Goal: Task Accomplishment & Management: Manage account settings

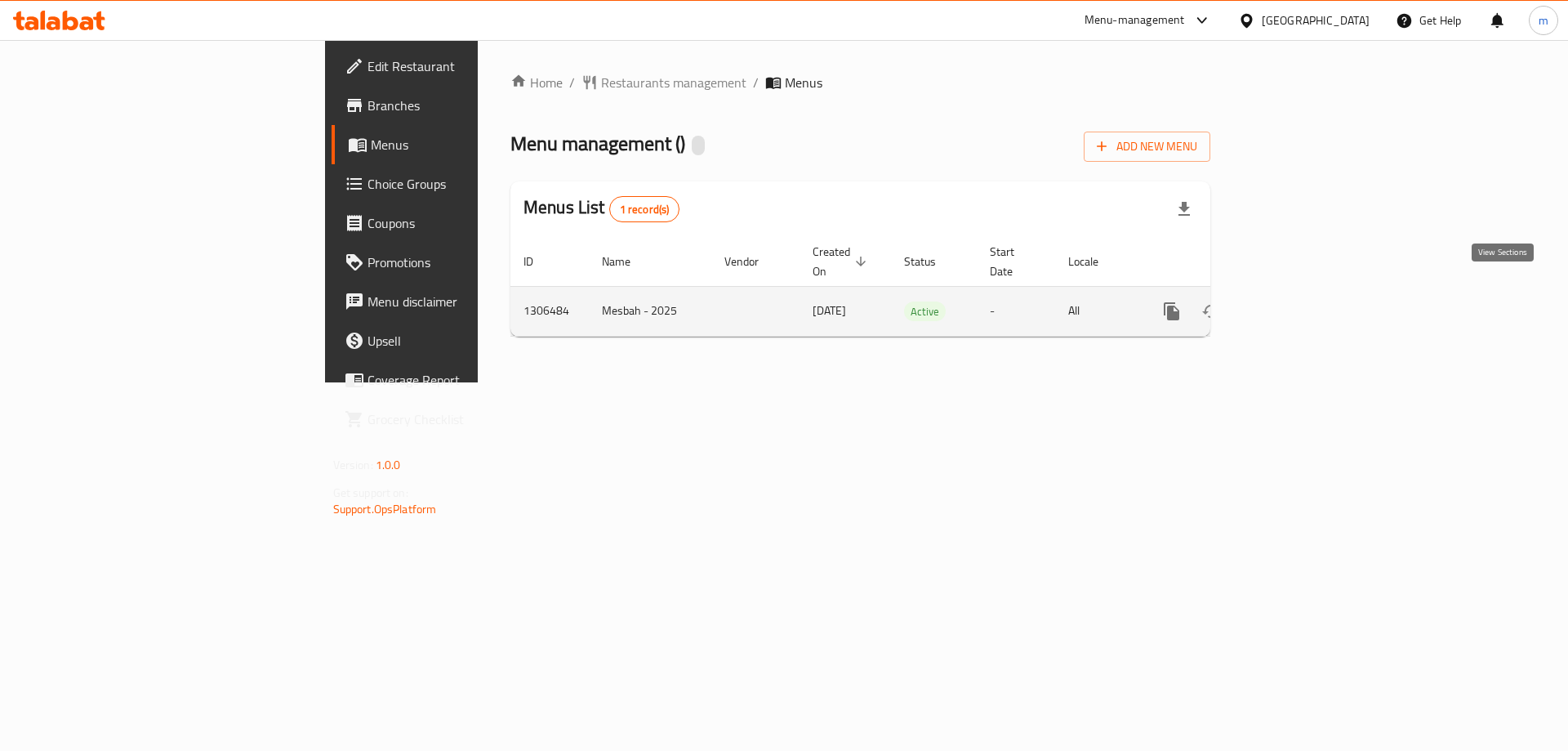
click at [1309, 295] on link "enhanced table" at bounding box center [1290, 311] width 39 height 39
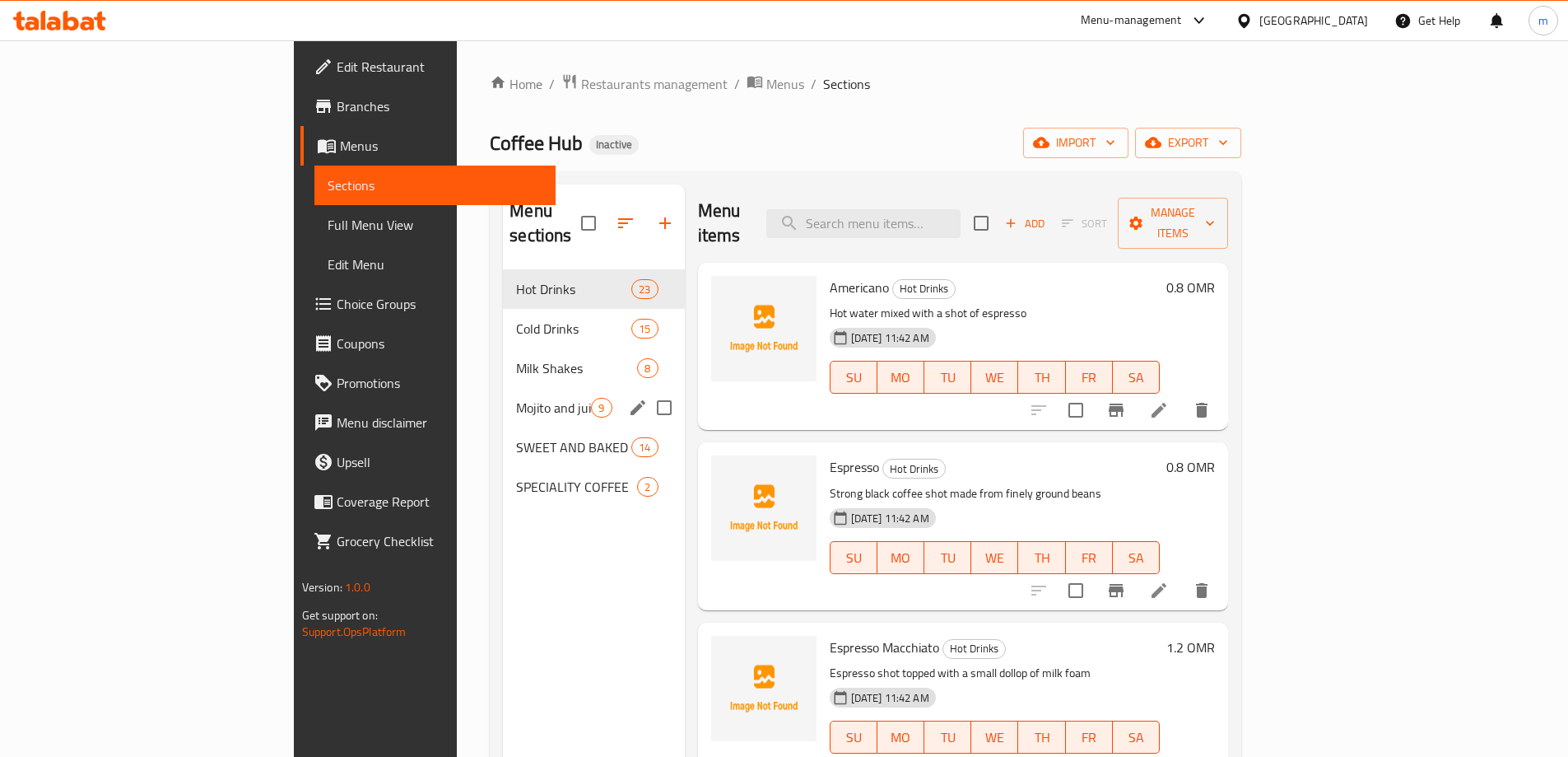
click at [503, 396] on div "Mojito and juice 9" at bounding box center [594, 408] width 182 height 40
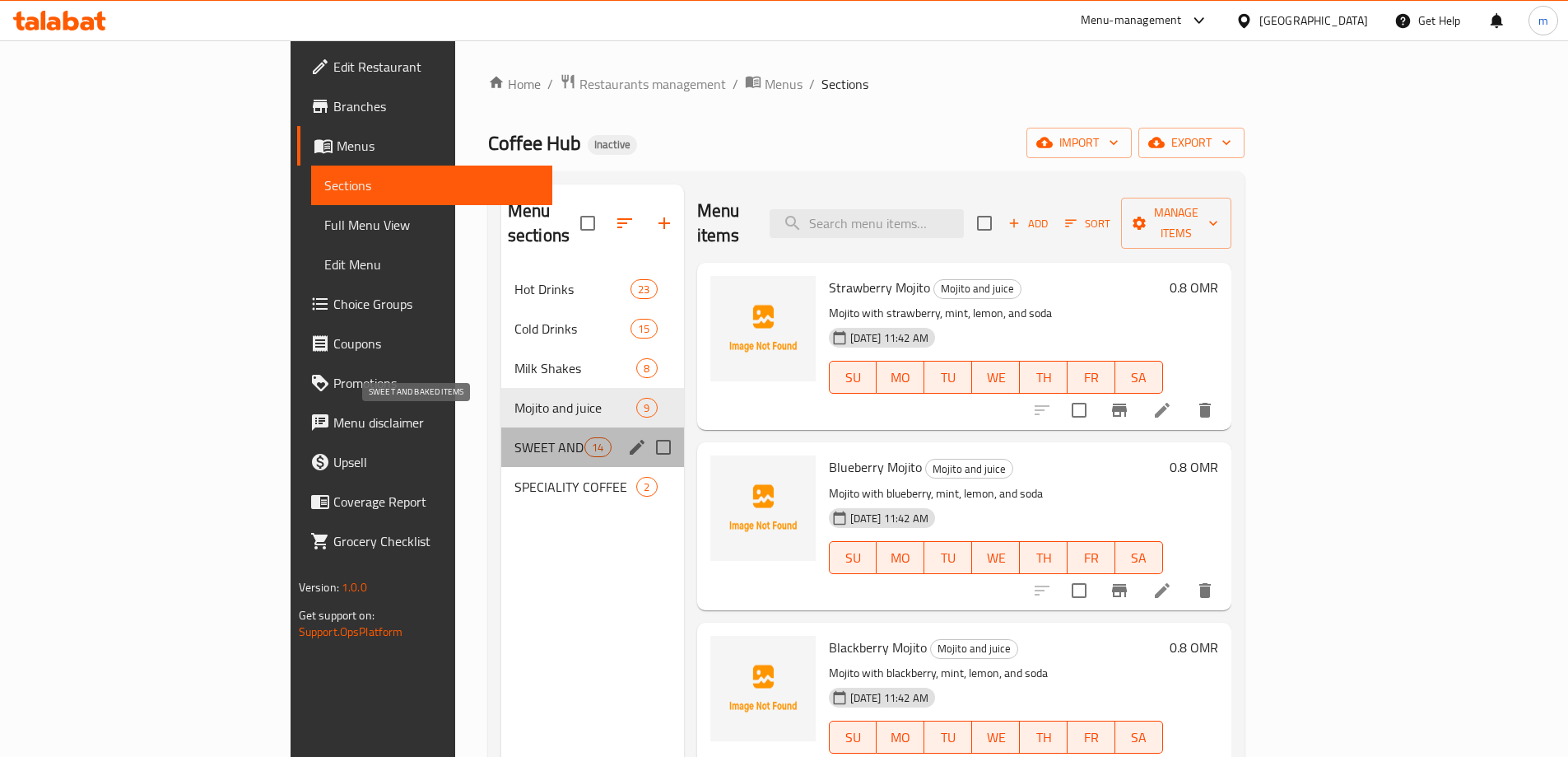
click at [515, 438] on span "SWEET AND BAKED ITEMS" at bounding box center [550, 448] width 70 height 20
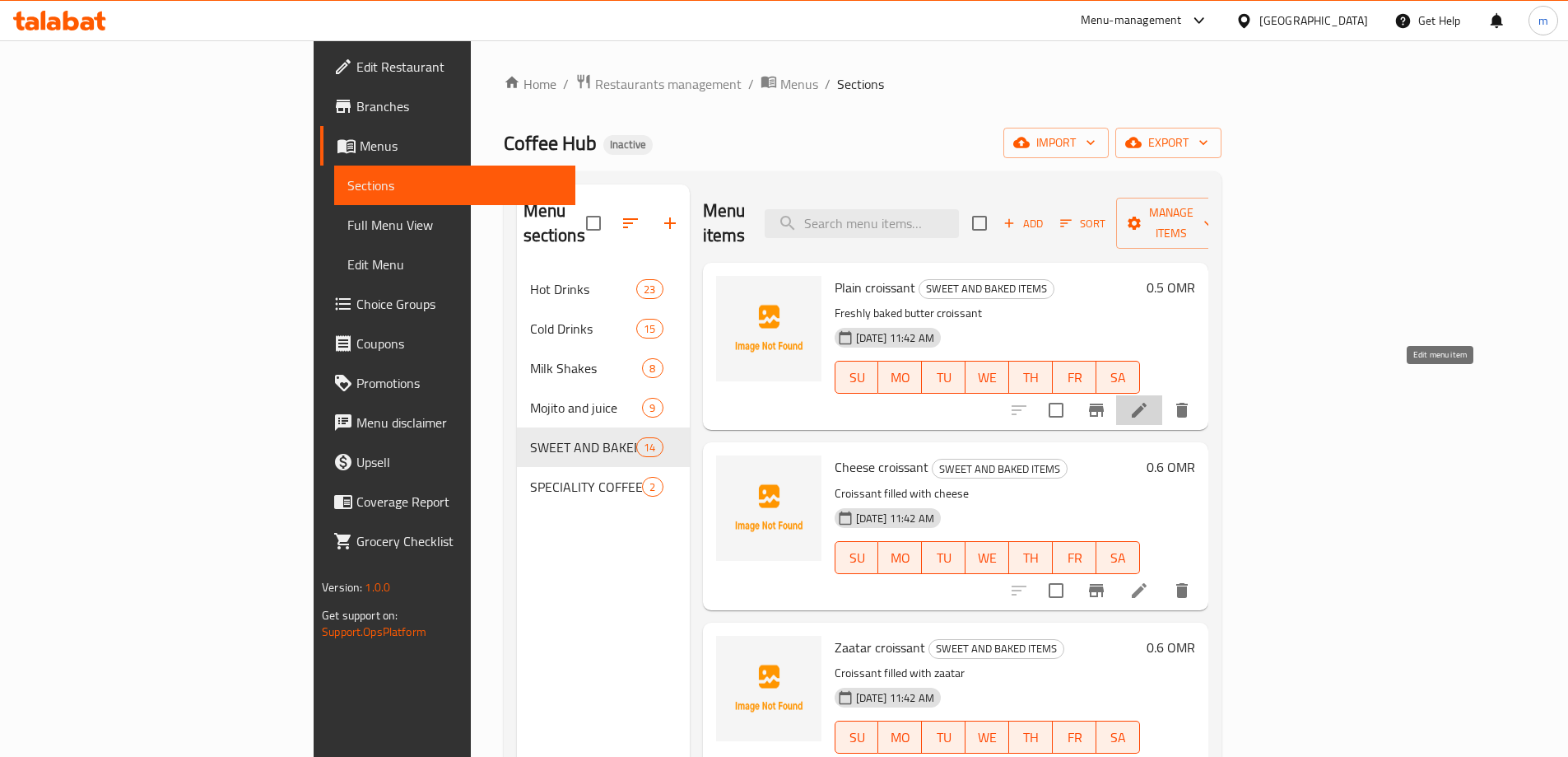
click at [1149, 400] on icon at bounding box center [1139, 410] width 20 height 20
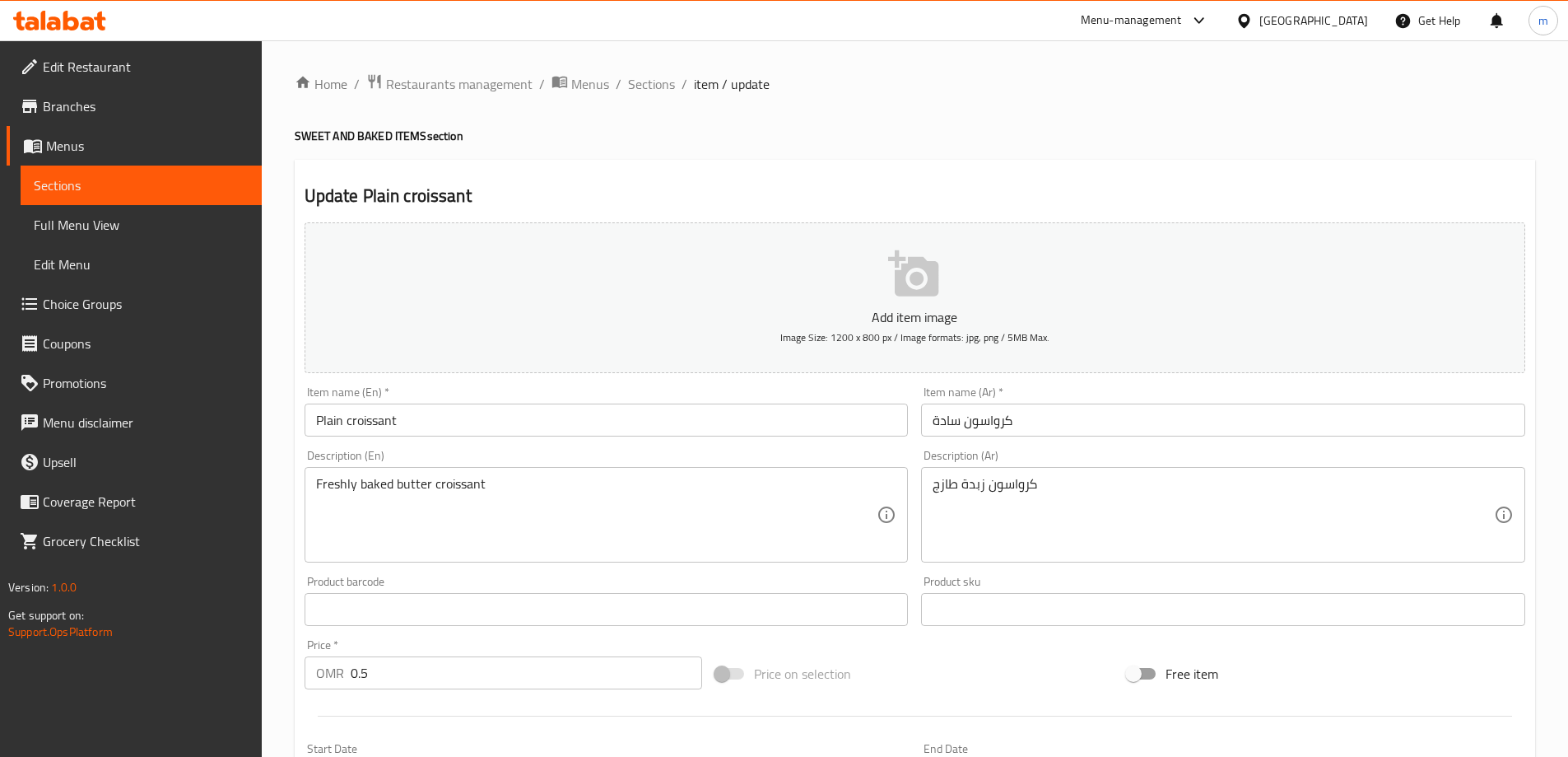
drag, startPoint x: 960, startPoint y: 487, endPoint x: 965, endPoint y: 506, distance: 19.6
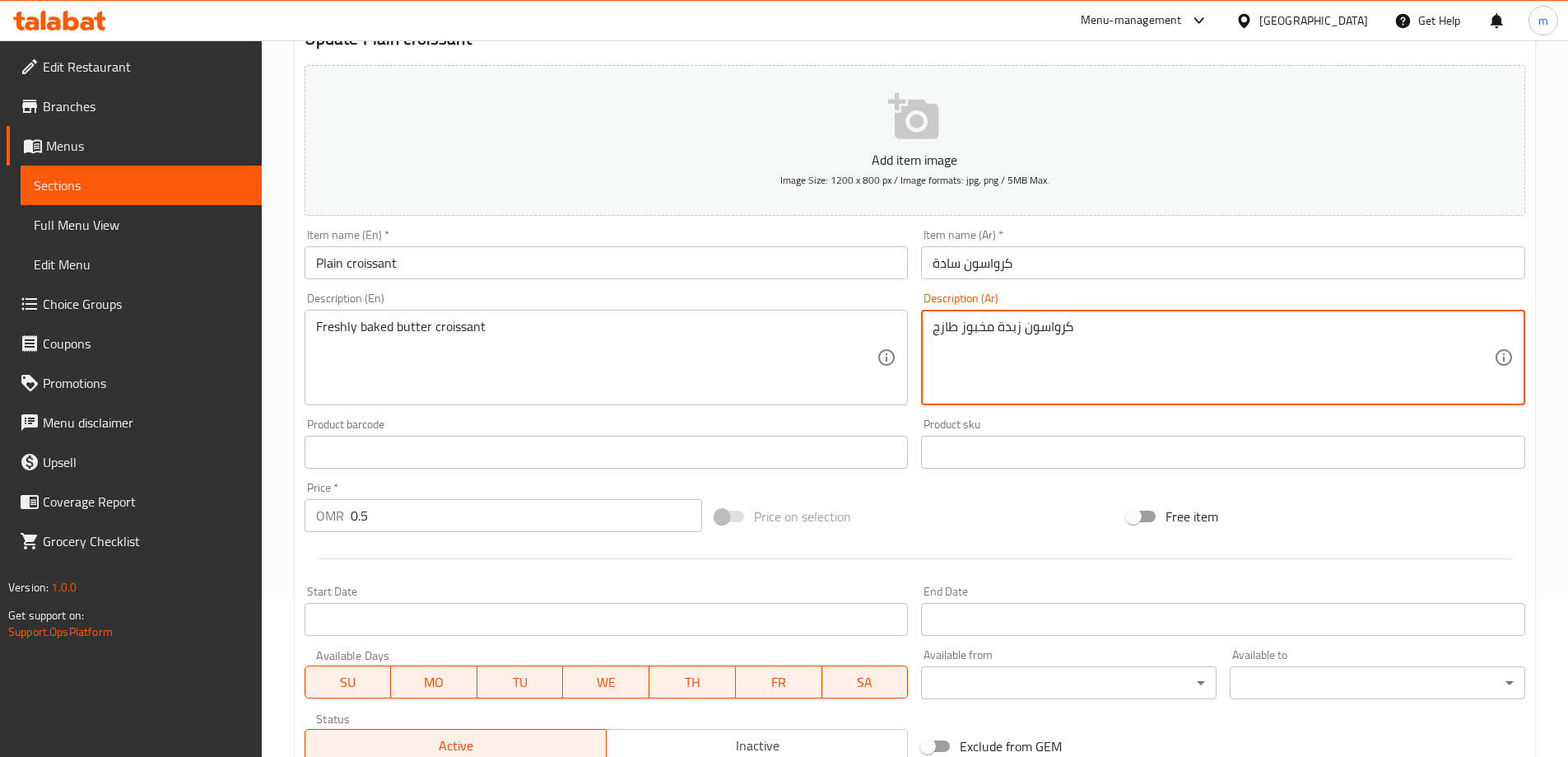
scroll to position [407, 0]
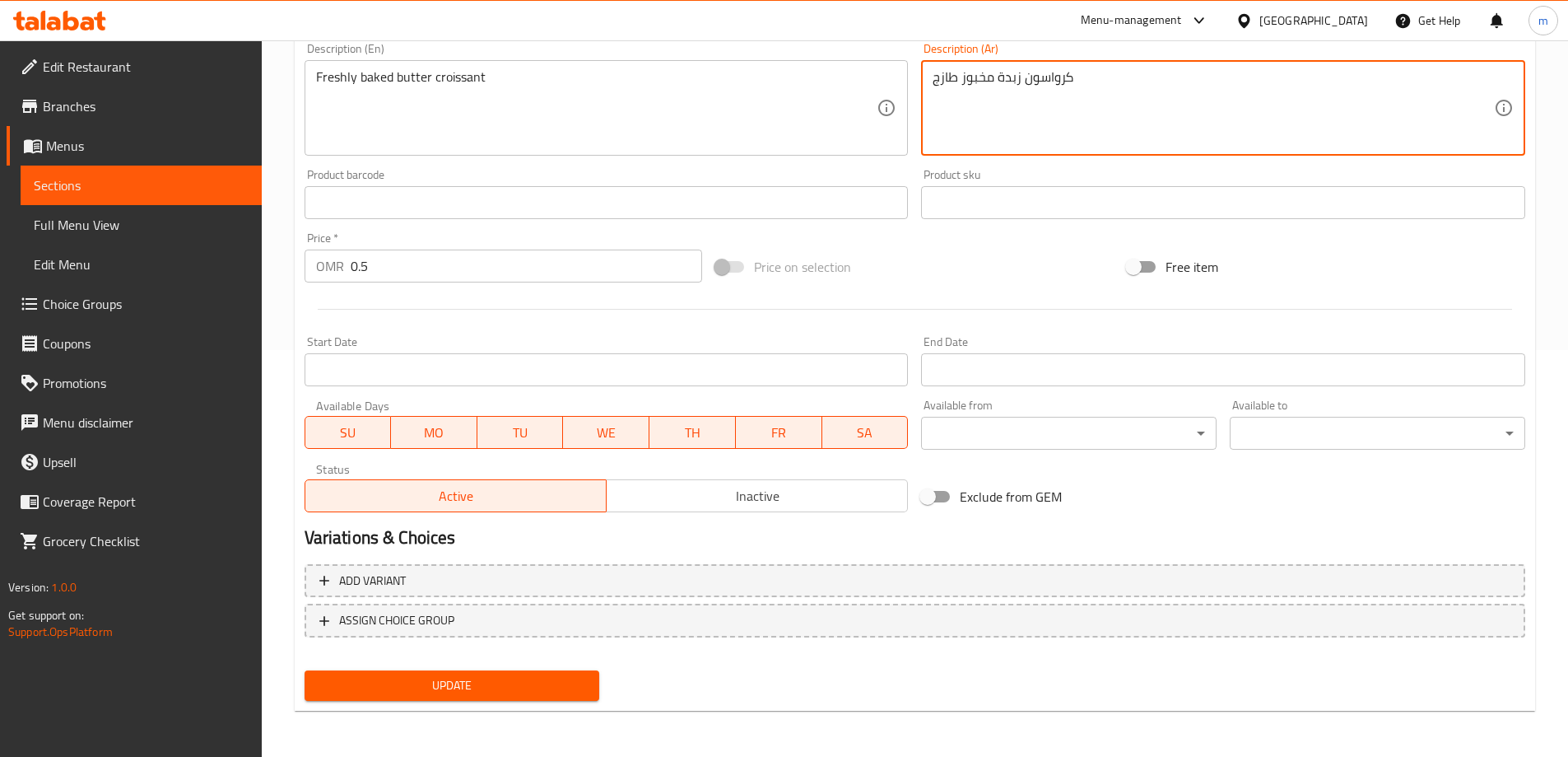
type textarea "كرواسون زبدة مخبوز طازج"
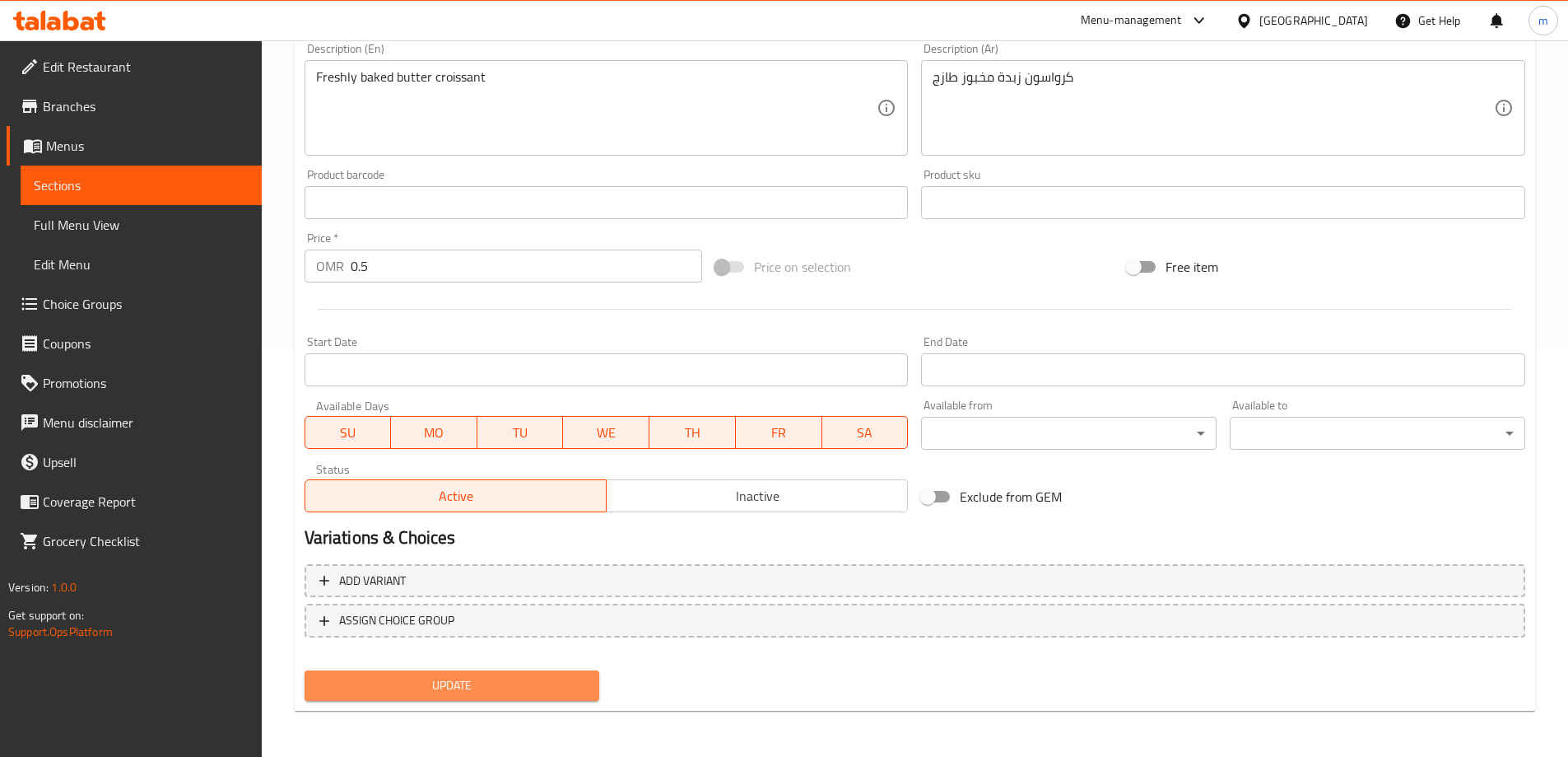
click at [455, 674] on button "Update" at bounding box center [452, 686] width 296 height 31
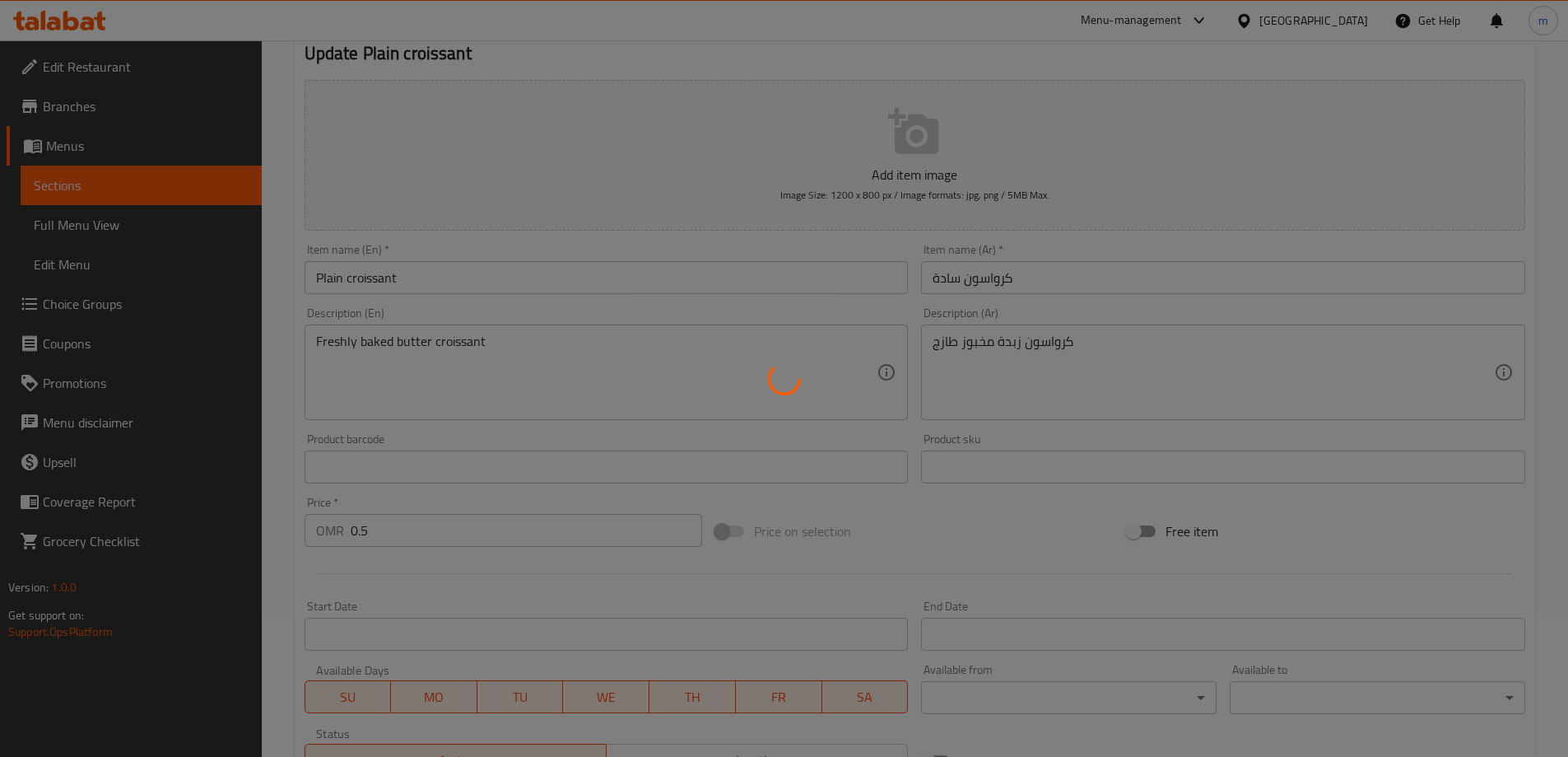
scroll to position [0, 0]
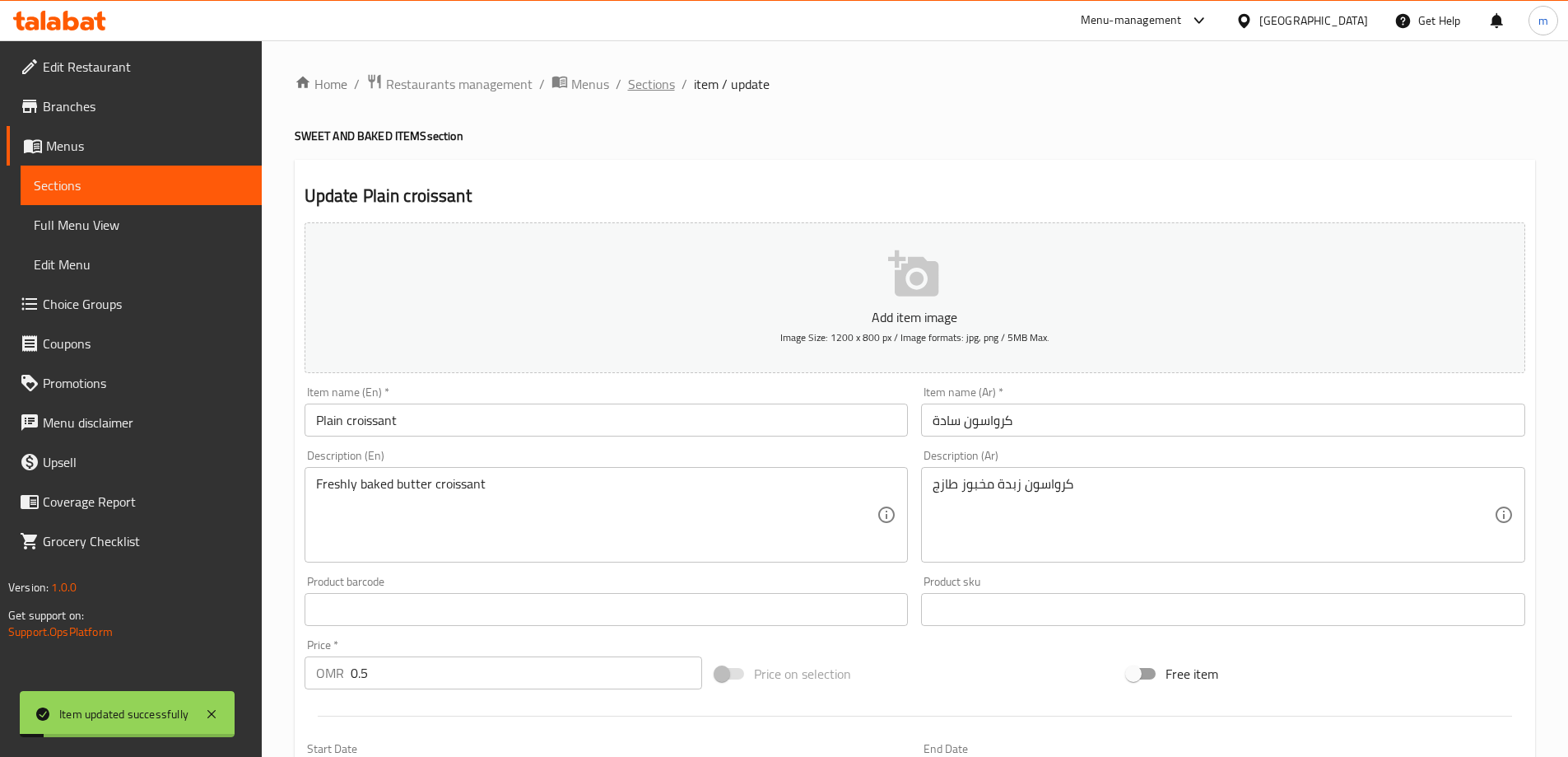
click at [657, 91] on span "Sections" at bounding box center [651, 84] width 47 height 20
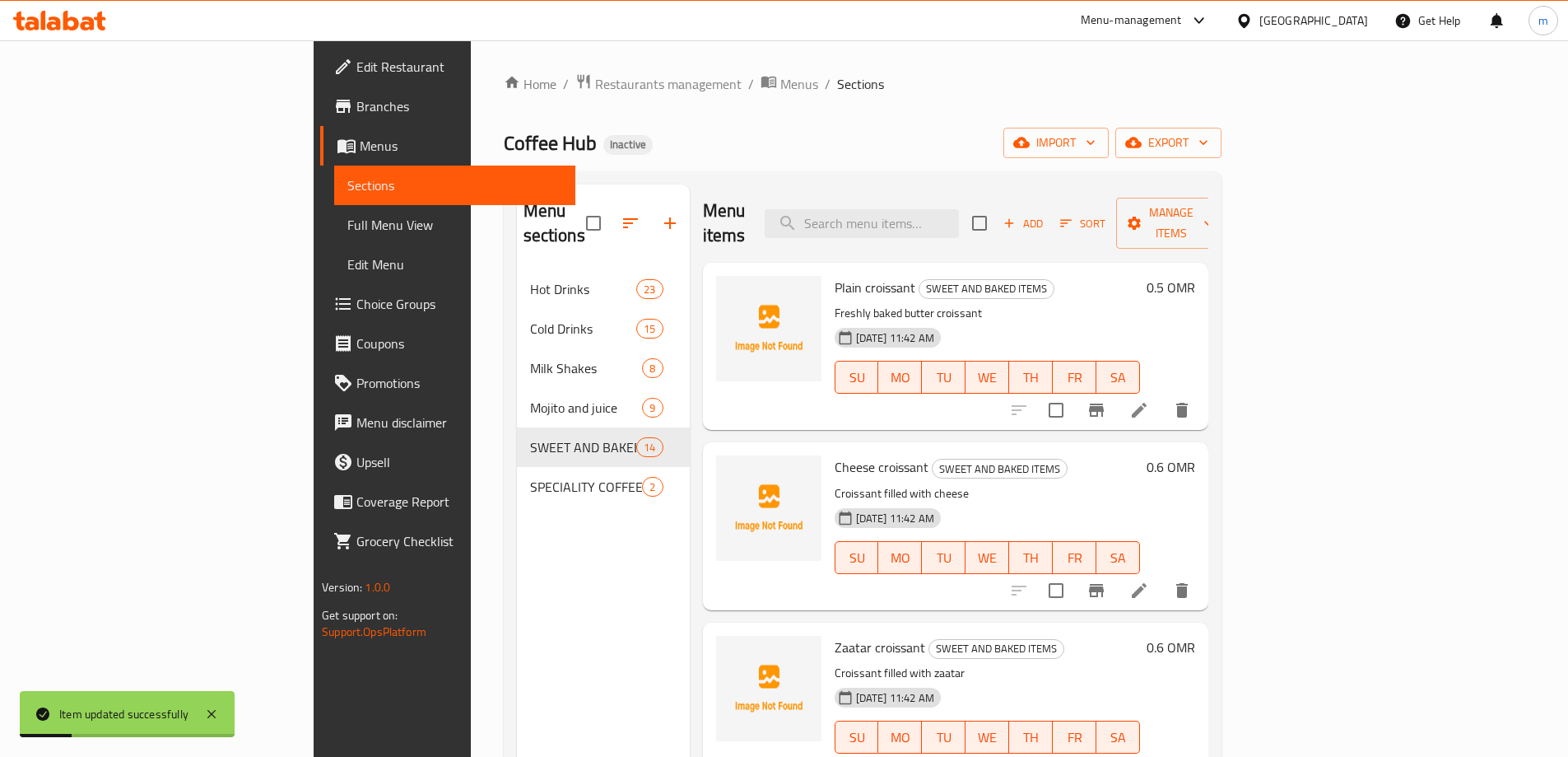
click at [1163, 575] on li at bounding box center [1138, 590] width 46 height 30
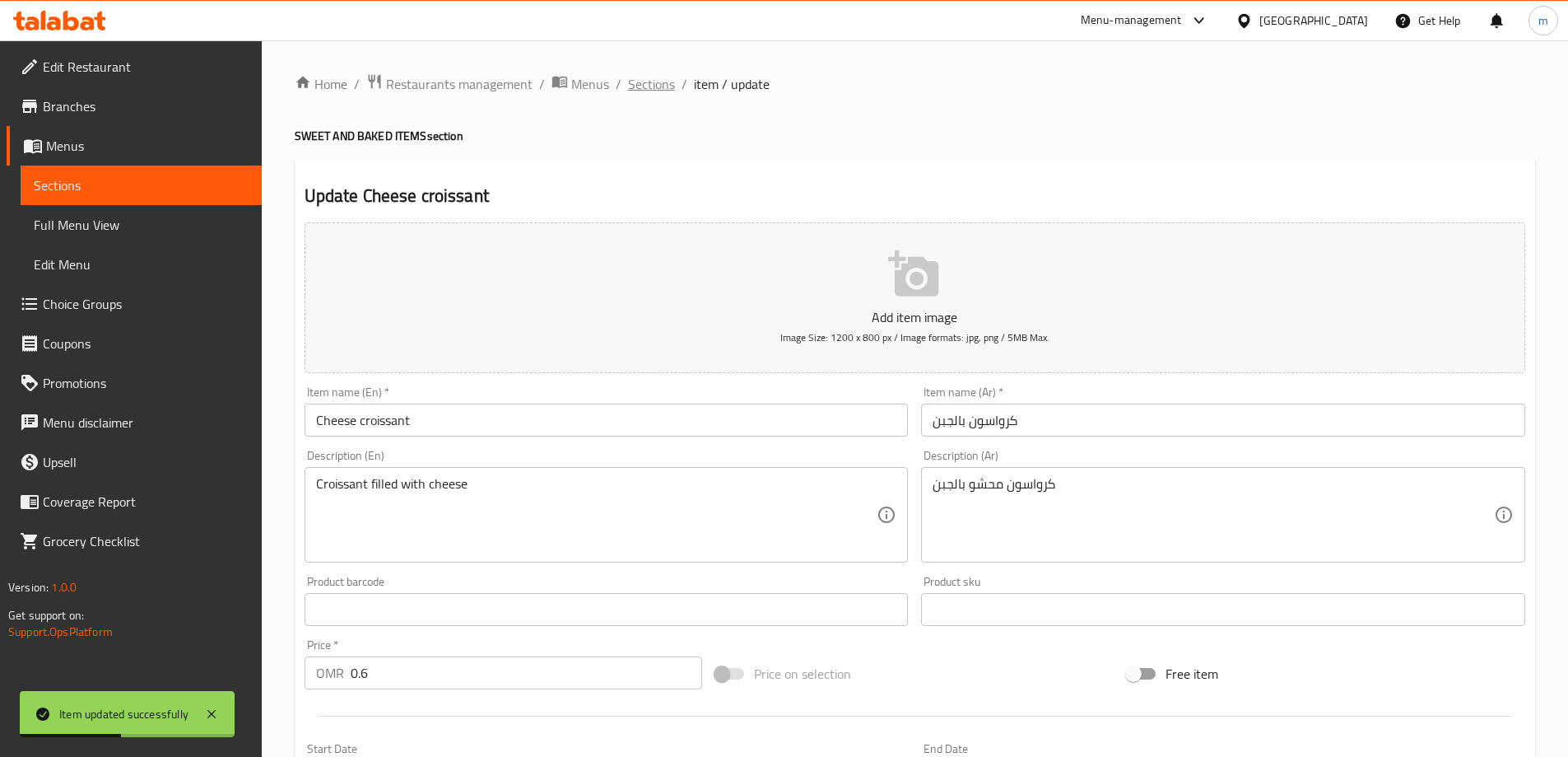
click at [662, 80] on span "Sections" at bounding box center [651, 84] width 47 height 20
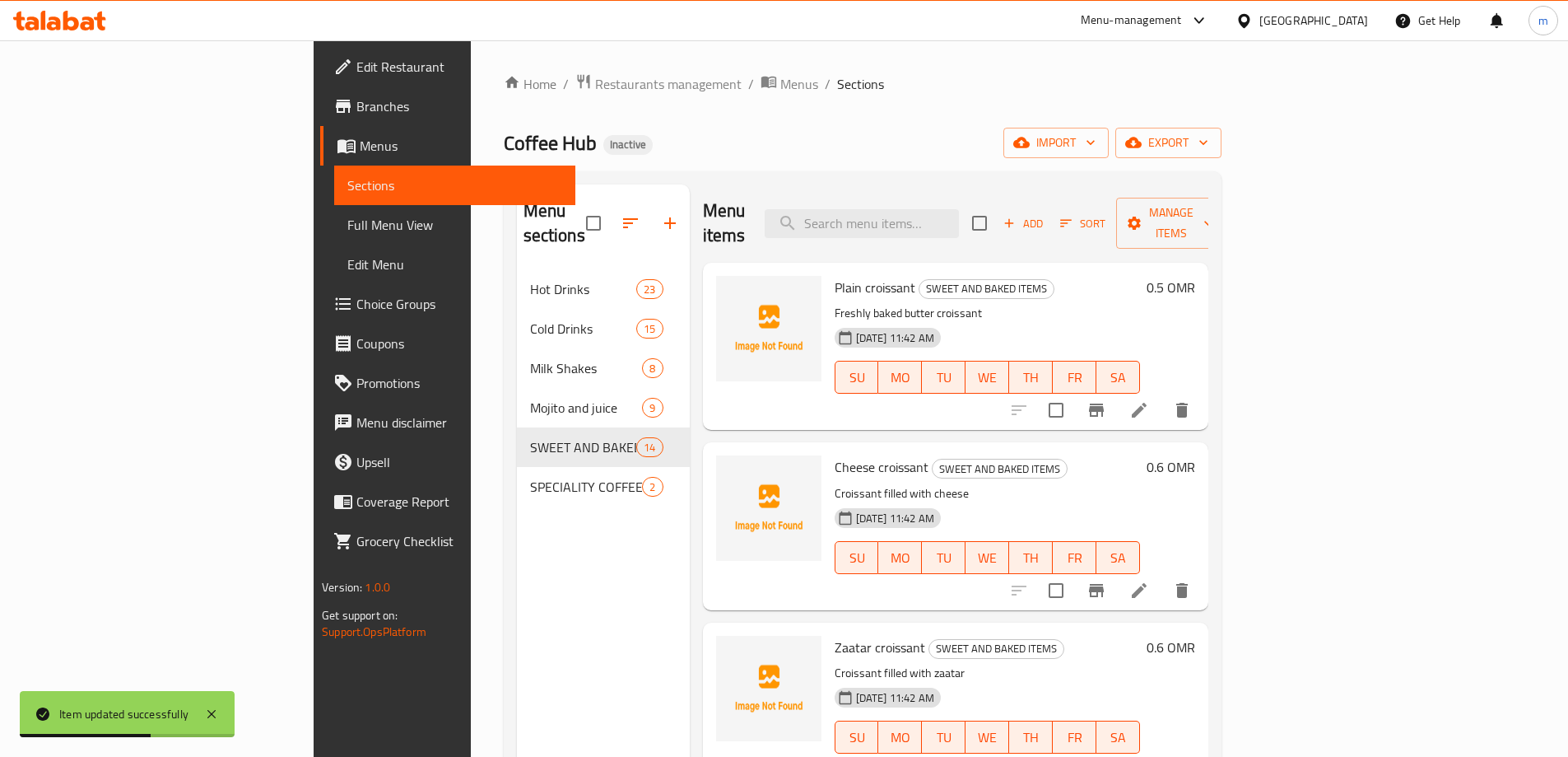
click at [1149, 400] on icon at bounding box center [1139, 410] width 20 height 20
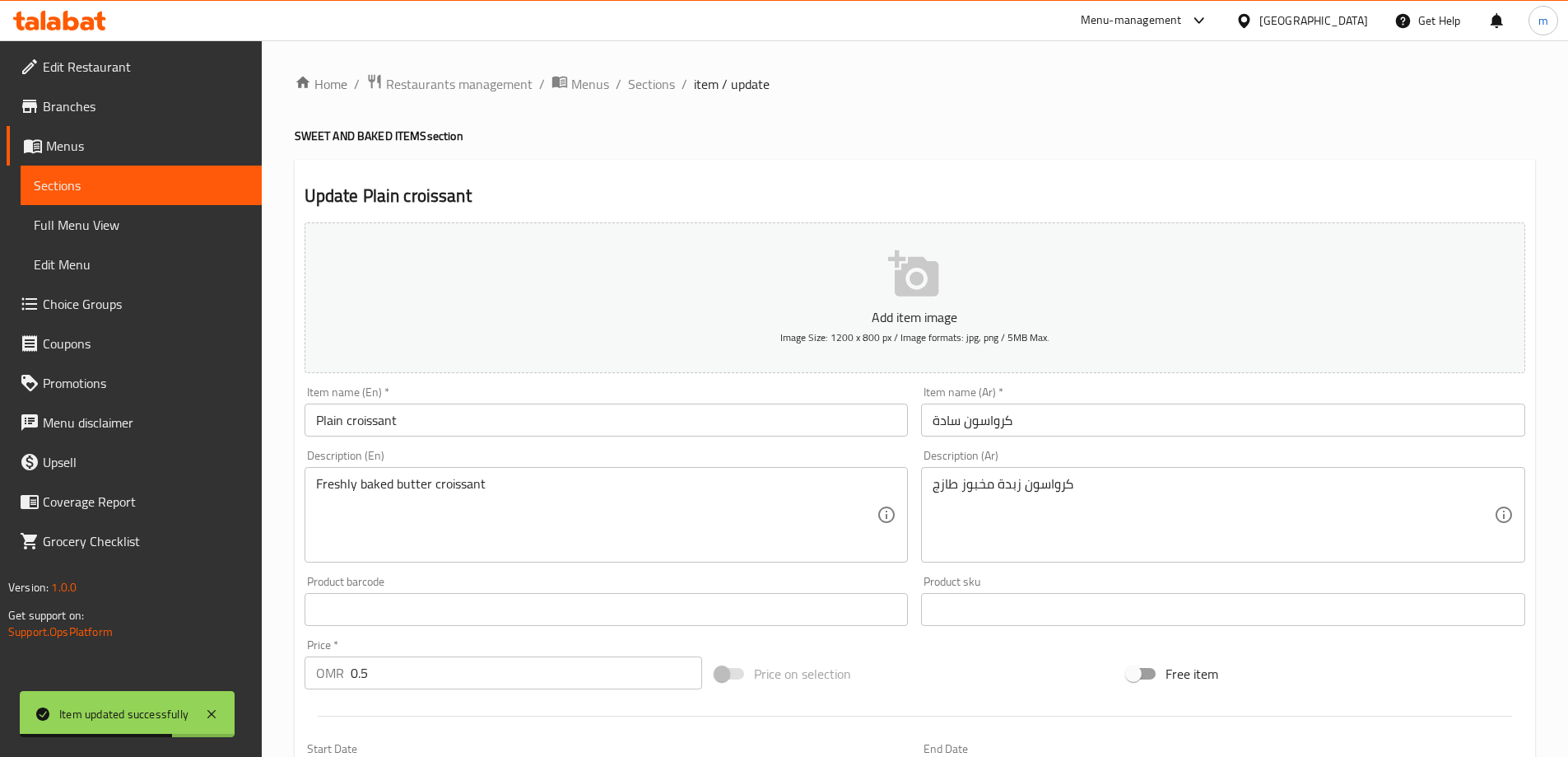
click at [407, 423] on input "Plain croissant" at bounding box center [607, 420] width 605 height 33
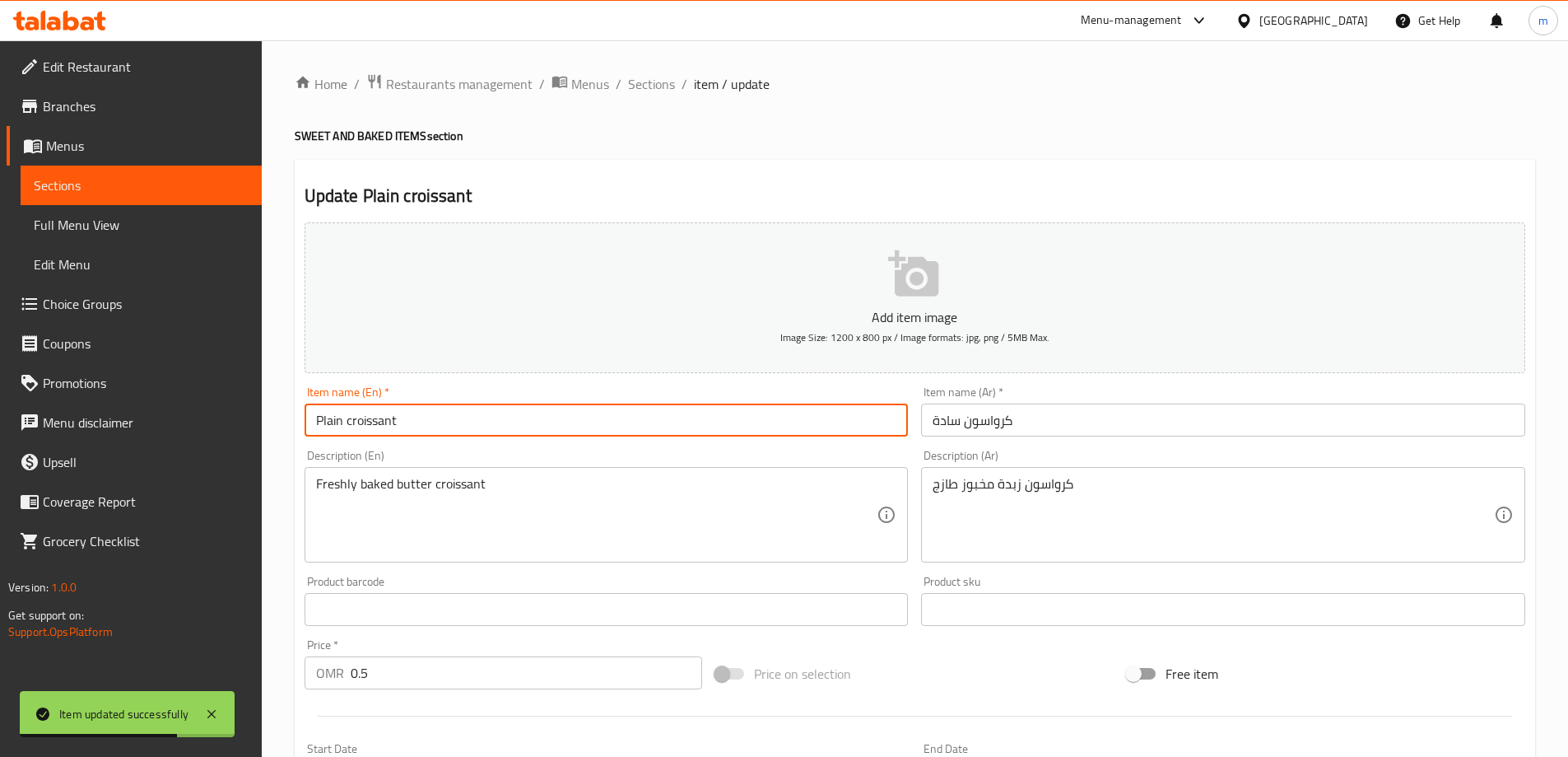
click at [407, 423] on input "Plain croissant" at bounding box center [607, 420] width 605 height 33
type input "Plain Croissant"
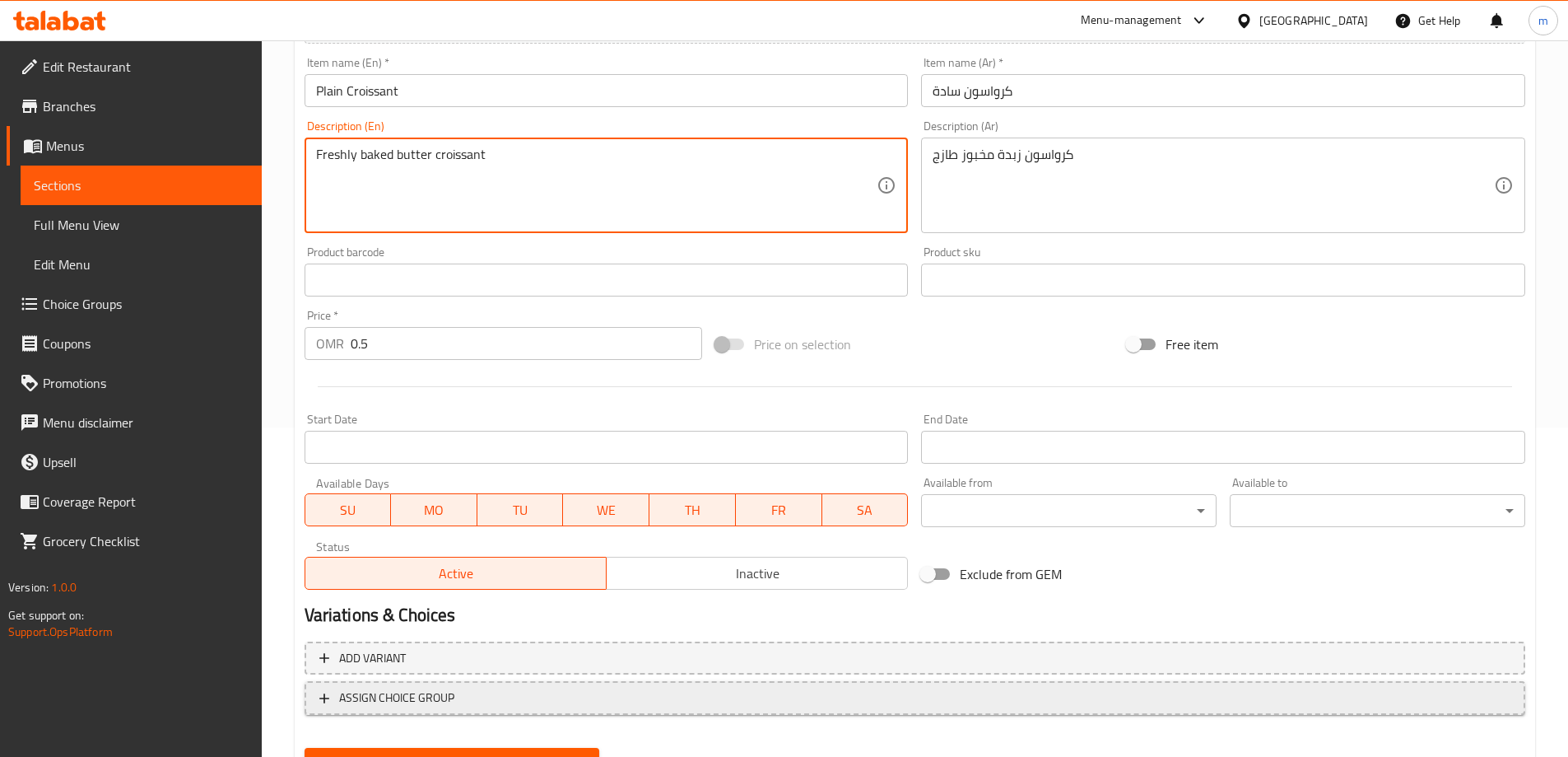
scroll to position [407, 0]
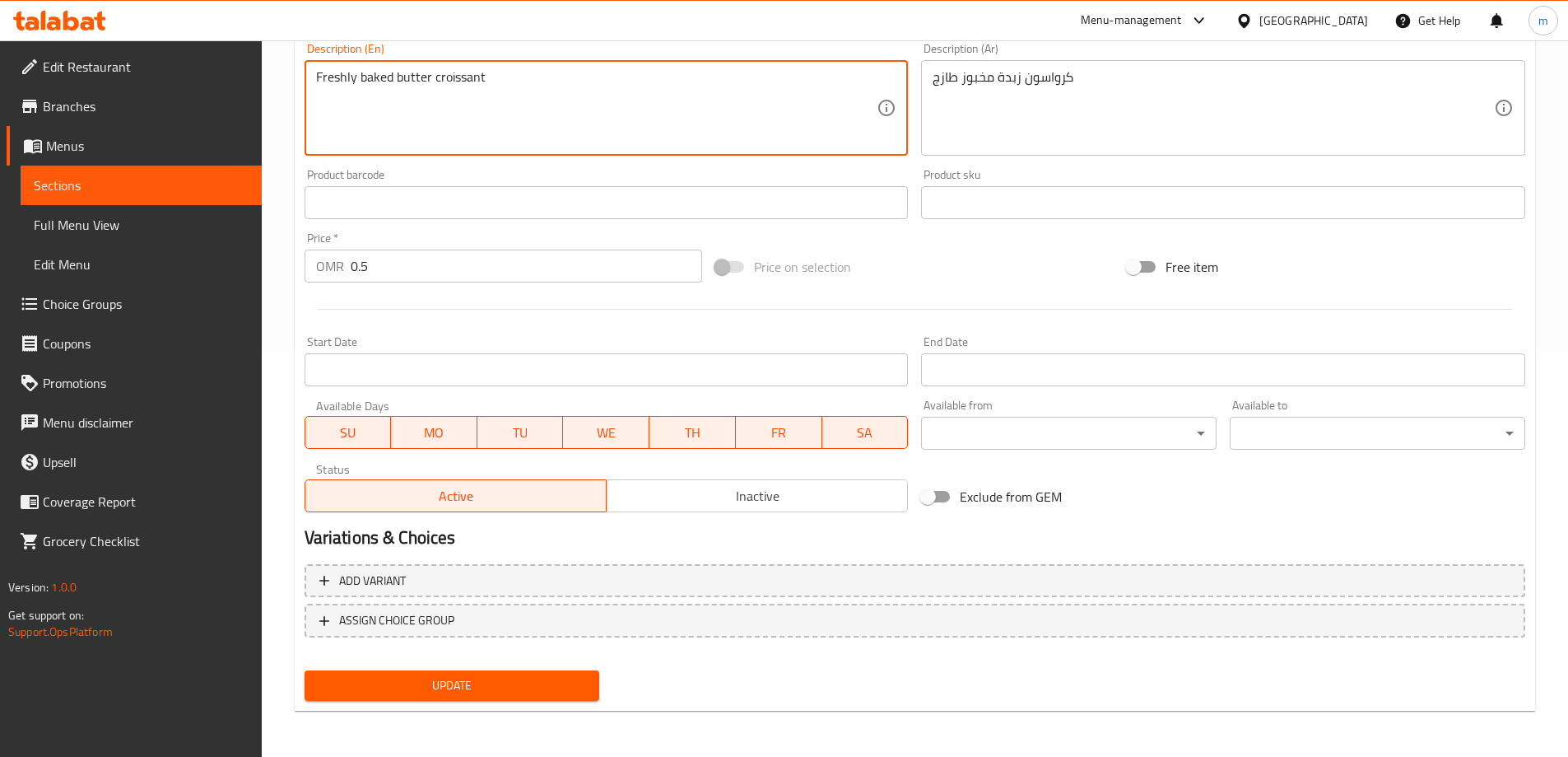
click at [539, 693] on span "Update" at bounding box center [453, 685] width 270 height 21
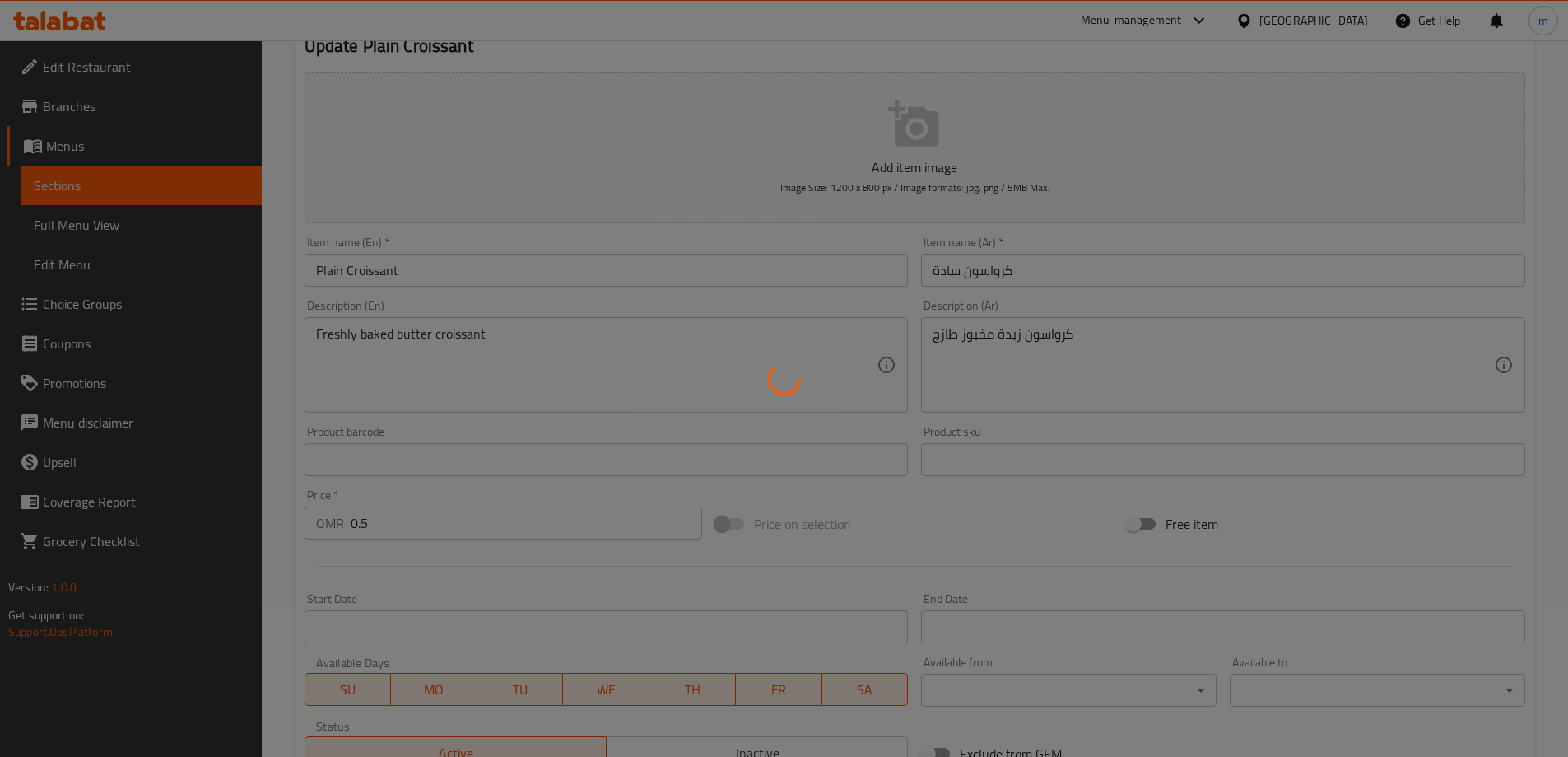
scroll to position [0, 0]
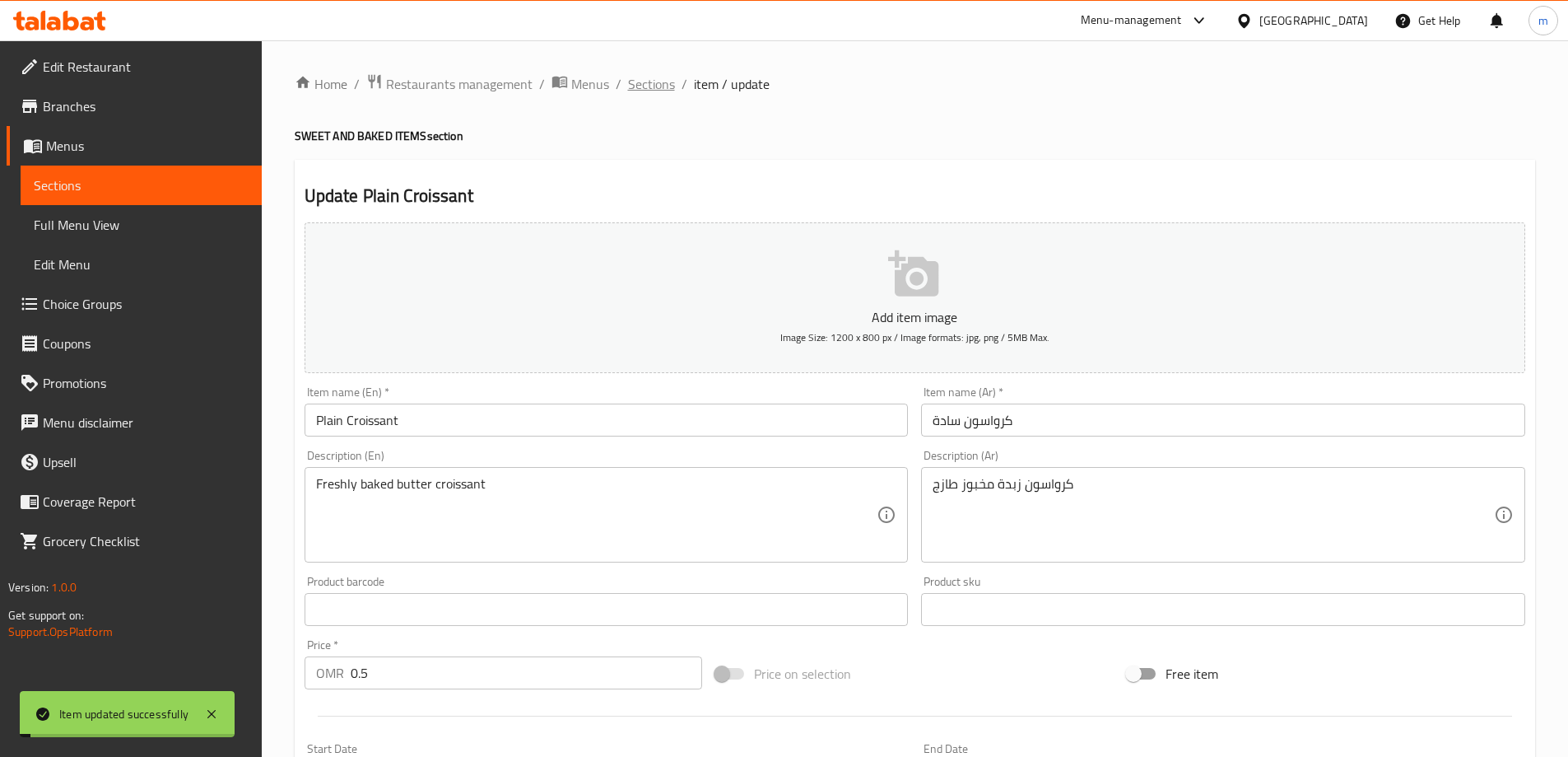
click at [649, 82] on span "Sections" at bounding box center [651, 84] width 47 height 20
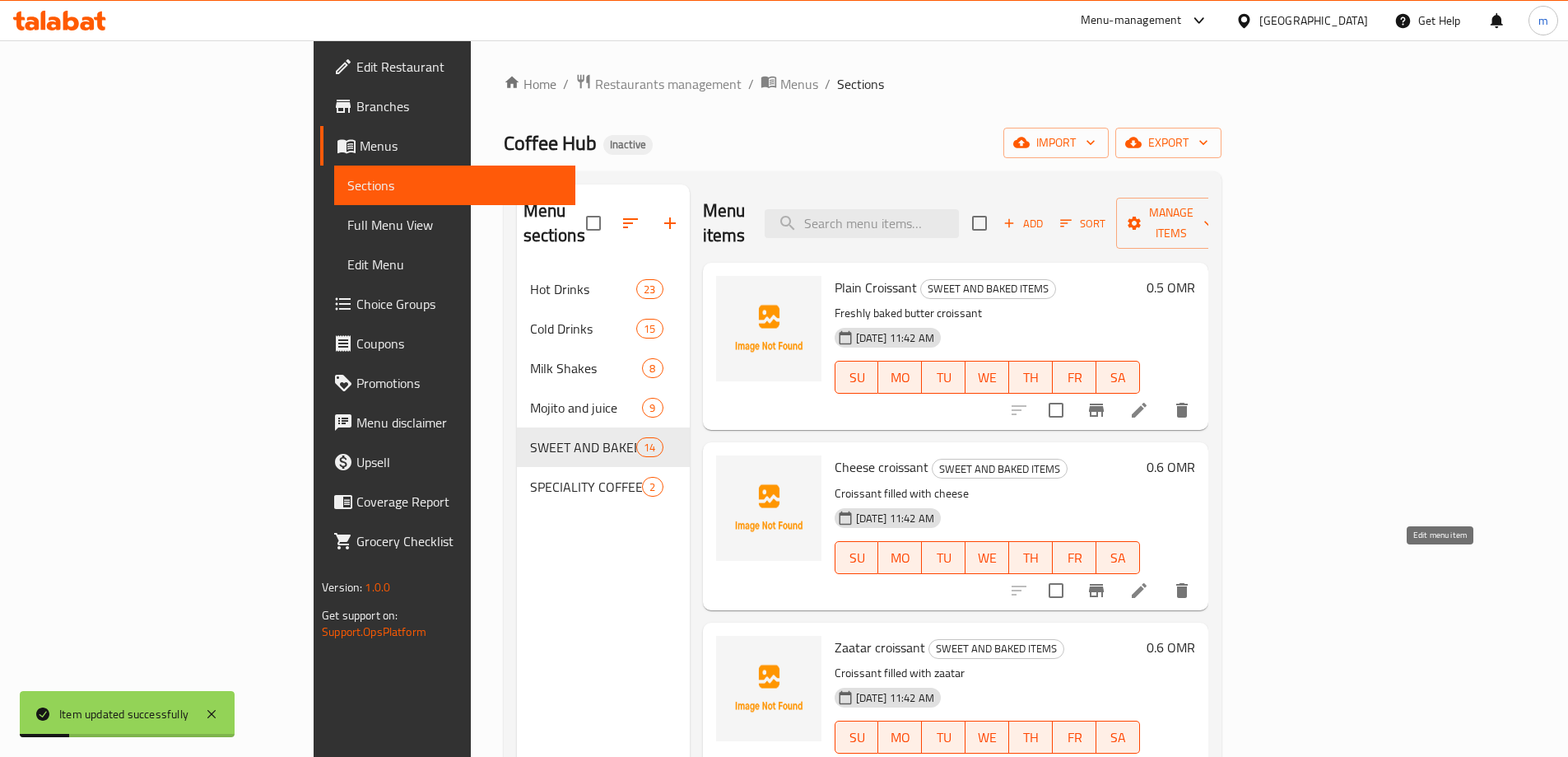
click at [1149, 581] on icon at bounding box center [1139, 591] width 20 height 20
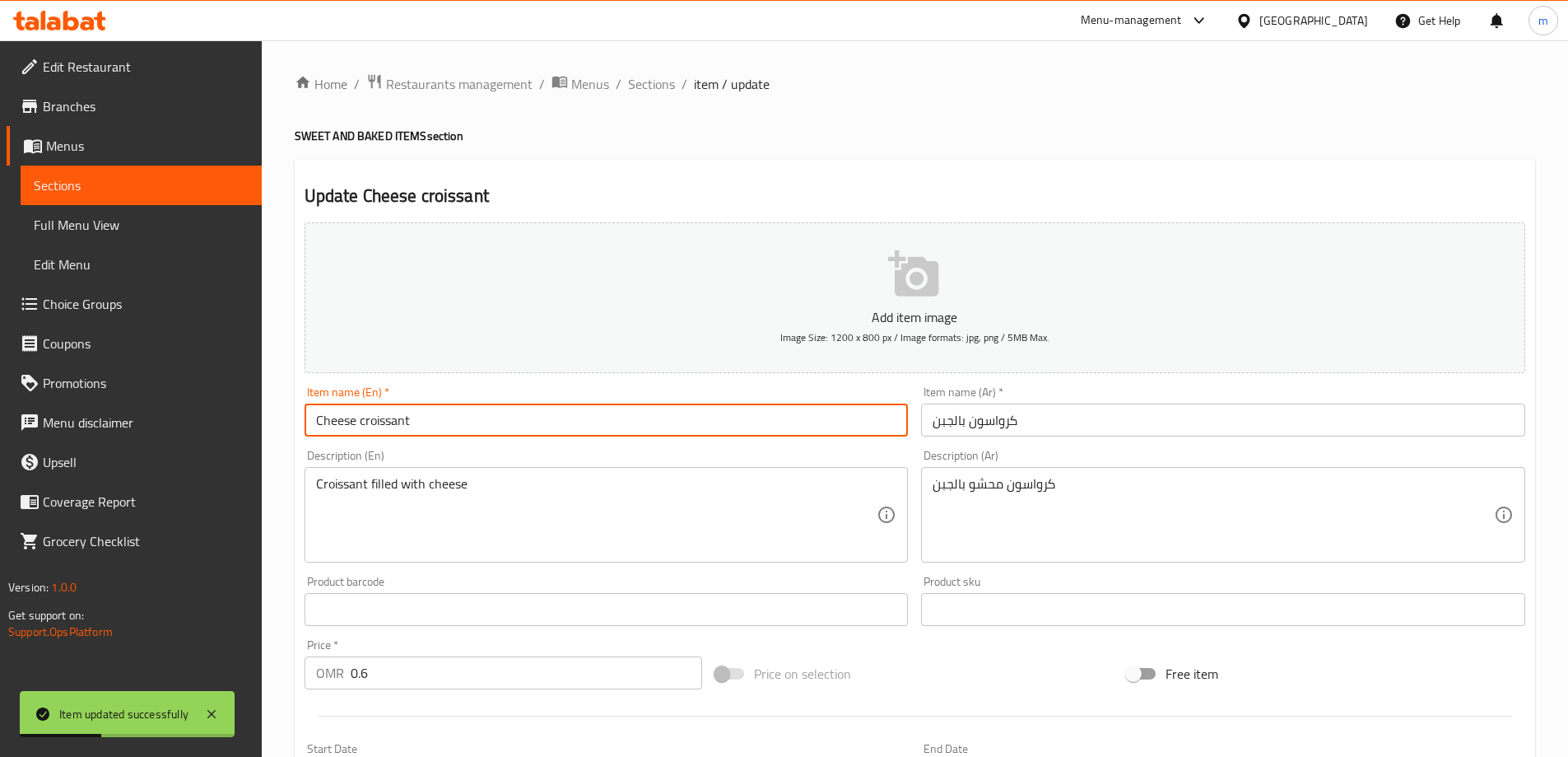
click at [602, 405] on input "Cheese croissant" at bounding box center [607, 420] width 605 height 33
type input "Cheese Croissant"
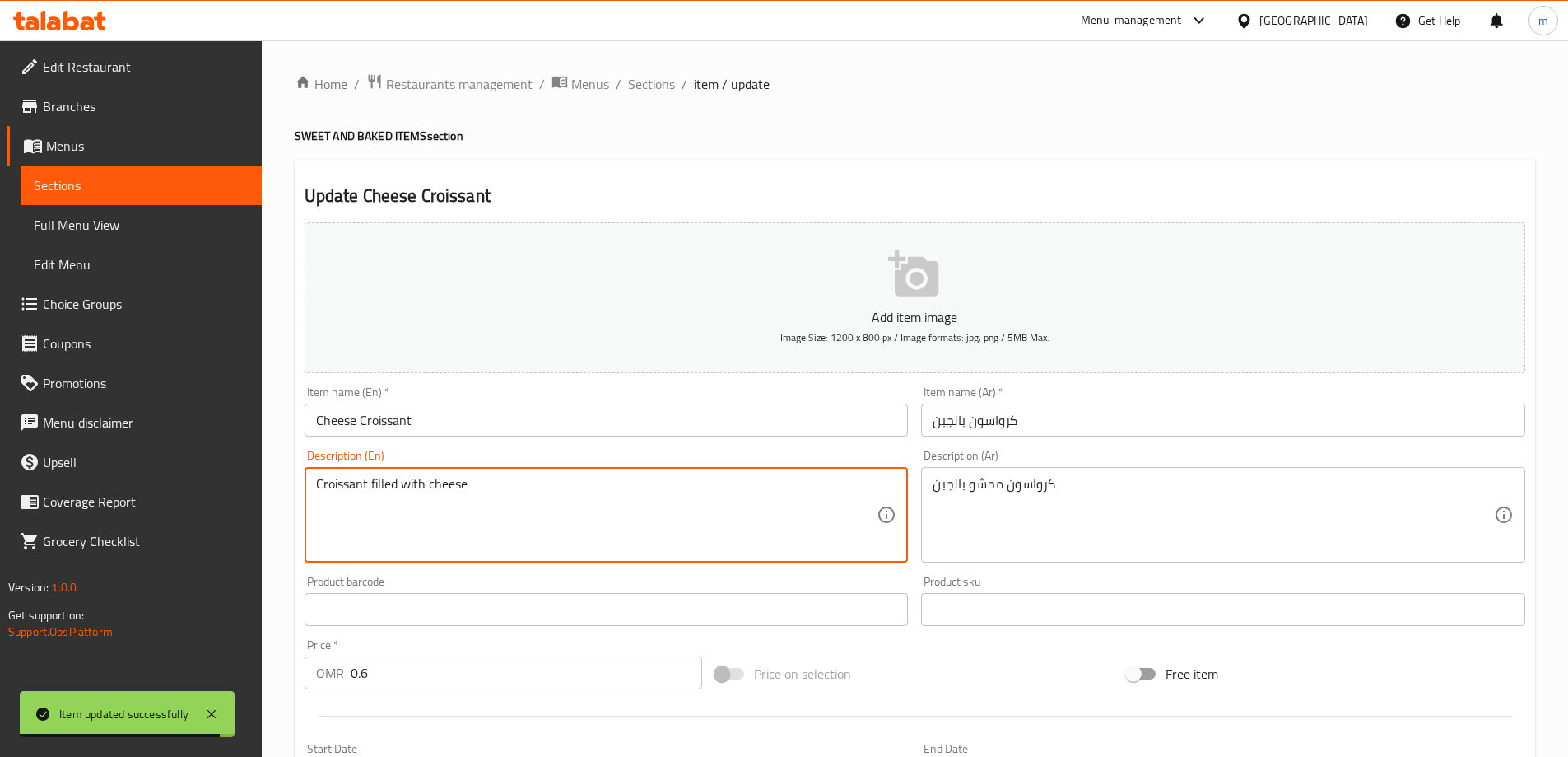
click at [568, 512] on textarea "Croissant filled with cheese" at bounding box center [597, 515] width 562 height 78
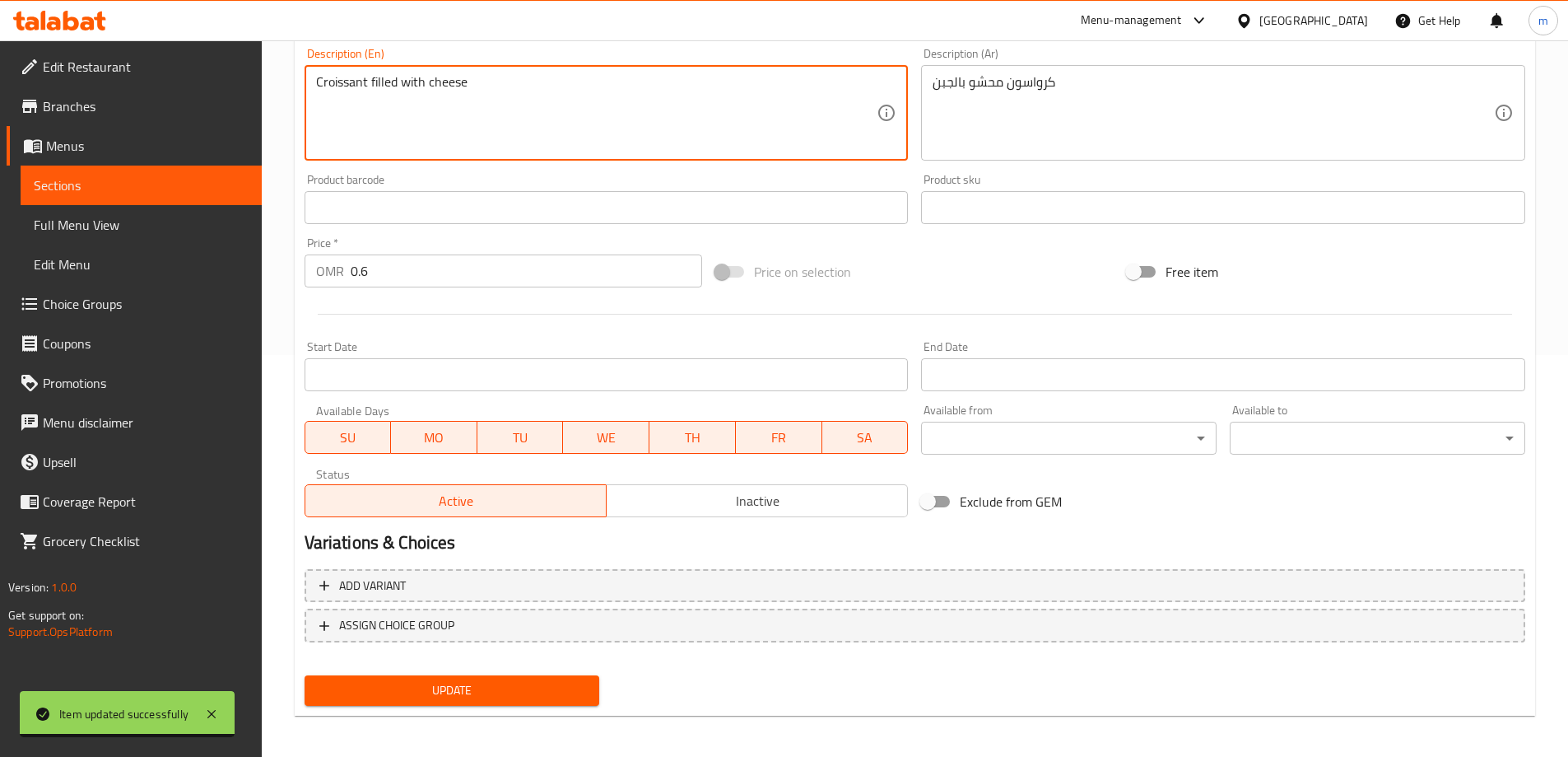
scroll to position [407, 0]
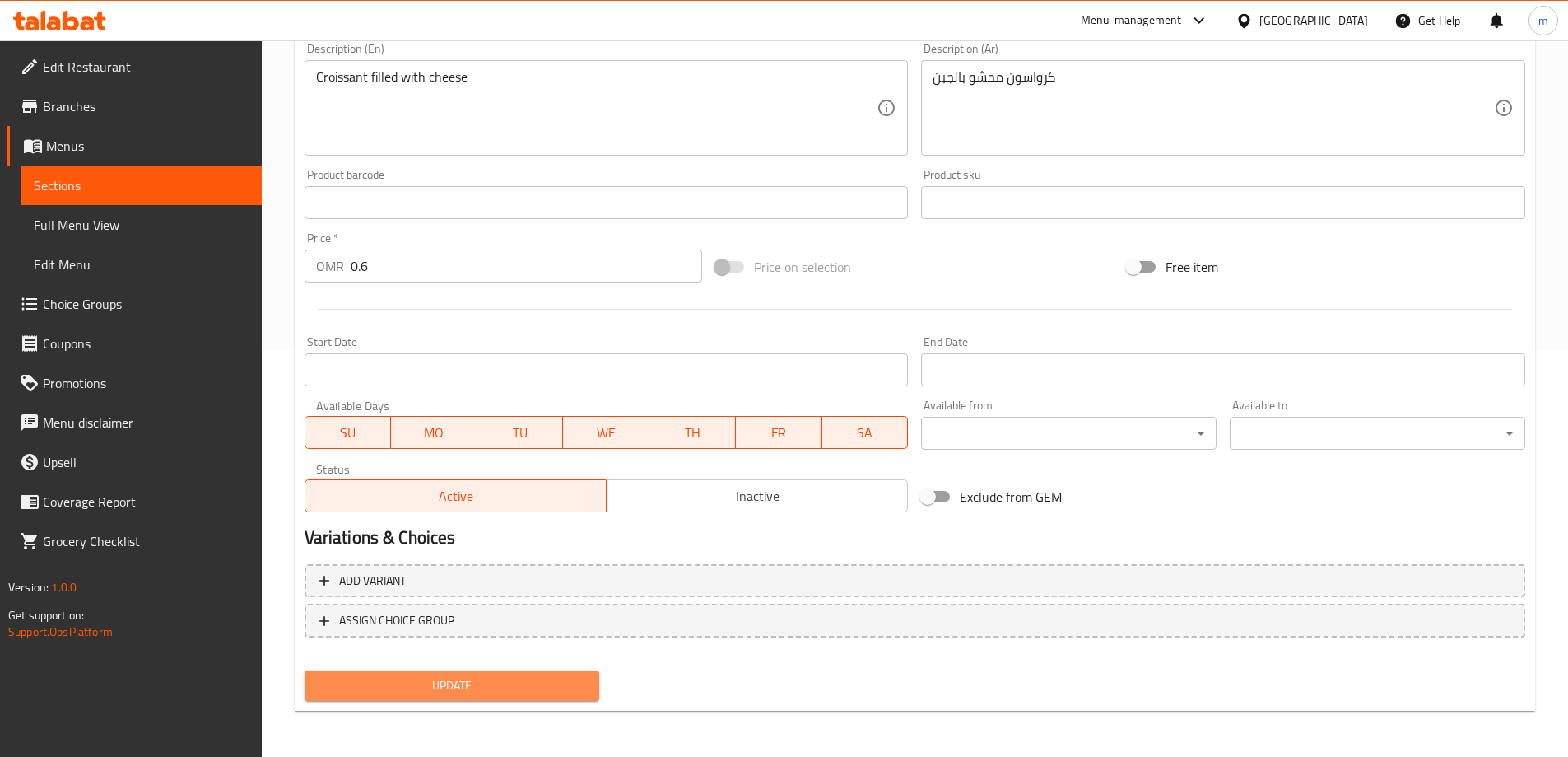
click at [461, 691] on span "Update" at bounding box center [453, 685] width 270 height 21
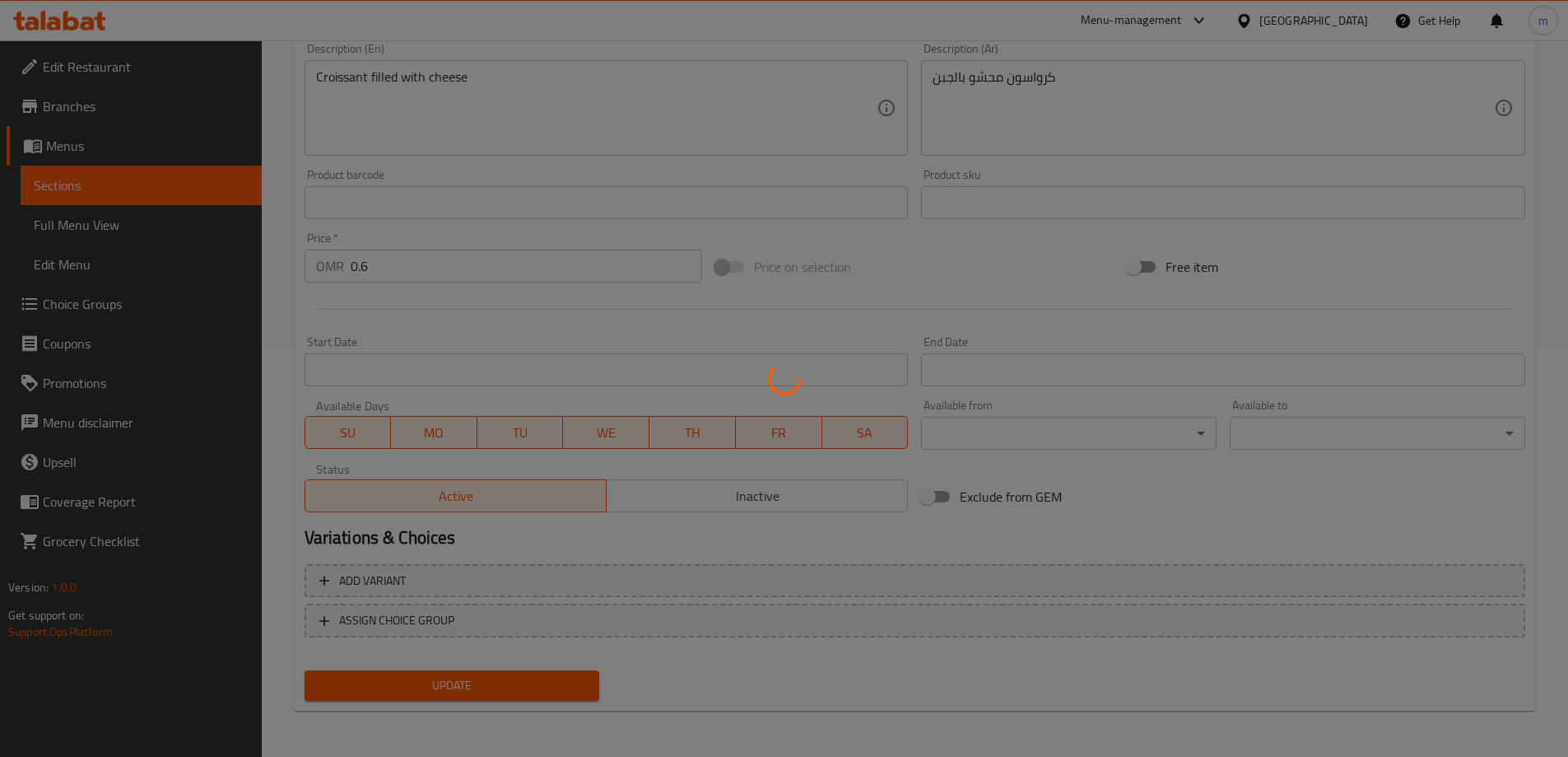
scroll to position [0, 0]
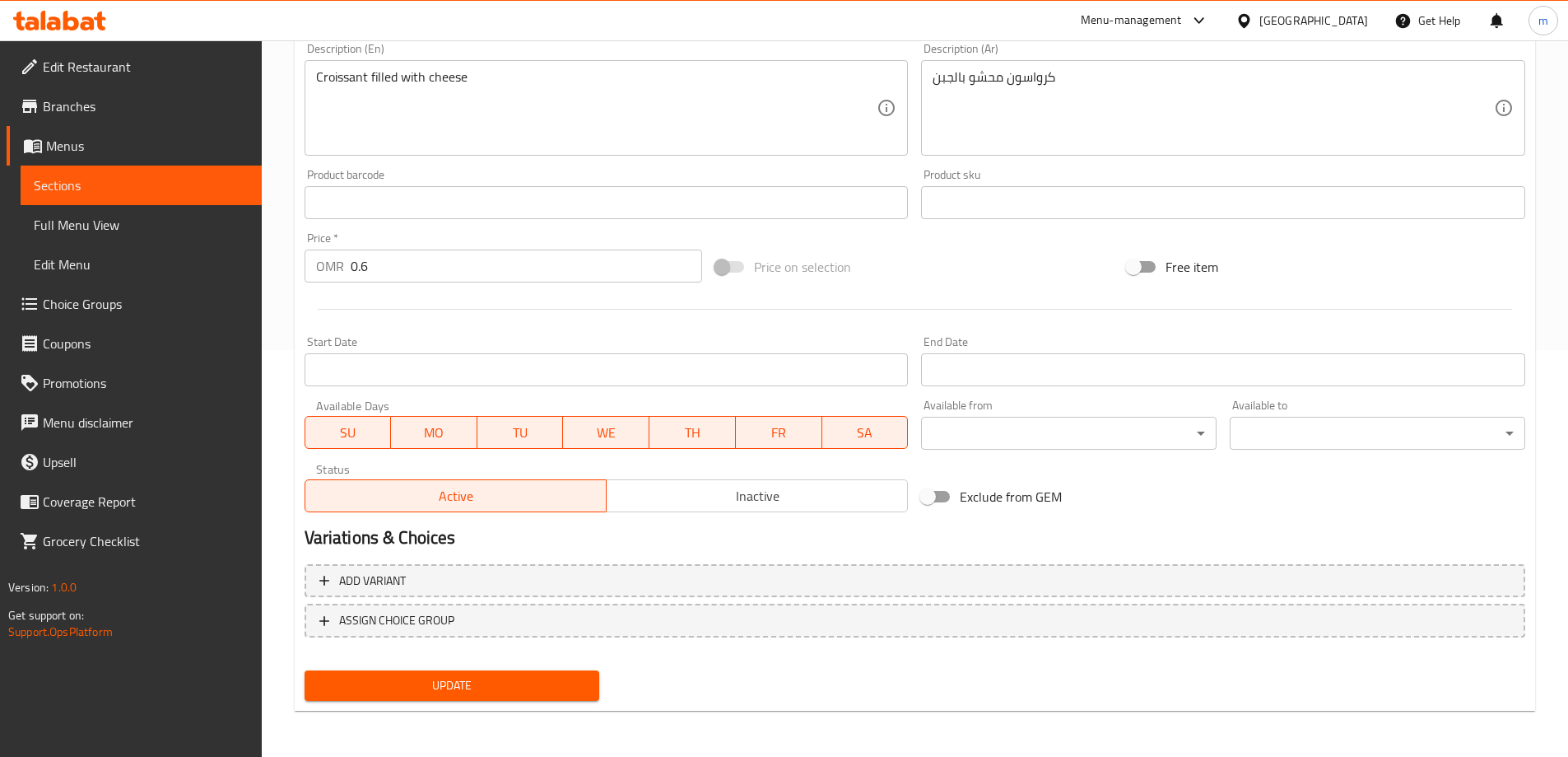
click at [524, 682] on span "Update" at bounding box center [453, 685] width 270 height 21
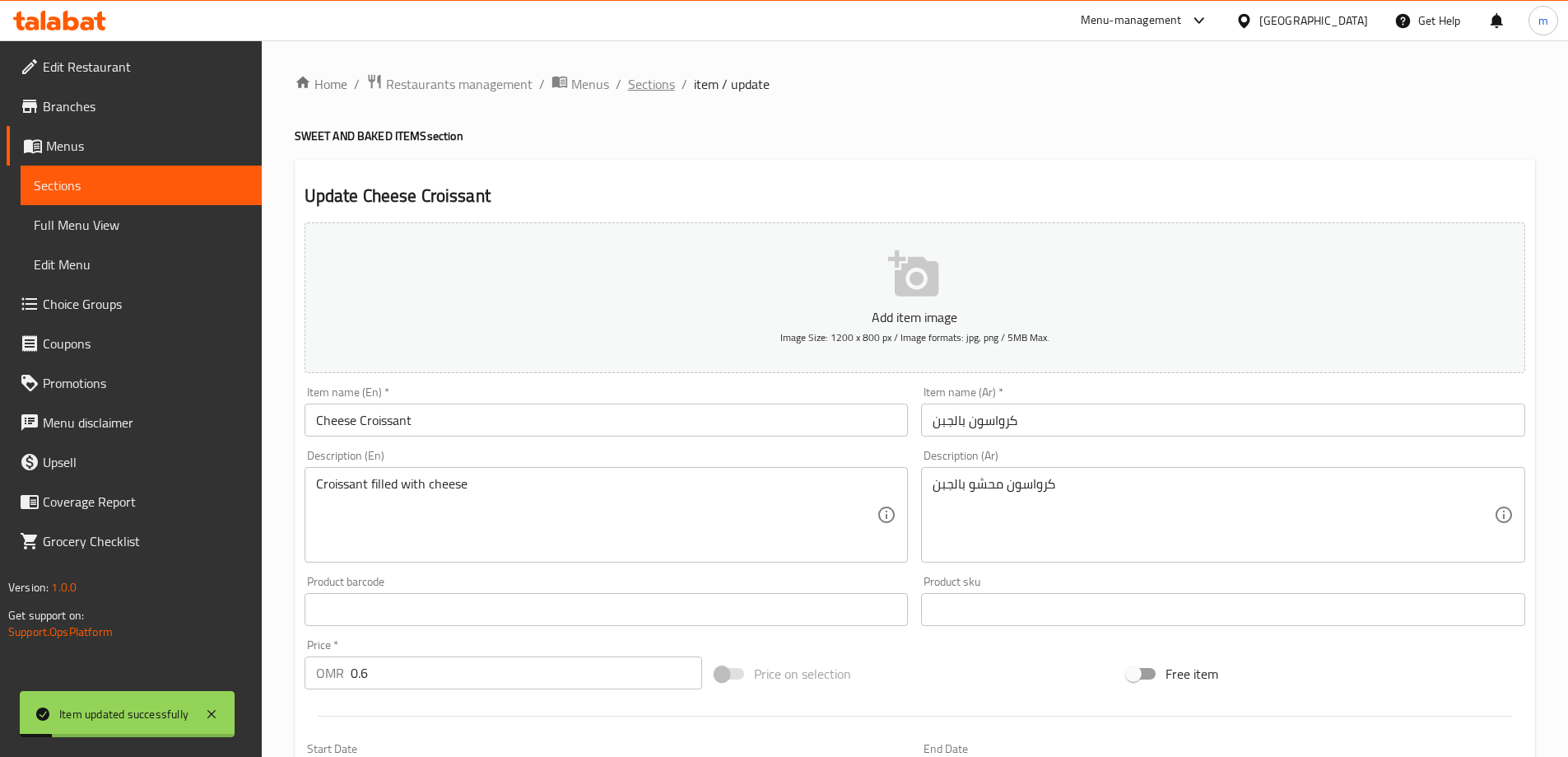
click at [661, 85] on span "Sections" at bounding box center [651, 84] width 47 height 20
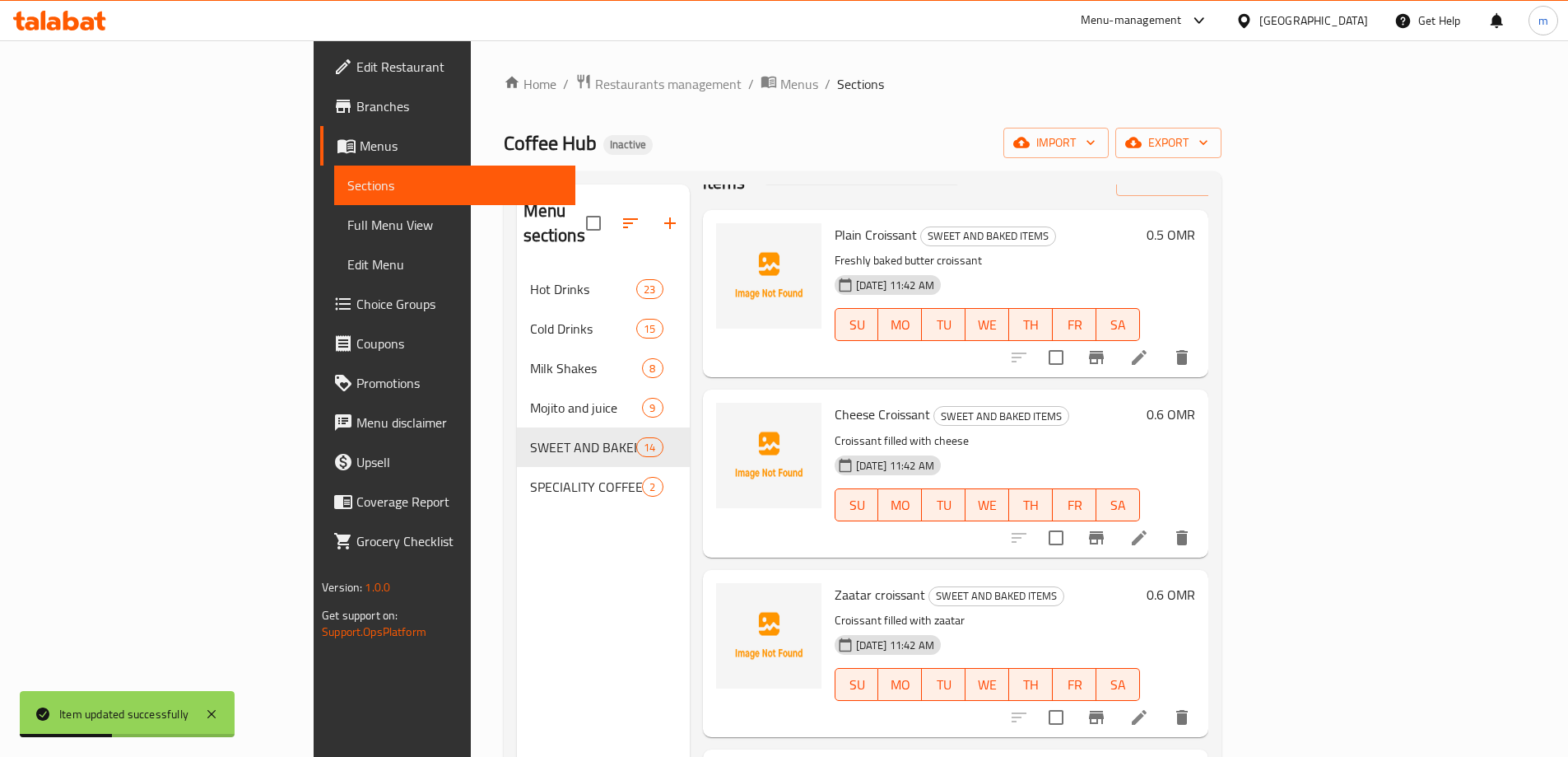
scroll to position [83, 0]
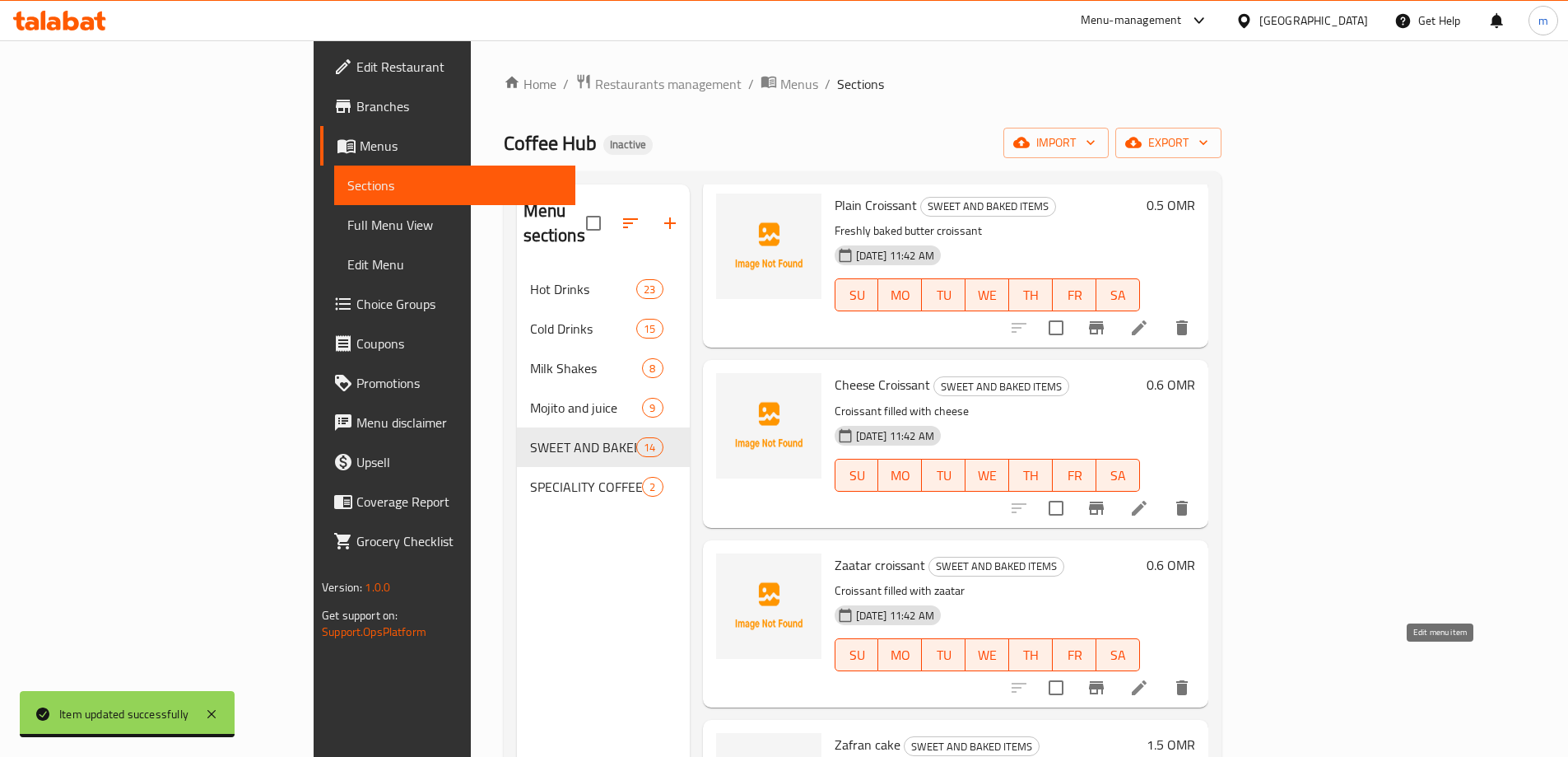
click at [1147, 681] on icon at bounding box center [1139, 688] width 14 height 14
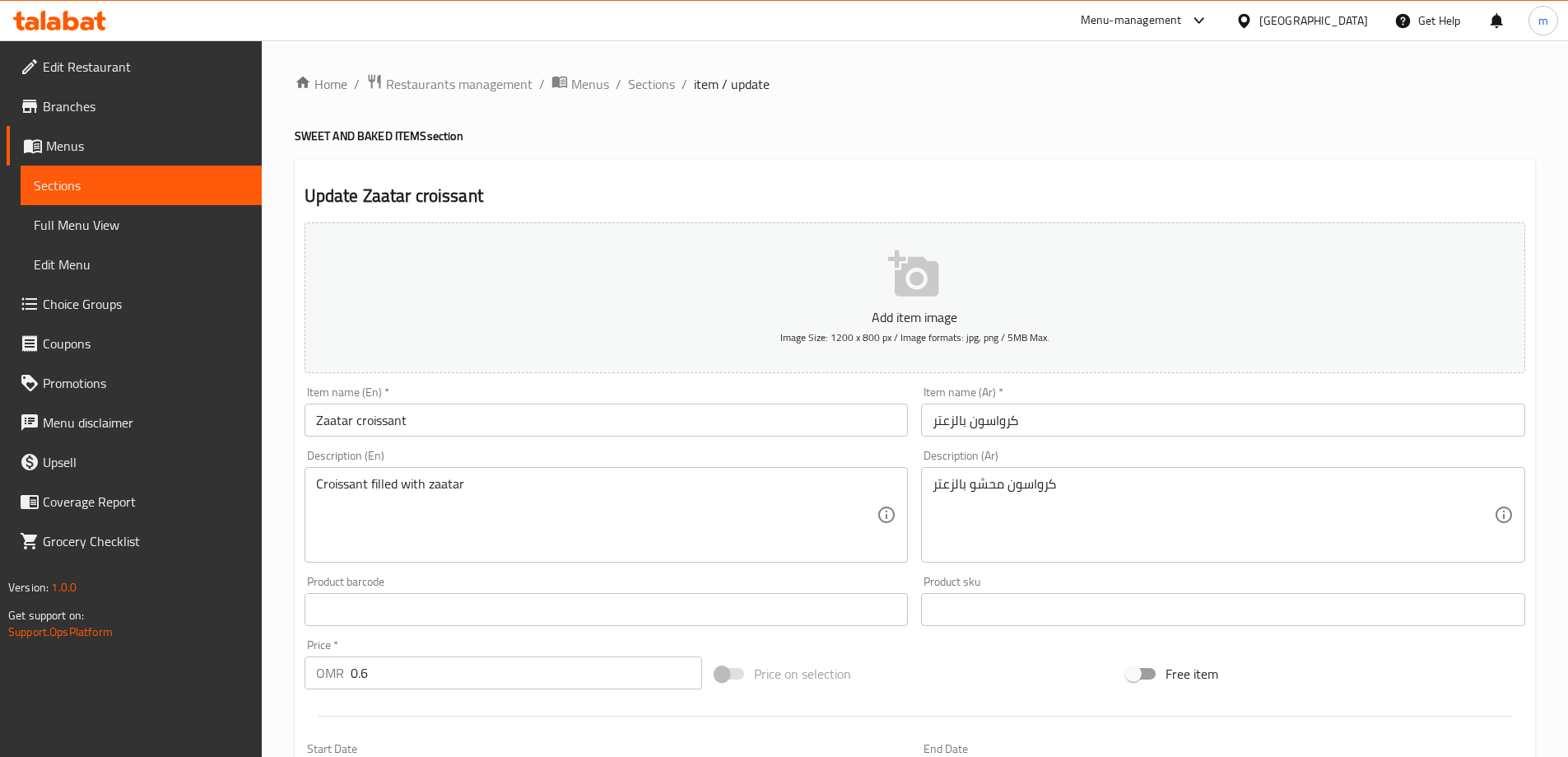
click at [754, 428] on input "Zaatar croissant" at bounding box center [607, 420] width 605 height 33
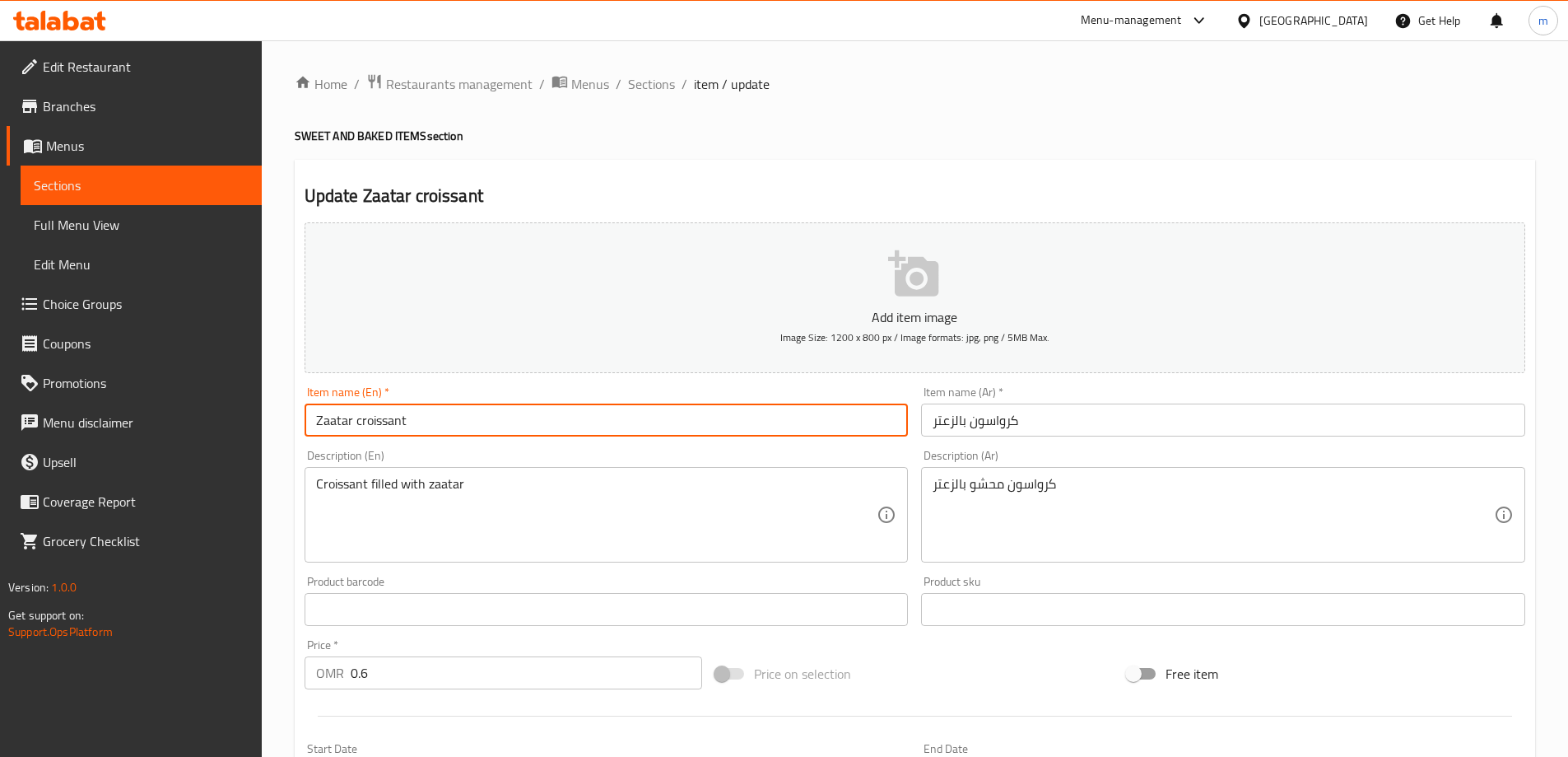
click at [754, 428] on input "Zaatar croissant" at bounding box center [607, 420] width 605 height 33
type input "Zaatar Croissant"
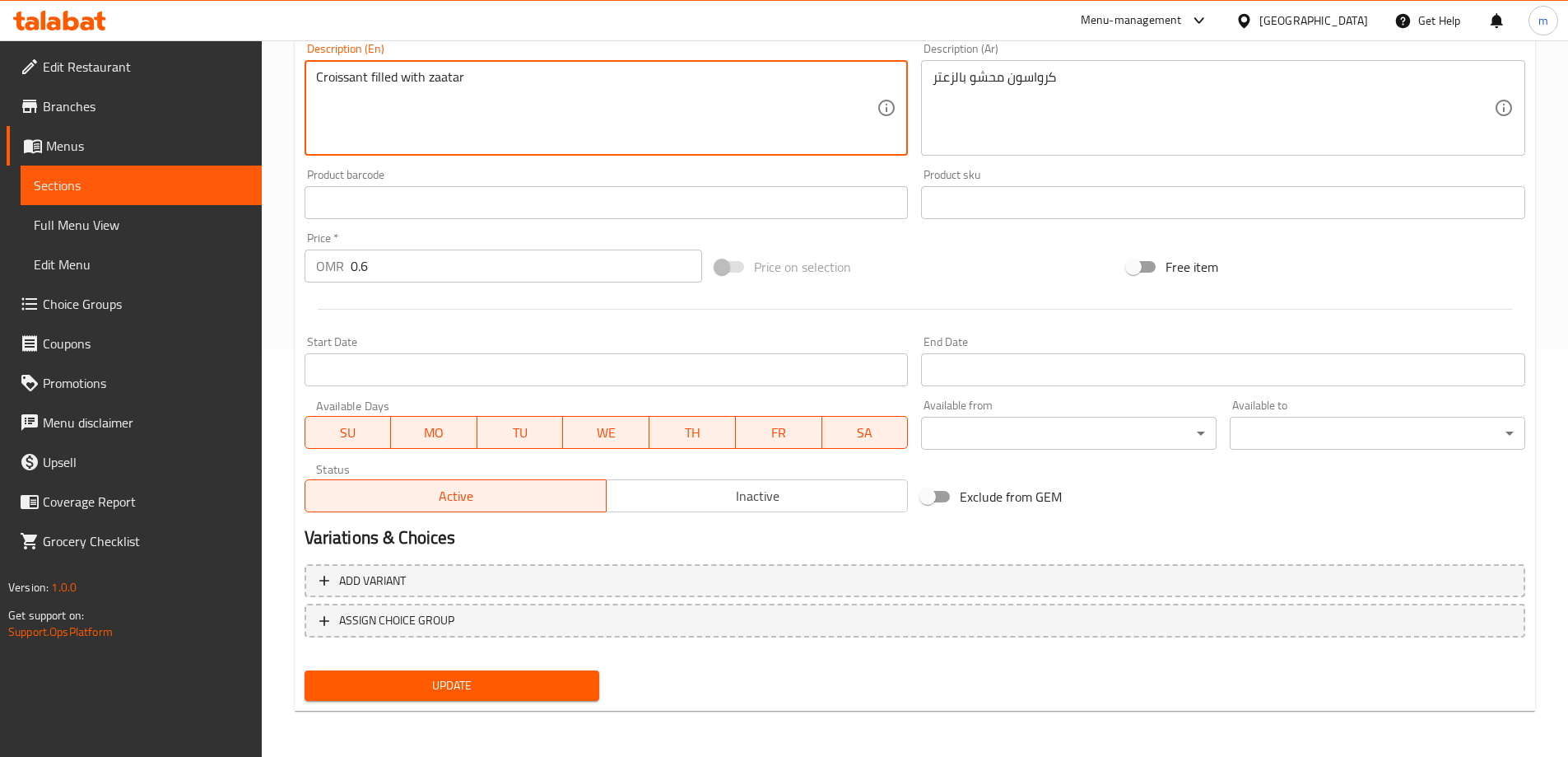
click at [526, 678] on span "Update" at bounding box center [453, 685] width 270 height 21
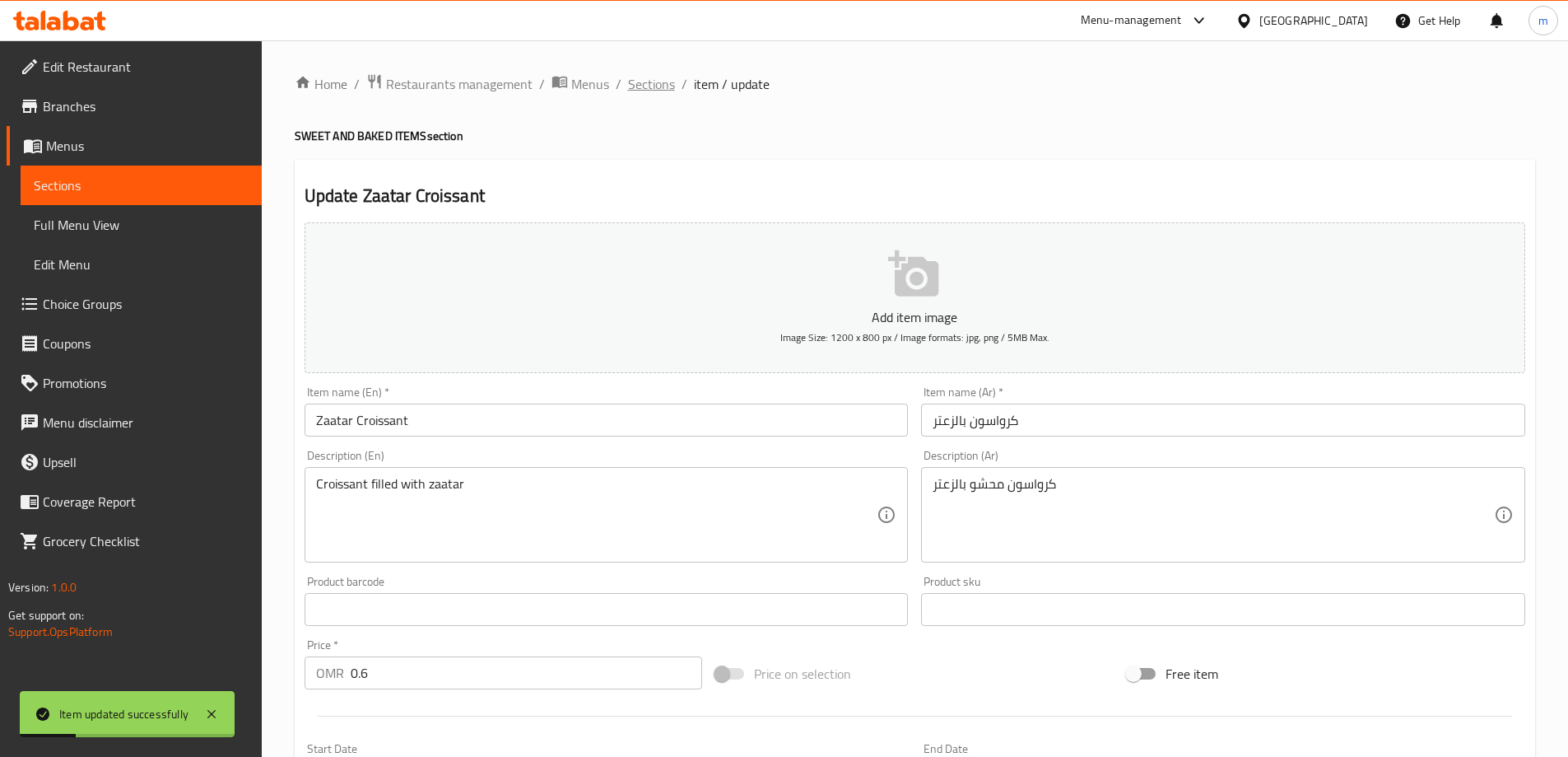
click at [640, 88] on span "Sections" at bounding box center [651, 84] width 47 height 20
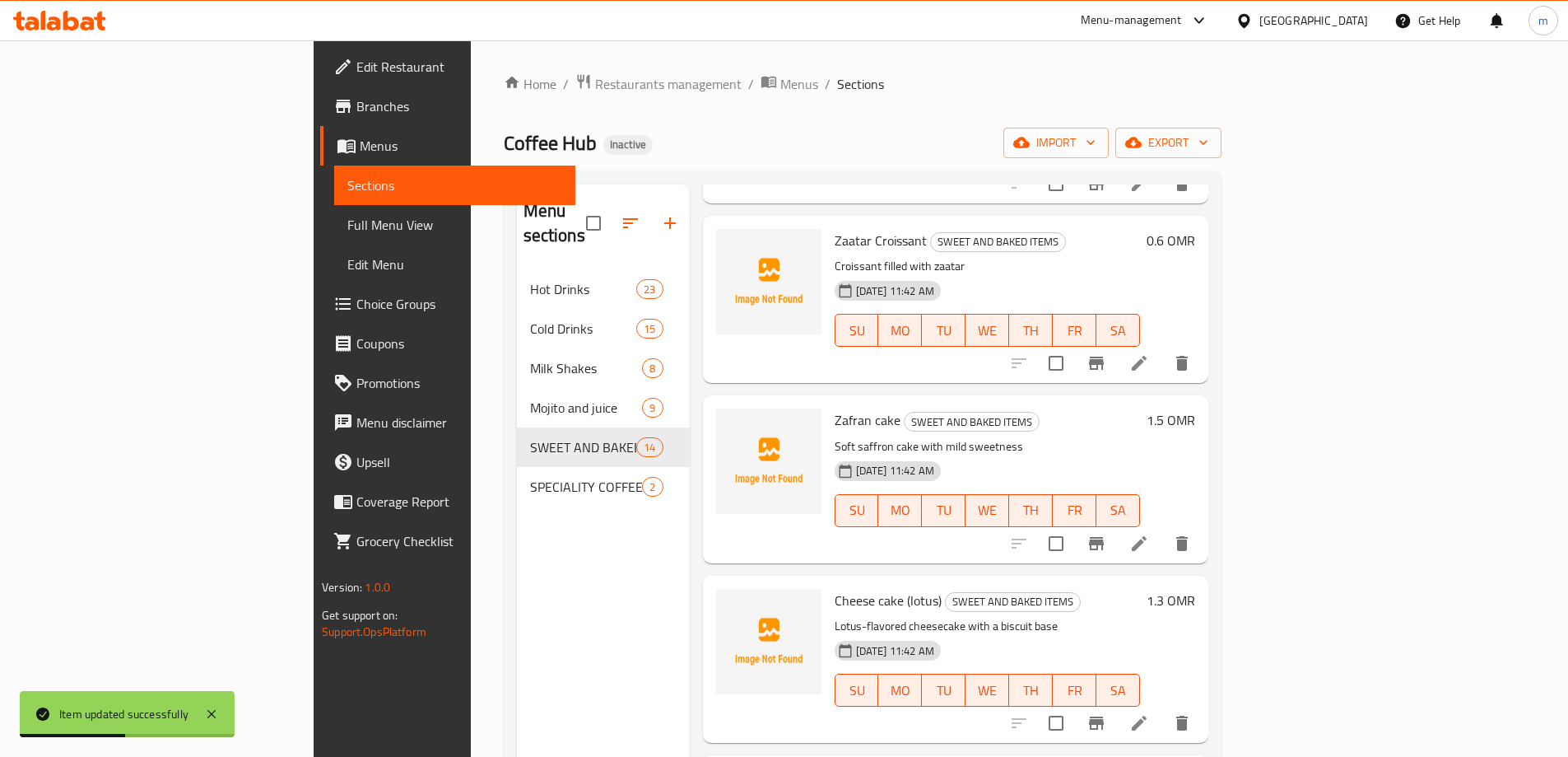
scroll to position [412, 0]
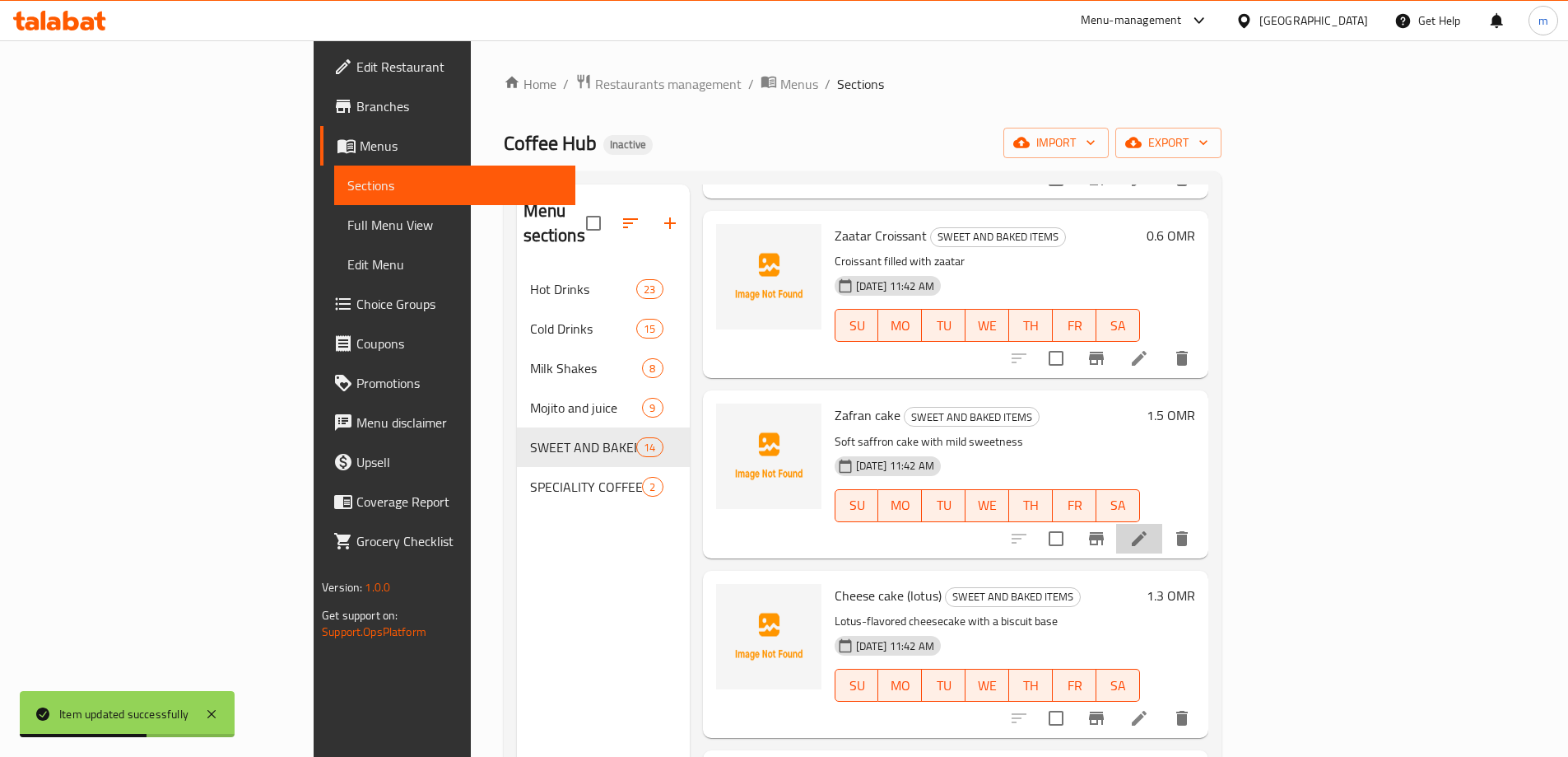
click at [1163, 524] on li at bounding box center [1138, 539] width 46 height 30
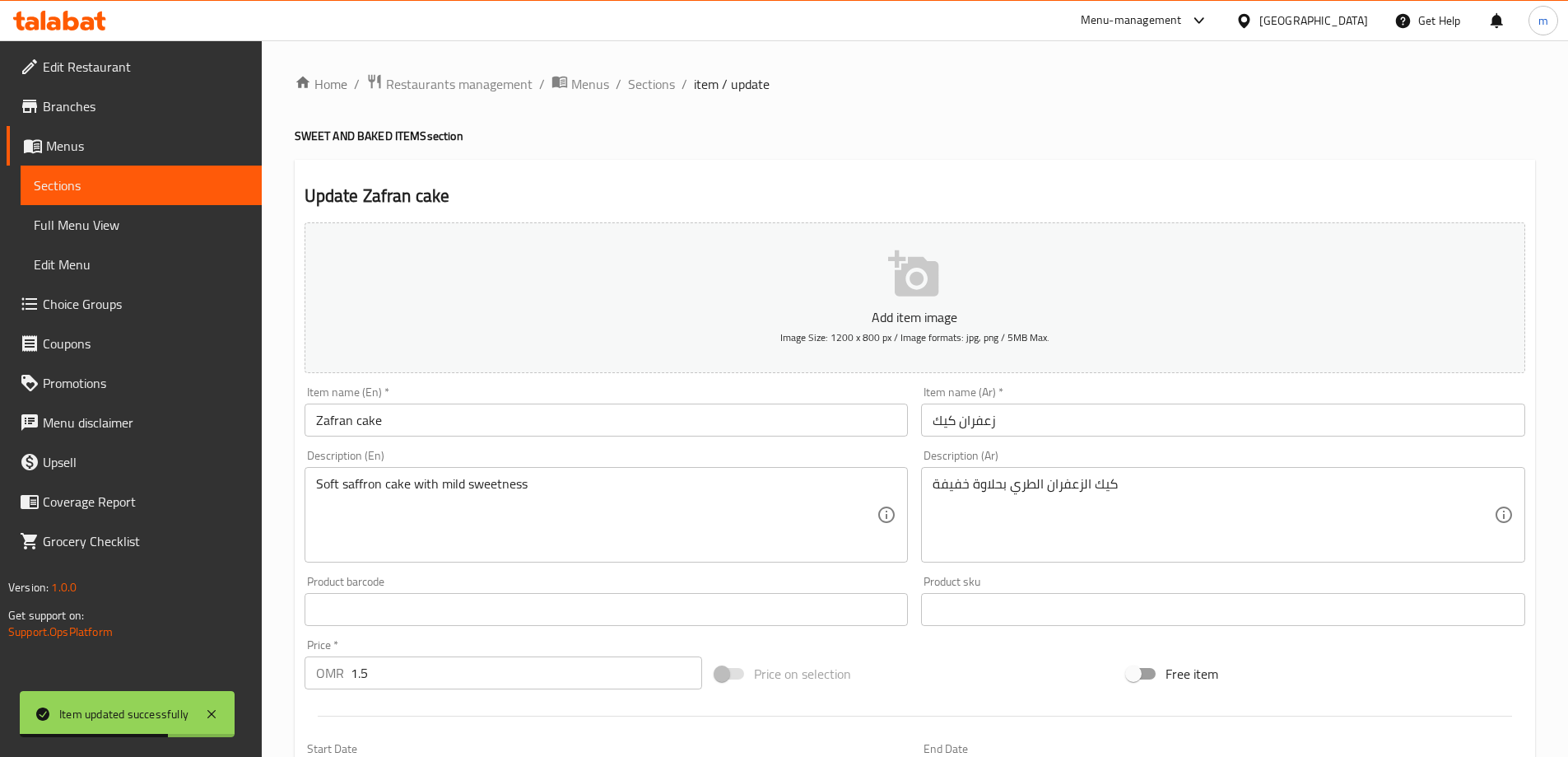
click at [403, 436] on input "Zafran cake" at bounding box center [607, 420] width 605 height 33
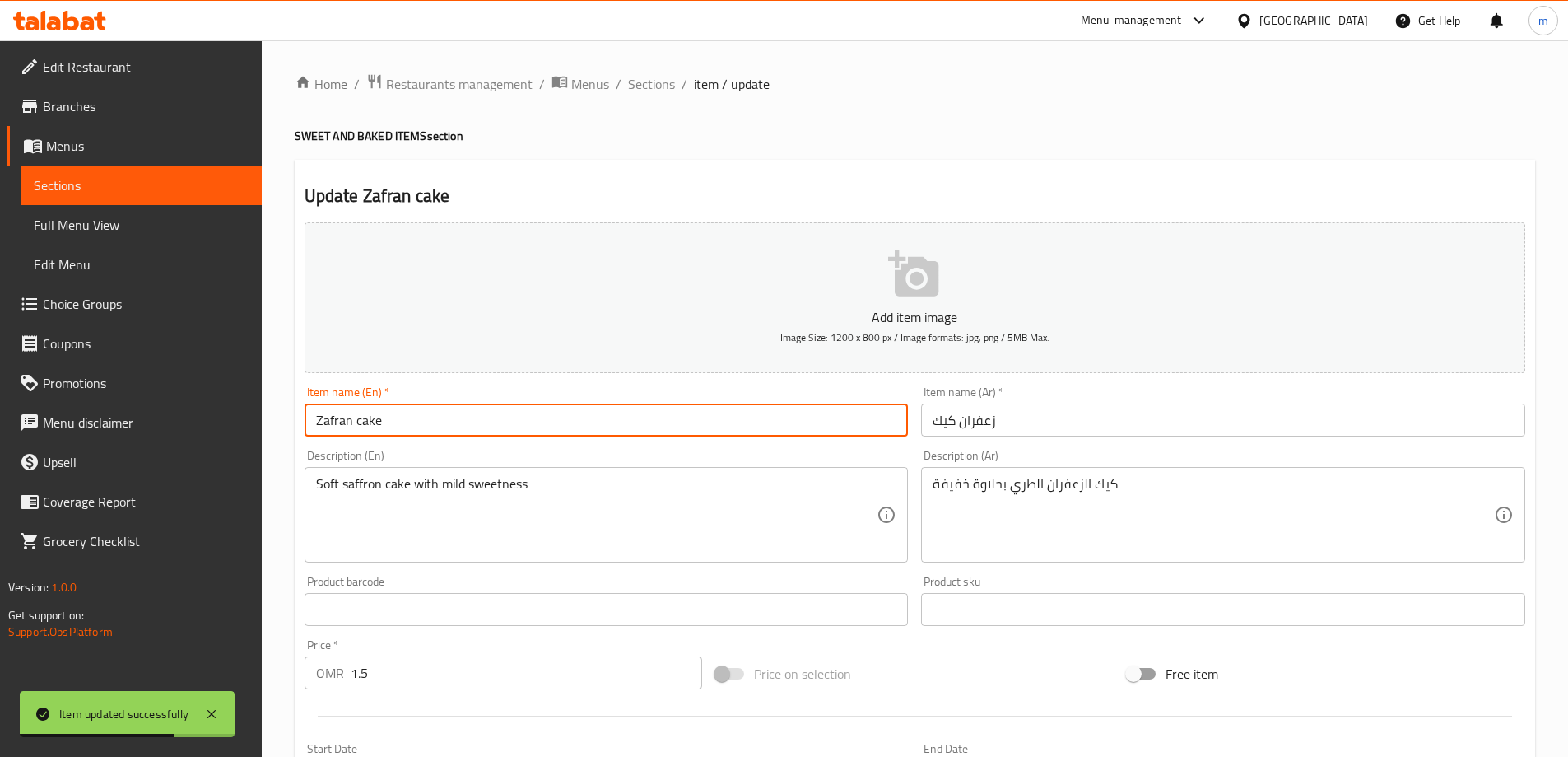
click at [403, 436] on input "Zafran cake" at bounding box center [607, 420] width 605 height 33
type input "Zafran Cake"
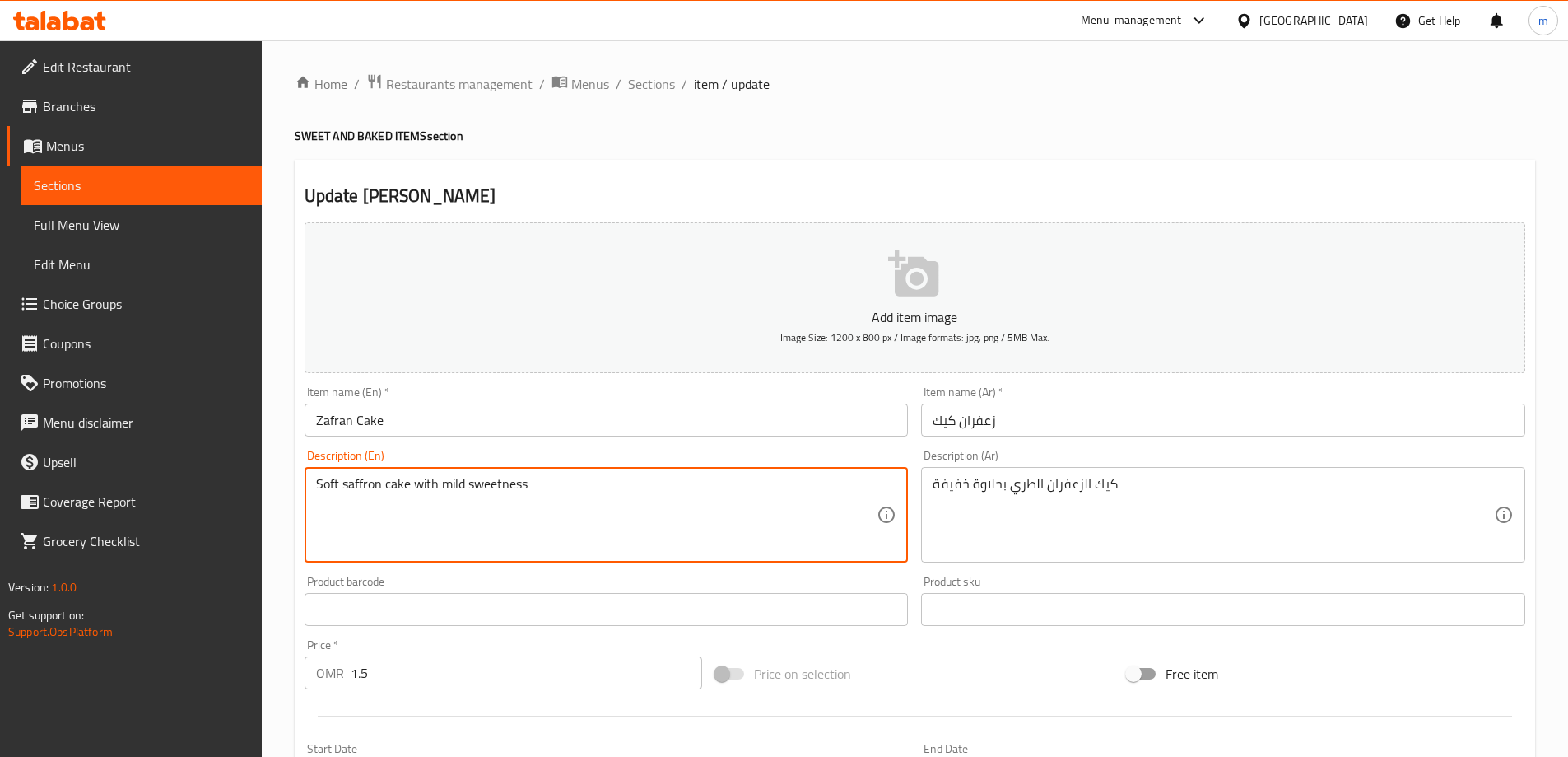
click at [631, 498] on textarea "Soft saffron cake with mild sweetness" at bounding box center [597, 515] width 562 height 78
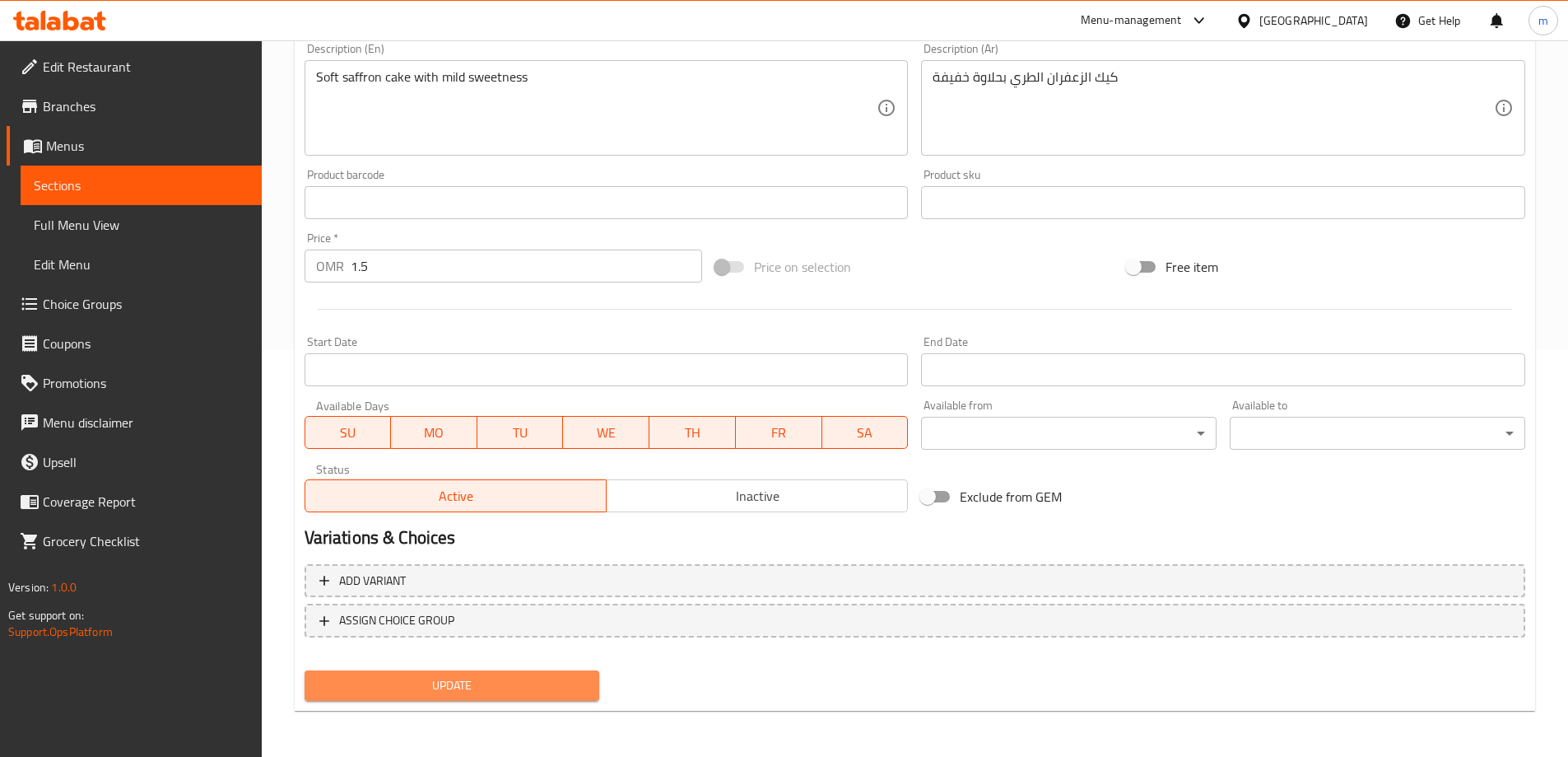
click at [514, 687] on span "Update" at bounding box center [453, 685] width 270 height 21
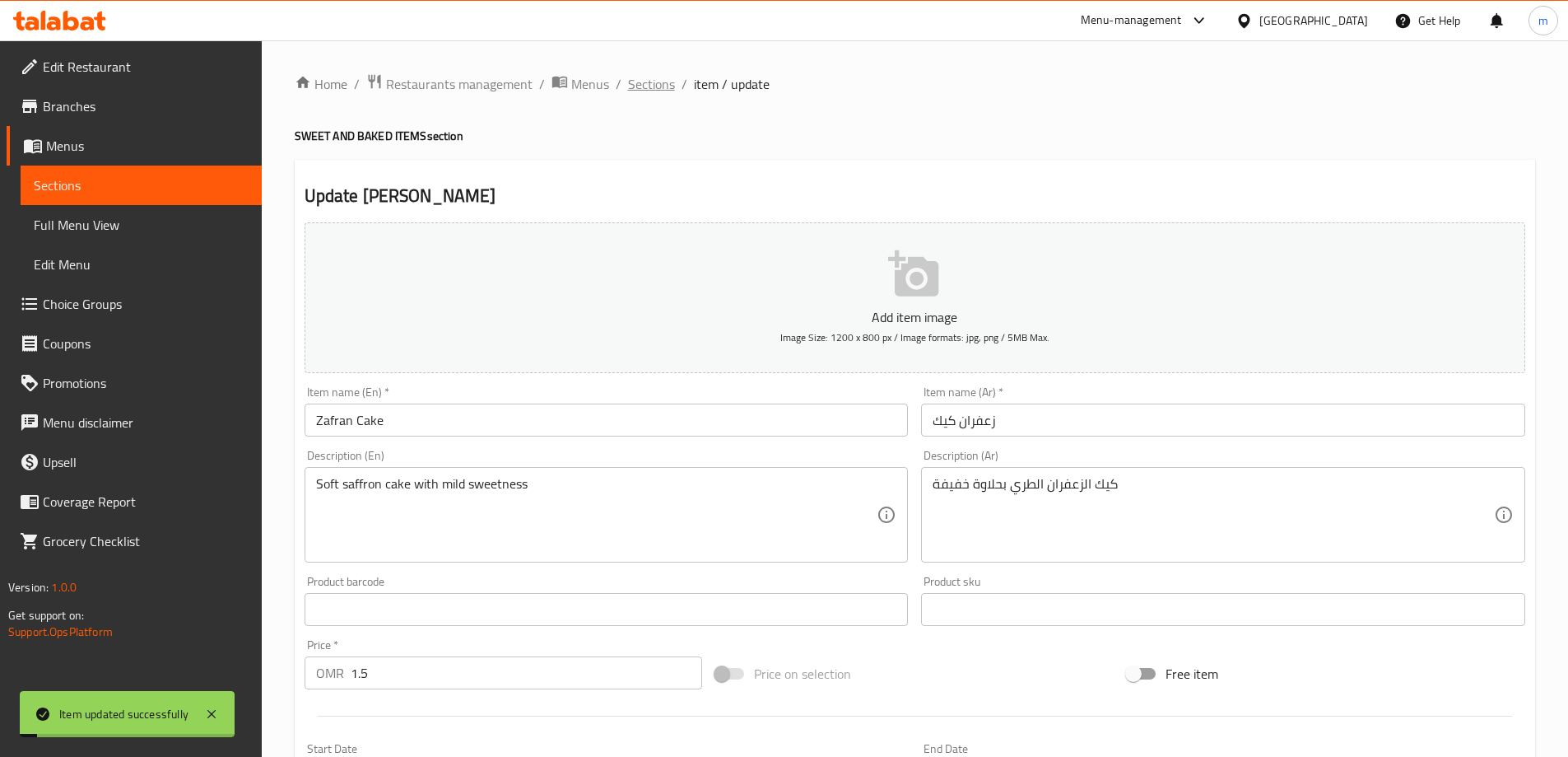
click at [651, 94] on span "Sections" at bounding box center [651, 84] width 47 height 20
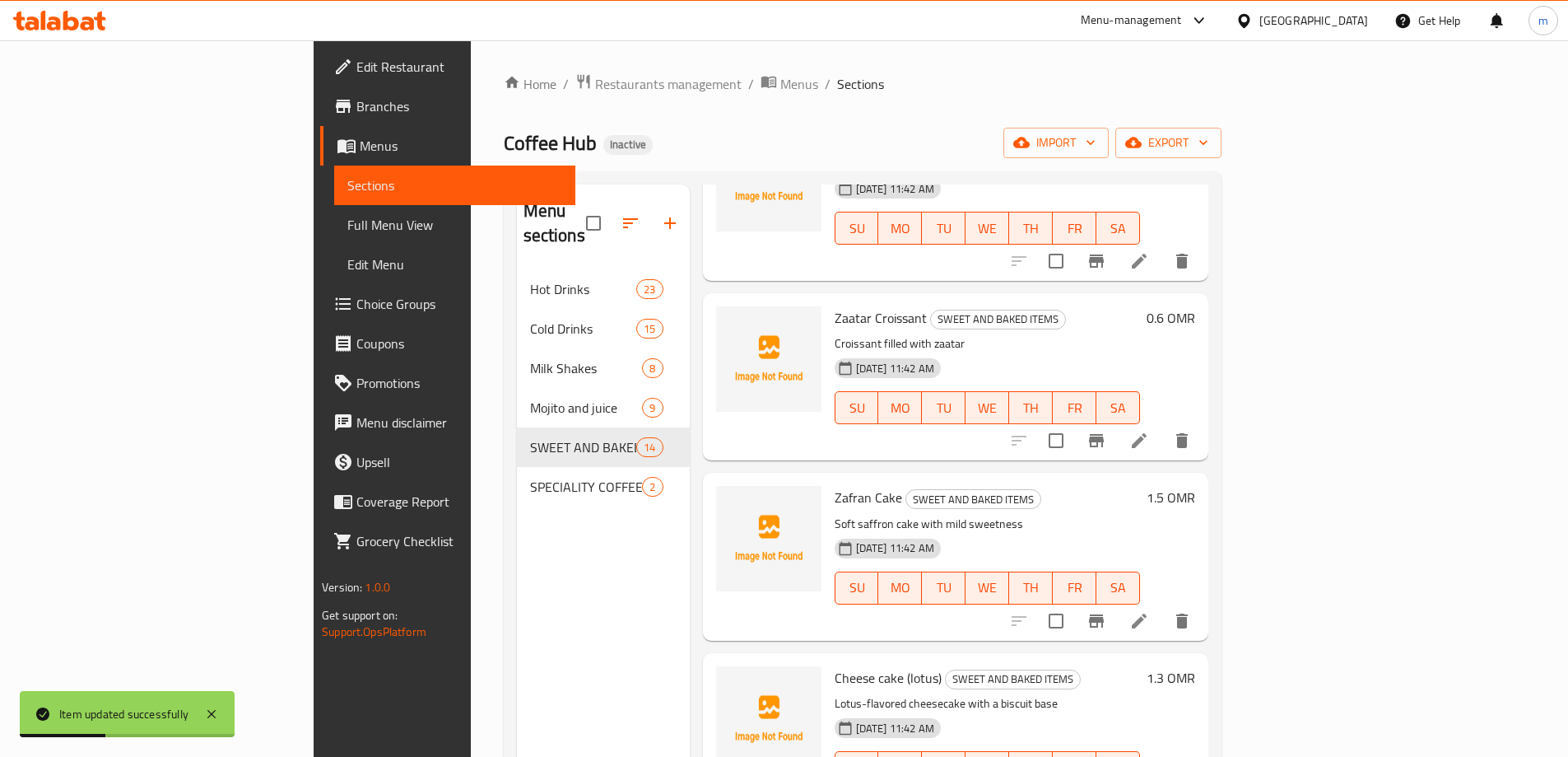
scroll to position [412, 0]
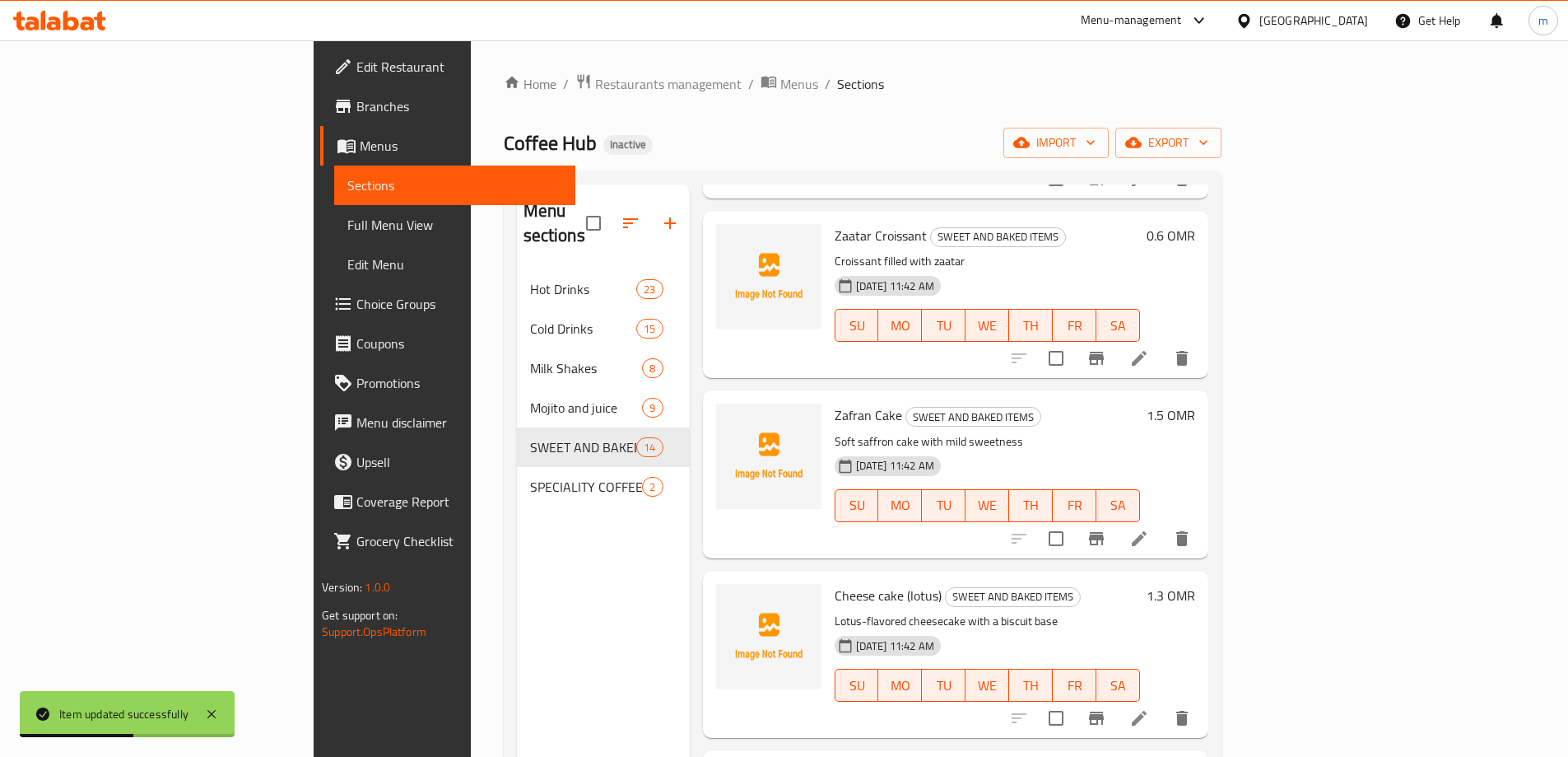
click at [1149, 708] on icon at bounding box center [1139, 718] width 20 height 20
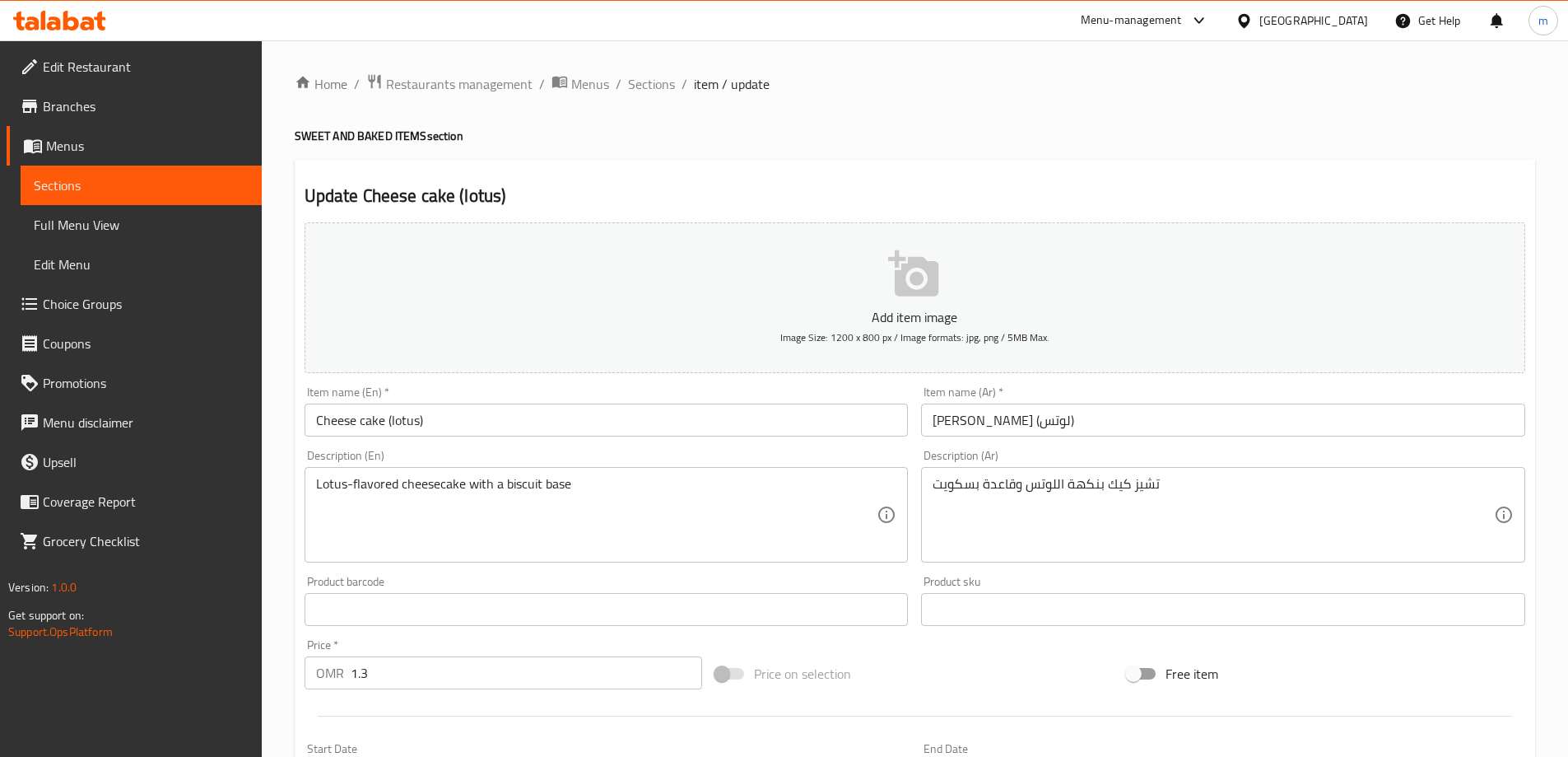
click at [479, 428] on input "Cheese cake (lotus)" at bounding box center [607, 420] width 605 height 33
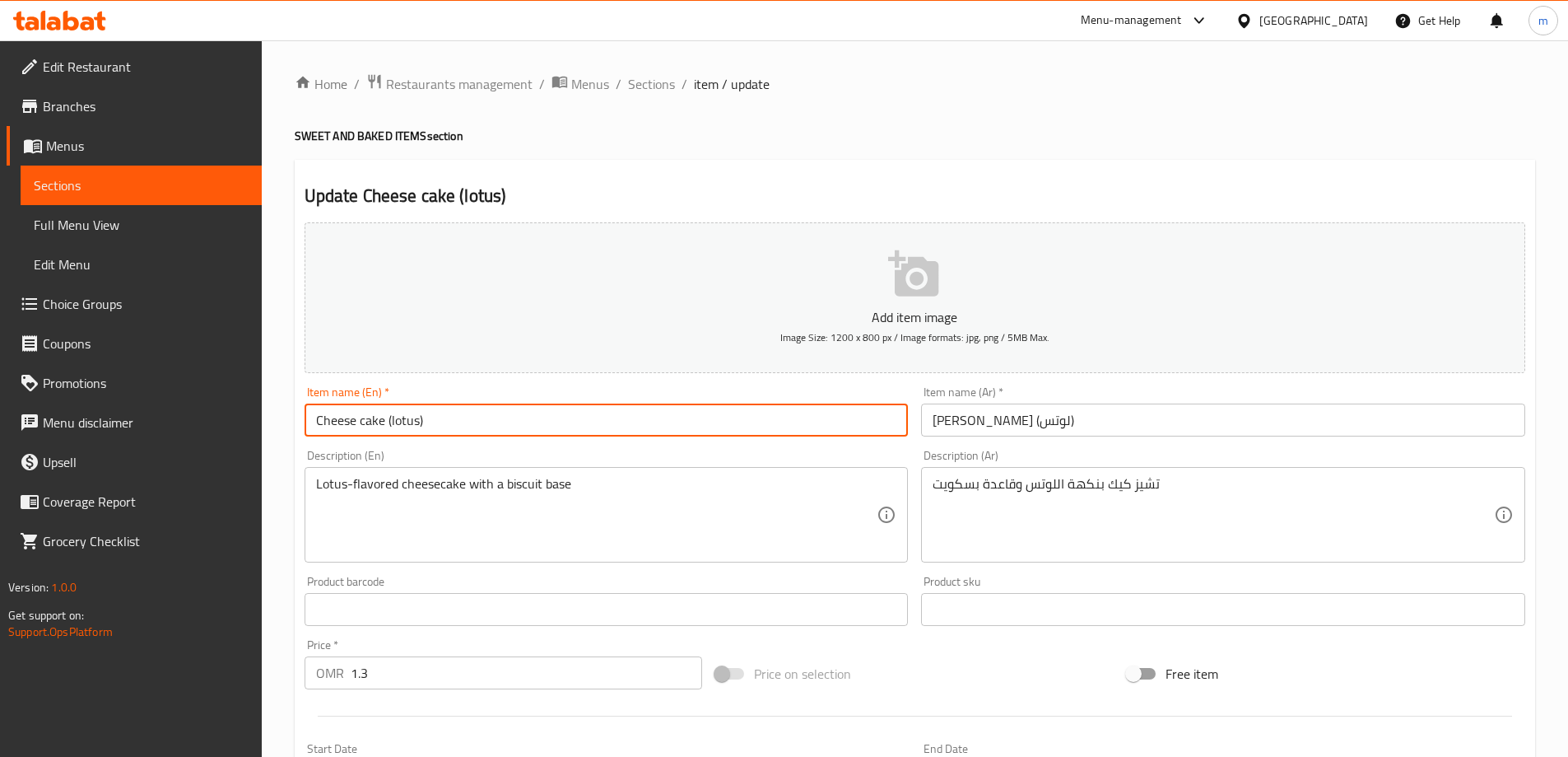
click at [479, 428] on input "Cheese cake (lotus)" at bounding box center [607, 420] width 605 height 33
type input "Cheese Cake (Lotus)"
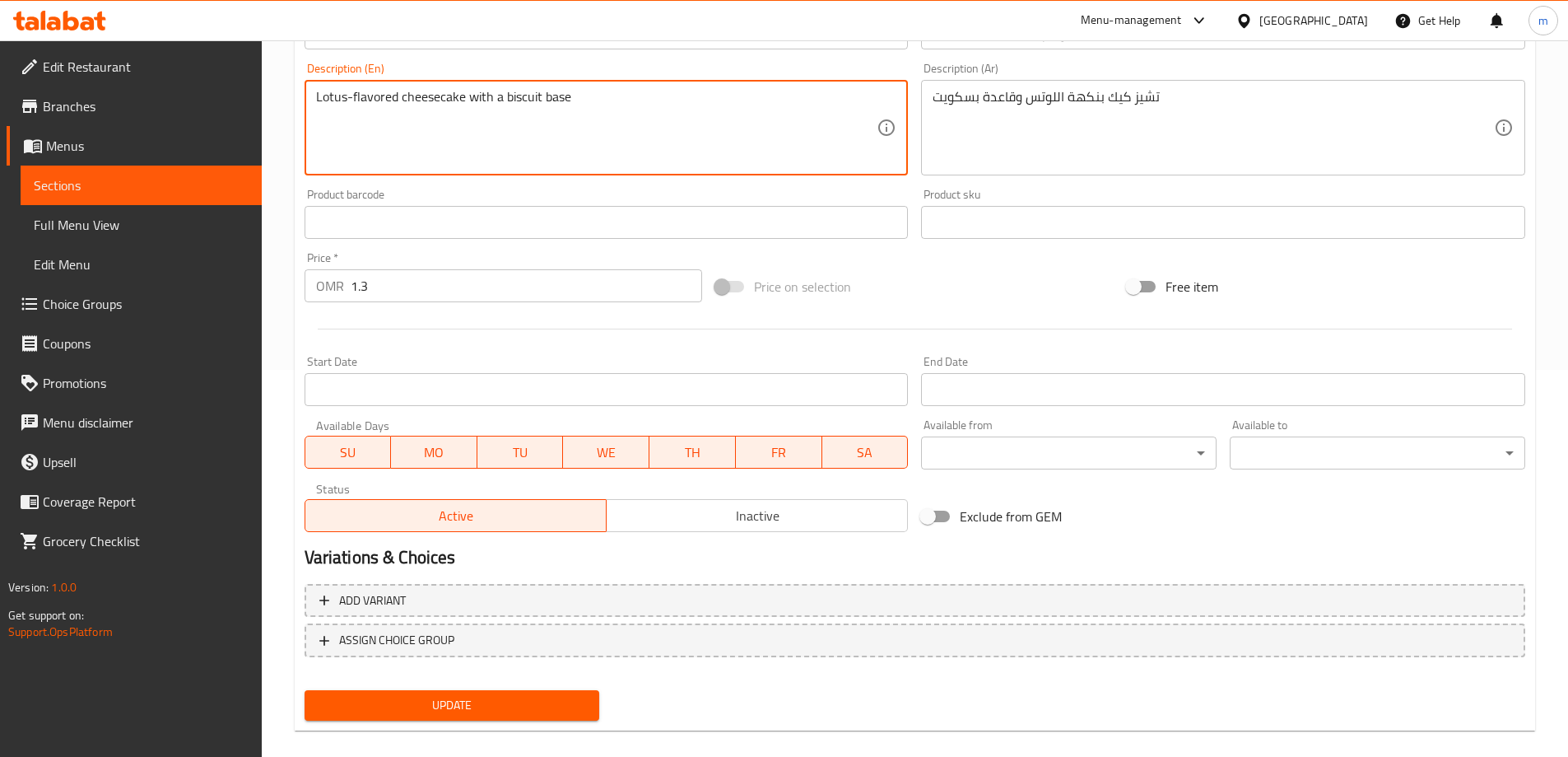
scroll to position [407, 0]
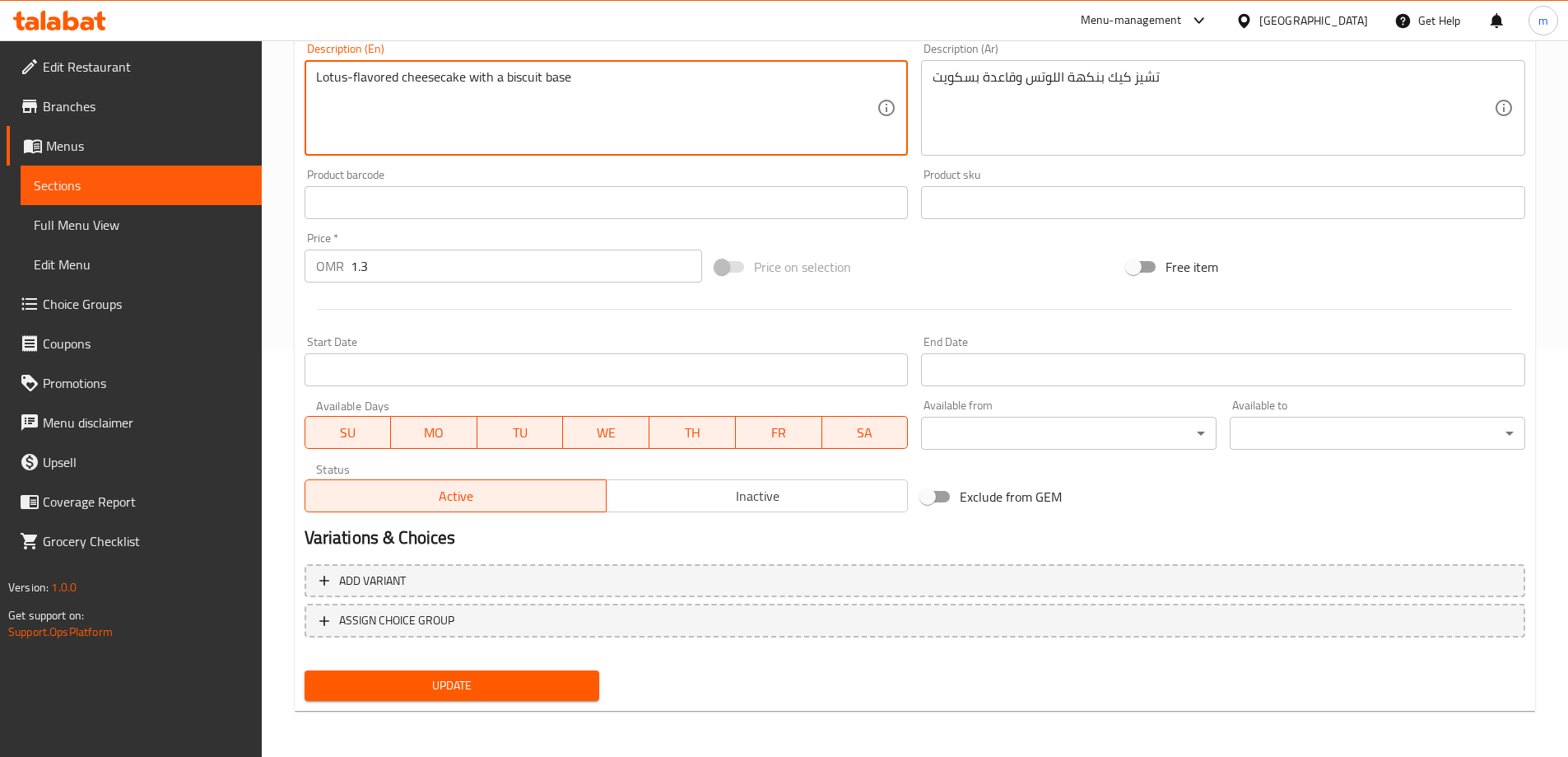
click at [551, 682] on span "Update" at bounding box center [453, 685] width 270 height 21
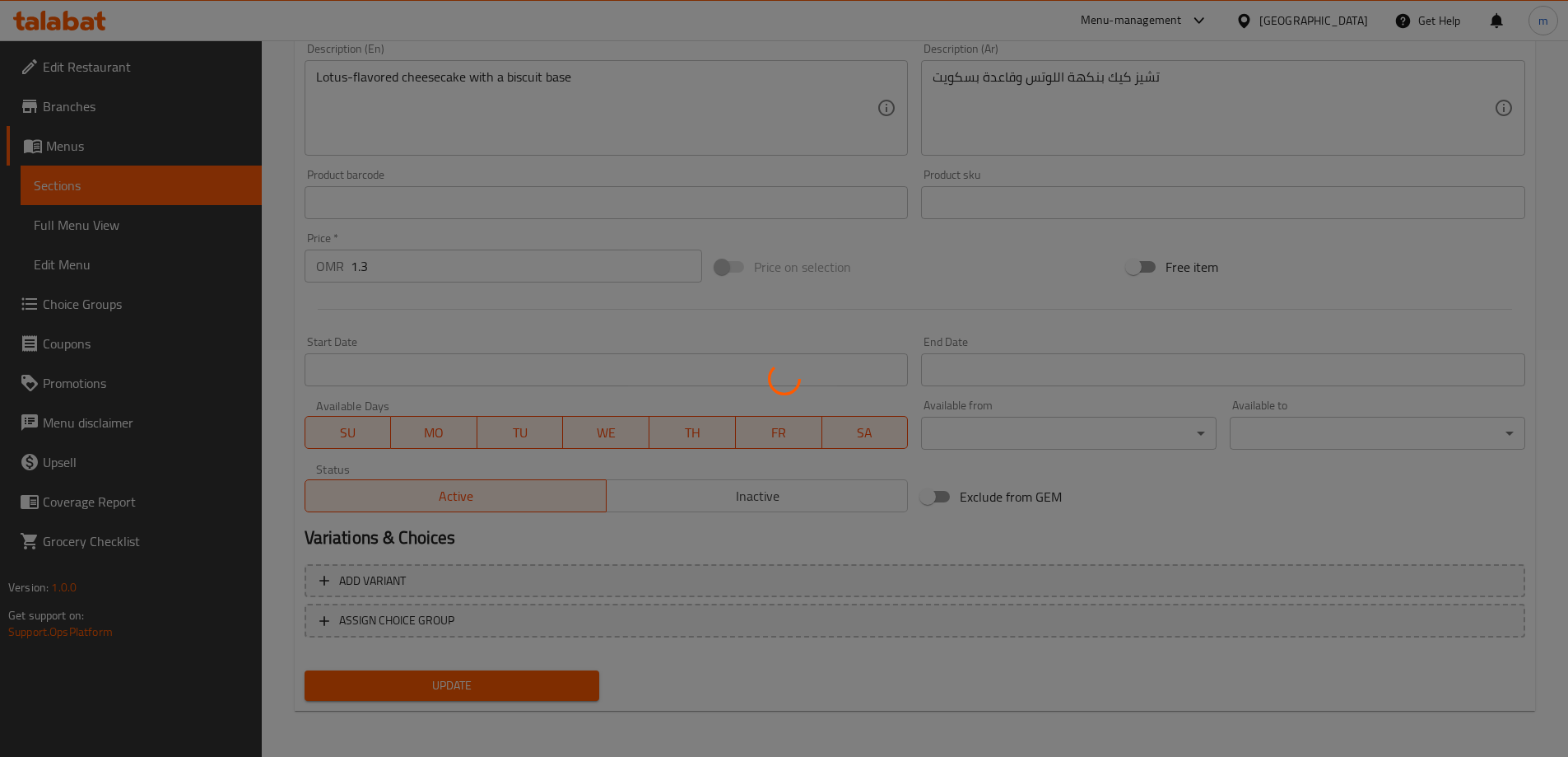
scroll to position [0, 0]
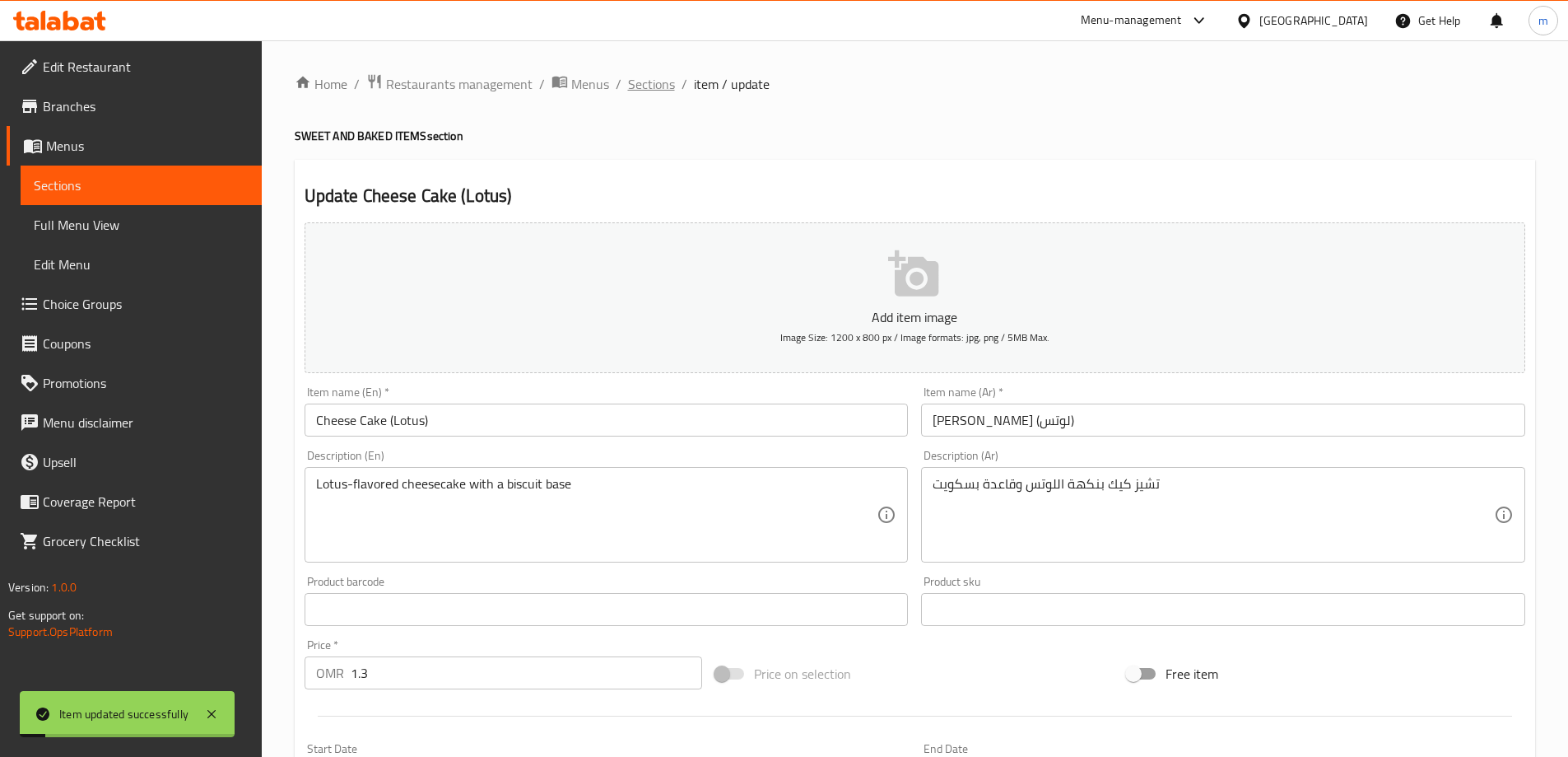
click at [653, 93] on span "Sections" at bounding box center [651, 84] width 47 height 20
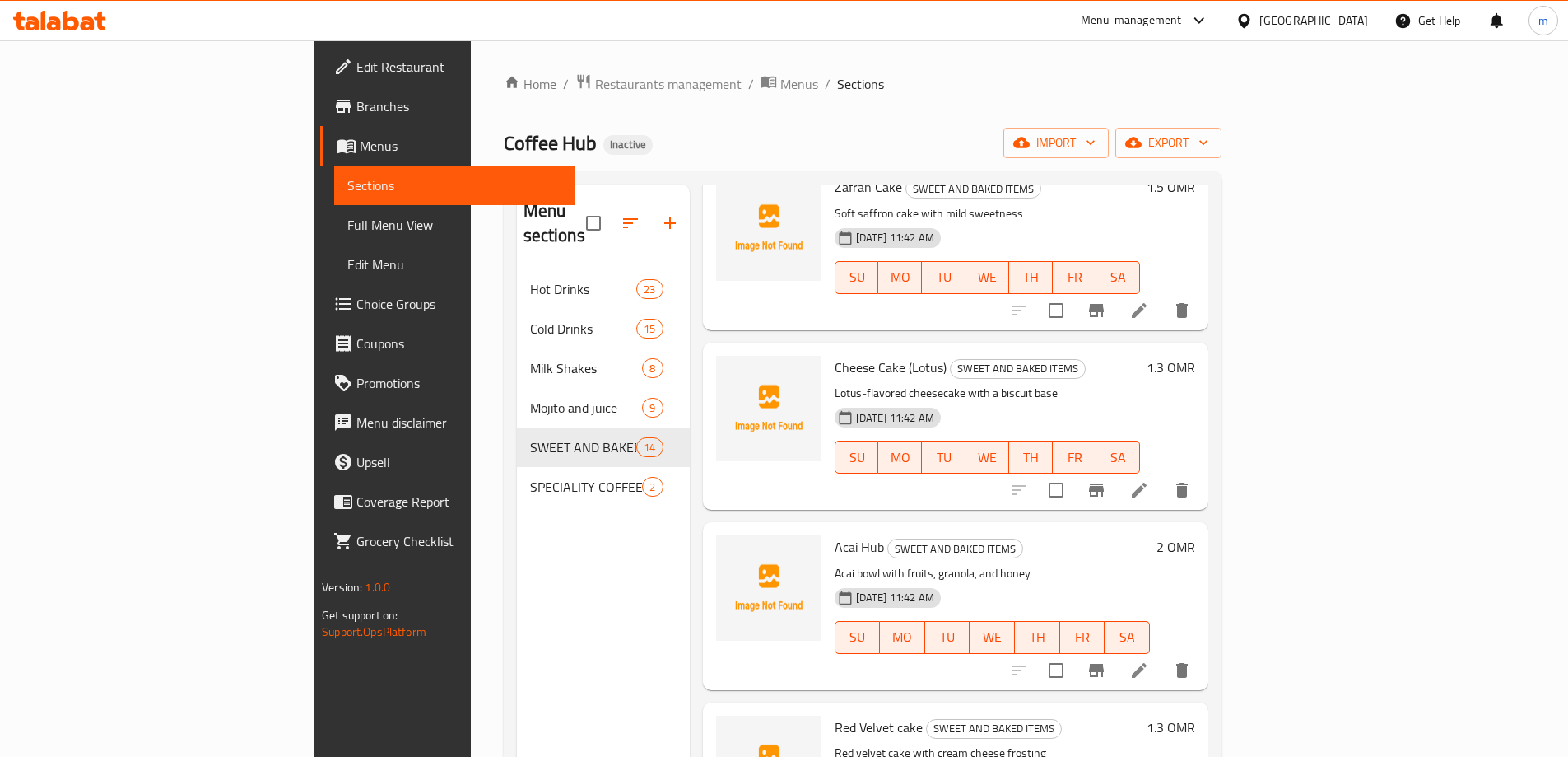
scroll to position [659, 0]
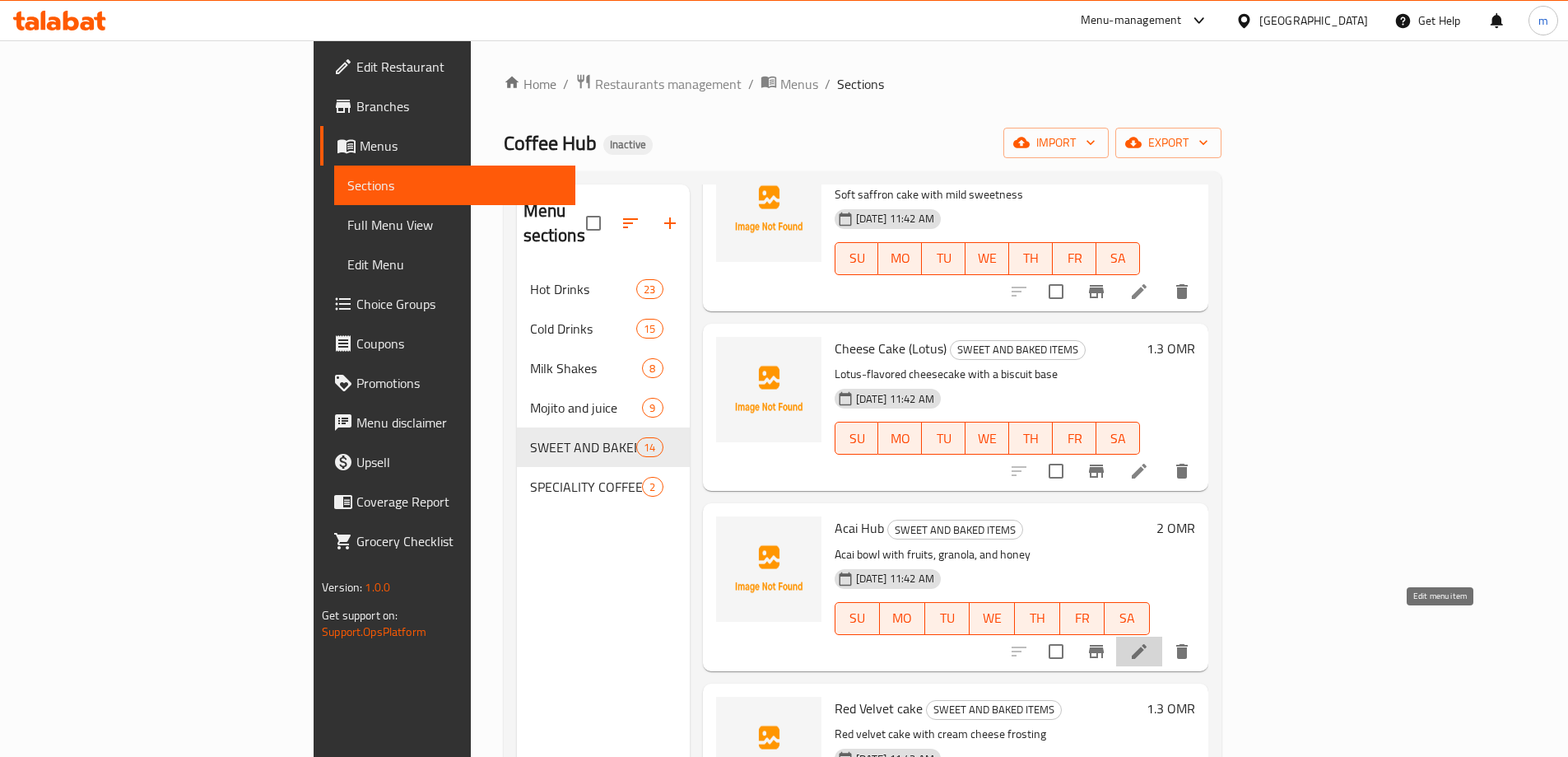
click at [1147, 645] on icon at bounding box center [1139, 652] width 14 height 14
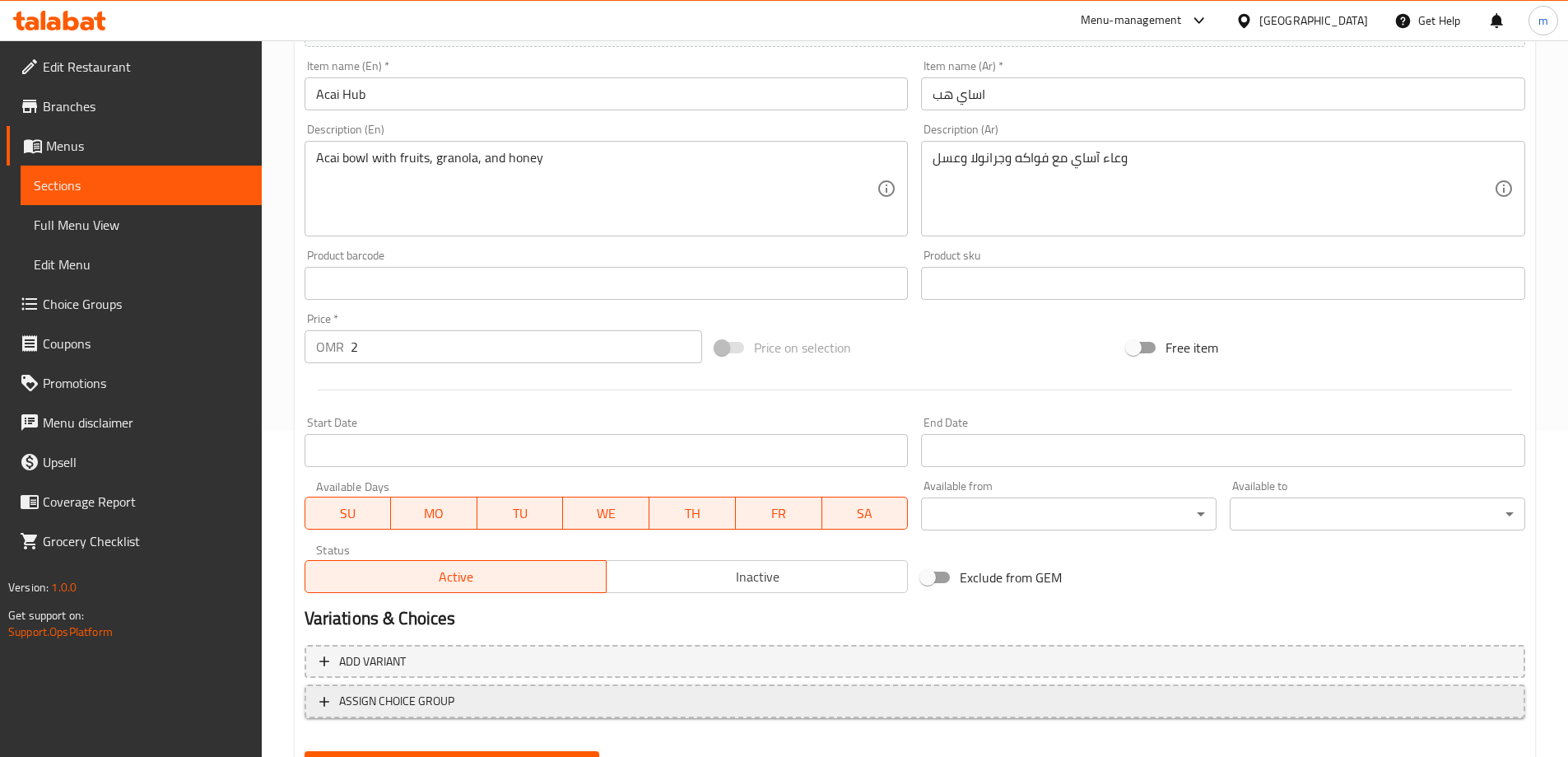
scroll to position [407, 0]
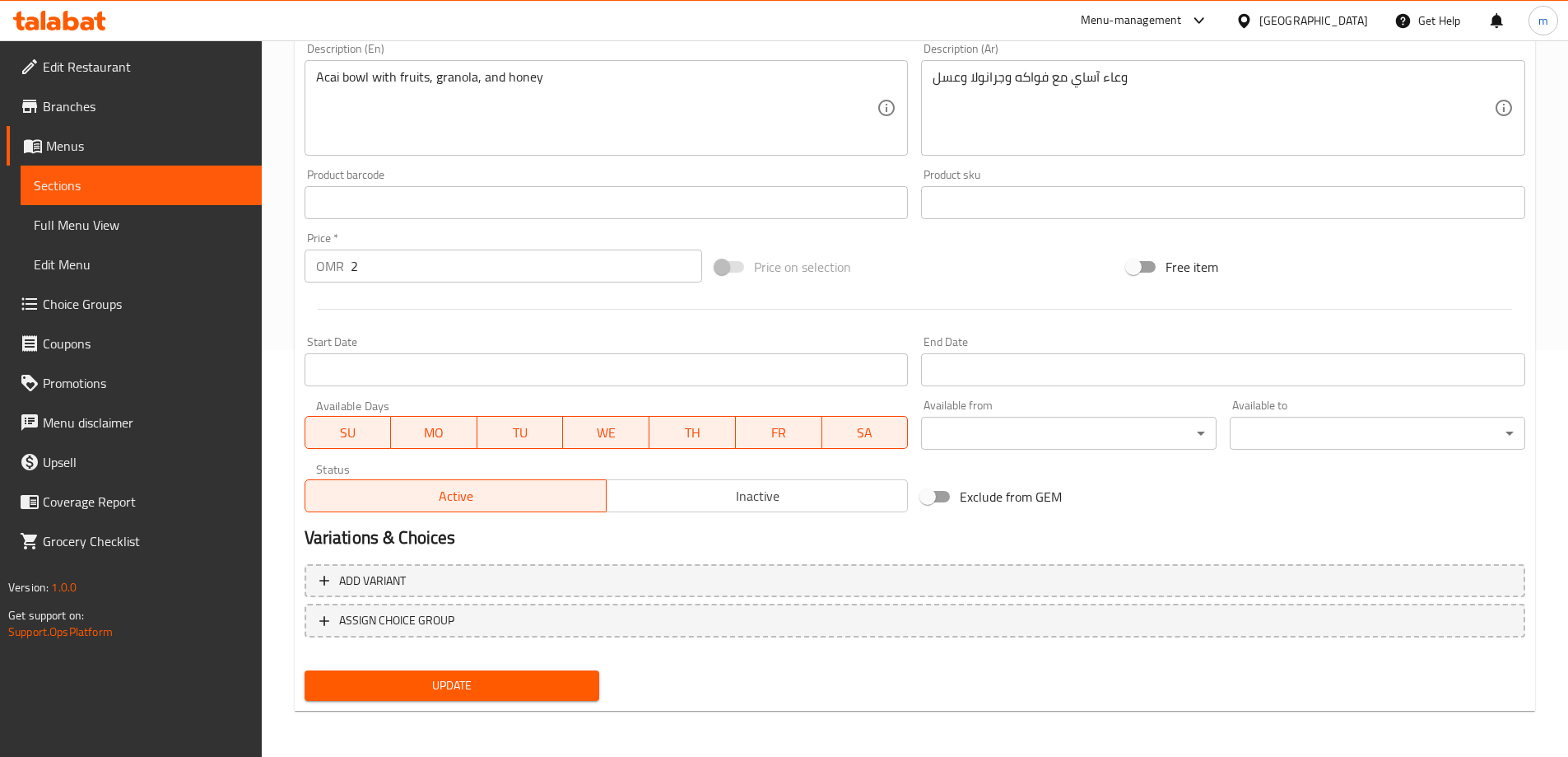
click at [568, 674] on button "Update" at bounding box center [452, 686] width 296 height 31
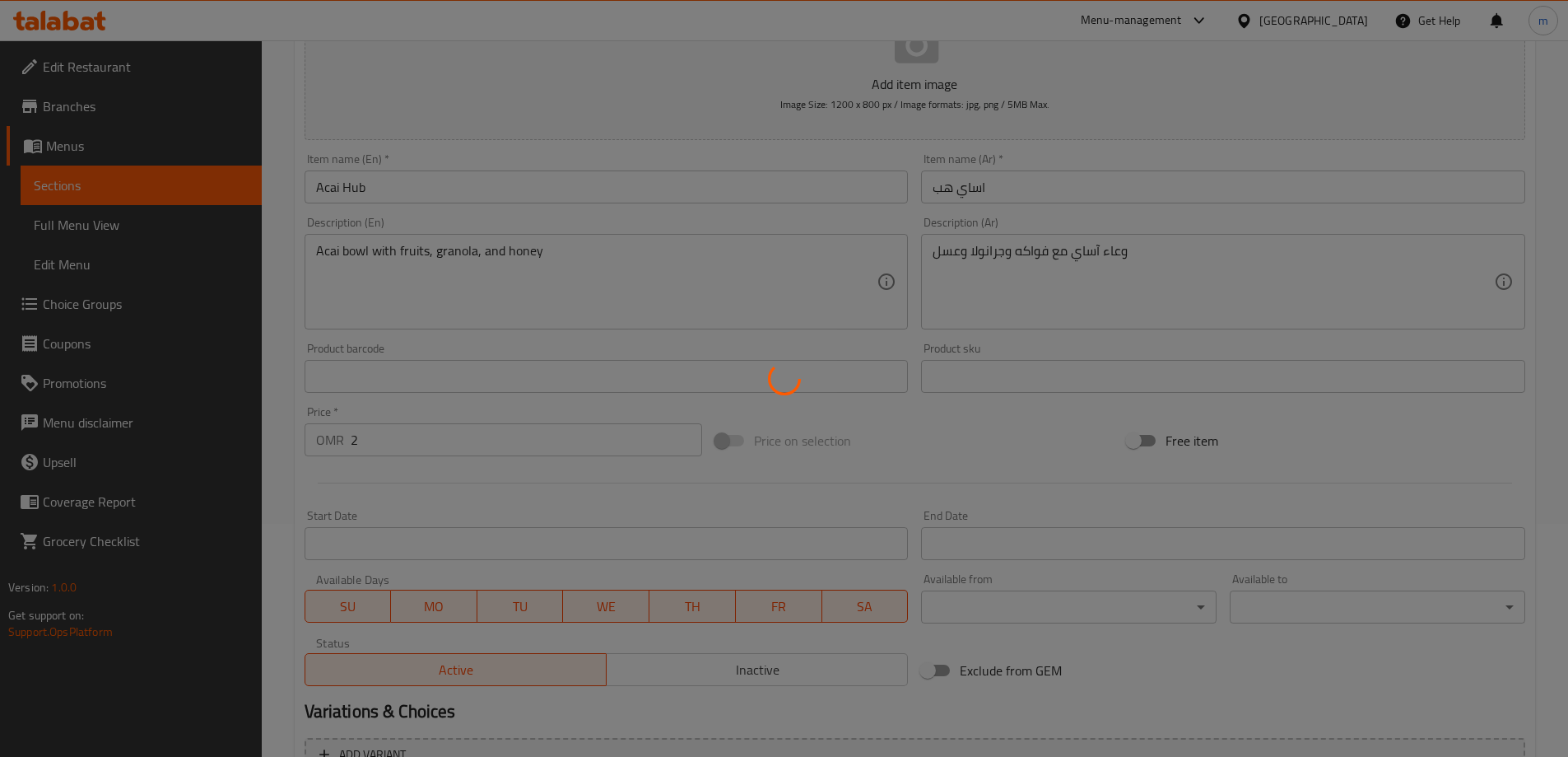
scroll to position [0, 0]
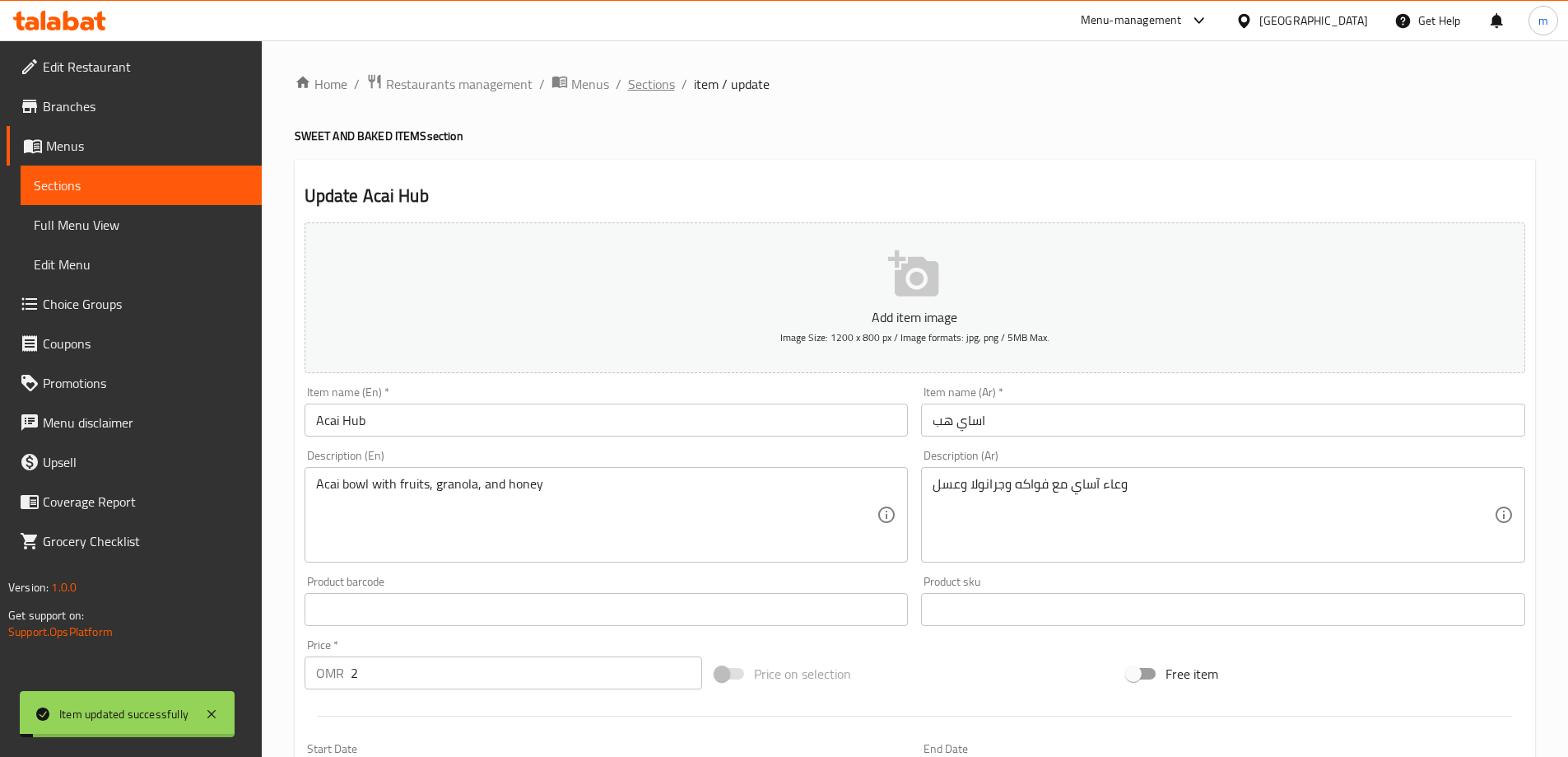
click at [649, 92] on span "Sections" at bounding box center [651, 84] width 47 height 20
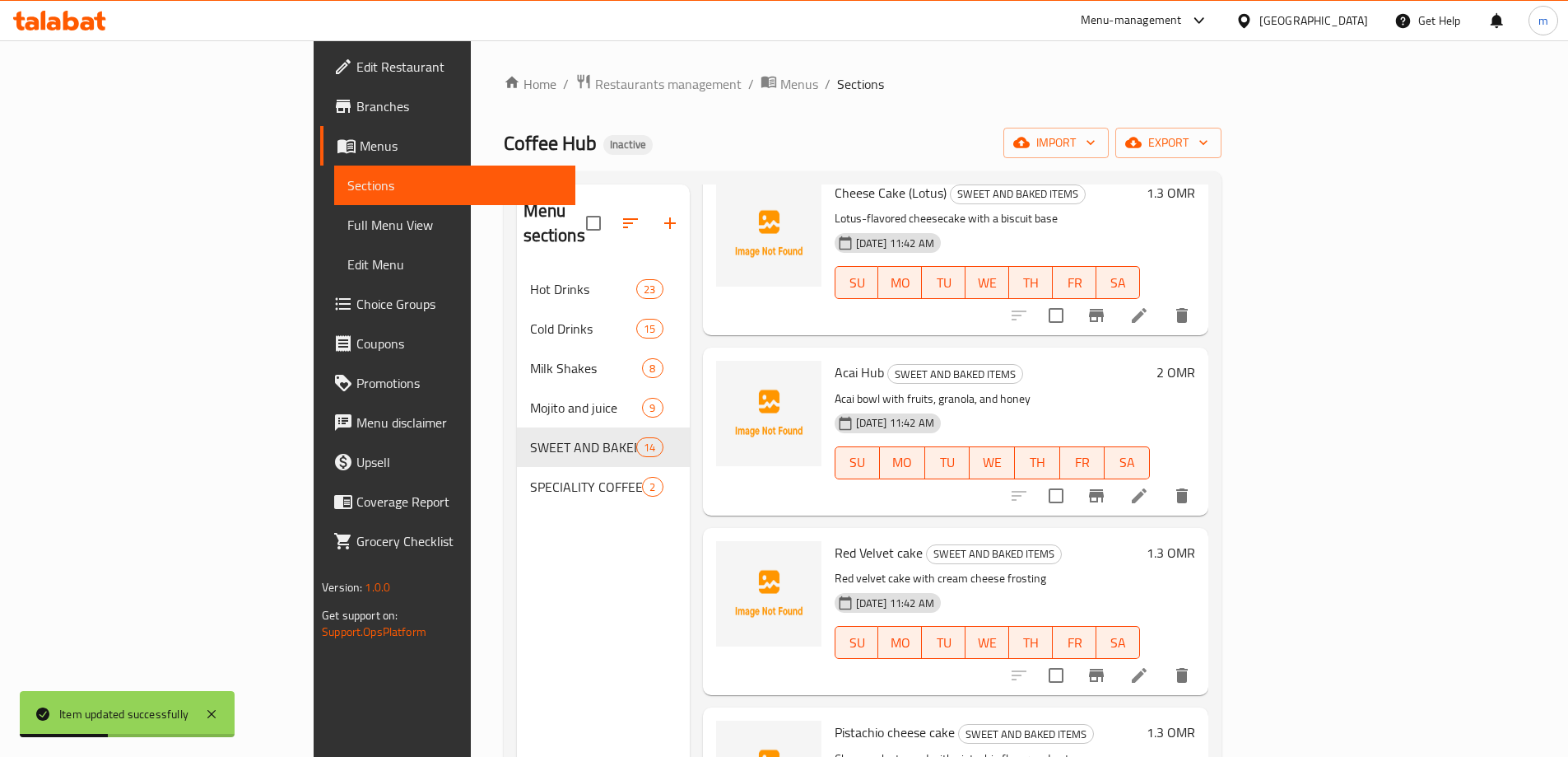
scroll to position [906, 0]
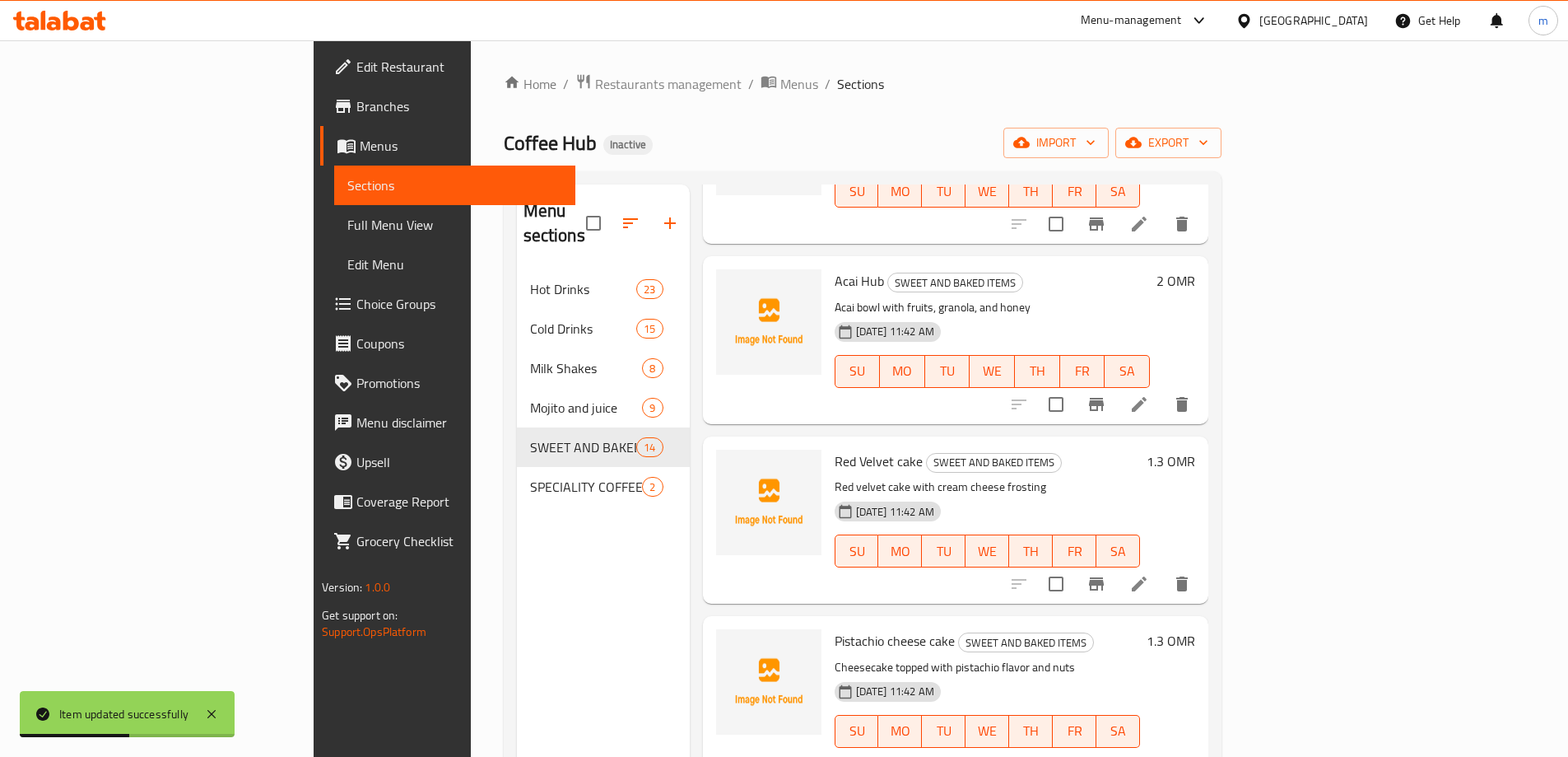
click at [1163, 569] on li at bounding box center [1138, 583] width 46 height 30
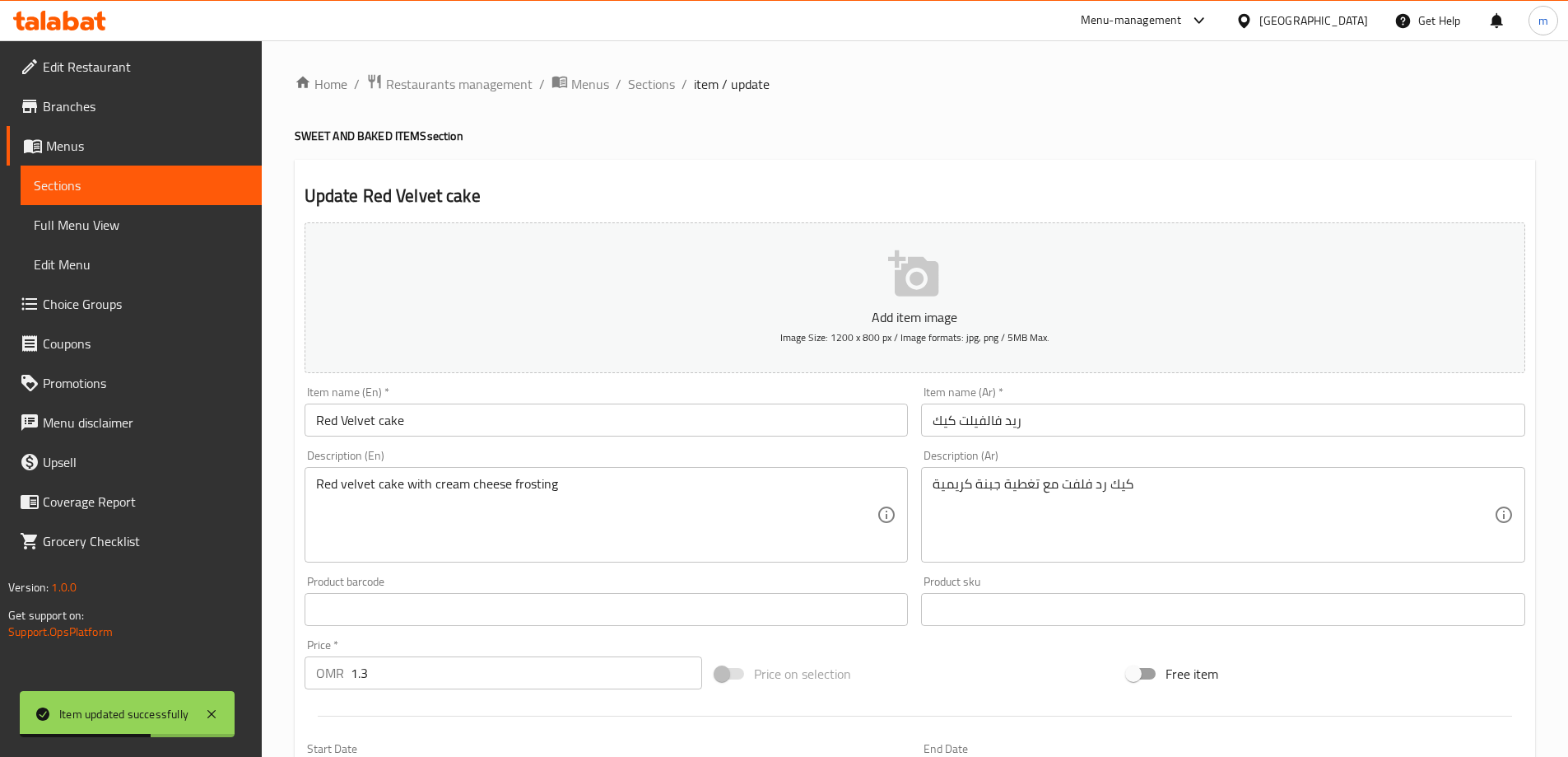
click at [393, 425] on input "Red Velvet cake" at bounding box center [607, 420] width 605 height 33
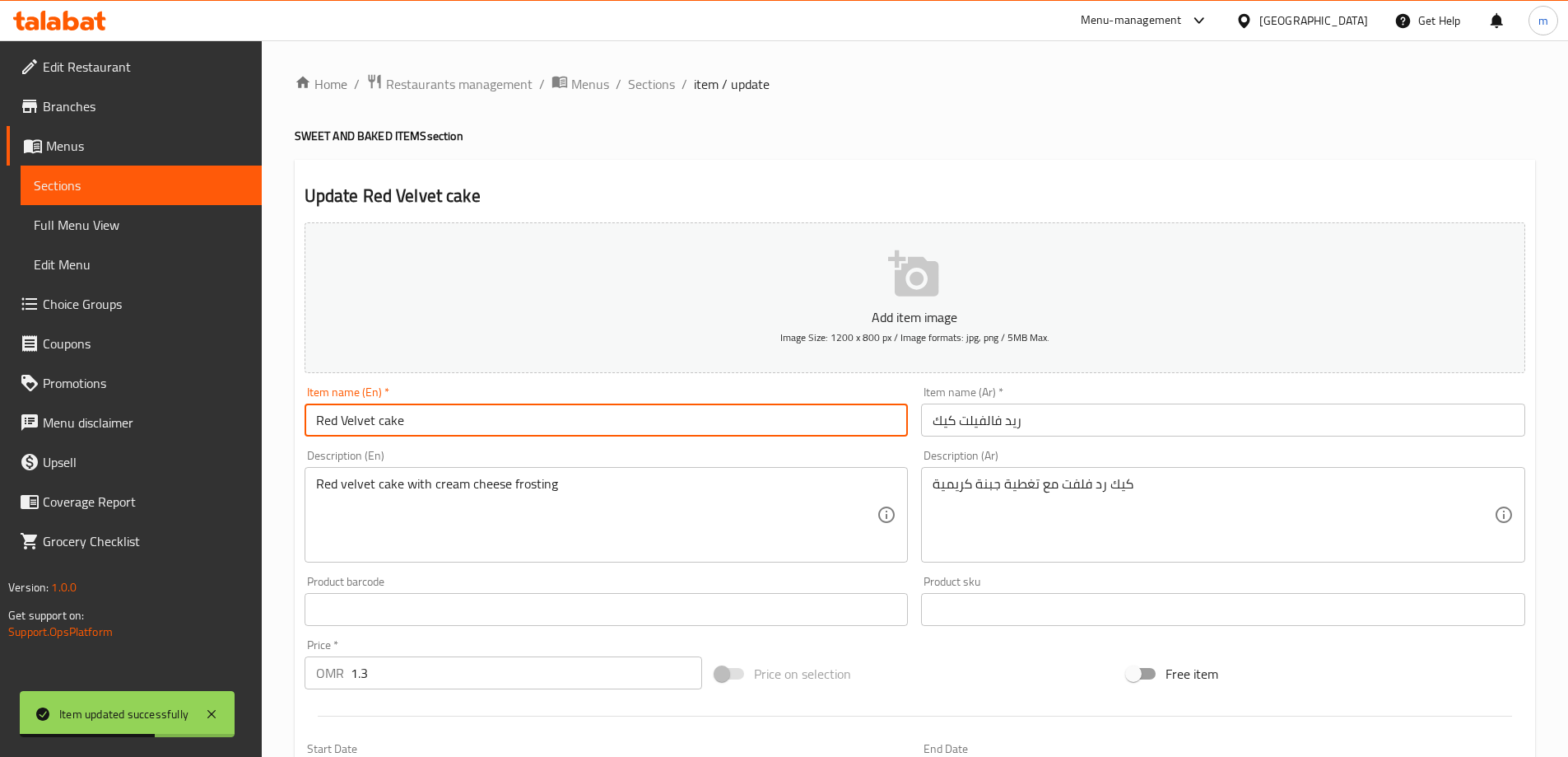
click at [393, 425] on input "Red Velvet cake" at bounding box center [607, 420] width 605 height 33
type input "Red Velvet Cake"
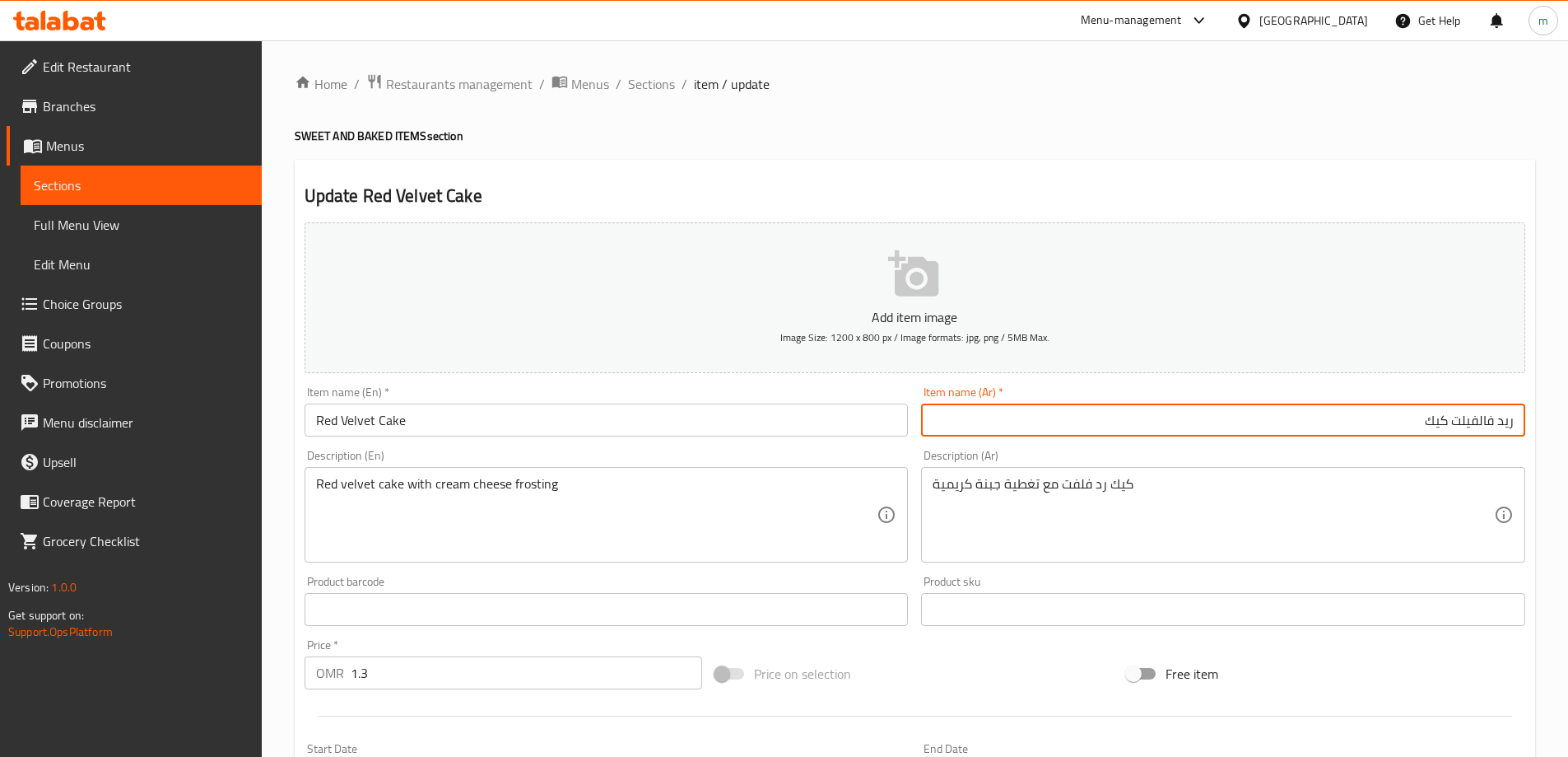
click at [1440, 431] on input "ريد فالفيلت كيك" at bounding box center [1223, 420] width 605 height 33
paste input "كيك"
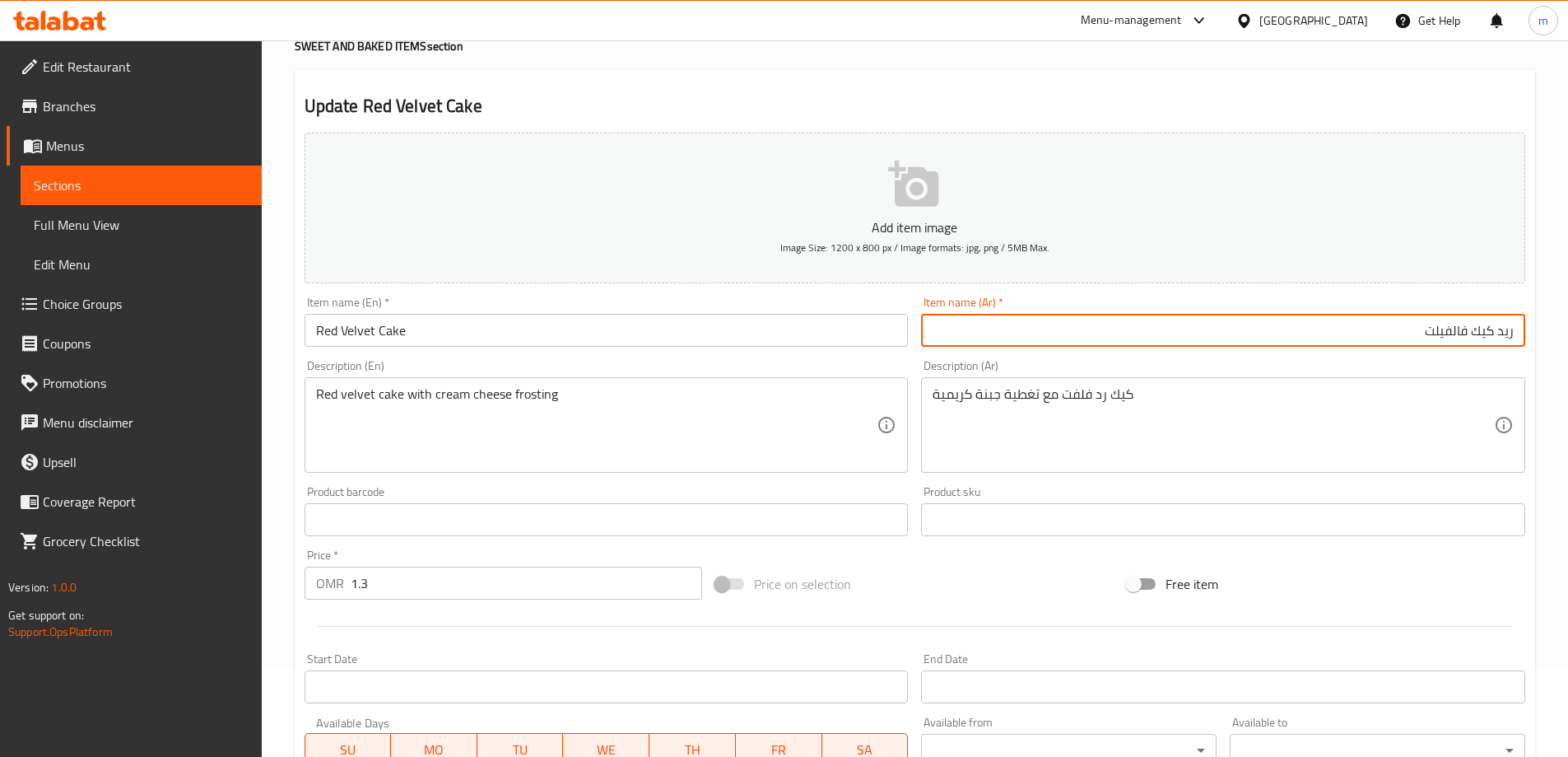
scroll to position [77, 0]
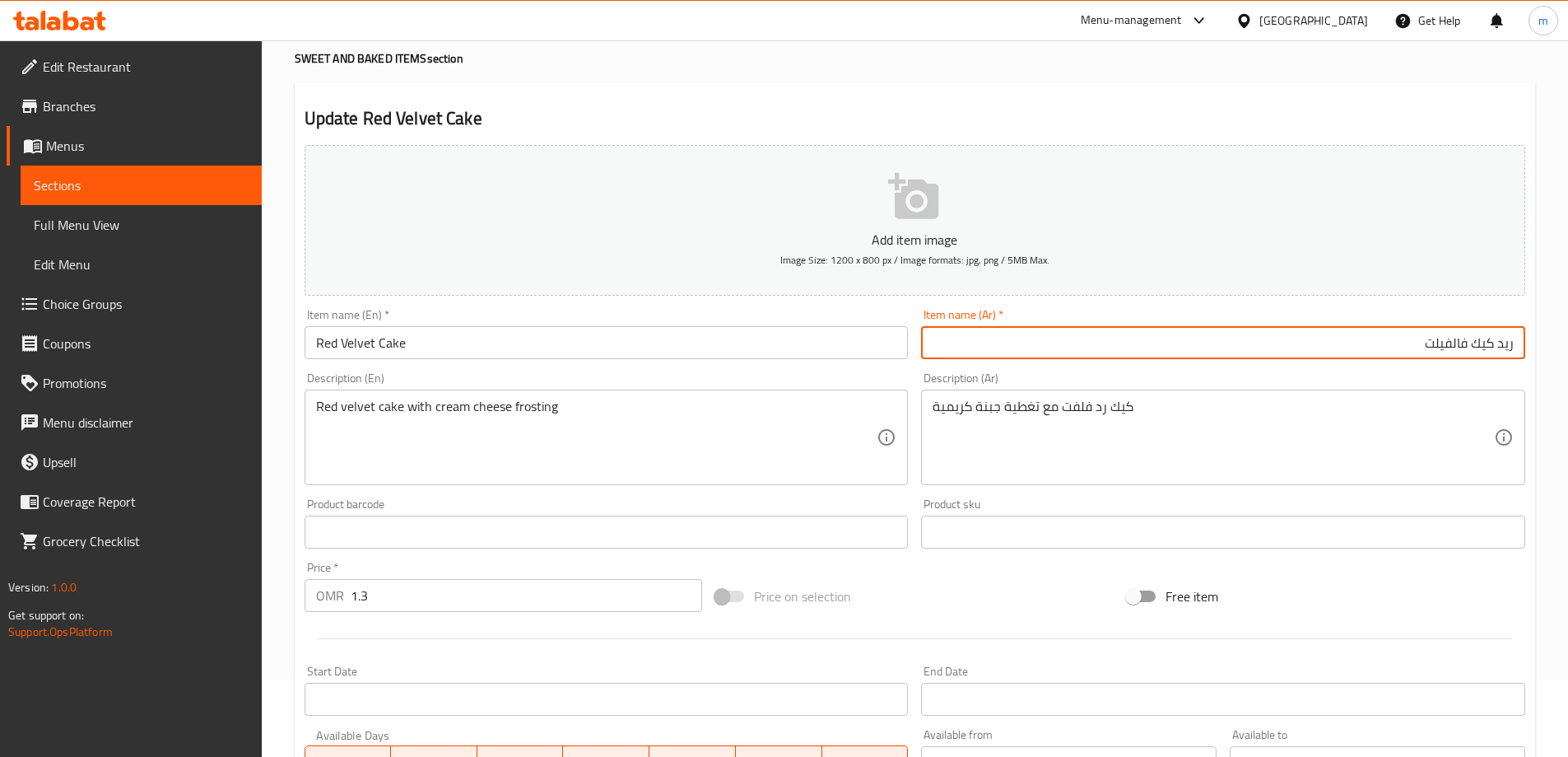
type input "ريد كيك فالفيلت"
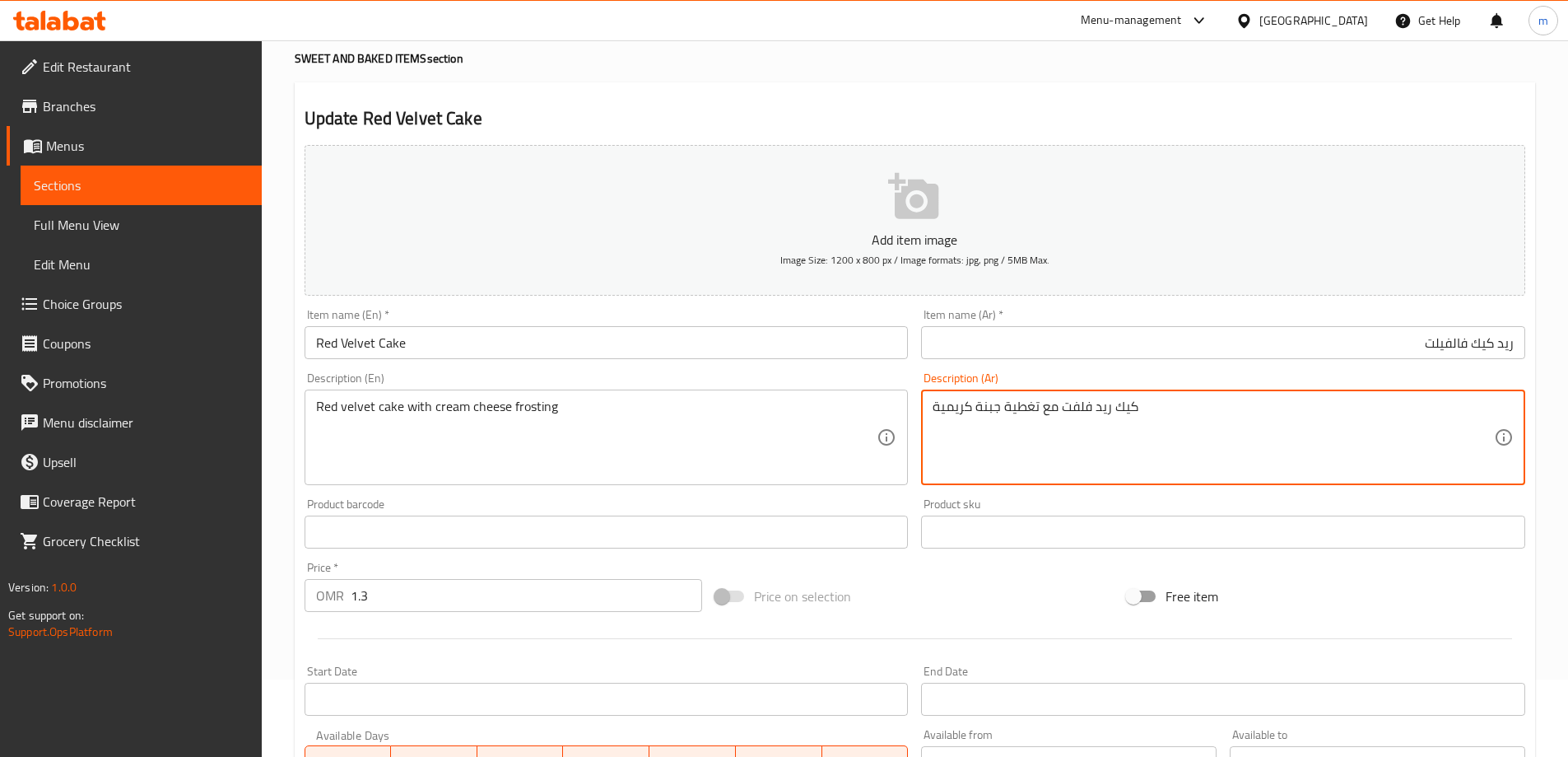
drag, startPoint x: 1106, startPoint y: 407, endPoint x: 1063, endPoint y: 407, distance: 43.0
click at [1063, 407] on textarea "كيك ريد فلفت مع تغطية جبنة كريمية" at bounding box center [1213, 437] width 562 height 78
type textarea "كيك ريد فلفت مع تغطية جبنة كريمية"
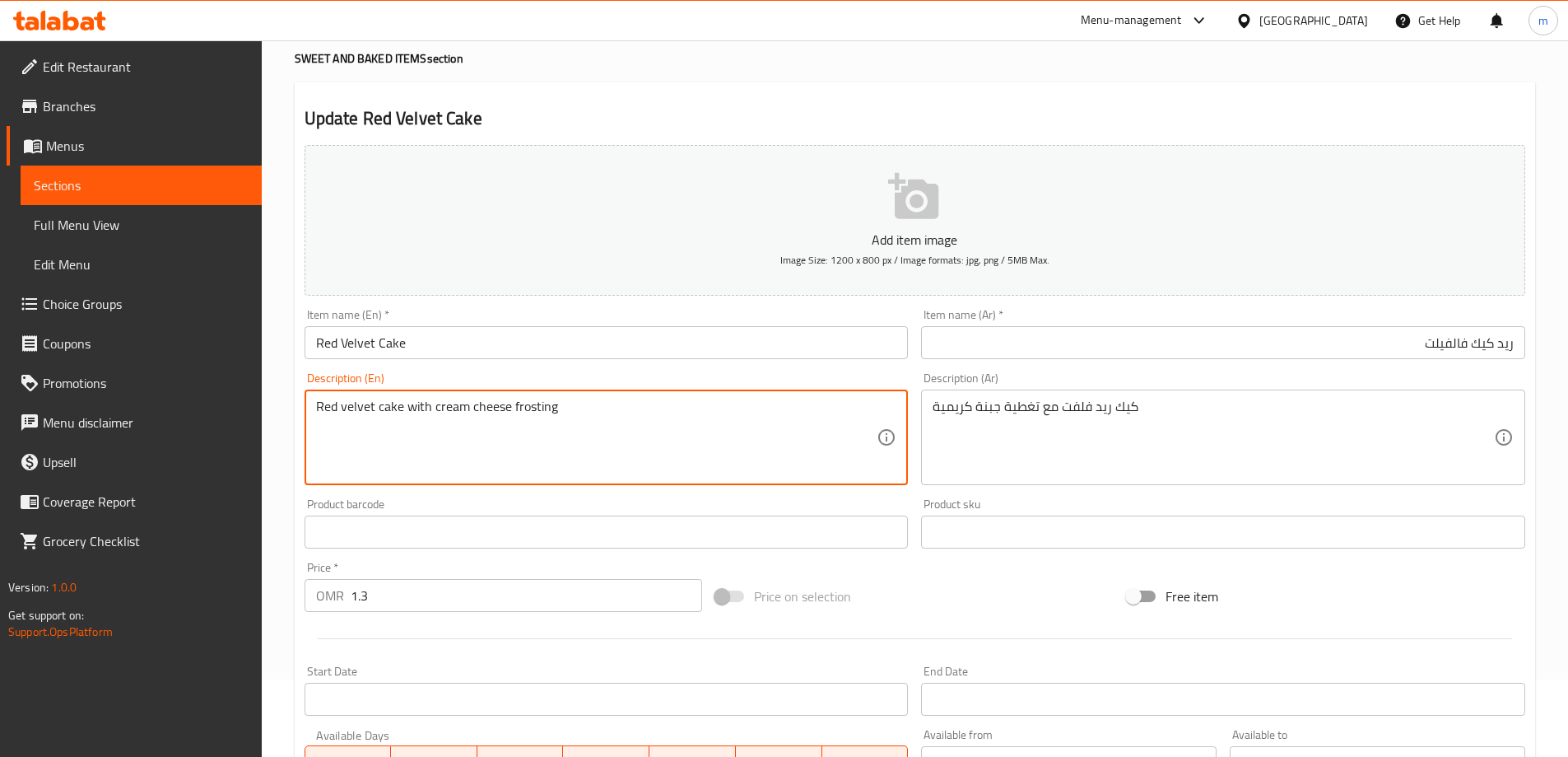
click at [527, 414] on textarea "Red velvet cake with cream cheese frosting" at bounding box center [597, 437] width 562 height 78
drag, startPoint x: 428, startPoint y: 411, endPoint x: 463, endPoint y: 396, distance: 38.1
click at [594, 431] on textarea "Red velvet cake with cream cheese frosting" at bounding box center [597, 437] width 562 height 78
drag, startPoint x: 457, startPoint y: 396, endPoint x: 443, endPoint y: 414, distance: 22.8
drag, startPoint x: 428, startPoint y: 413, endPoint x: 662, endPoint y: 435, distance: 235.0
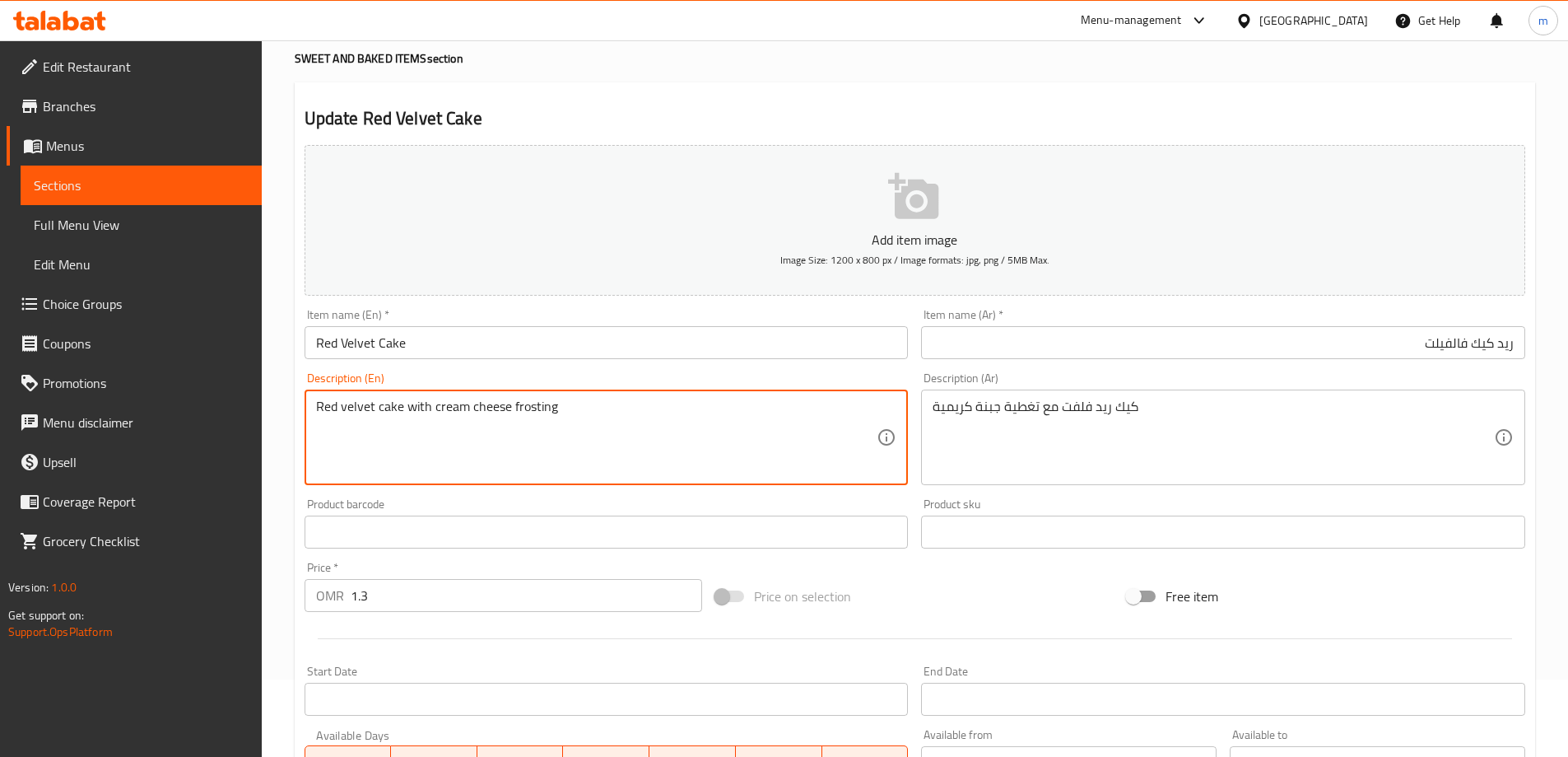
click at [693, 438] on textarea "Red velvet cake with cream cheese frosting" at bounding box center [597, 437] width 562 height 78
click at [391, 408] on textarea "Red velvet cake with cream cheese frosting" at bounding box center [597, 437] width 562 height 78
click at [689, 440] on textarea "Red velvet cake with cream cheese frosting" at bounding box center [597, 437] width 562 height 78
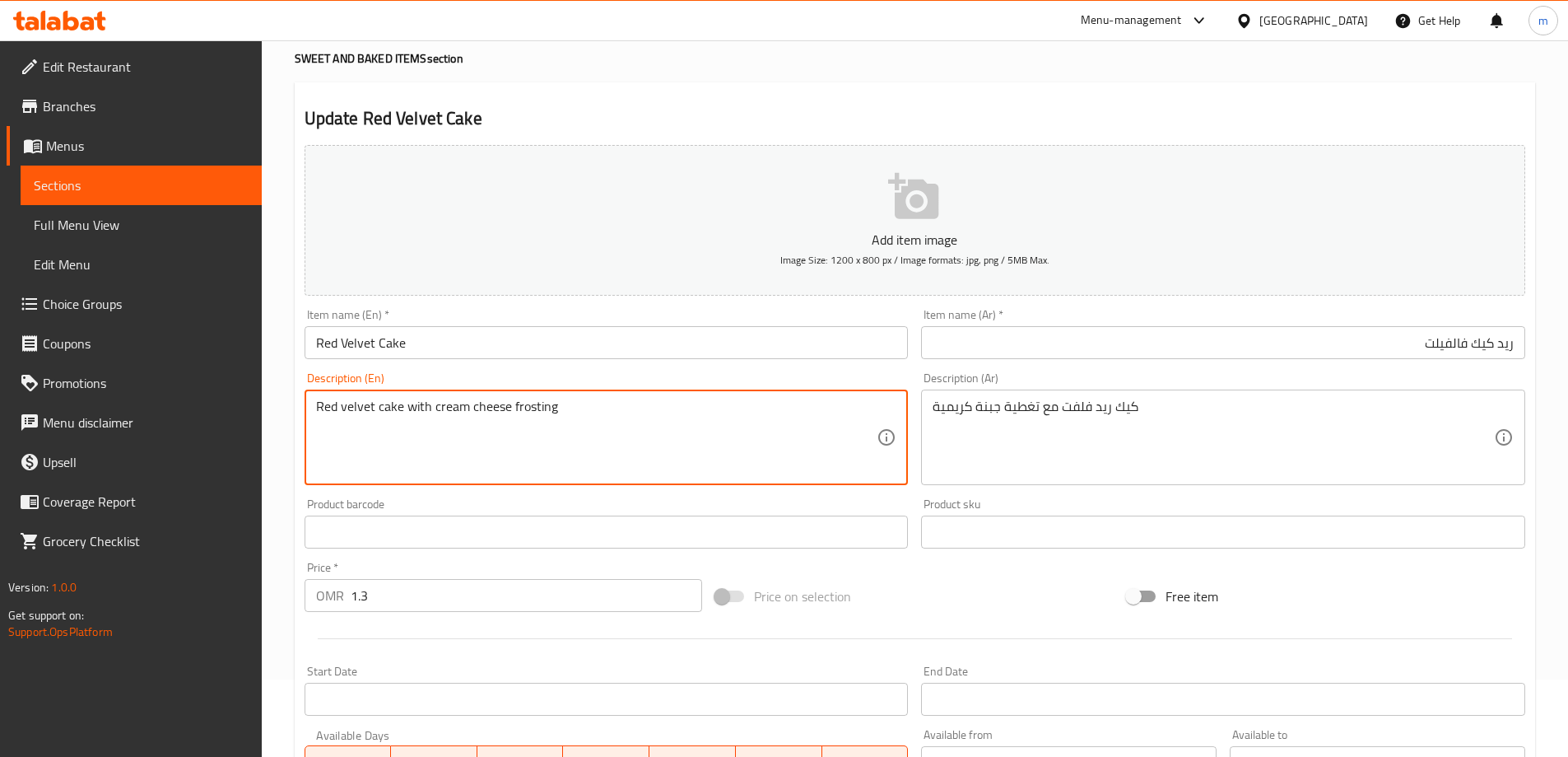
drag, startPoint x: 430, startPoint y: 405, endPoint x: 574, endPoint y: 410, distance: 144.1
click at [574, 410] on textarea "Red velvet cake with cream cheese frosting" at bounding box center [597, 437] width 562 height 78
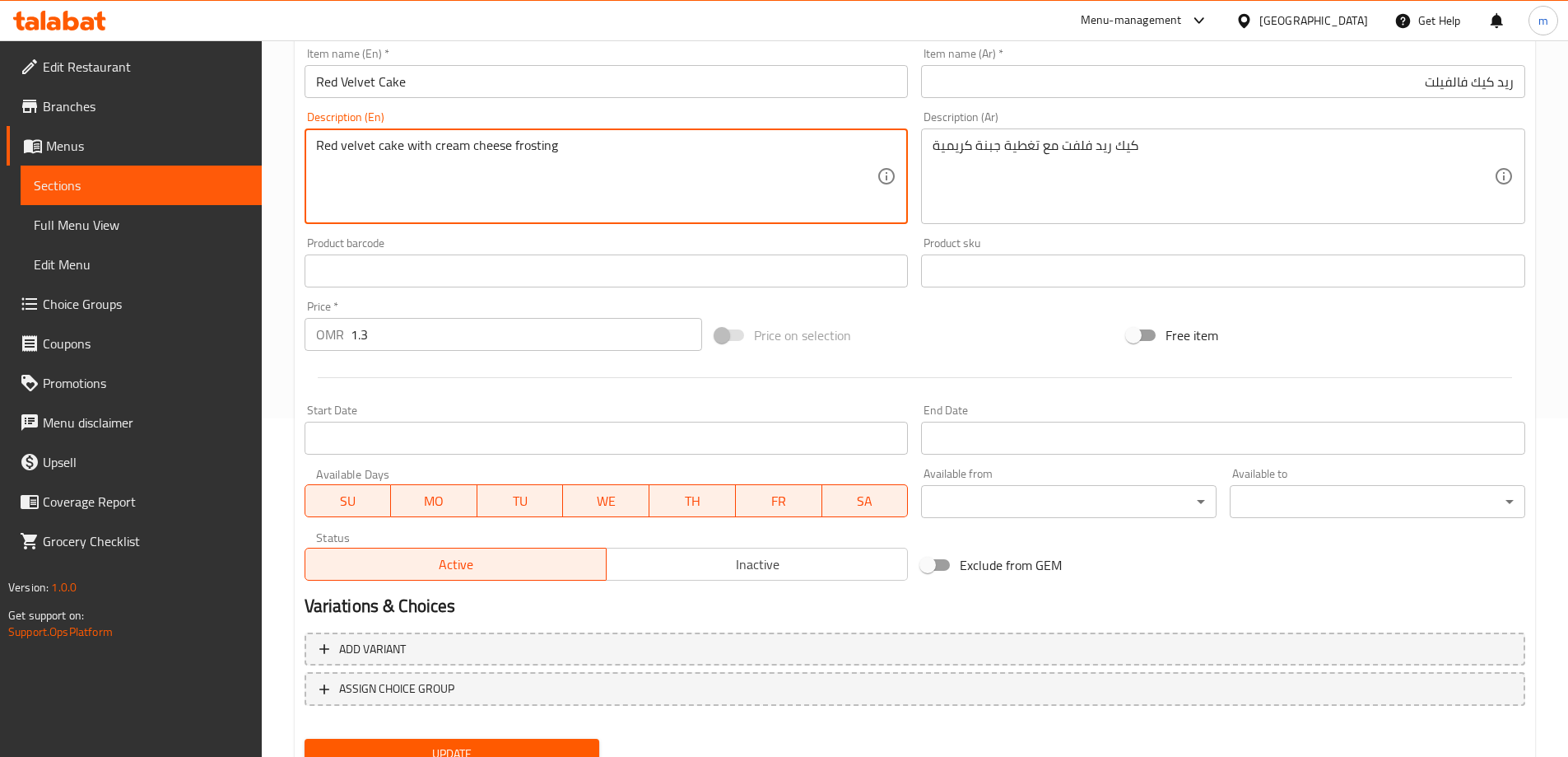
scroll to position [407, 0]
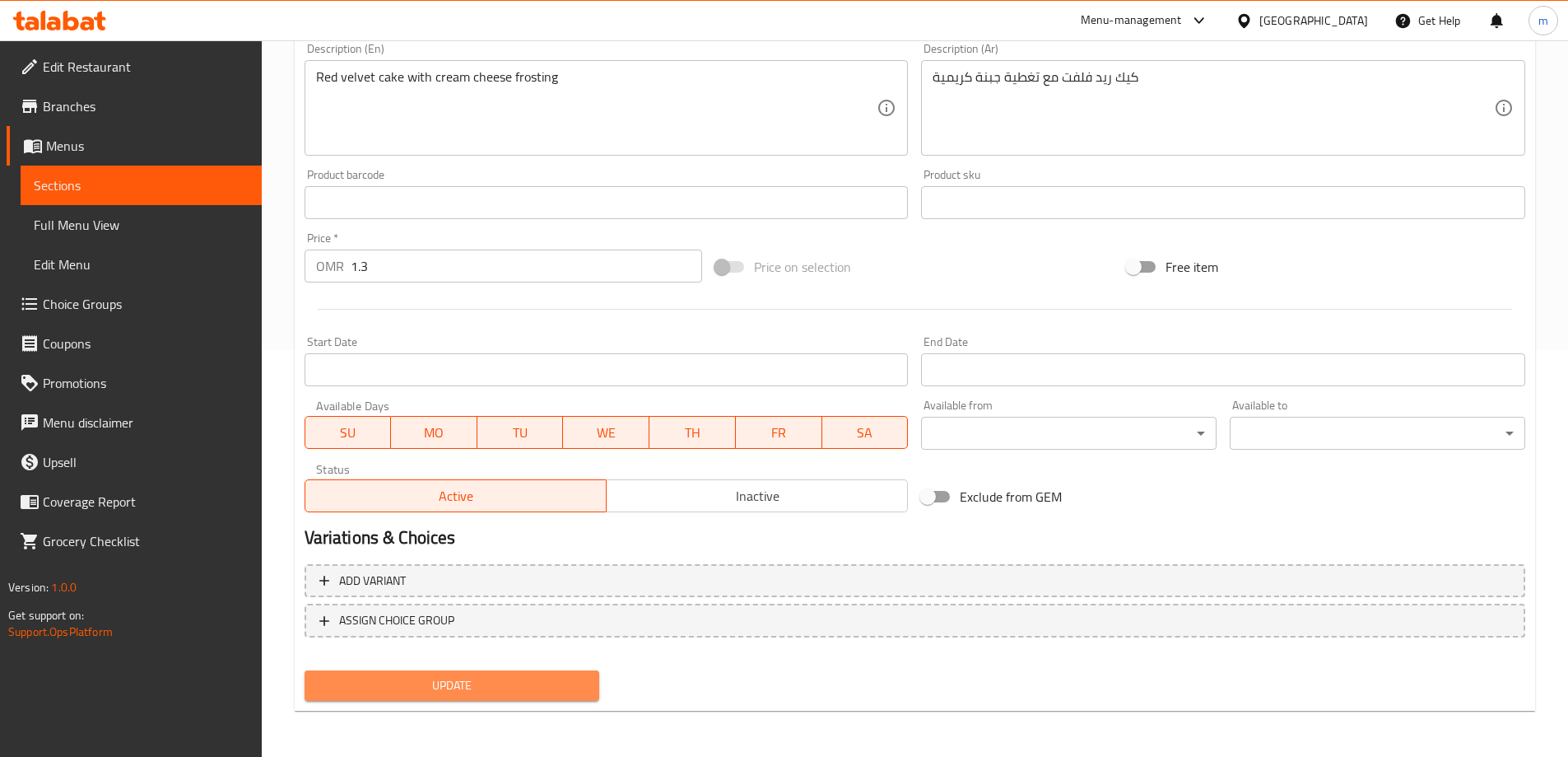
click at [536, 684] on span "Update" at bounding box center [453, 685] width 270 height 21
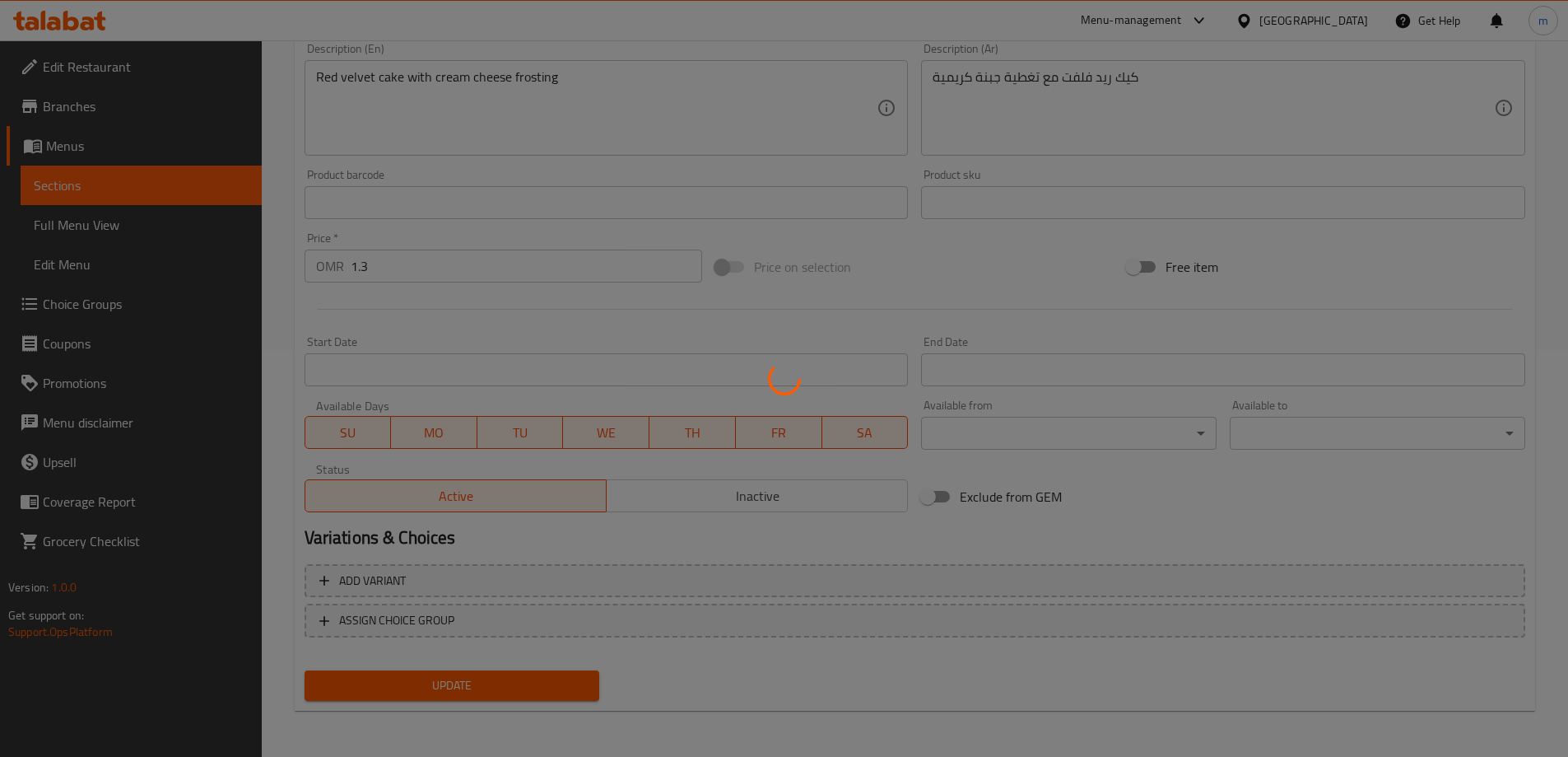
scroll to position [0, 0]
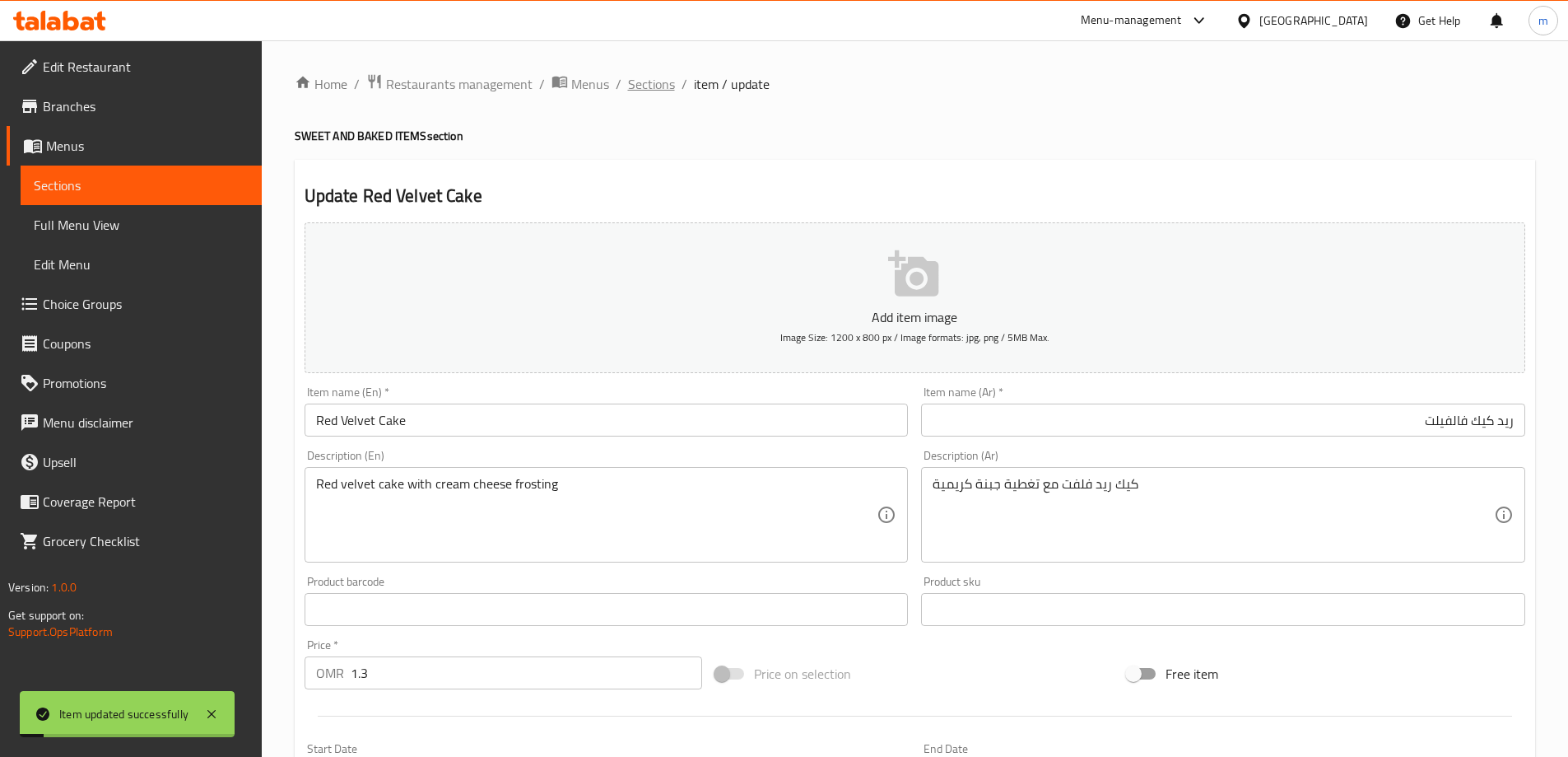
click at [653, 94] on span "Sections" at bounding box center [651, 84] width 47 height 20
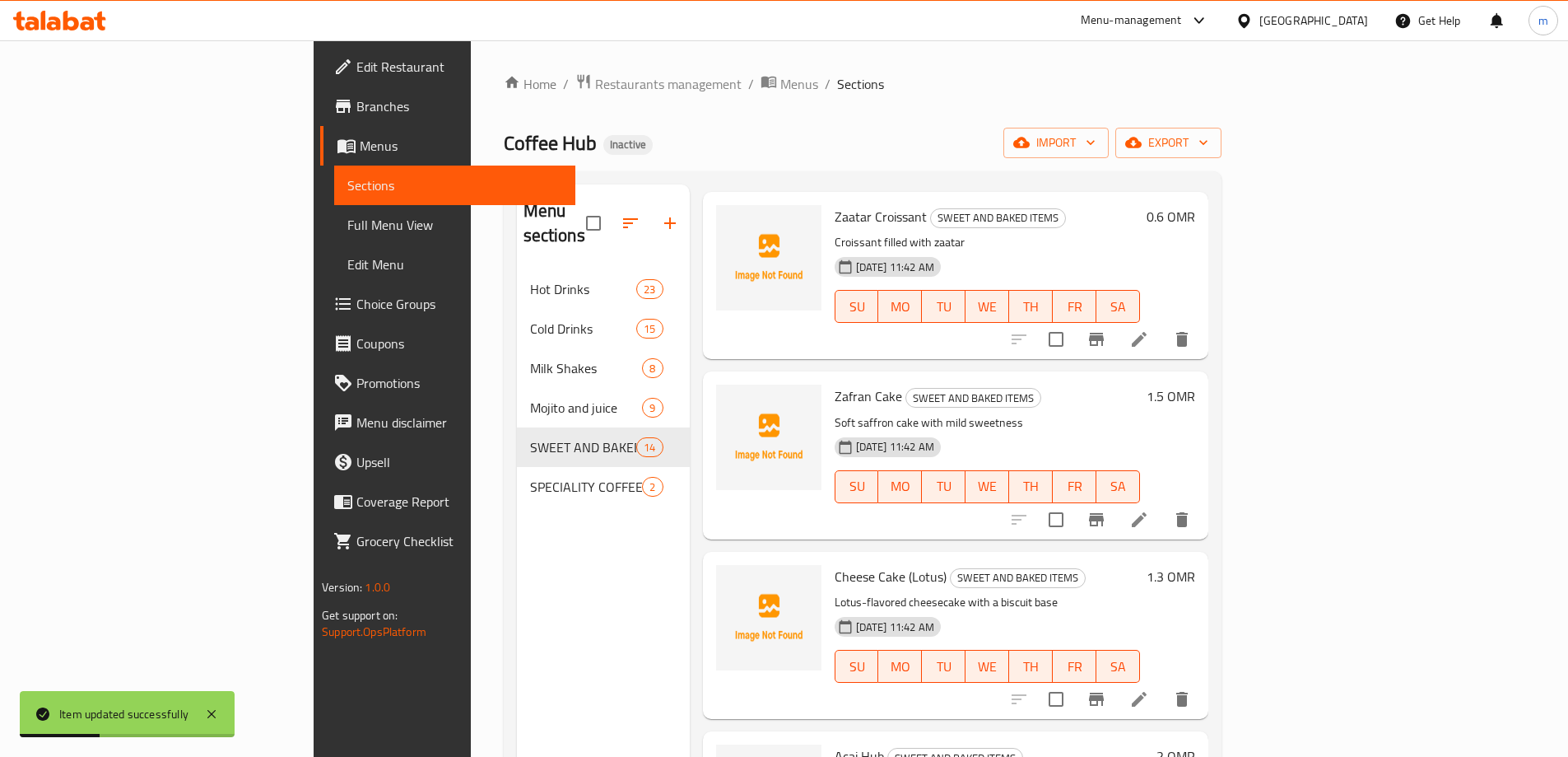
scroll to position [412, 0]
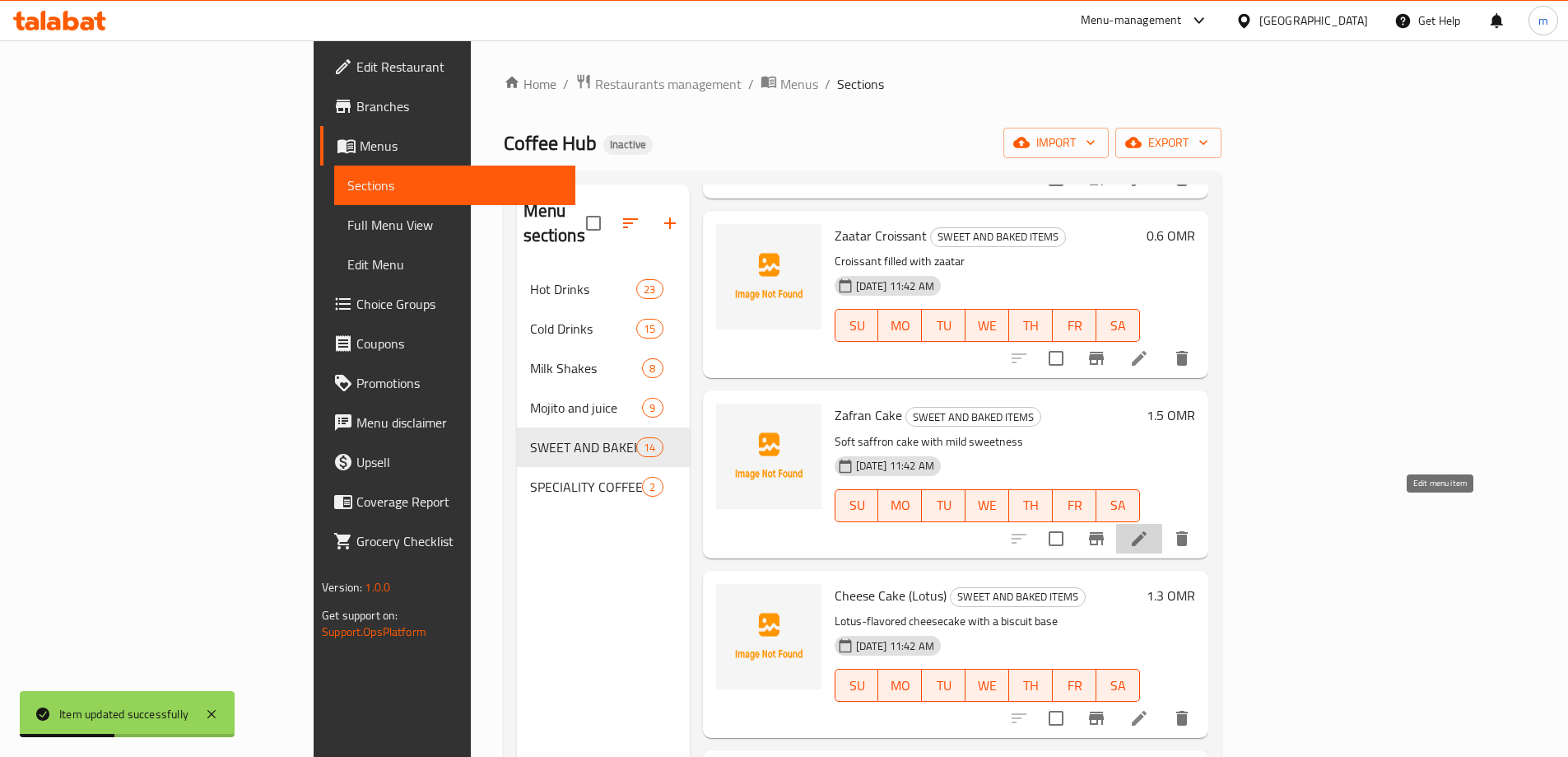
click at [1149, 529] on icon at bounding box center [1139, 539] width 20 height 20
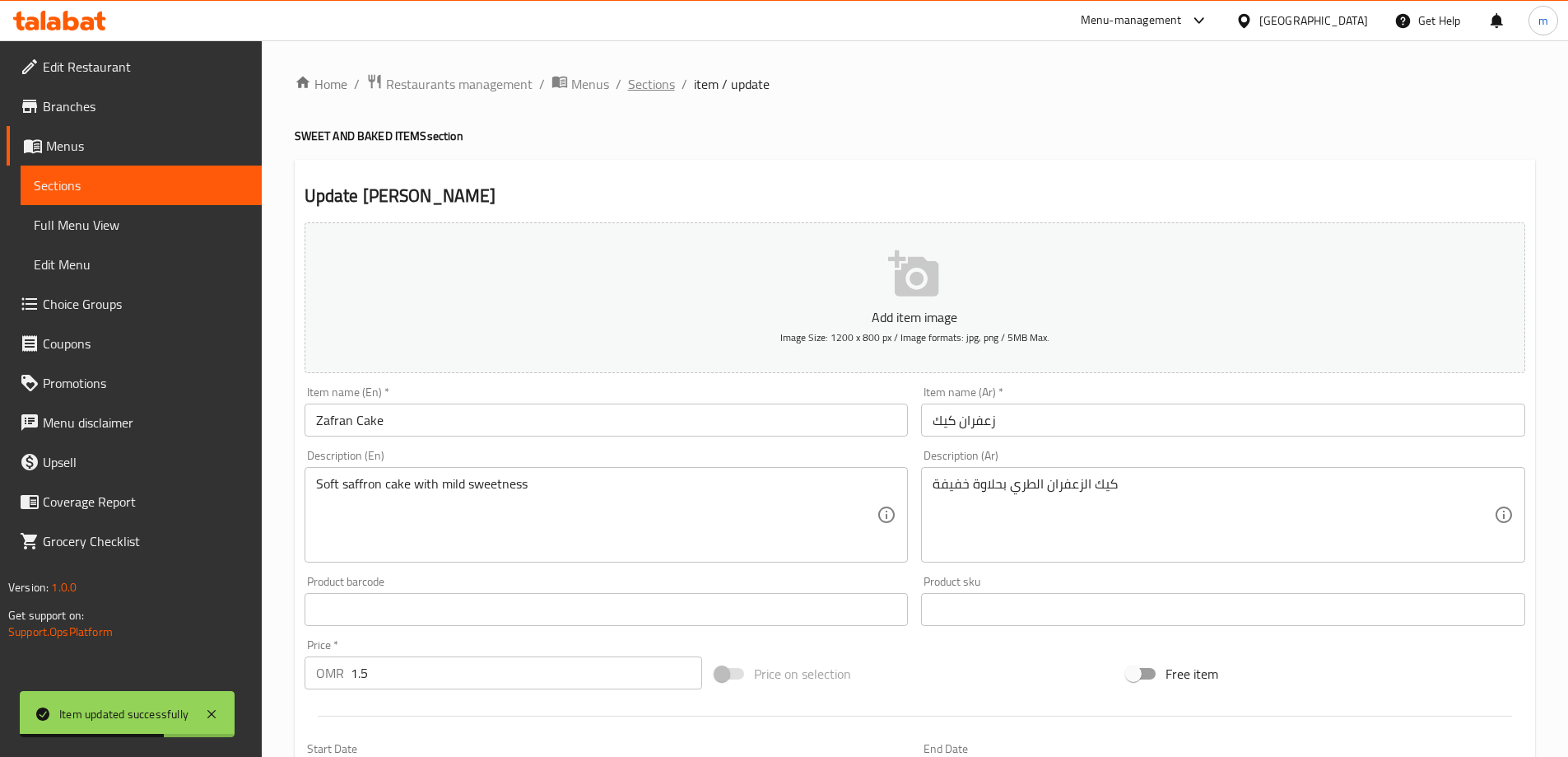
click at [661, 87] on span "Sections" at bounding box center [651, 84] width 47 height 20
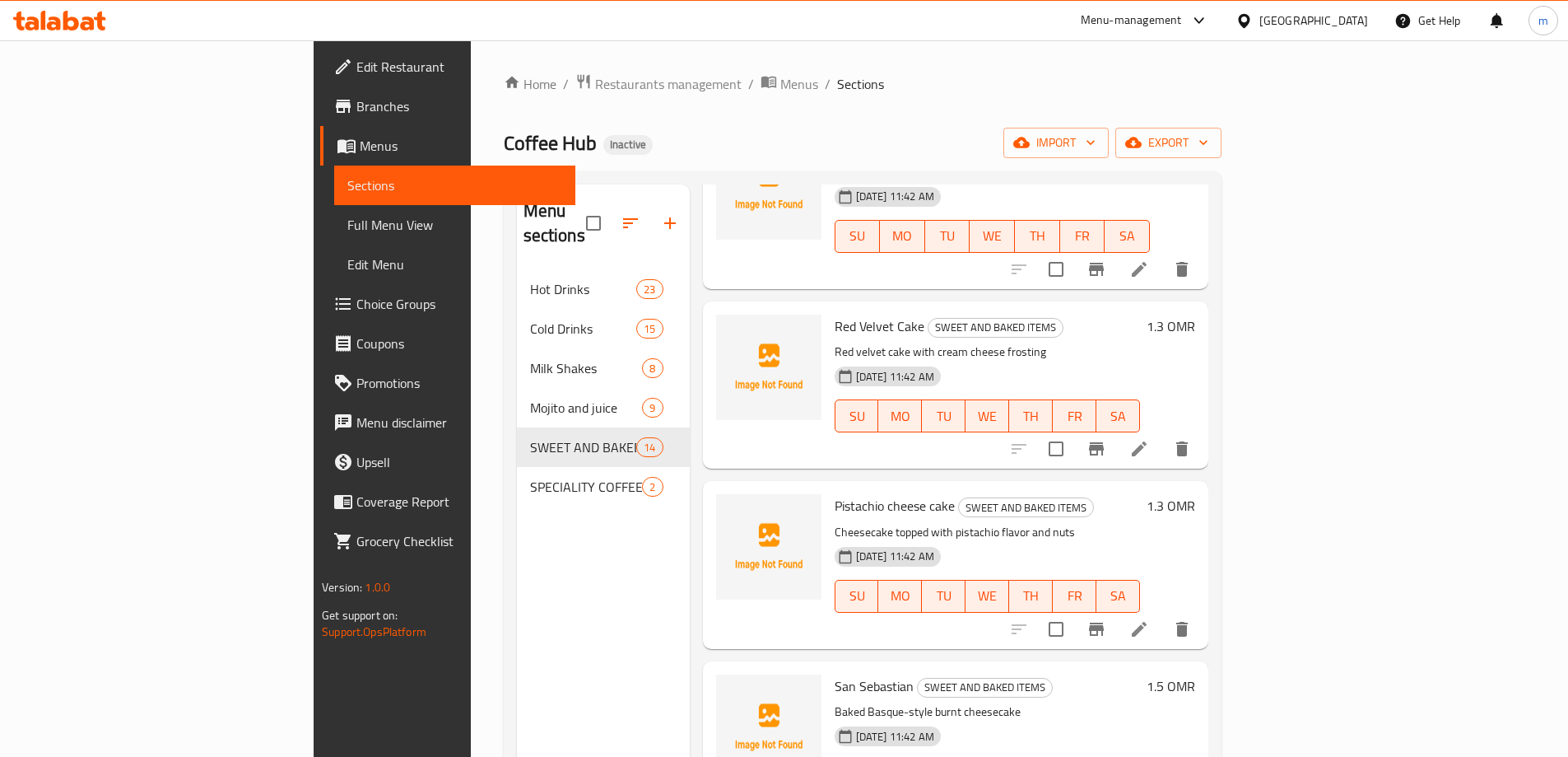
scroll to position [1071, 0]
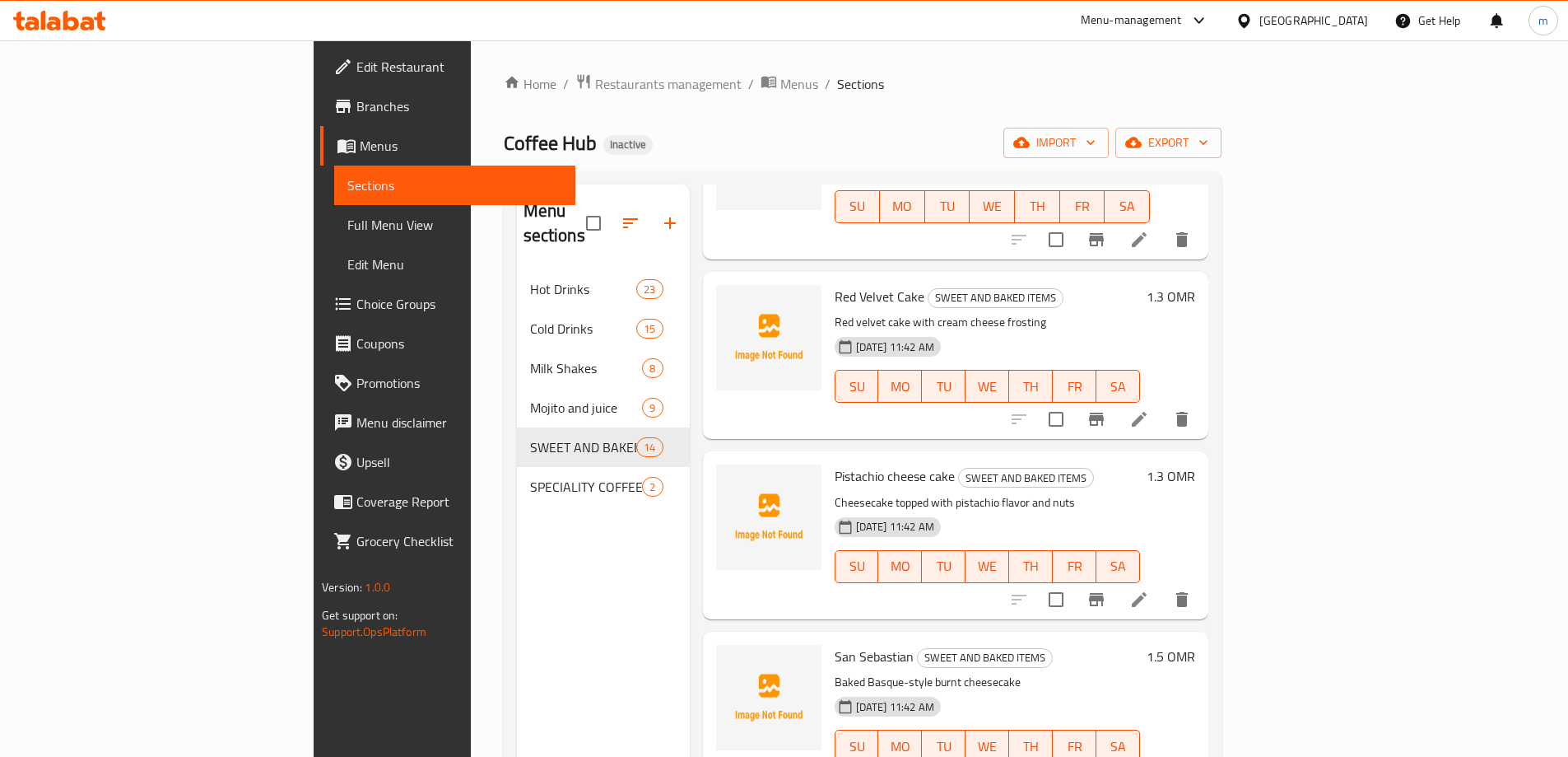
click at [1149, 590] on icon at bounding box center [1139, 600] width 20 height 20
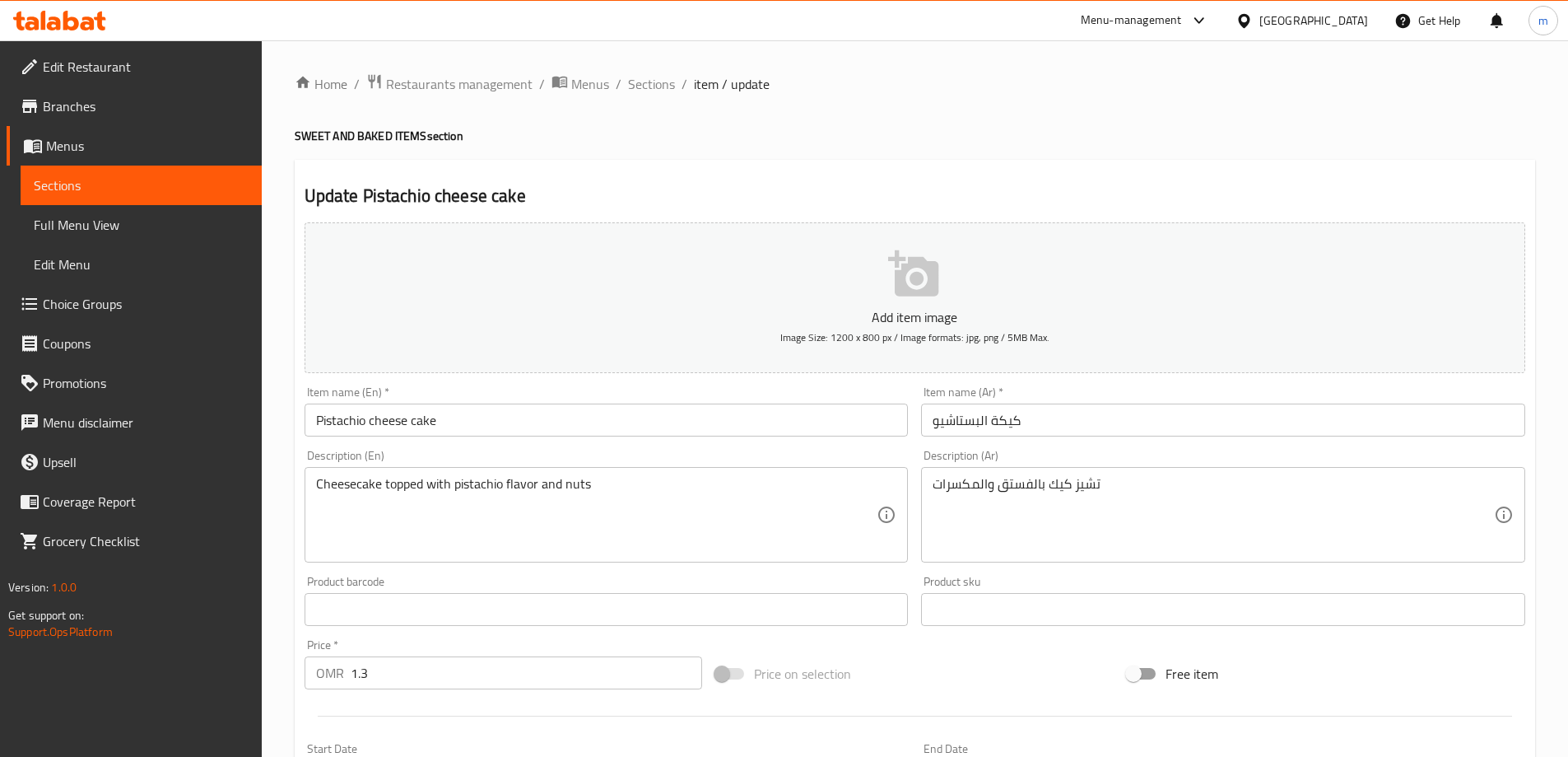
click at [440, 423] on input "Pistachio cheese cake" at bounding box center [607, 420] width 605 height 33
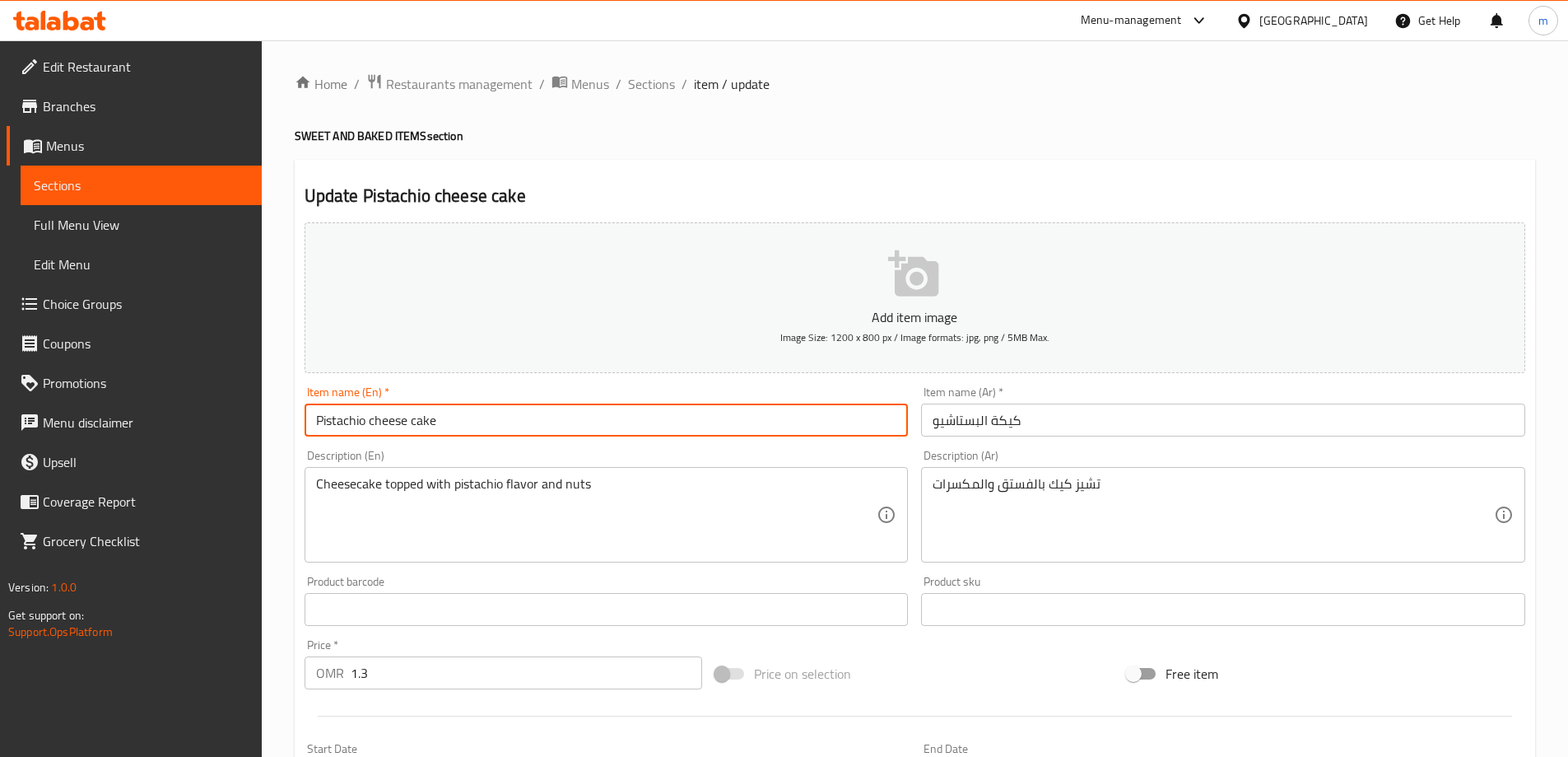
click at [440, 423] on input "Pistachio cheese cake" at bounding box center [607, 420] width 605 height 33
type input "Pistachio Cheese Cake"
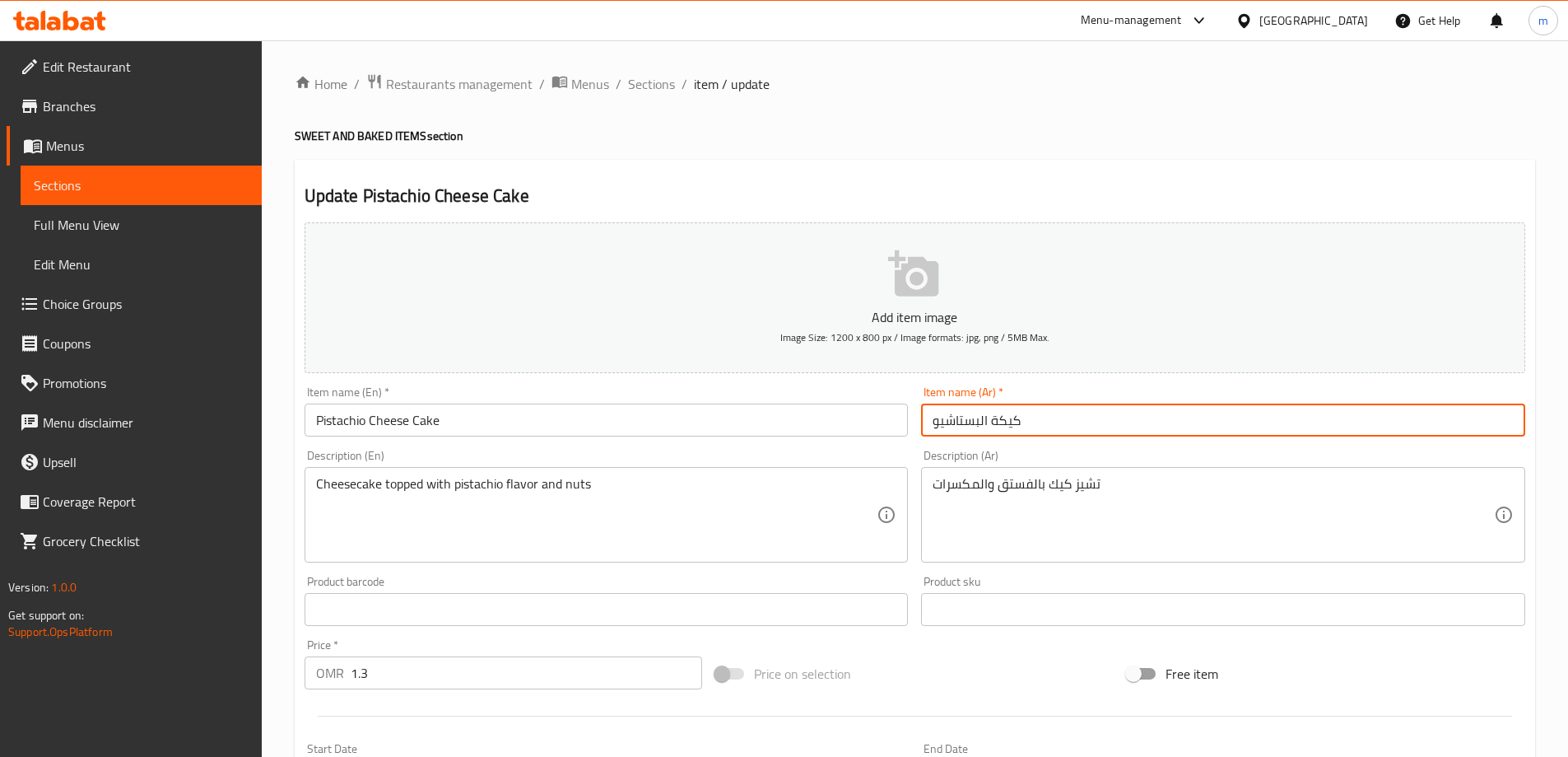
click at [1028, 422] on input "كيكة البستاشيو" at bounding box center [1223, 420] width 605 height 33
drag, startPoint x: 1488, startPoint y: 428, endPoint x: 1574, endPoint y: 413, distance: 87.3
click at [1568, 413] on html "​ Menu-management [GEOGRAPHIC_DATA] Get Help m Edit Restaurant Branches Menus S…" at bounding box center [784, 378] width 1568 height 757
type input "تشيز كيك البستاشيو"
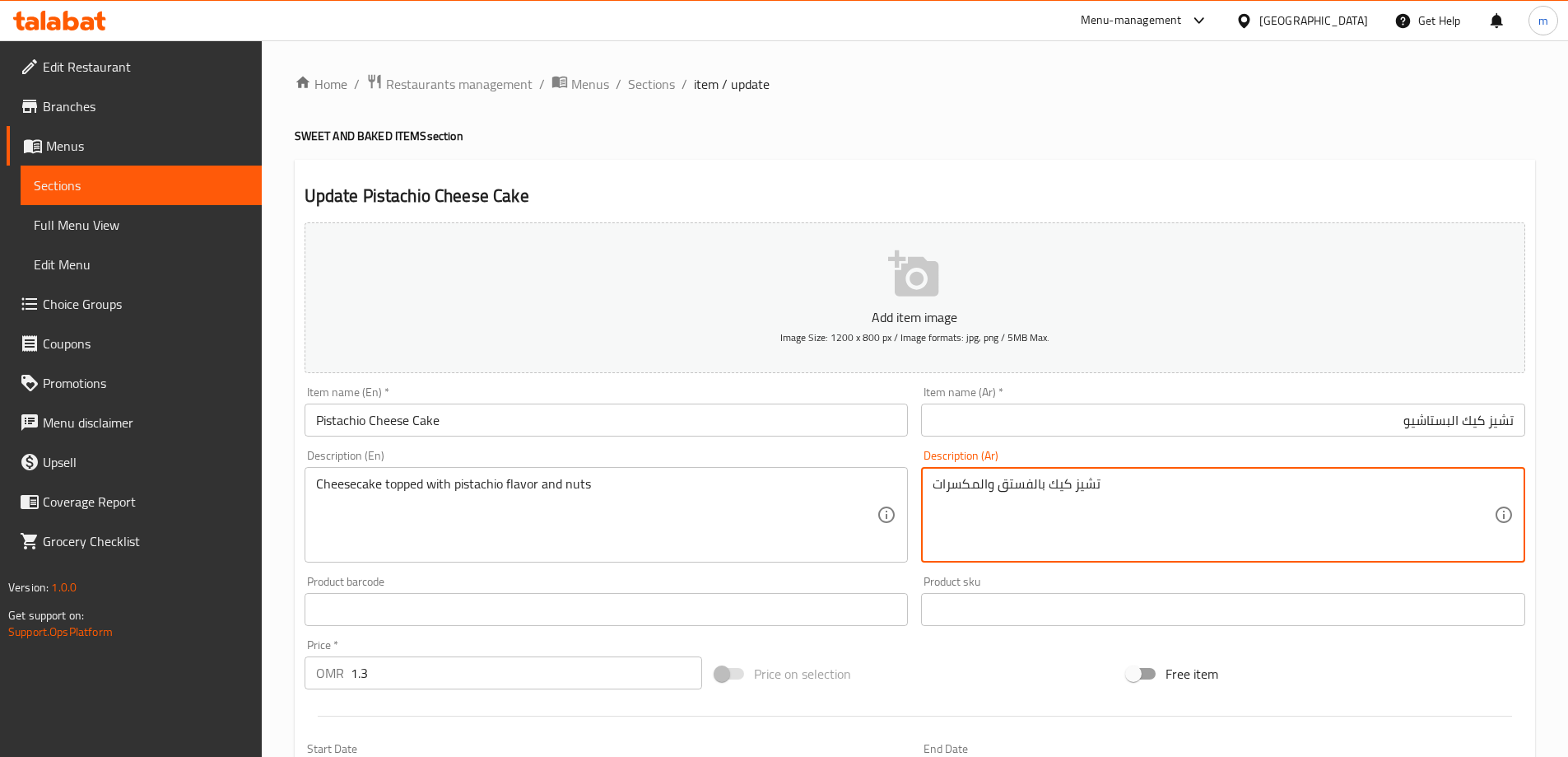
click at [1050, 485] on textarea "تشيز كيك بالفستق والمكسرات" at bounding box center [1213, 515] width 562 height 78
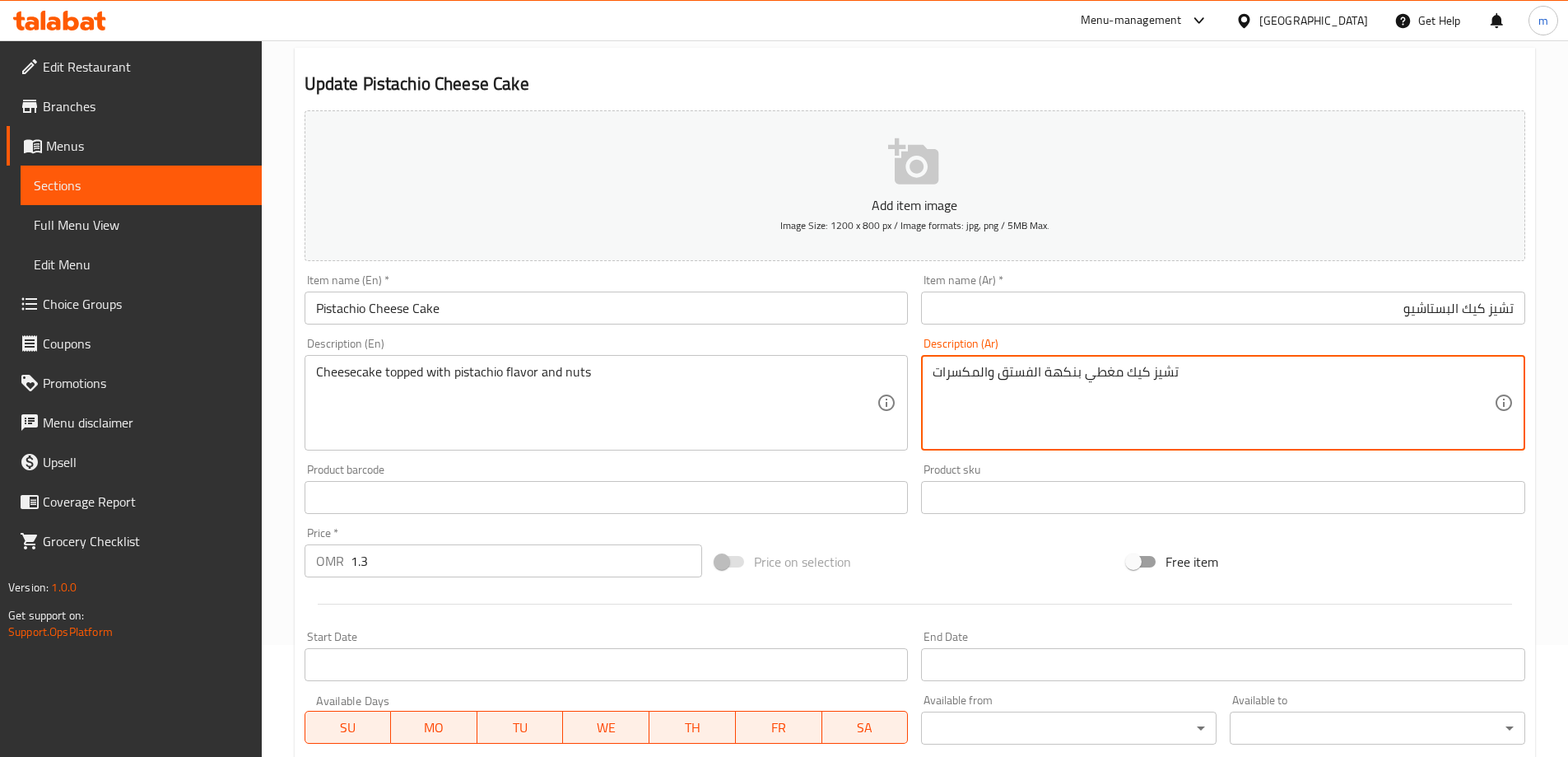
scroll to position [407, 0]
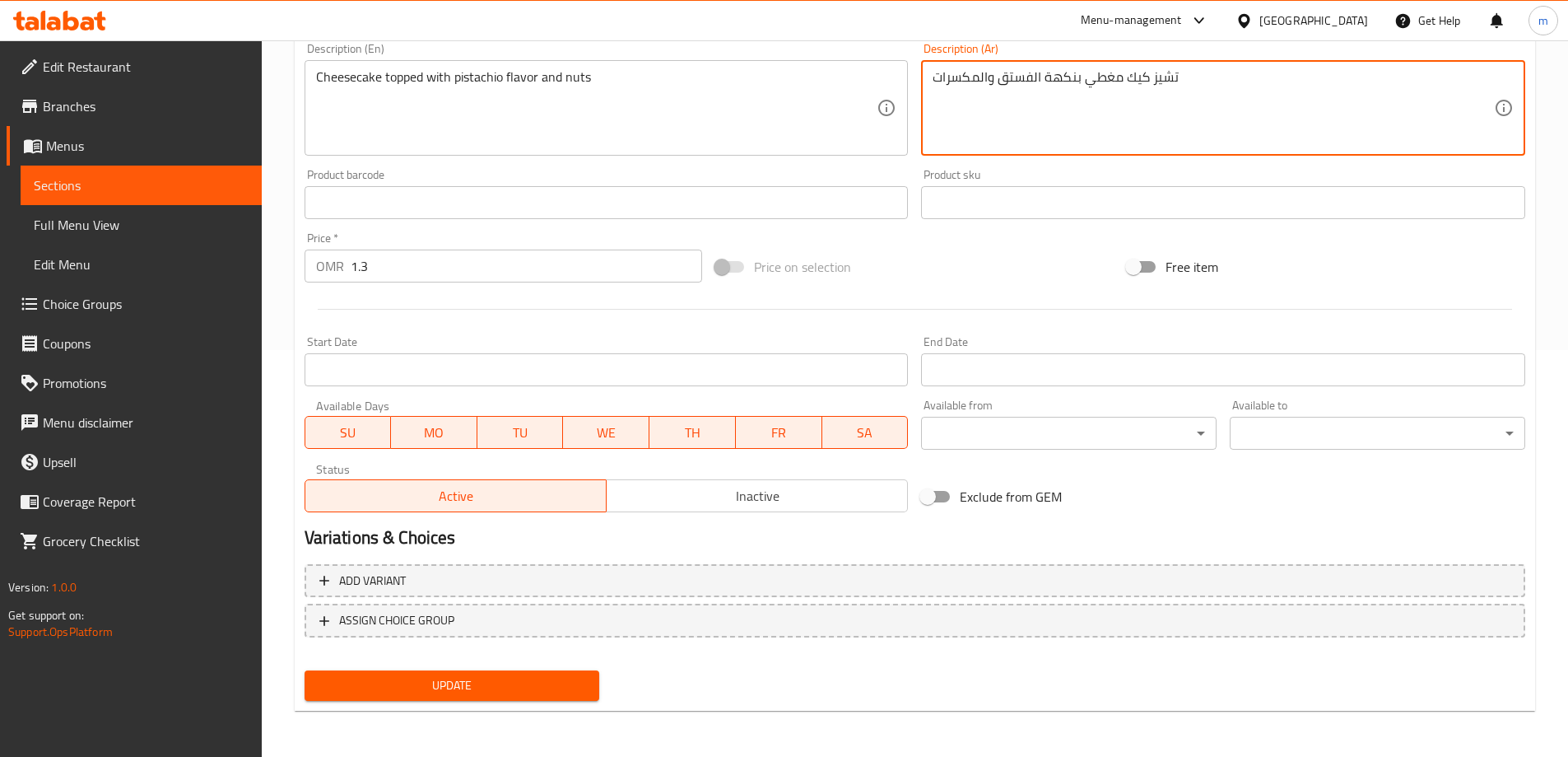
type textarea "تشيز كيك مغطي بنكهة الفستق والمكسرات"
click at [464, 696] on span "Update" at bounding box center [453, 685] width 270 height 21
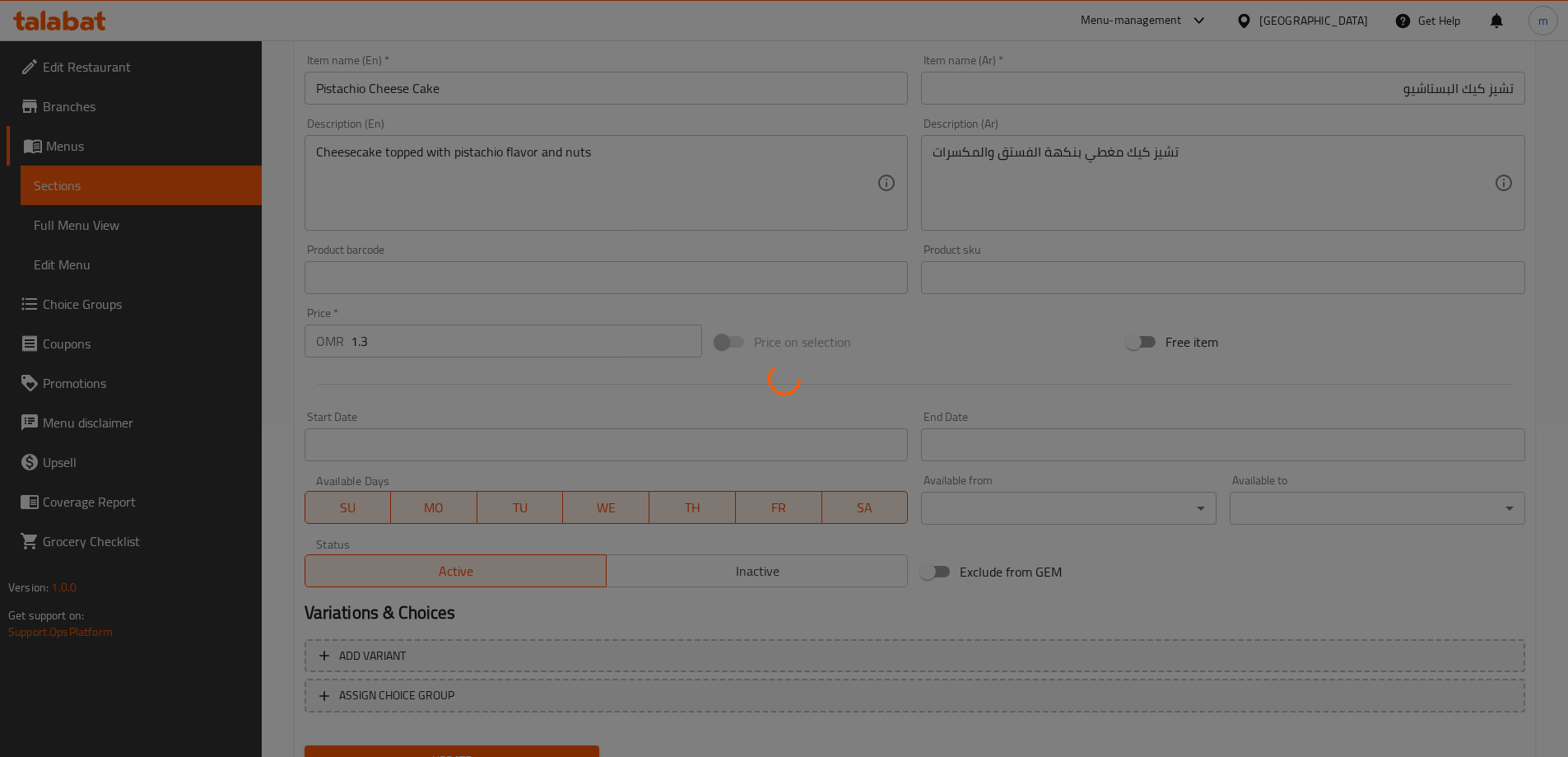
scroll to position [0, 0]
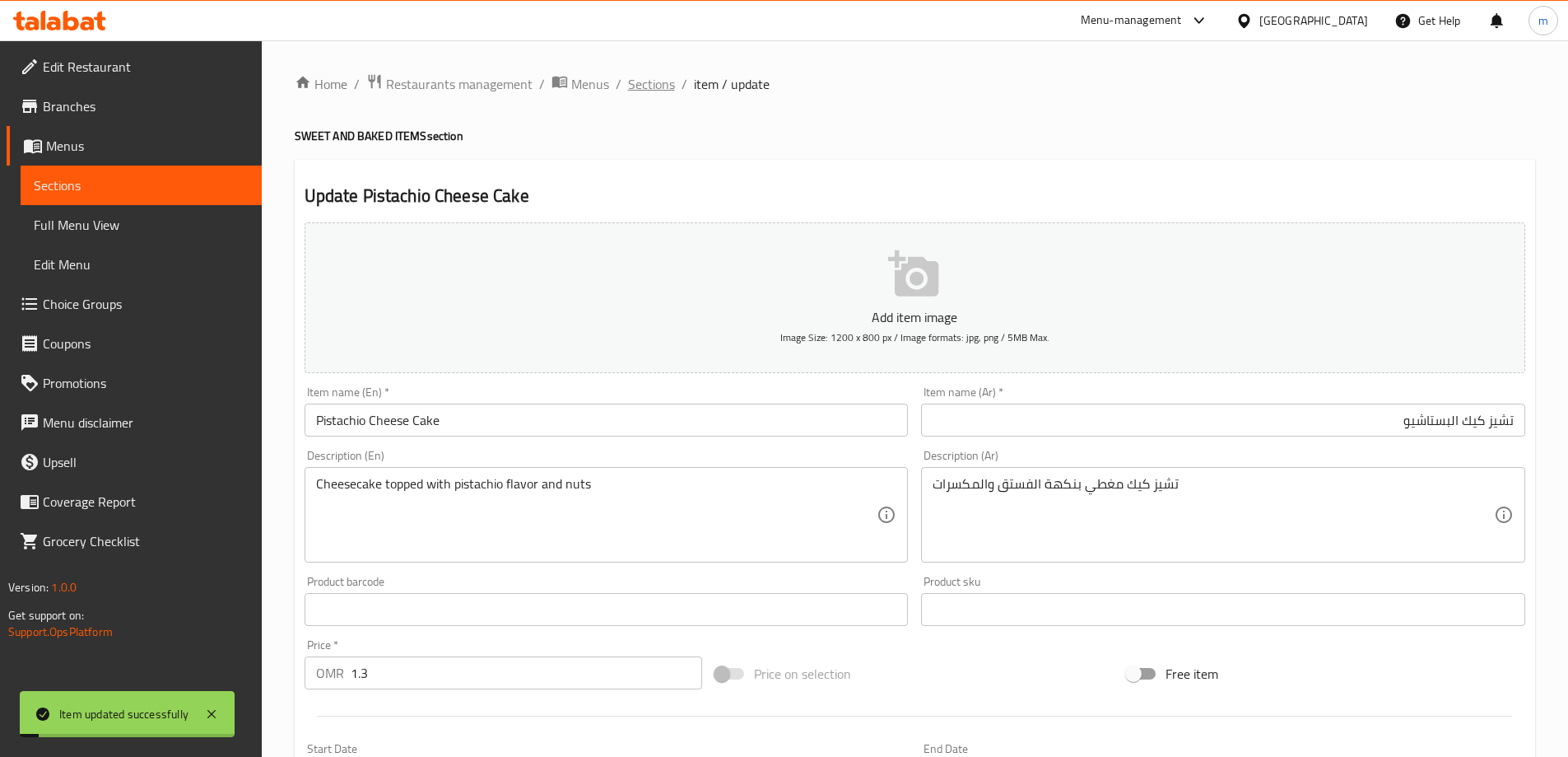
click at [641, 77] on span "Sections" at bounding box center [651, 84] width 47 height 20
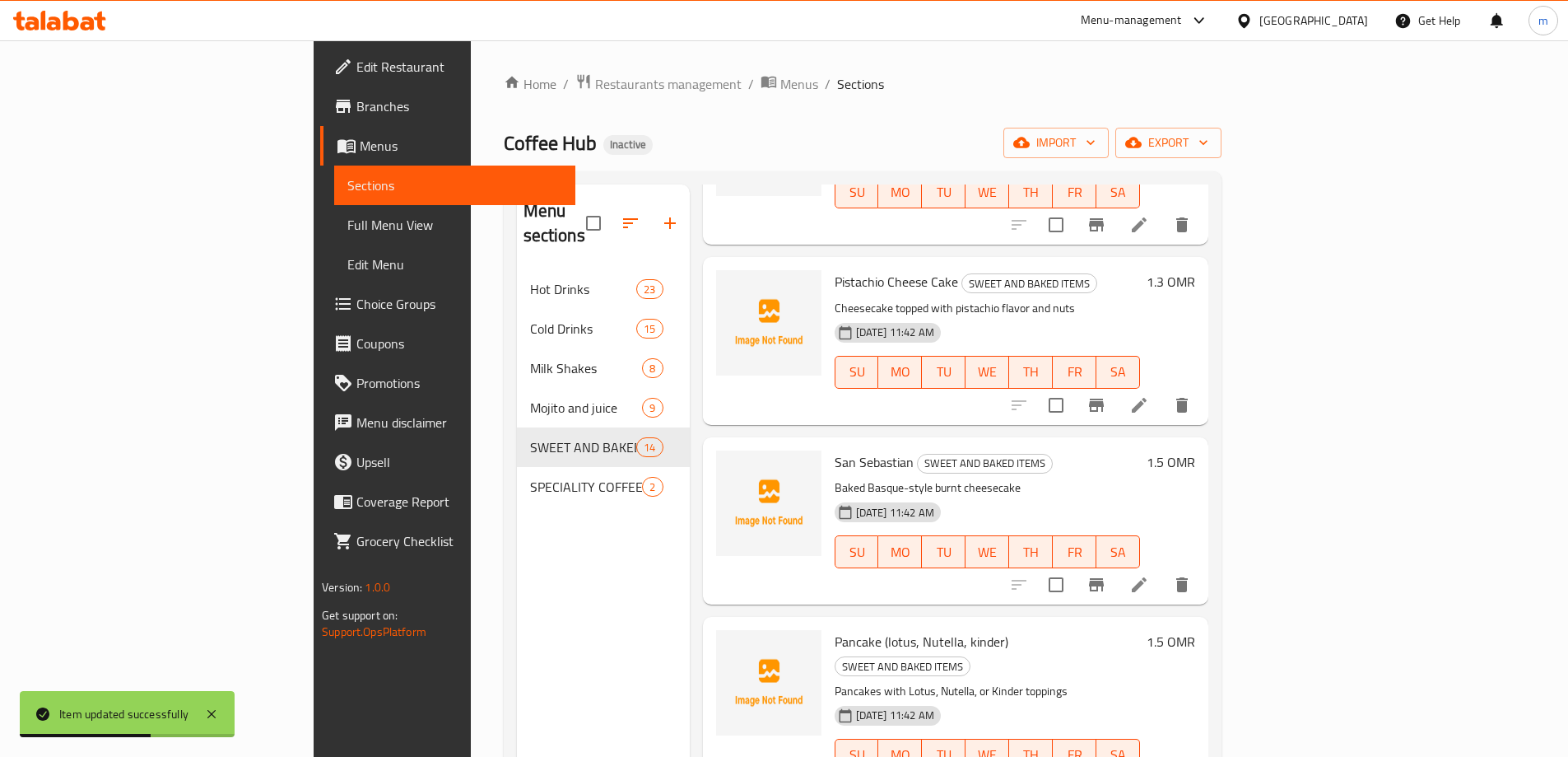
scroll to position [1235, 0]
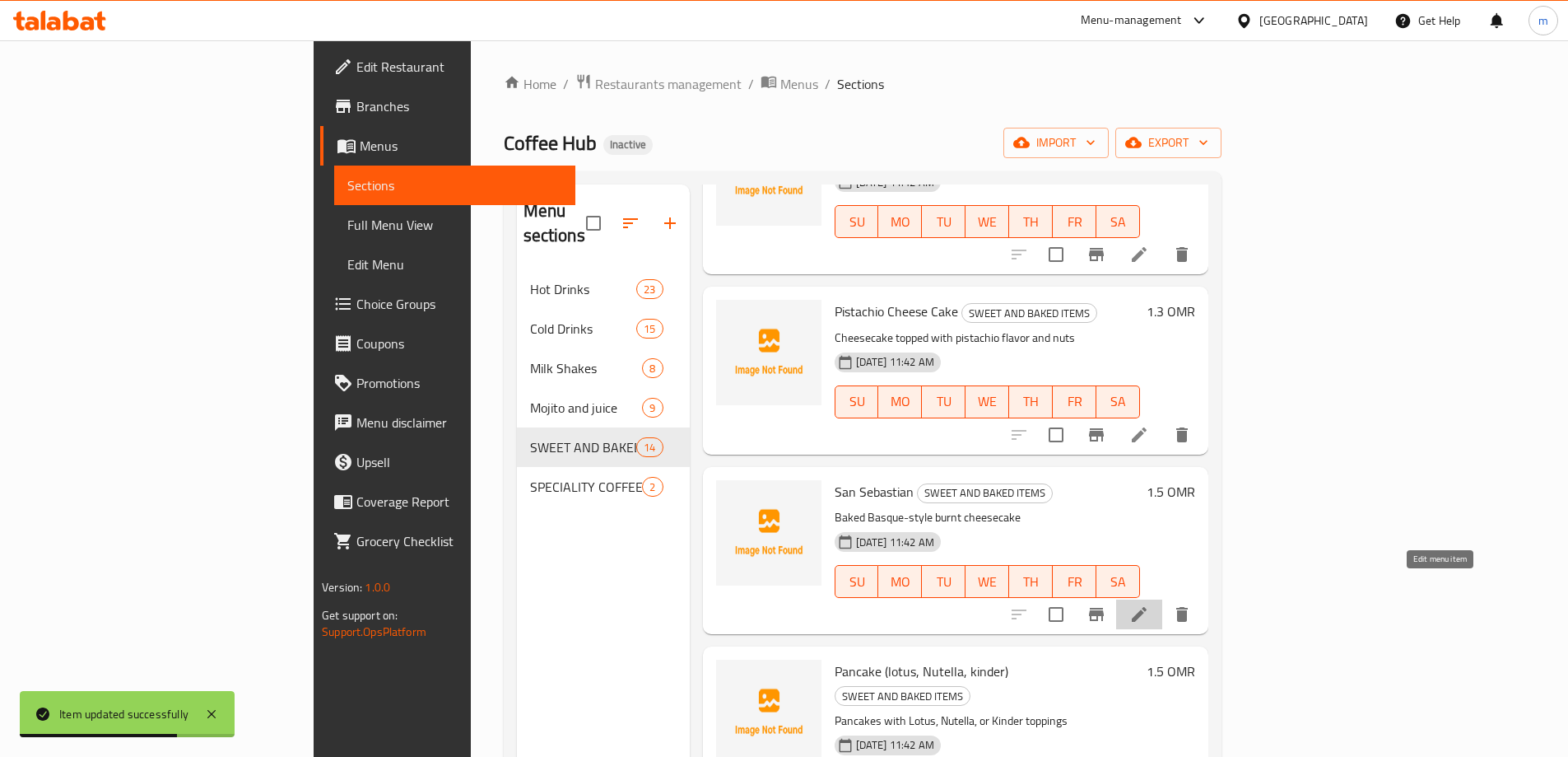
click at [1147, 607] on icon at bounding box center [1139, 614] width 14 height 14
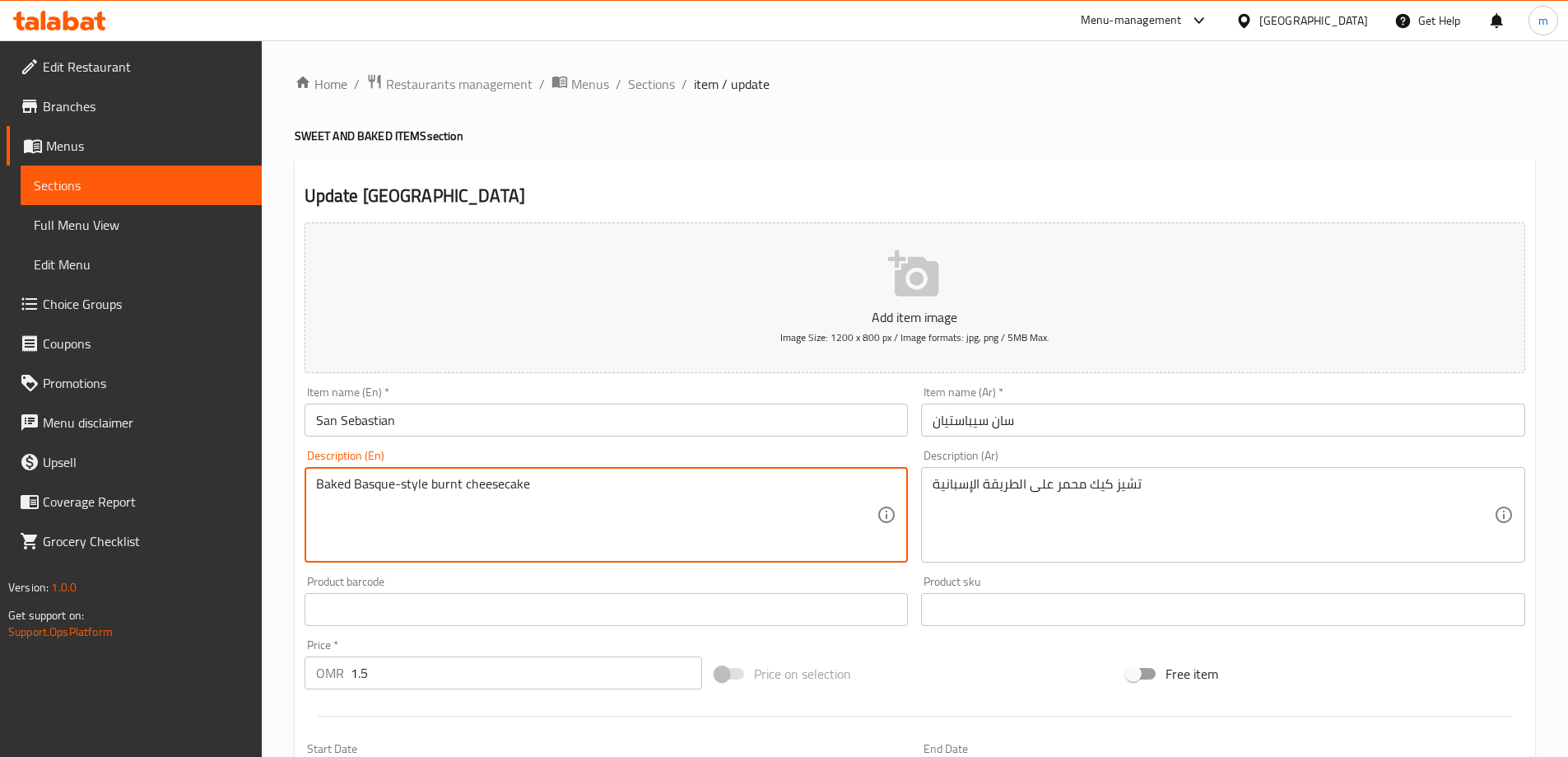
click at [438, 486] on textarea "Baked Basque-style burnt cheesecake" at bounding box center [597, 515] width 562 height 78
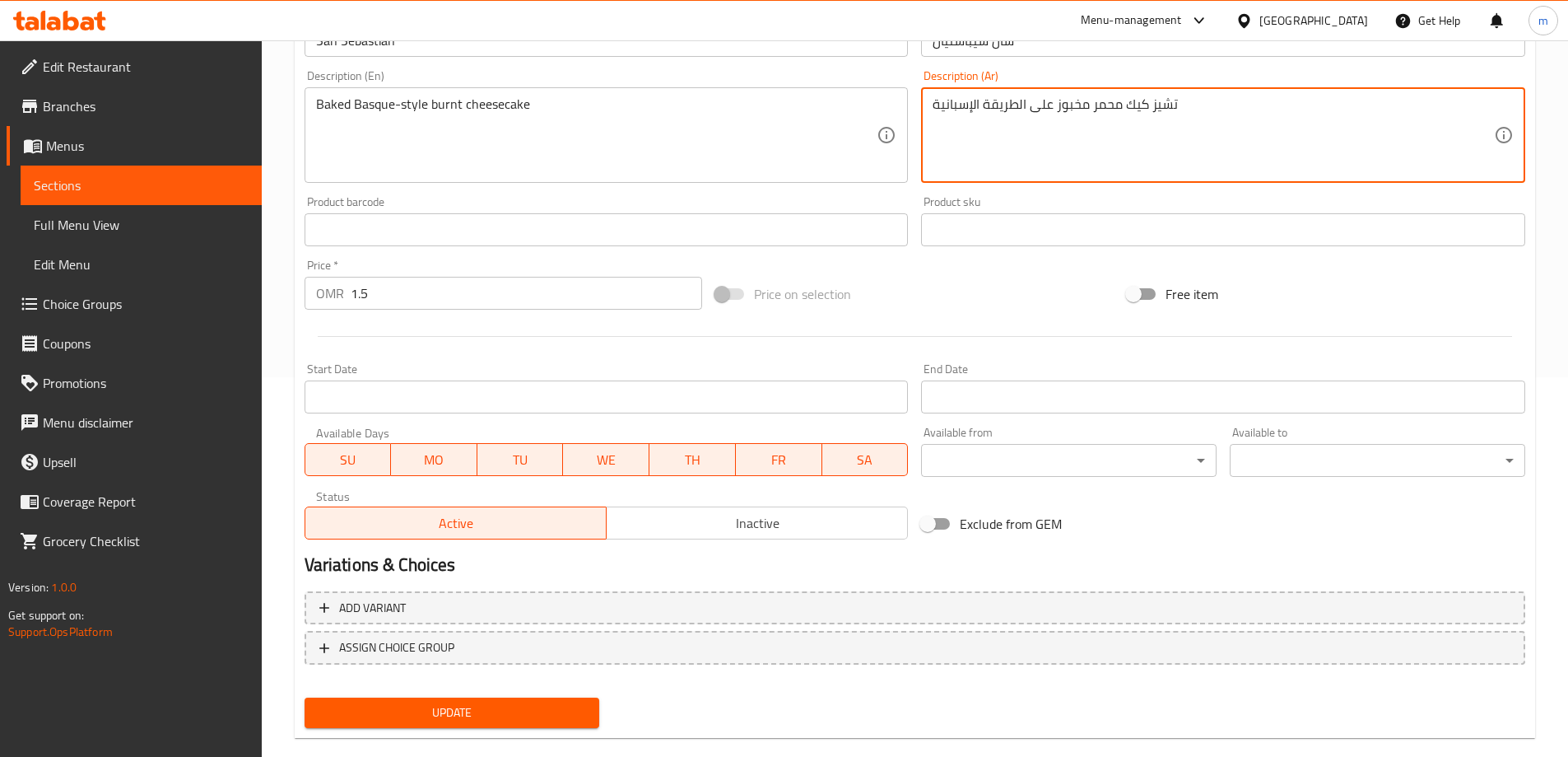
scroll to position [407, 0]
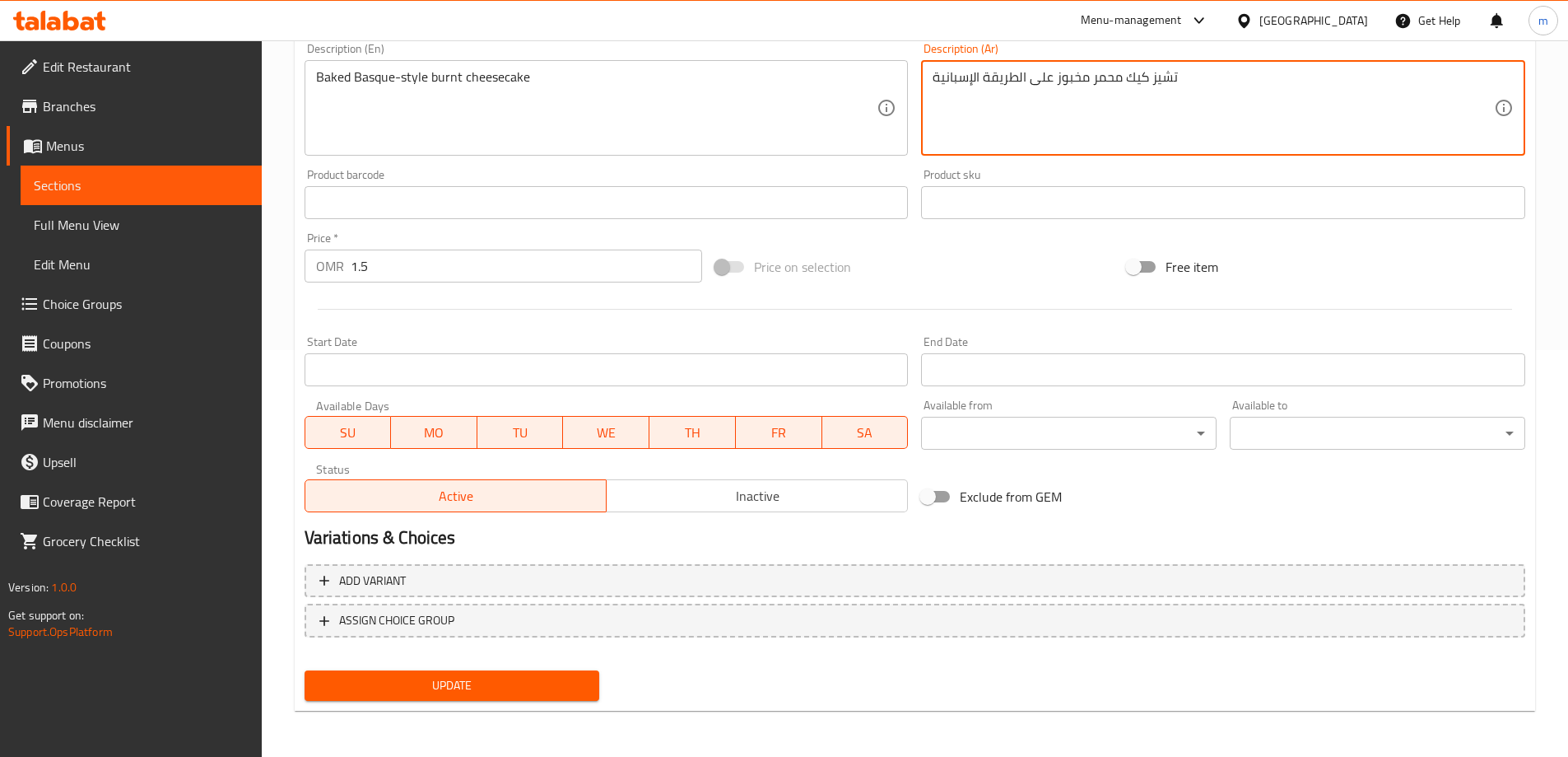
type textarea "تشيز كيك محمر مخبوز على الطريقة الإسبانية"
click at [530, 678] on span "Update" at bounding box center [453, 685] width 270 height 21
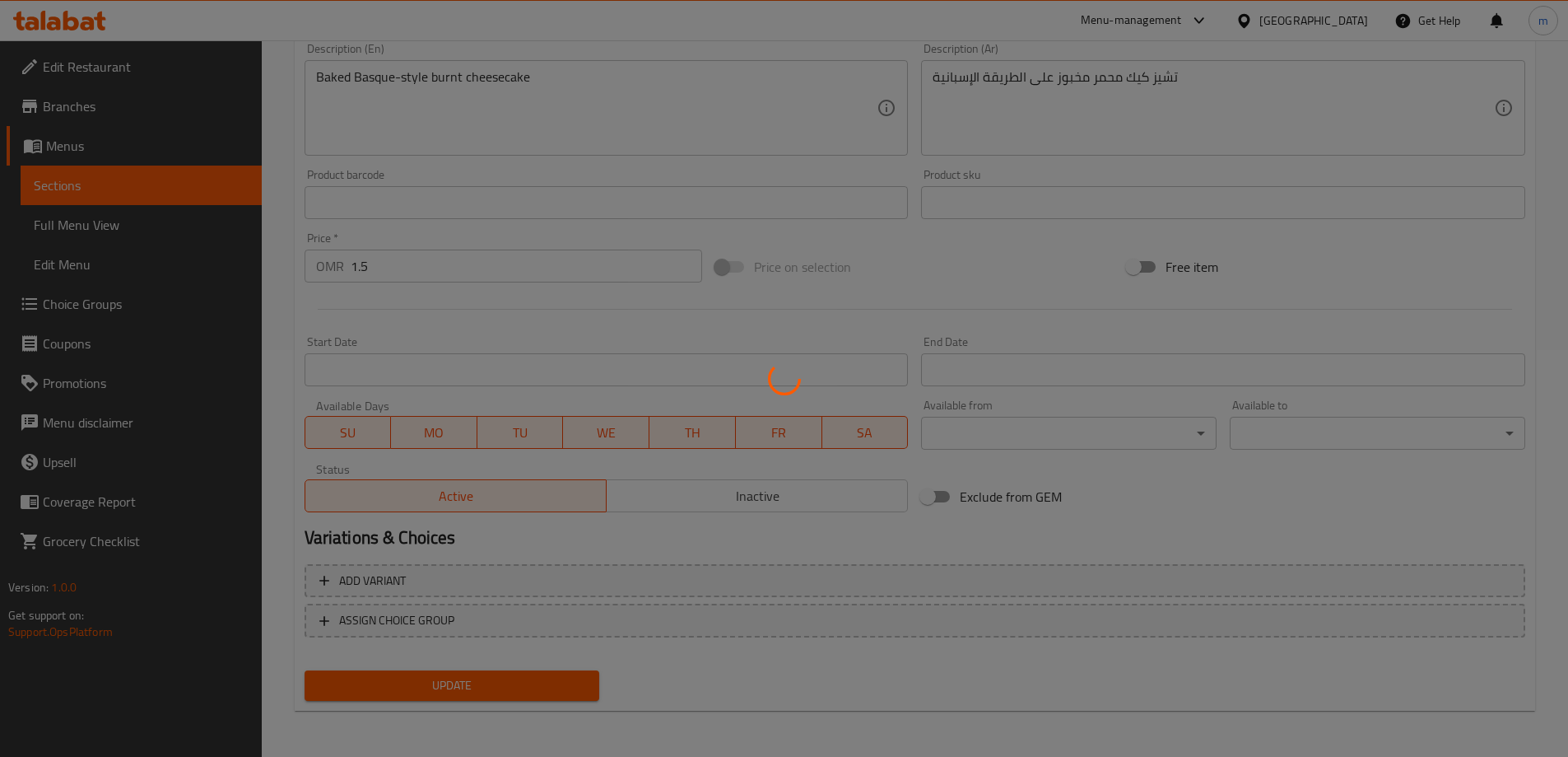
scroll to position [0, 0]
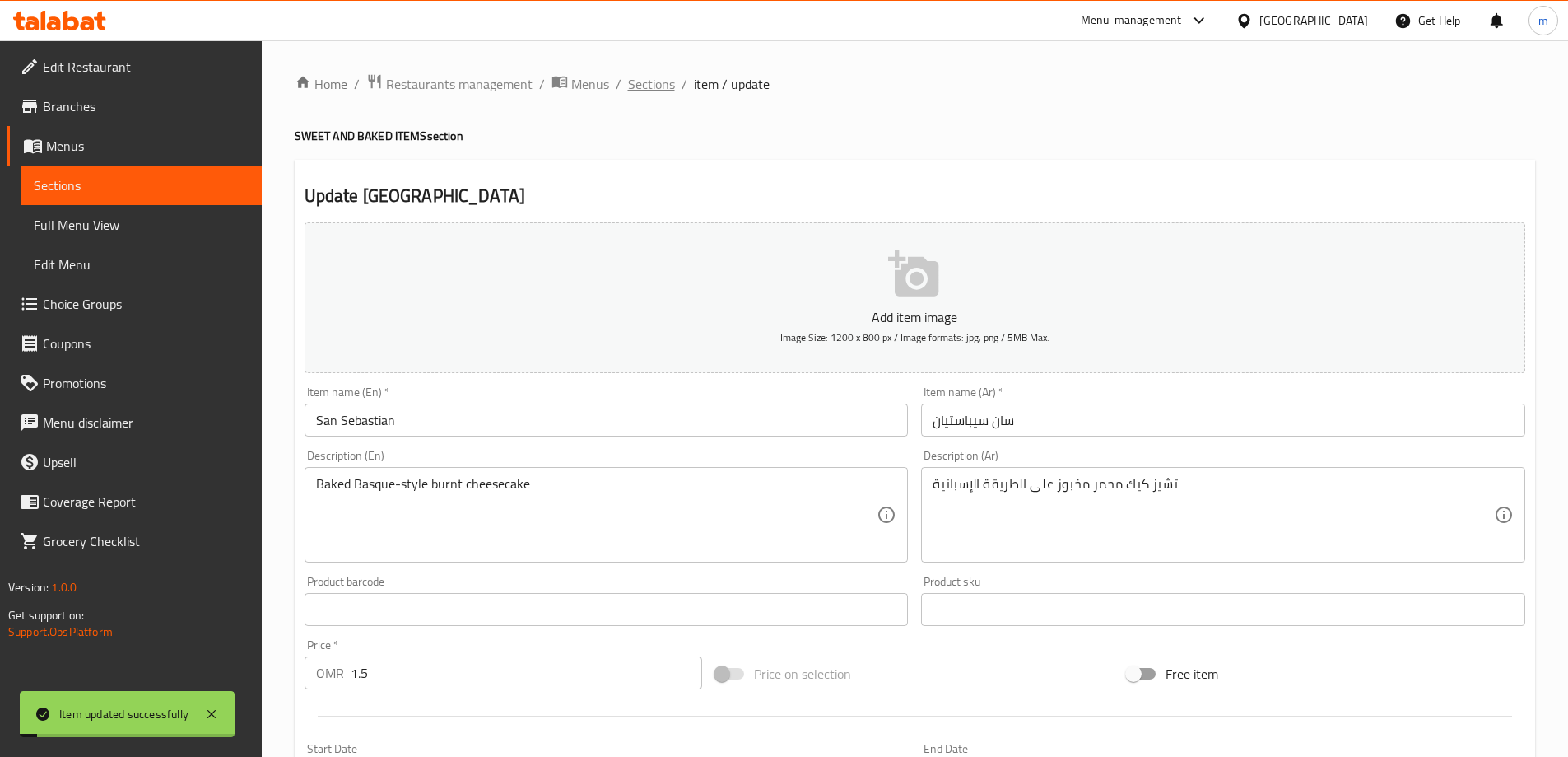
click at [649, 94] on span "Sections" at bounding box center [651, 84] width 47 height 20
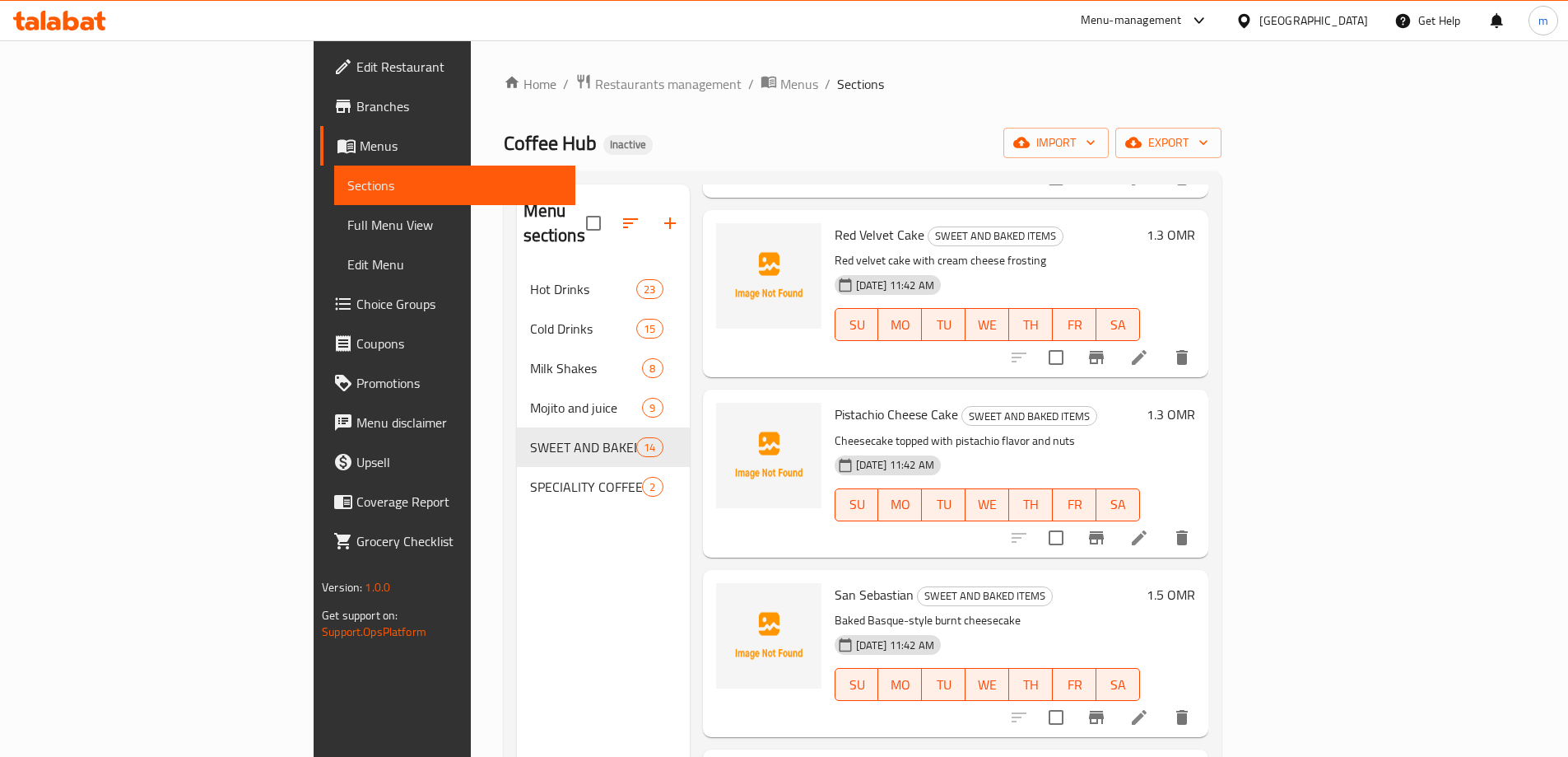
scroll to position [1318, 0]
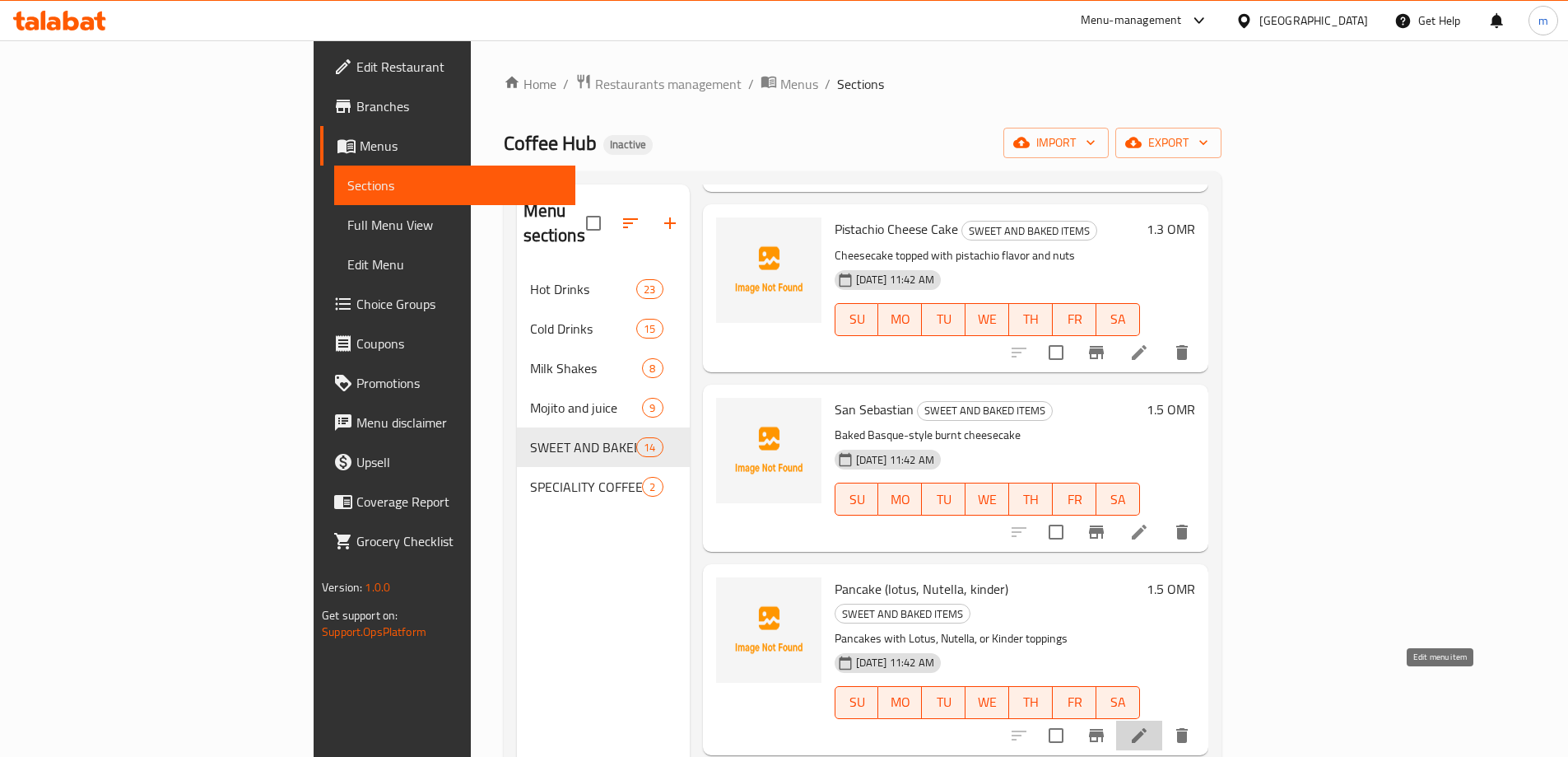
click at [1149, 726] on icon at bounding box center [1139, 735] width 20 height 20
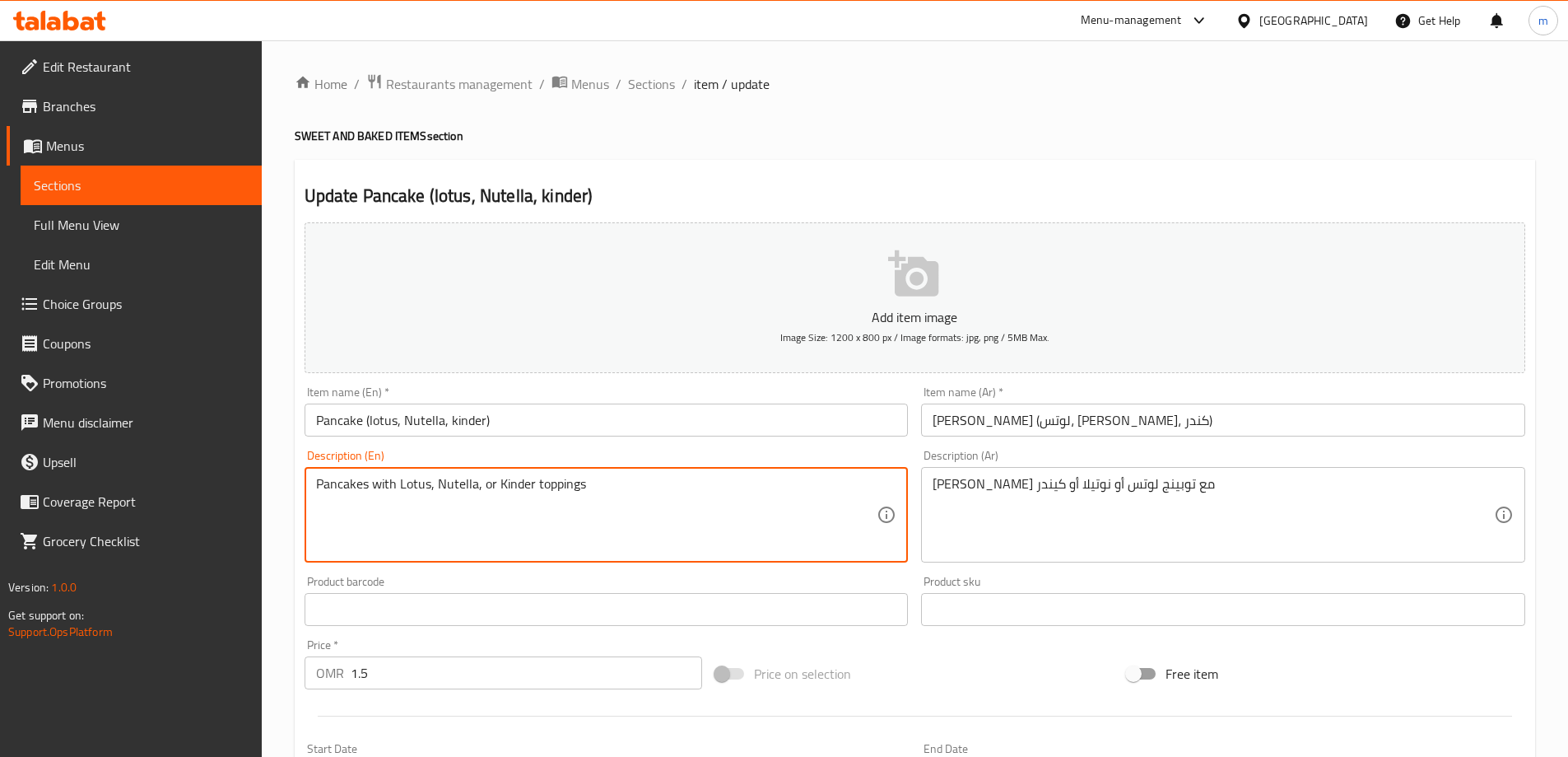
click at [644, 516] on textarea "Pancakes with Lotus, Nutella, or Kinder toppings" at bounding box center [597, 515] width 562 height 78
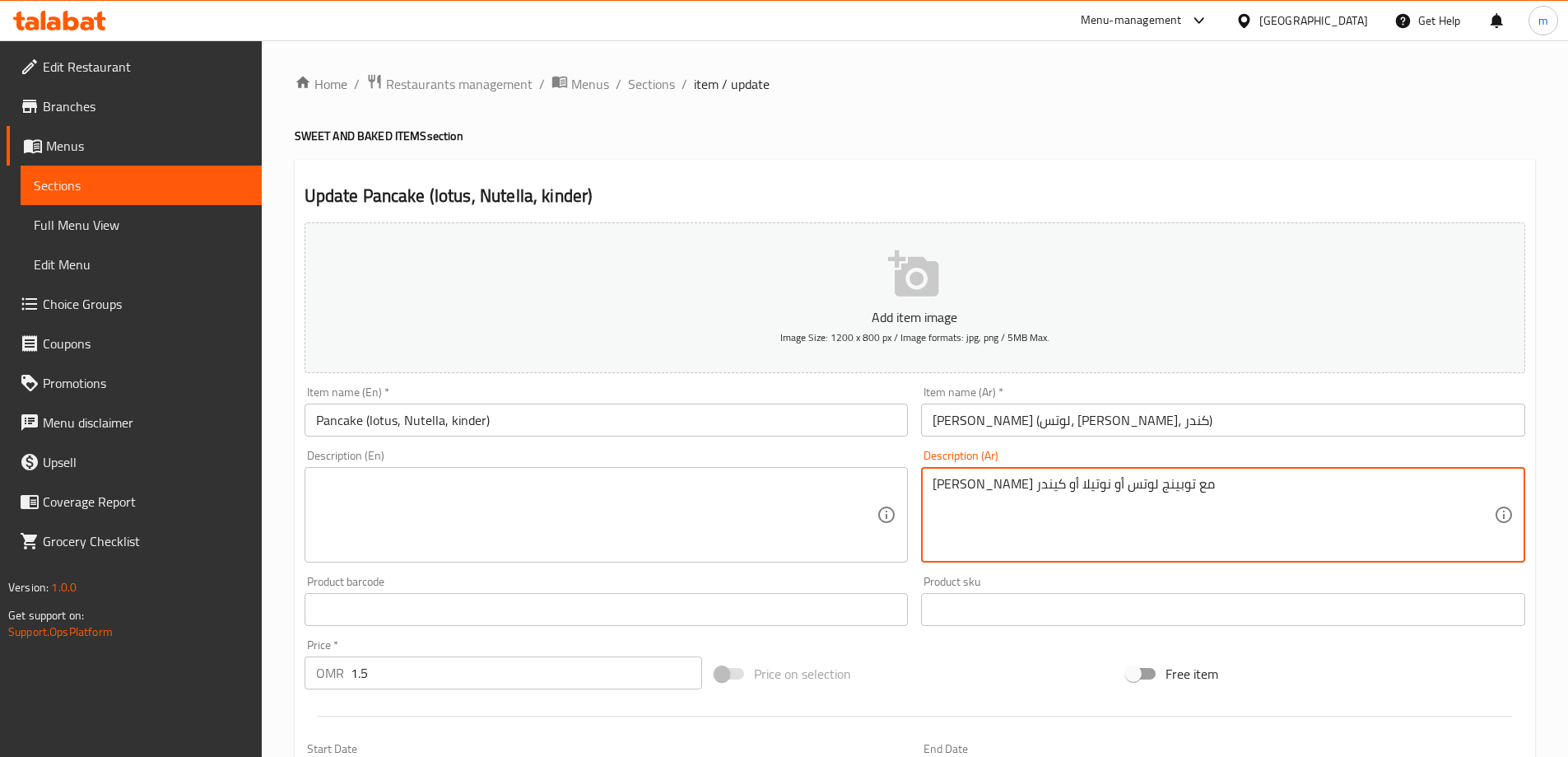
click at [1156, 481] on textarea "[PERSON_NAME] مع توبينج لوتس أو نوتيلا أو كيندر" at bounding box center [1213, 515] width 562 height 78
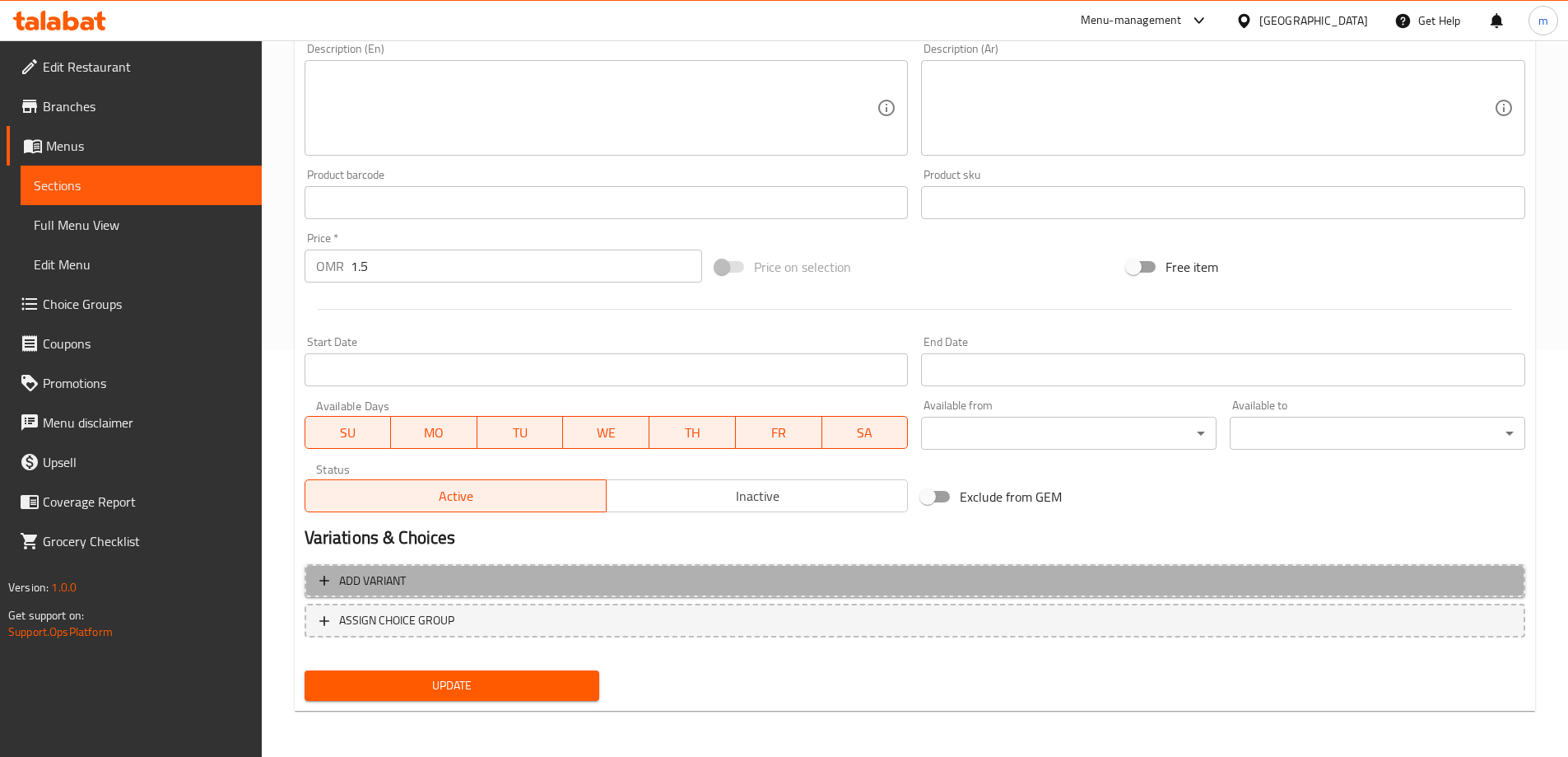
click at [585, 593] on button "Add variant" at bounding box center [915, 582] width 1221 height 34
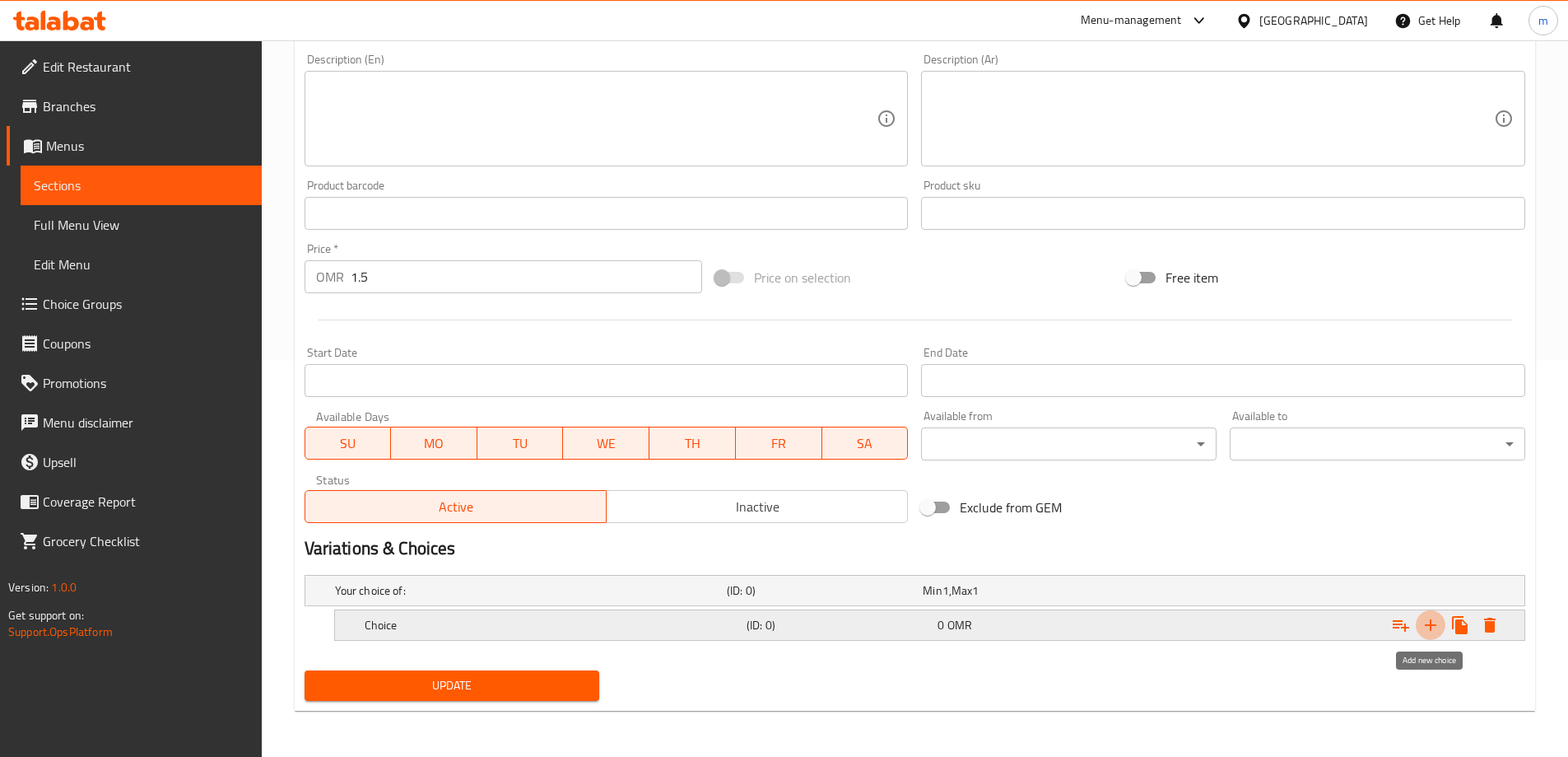
click at [1426, 624] on icon "Expand" at bounding box center [1431, 625] width 20 height 20
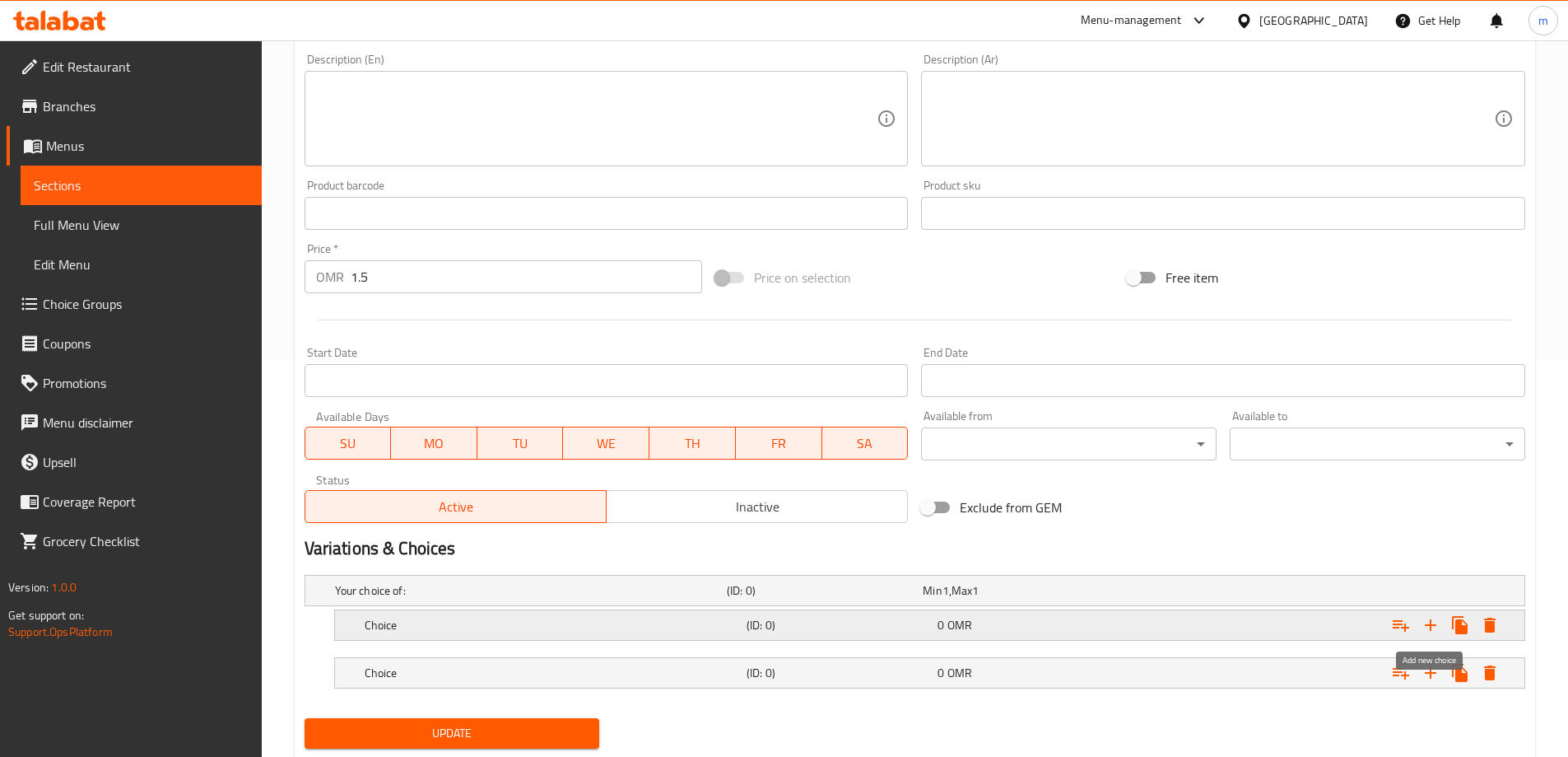
click at [1426, 624] on icon "Expand" at bounding box center [1431, 625] width 20 height 20
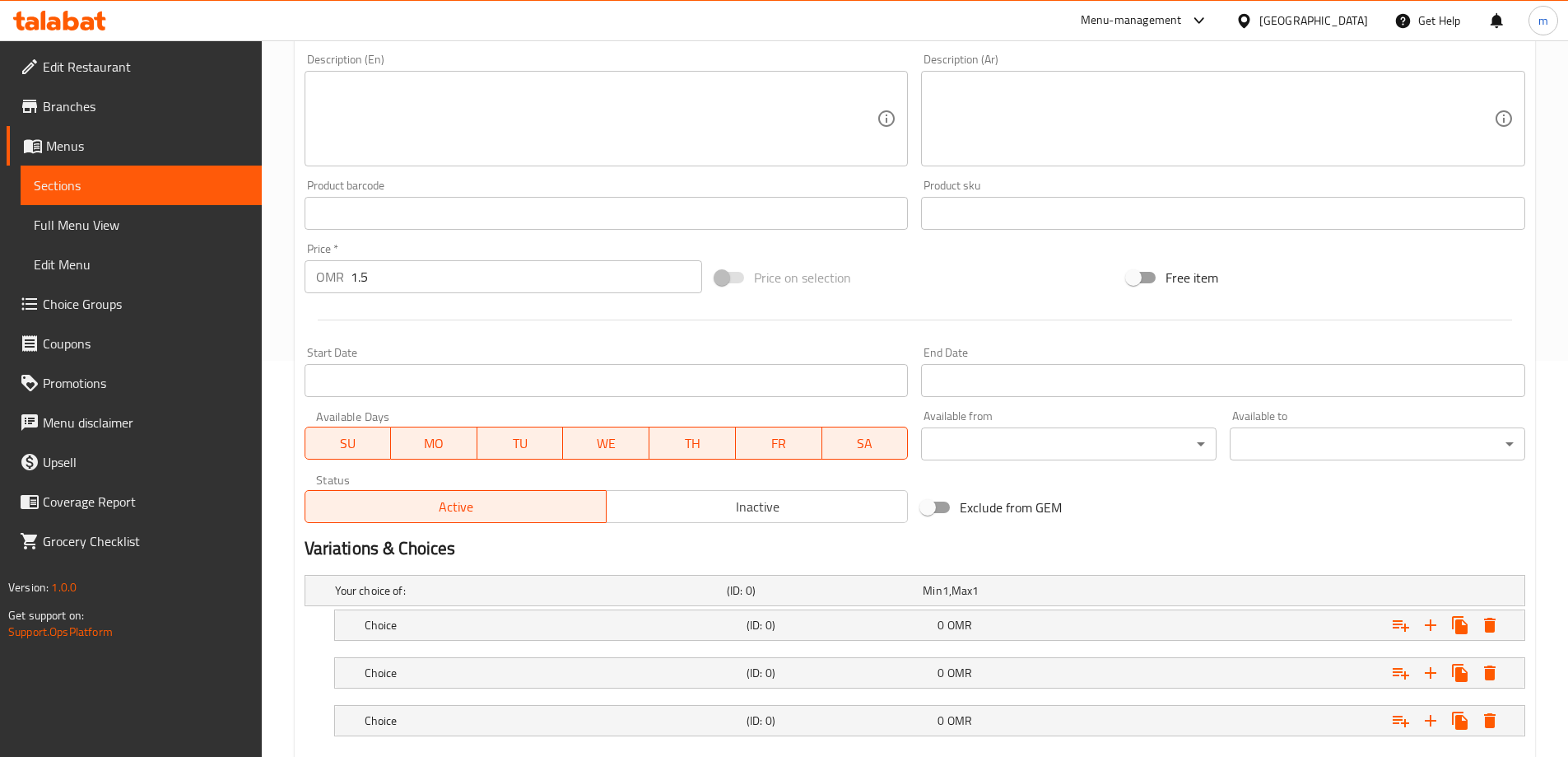
scroll to position [492, 0]
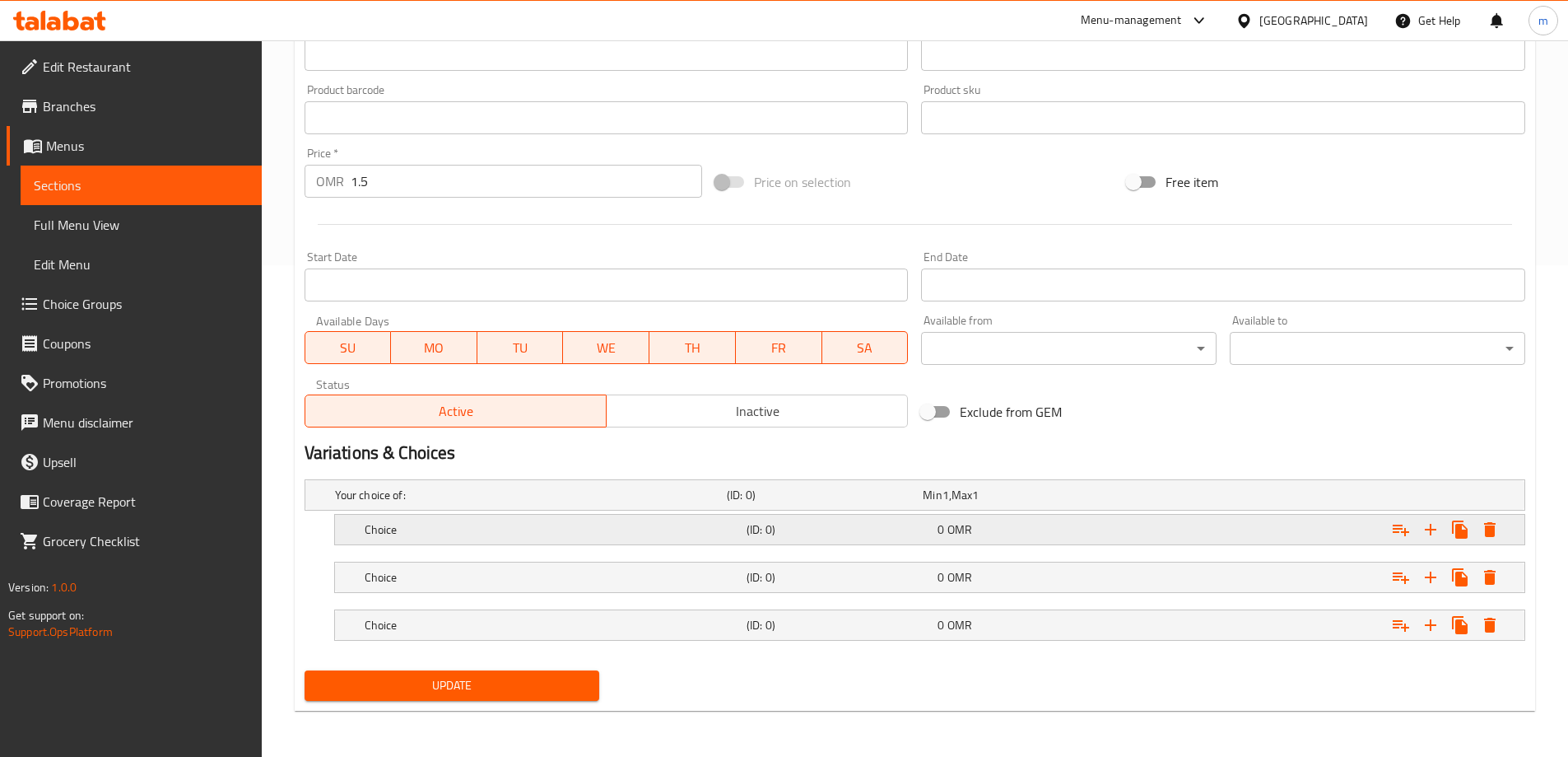
click at [547, 503] on h5 "Choice" at bounding box center [527, 495] width 385 height 16
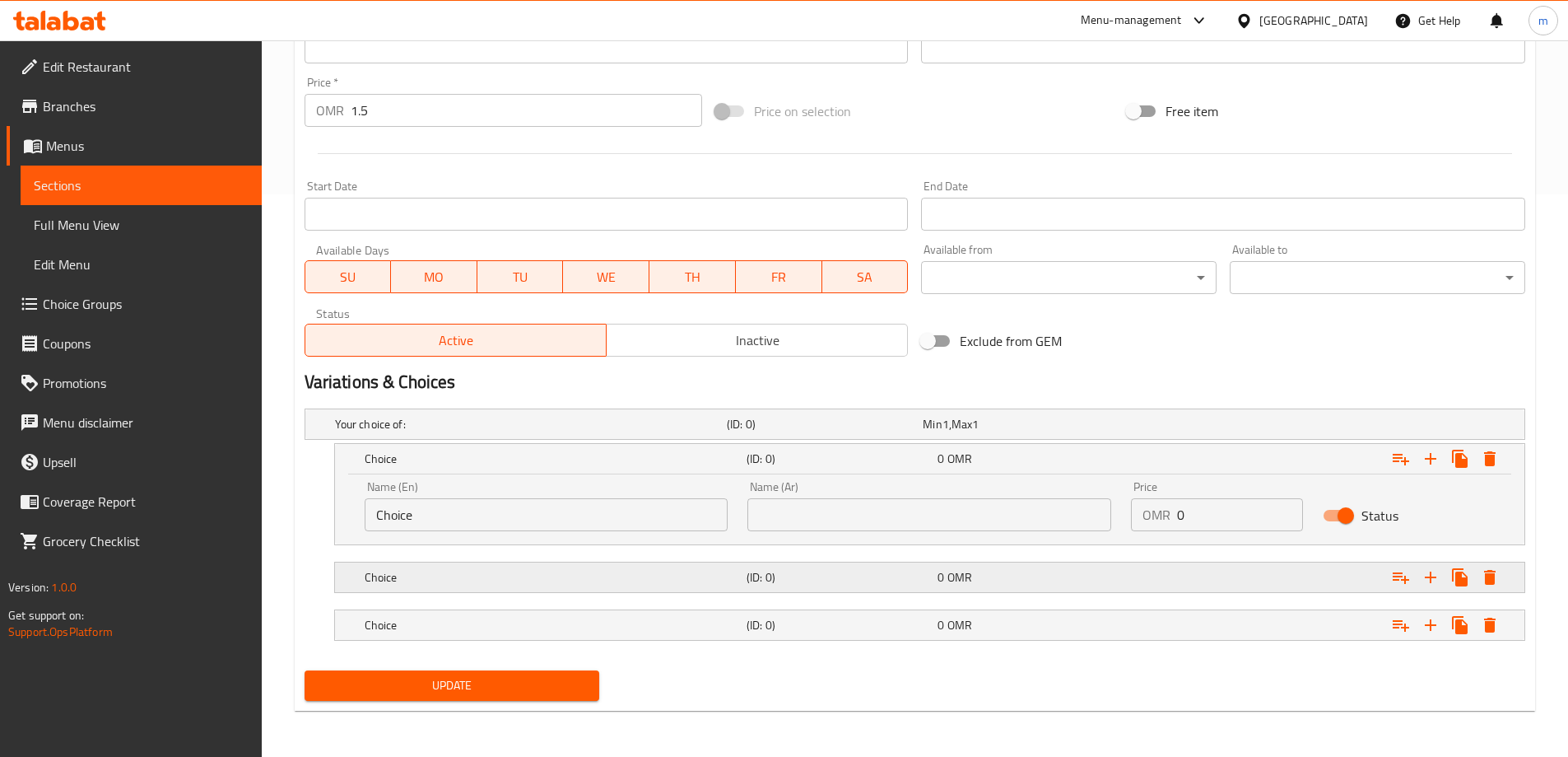
click at [551, 436] on div "Choice" at bounding box center [527, 424] width 392 height 23
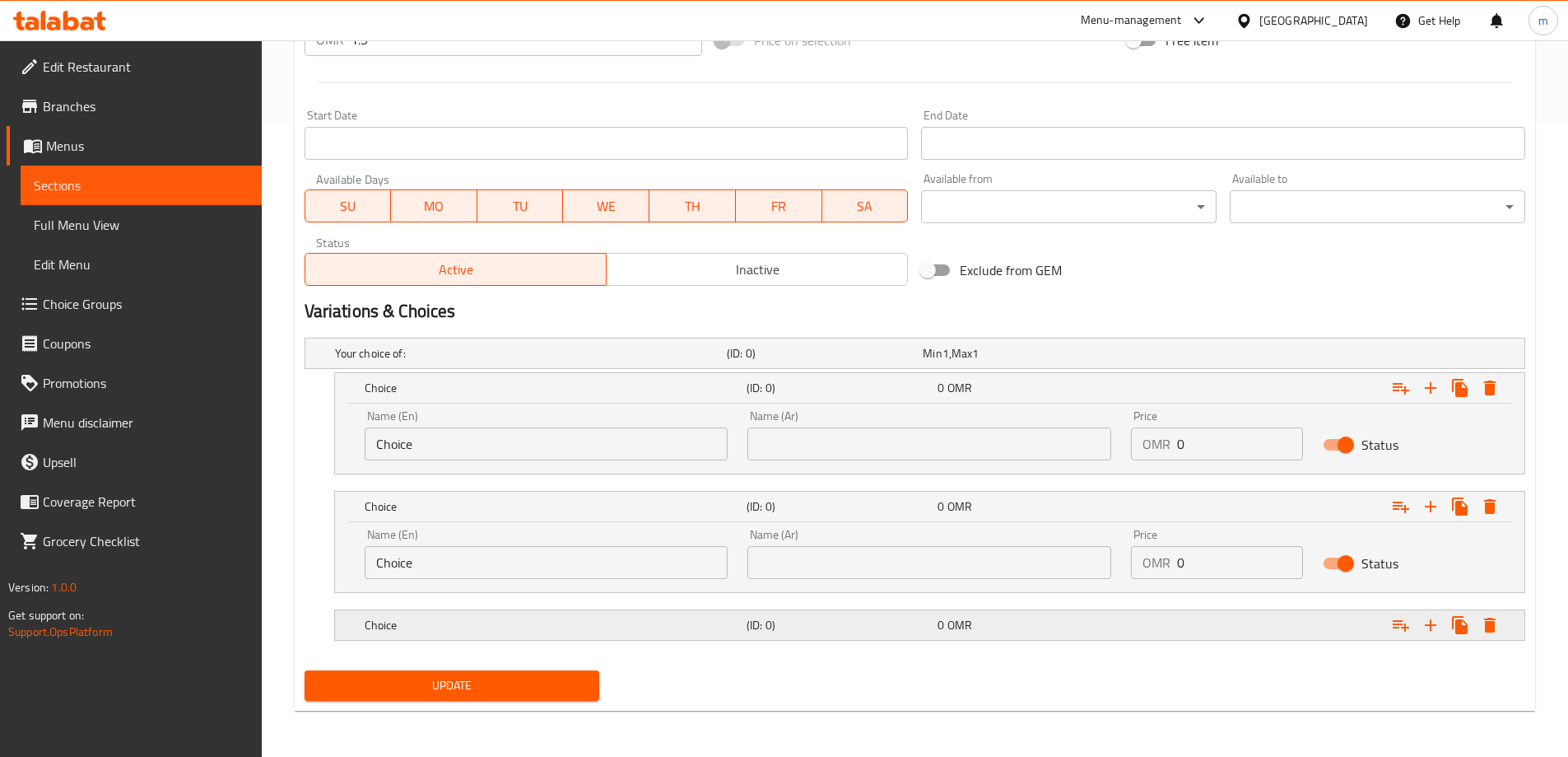
click at [570, 371] on div "Choice (ID: 0) 0 OMR" at bounding box center [919, 353] width 1176 height 36
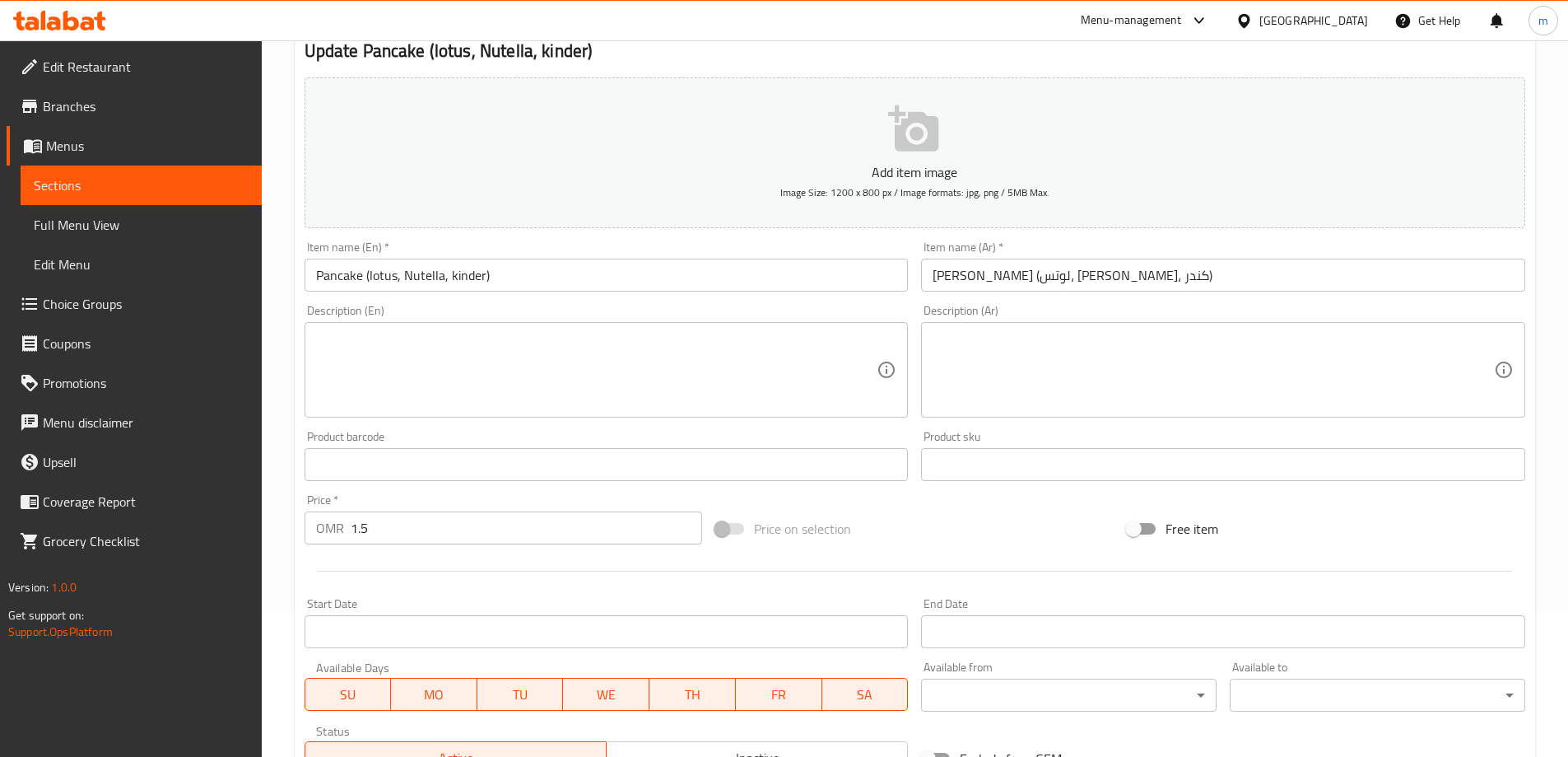
scroll to position [139, 0]
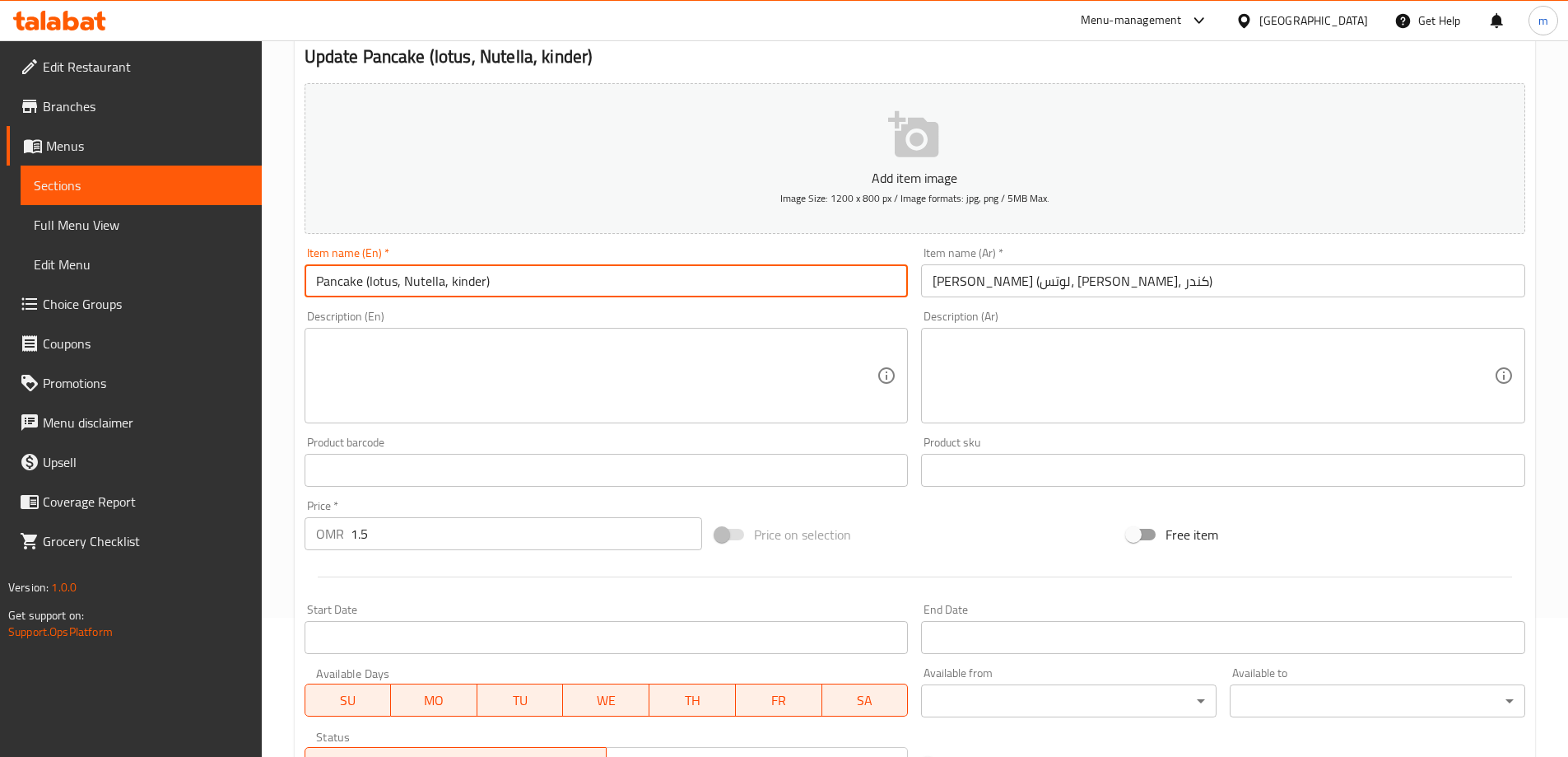
click at [461, 280] on input "Pancake (lotus, Nutella, kinder)" at bounding box center [607, 281] width 605 height 33
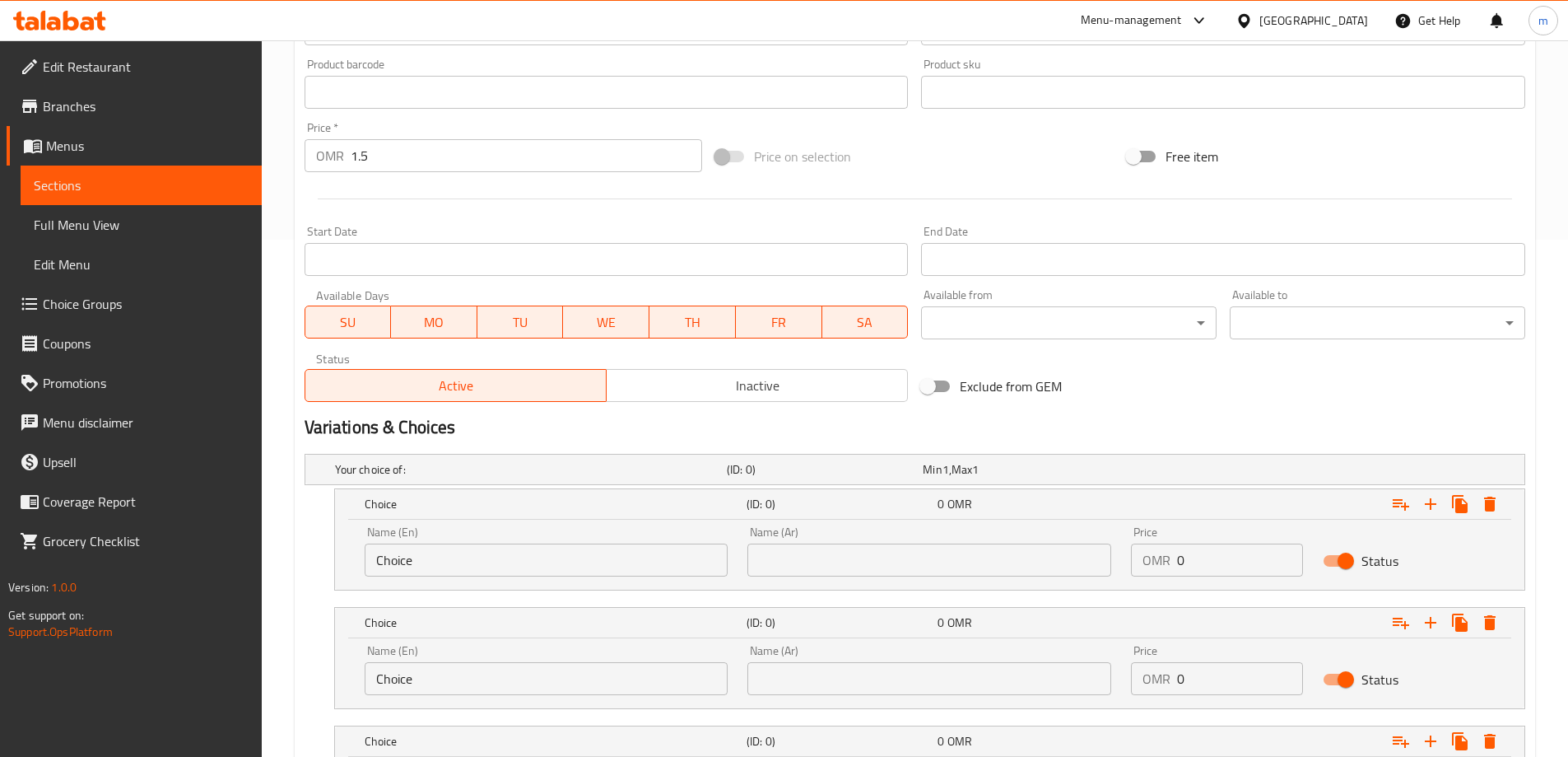
scroll to position [551, 0]
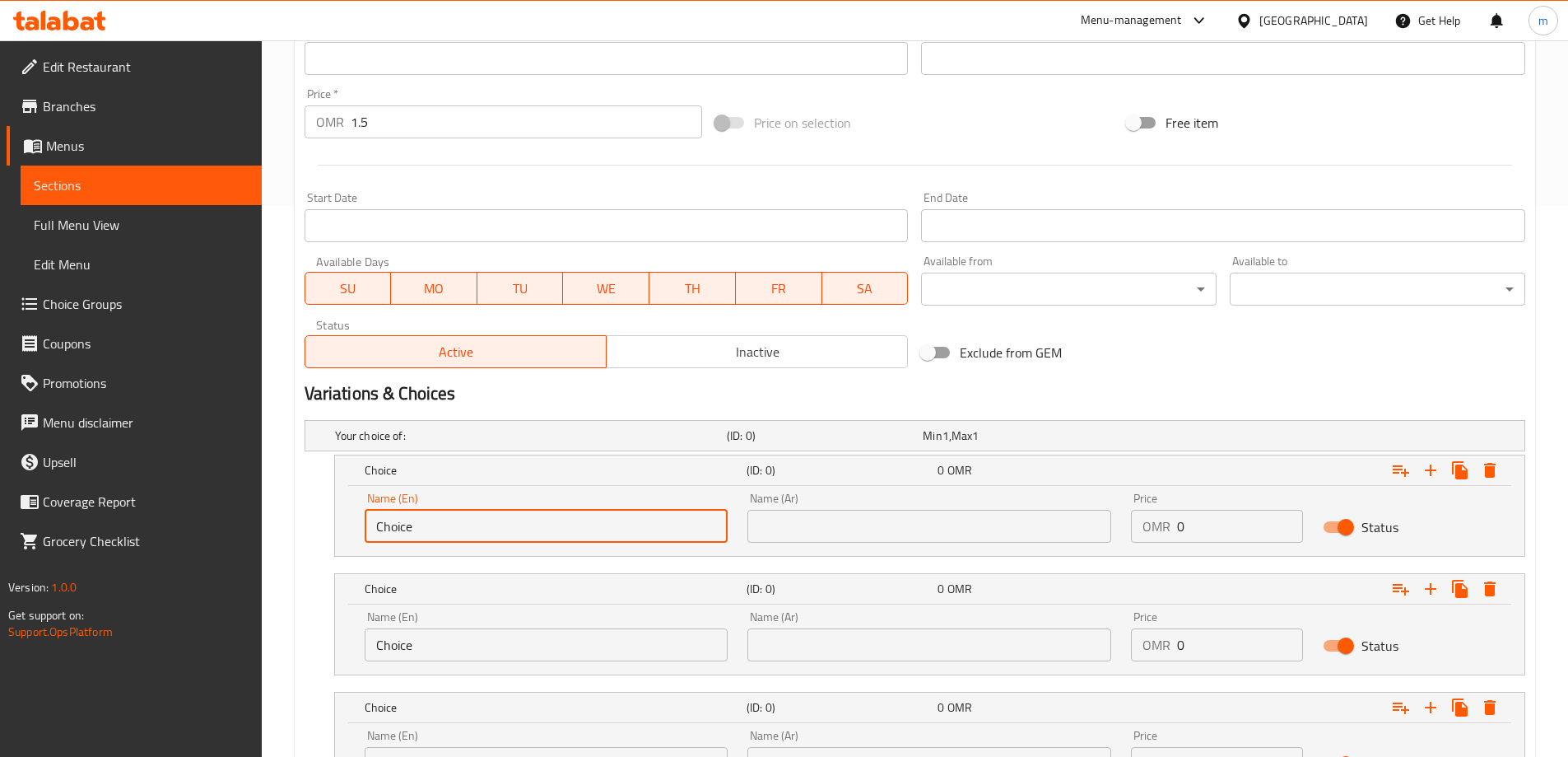
drag, startPoint x: 243, startPoint y: 530, endPoint x: 580, endPoint y: 530, distance: 337.0
click at [134, 530] on div "Edit Restaurant Branches Menus Sections Full Menu View Edit Menu Choice Groups …" at bounding box center [784, 200] width 1568 height 1421
paste input "kinder"
type input "kinder"
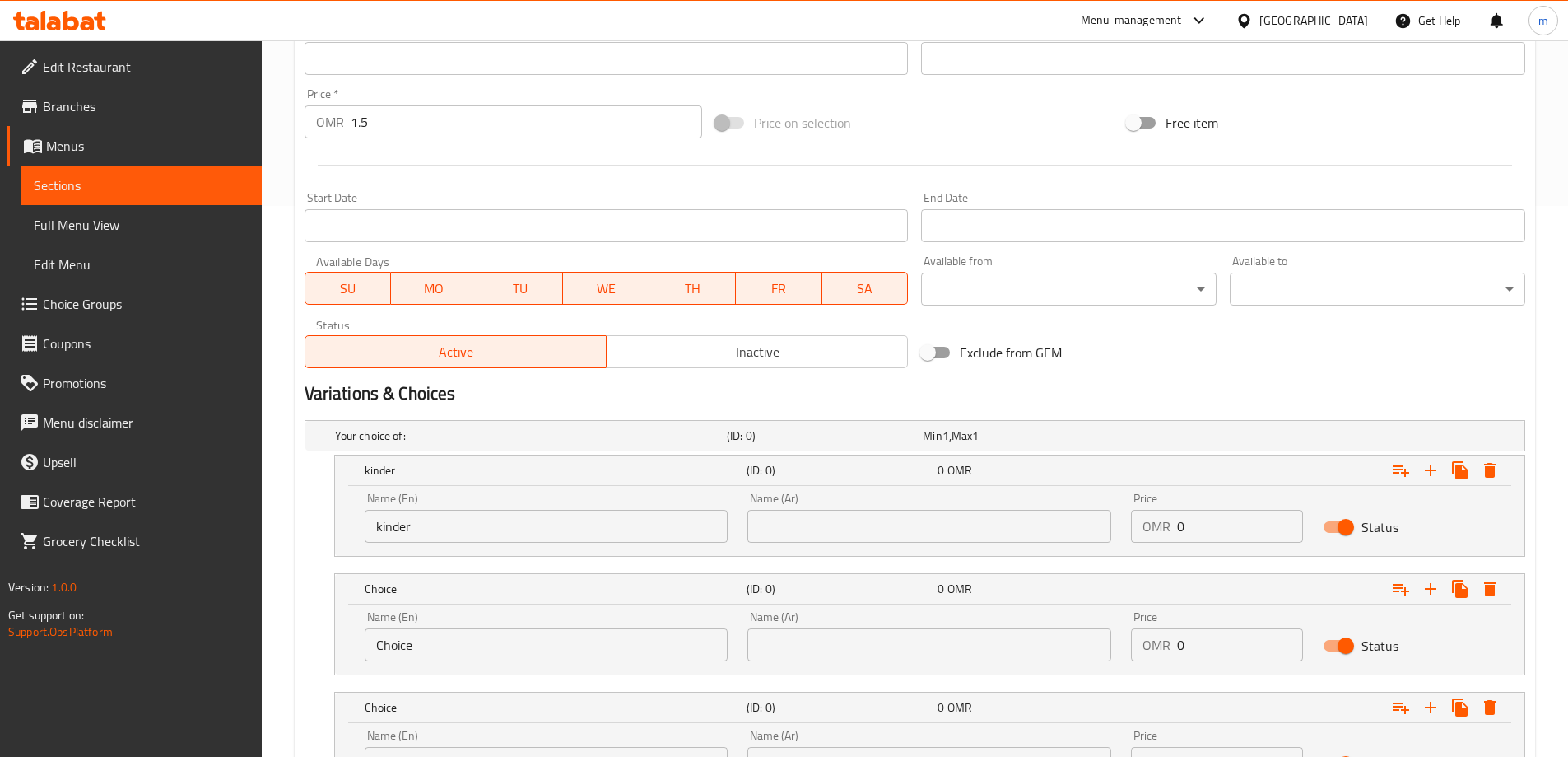
click at [798, 524] on input "text" at bounding box center [929, 526] width 364 height 33
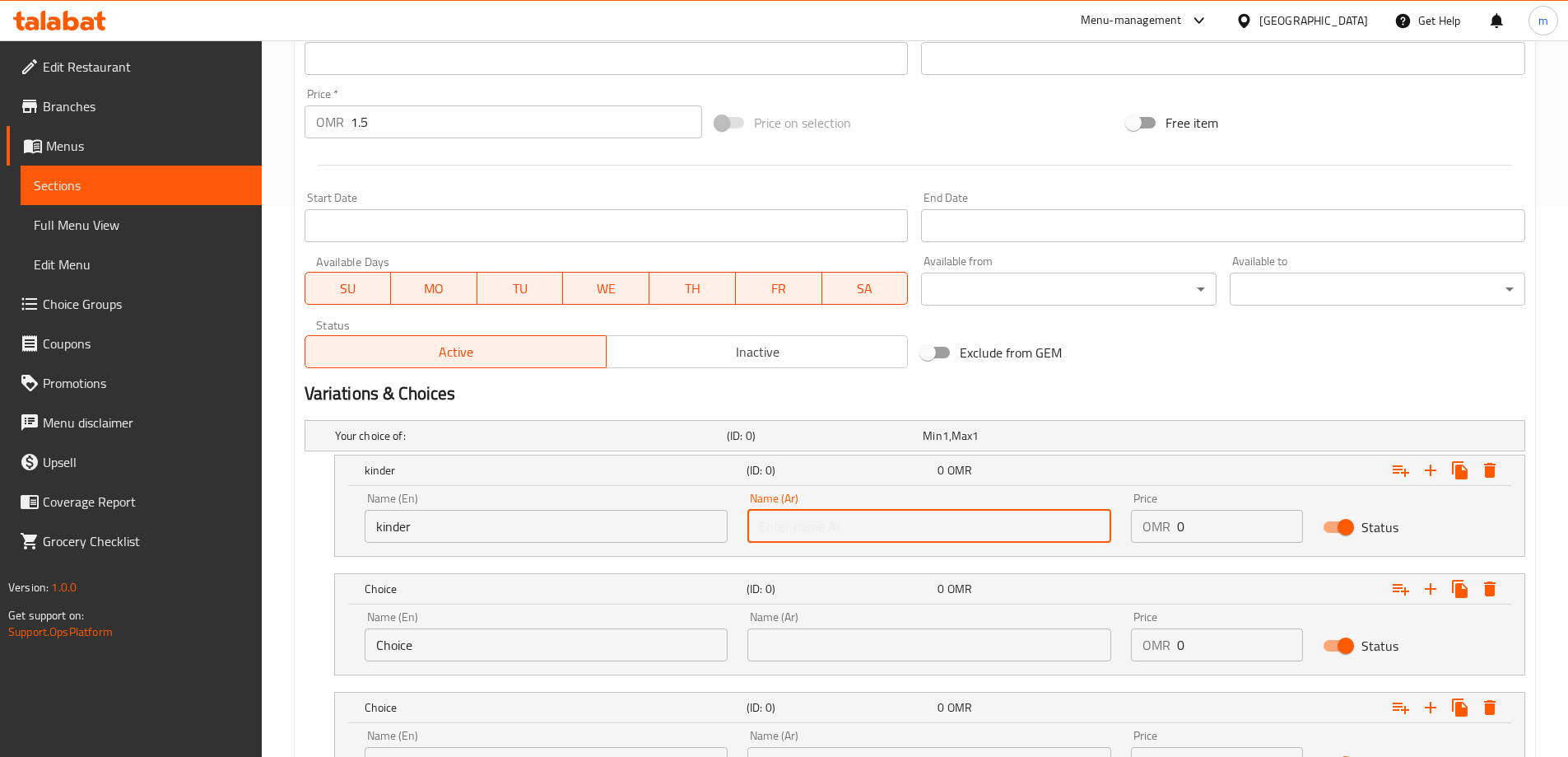
paste input "كيندر"
type input "كيندر"
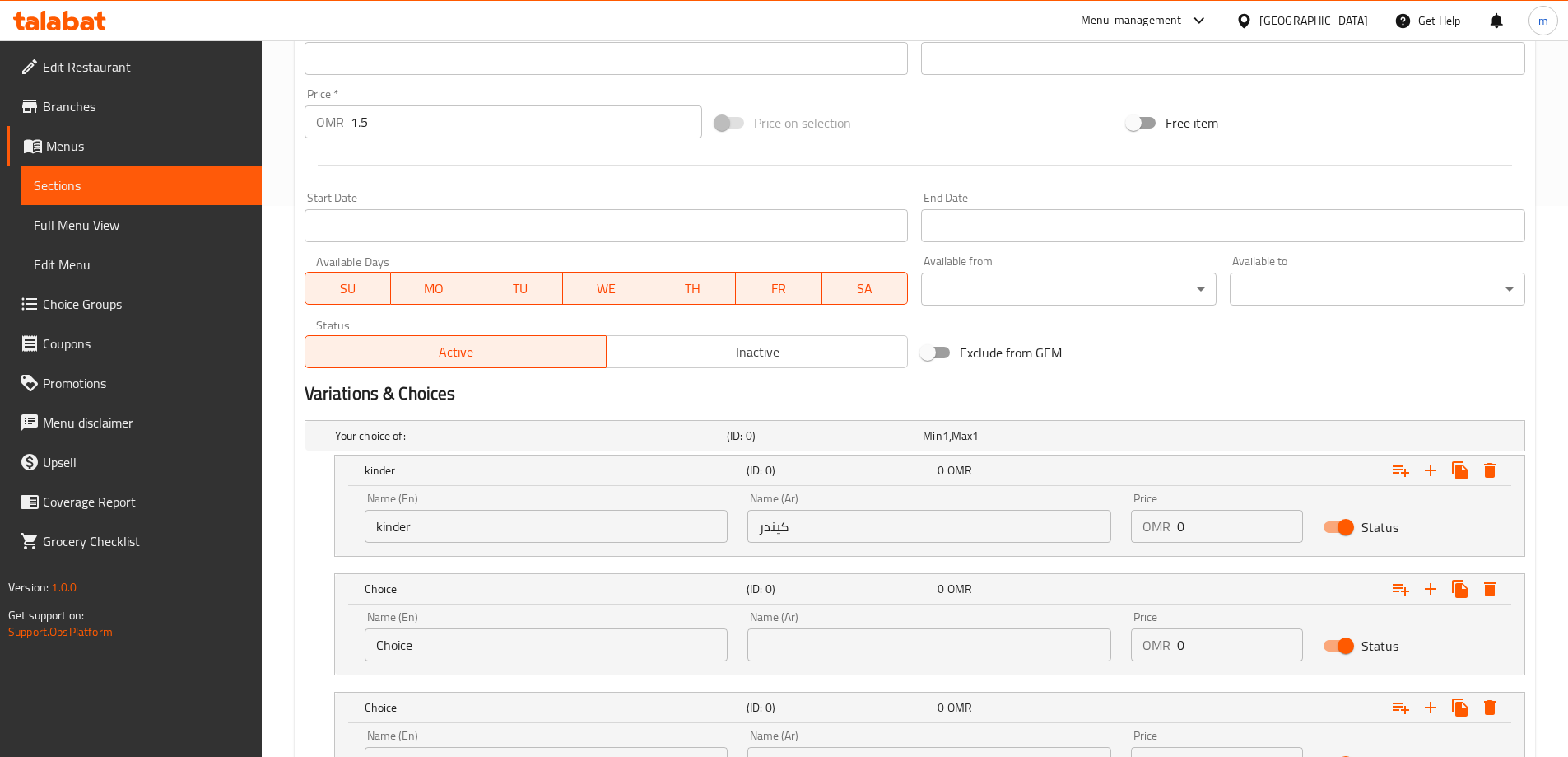
click at [1002, 638] on input "text" at bounding box center [929, 645] width 364 height 33
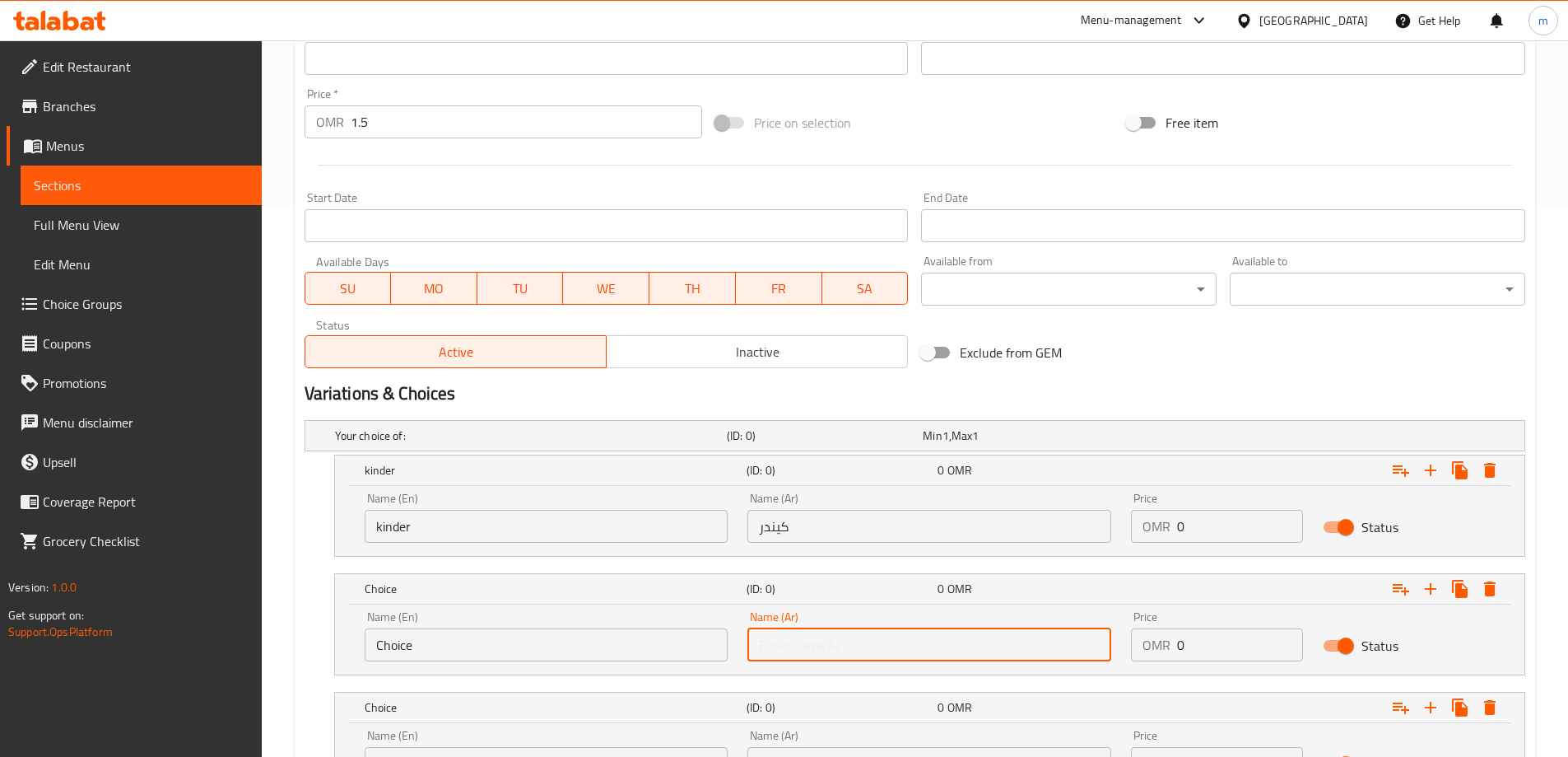
paste input "نوتيلا"
type input "نوتيلا"
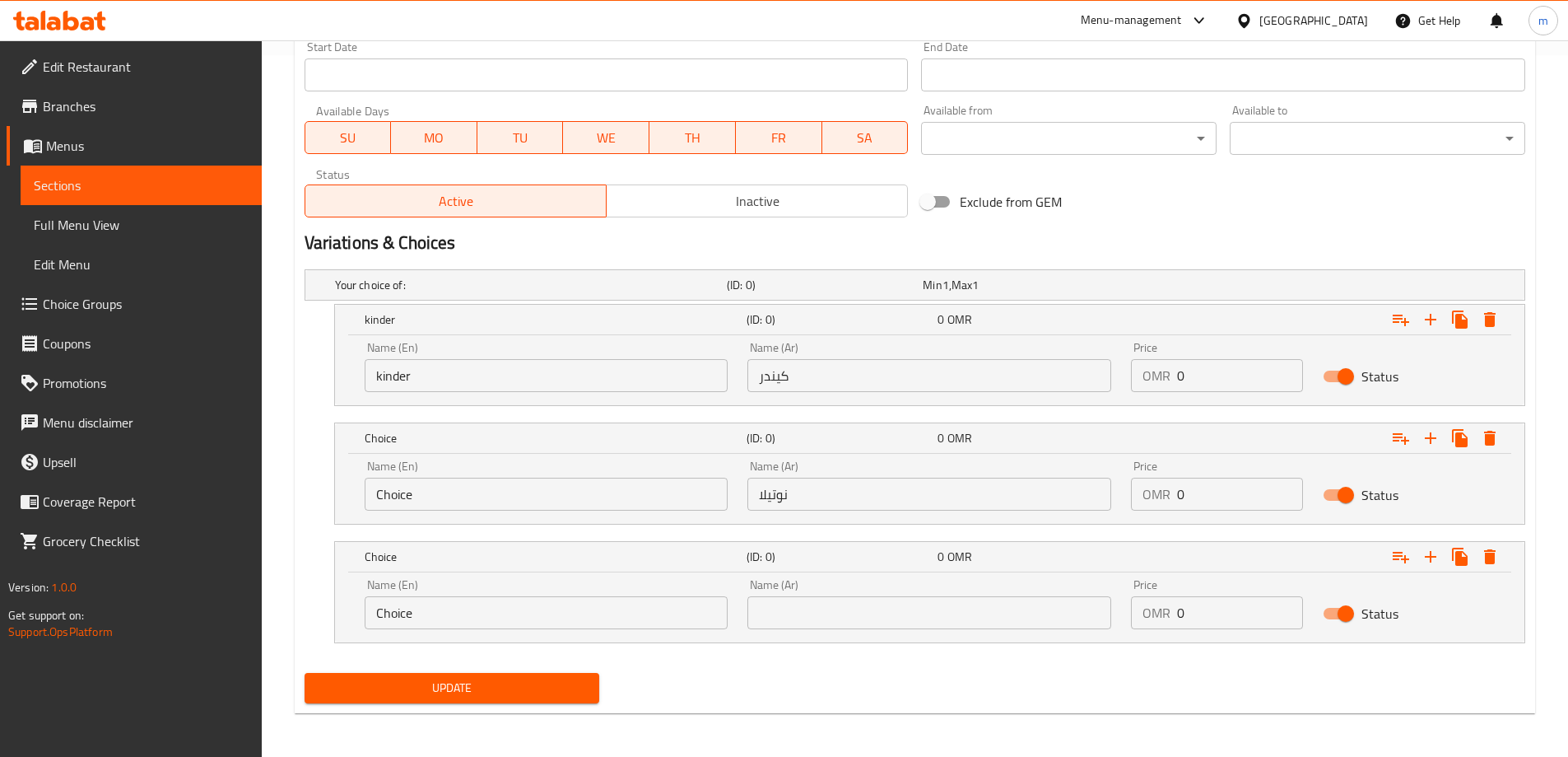
scroll to position [704, 0]
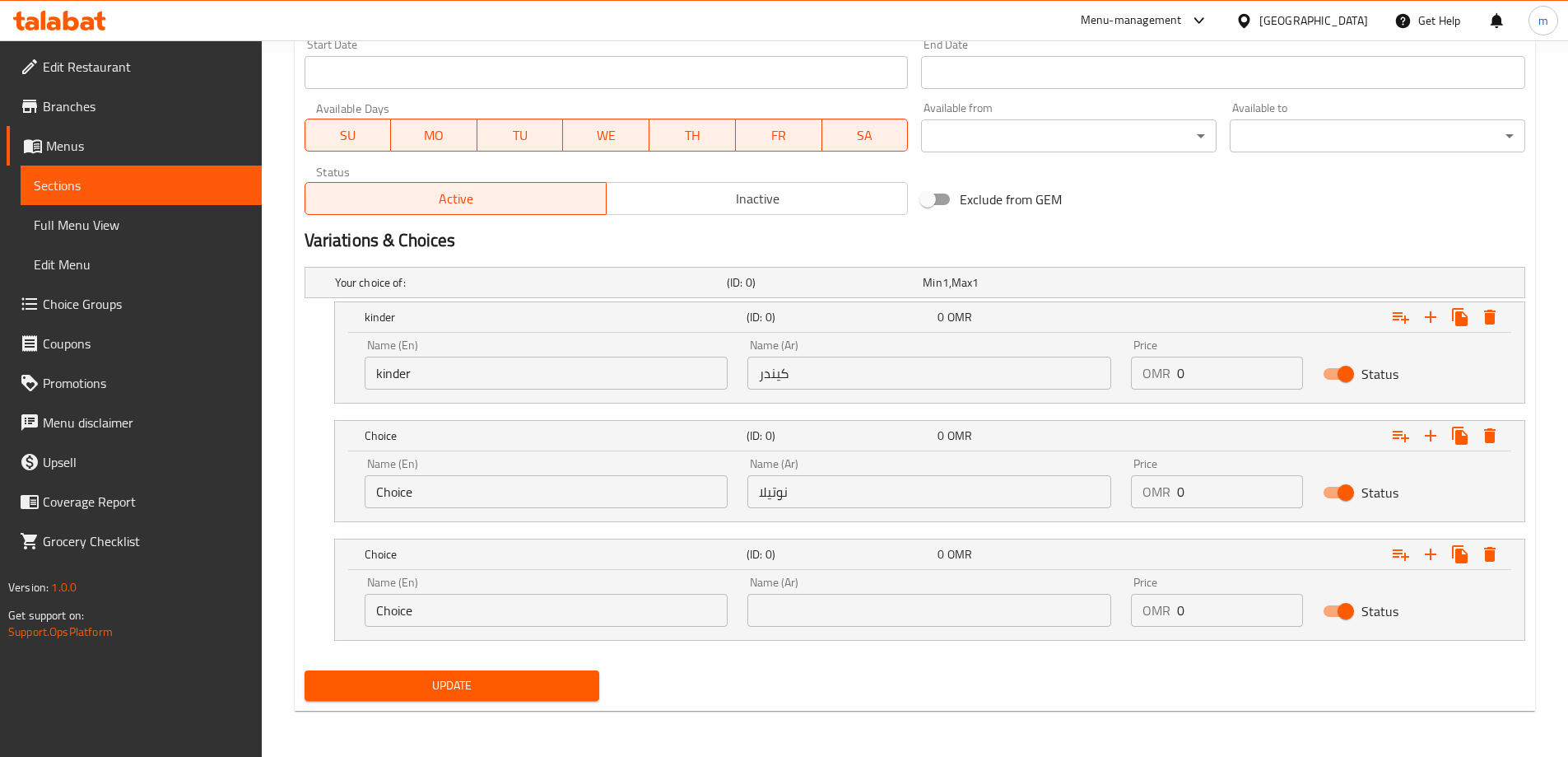
click at [895, 620] on input "text" at bounding box center [929, 610] width 364 height 33
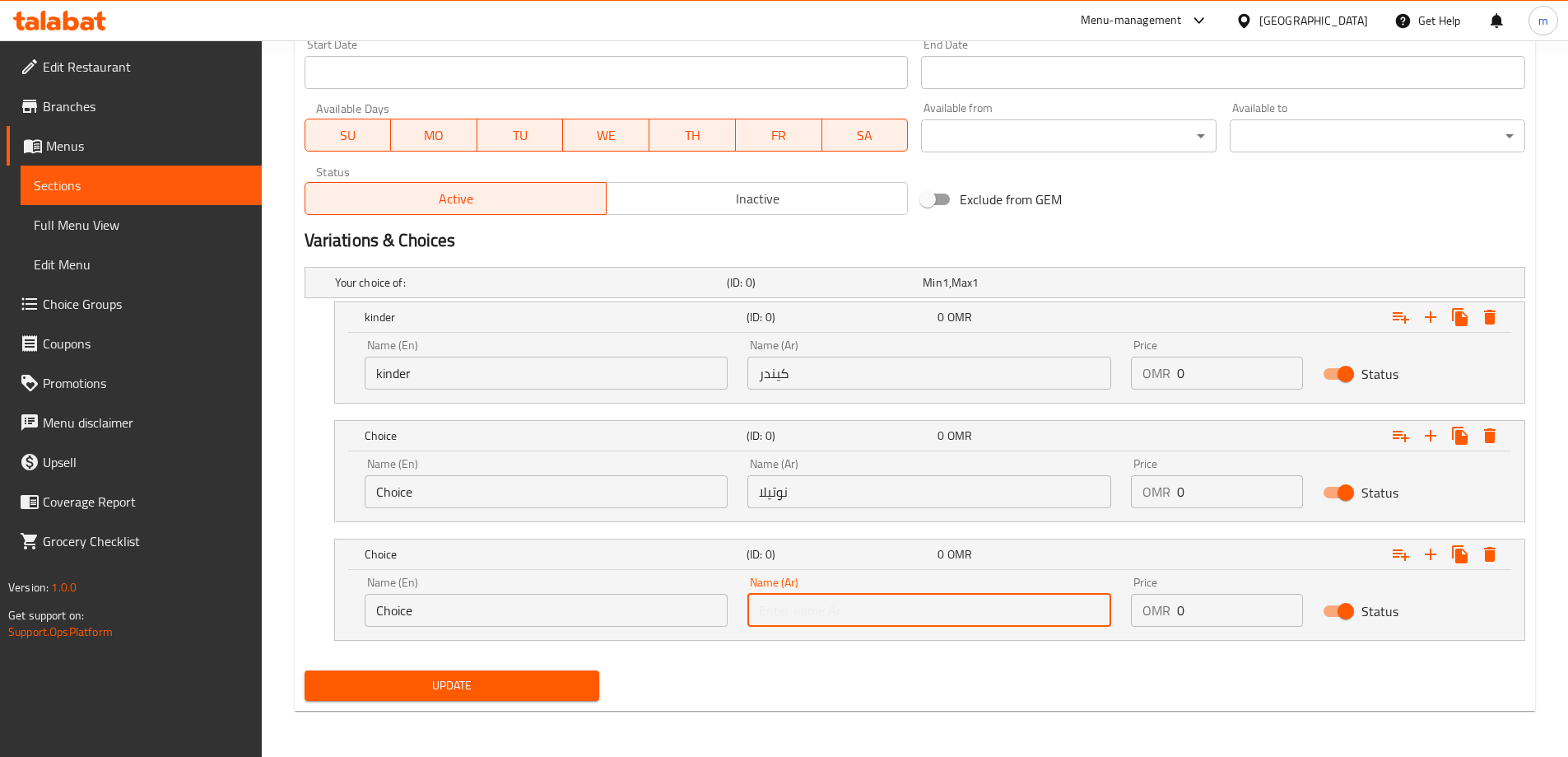
paste input "لوتس"
type input "لوتس"
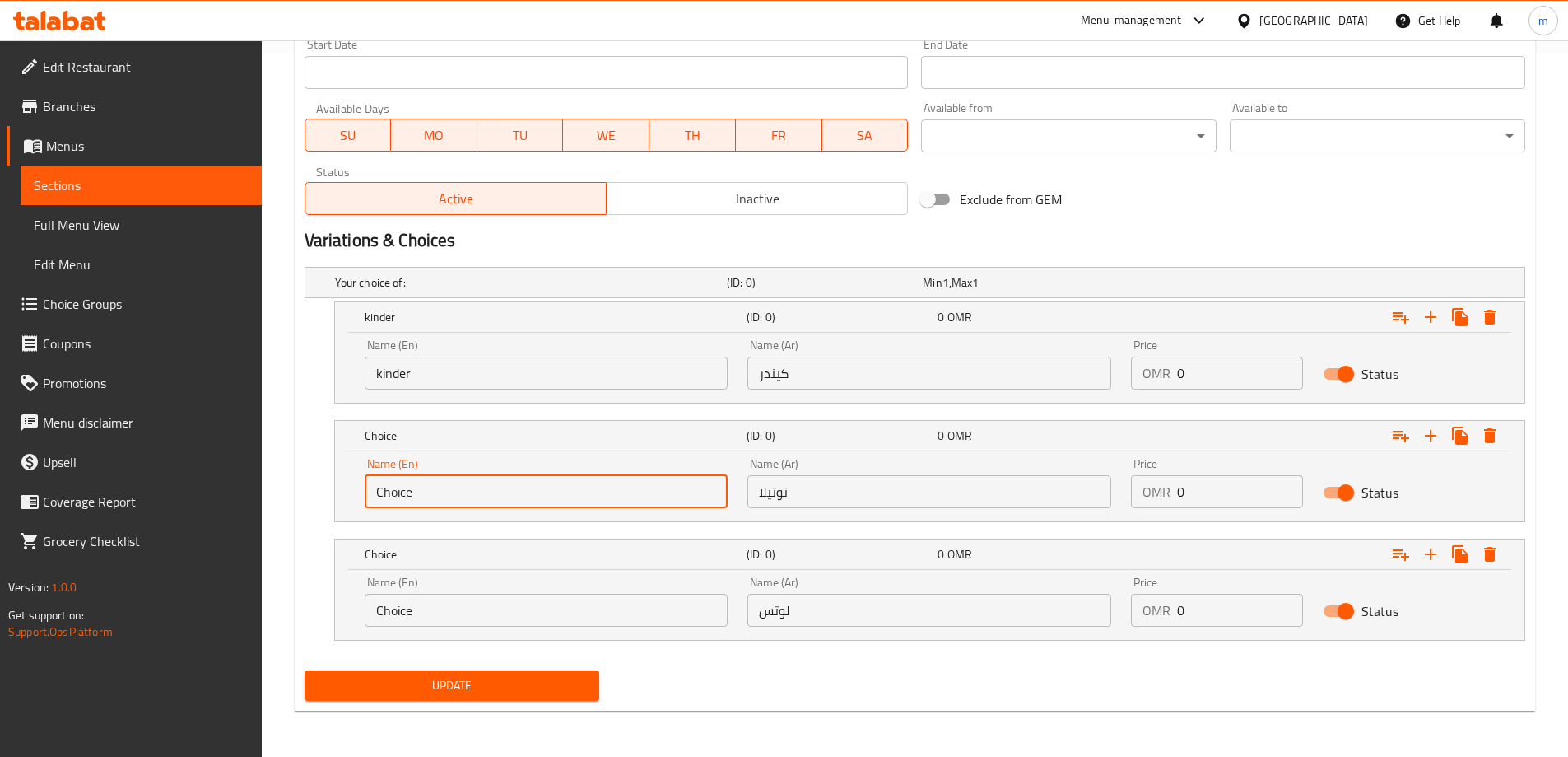
drag, startPoint x: 426, startPoint y: 479, endPoint x: 146, endPoint y: 497, distance: 280.6
click at [146, 497] on div "Edit Restaurant Branches Menus Sections Full Menu View Edit Menu Choice Groups …" at bounding box center [784, 46] width 1568 height 1421
paste input "Nutella"
type input "Nutella"
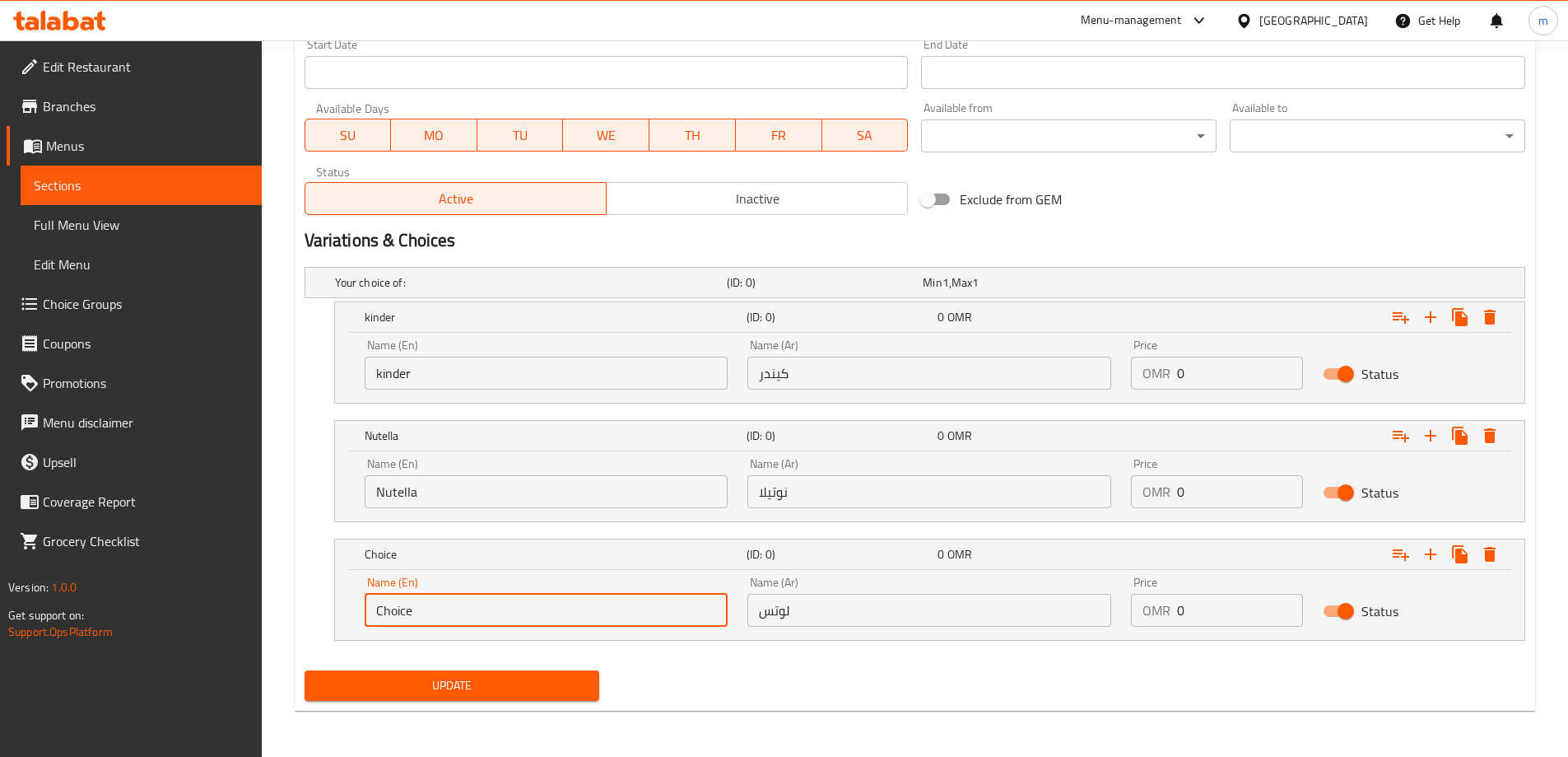
drag, startPoint x: 438, startPoint y: 604, endPoint x: 223, endPoint y: 630, distance: 216.6
click at [223, 630] on div "Edit Restaurant Branches Menus Sections Full Menu View Edit Menu Choice Groups …" at bounding box center [784, 46] width 1568 height 1421
paste input "Lotus"
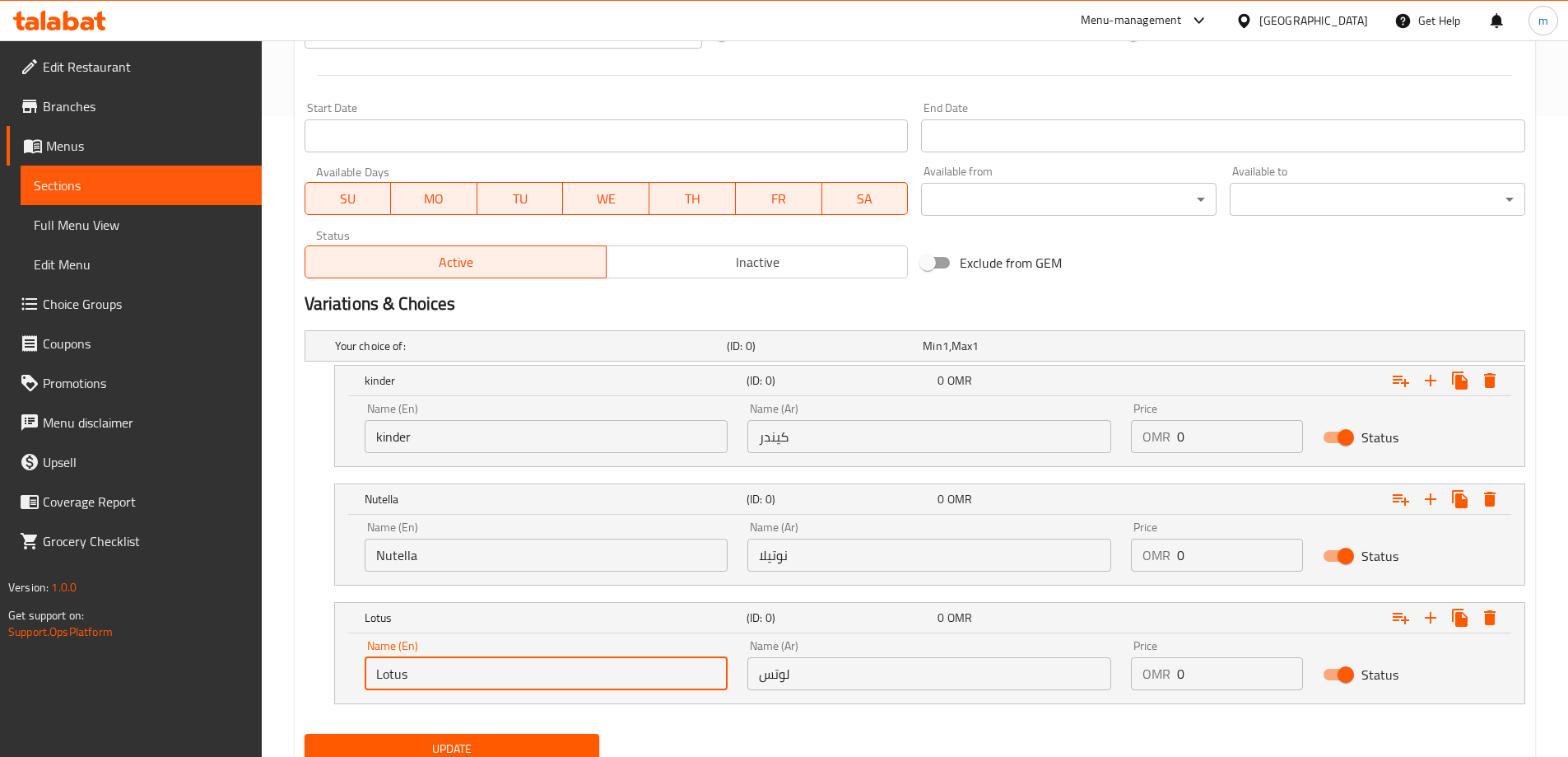
scroll to position [539, 0]
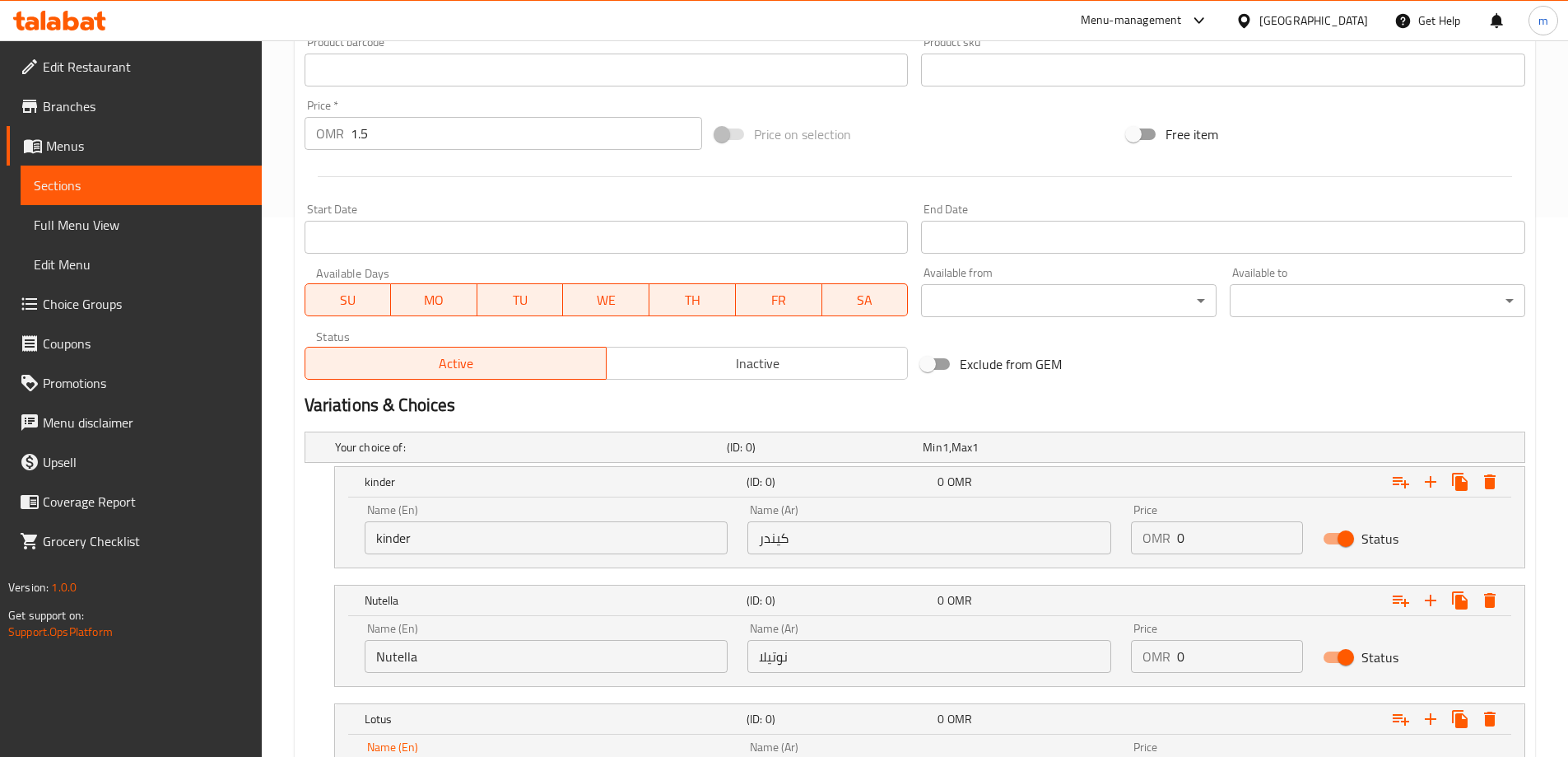
type input "Lotus"
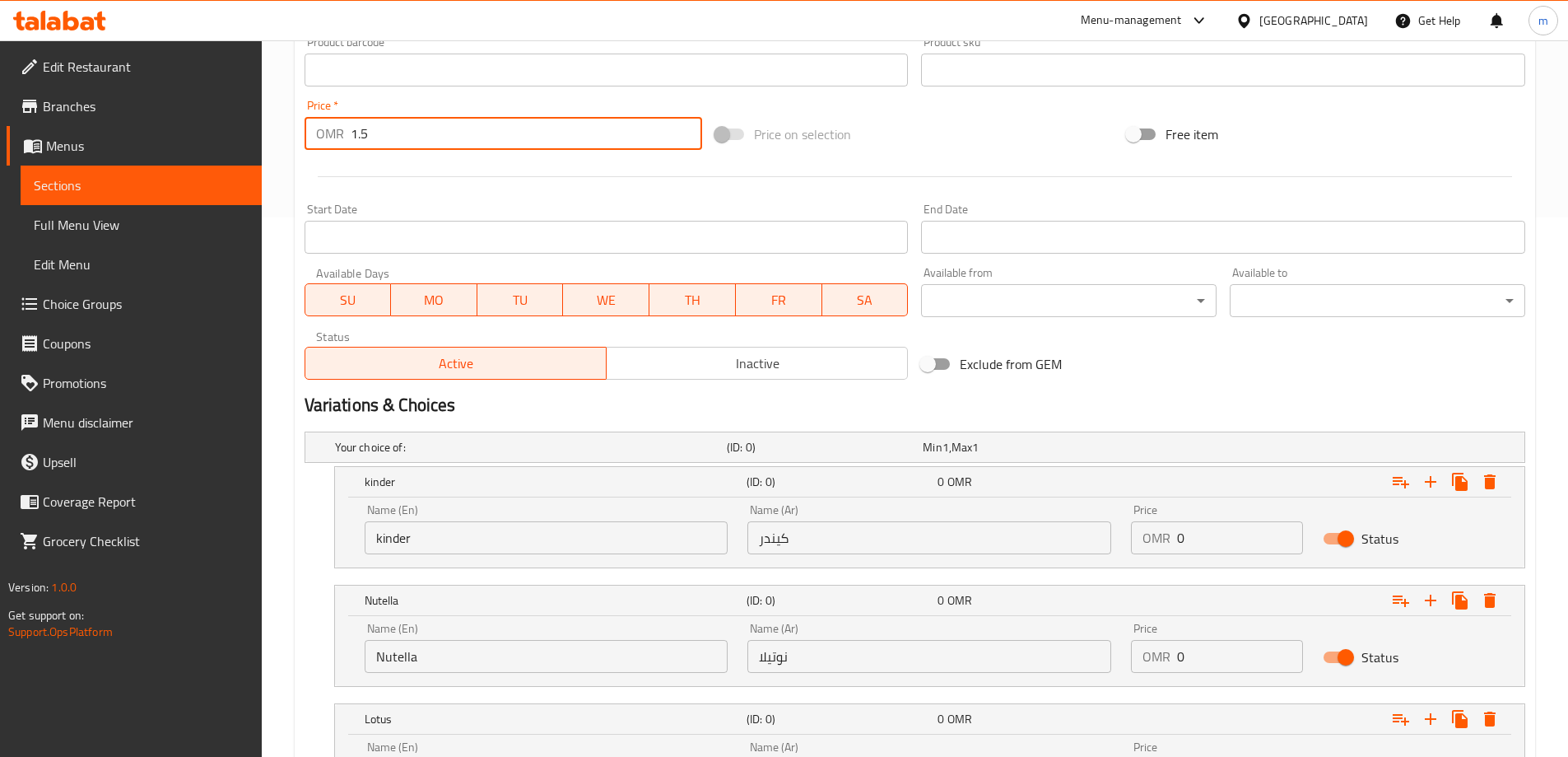
drag, startPoint x: 378, startPoint y: 138, endPoint x: 313, endPoint y: 136, distance: 65.0
click at [313, 136] on div "OMR 1.5 Price *" at bounding box center [503, 133] width 398 height 33
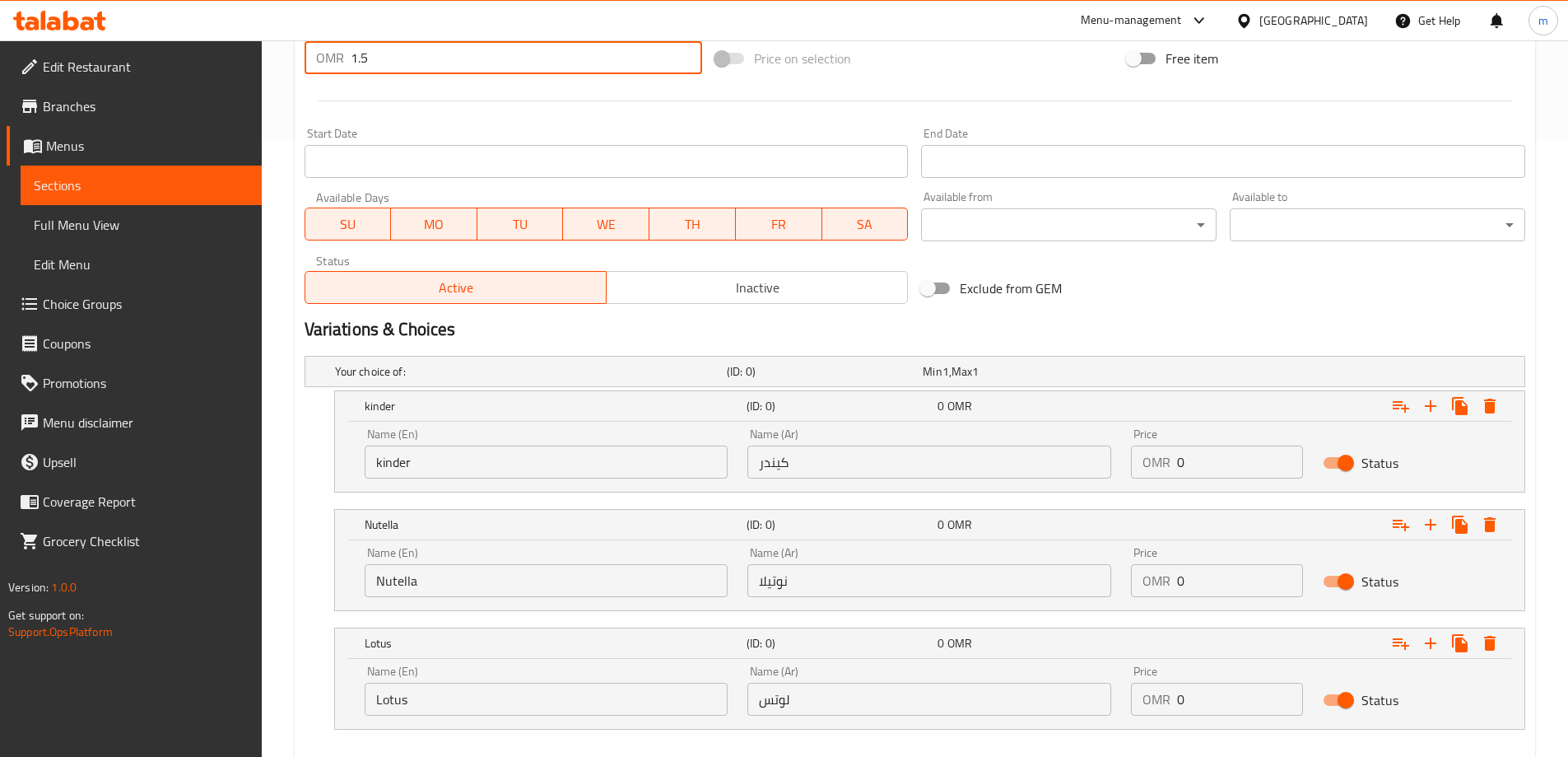
scroll to position [704, 0]
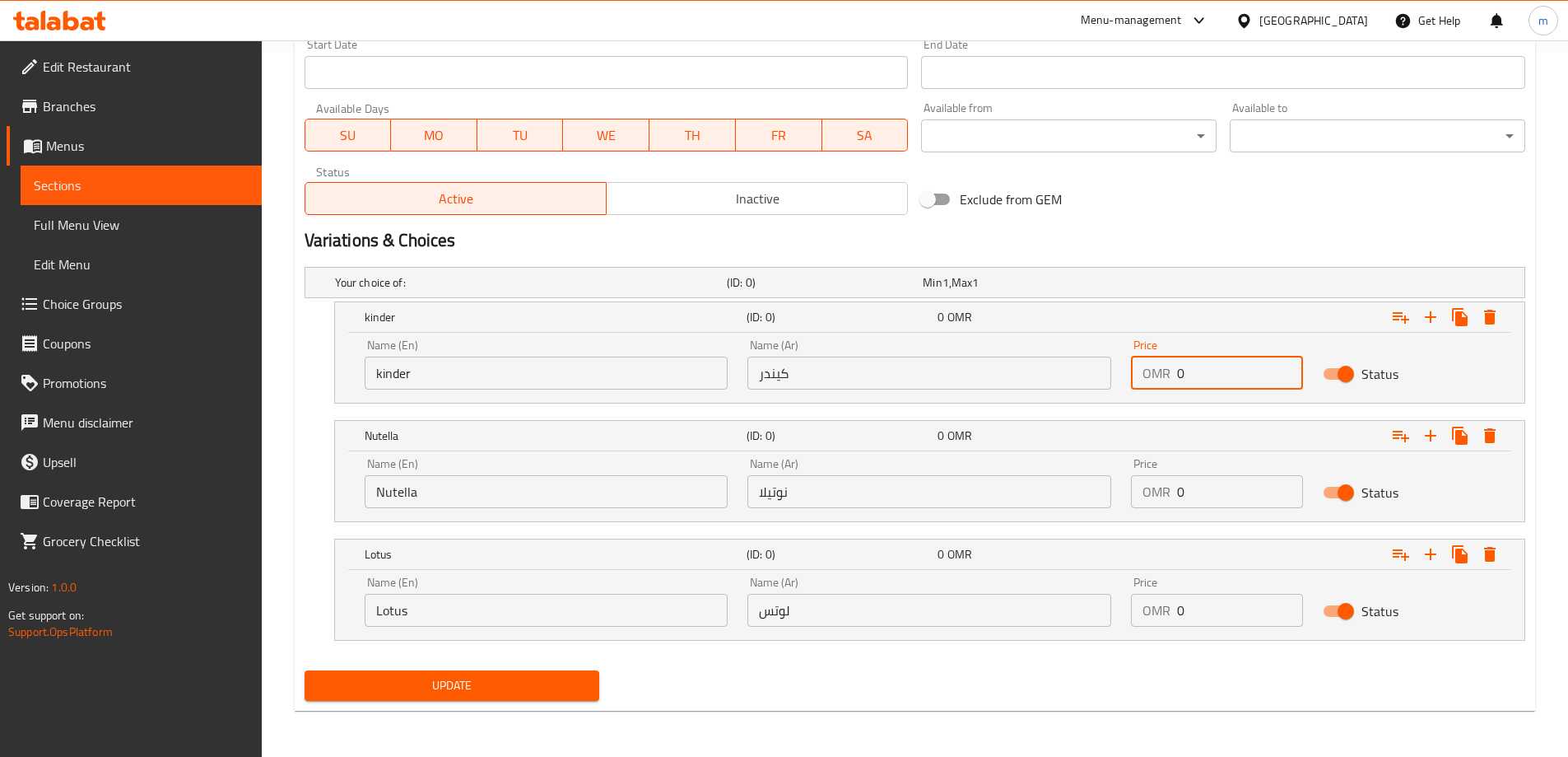
drag, startPoint x: 1204, startPoint y: 371, endPoint x: 1117, endPoint y: 367, distance: 87.1
click at [1117, 367] on div "Name (En) kinder Name (En) Name (Ar) كيندر Name (Ar) Price OMR 0 Price Status" at bounding box center [930, 365] width 1150 height 70
paste input "1.5"
type input "1.5"
drag, startPoint x: 1214, startPoint y: 485, endPoint x: 1125, endPoint y: 493, distance: 89.4
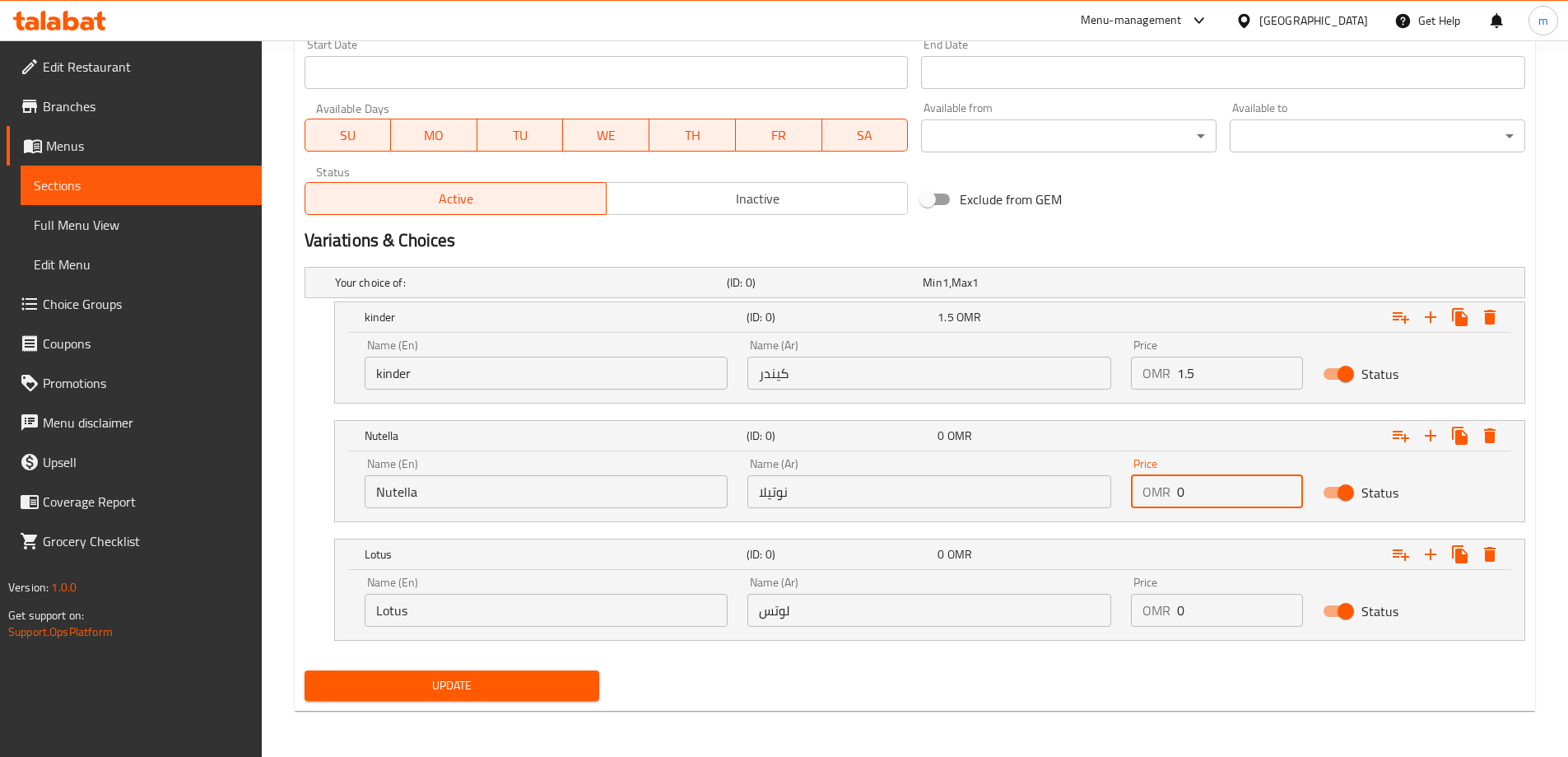
click at [1125, 493] on div "Price OMR 0 Price" at bounding box center [1217, 483] width 191 height 70
paste input "1.5"
type input "1.5"
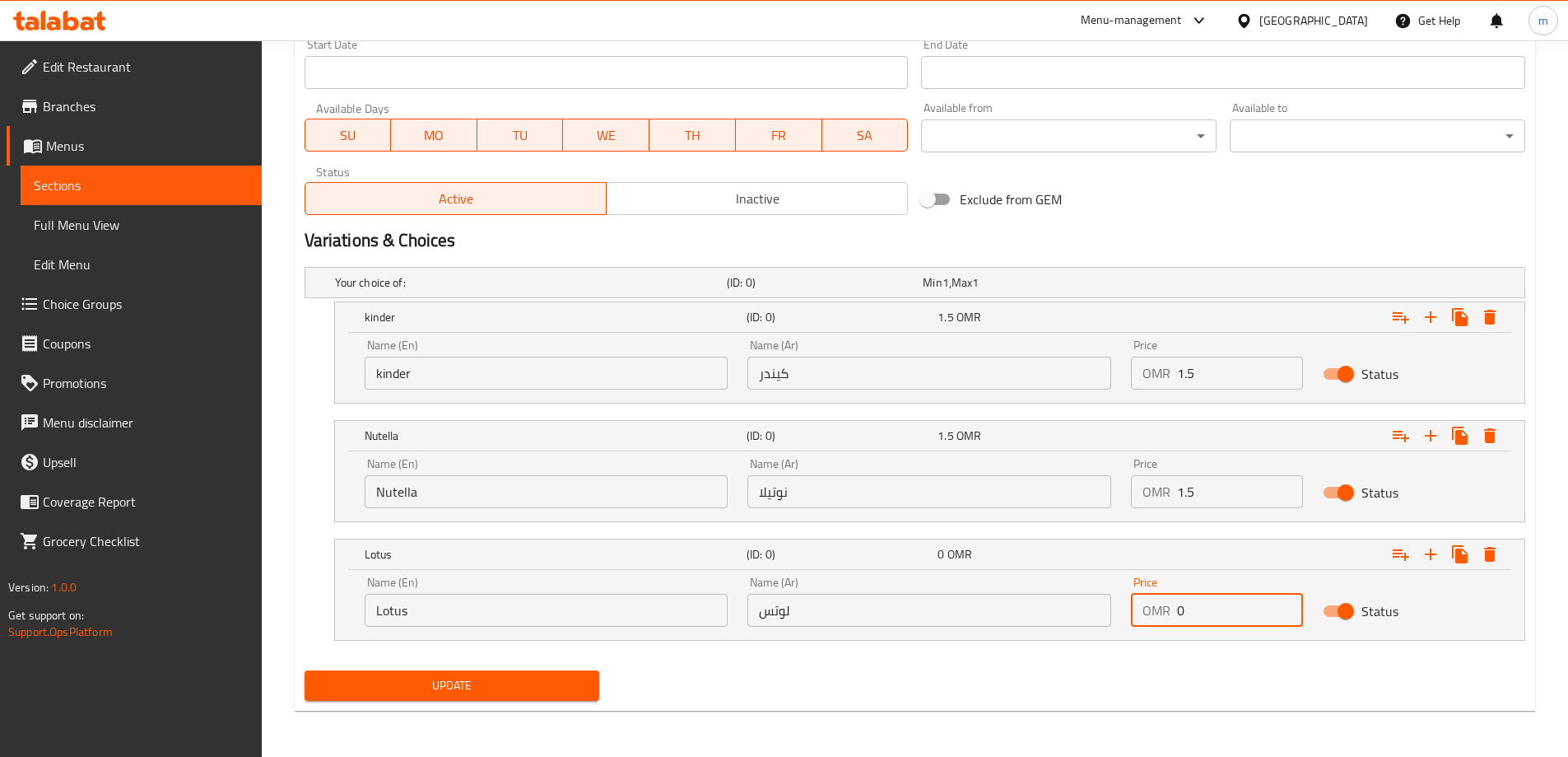
paste input "1.5"
drag, startPoint x: 1195, startPoint y: 615, endPoint x: 1157, endPoint y: 609, distance: 38.5
click at [1158, 609] on div "OMR 0 Price" at bounding box center [1218, 610] width 173 height 33
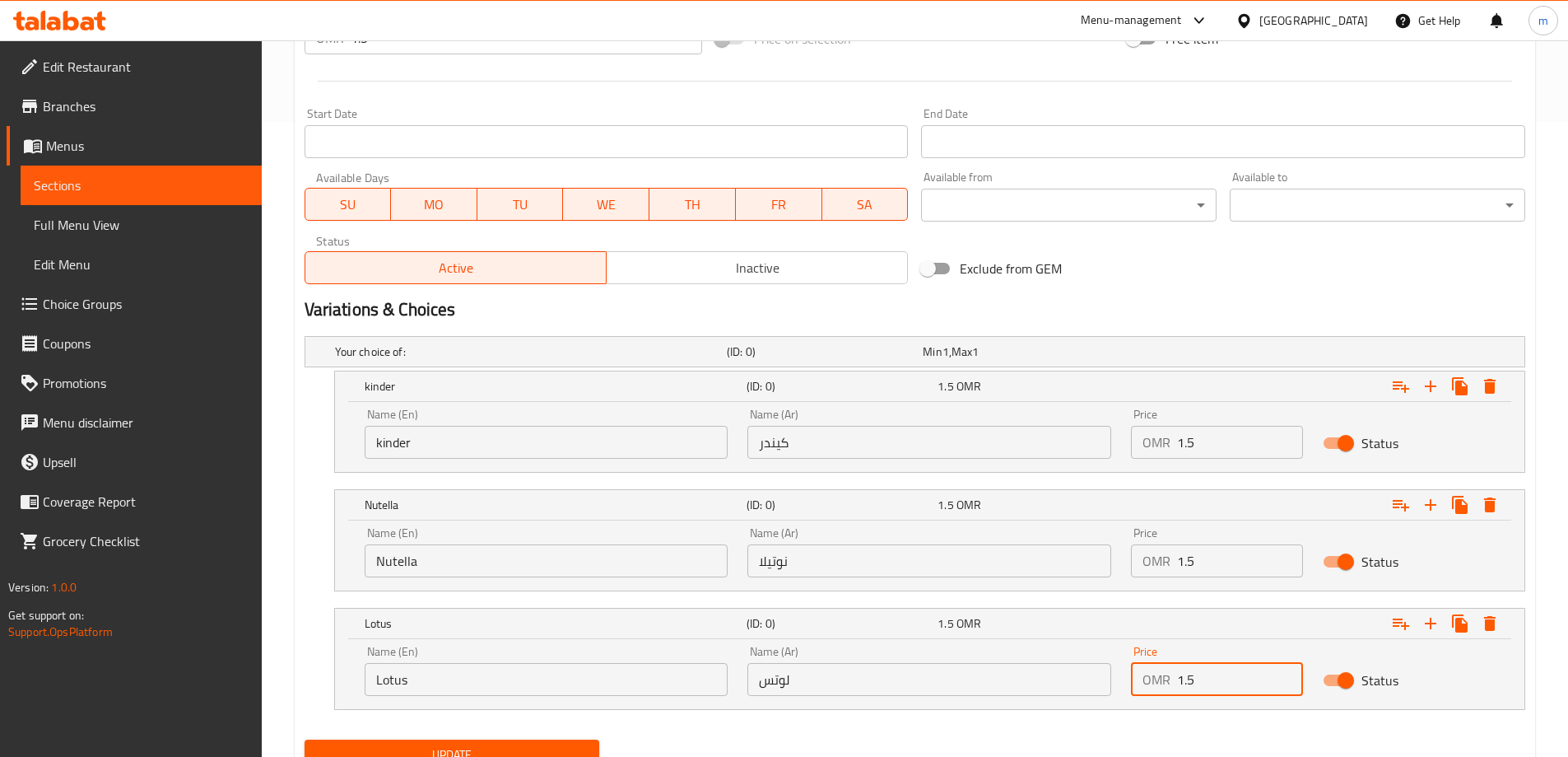
scroll to position [539, 0]
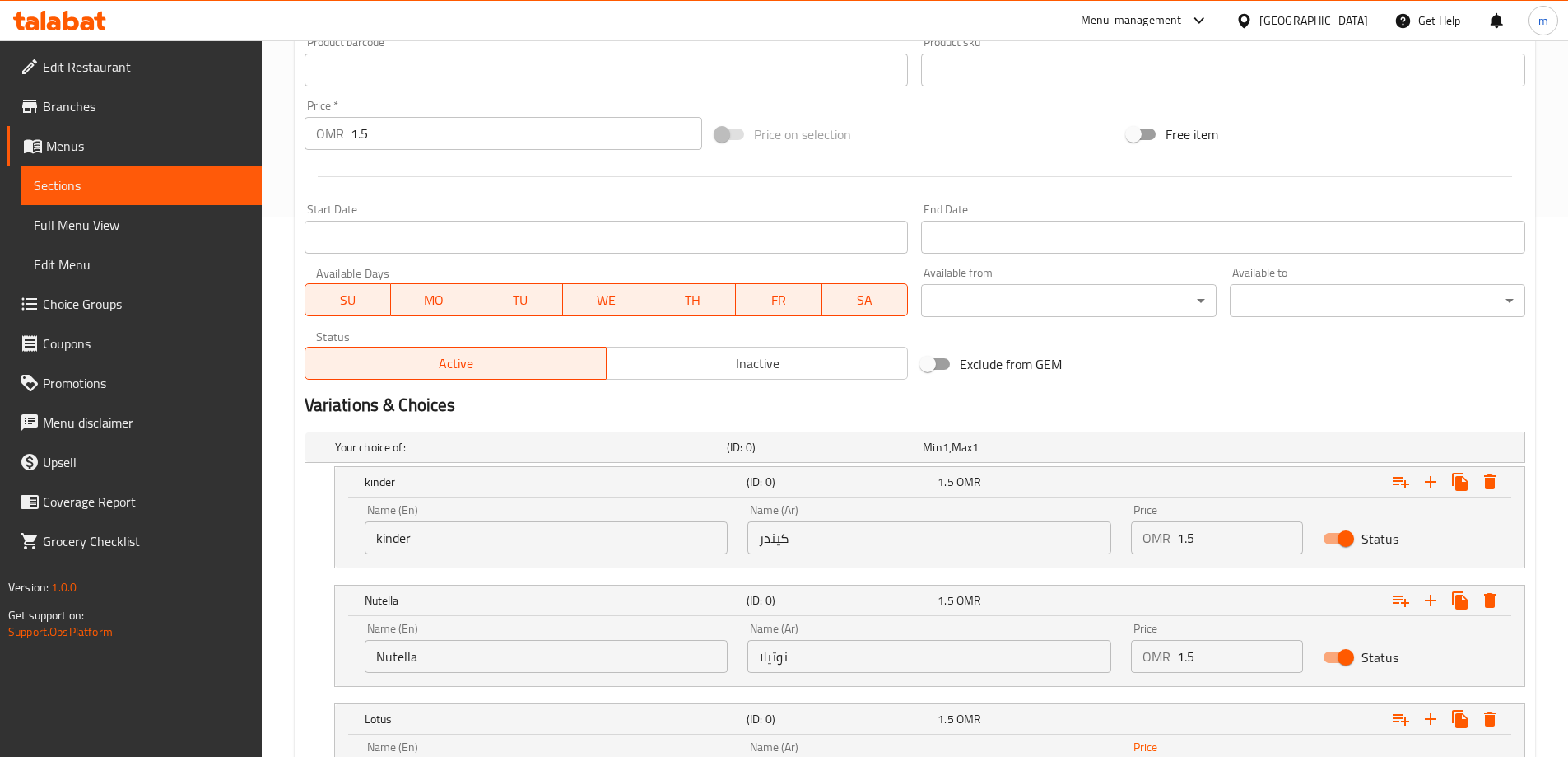
type input "1.5"
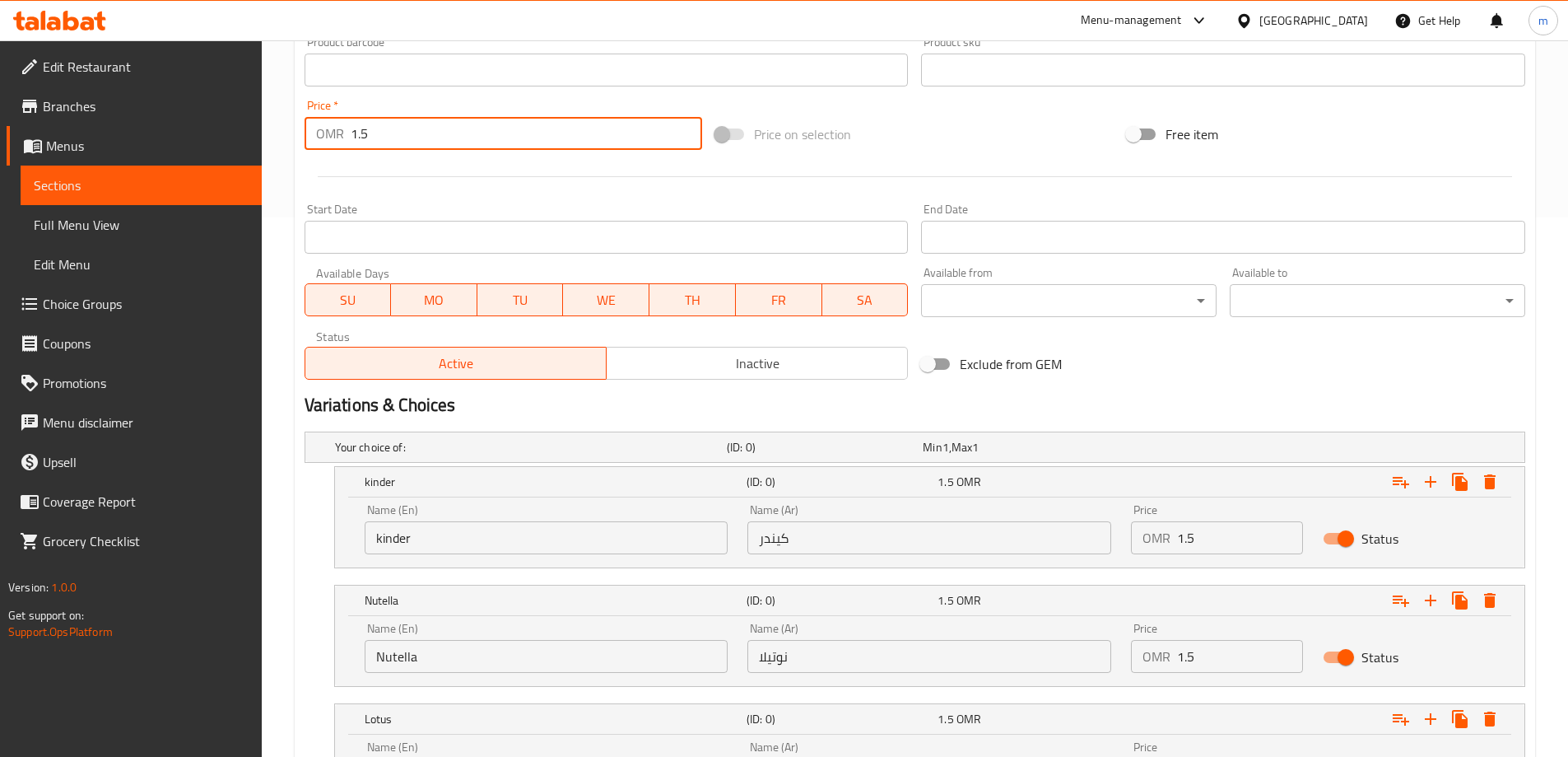
drag, startPoint x: 380, startPoint y: 143, endPoint x: 293, endPoint y: 133, distance: 87.6
click at [293, 133] on div "Home / Restaurants management / Menus / Sections / item / update SWEET AND BAKE…" at bounding box center [915, 211] width 1307 height 1421
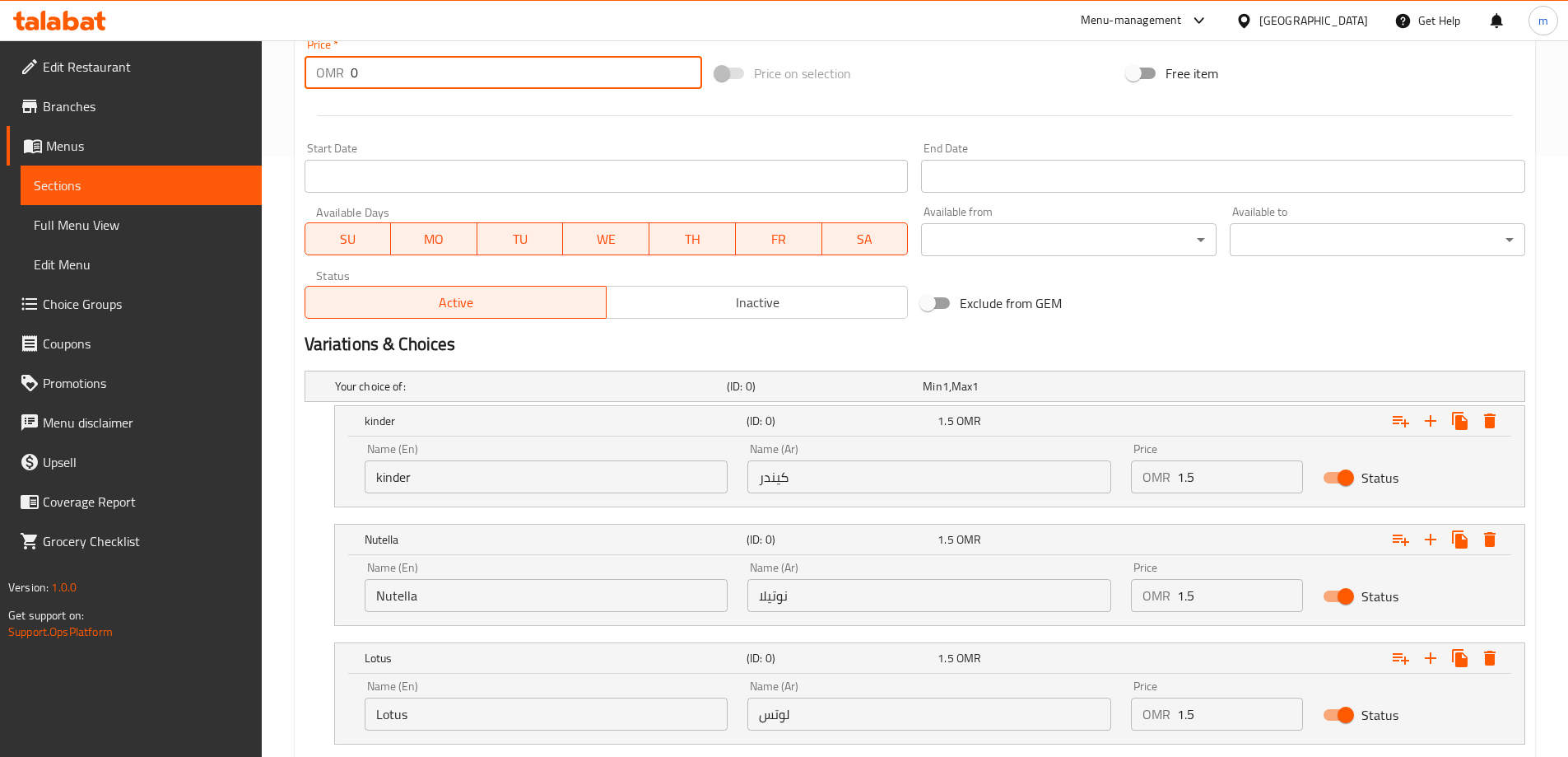
scroll to position [704, 0]
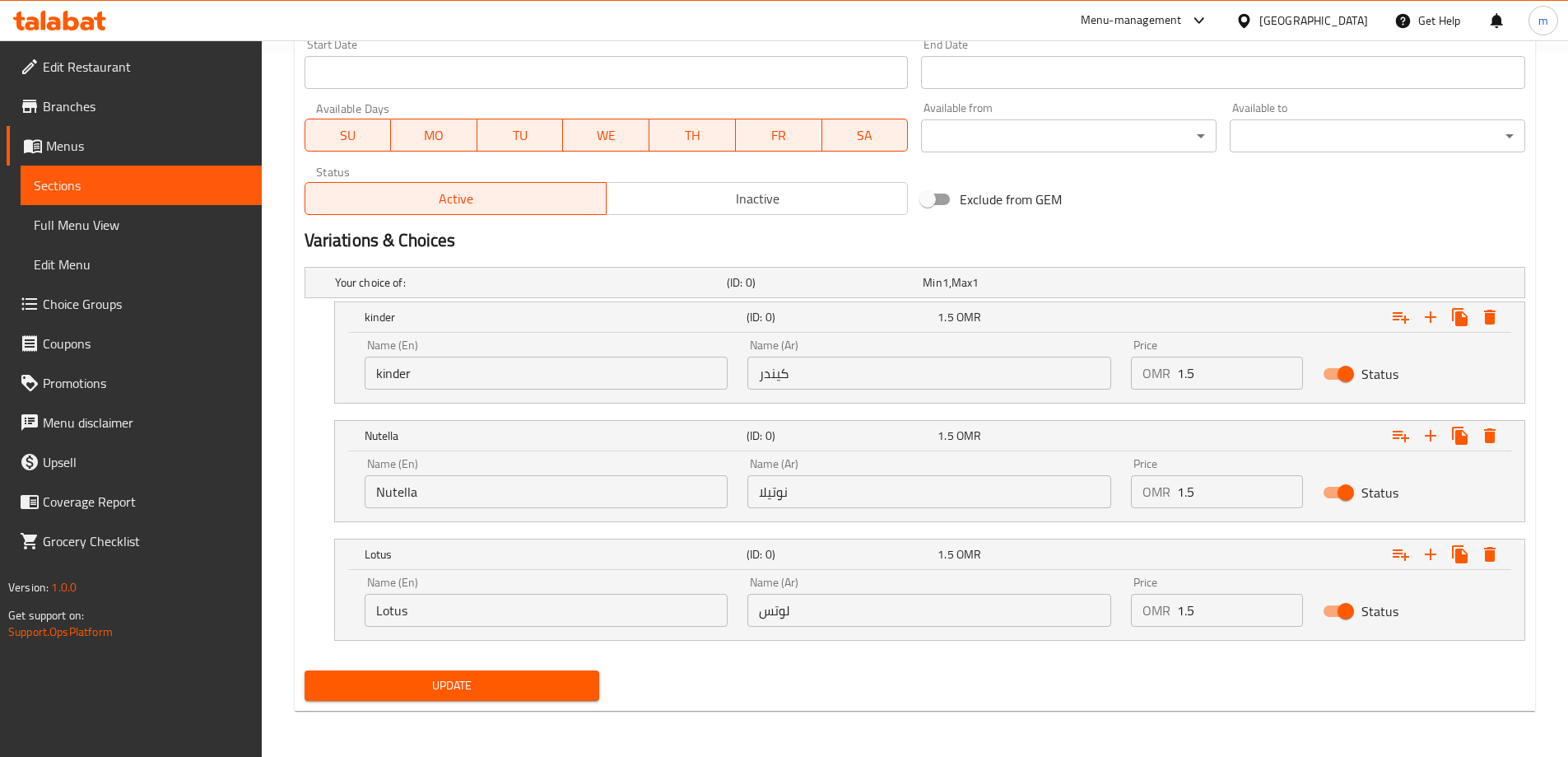
type input "0"
click at [501, 690] on span "Update" at bounding box center [453, 685] width 270 height 21
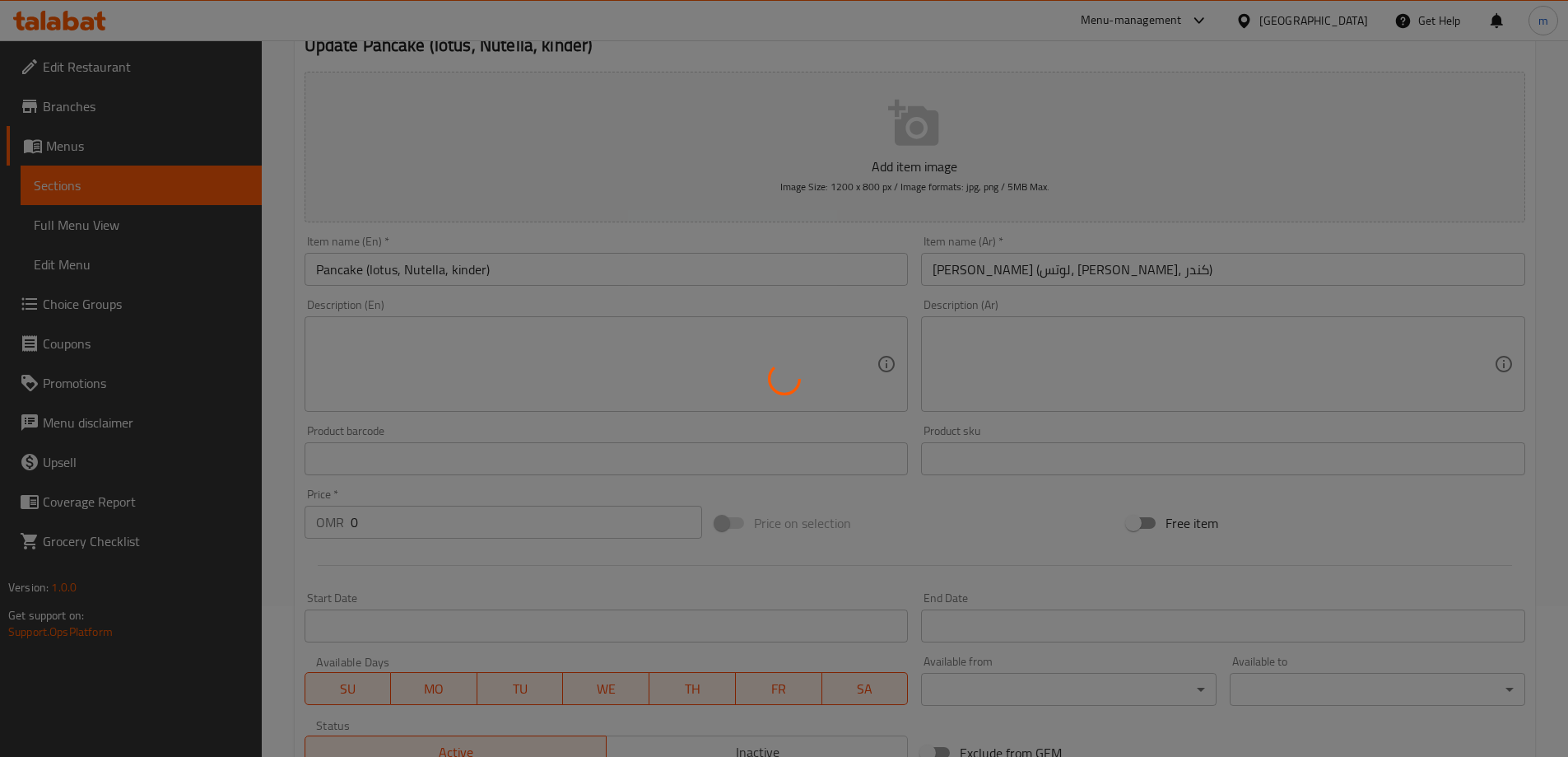
scroll to position [0, 0]
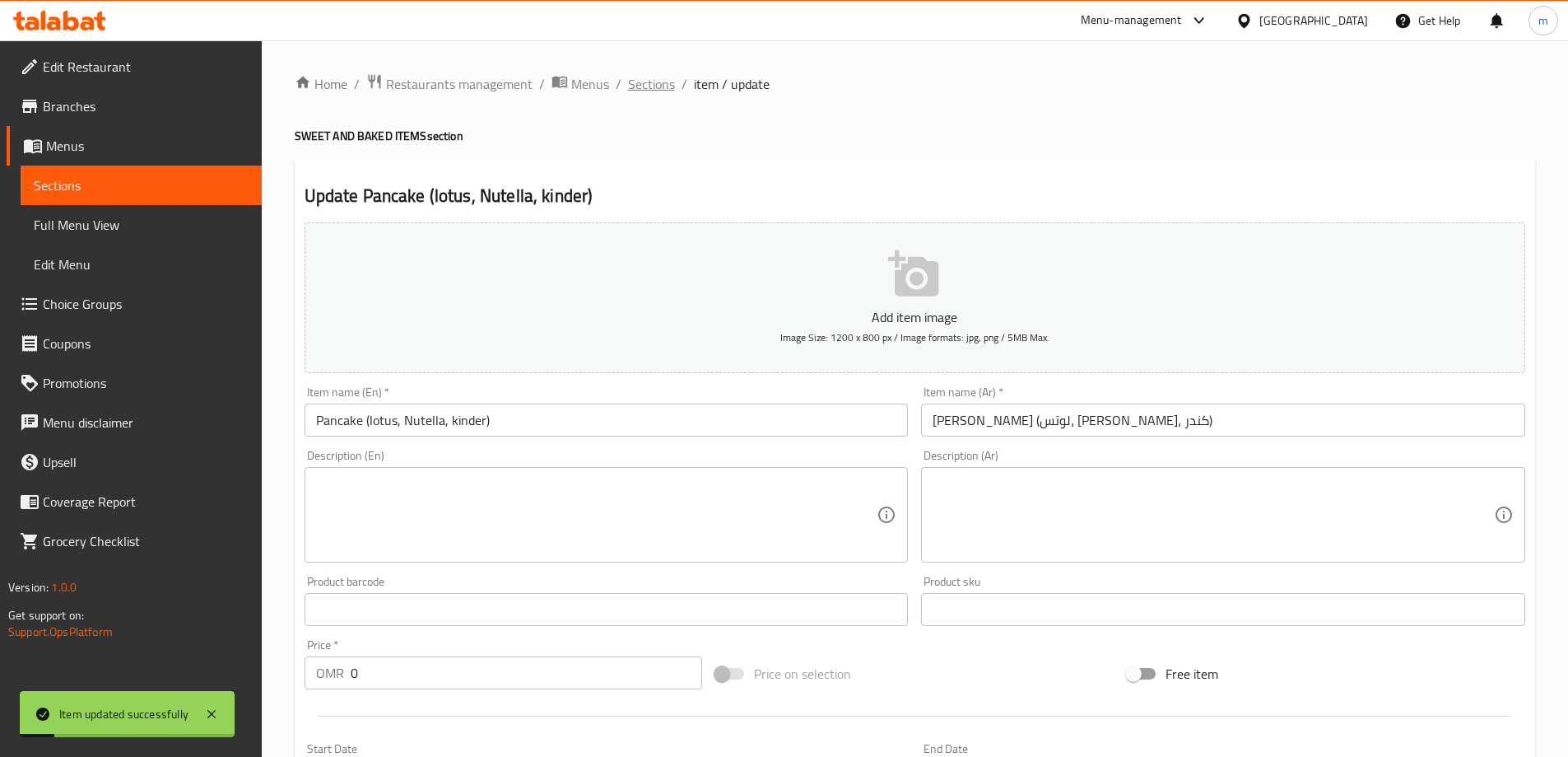
click at [646, 85] on span "Sections" at bounding box center [651, 84] width 47 height 20
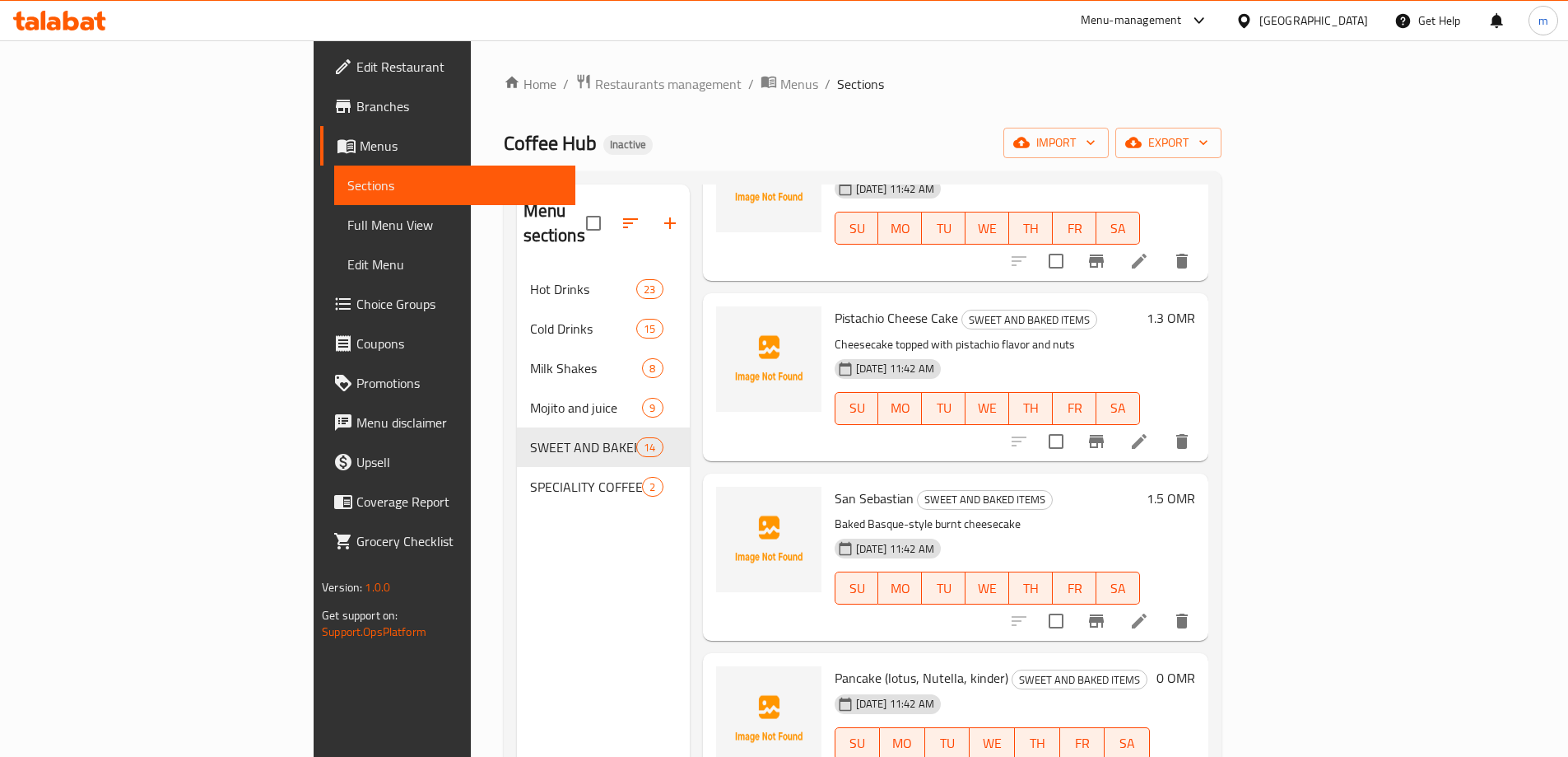
scroll to position [1565, 0]
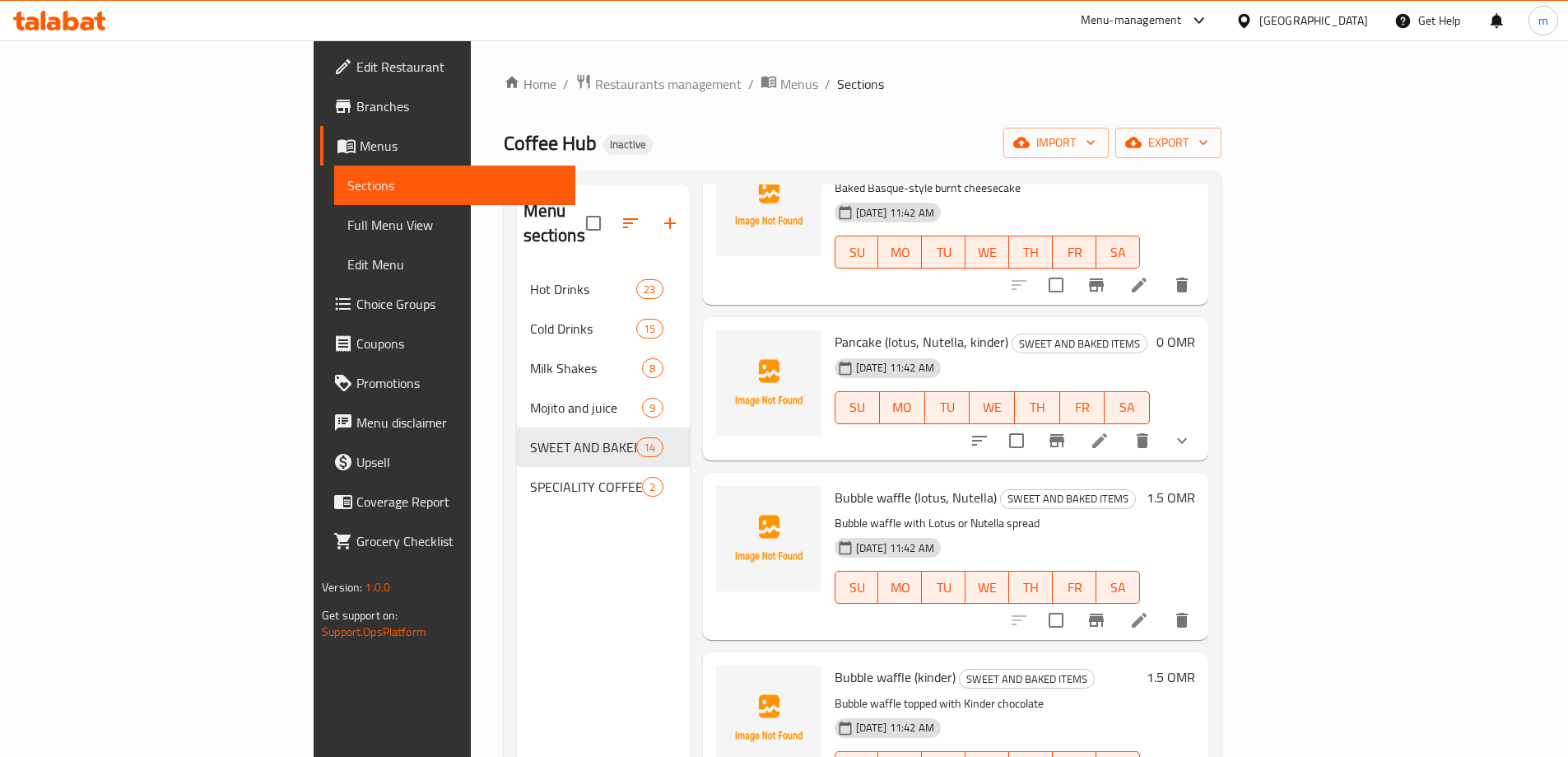
click at [1163, 605] on li at bounding box center [1138, 619] width 46 height 30
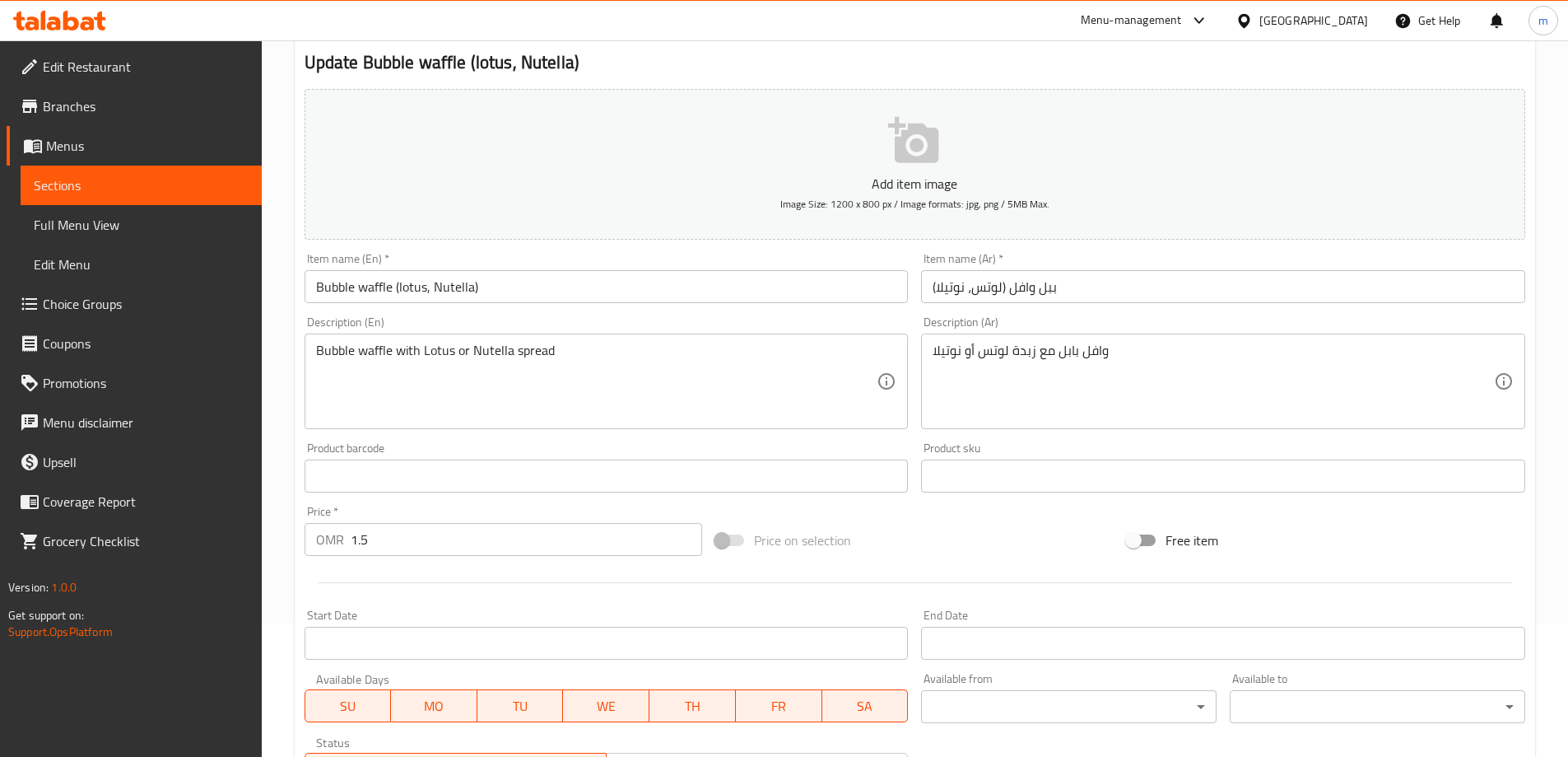
scroll to position [407, 0]
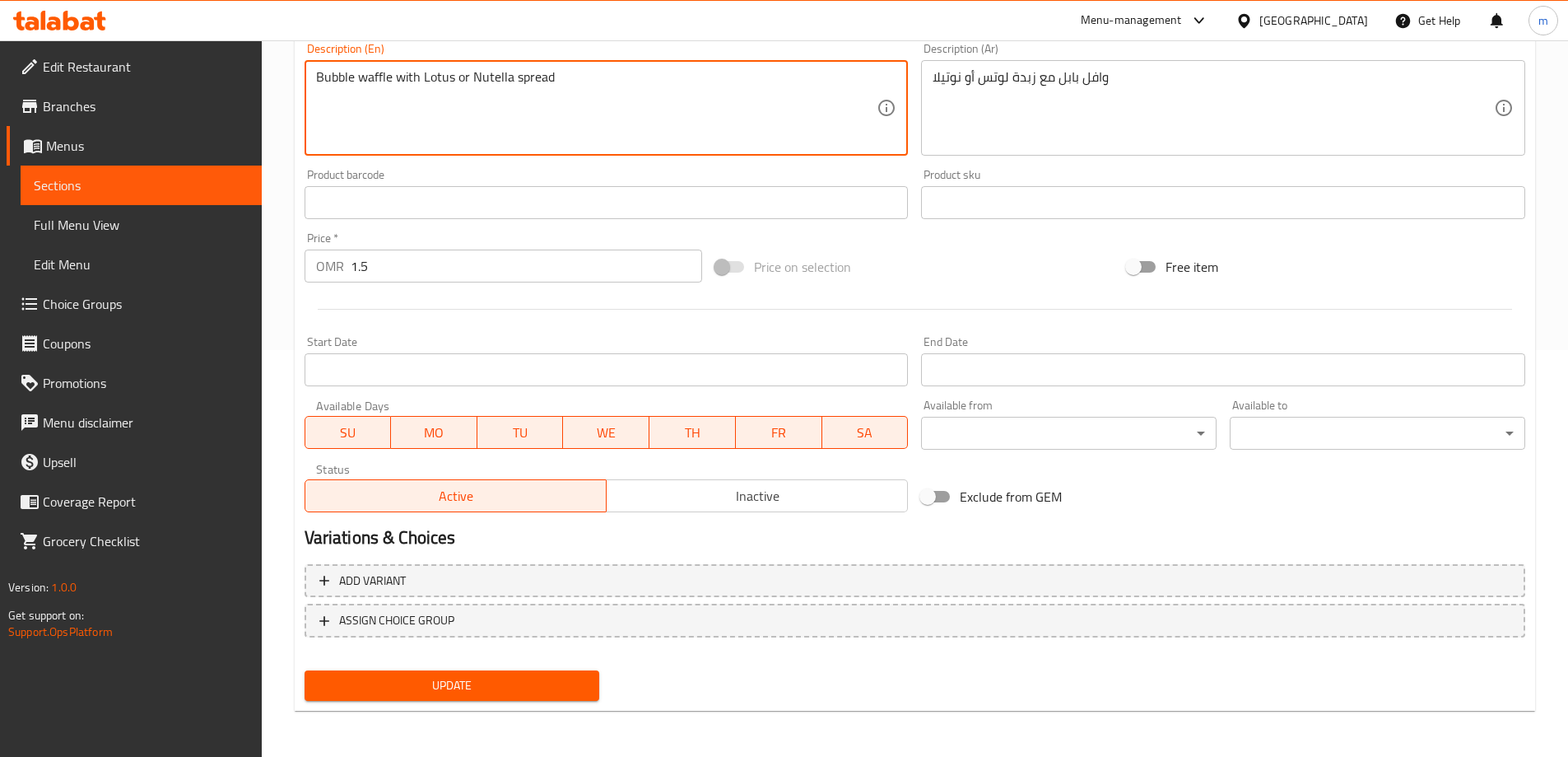
click at [579, 105] on textarea "Bubble waffle with Lotus or Nutella spread" at bounding box center [597, 108] width 562 height 78
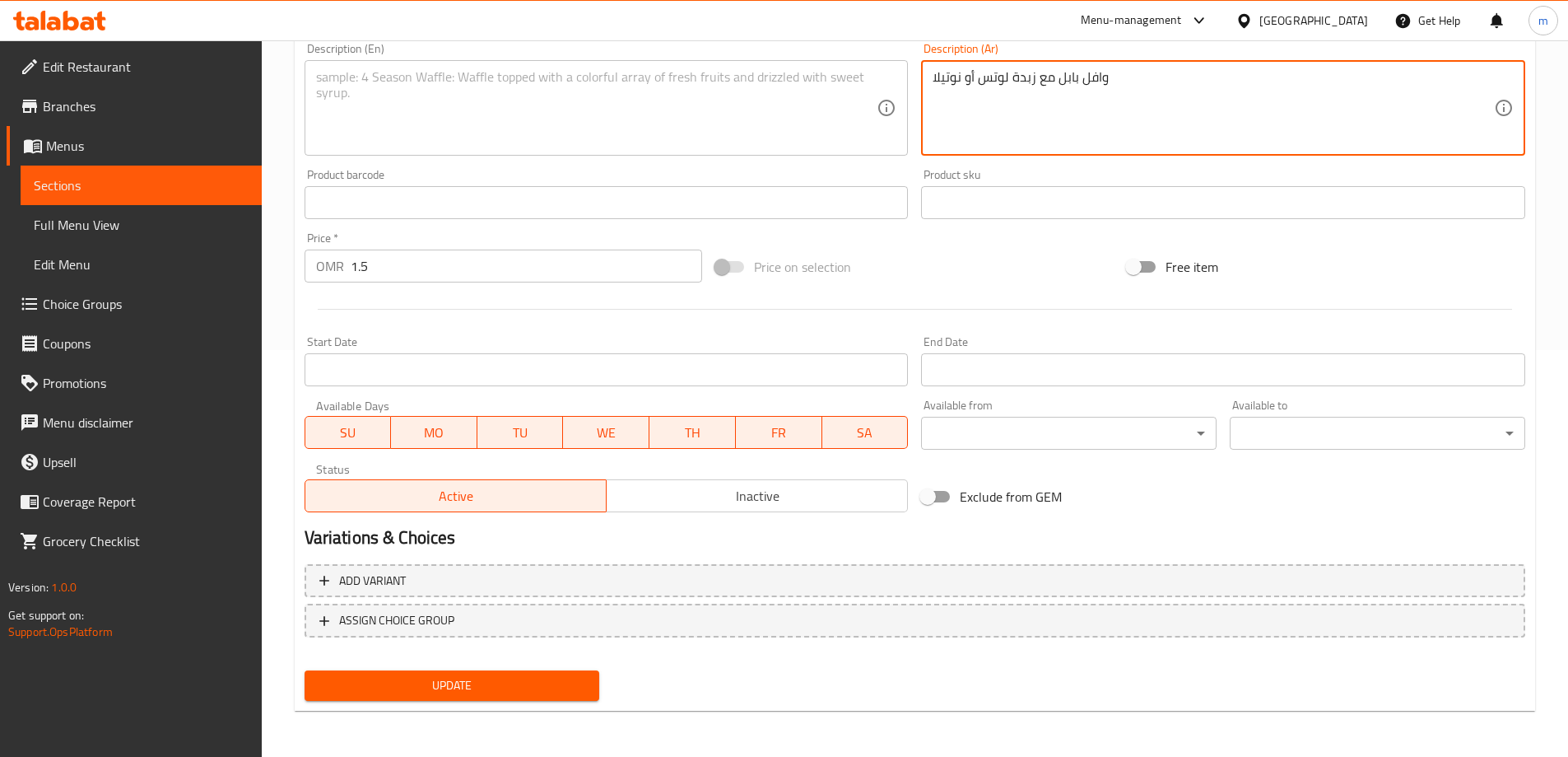
click at [1169, 109] on textarea "وافل بابل مع زبدة لوتس أو نوتيلا" at bounding box center [1213, 108] width 562 height 78
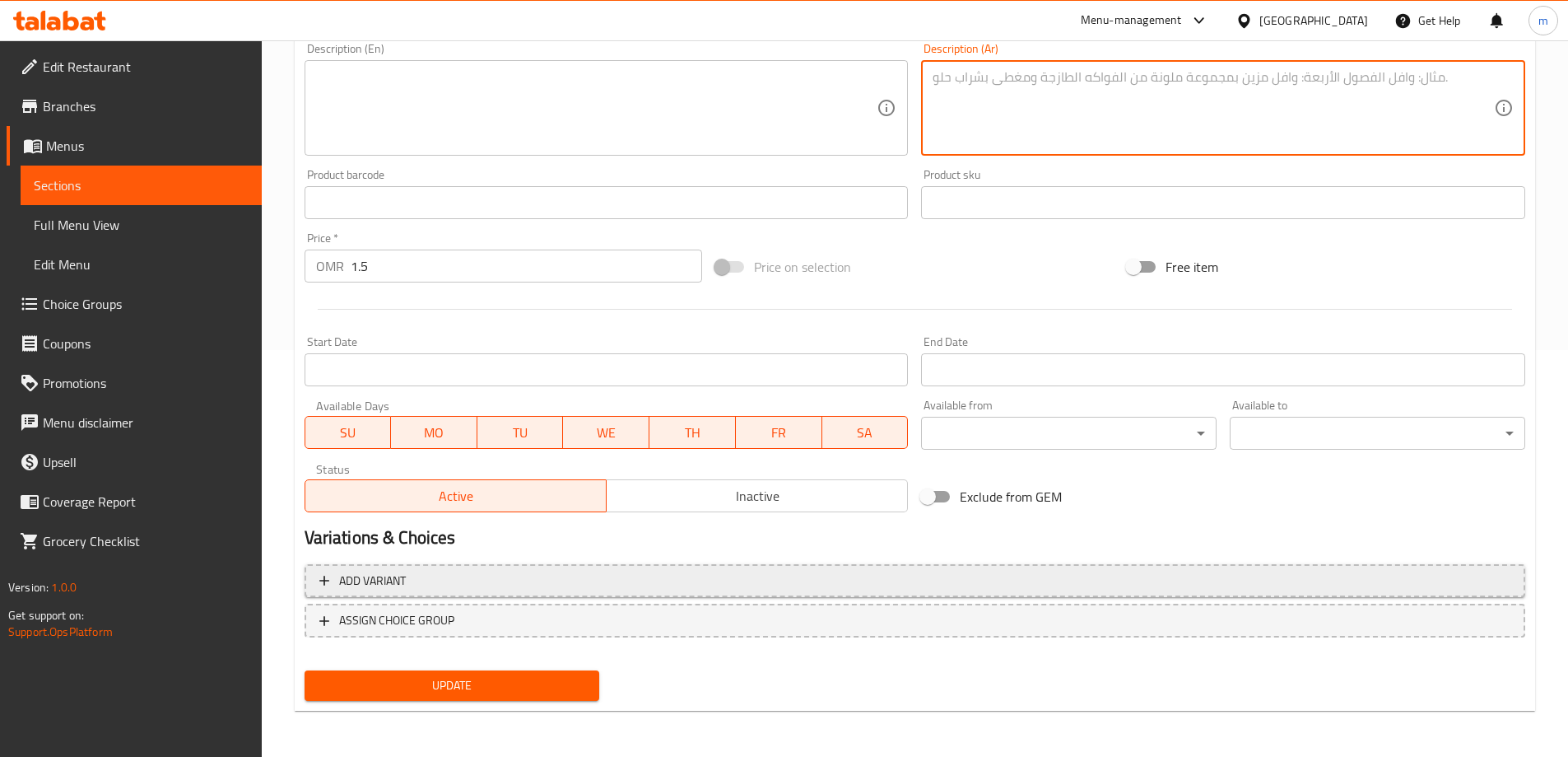
click at [684, 581] on span "Add variant" at bounding box center [916, 581] width 1192 height 21
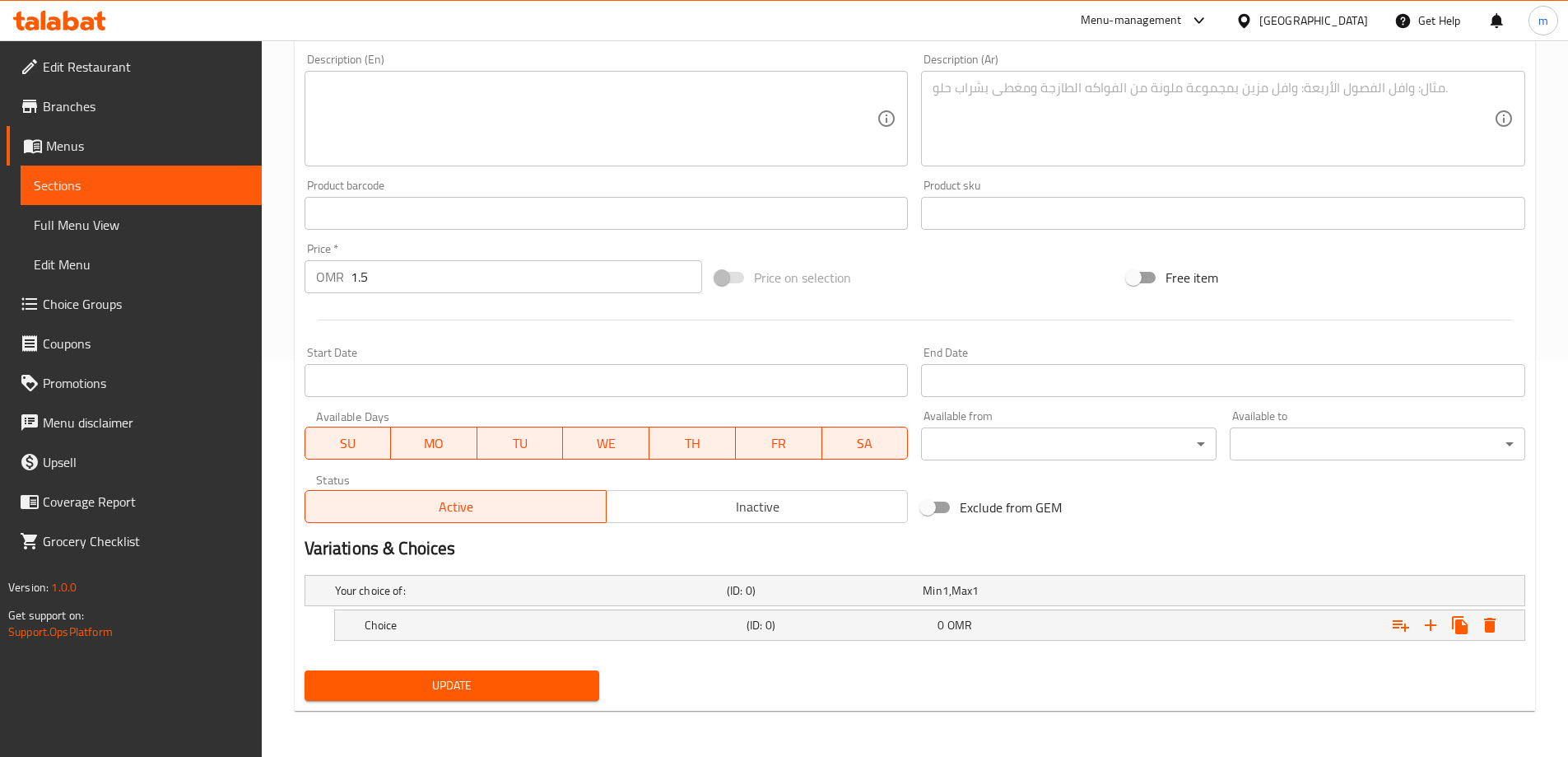
scroll to position [396, 0]
click at [1439, 628] on icon "Expand" at bounding box center [1431, 625] width 20 height 20
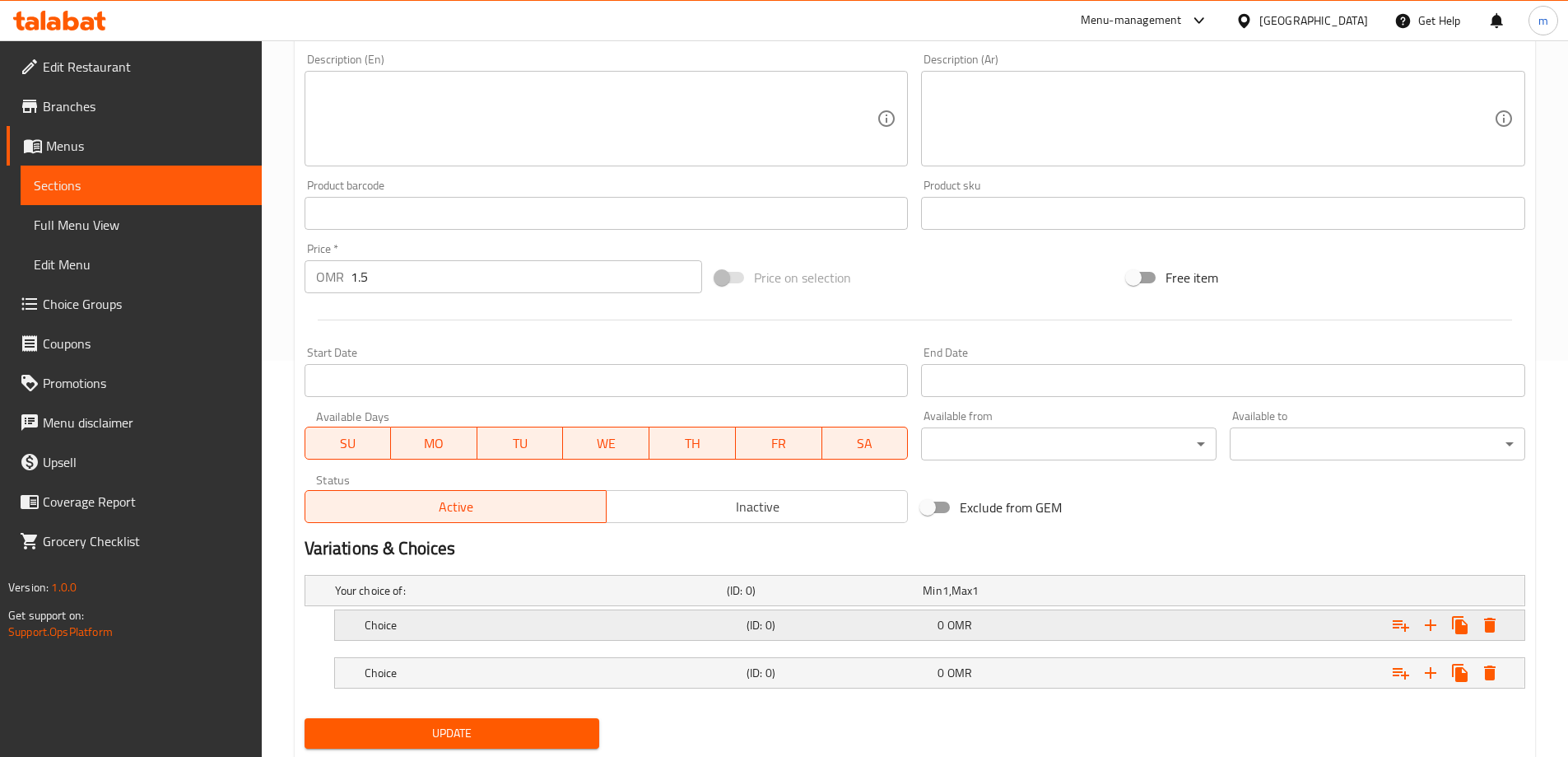
drag, startPoint x: 1191, startPoint y: 621, endPoint x: 1177, endPoint y: 635, distance: 19.8
click at [1190, 594] on div "Expand" at bounding box center [1312, 590] width 392 height 6
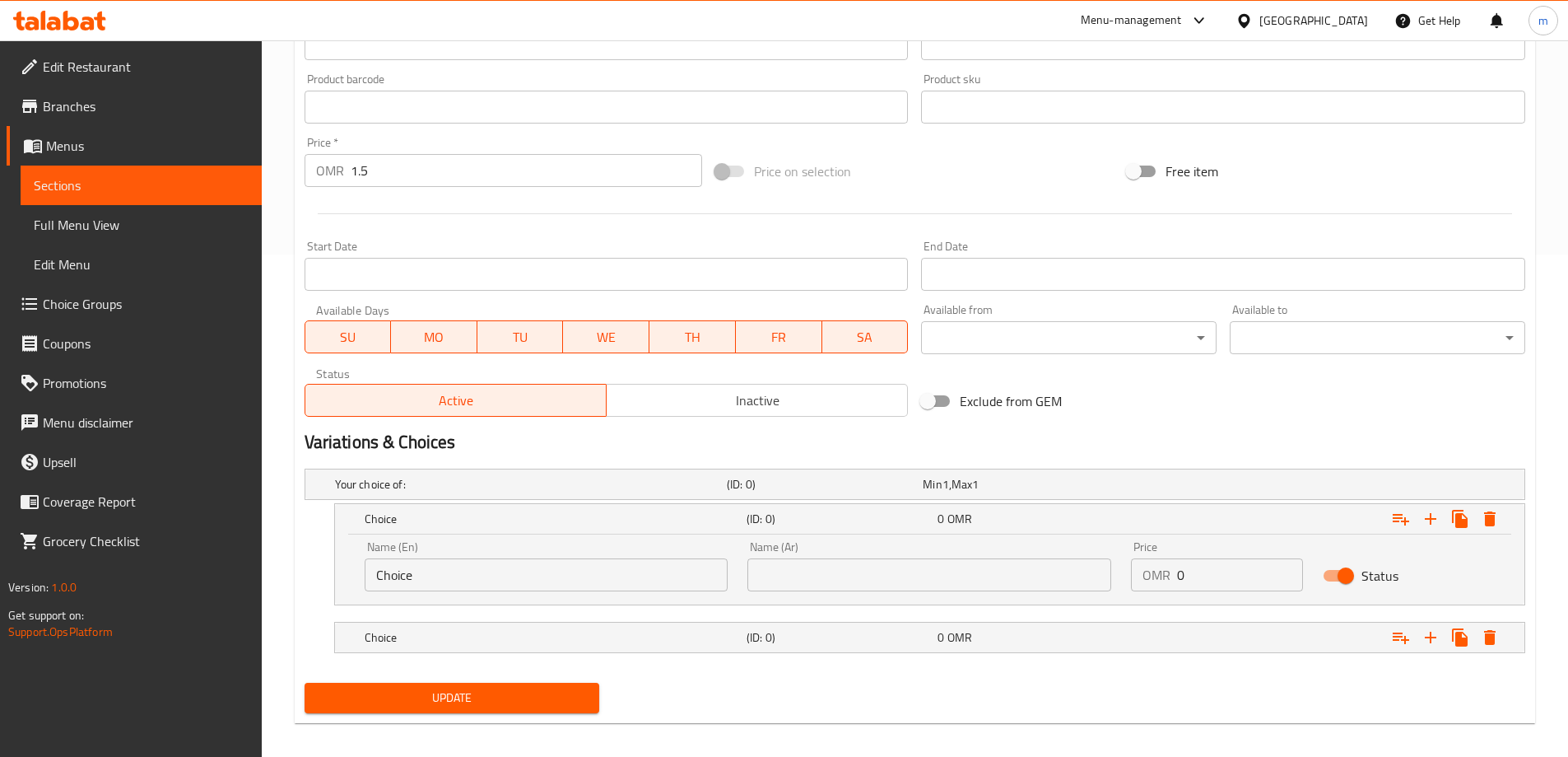
scroll to position [515, 0]
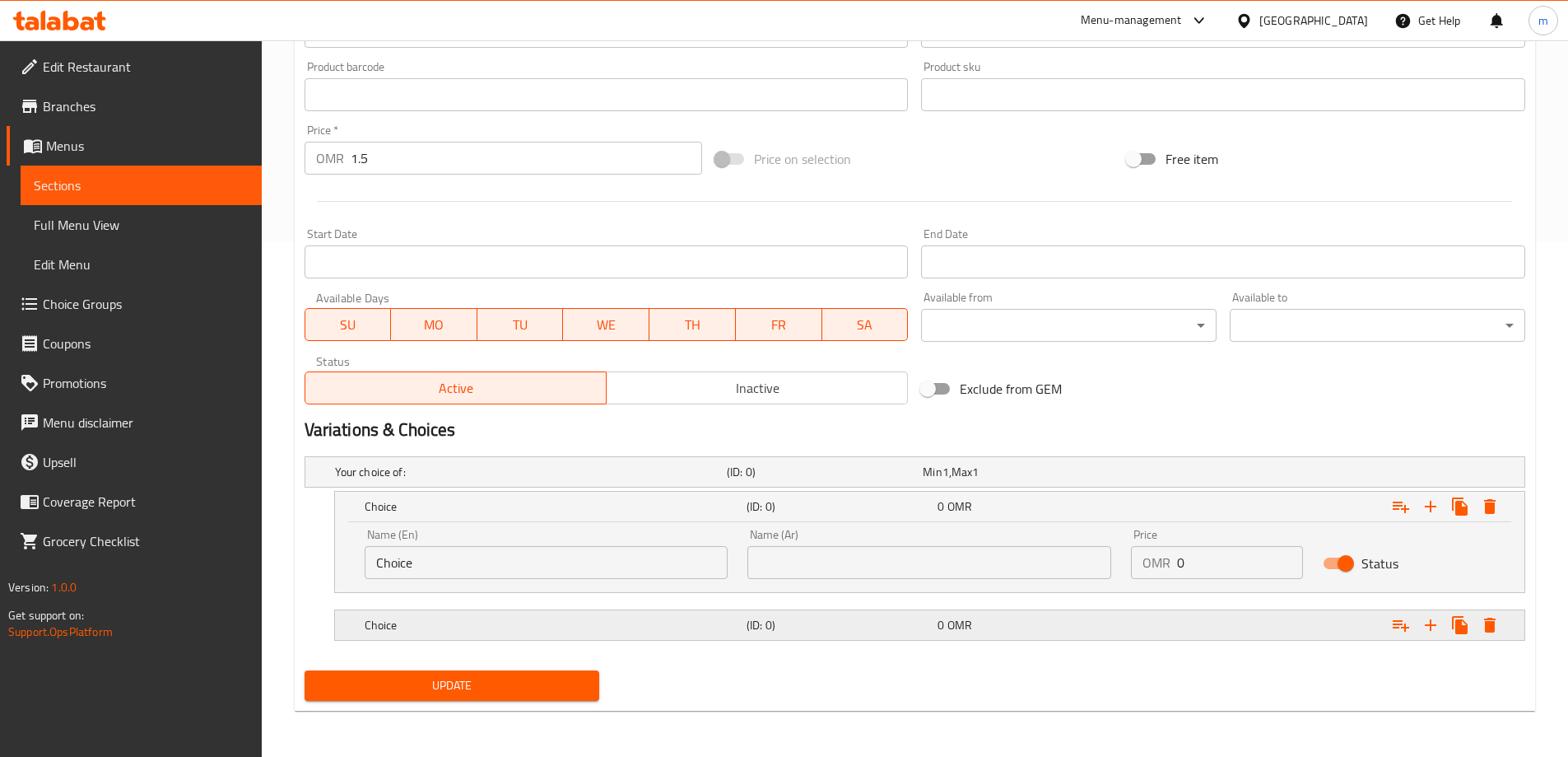
click at [1041, 480] on div "0 OMR" at bounding box center [1017, 472] width 190 height 16
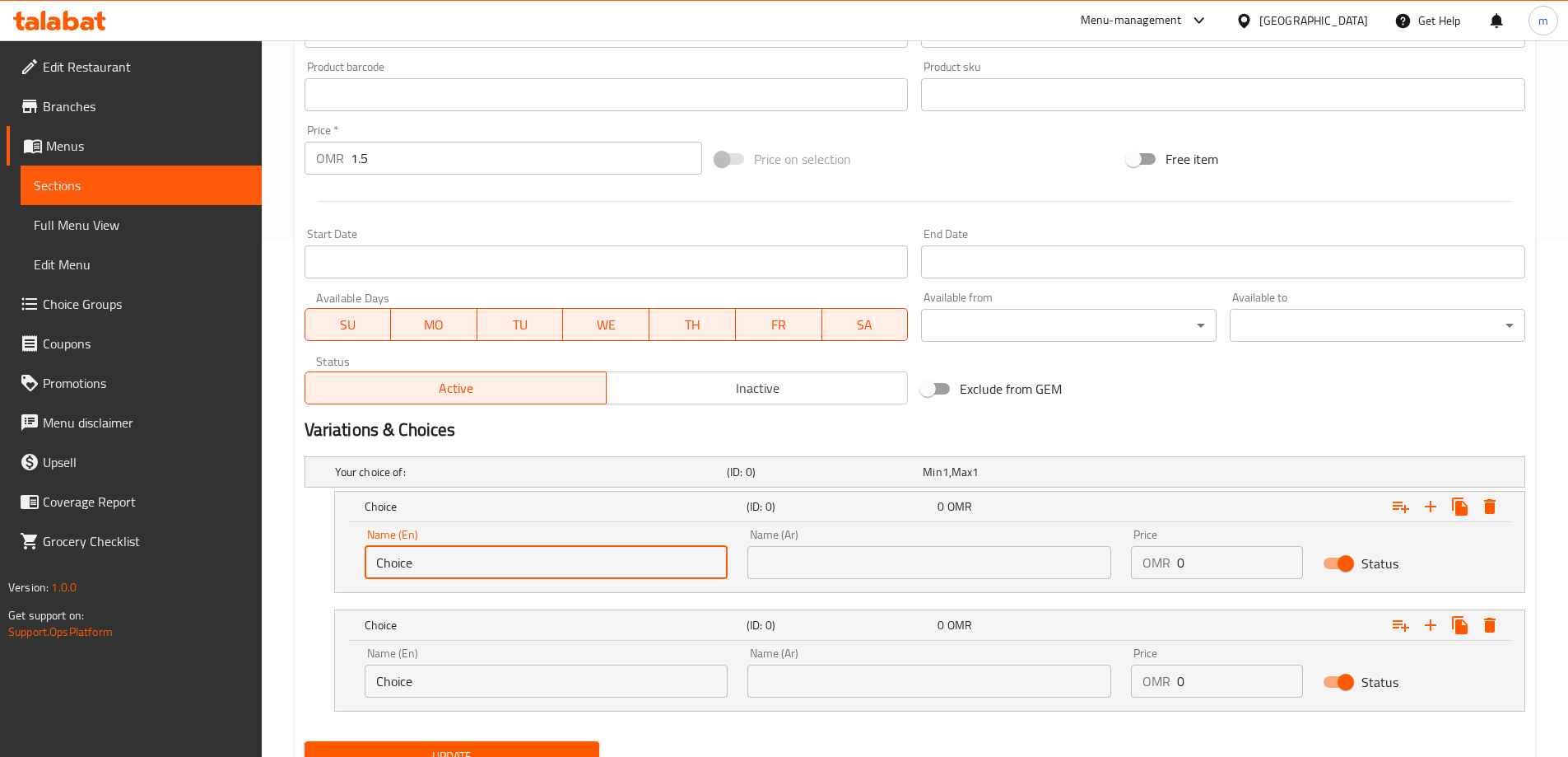
drag, startPoint x: 540, startPoint y: 560, endPoint x: 308, endPoint y: 560, distance: 232.0
click at [308, 560] on div "Choice (ID: 0) 0 OMR Name (En) Choice Name (En) Name (Ar) Name (Ar) Price OMR 0…" at bounding box center [915, 542] width 1221 height 102
paste input "Lotus"
type input "Lotus"
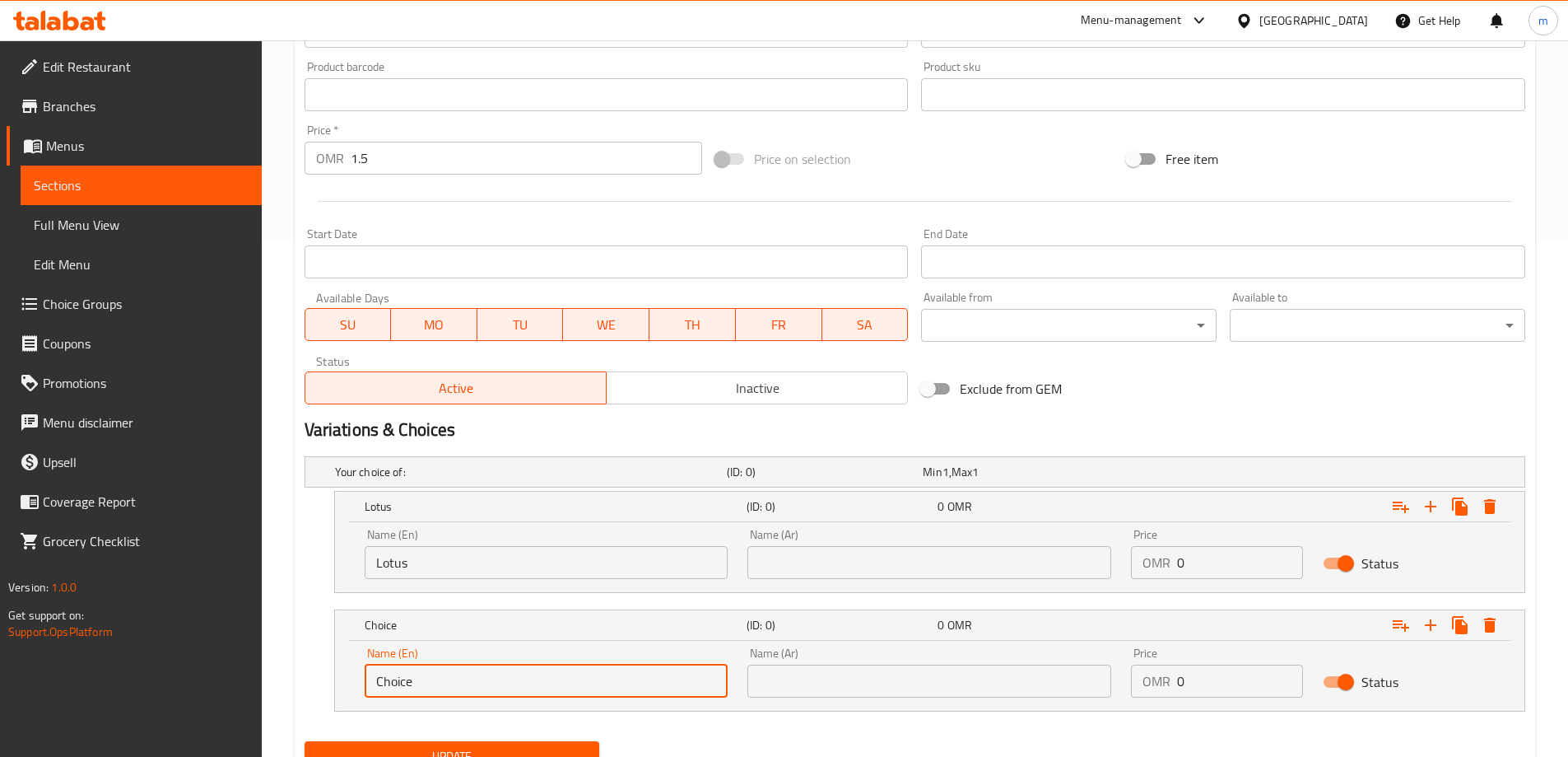
drag, startPoint x: 454, startPoint y: 686, endPoint x: 194, endPoint y: 675, distance: 260.2
click at [149, 686] on div "Edit Restaurant Branches Menus Sections Full Menu View Edit Menu Choice Groups …" at bounding box center [784, 176] width 1568 height 1303
paste input "Nutella"
type input "Nutella"
click at [967, 563] on input "text" at bounding box center [929, 562] width 364 height 33
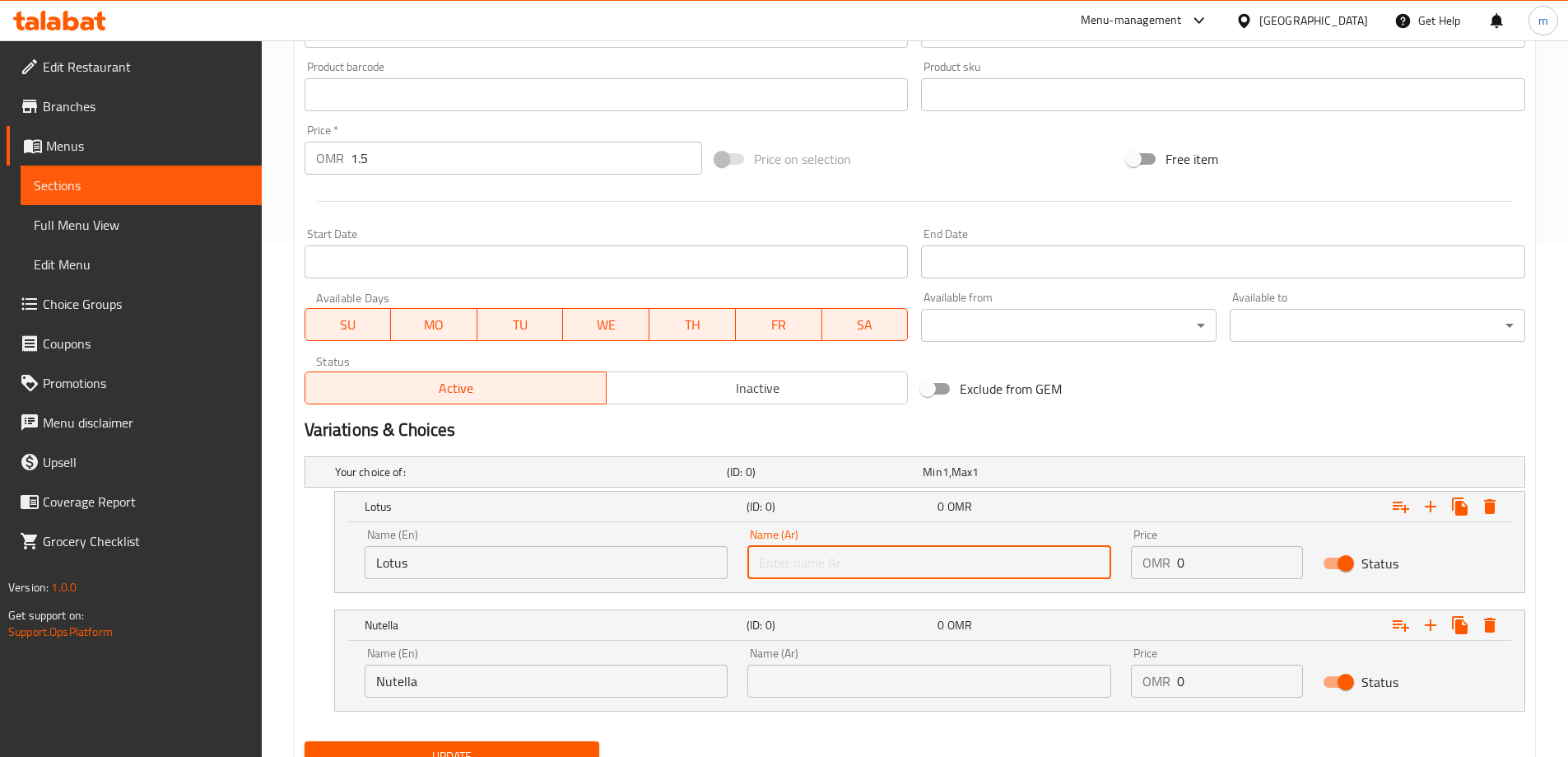
paste input "لوتس"
type input "لوتس"
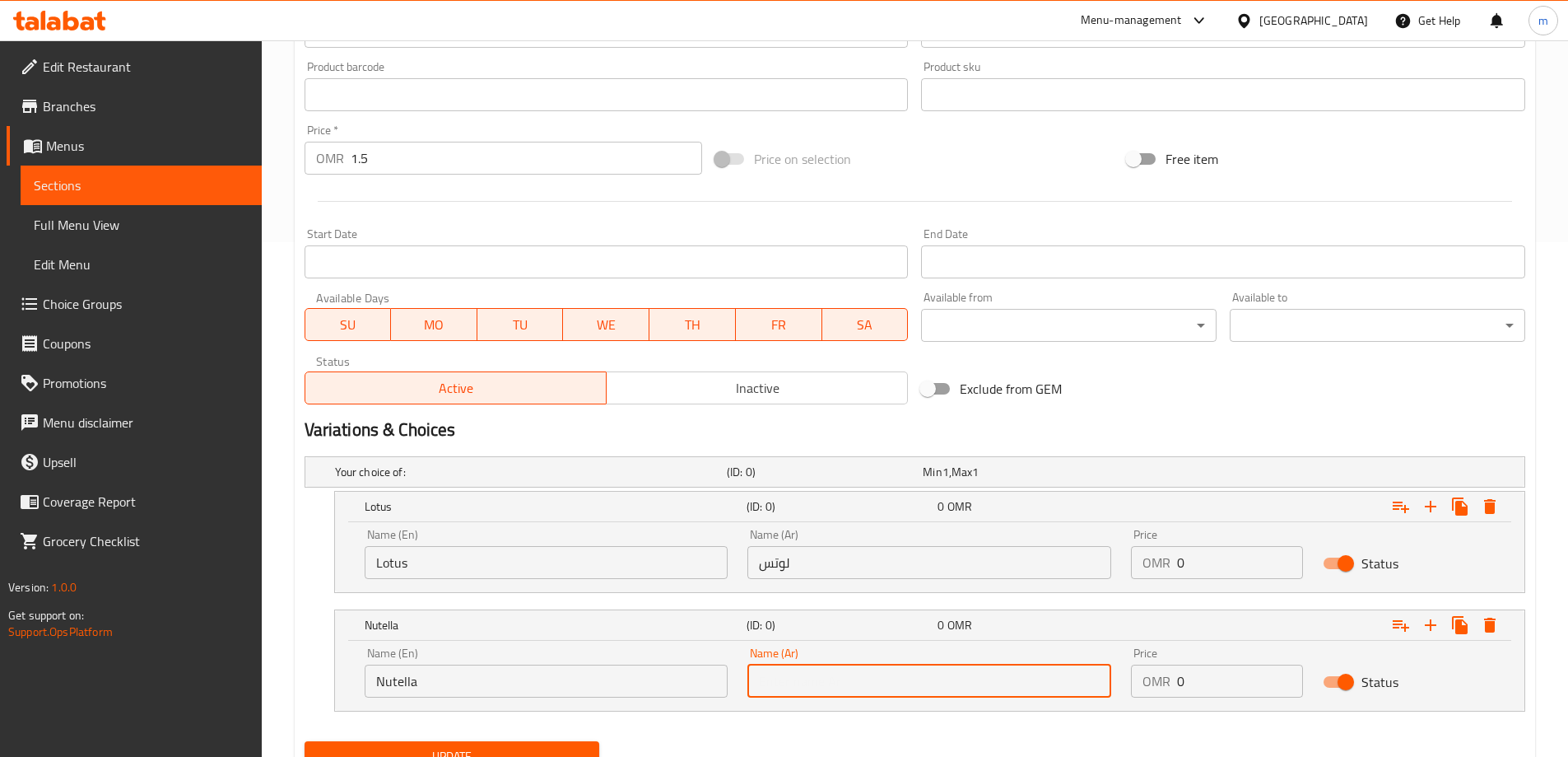
click at [935, 687] on input "text" at bounding box center [929, 681] width 364 height 33
paste input "نوتيلا"
type input "نوتيلا"
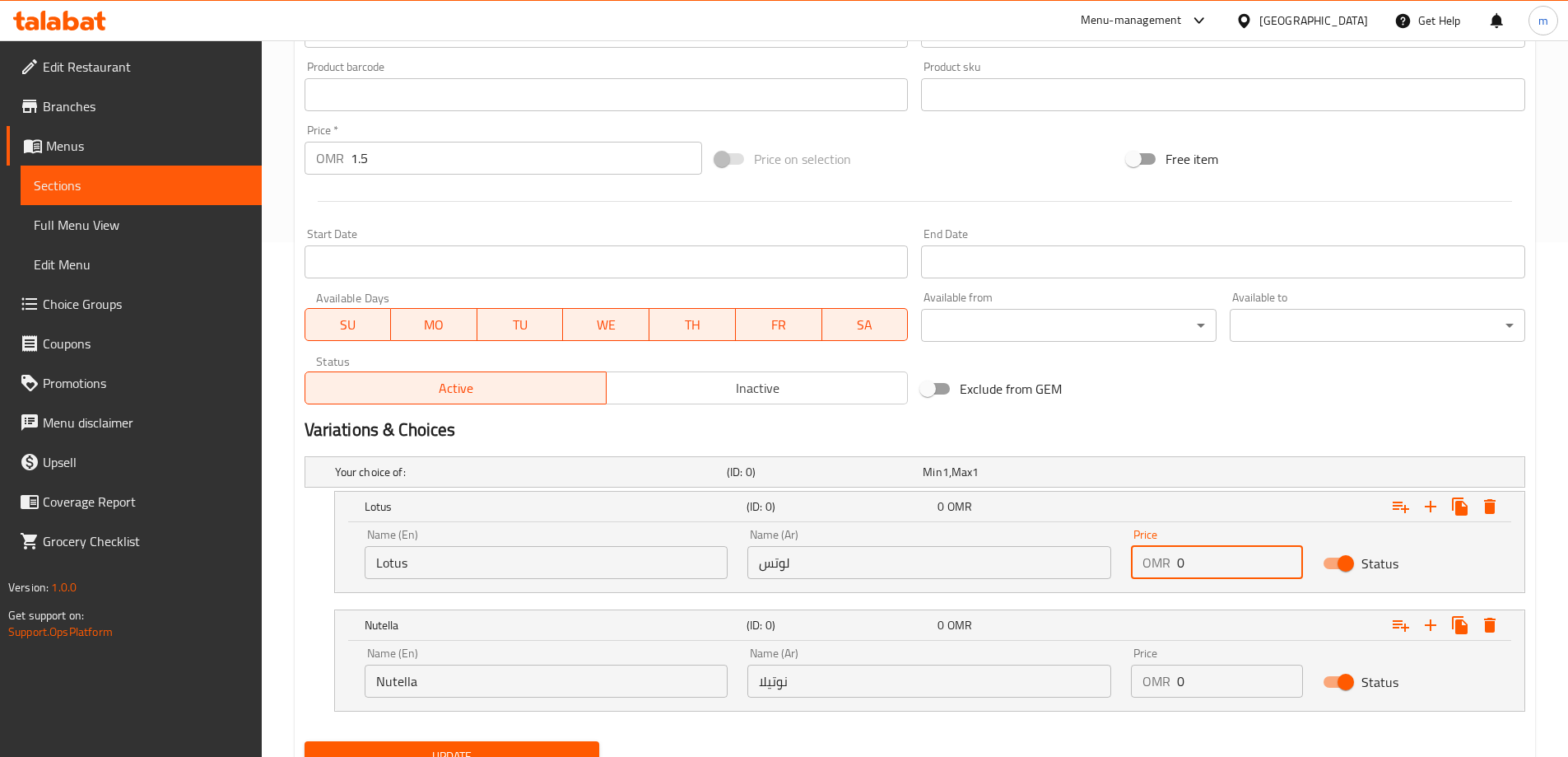
drag, startPoint x: 1200, startPoint y: 574, endPoint x: 1134, endPoint y: 566, distance: 66.5
click at [1134, 566] on div "OMR 0 Price" at bounding box center [1218, 562] width 173 height 33
paste input "1.5"
type input "1.5"
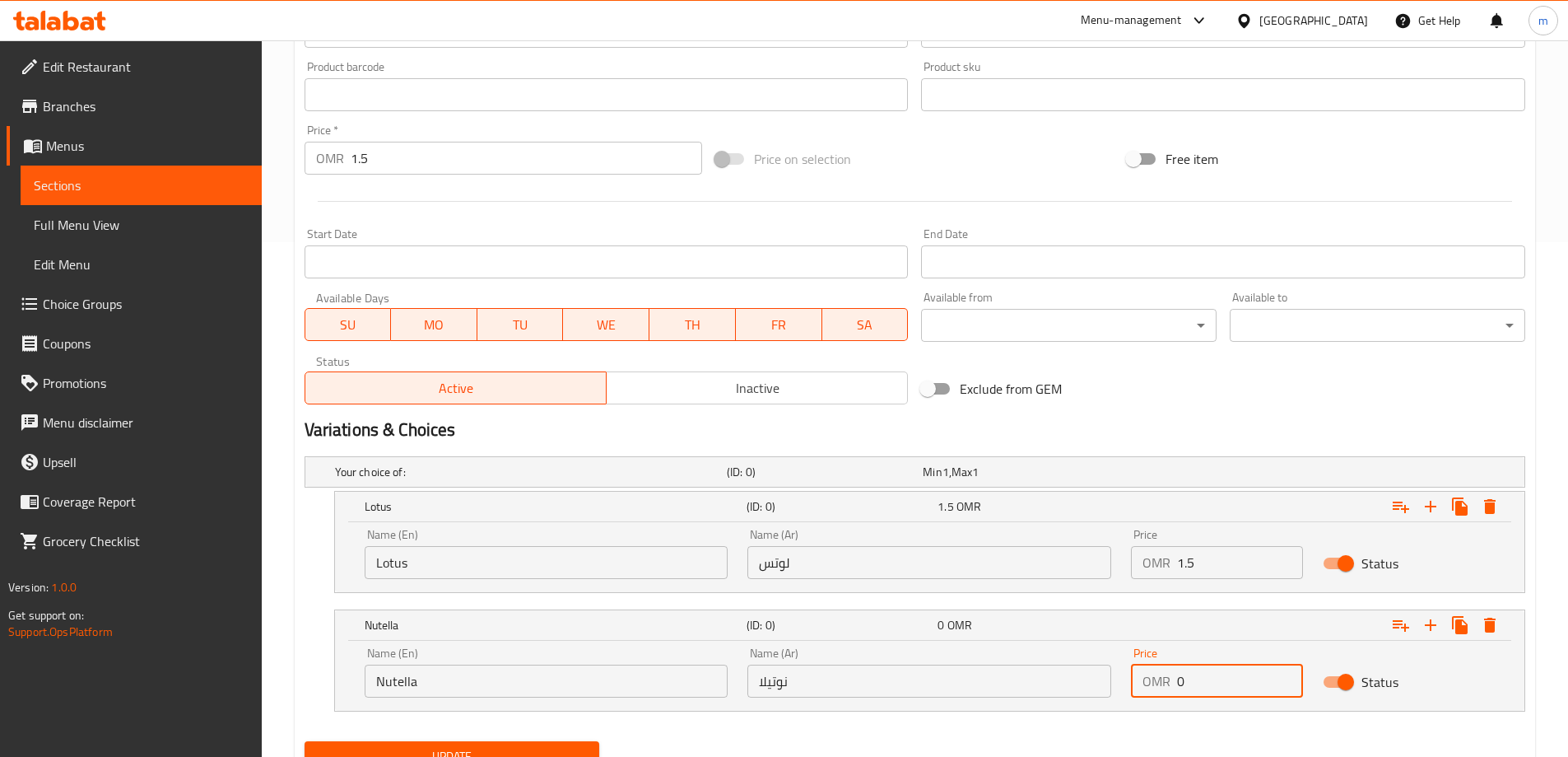
paste input "1.5"
drag, startPoint x: 1206, startPoint y: 682, endPoint x: 1126, endPoint y: 685, distance: 80.1
click at [1137, 689] on div "OMR 0 Price" at bounding box center [1218, 681] width 173 height 33
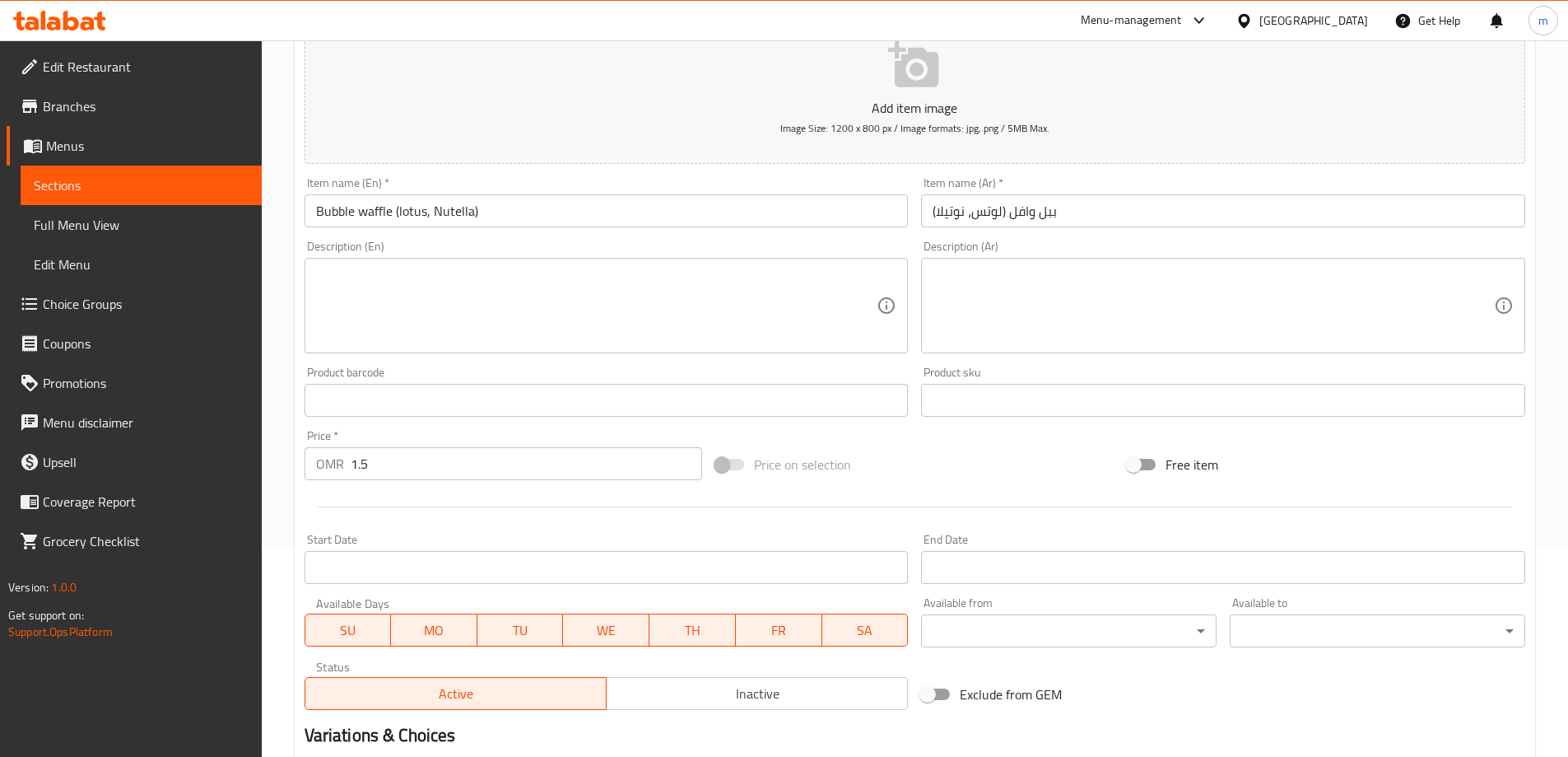
scroll to position [185, 0]
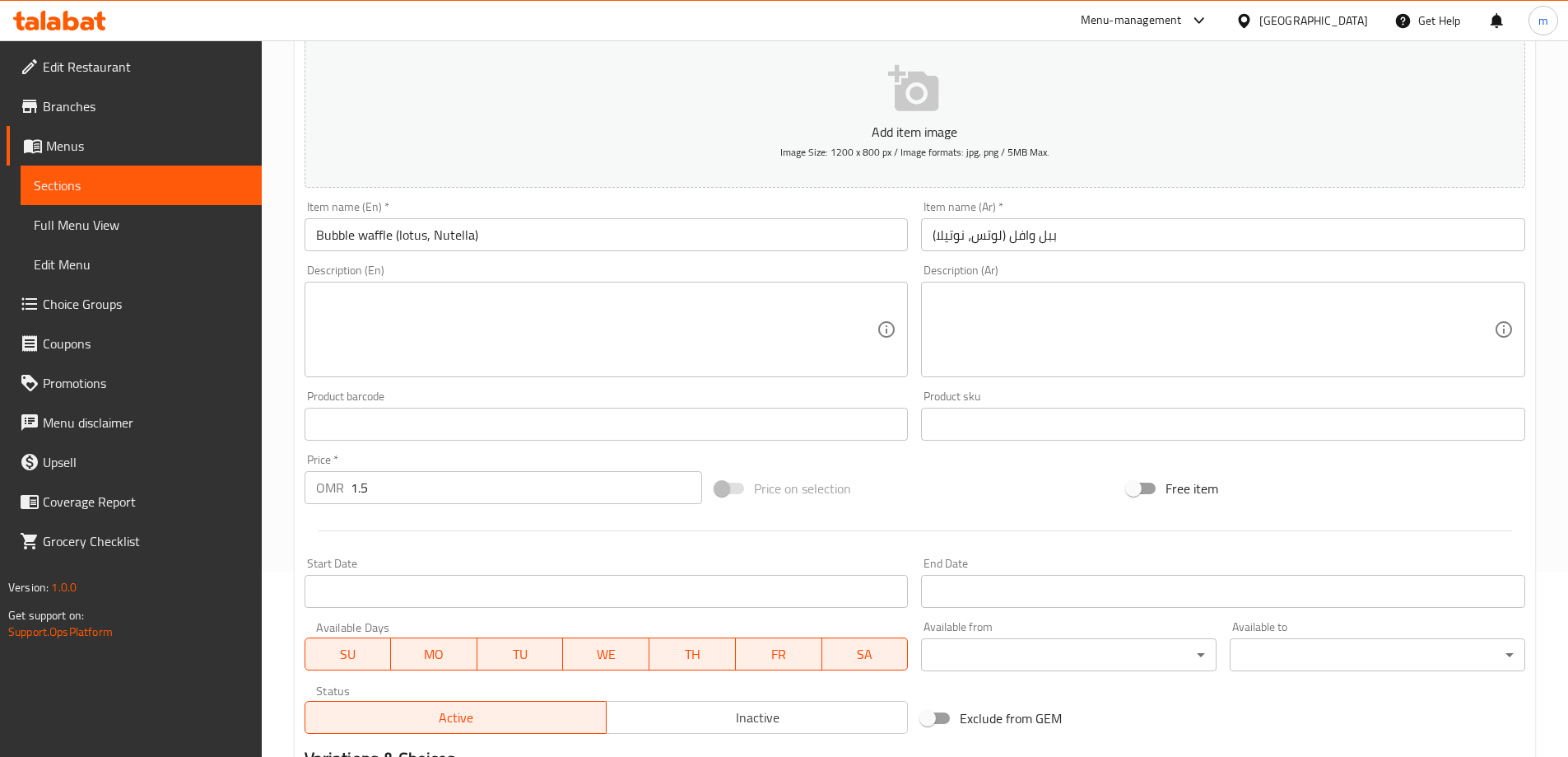
type input "1.5"
drag, startPoint x: 397, startPoint y: 494, endPoint x: 297, endPoint y: 476, distance: 101.6
click at [298, 476] on div "Price   * OMR 1.5 Price *" at bounding box center [504, 479] width 412 height 64
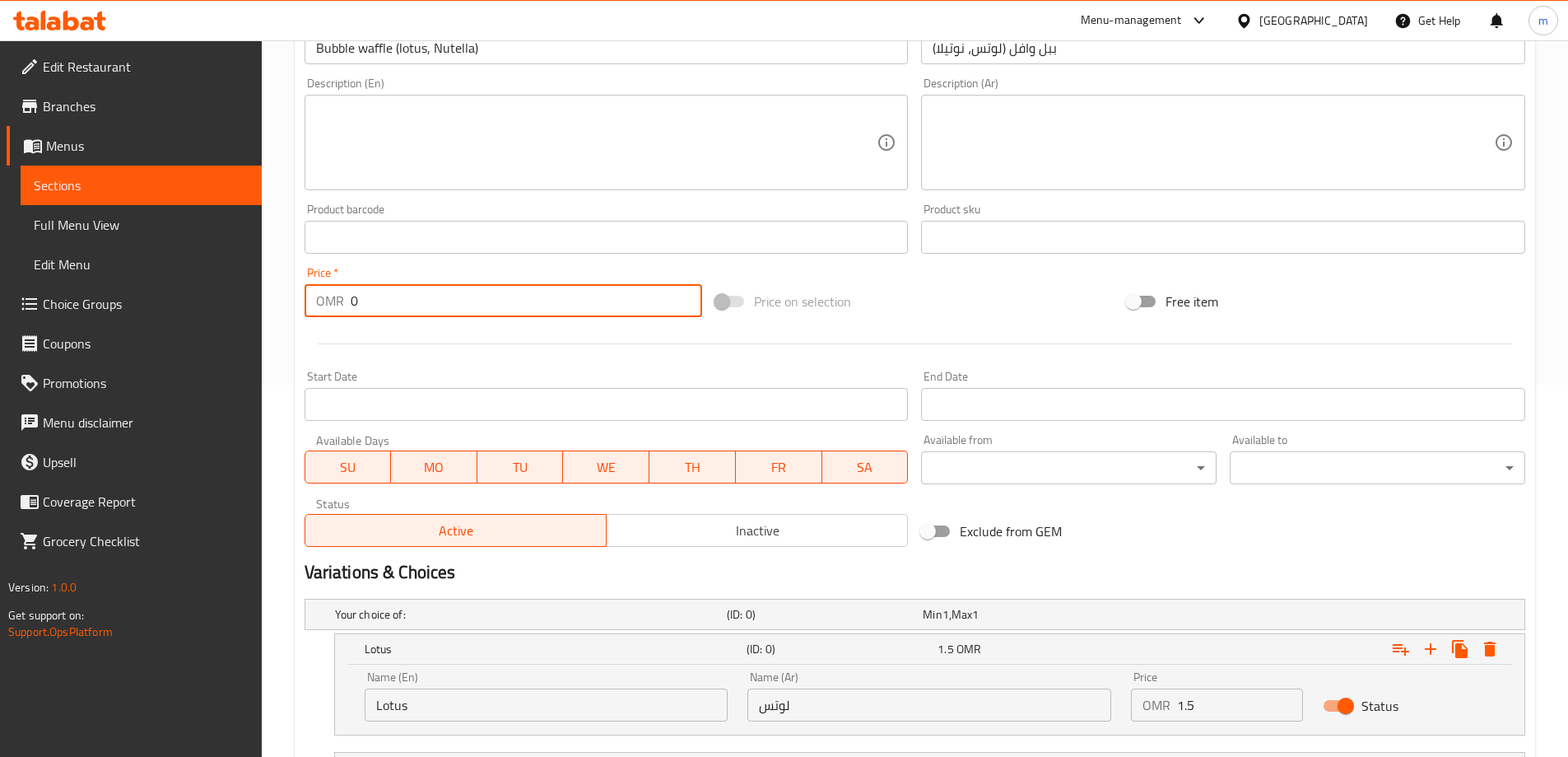
scroll to position [585, 0]
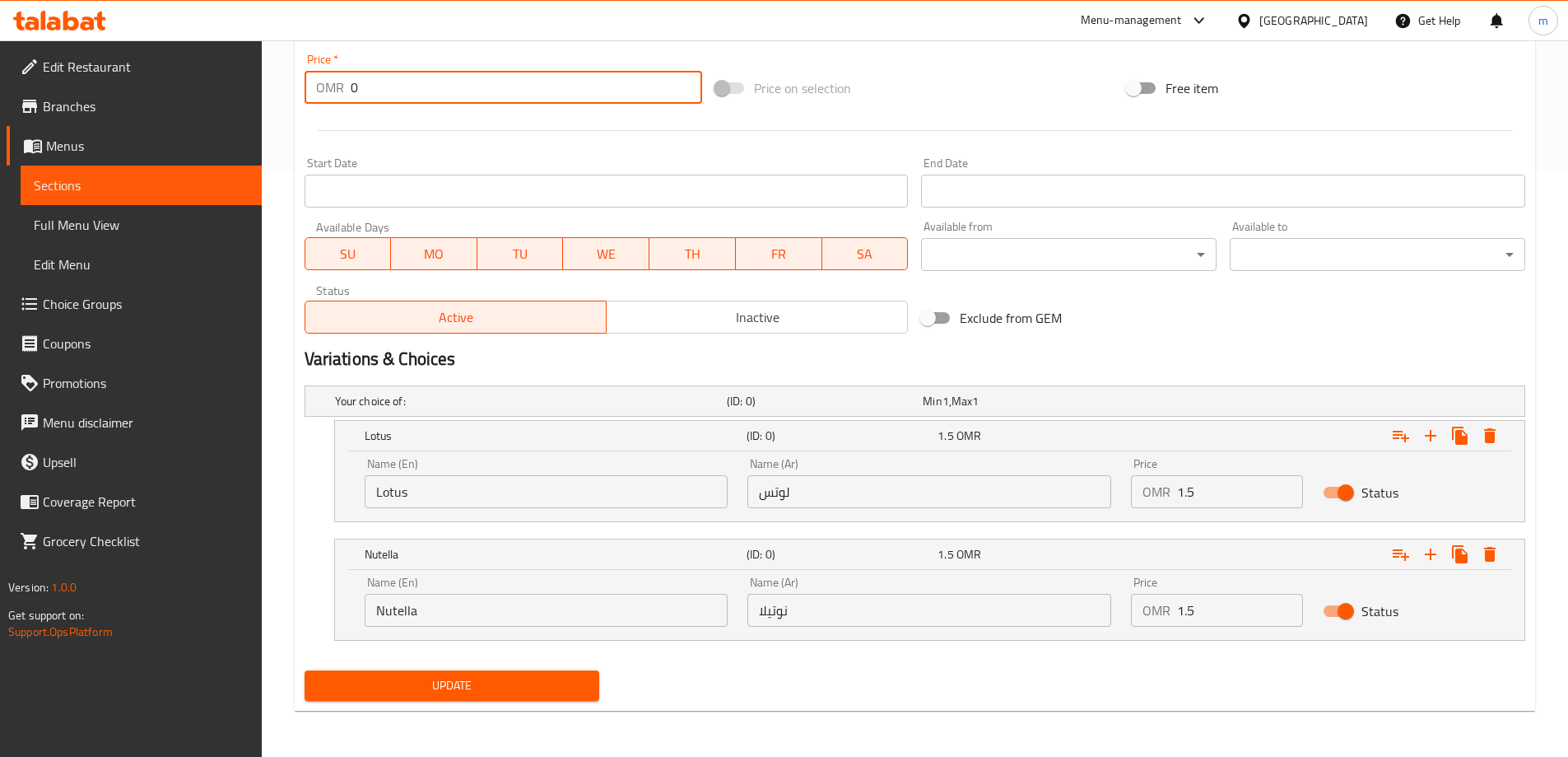
type input "0"
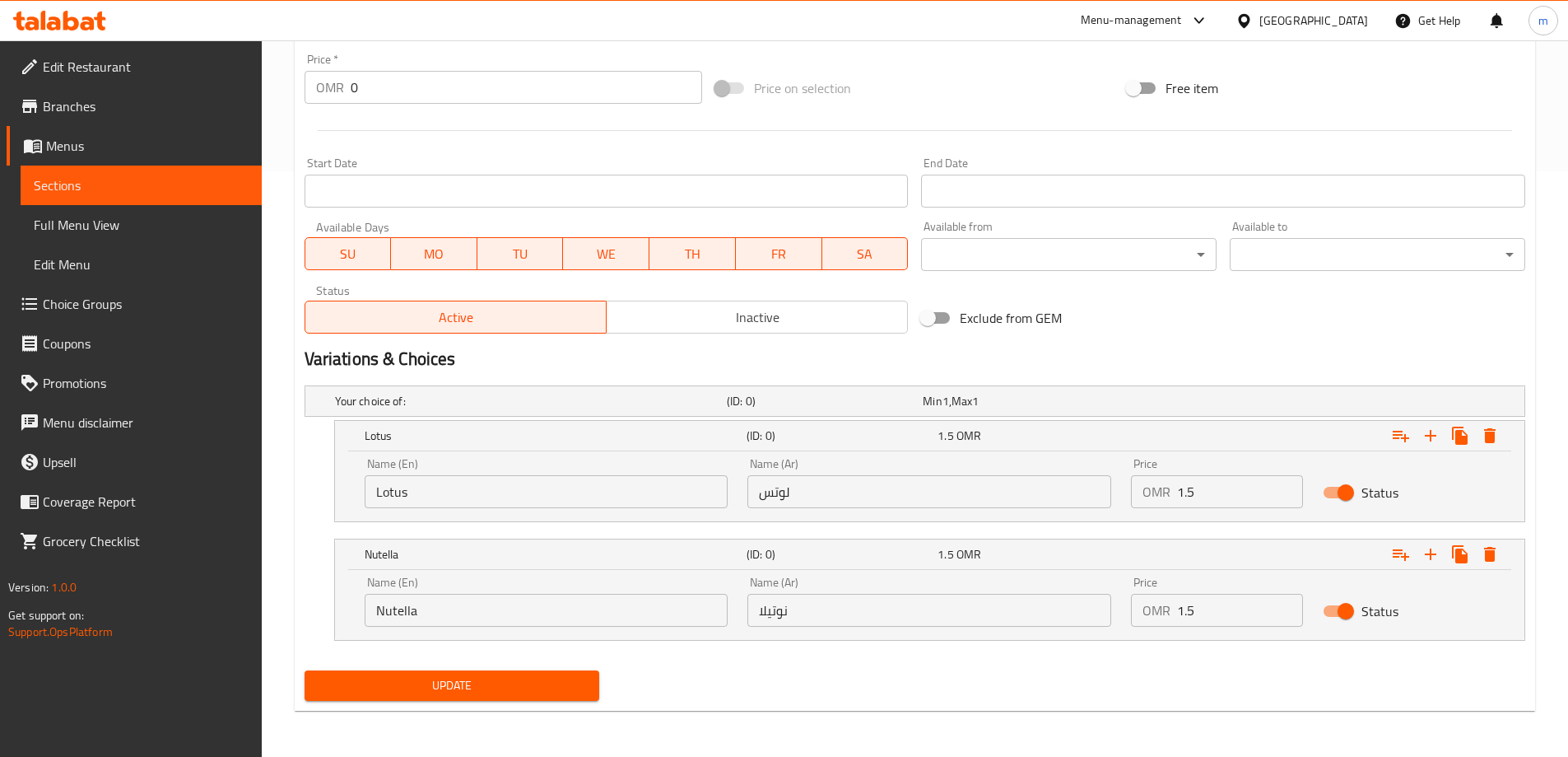
click at [510, 689] on span "Update" at bounding box center [453, 685] width 270 height 21
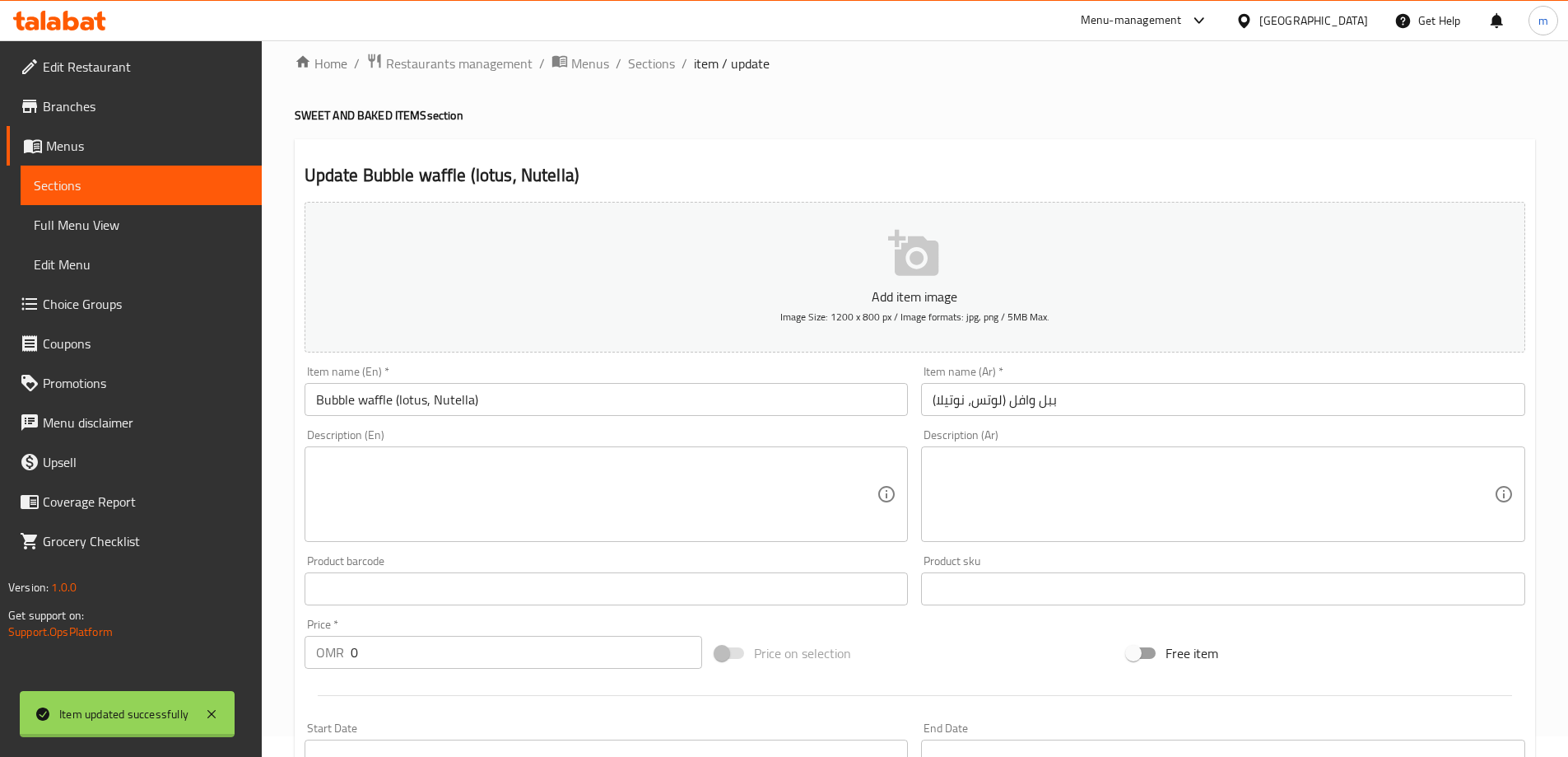
scroll to position [0, 0]
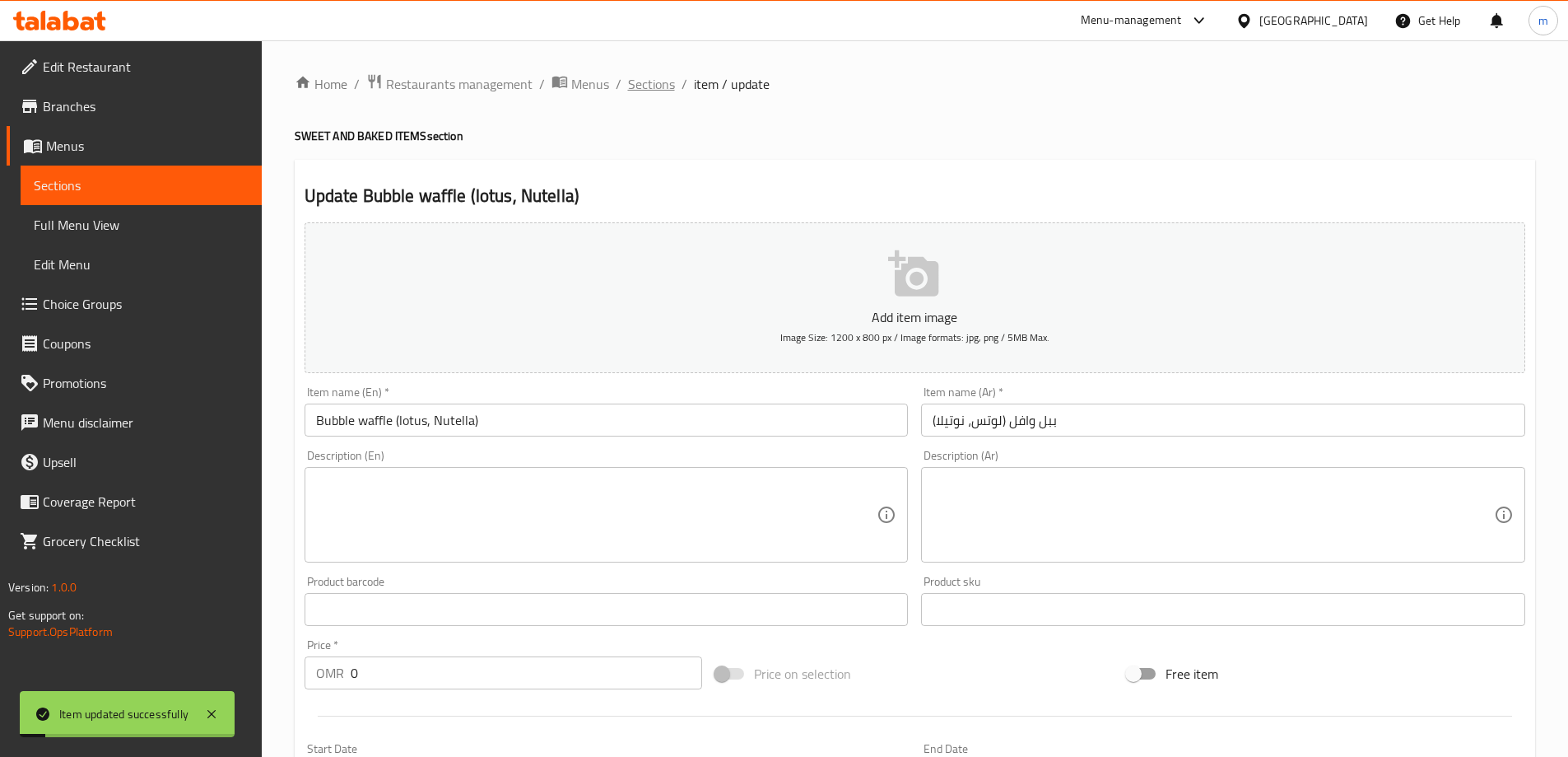
click at [666, 75] on span "Sections" at bounding box center [651, 84] width 47 height 20
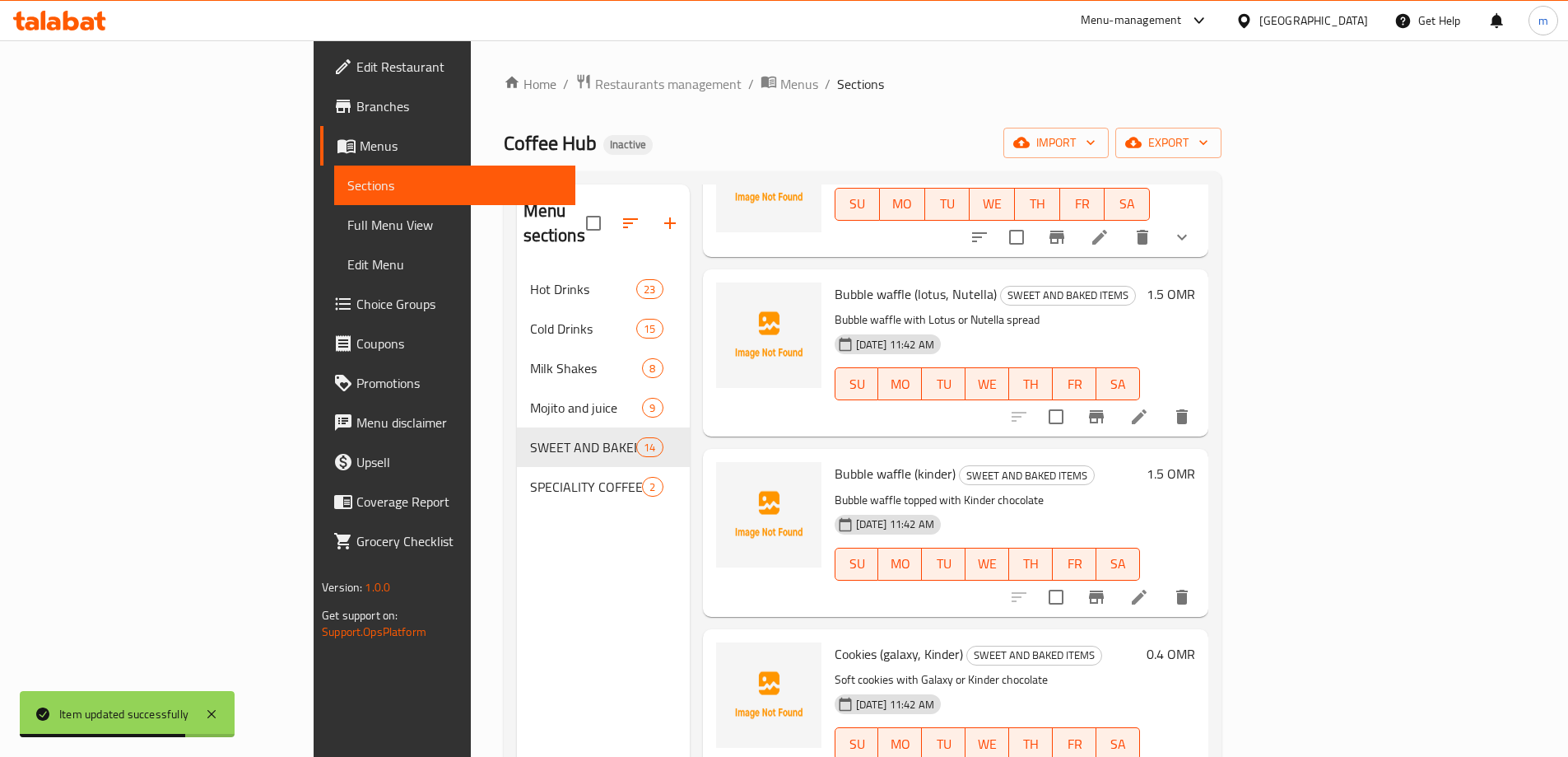
scroll to position [1779, 0]
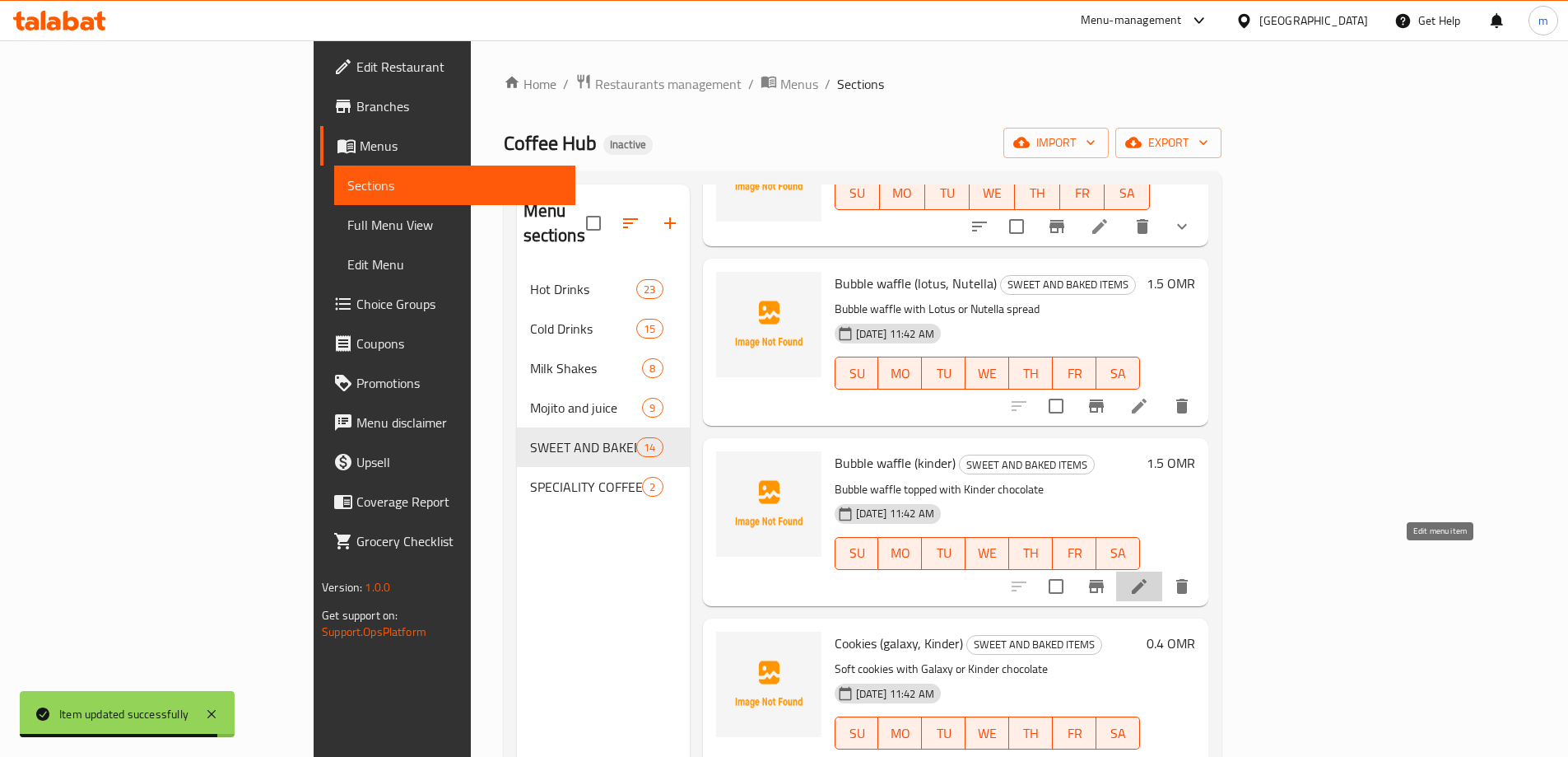
click at [1149, 576] on icon at bounding box center [1139, 586] width 20 height 20
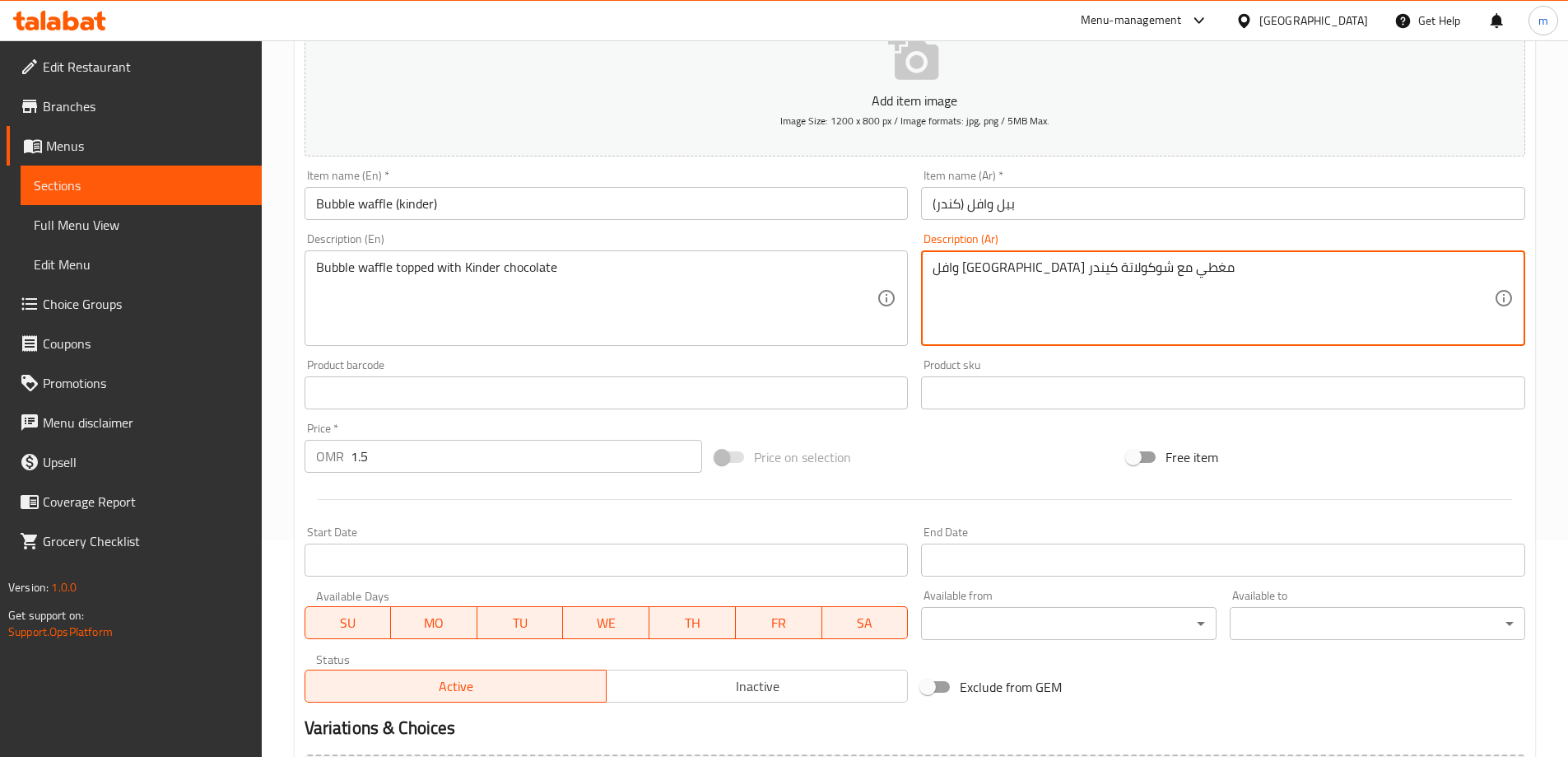
scroll to position [407, 0]
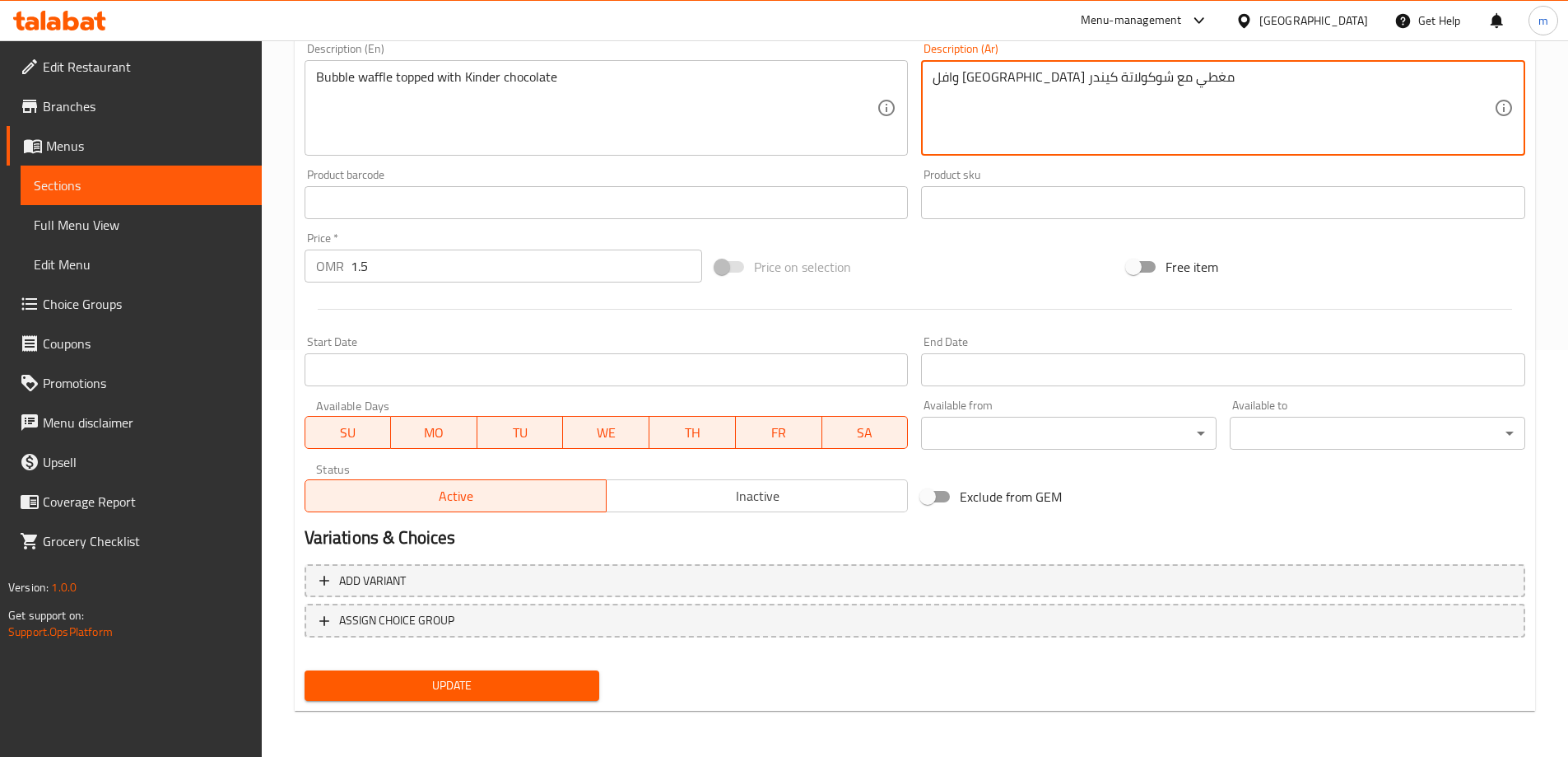
type textarea "وافل [GEOGRAPHIC_DATA] مغطي مع شوكولاتة كيندر"
click at [535, 672] on button "Update" at bounding box center [452, 686] width 296 height 31
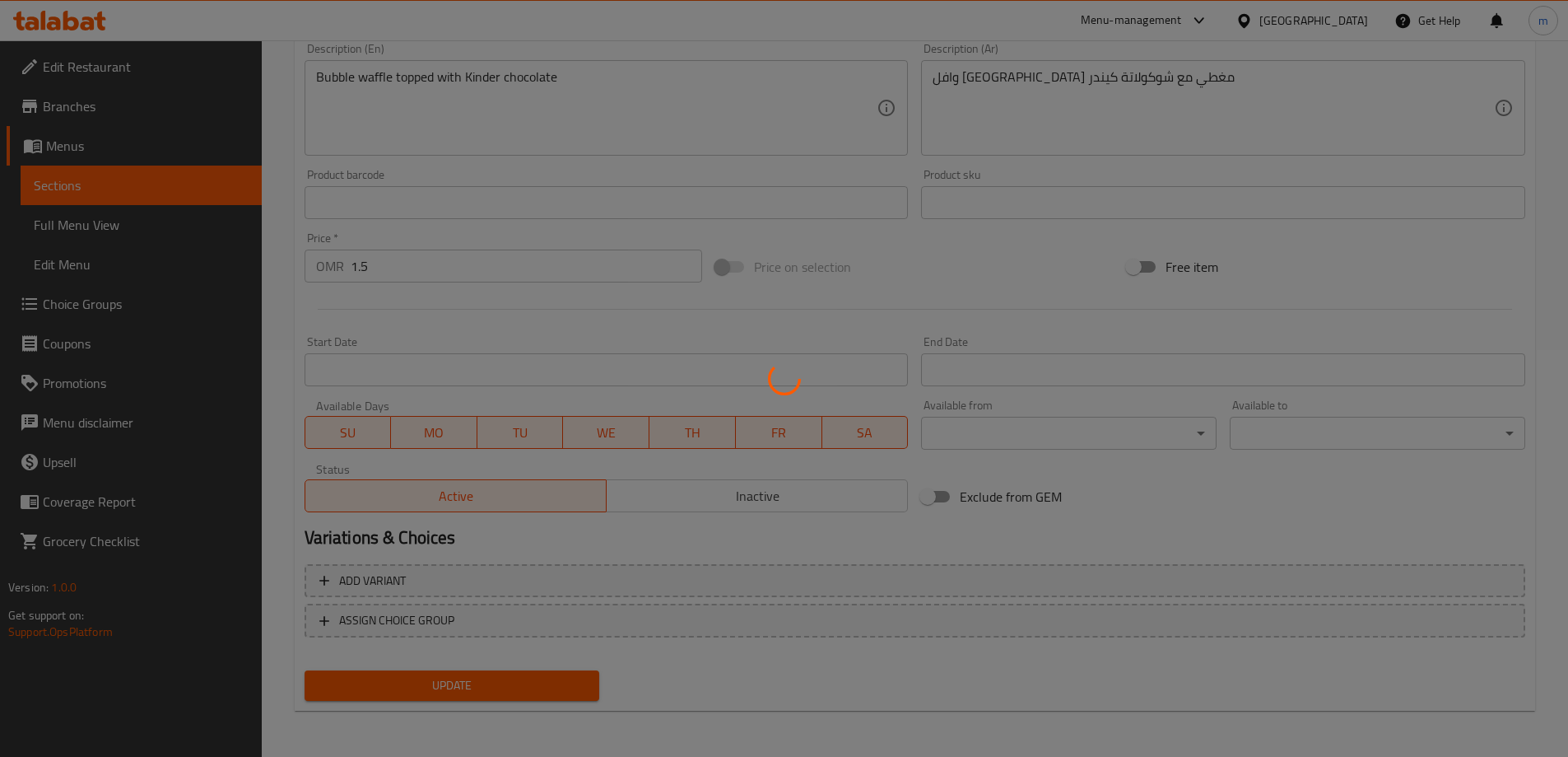
scroll to position [0, 0]
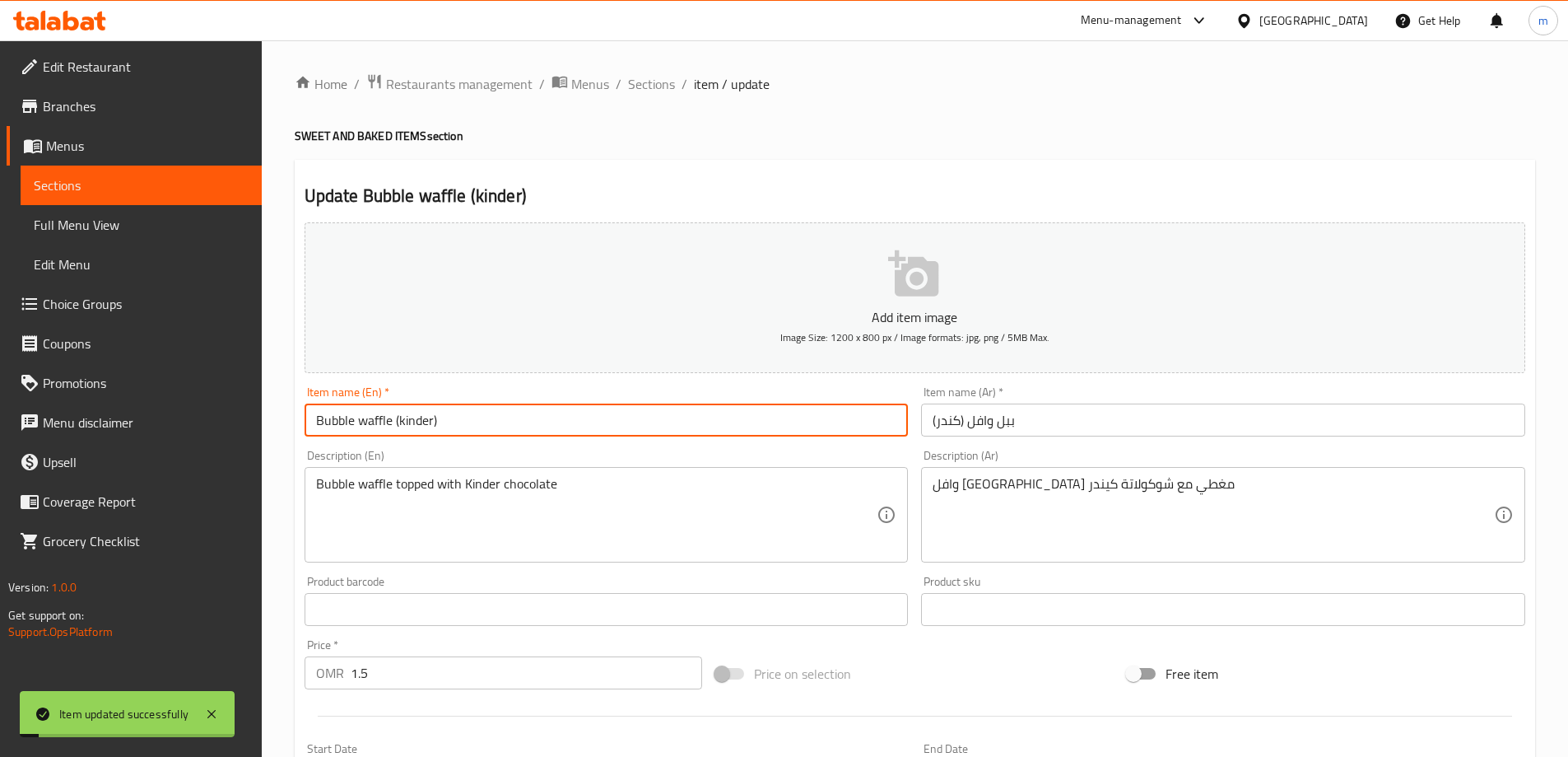
click at [470, 411] on input "Bubble waffle (kinder)" at bounding box center [607, 420] width 605 height 33
type input "Bubble Waffle (Kinder)"
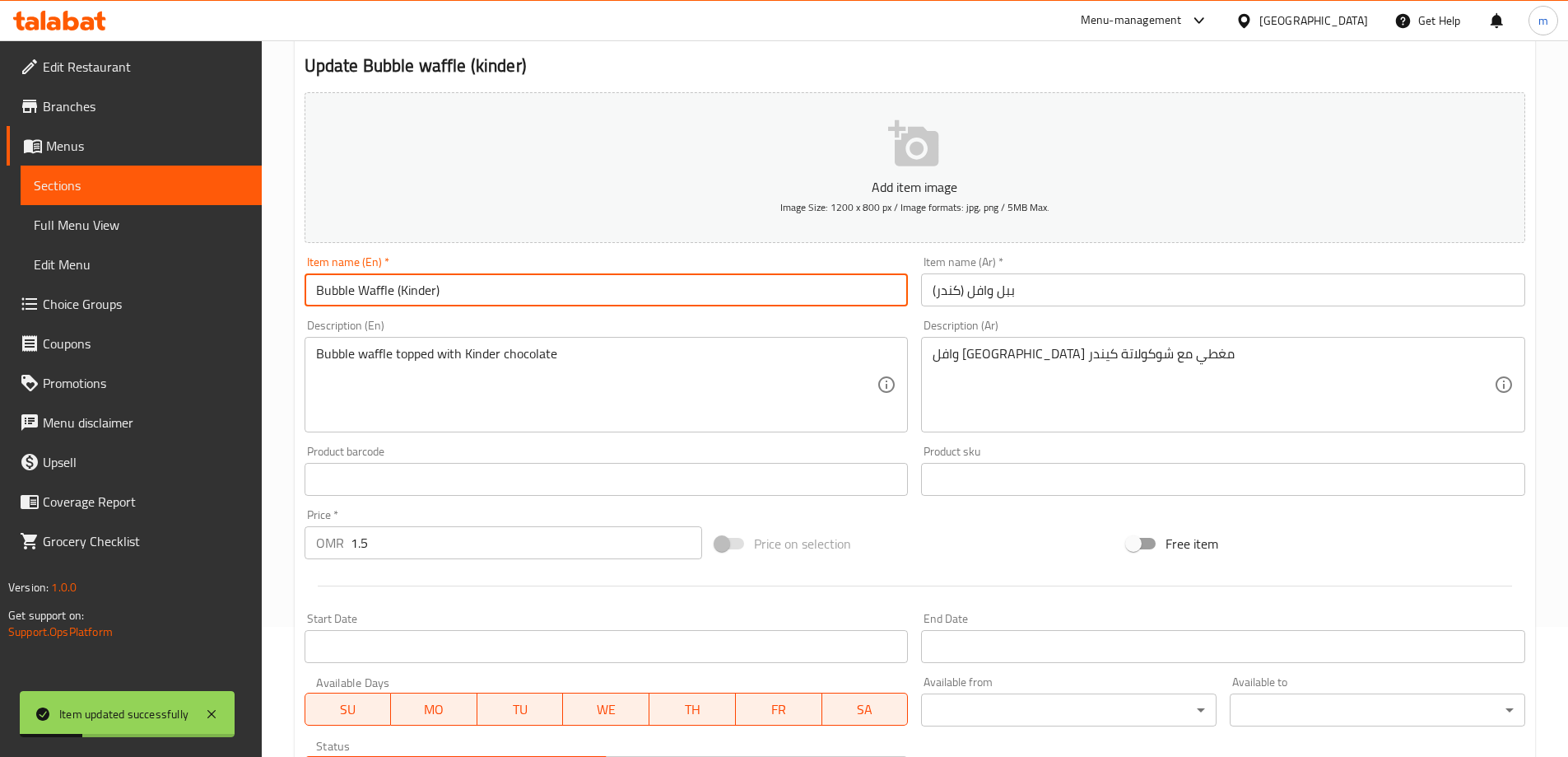
scroll to position [407, 0]
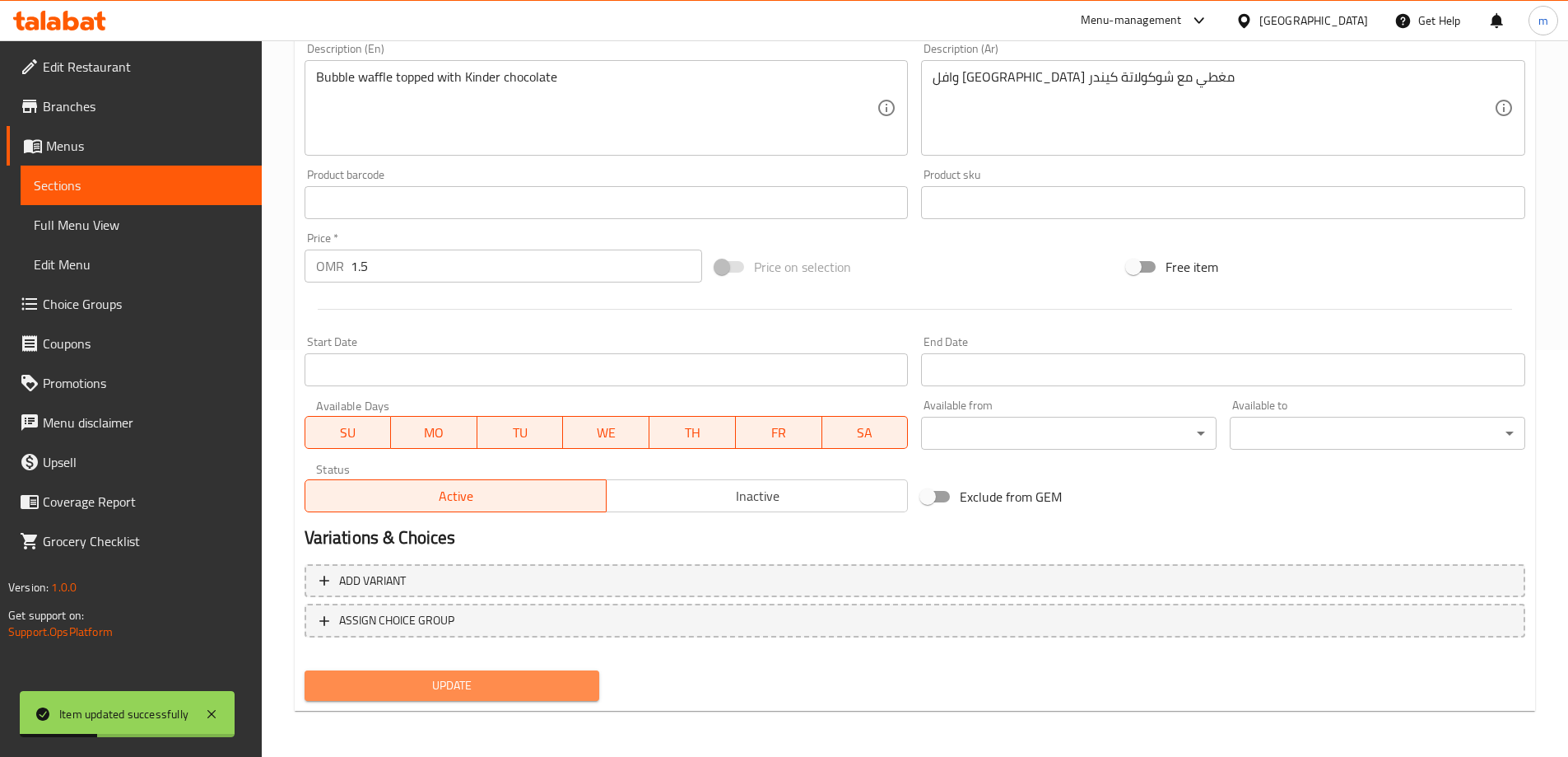
click at [492, 675] on span "Update" at bounding box center [453, 685] width 270 height 21
click at [499, 675] on span "Update" at bounding box center [453, 685] width 270 height 21
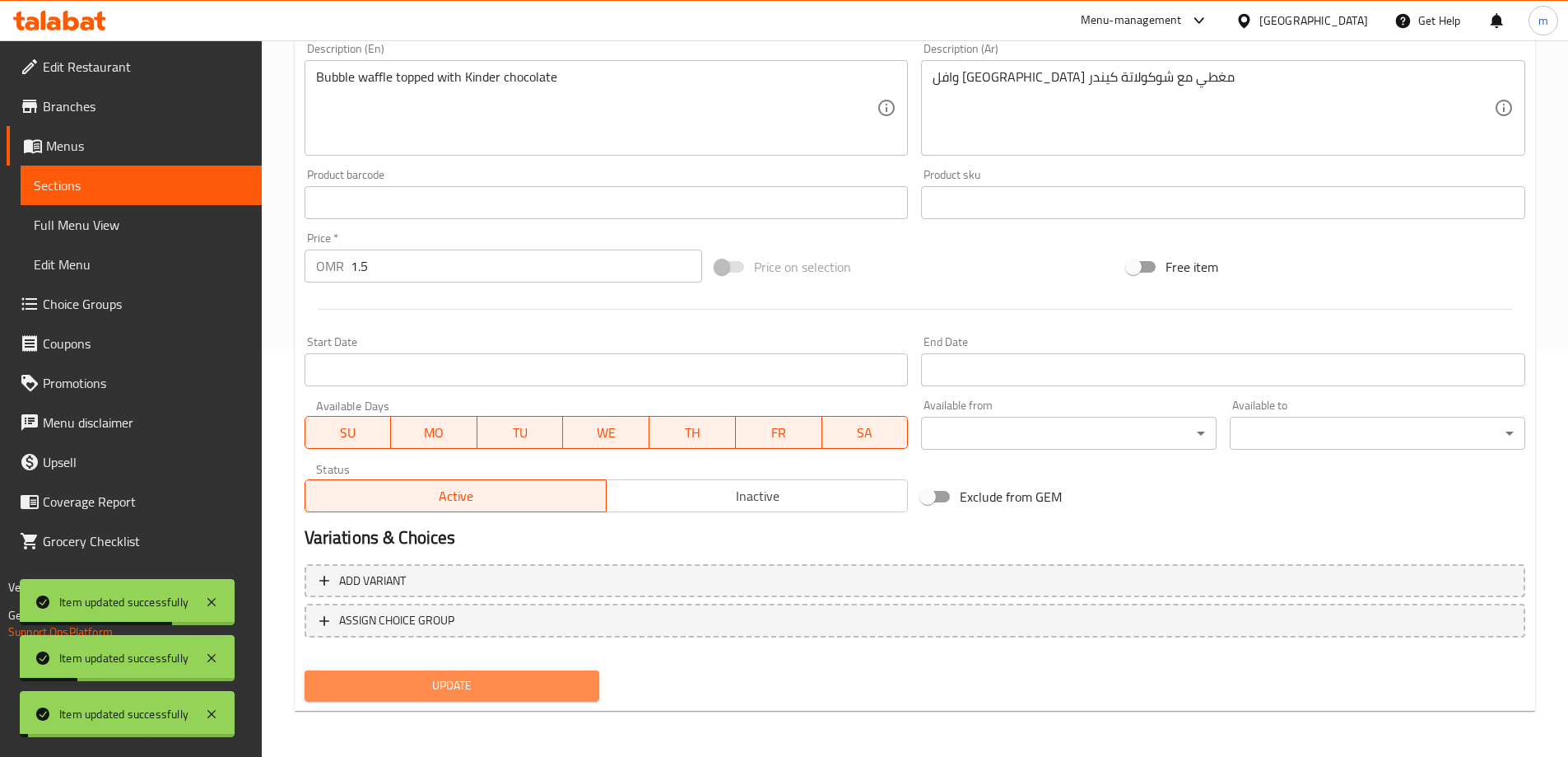
click at [496, 683] on span "Update" at bounding box center [453, 685] width 270 height 21
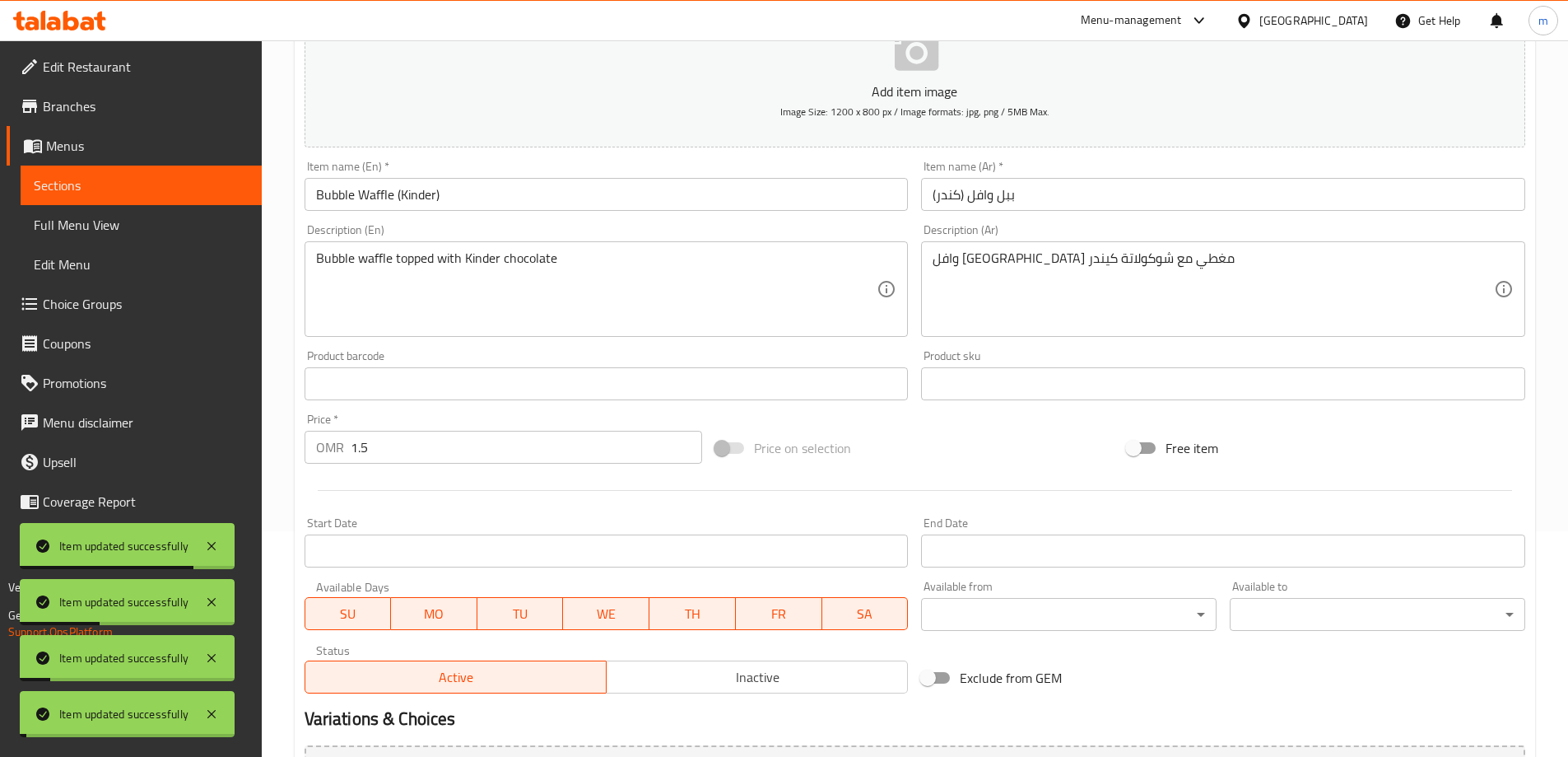
scroll to position [0, 0]
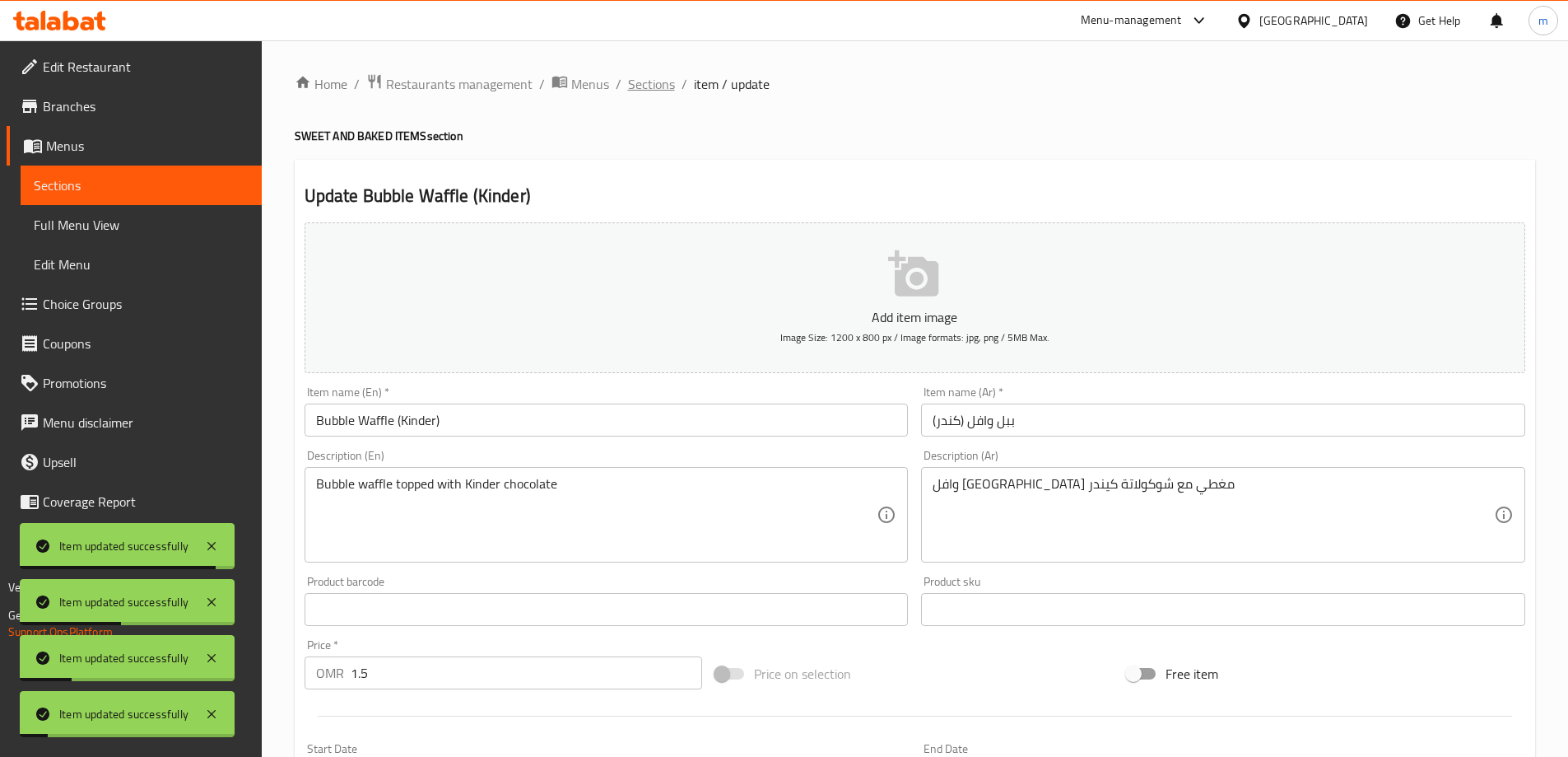
click at [644, 83] on span "Sections" at bounding box center [651, 84] width 47 height 20
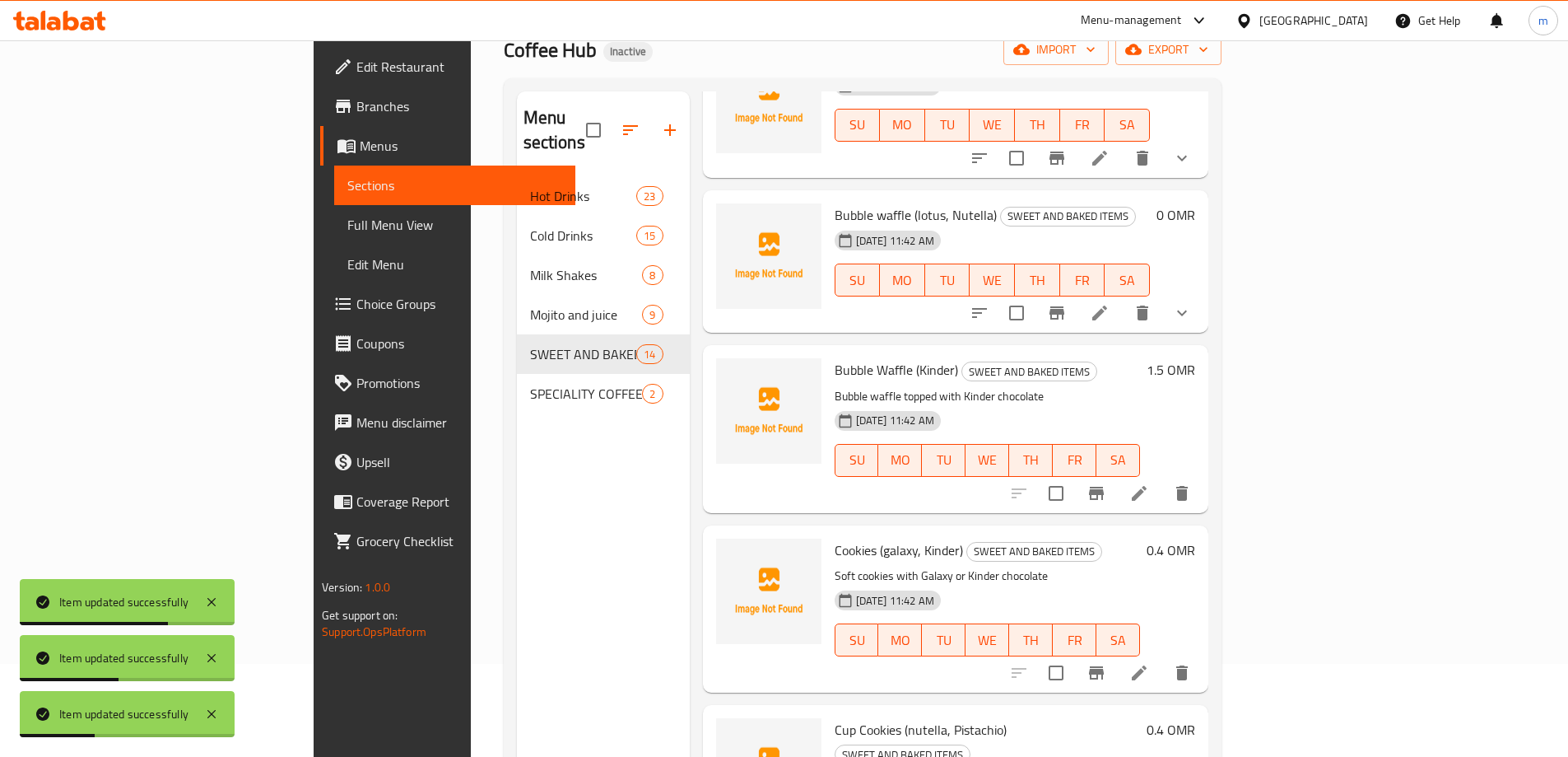
scroll to position [231, 0]
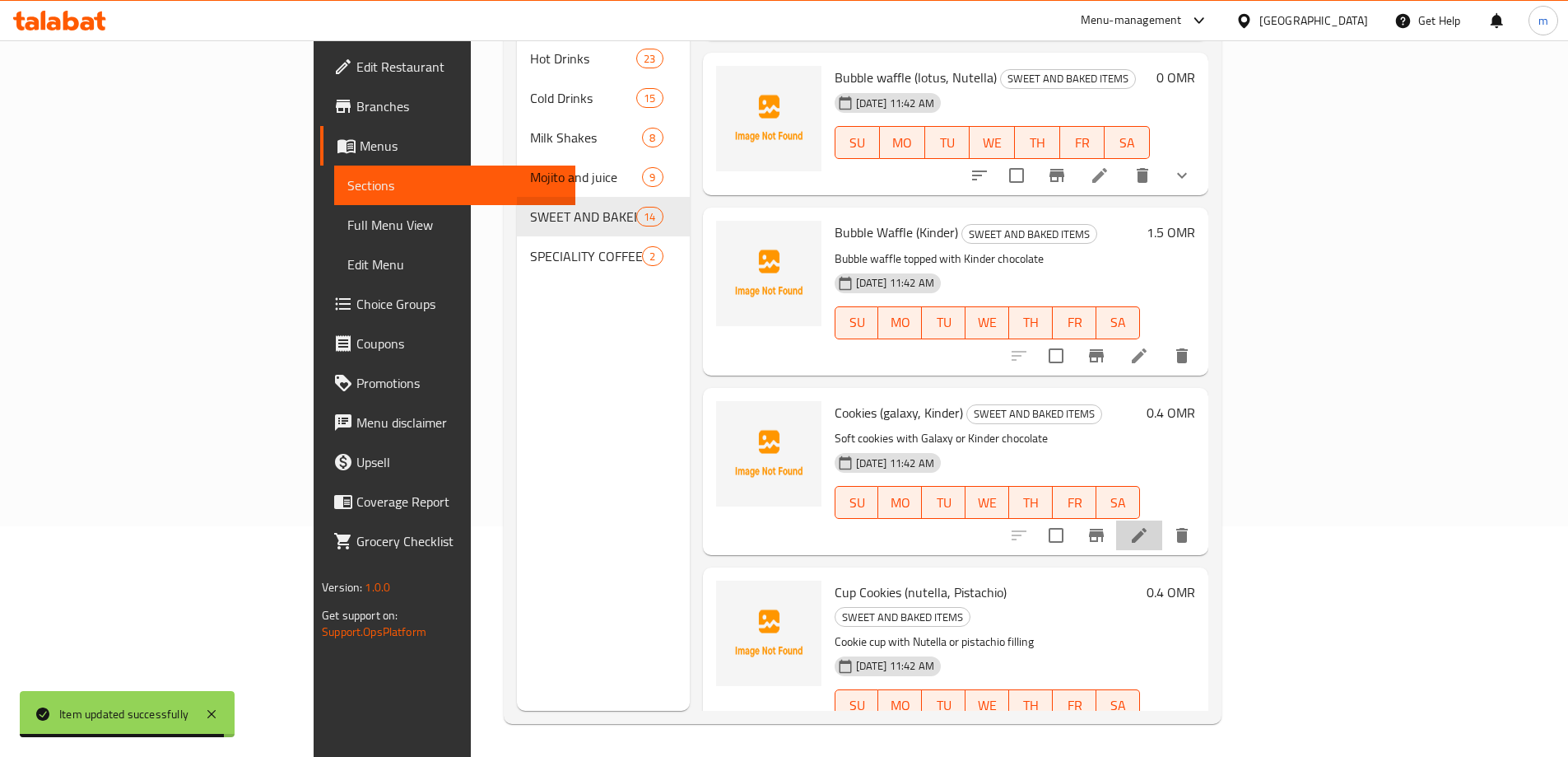
click at [1163, 521] on li at bounding box center [1138, 535] width 46 height 30
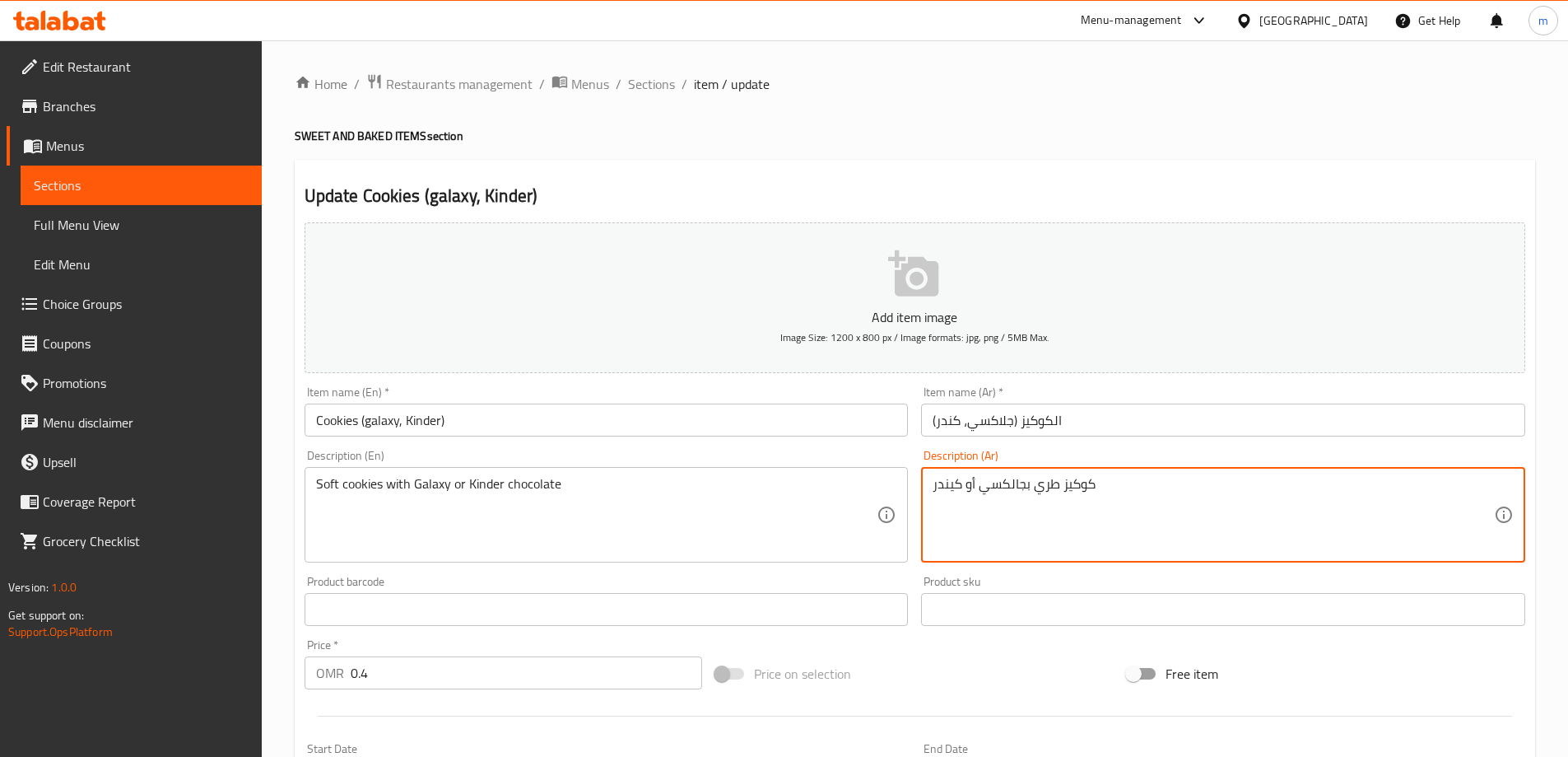
click at [1380, 502] on textarea "كوكيز طري بجالكسي أو كيندر" at bounding box center [1213, 515] width 562 height 78
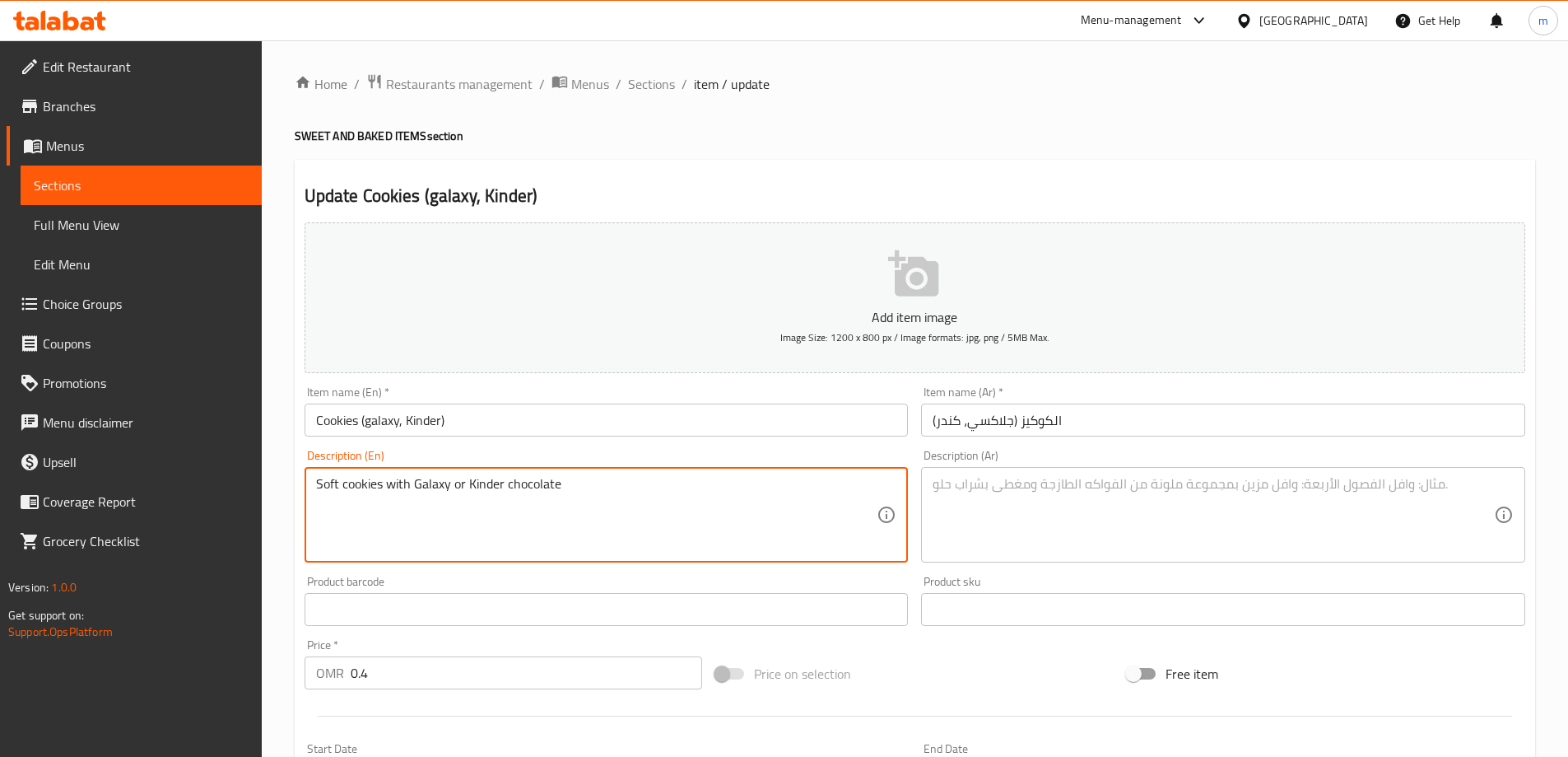
click at [593, 500] on textarea "Soft cookies with Galaxy or Kinder chocolate" at bounding box center [597, 515] width 562 height 78
click at [593, 428] on input "Cookies (galaxy, Kinder)" at bounding box center [607, 420] width 605 height 33
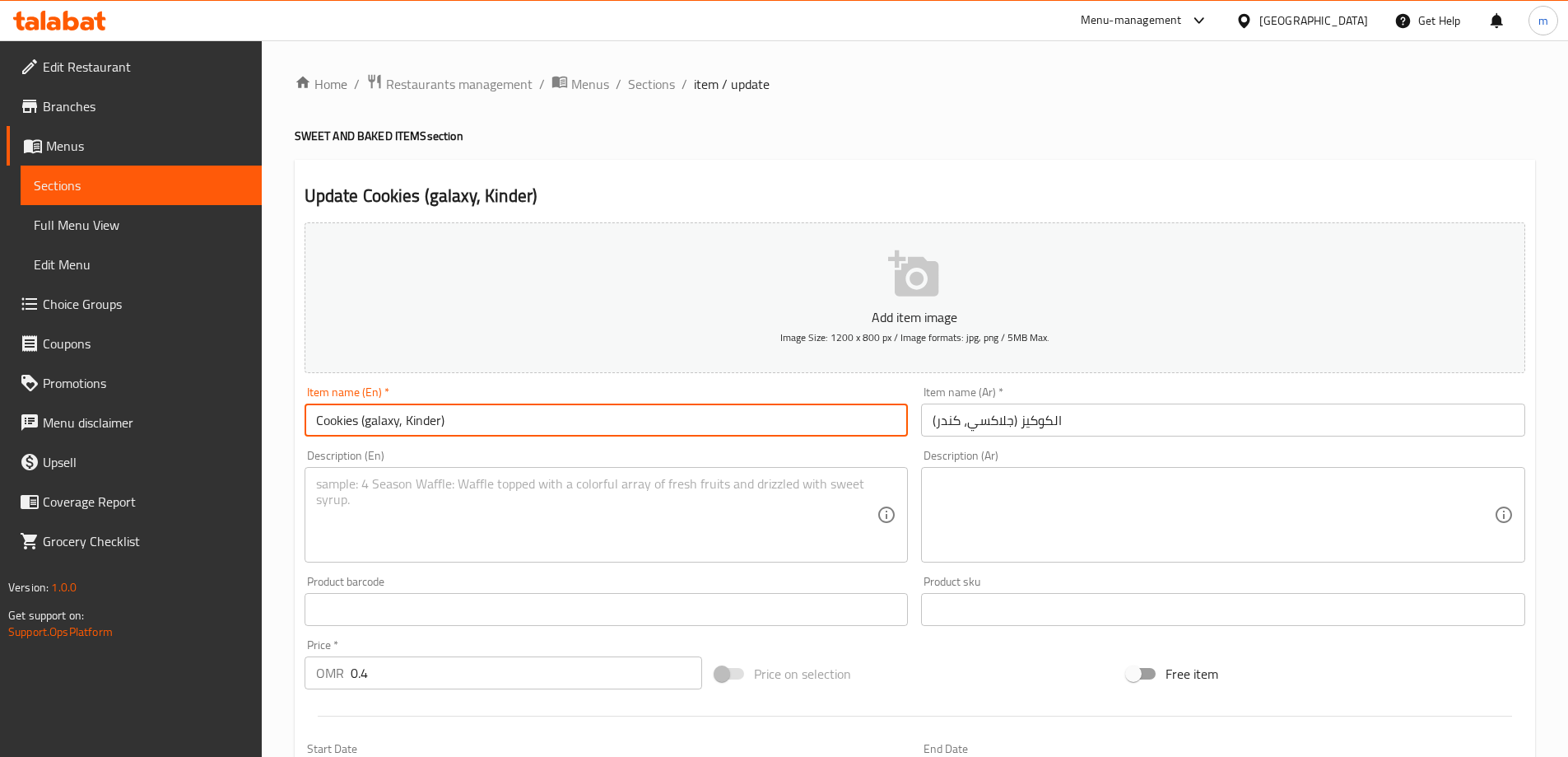
click at [593, 428] on input "Cookies (galaxy, Kinder)" at bounding box center [607, 420] width 605 height 33
type input "Cookies (Galaxy, Kinder)"
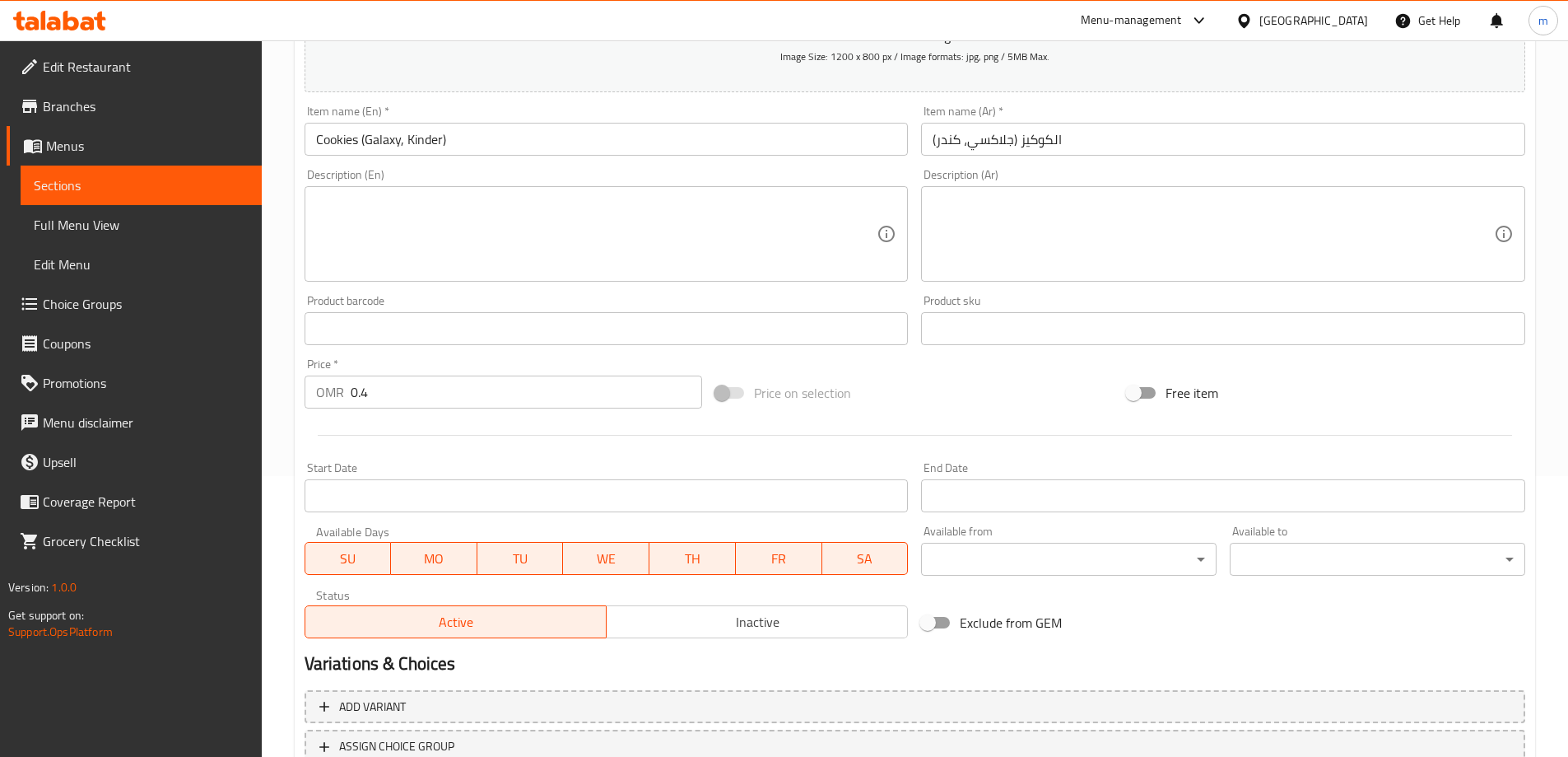
scroll to position [330, 0]
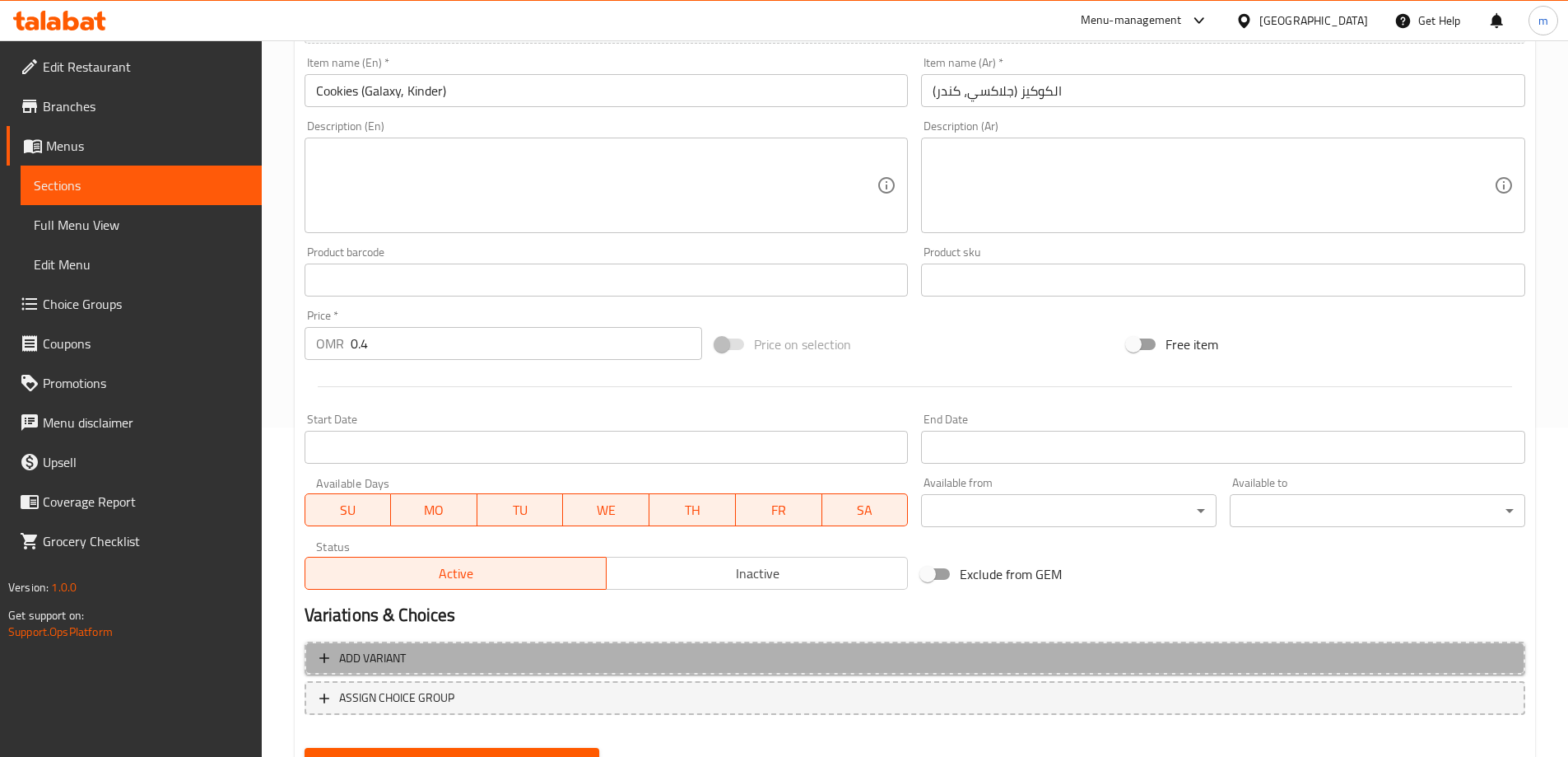
click at [406, 660] on span "Add variant" at bounding box center [373, 658] width 66 height 21
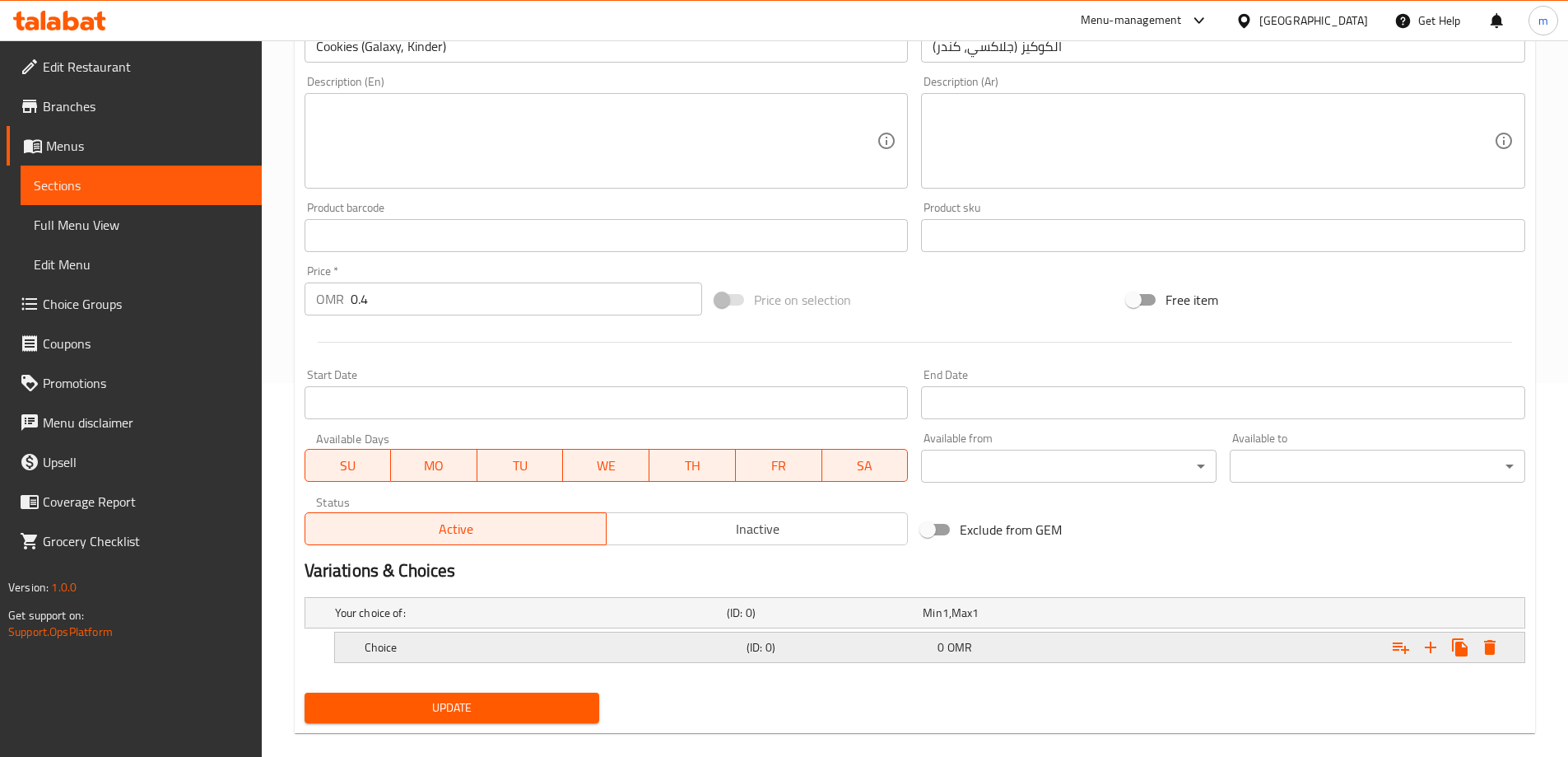
scroll to position [396, 0]
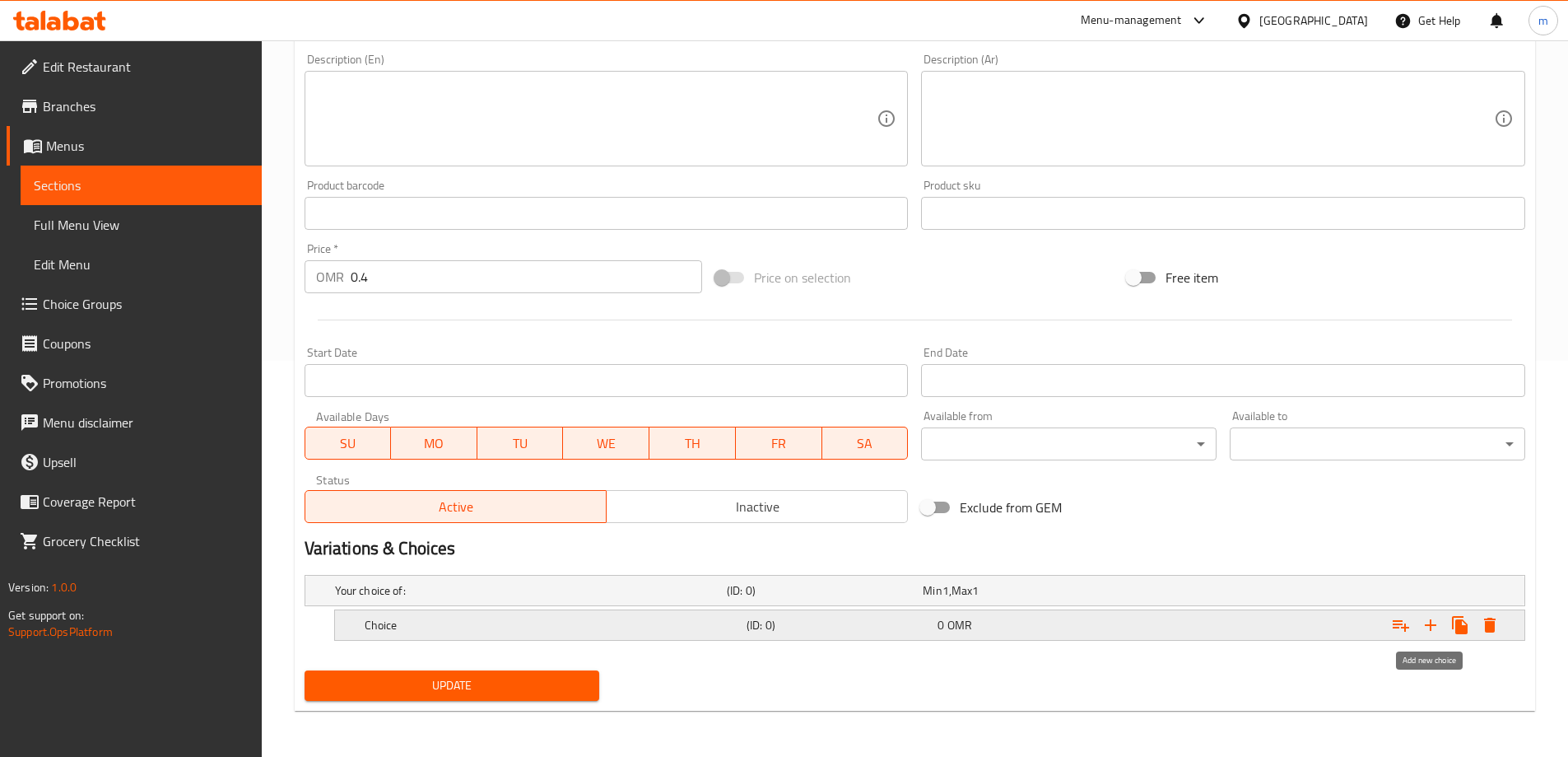
click at [1439, 625] on icon "Expand" at bounding box center [1431, 625] width 20 height 20
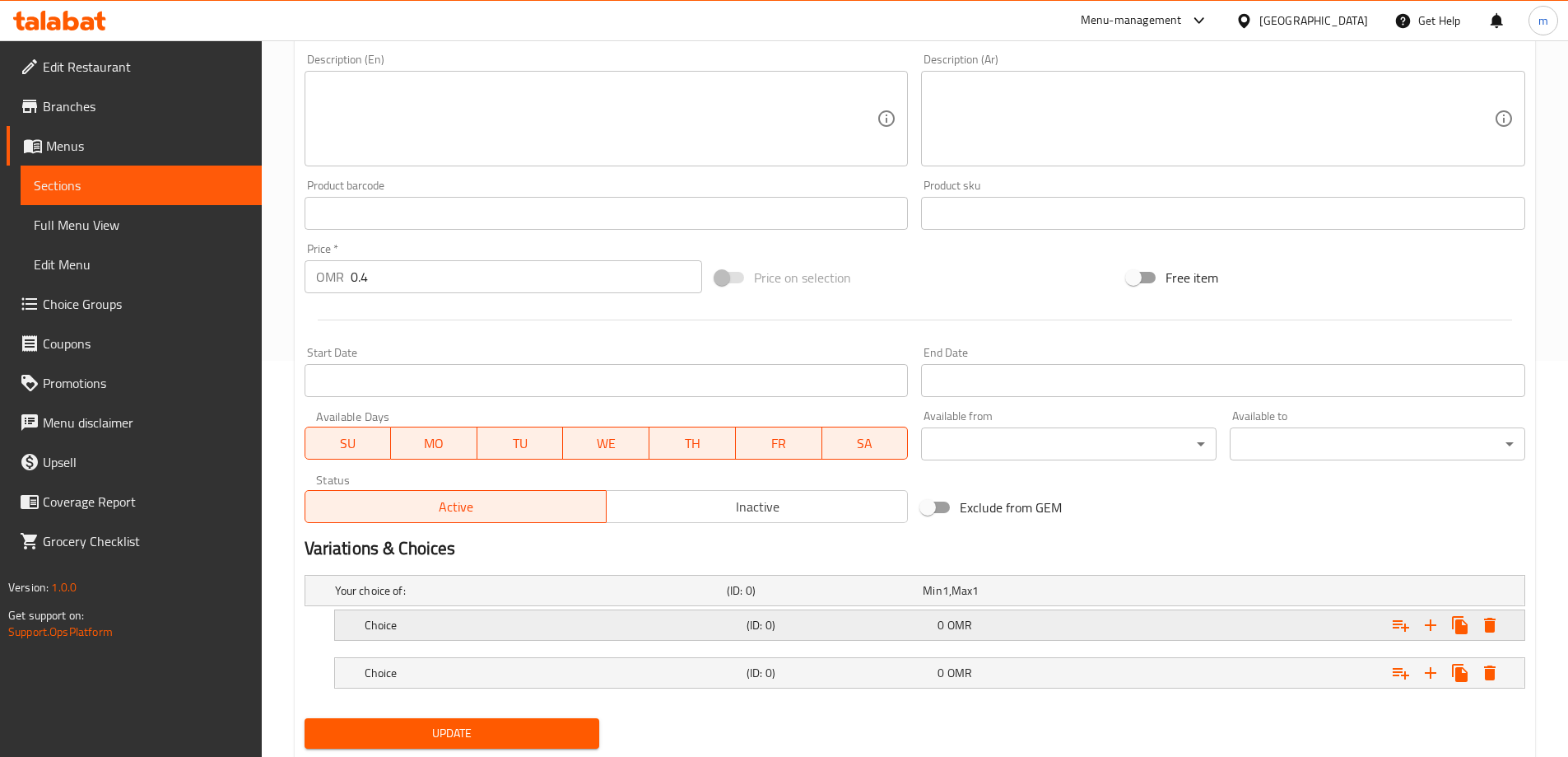
click at [461, 602] on div "Choice" at bounding box center [527, 591] width 392 height 23
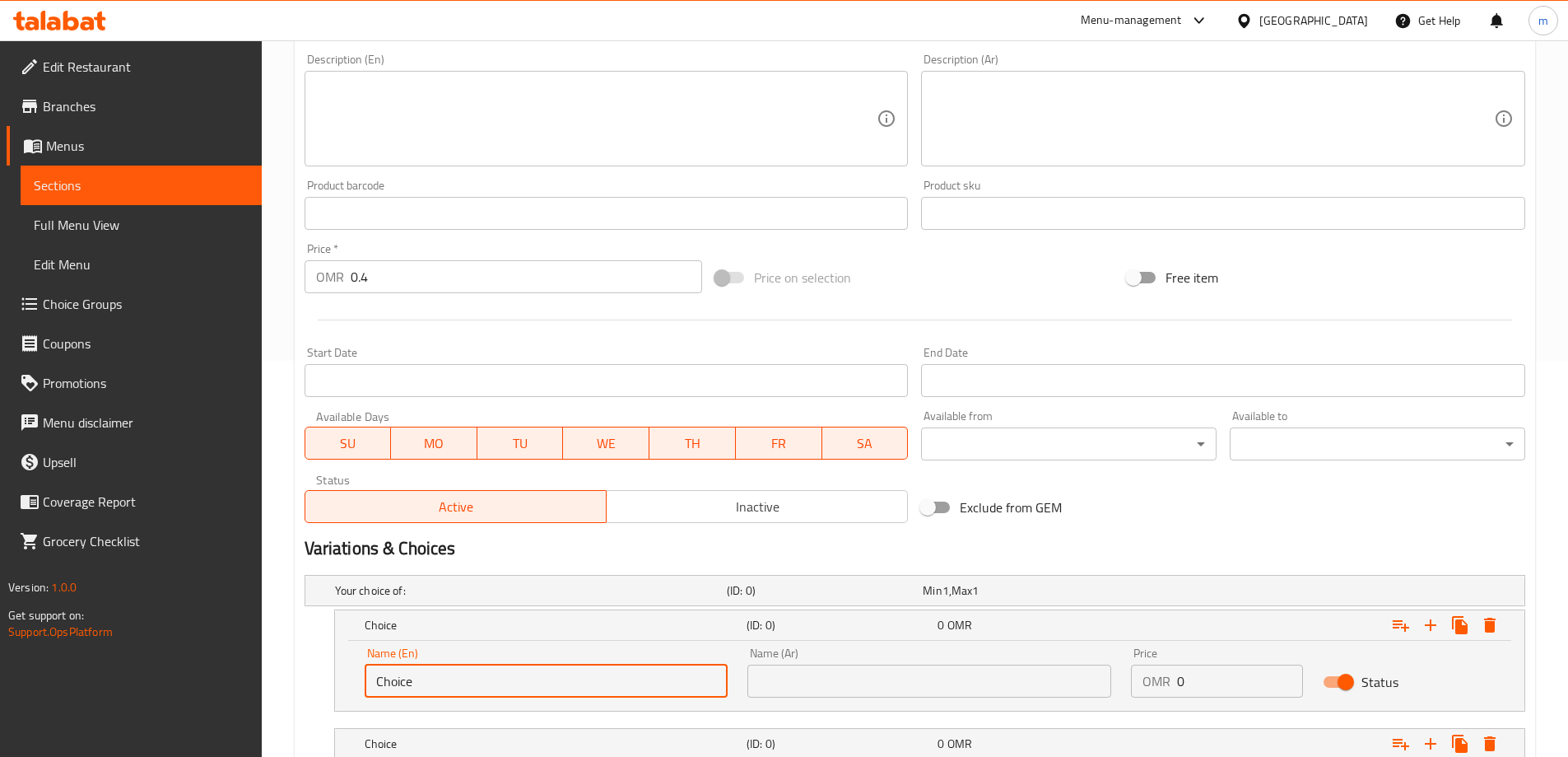
drag, startPoint x: 448, startPoint y: 682, endPoint x: 200, endPoint y: 674, distance: 248.1
click at [199, 678] on div "Edit Restaurant Branches Menus Sections Full Menu View Edit Menu Choice Groups …" at bounding box center [784, 260] width 1568 height 1232
paste input "Galaxy"
type input "Galaxy"
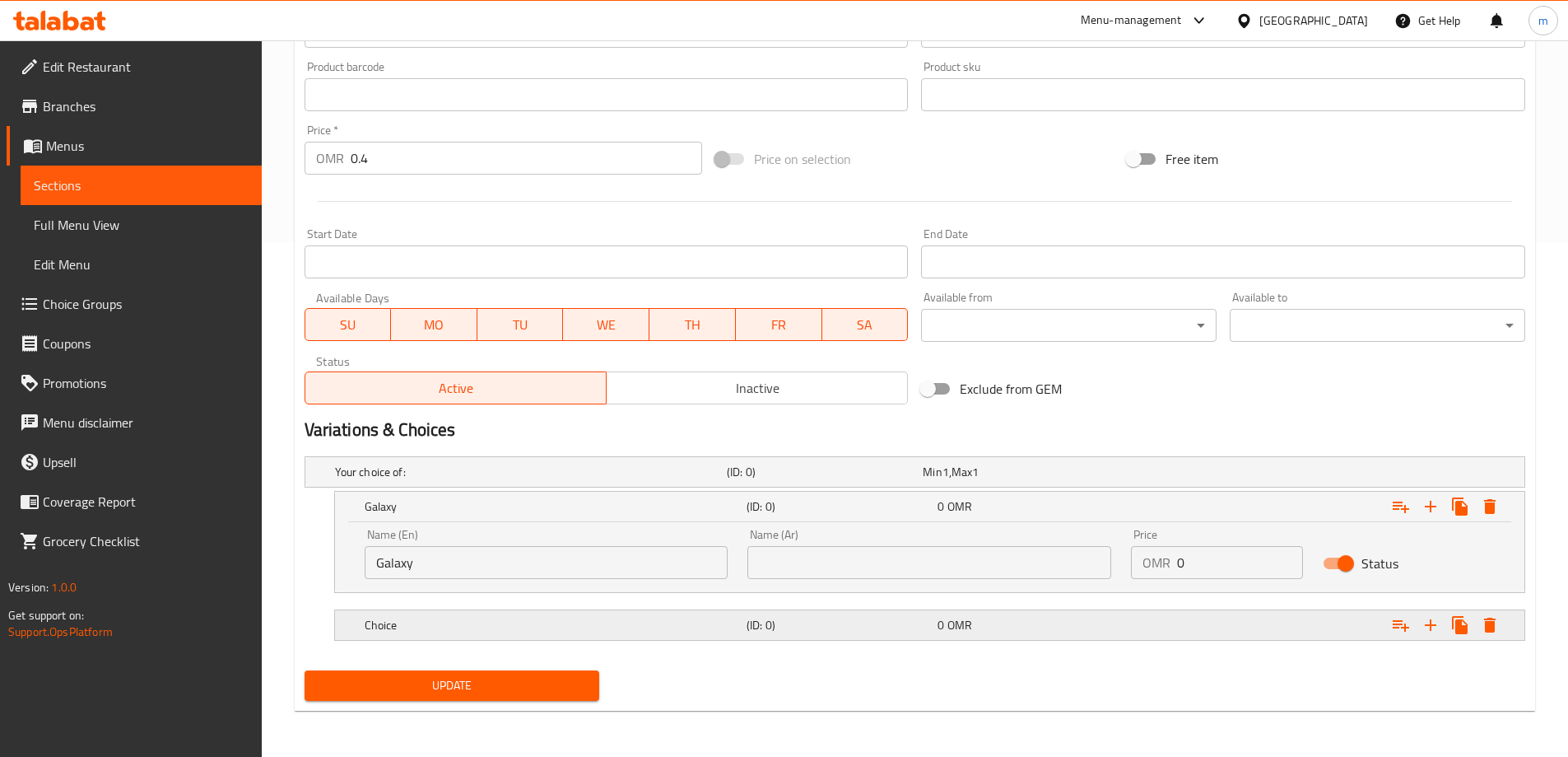
click at [414, 480] on h5 "Choice" at bounding box center [527, 472] width 385 height 16
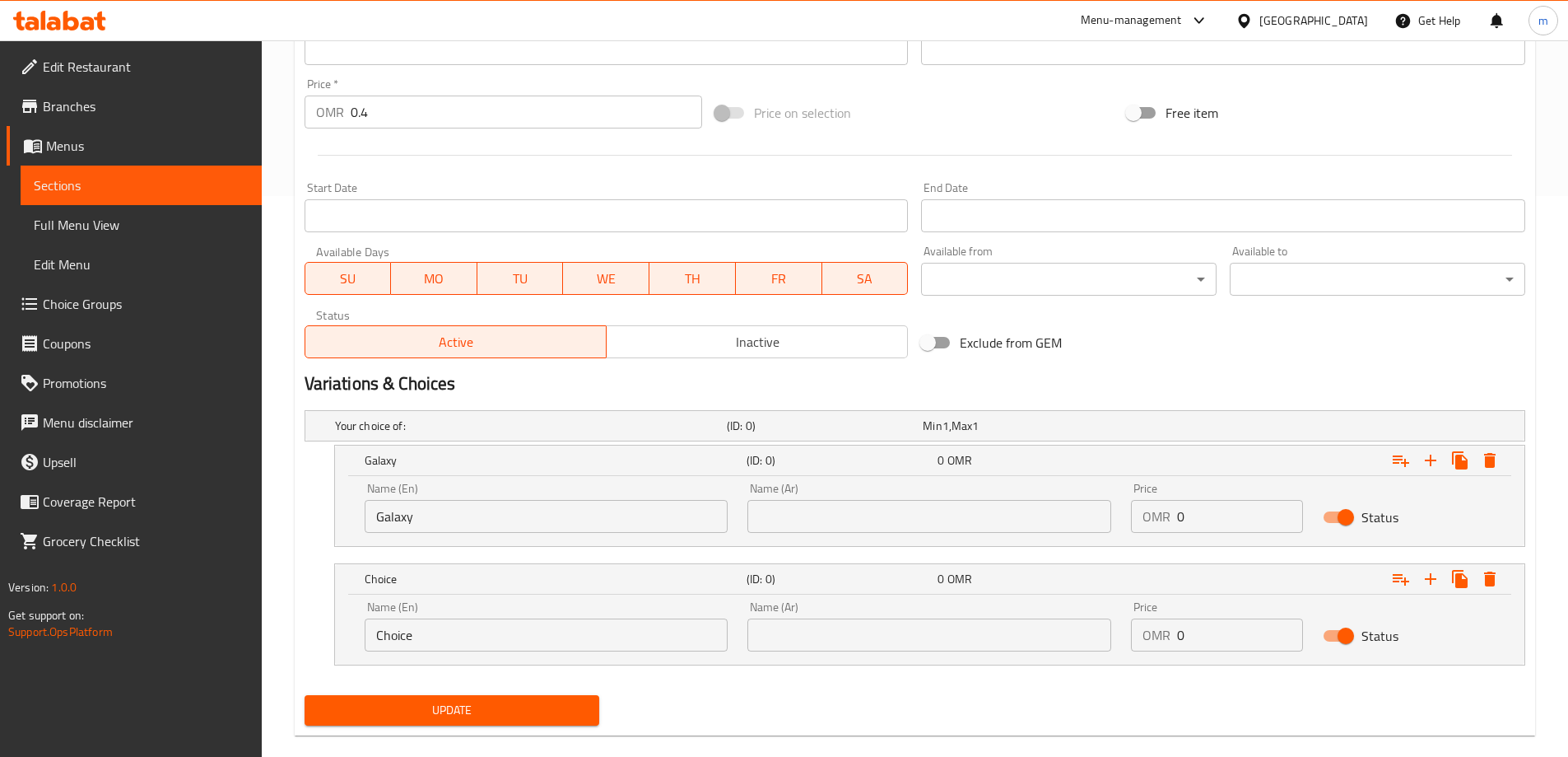
scroll to position [585, 0]
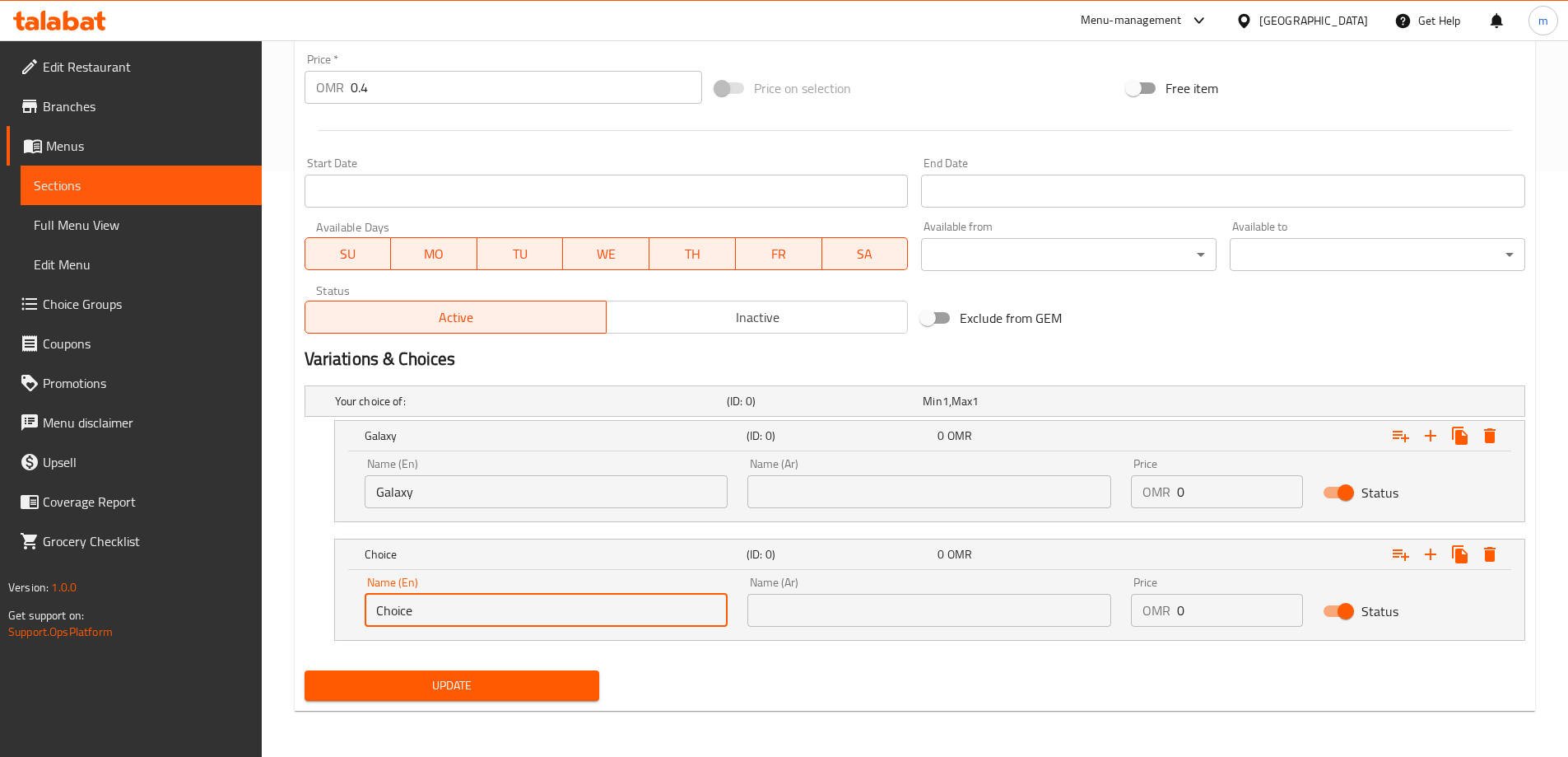
drag, startPoint x: 433, startPoint y: 615, endPoint x: 169, endPoint y: 586, distance: 265.6
click at [169, 586] on div "Edit Restaurant Branches Menus Sections Full Menu View Edit Menu Choice Groups …" at bounding box center [784, 105] width 1568 height 1303
paste input "Kinder"
type input "Kinder"
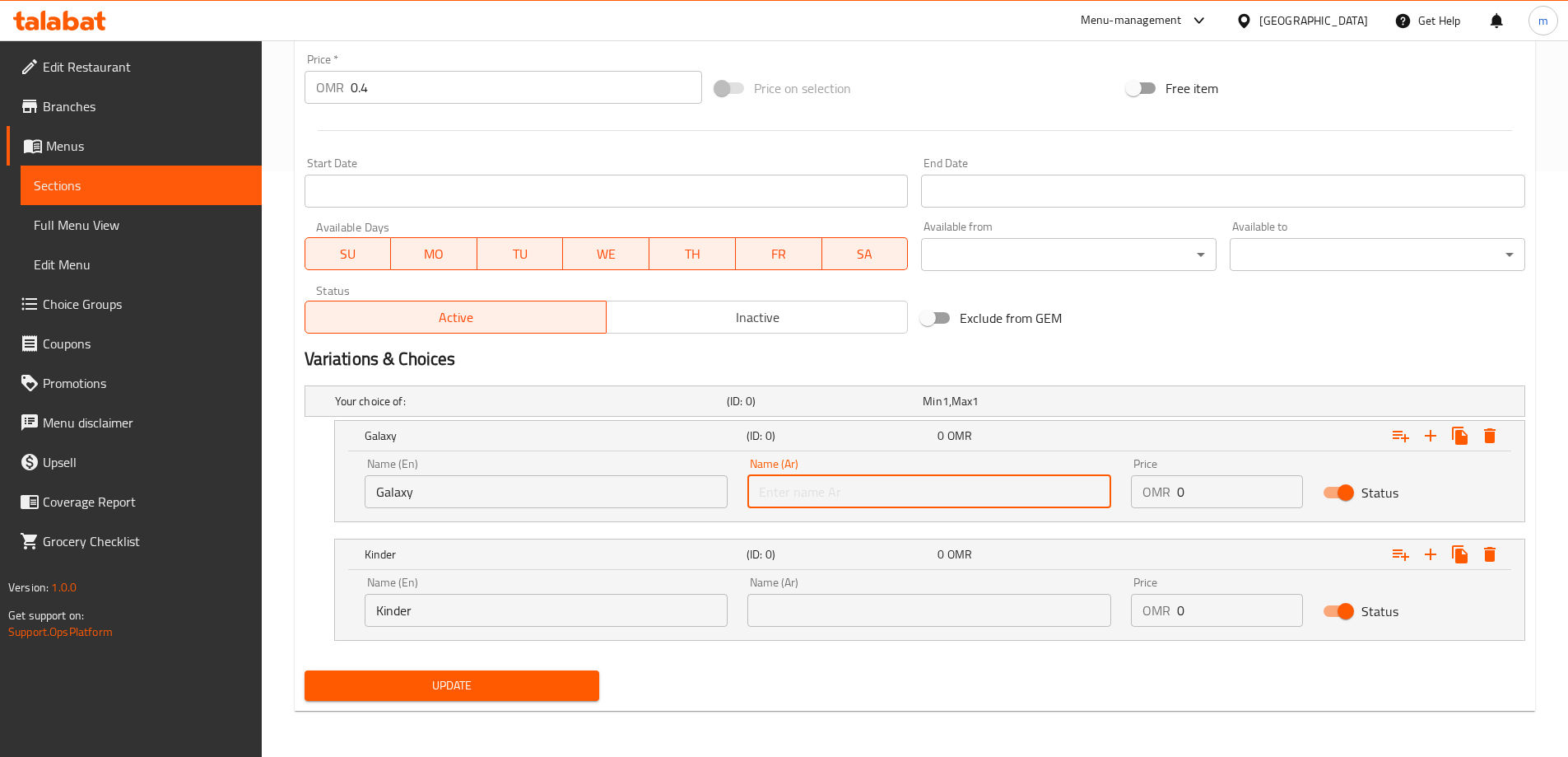
click at [1086, 484] on input "text" at bounding box center [929, 492] width 364 height 33
paste input "جالكسي"
type input "جالكسي"
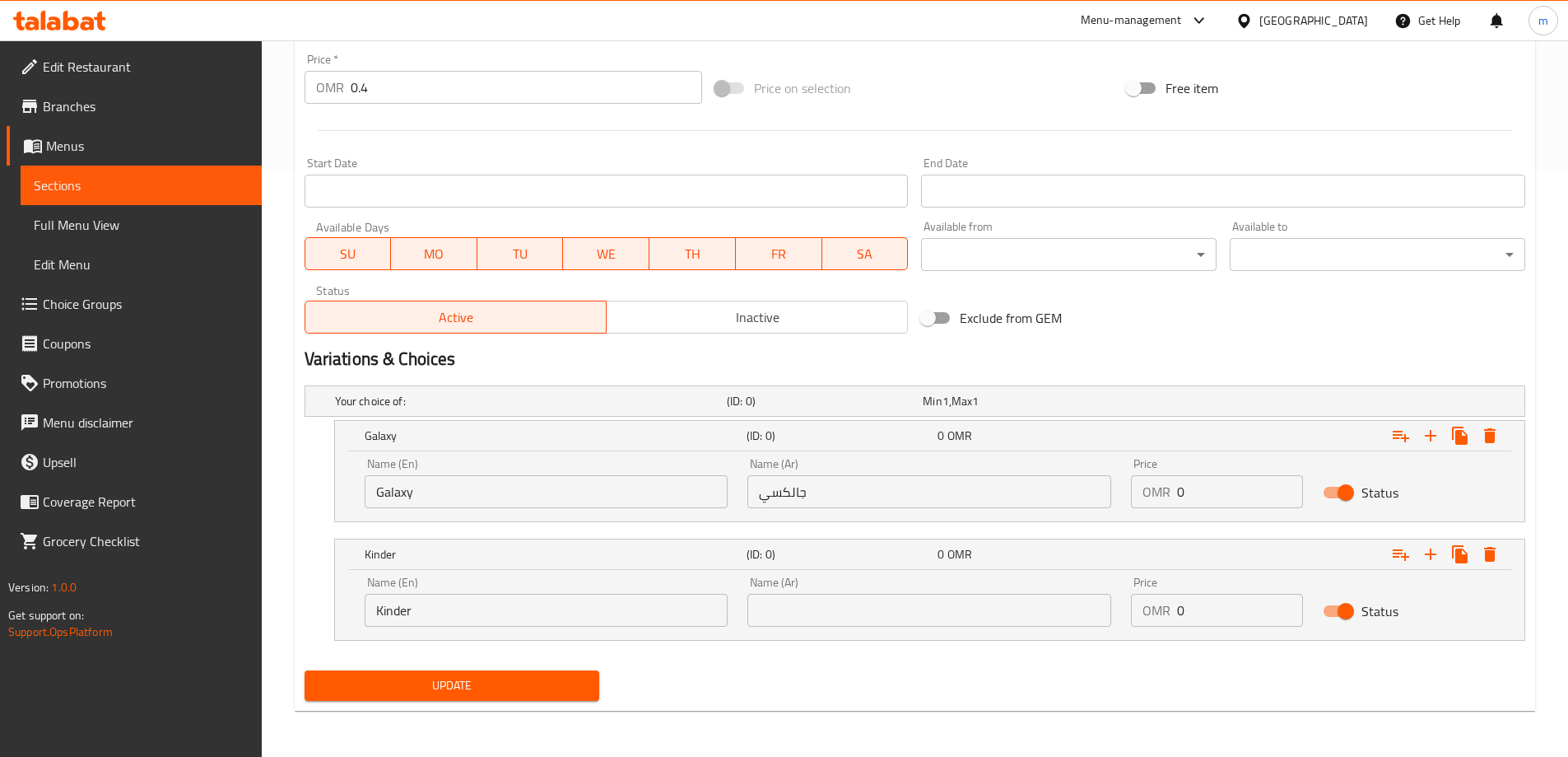
click at [821, 608] on input "text" at bounding box center [929, 610] width 364 height 33
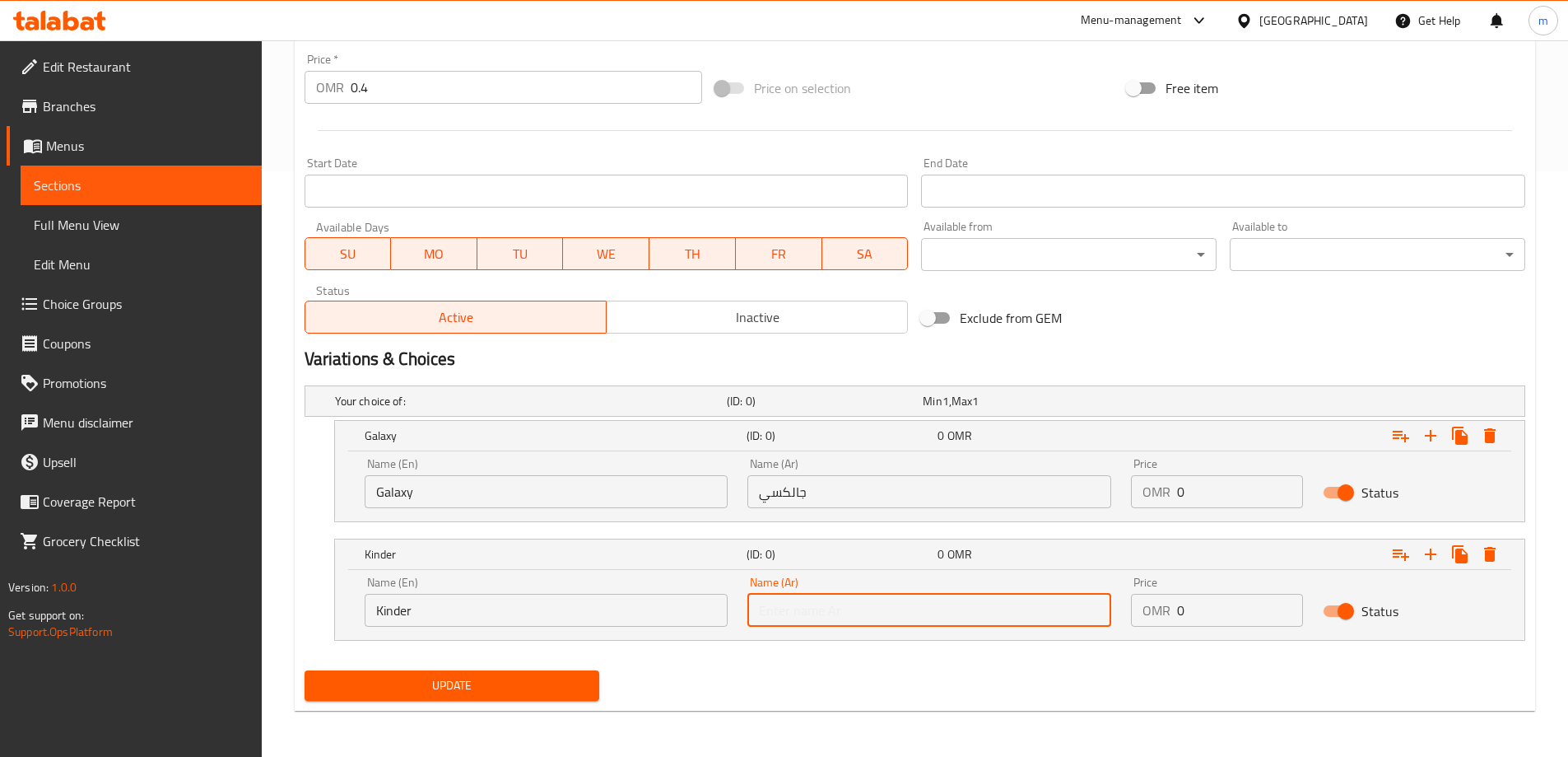
paste input "كيندر"
type input "كيندر"
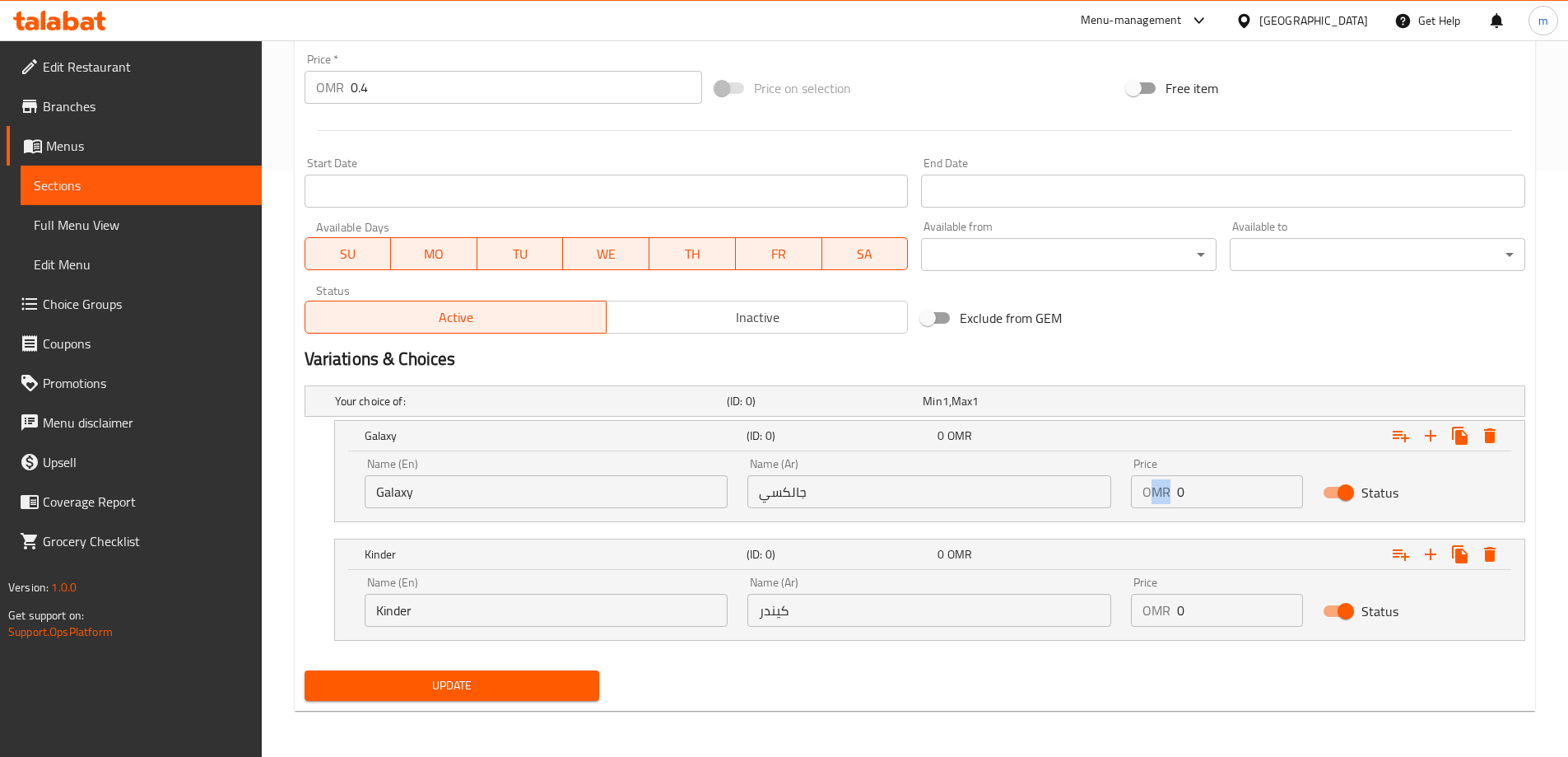
drag, startPoint x: 1224, startPoint y: 510, endPoint x: 1152, endPoint y: 497, distance: 73.2
click at [1152, 497] on div "Price OMR 0 Price" at bounding box center [1217, 483] width 191 height 70
click at [1205, 506] on input "0" at bounding box center [1240, 492] width 126 height 33
click at [1205, 494] on input "0" at bounding box center [1240, 492] width 126 height 33
drag, startPoint x: 1199, startPoint y: 493, endPoint x: 1168, endPoint y: 496, distance: 31.1
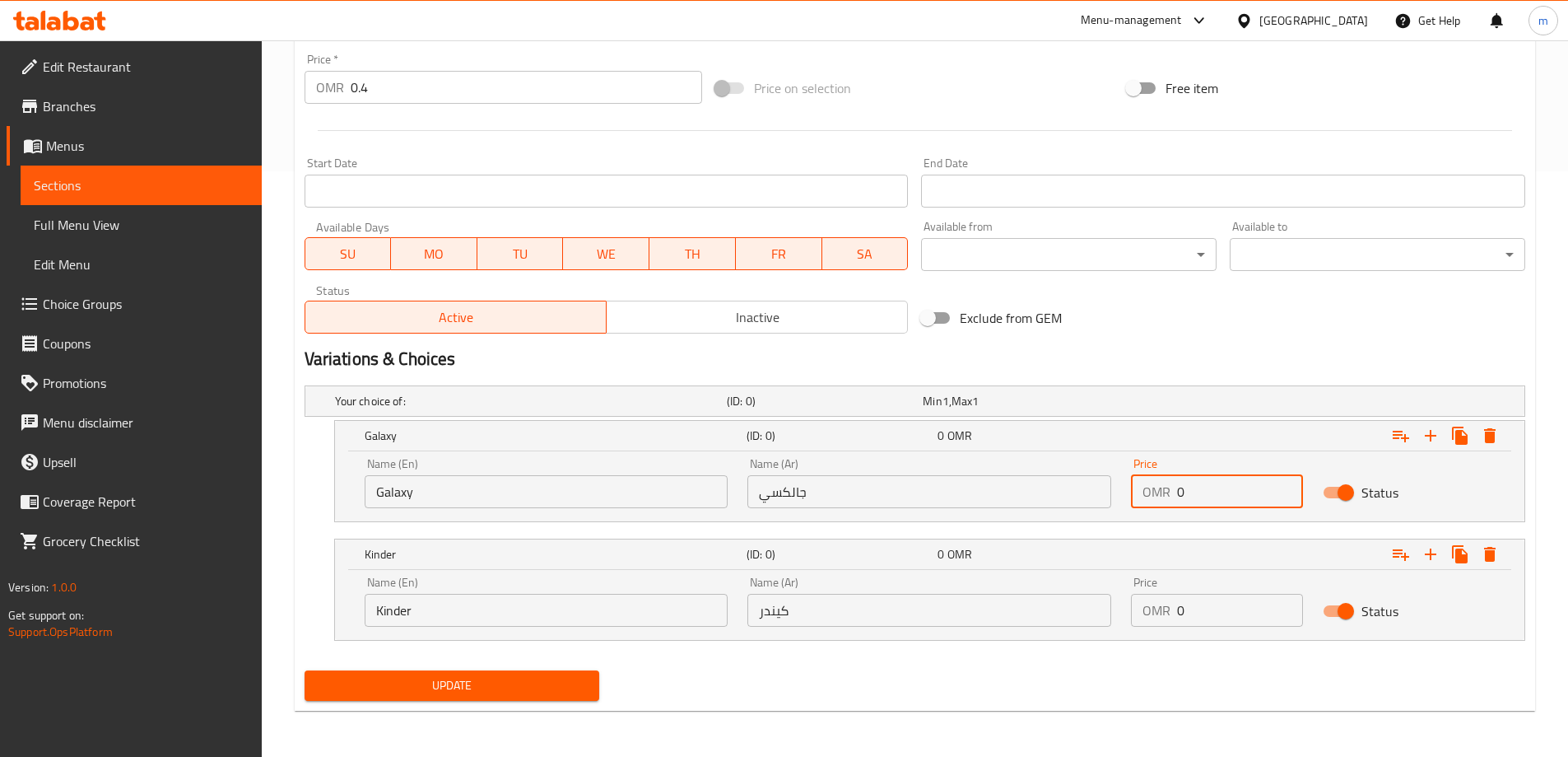
click at [1168, 496] on div "OMR 0 Price" at bounding box center [1218, 492] width 173 height 33
paste input ".4"
type input "0.4"
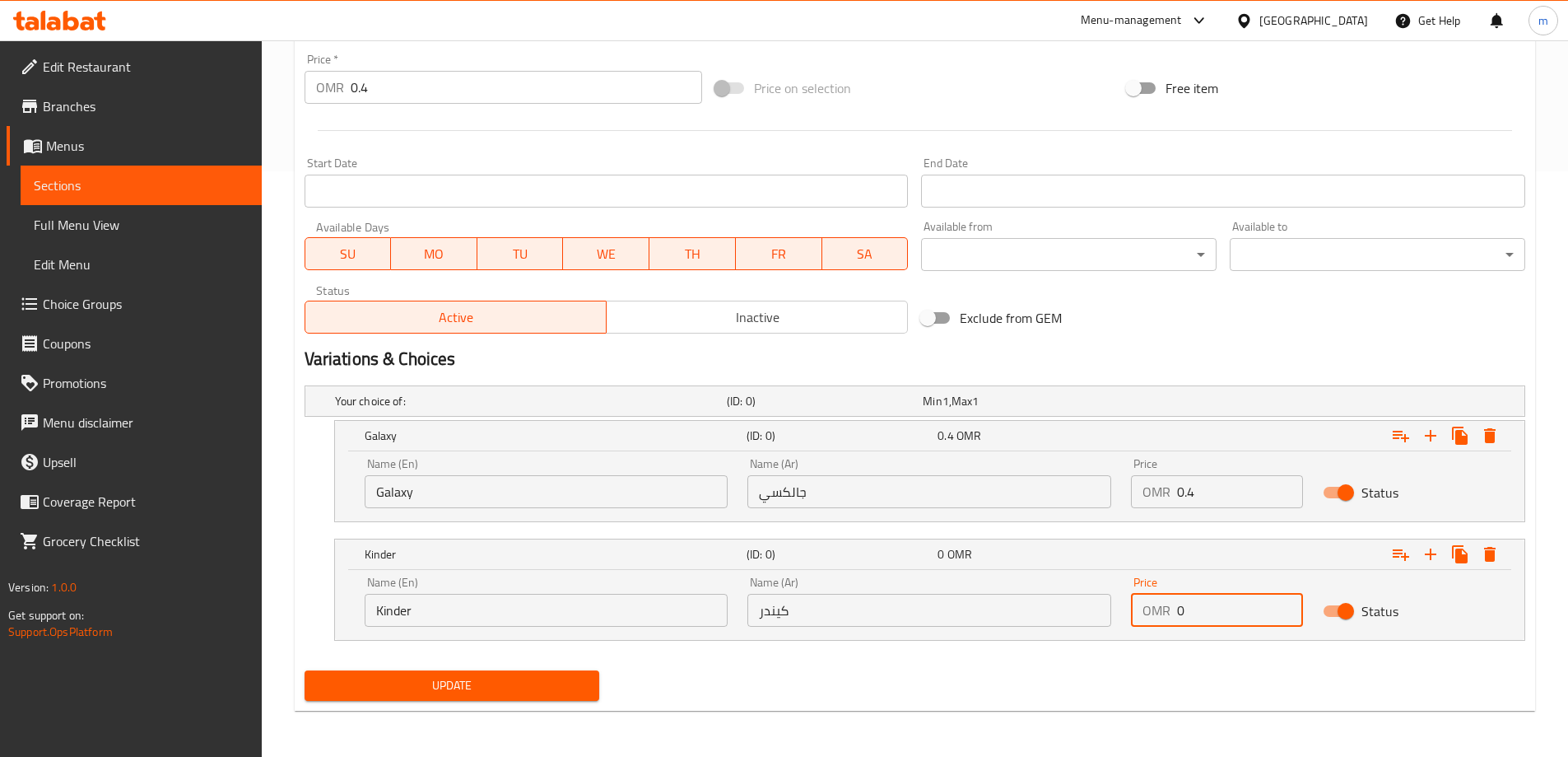
drag, startPoint x: 1206, startPoint y: 608, endPoint x: 1138, endPoint y: 615, distance: 68.4
click at [1138, 615] on div "OMR 0 Price" at bounding box center [1218, 610] width 173 height 33
paste input ".4"
type input "0.4"
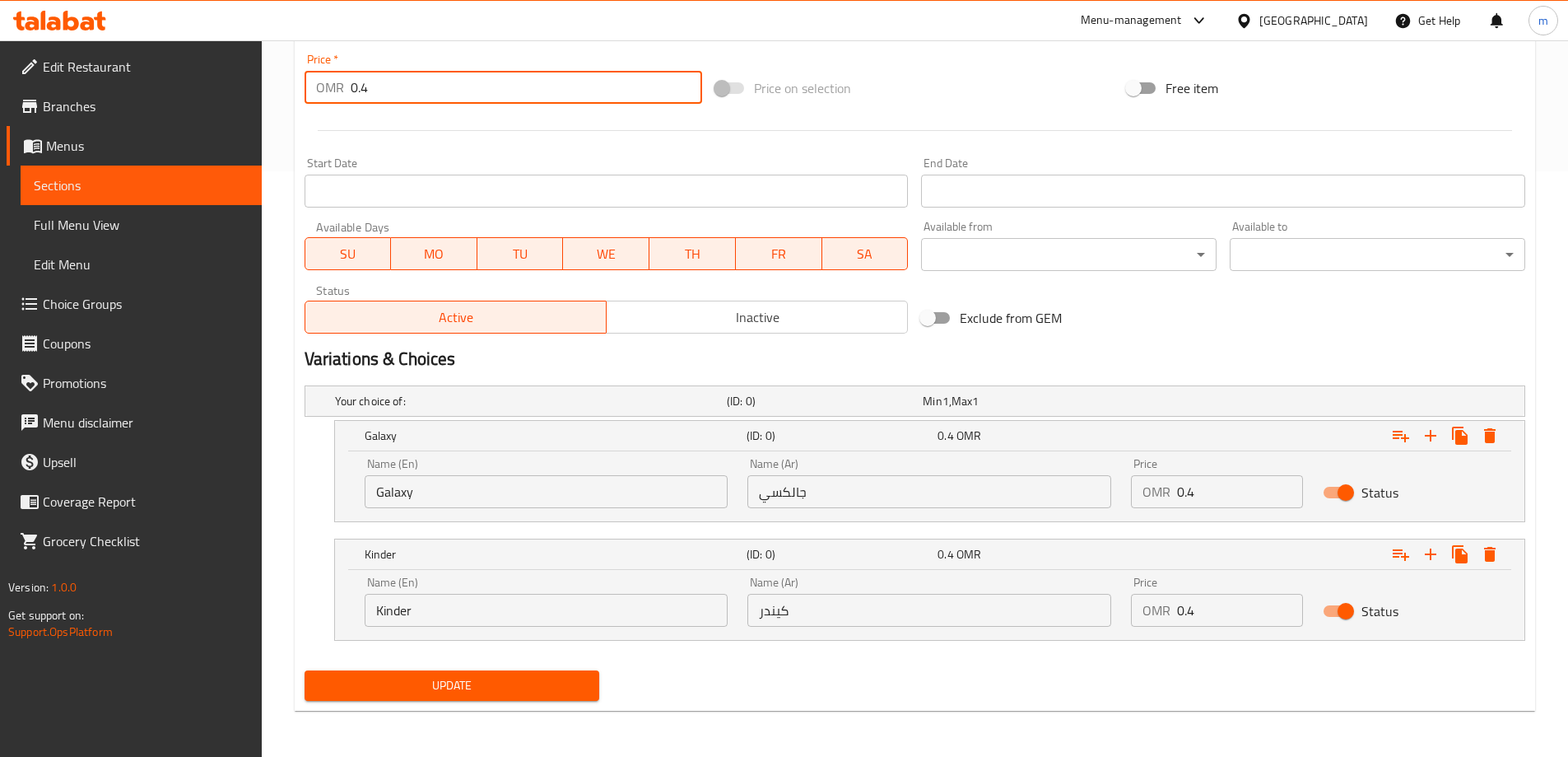
drag, startPoint x: 360, startPoint y: 95, endPoint x: 310, endPoint y: 95, distance: 50.0
click at [310, 95] on div "OMR 0.4 Price *" at bounding box center [503, 87] width 398 height 33
type input "0"
click at [573, 677] on span "Update" at bounding box center [453, 685] width 270 height 21
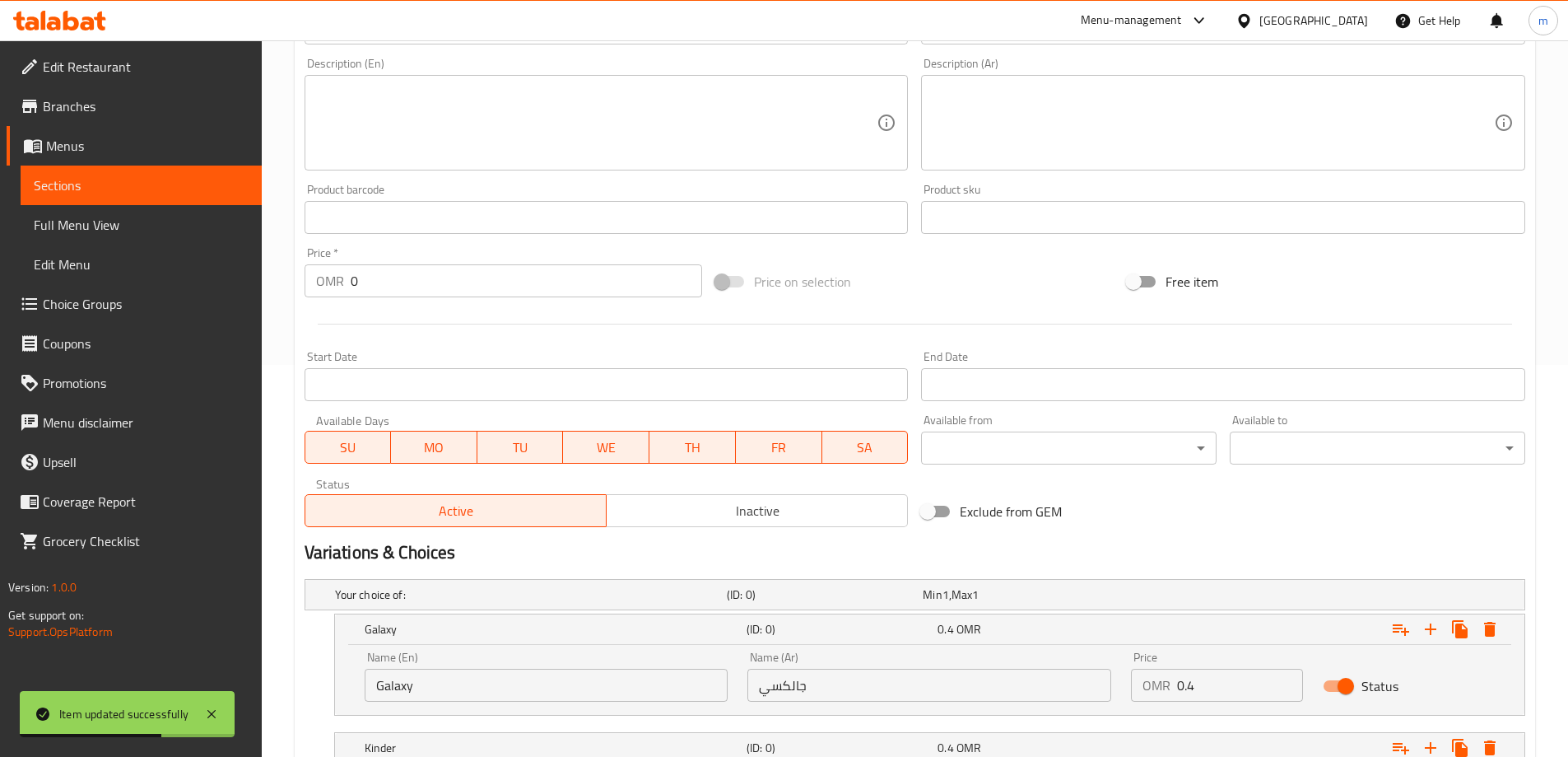
scroll to position [421, 0]
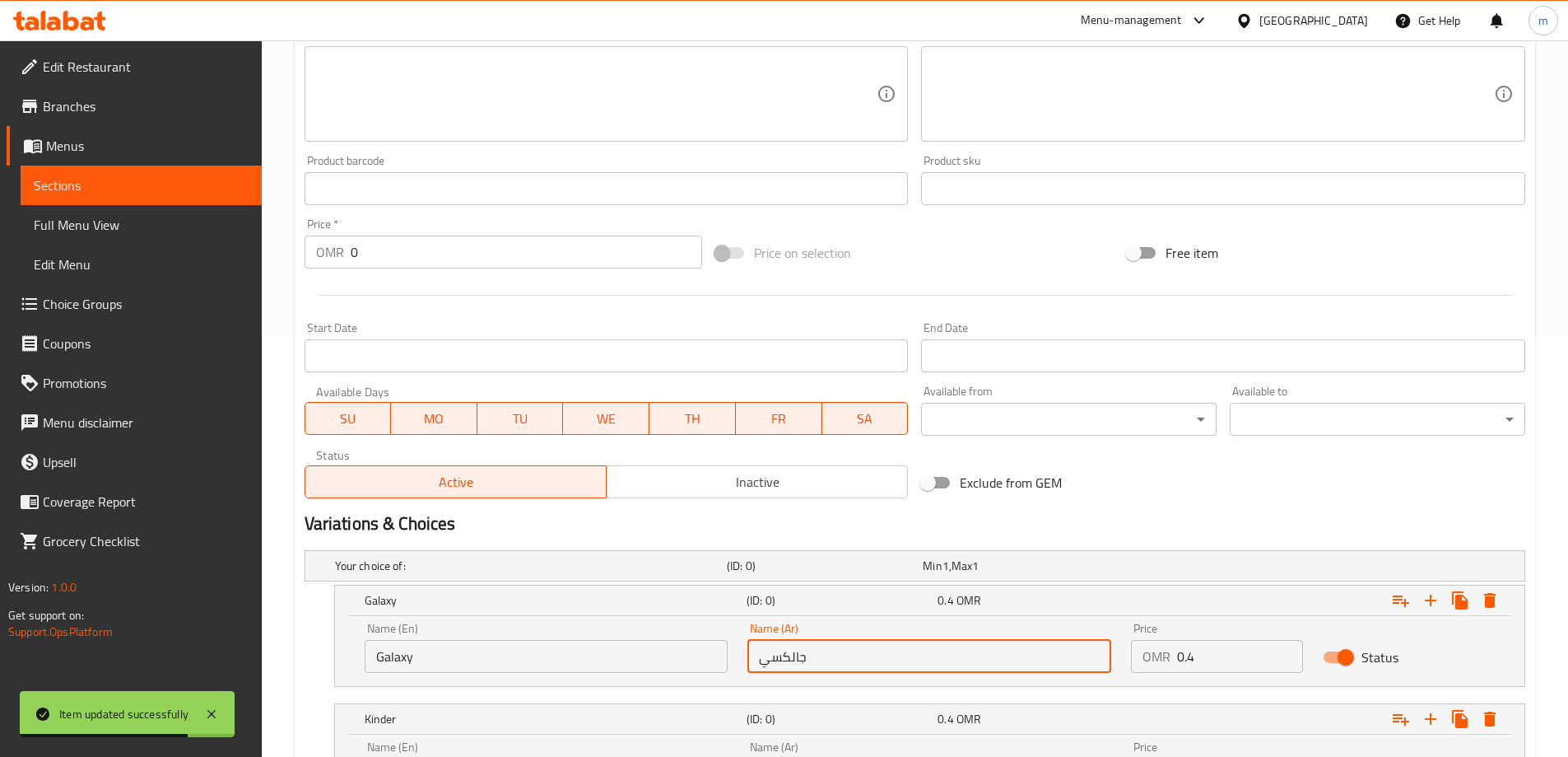
click at [789, 663] on input "جالكسي" at bounding box center [929, 656] width 364 height 33
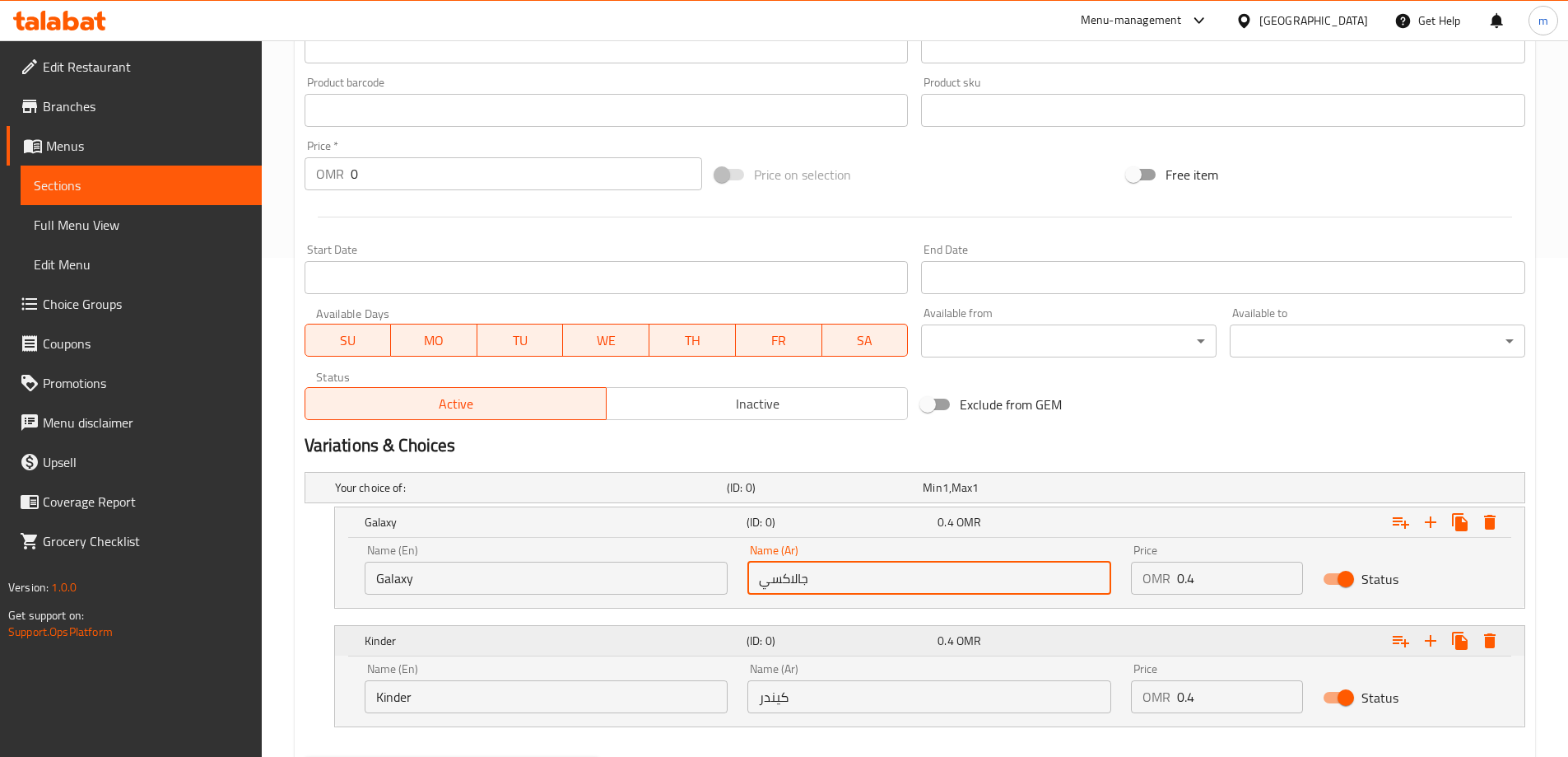
scroll to position [585, 0]
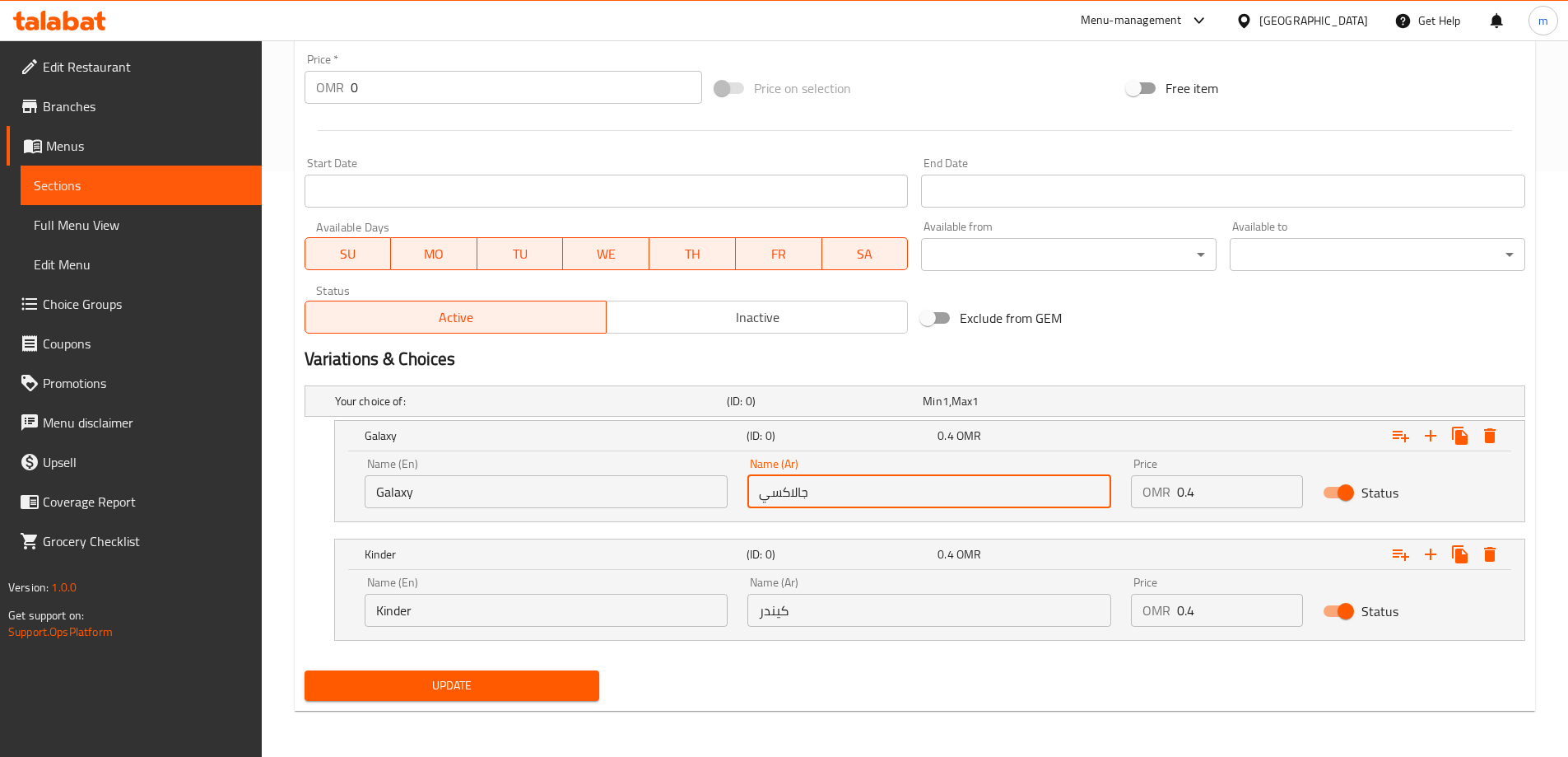
type input "جالاكسي"
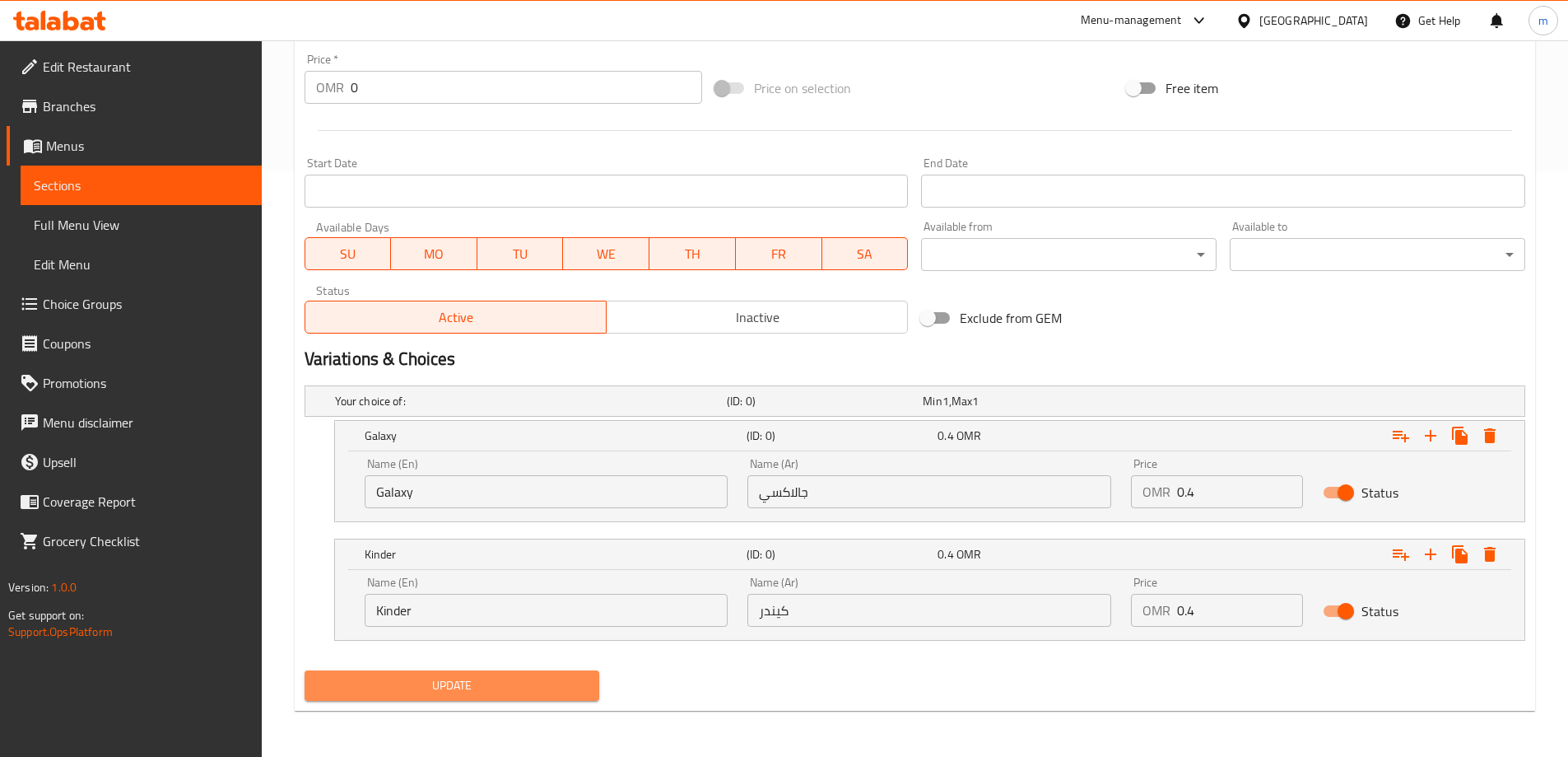
click at [500, 677] on span "Update" at bounding box center [453, 685] width 270 height 21
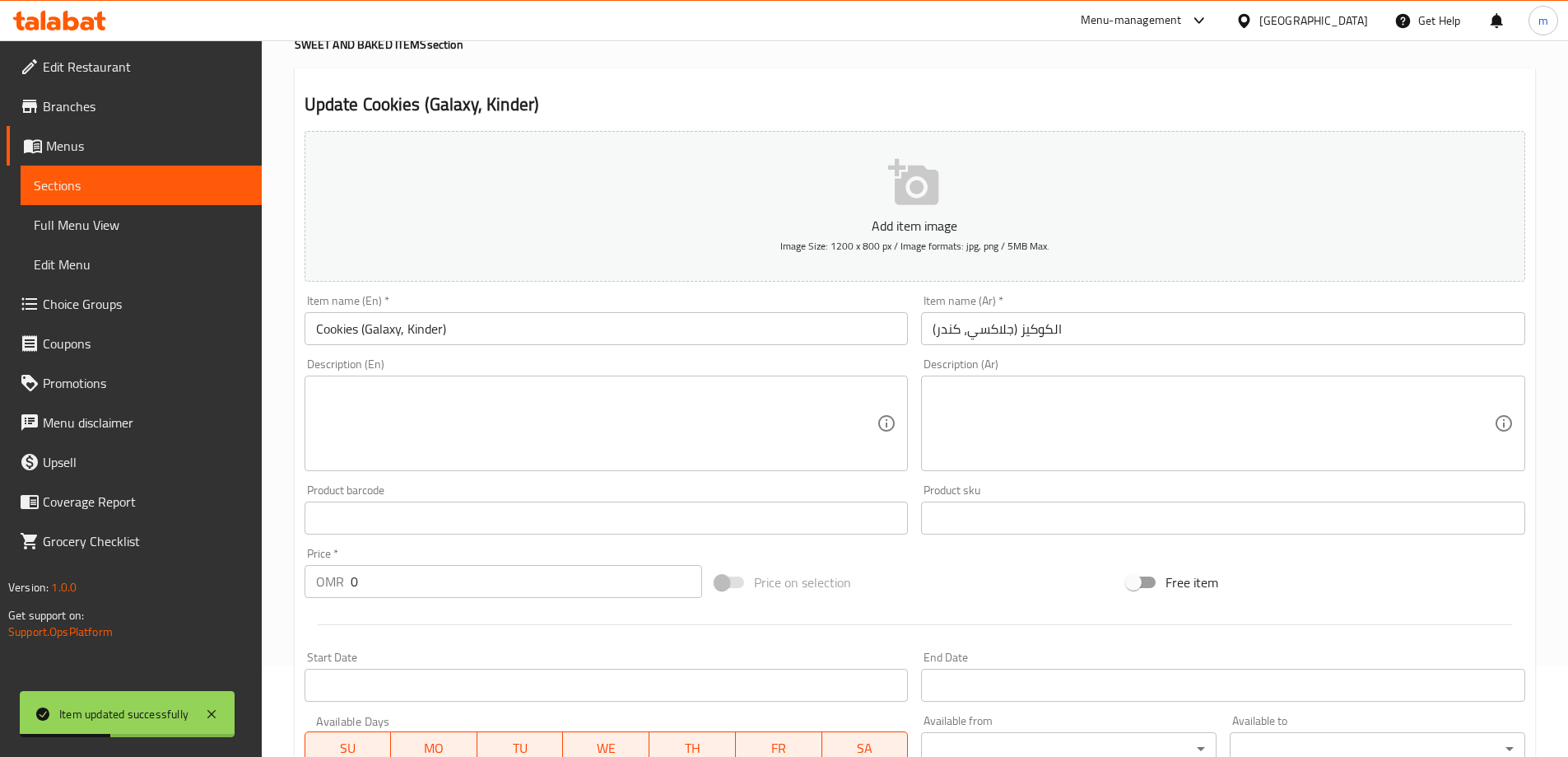
scroll to position [0, 0]
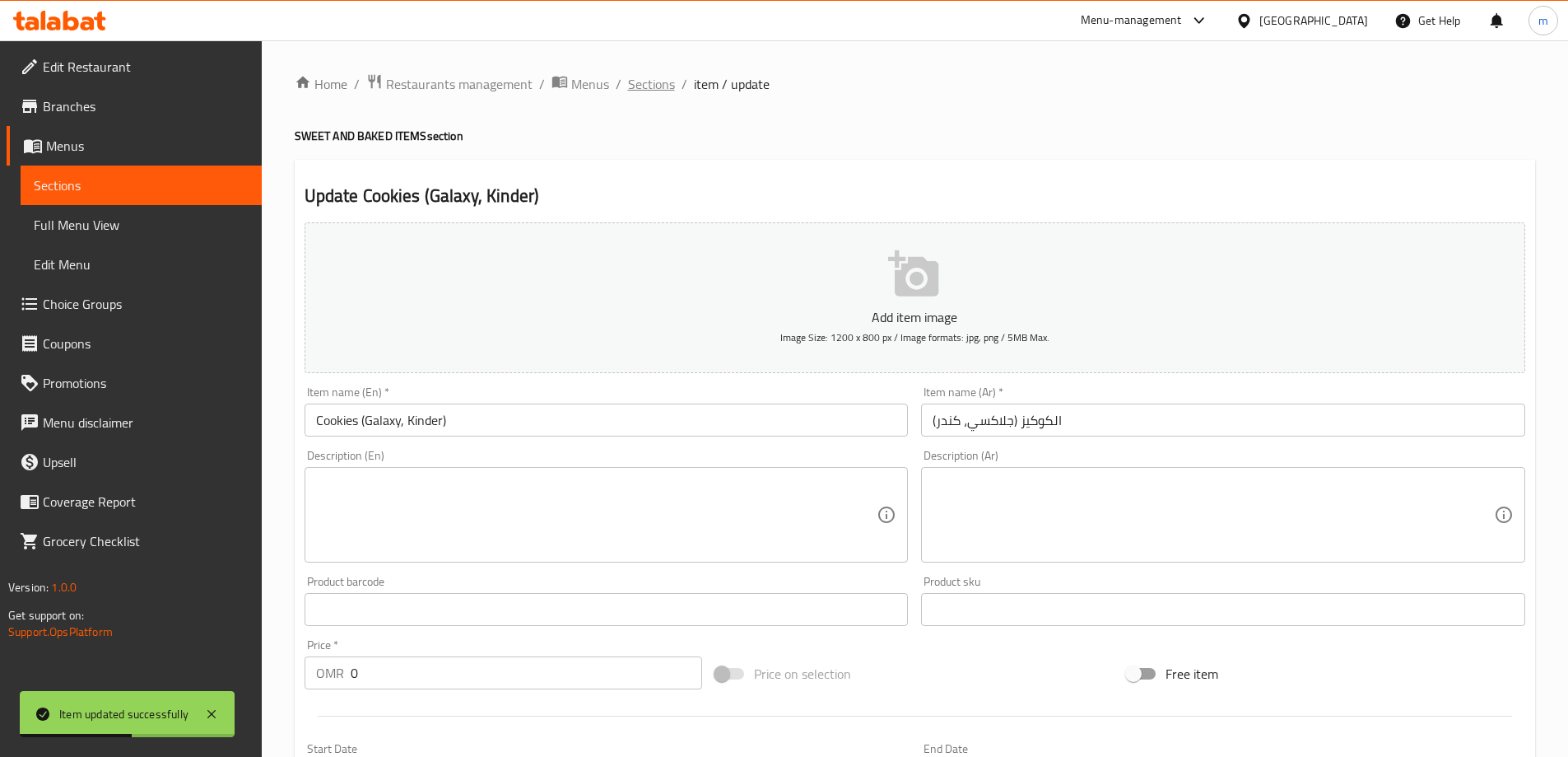
click at [643, 90] on span "Sections" at bounding box center [651, 84] width 47 height 20
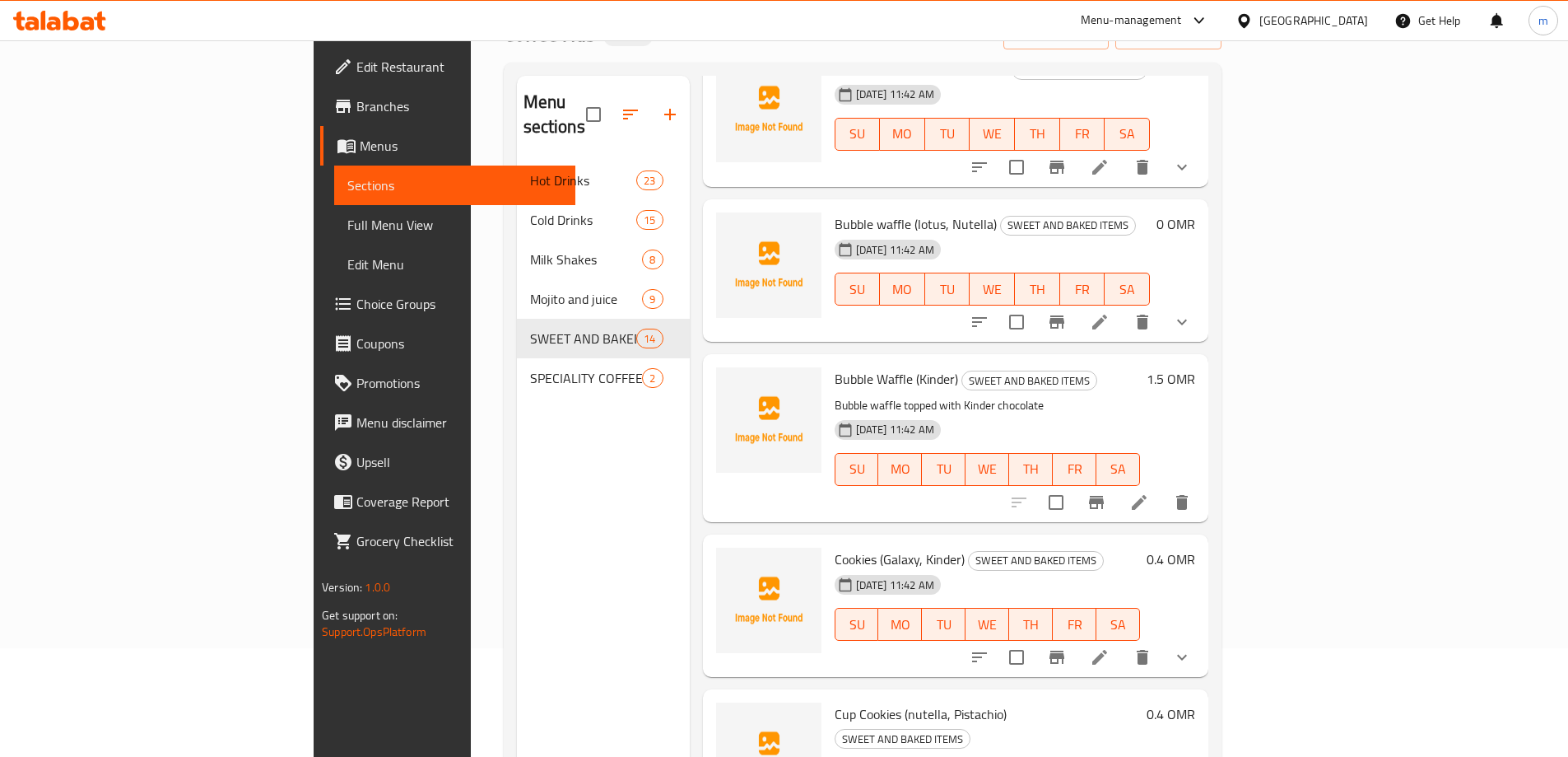
scroll to position [231, 0]
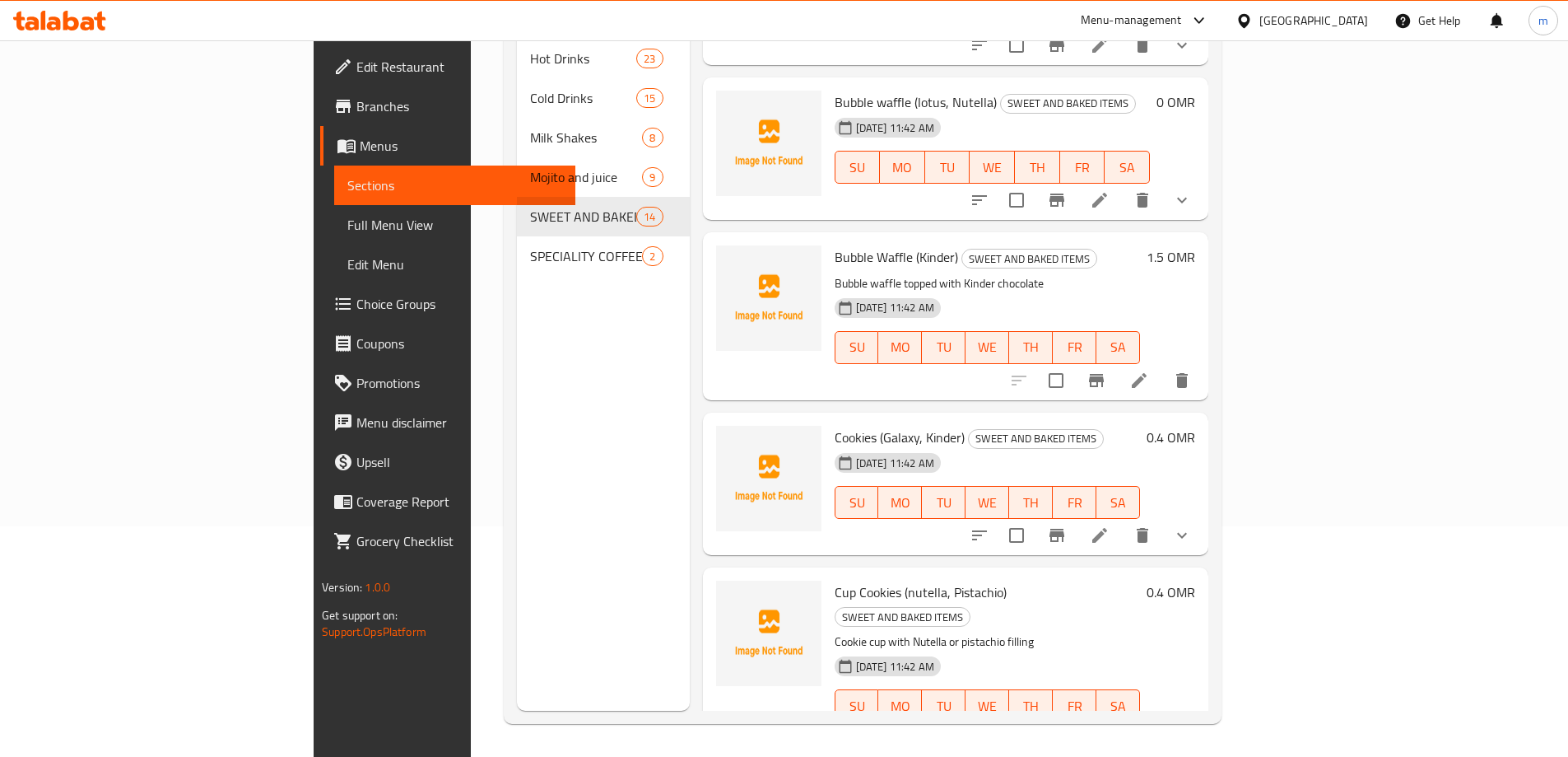
click at [1163, 724] on li at bounding box center [1138, 738] width 46 height 30
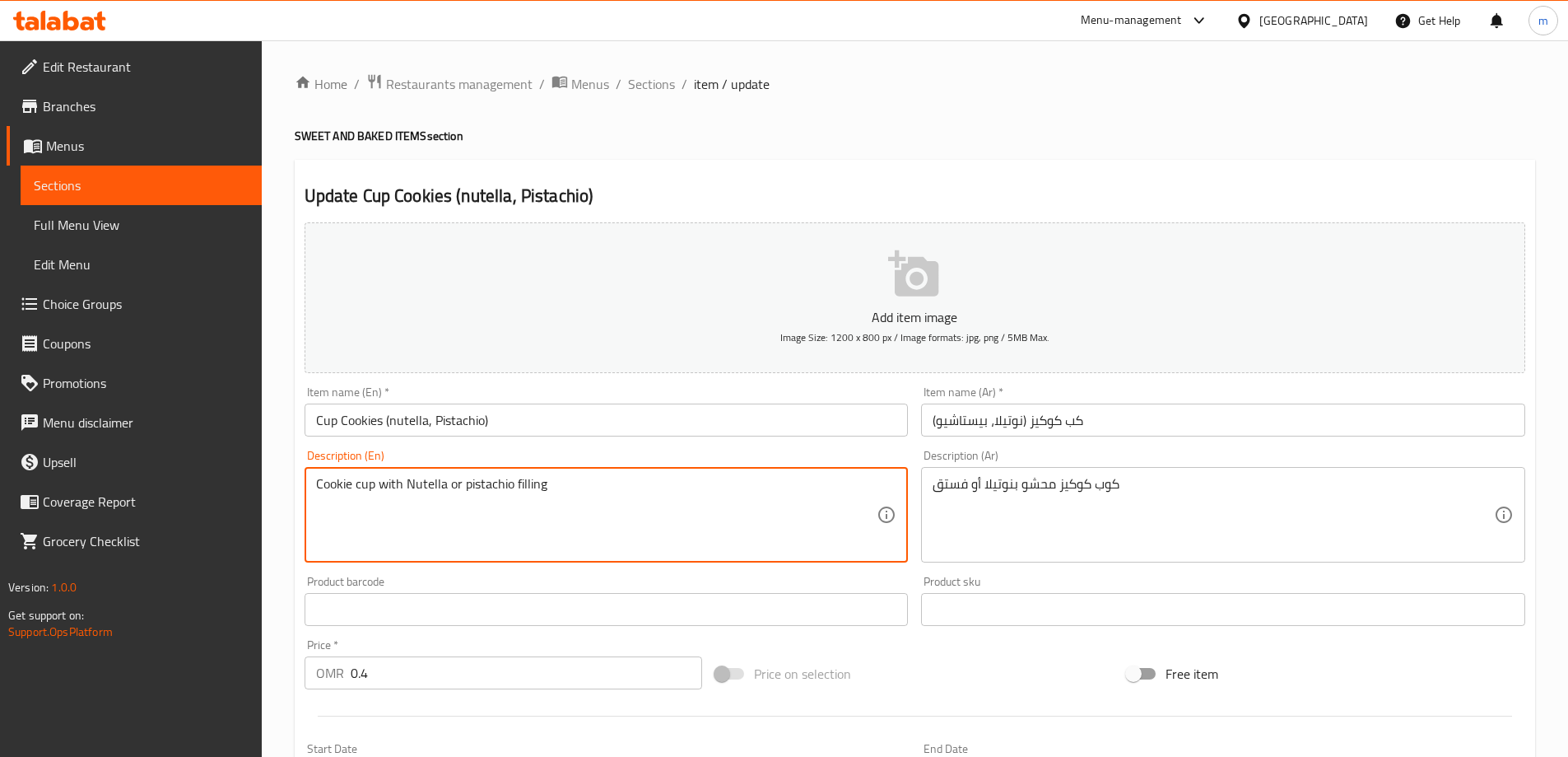
click at [555, 499] on textarea "Cookie cup with Nutella or pistachio filling" at bounding box center [597, 515] width 562 height 78
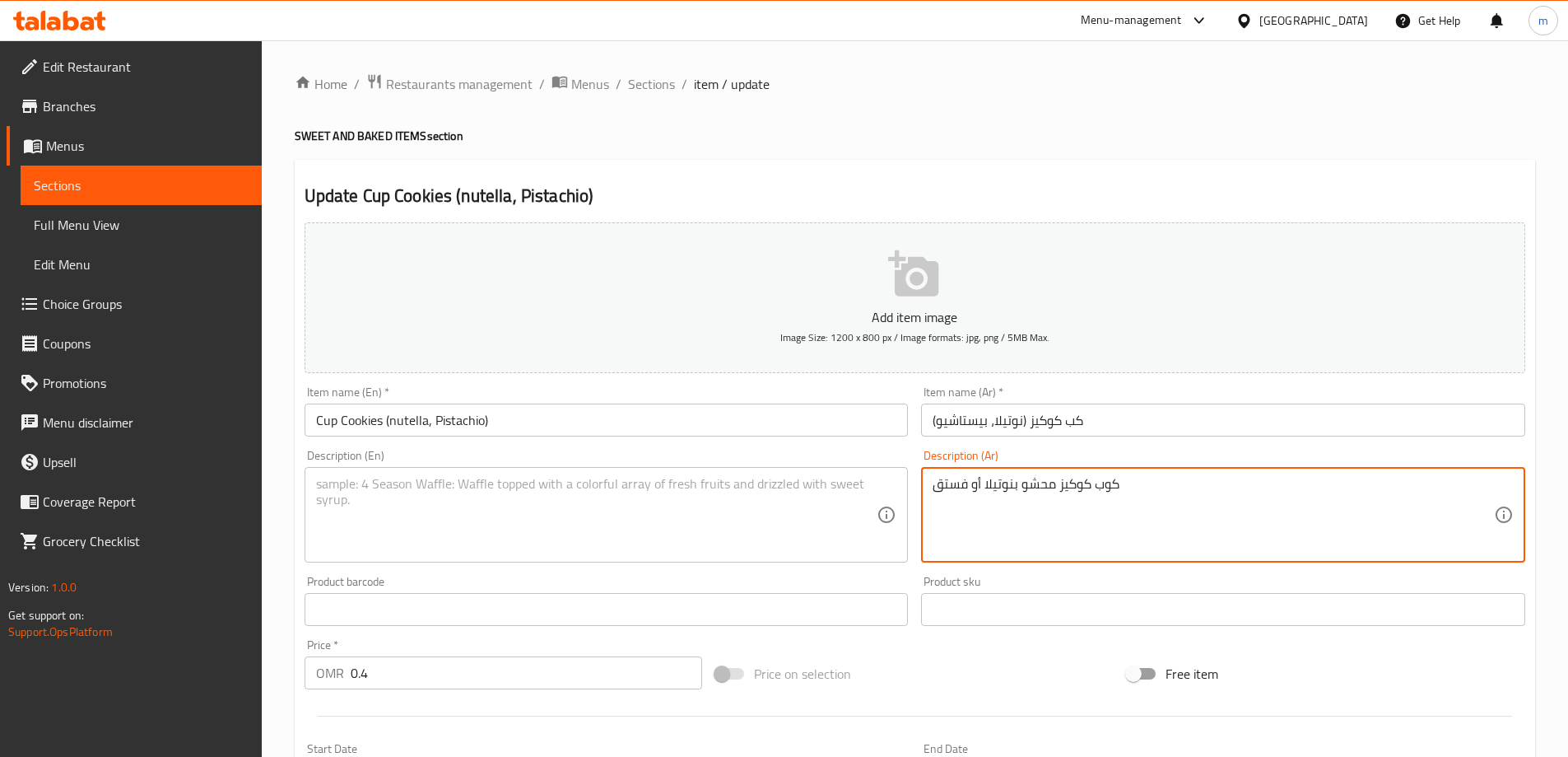
click at [1055, 487] on textarea "كوب كوكيز محشو بنوتيلا أو فستق" at bounding box center [1213, 515] width 562 height 78
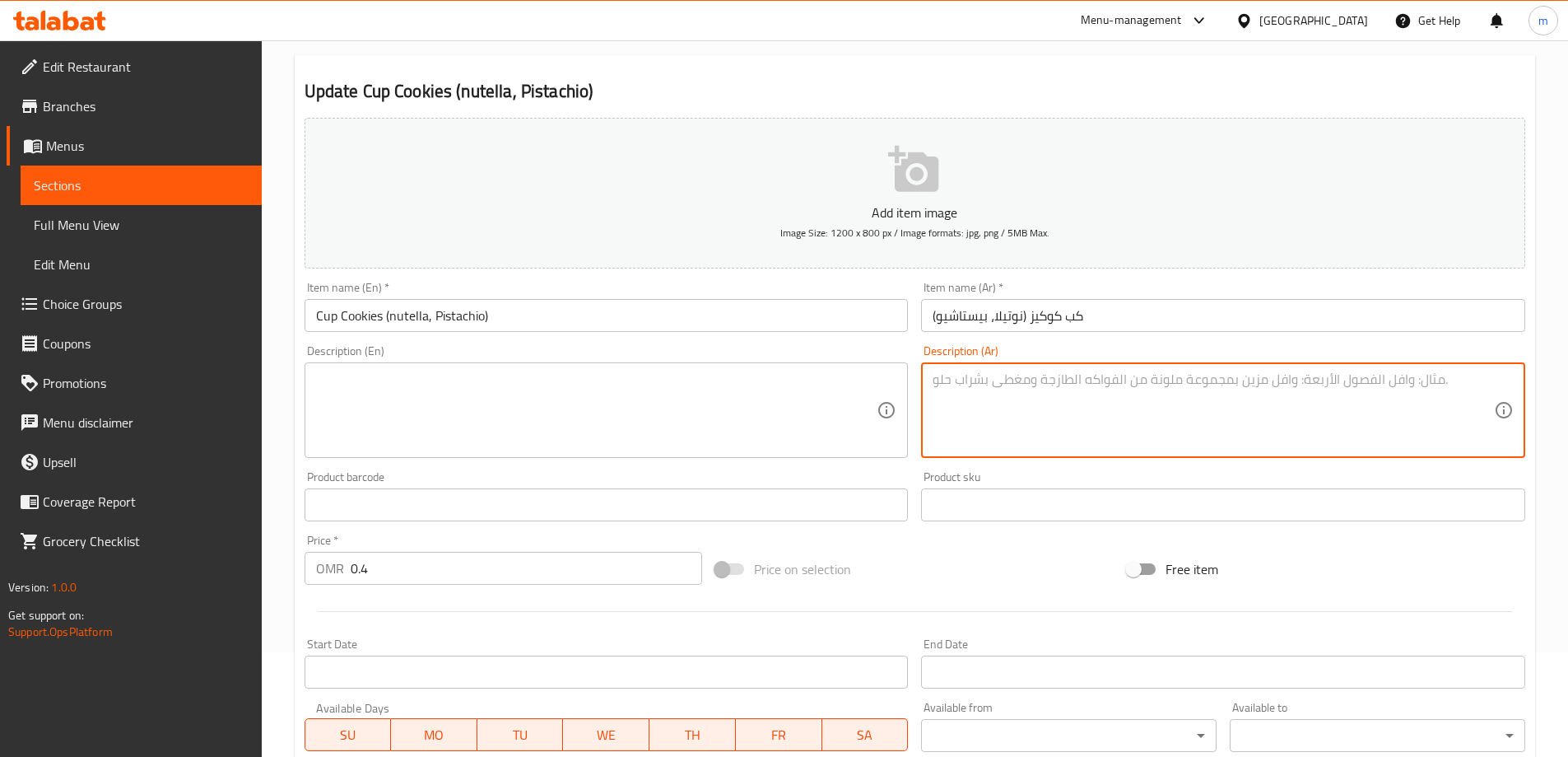
scroll to position [330, 0]
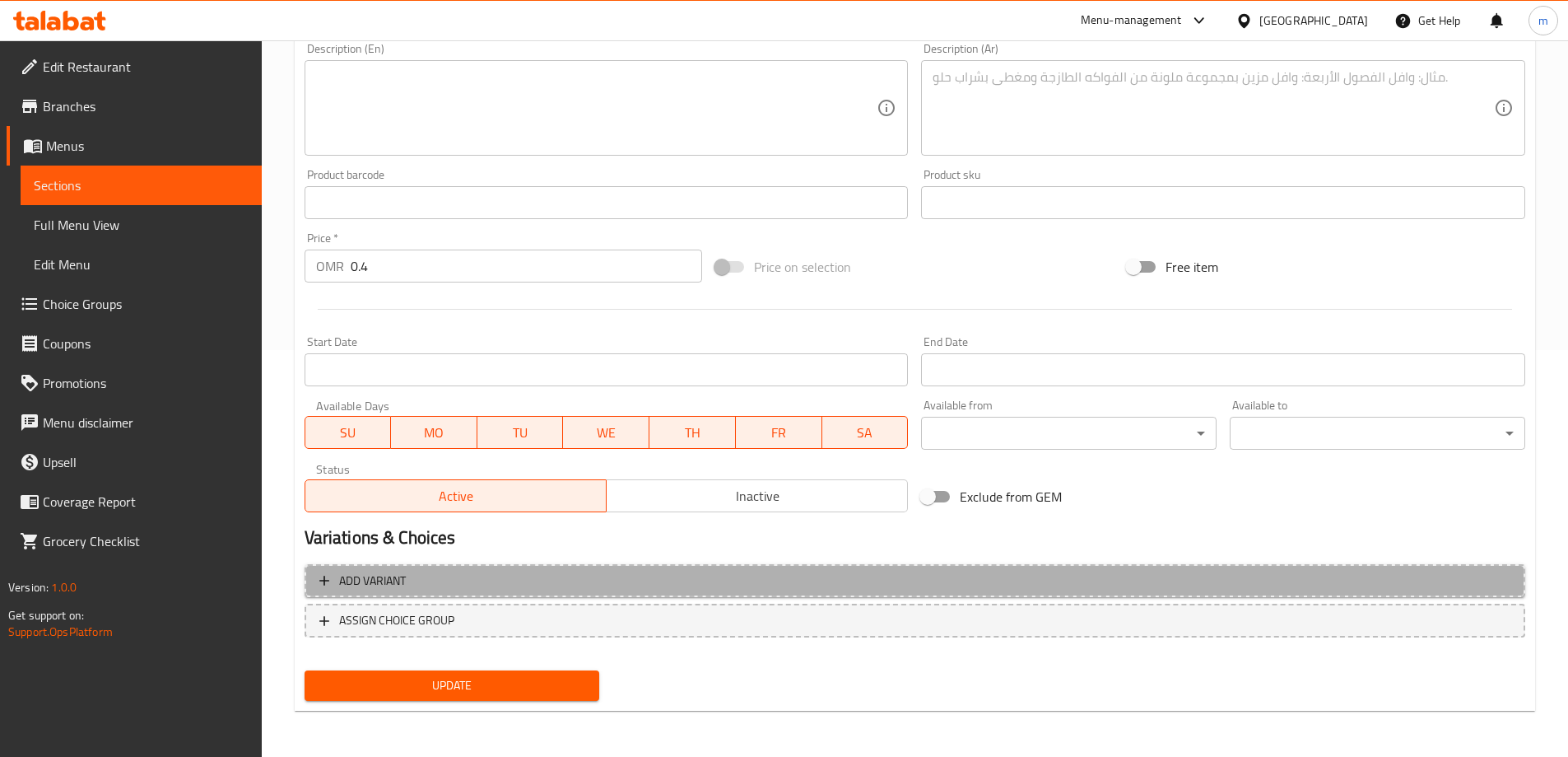
click at [922, 596] on button "Add variant" at bounding box center [915, 582] width 1221 height 34
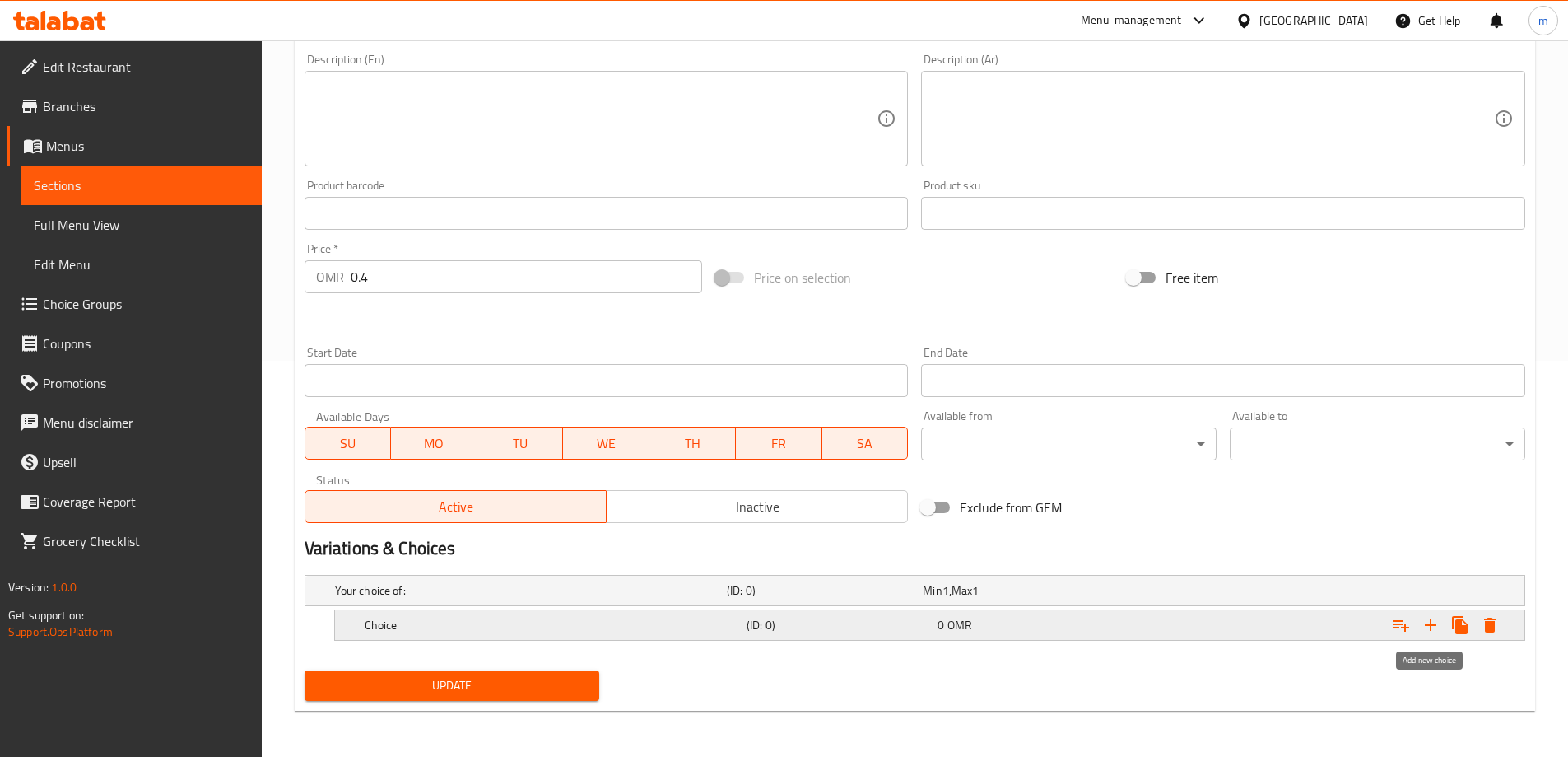
click at [1436, 627] on icon "Expand" at bounding box center [1431, 625] width 20 height 20
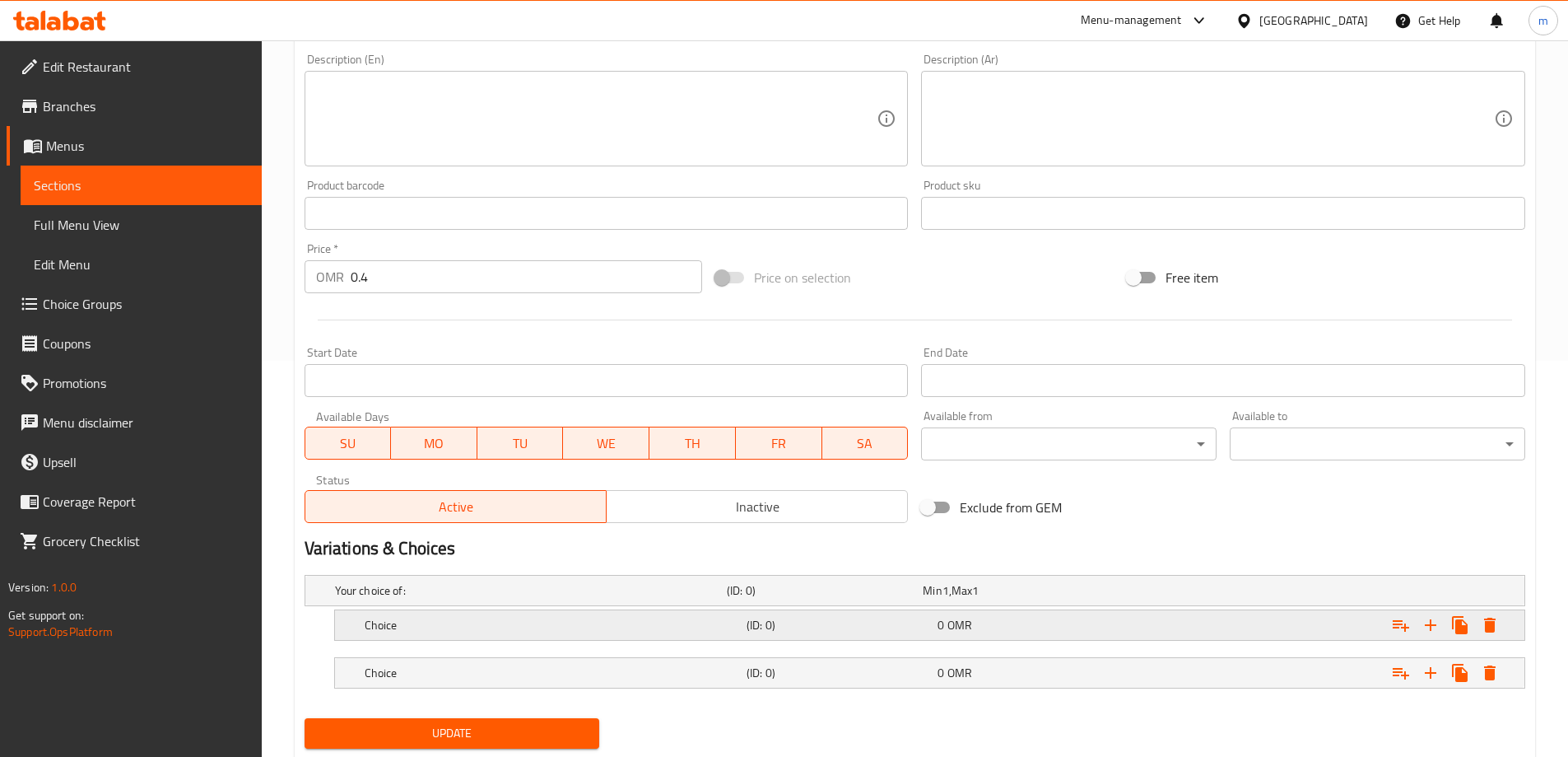
click at [768, 599] on h5 "(ID: 0)" at bounding box center [821, 591] width 190 height 16
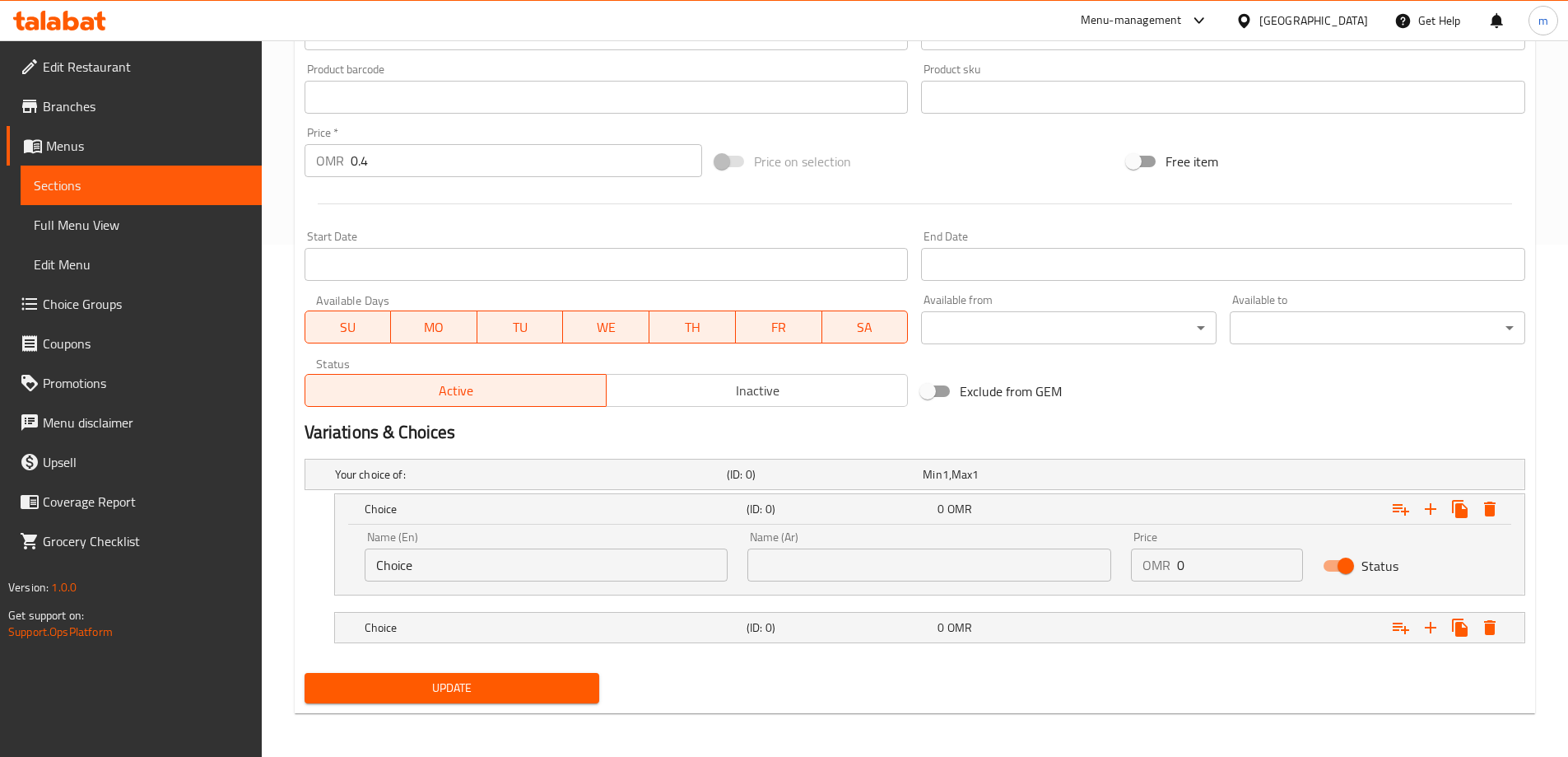
scroll to position [515, 0]
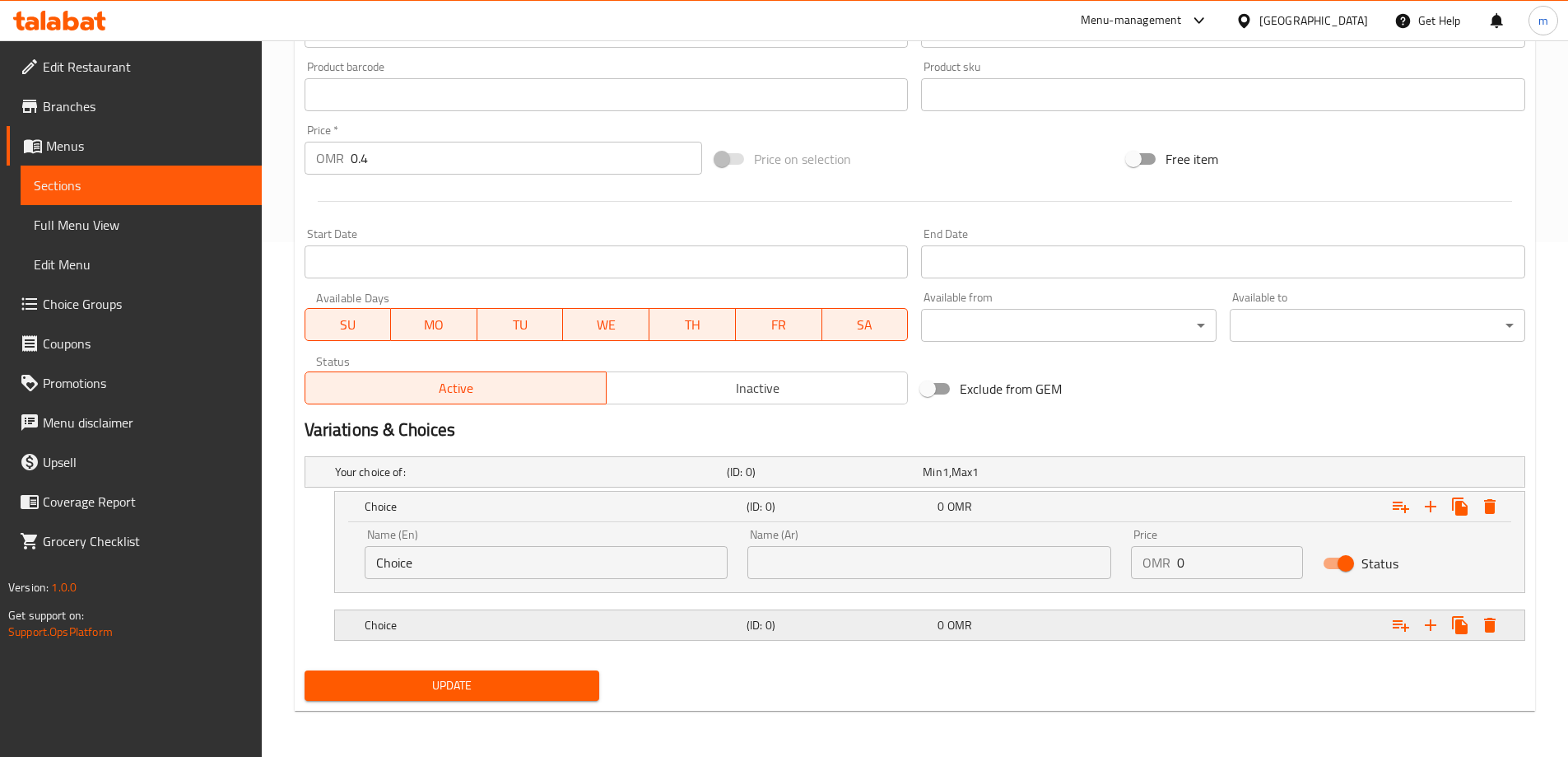
click at [756, 480] on h5 "(ID: 0)" at bounding box center [821, 472] width 190 height 16
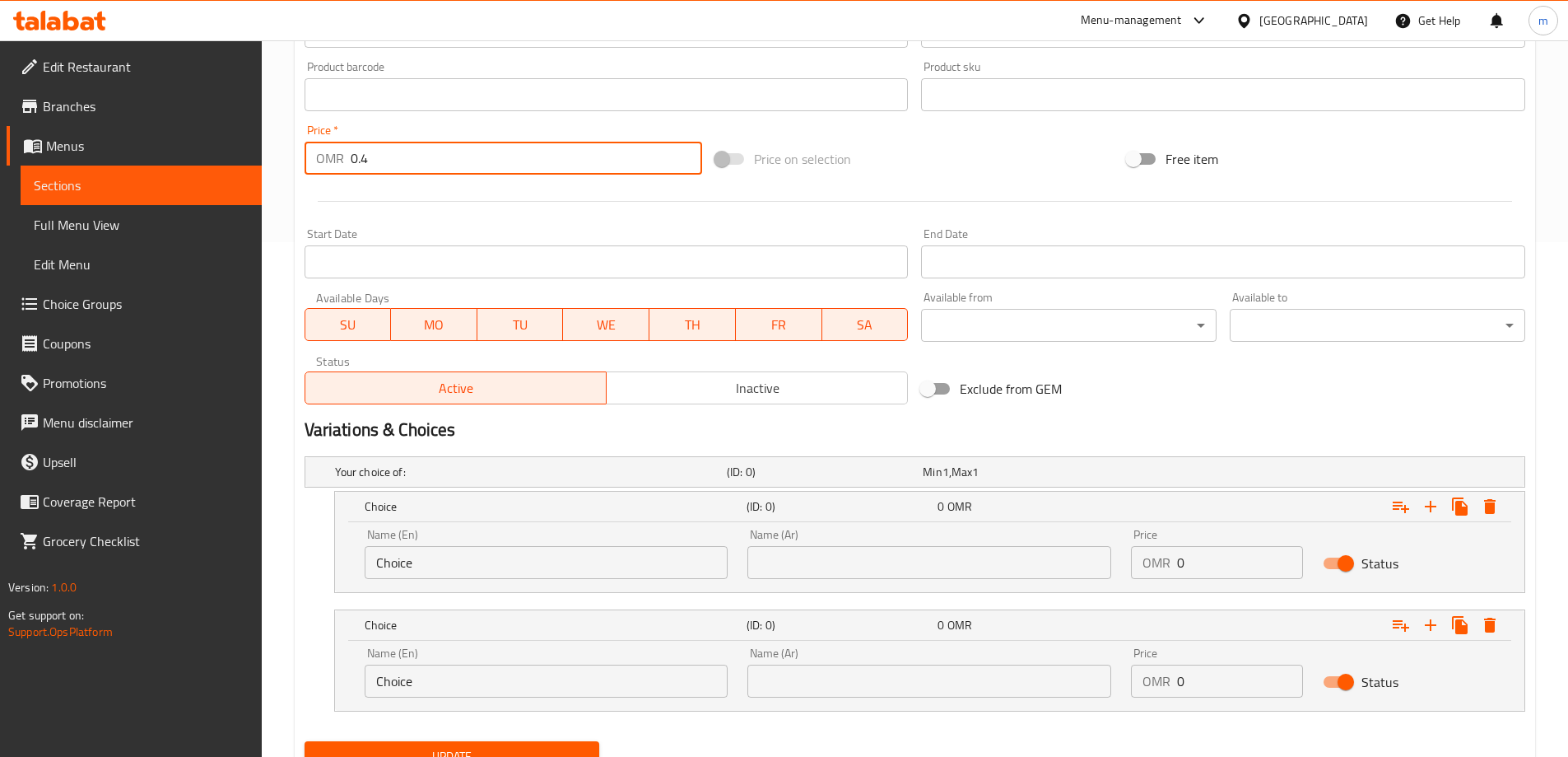
drag, startPoint x: 386, startPoint y: 162, endPoint x: 300, endPoint y: 155, distance: 86.3
click at [300, 155] on div "Price   * OMR 0.4 Price *" at bounding box center [504, 149] width 412 height 64
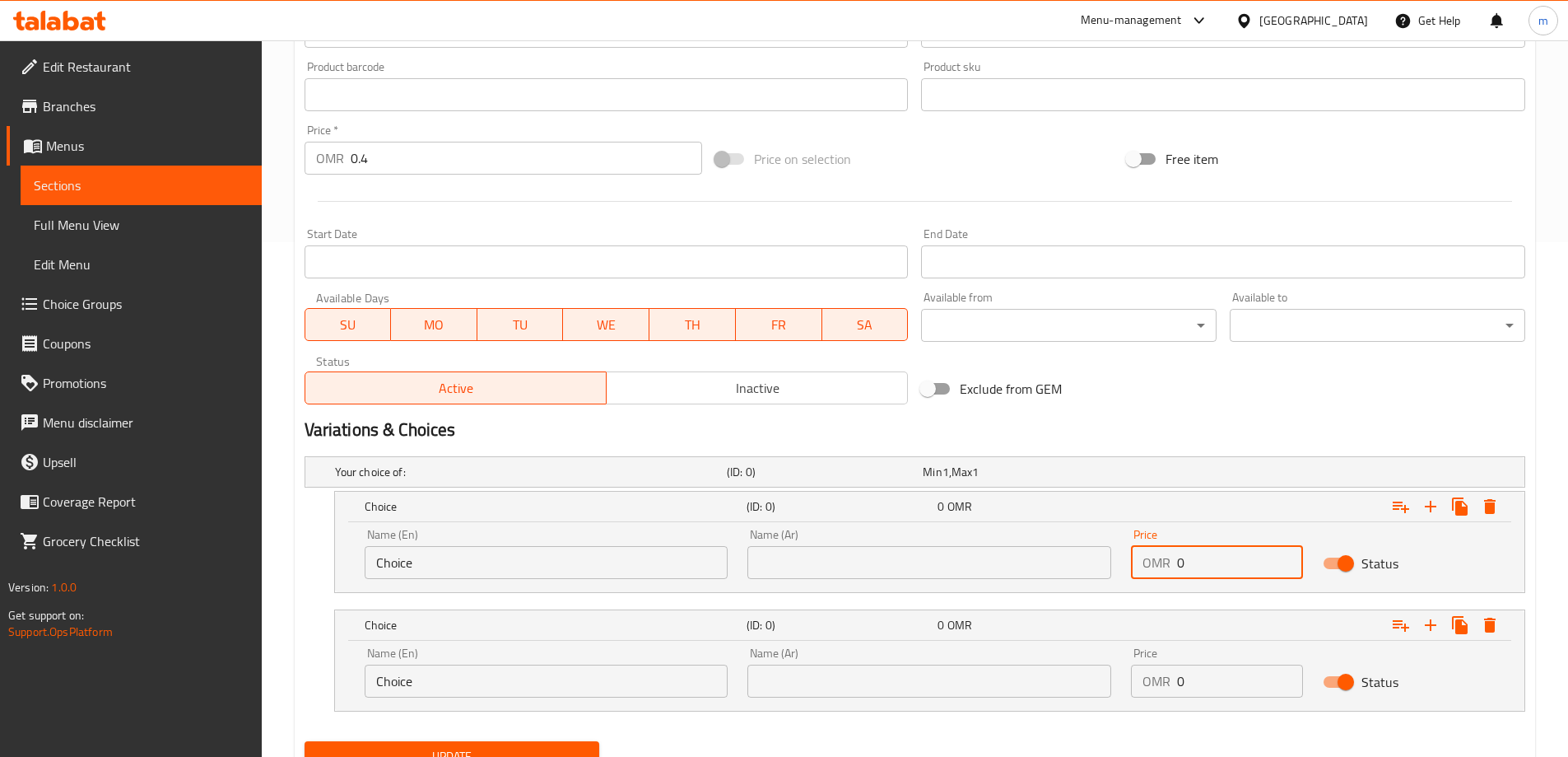
drag, startPoint x: 1207, startPoint y: 566, endPoint x: 1111, endPoint y: 560, distance: 96.2
click at [1111, 560] on div "Name (En) Choice Name (En) Name (Ar) Name (Ar) Price OMR 0 Price Status" at bounding box center [930, 554] width 1150 height 70
paste input ".4"
type input "0.4"
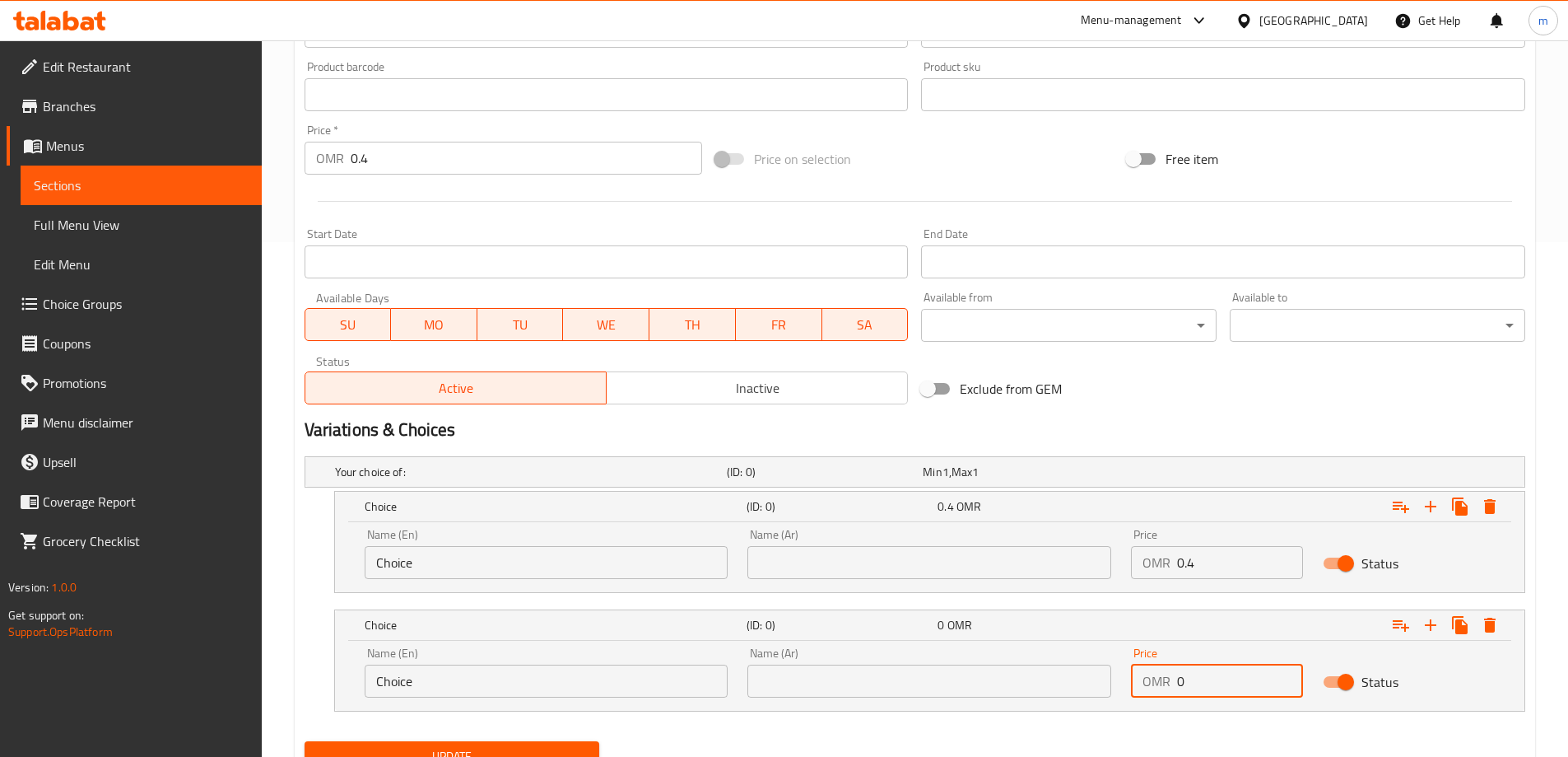
drag, startPoint x: 1146, startPoint y: 682, endPoint x: 1116, endPoint y: 682, distance: 30.0
click at [1116, 682] on div "Name (En) Choice Name (En) Name (Ar) Name (Ar) Price OMR 0 Price Status" at bounding box center [930, 672] width 1150 height 70
paste input ".4"
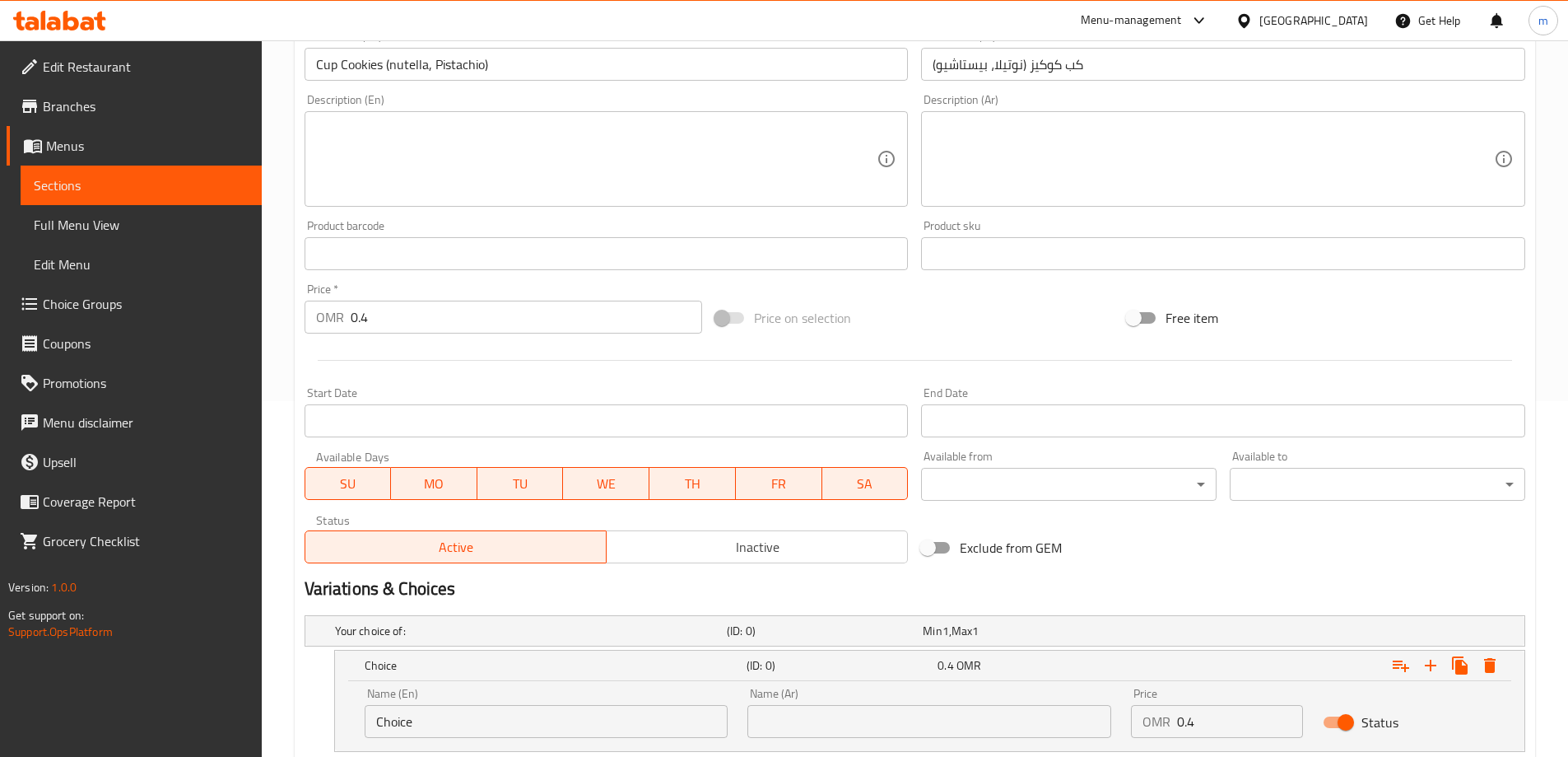
scroll to position [350, 0]
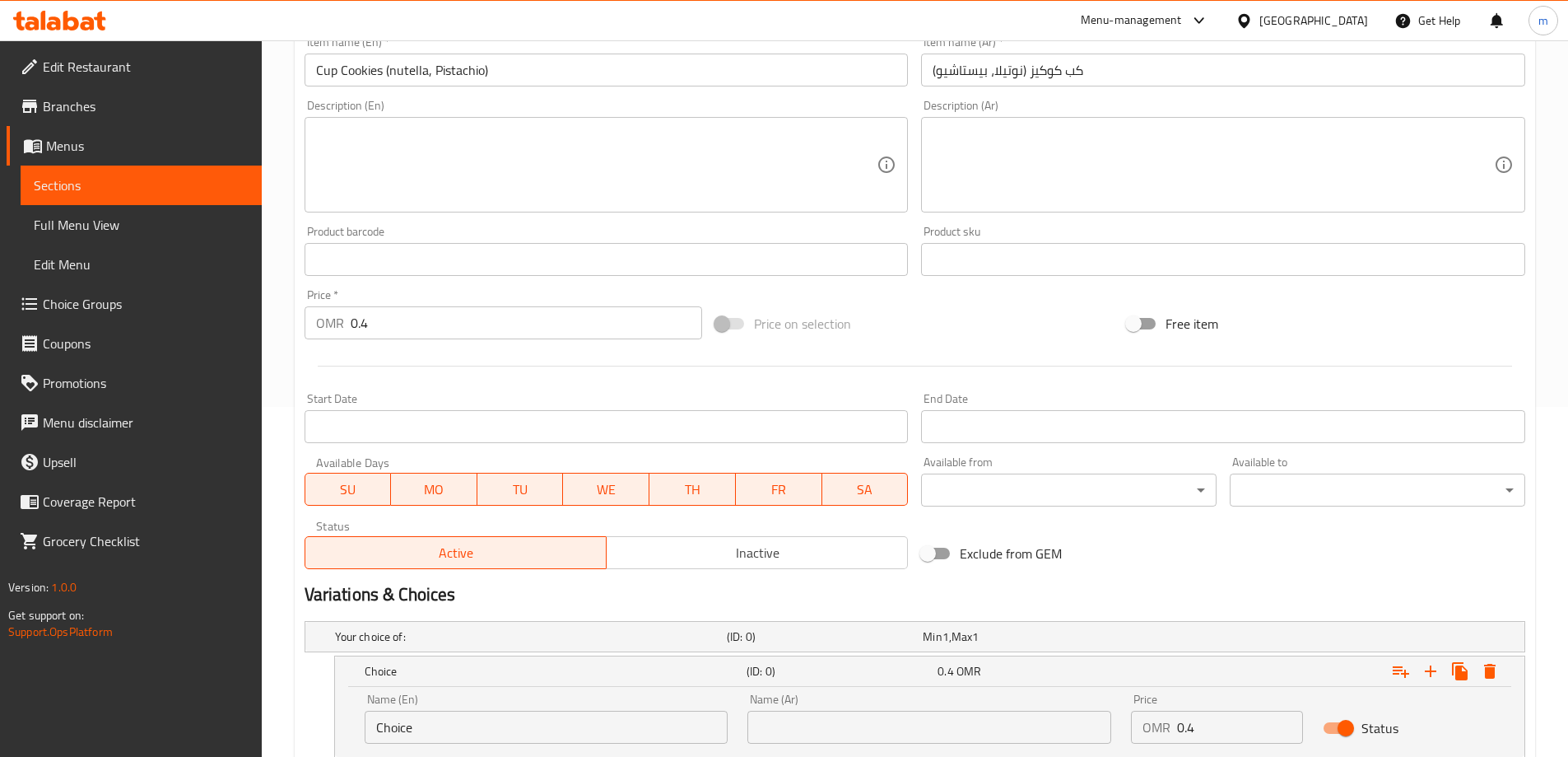
type input "0.4"
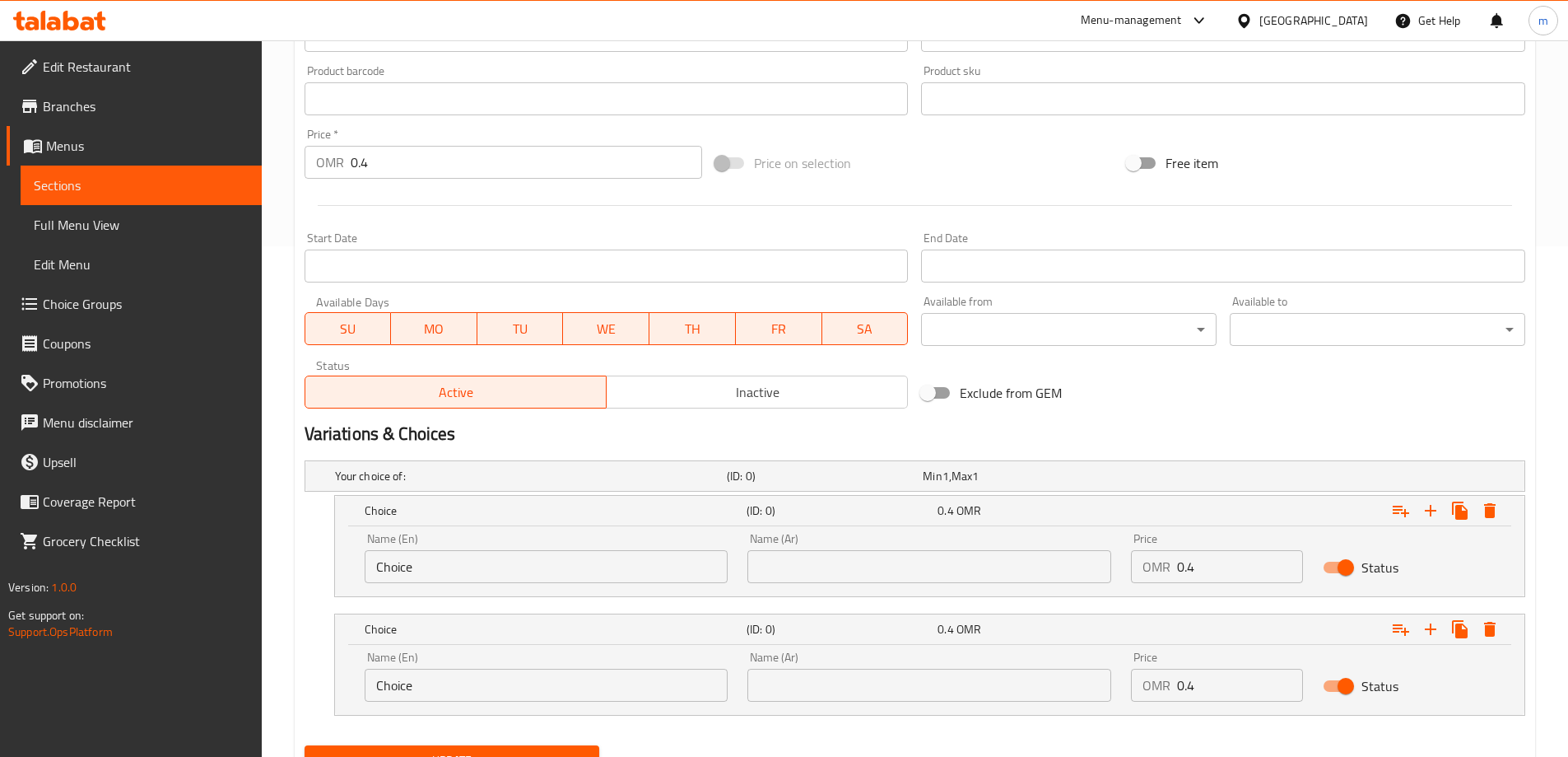
scroll to position [515, 0]
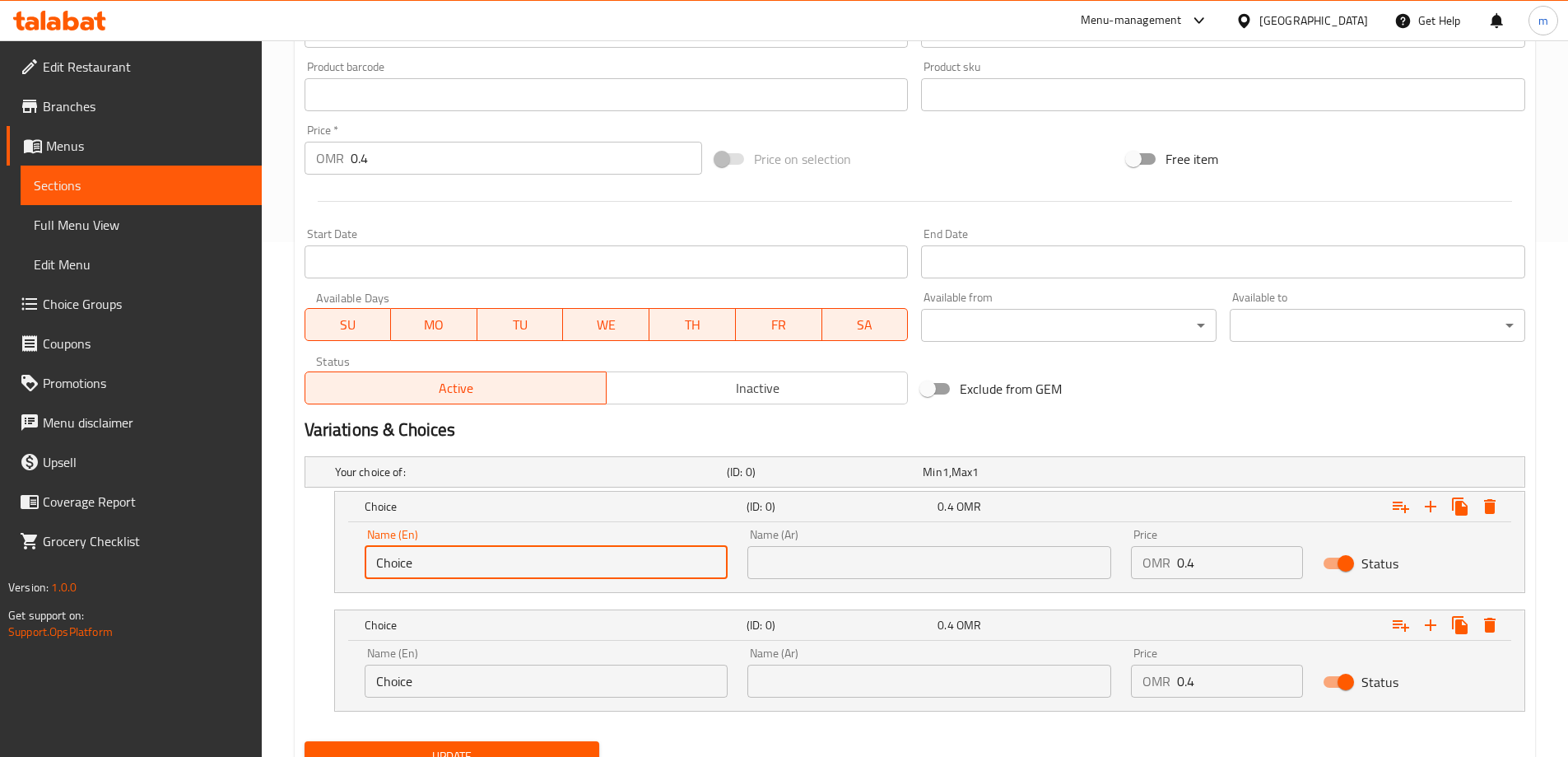
drag, startPoint x: 449, startPoint y: 557, endPoint x: 312, endPoint y: 560, distance: 137.0
click at [312, 560] on div "Choice (ID: 0) 0.4 OMR Name (En) Choice Name (En) Name (Ar) Name (Ar) Price OMR…" at bounding box center [915, 542] width 1221 height 102
paste input "Nutella"
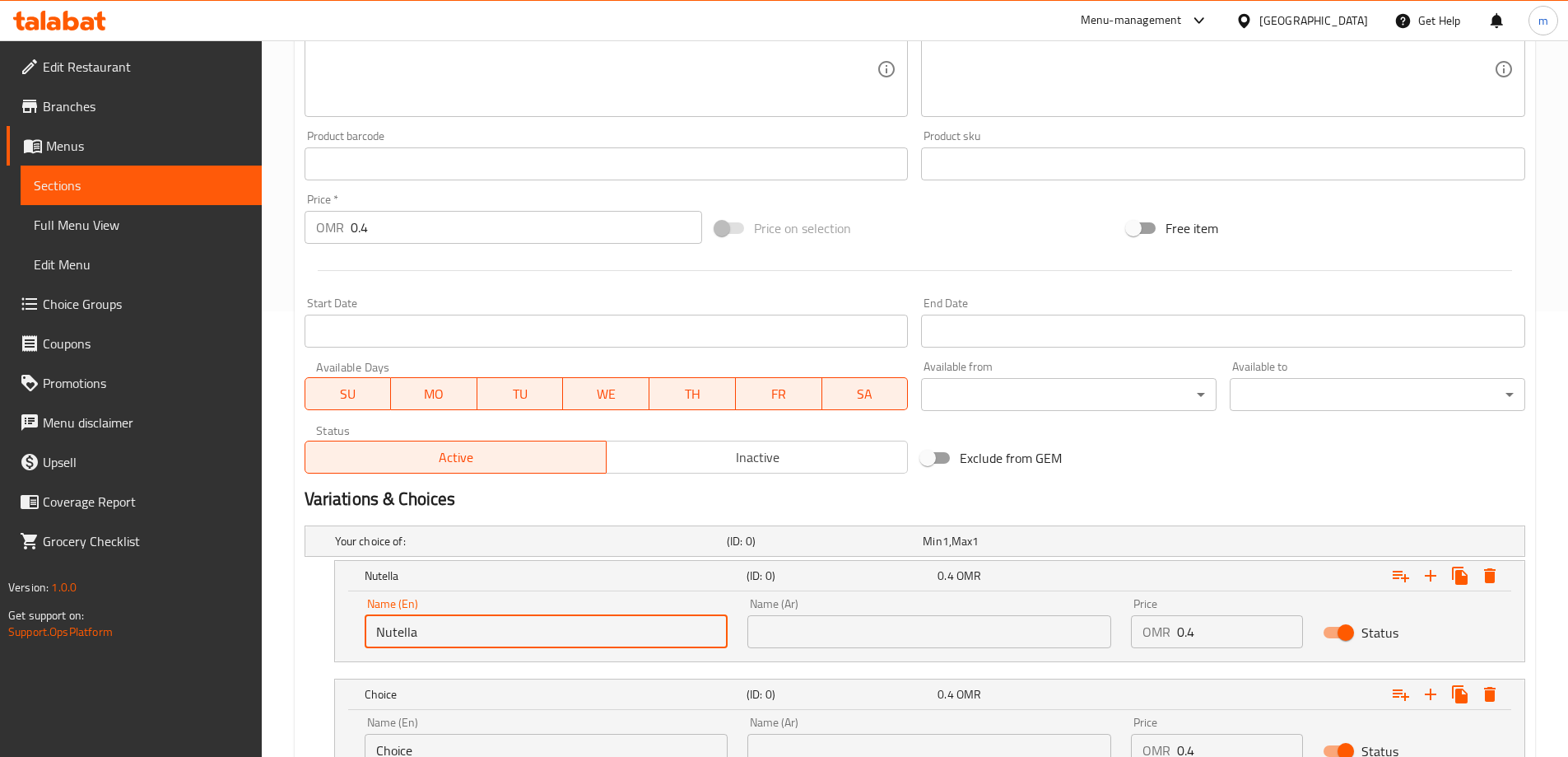
scroll to position [350, 0]
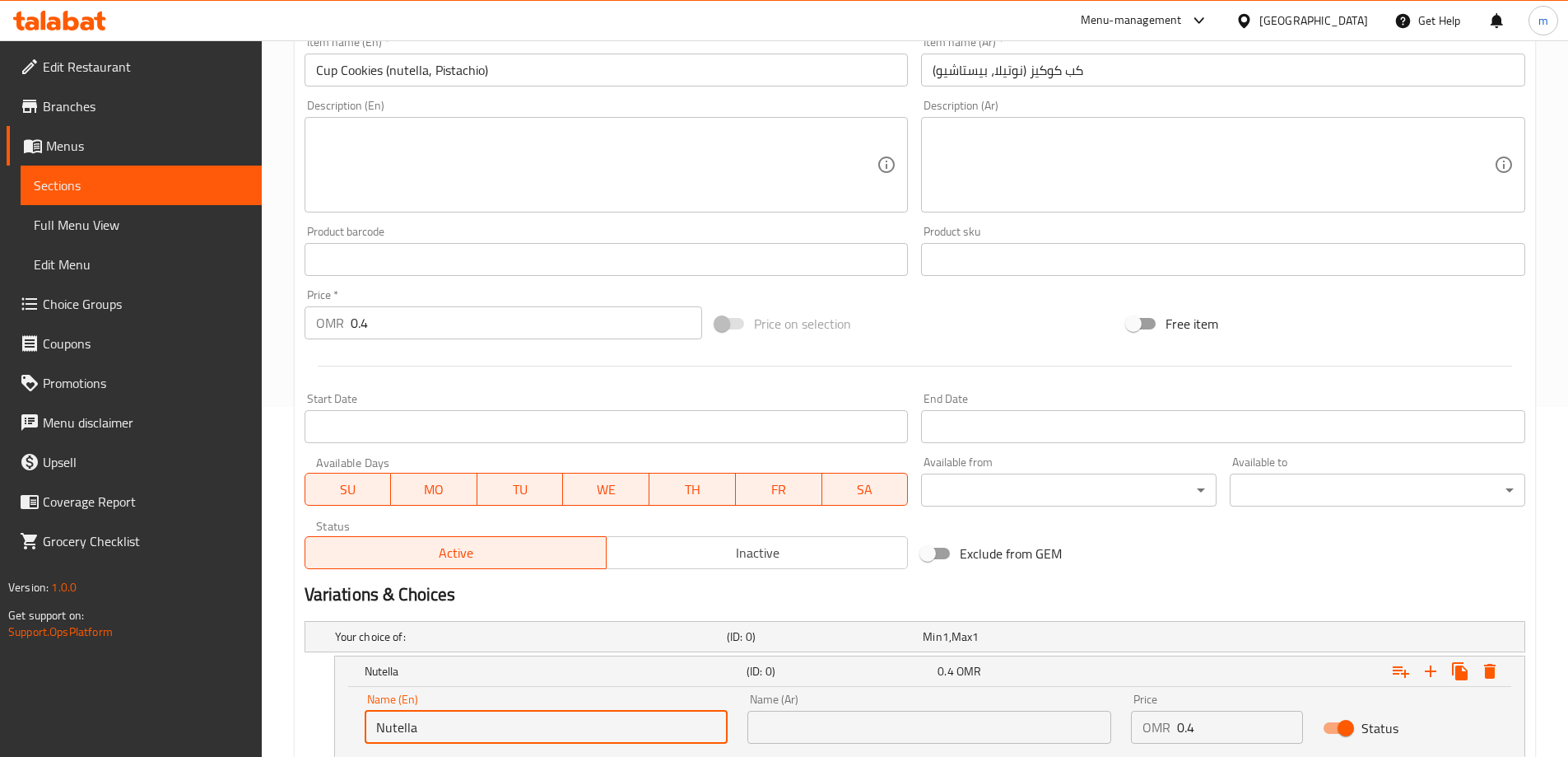
type input "Nutella"
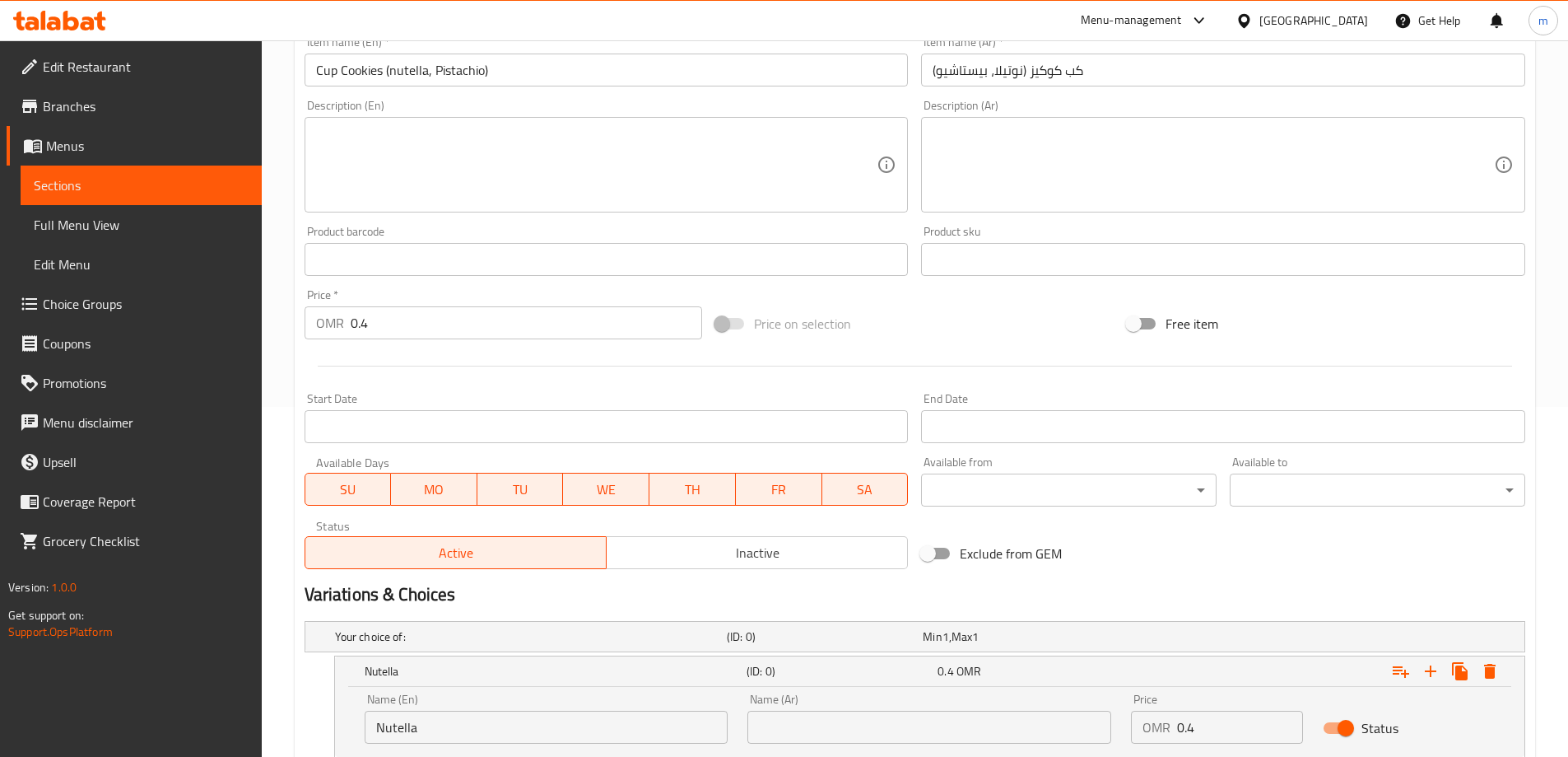
click at [454, 70] on input "Cup Cookies (nutella, Pistachio)" at bounding box center [607, 70] width 605 height 33
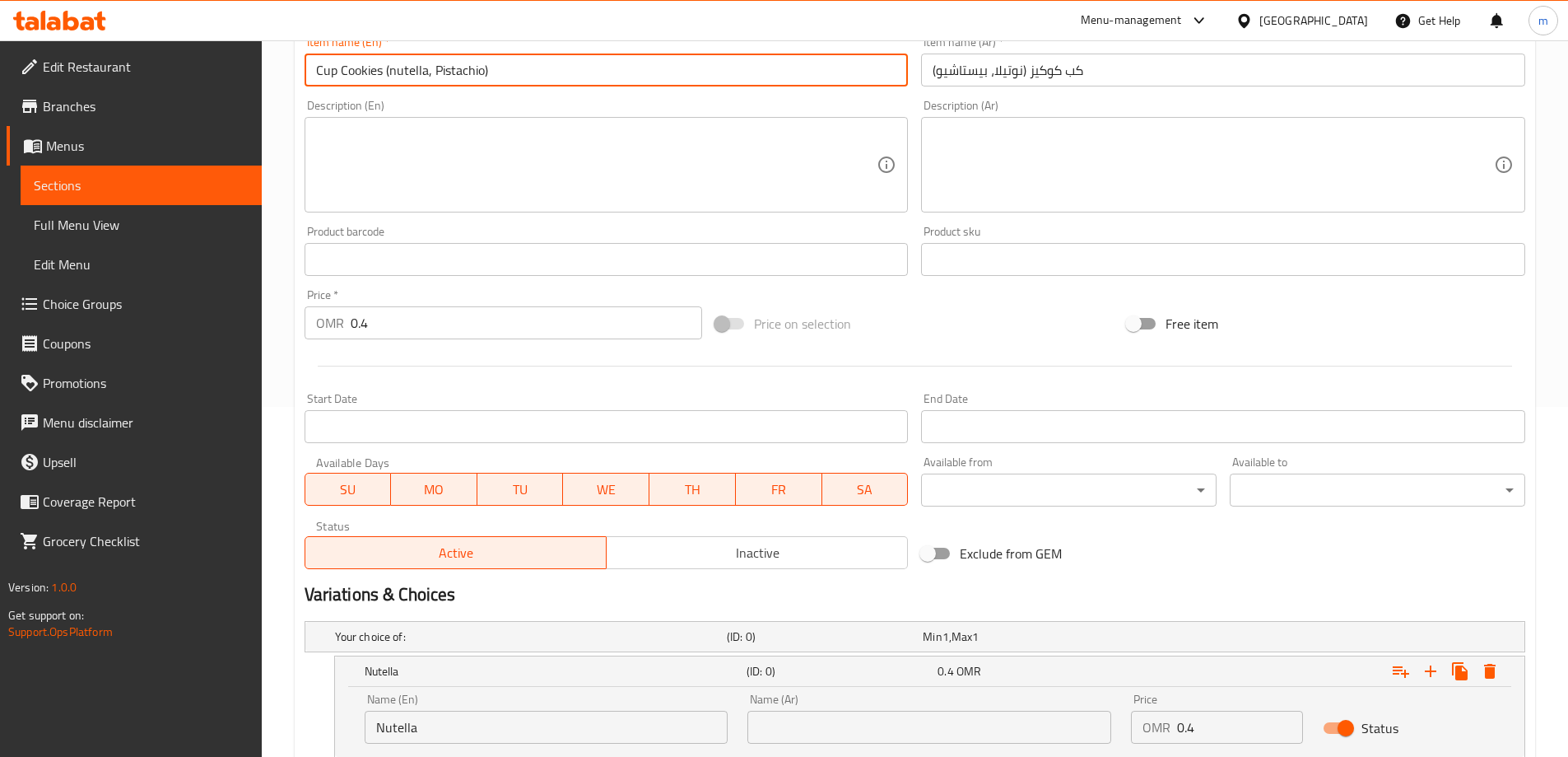
click at [454, 70] on input "Cup Cookies (nutella, Pistachio)" at bounding box center [607, 70] width 605 height 33
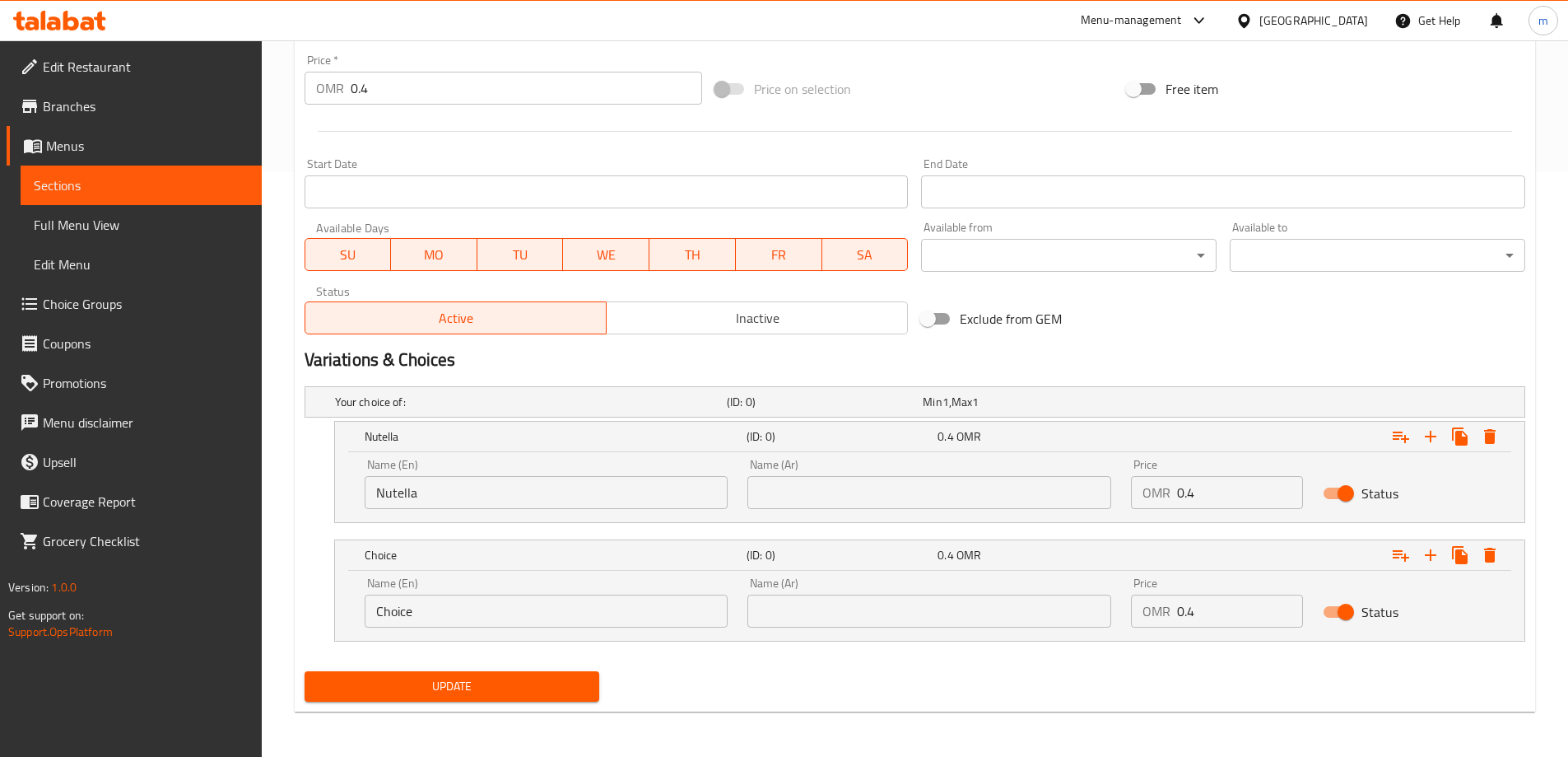
scroll to position [585, 0]
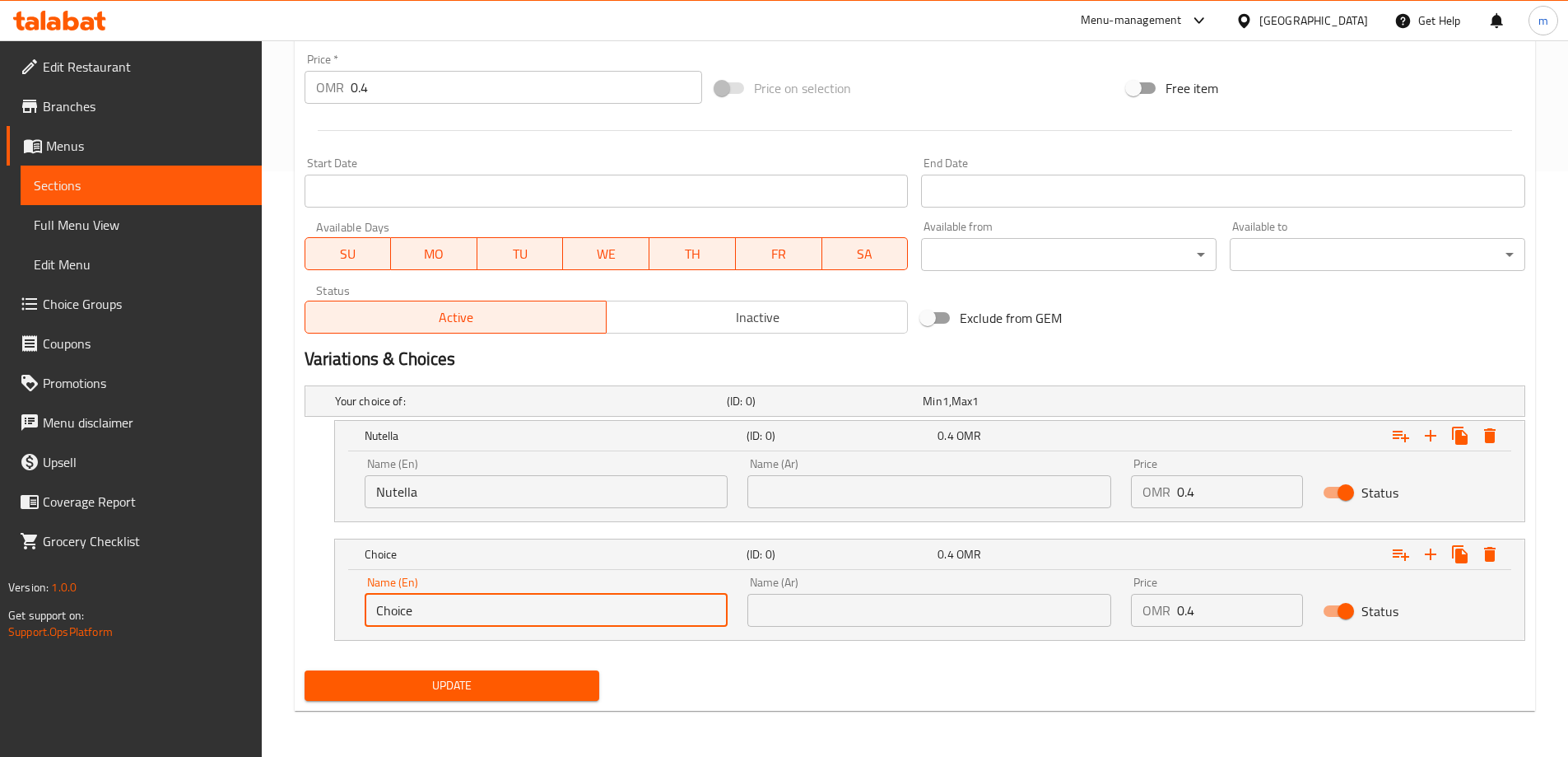
drag, startPoint x: 447, startPoint y: 615, endPoint x: 244, endPoint y: 616, distance: 203.0
click at [228, 616] on div "Edit Restaurant Branches Menus Sections Full Menu View Edit Menu Choice Groups …" at bounding box center [784, 105] width 1568 height 1303
paste input "Pistachio"
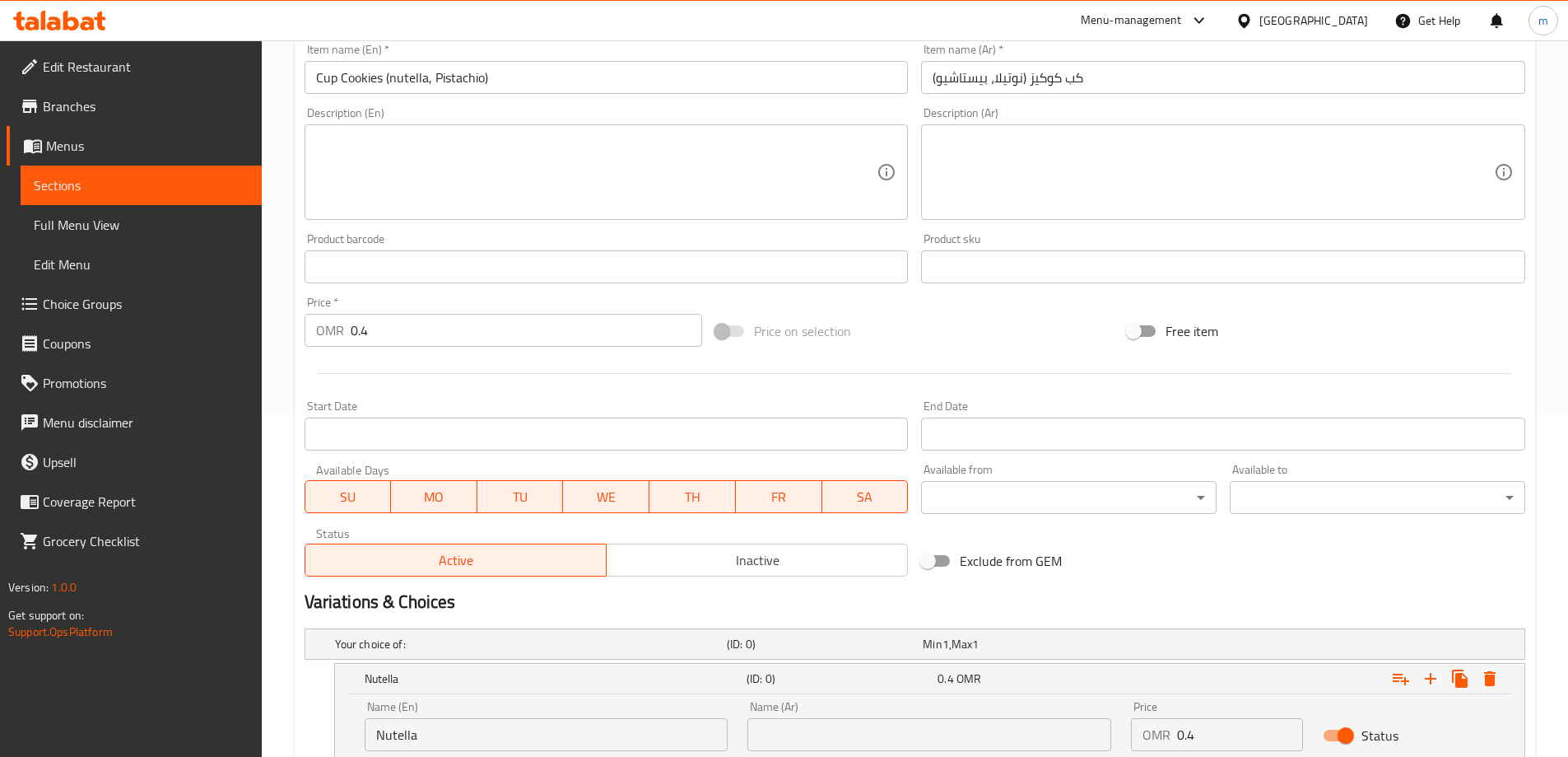
scroll to position [339, 0]
type input "Pistachio"
click at [1008, 85] on input "كب كوكيز (نوتيلا، بيستاشيو)" at bounding box center [1223, 81] width 605 height 33
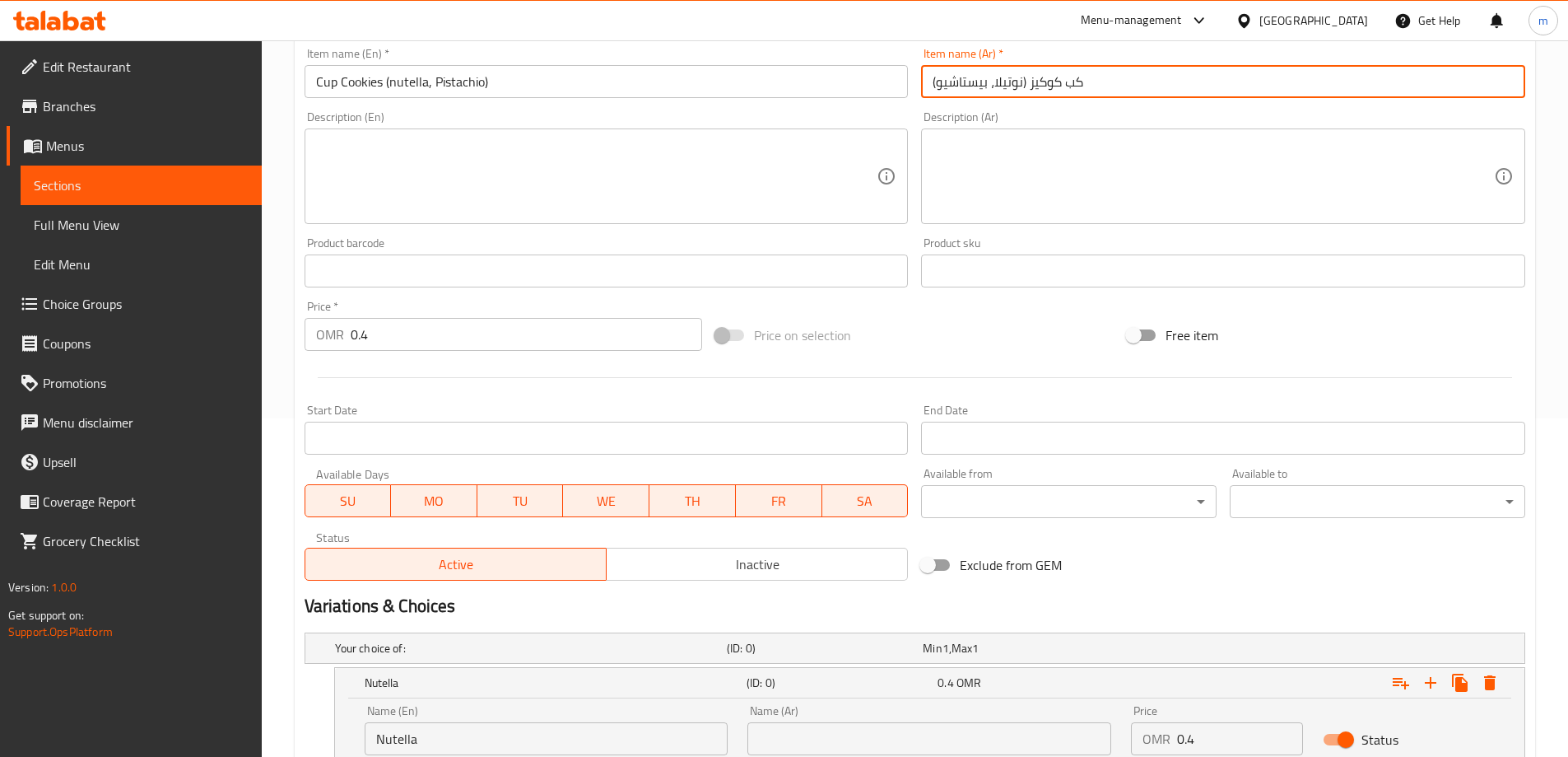
click at [1008, 85] on input "كب كوكيز (نوتيلا، بيستاشيو)" at bounding box center [1223, 81] width 605 height 33
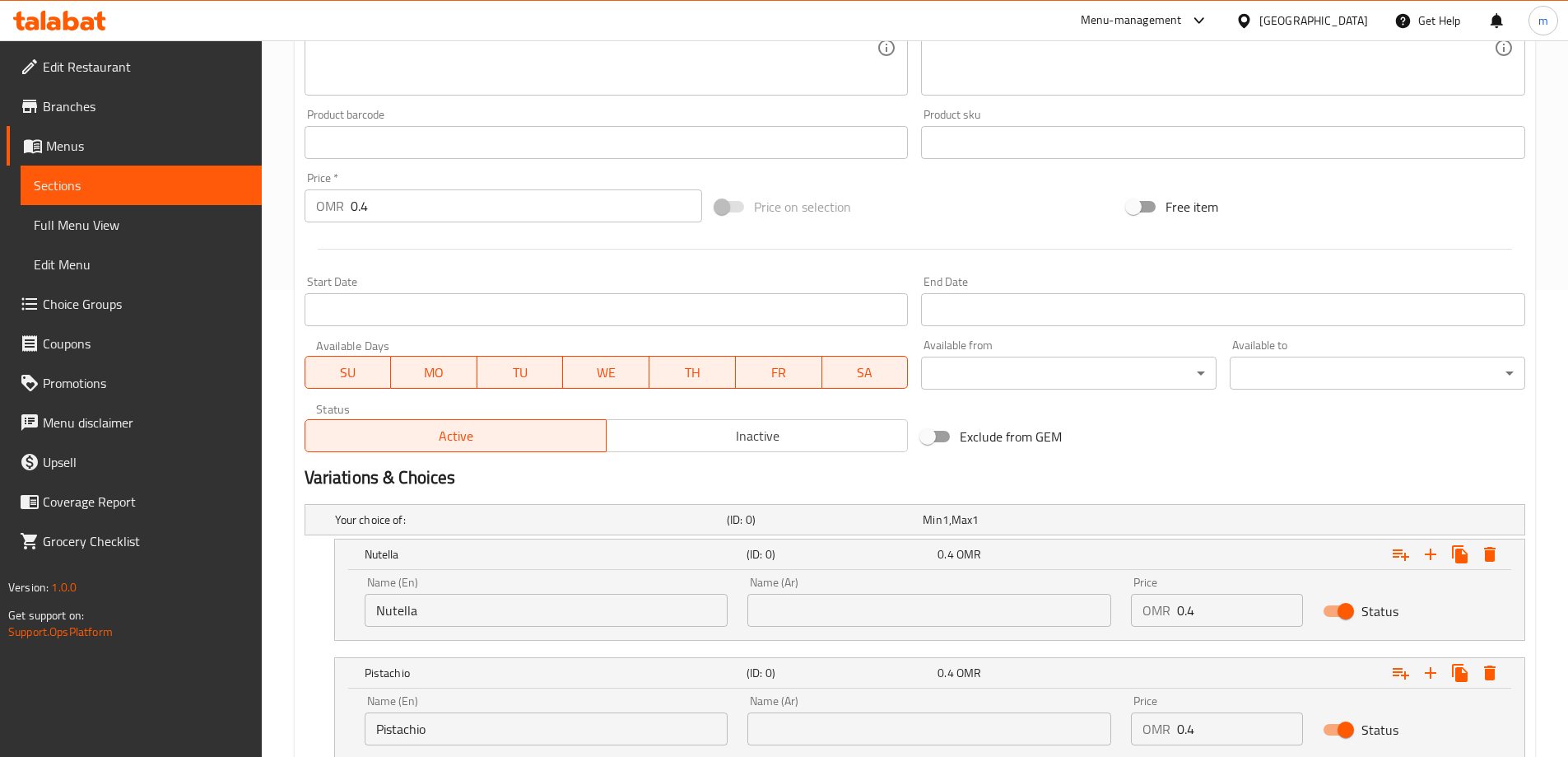
scroll to position [585, 0]
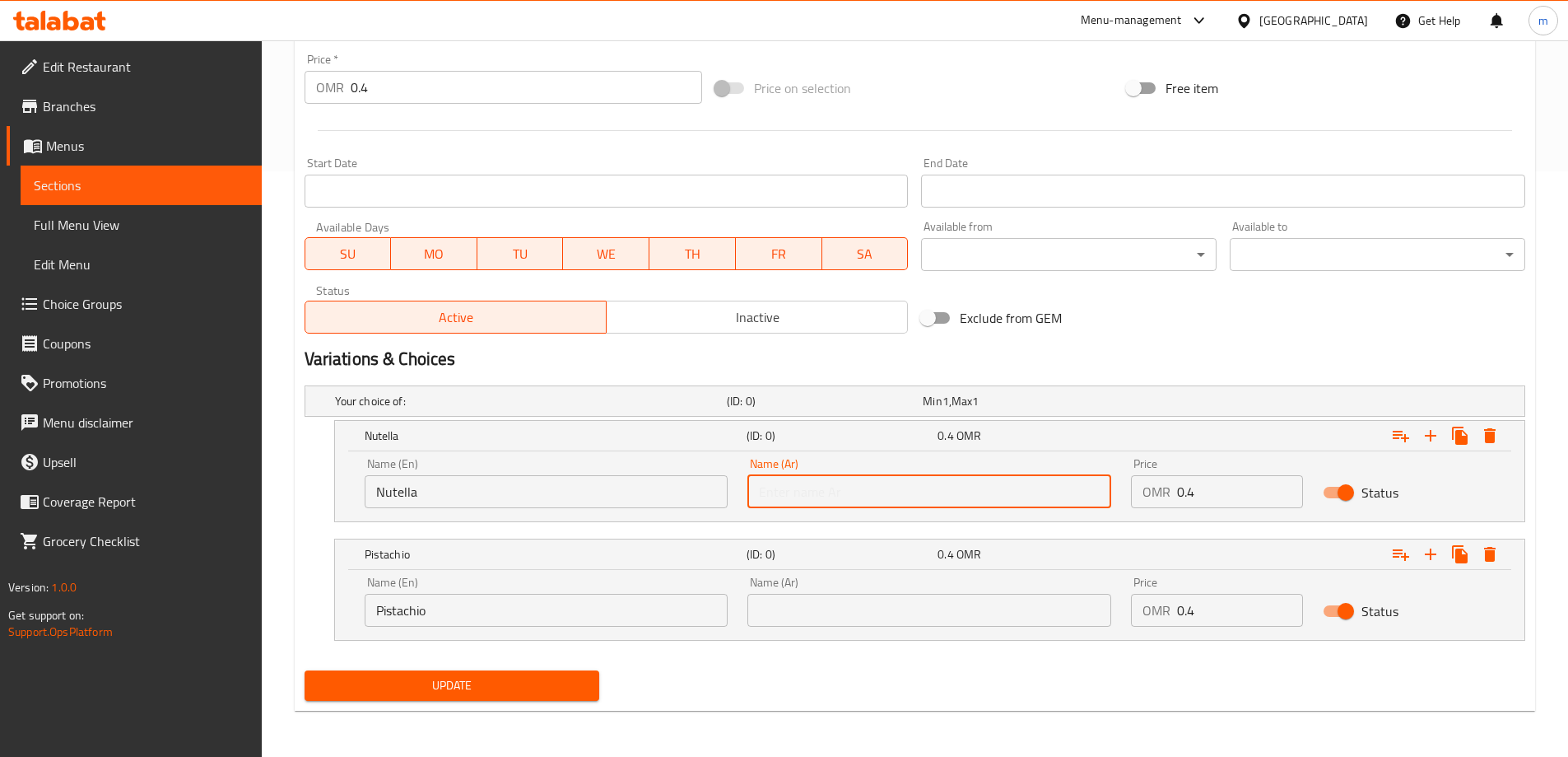
click at [908, 504] on input "text" at bounding box center [929, 492] width 364 height 33
paste input "نوتيلا"
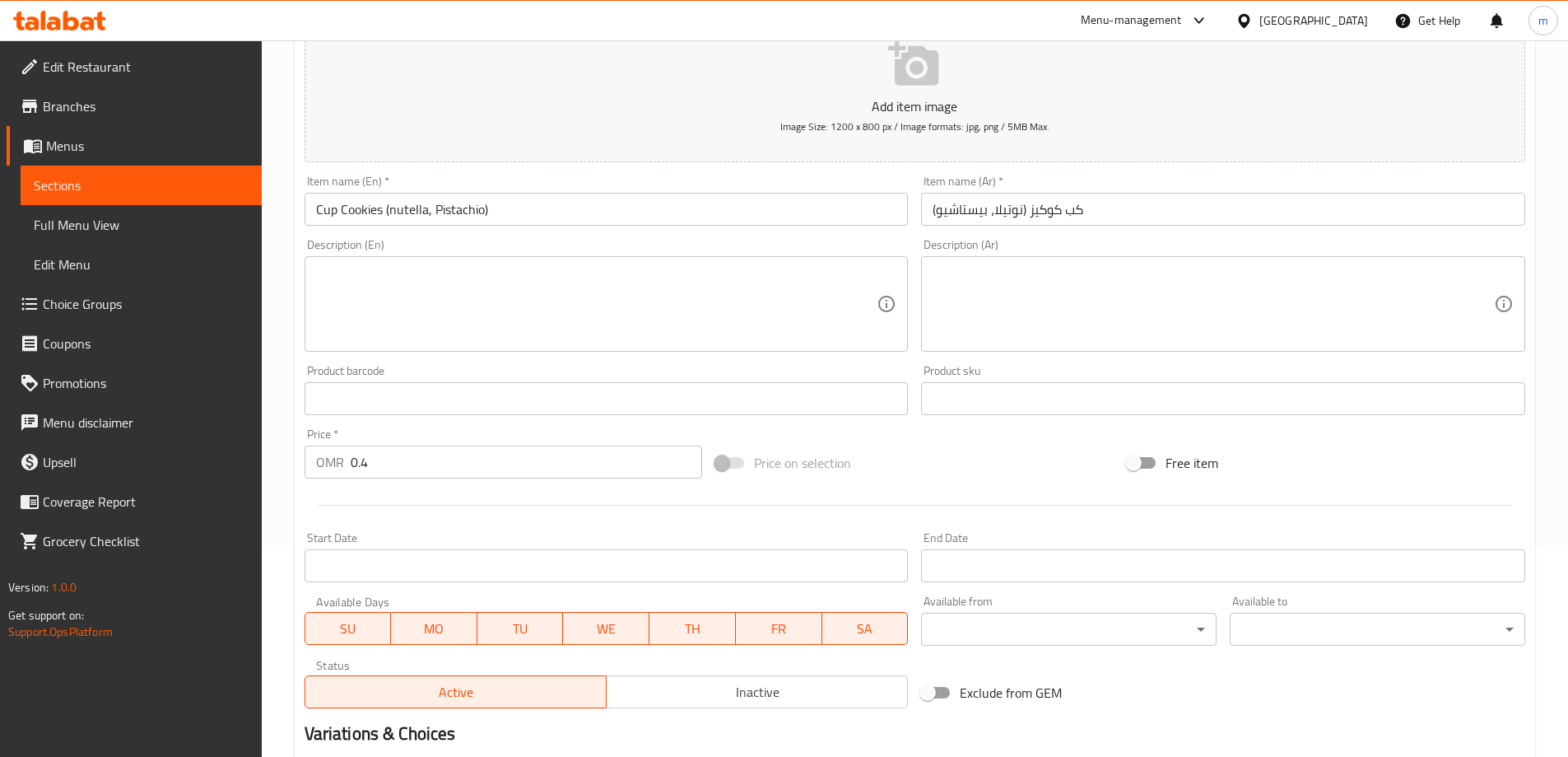
scroll to position [174, 0]
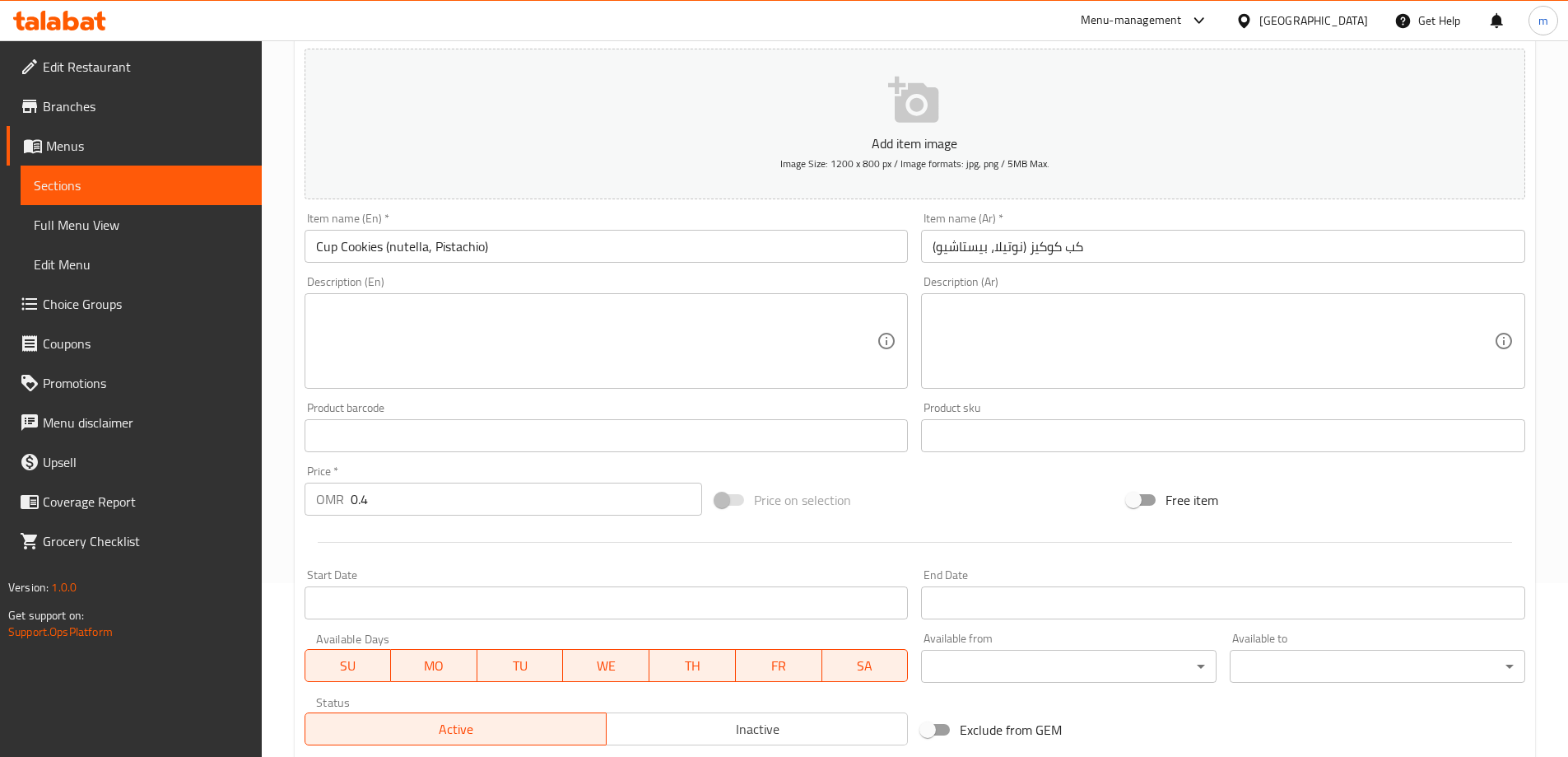
type input "نوتيلا"
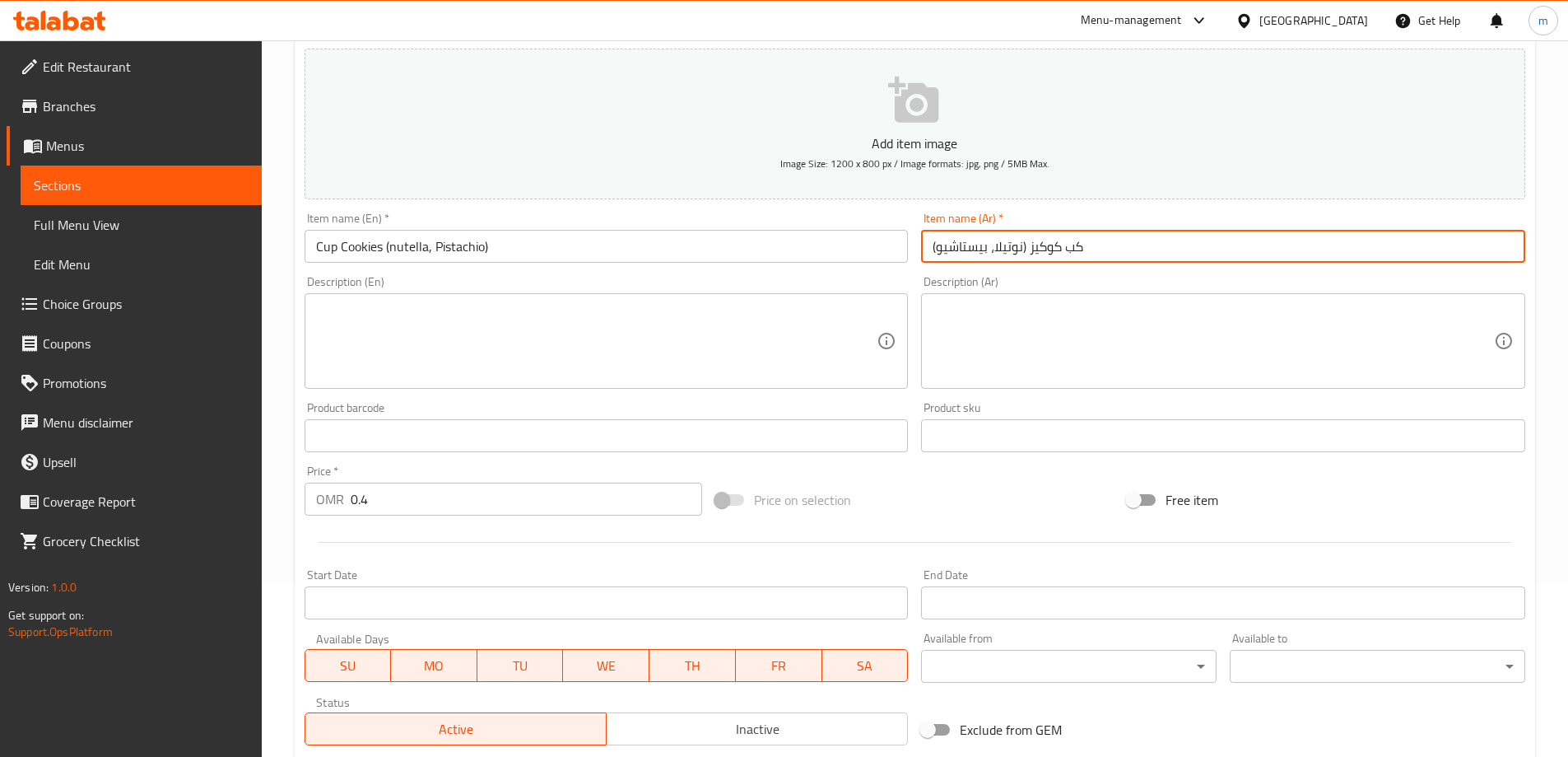
click at [960, 246] on input "كب كوكيز (نوتيلا، بيستاشيو)" at bounding box center [1223, 246] width 605 height 33
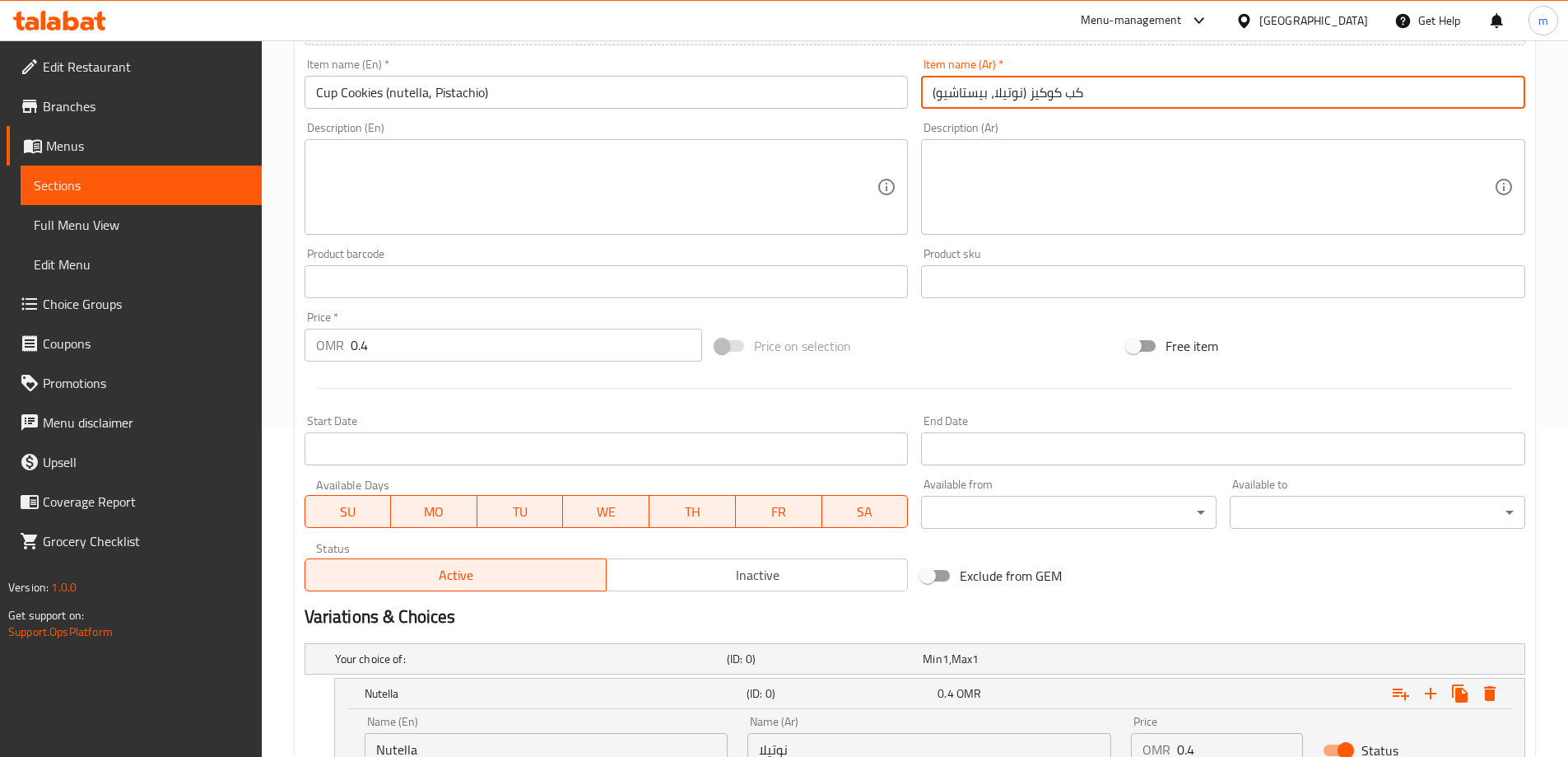
scroll to position [585, 0]
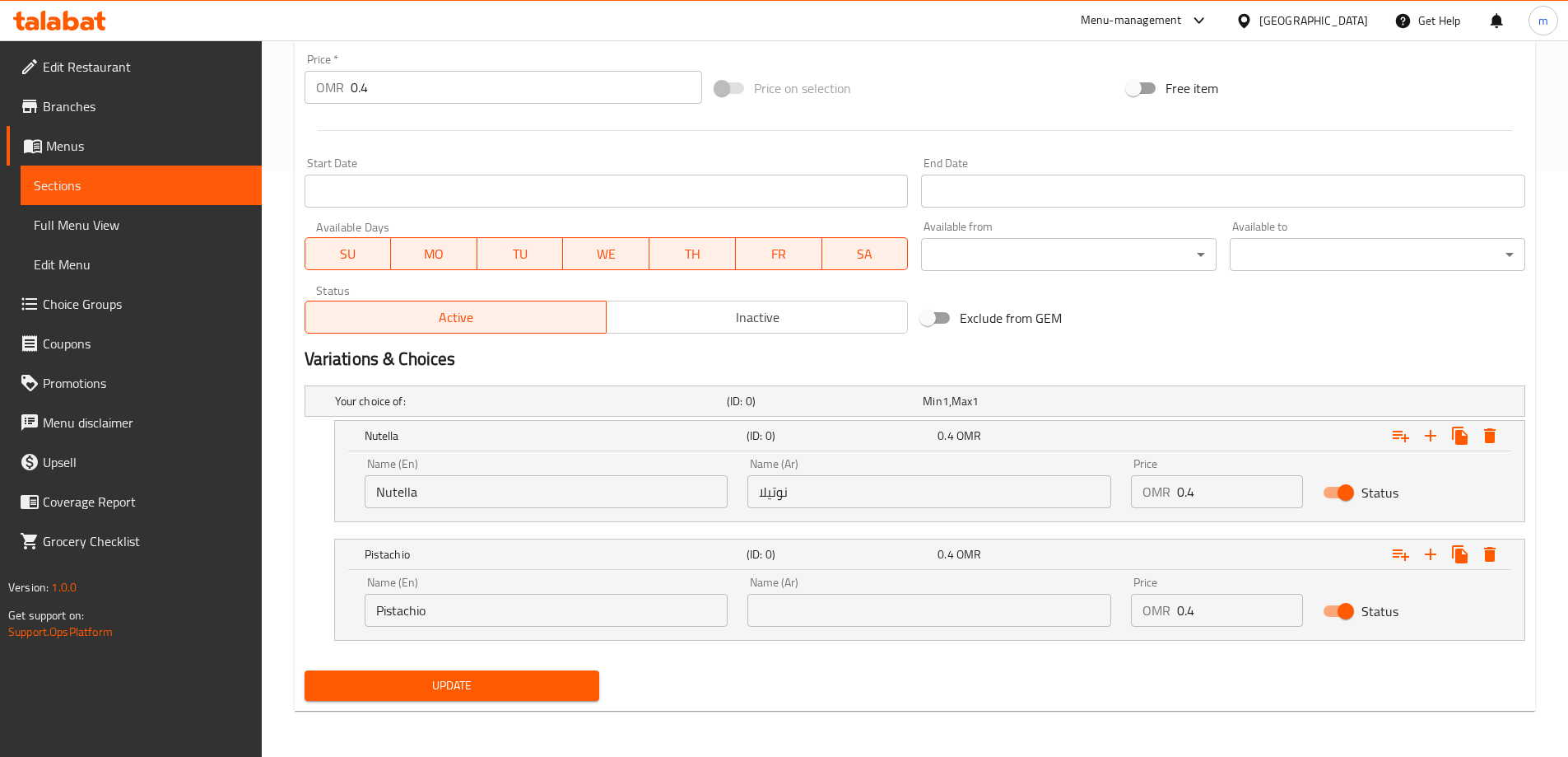
click at [948, 604] on input "text" at bounding box center [929, 610] width 364 height 33
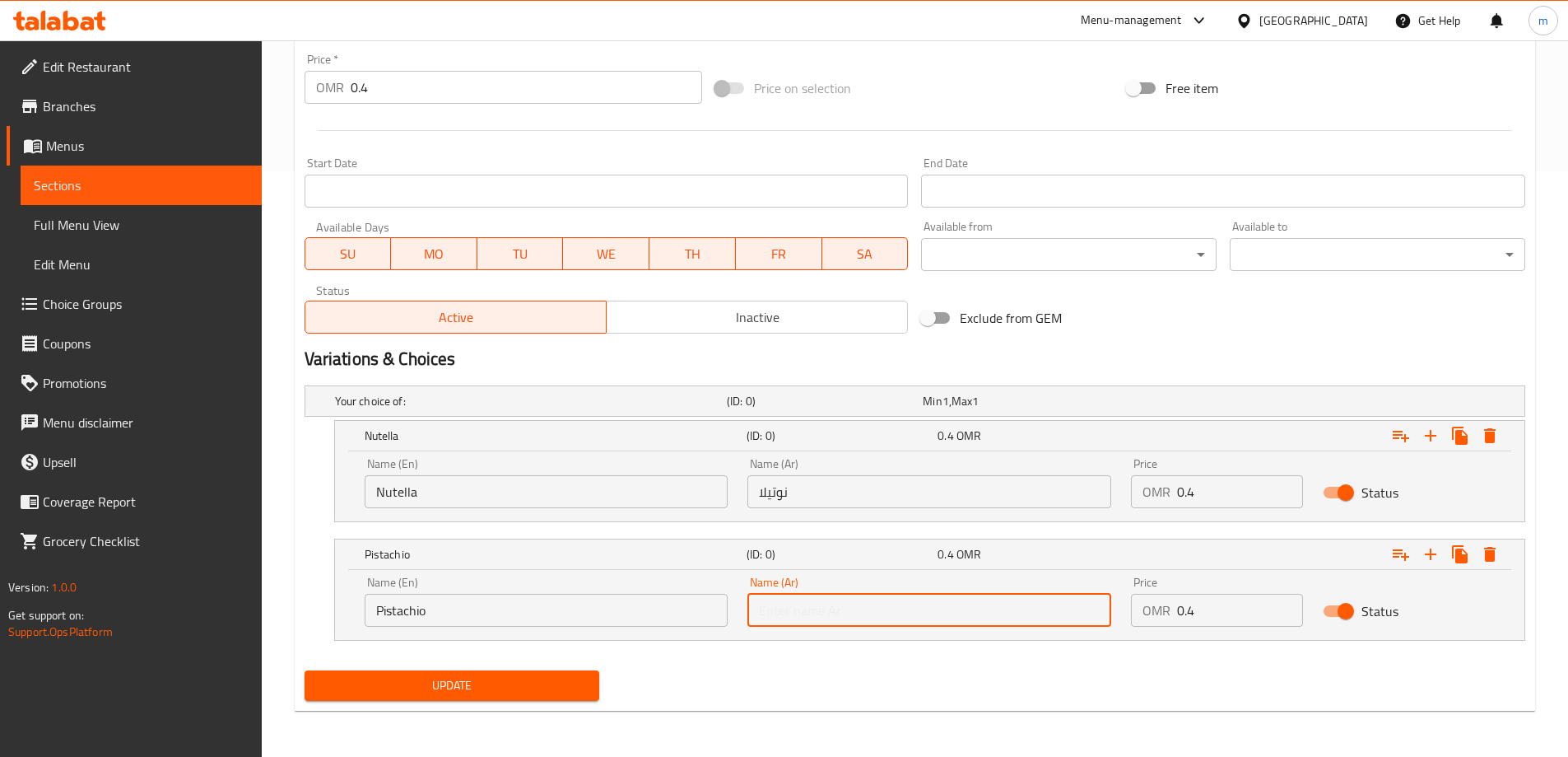
paste input "بيستاشيو"
type input "بيستاشيو"
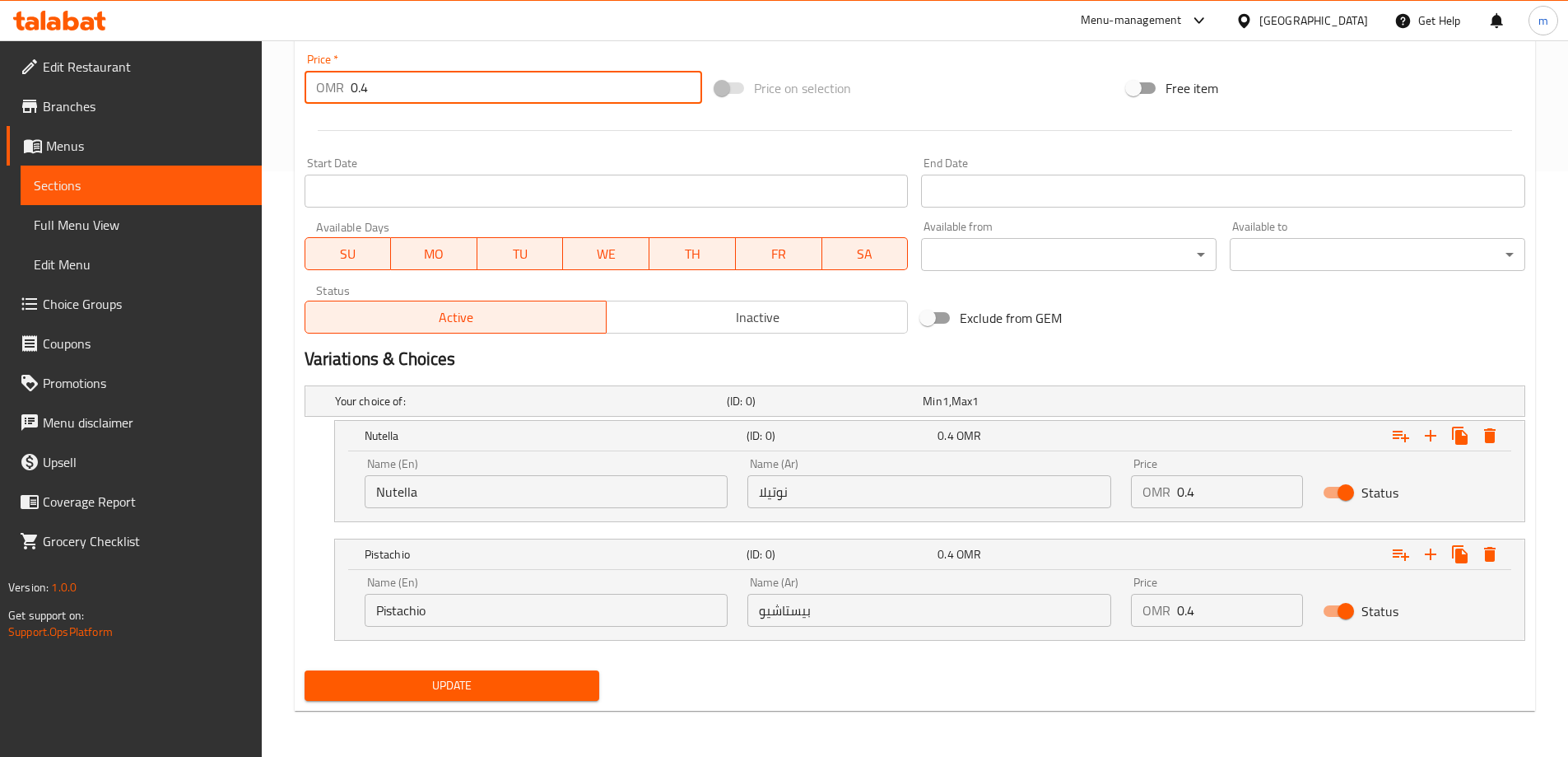
click at [244, 96] on div "Edit Restaurant Branches Menus Sections Full Menu View Edit Menu Choice Groups …" at bounding box center [784, 105] width 1568 height 1303
type input "0"
click at [439, 672] on button "Update" at bounding box center [452, 686] width 296 height 31
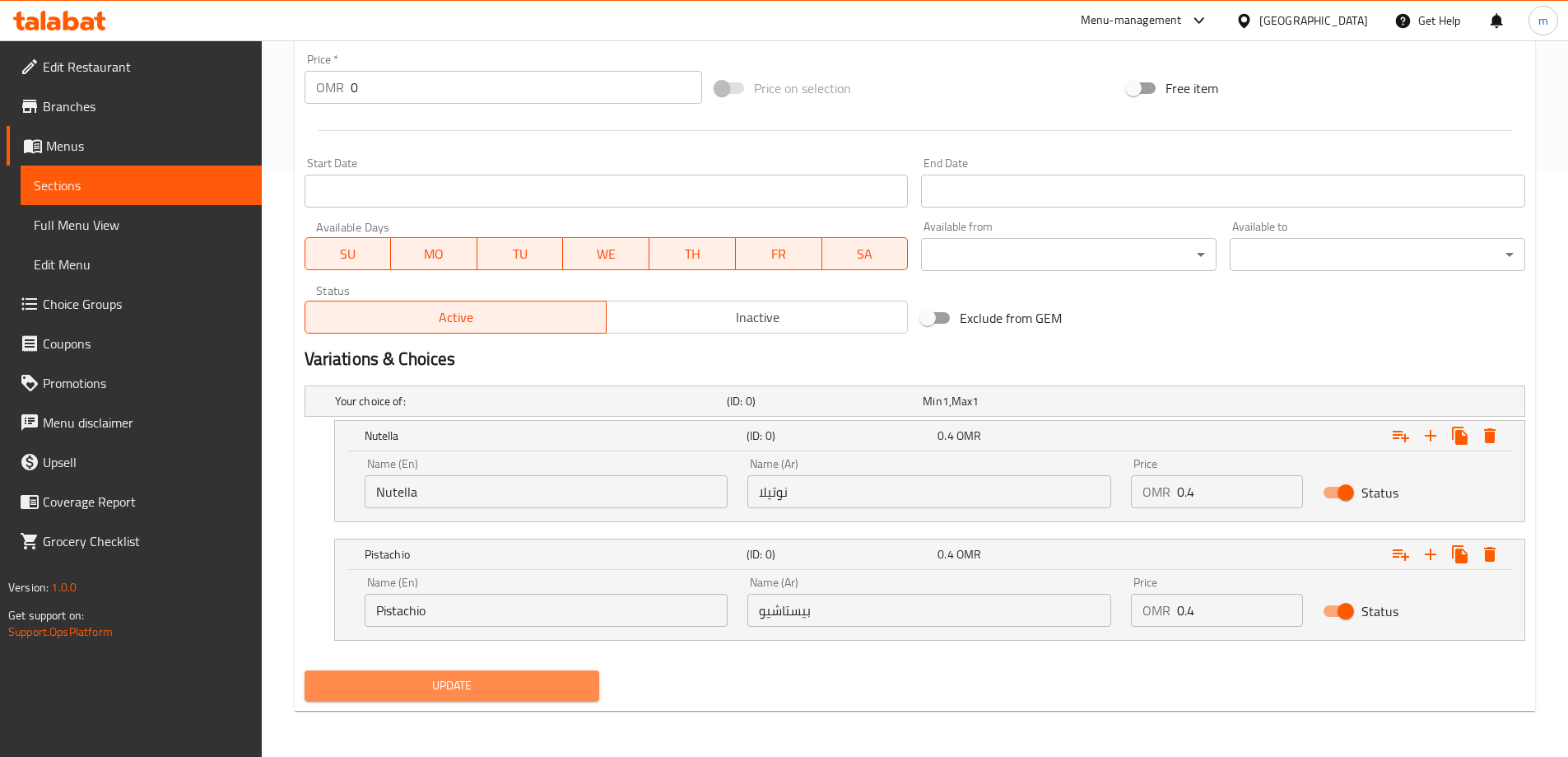
click at [529, 690] on span "Update" at bounding box center [453, 685] width 270 height 21
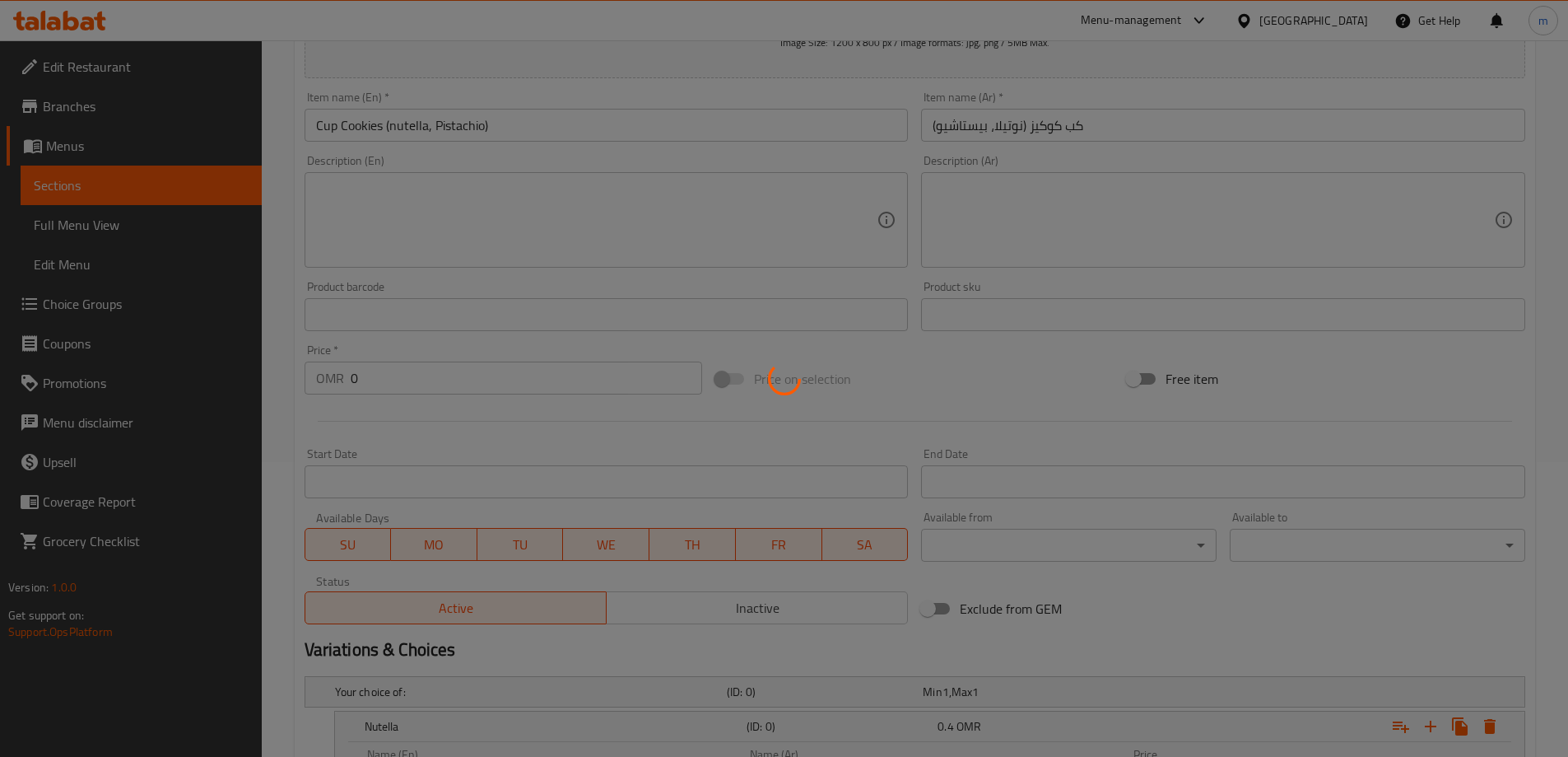
scroll to position [0, 0]
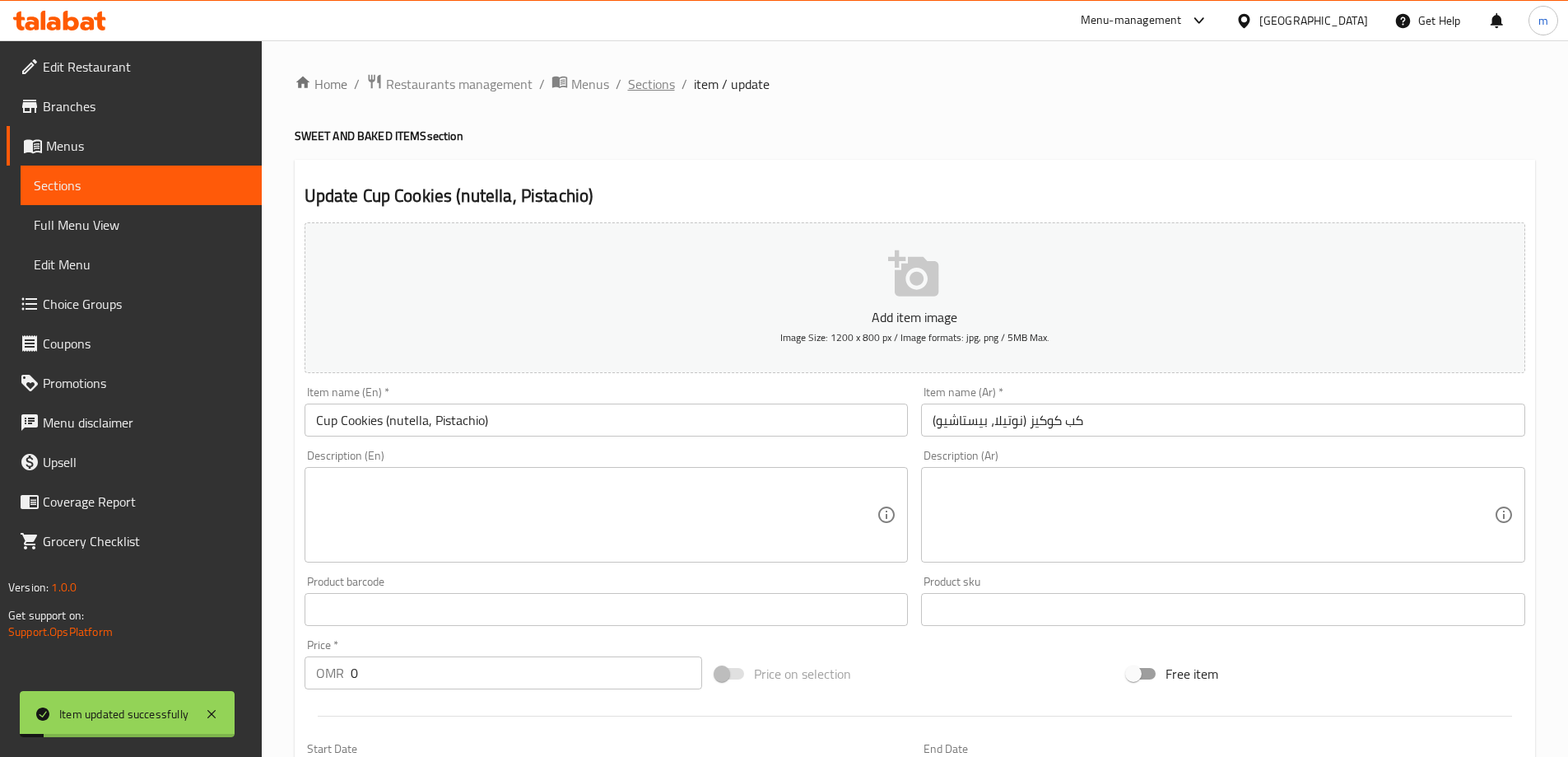
click at [669, 85] on span "Sections" at bounding box center [651, 84] width 47 height 20
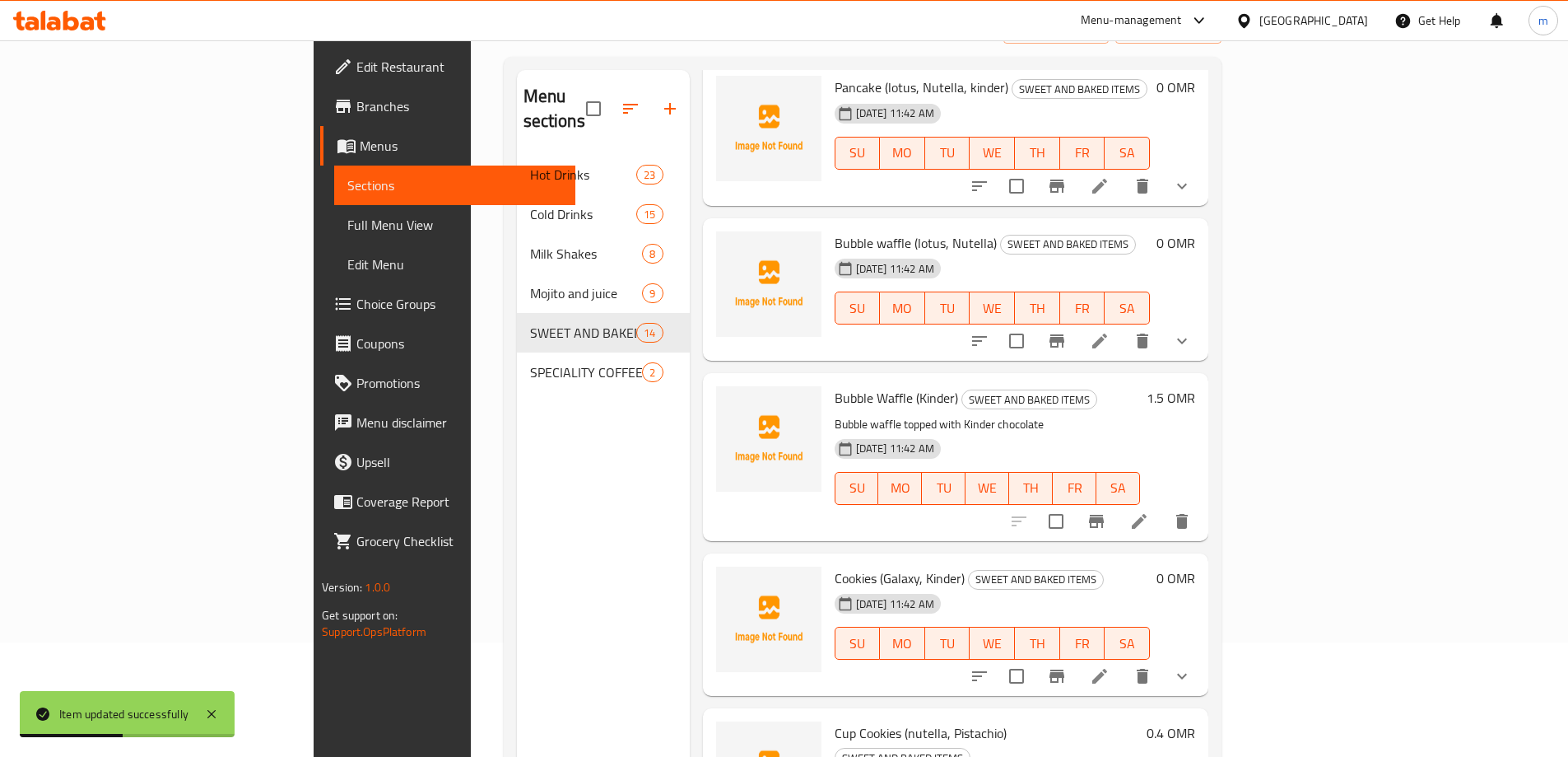
scroll to position [231, 0]
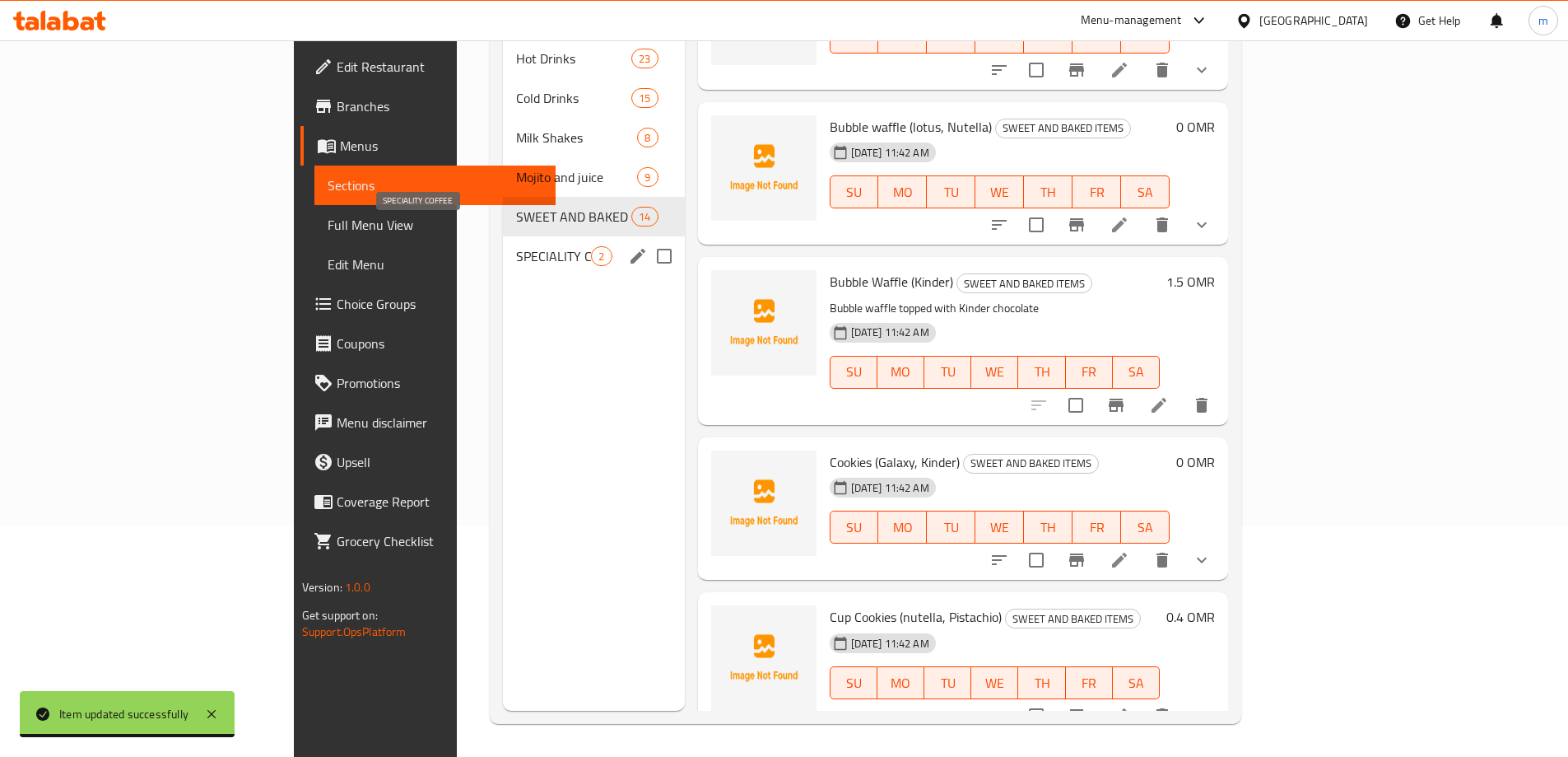
click at [517, 246] on span "SPECIALITY COFFEE" at bounding box center [554, 256] width 75 height 20
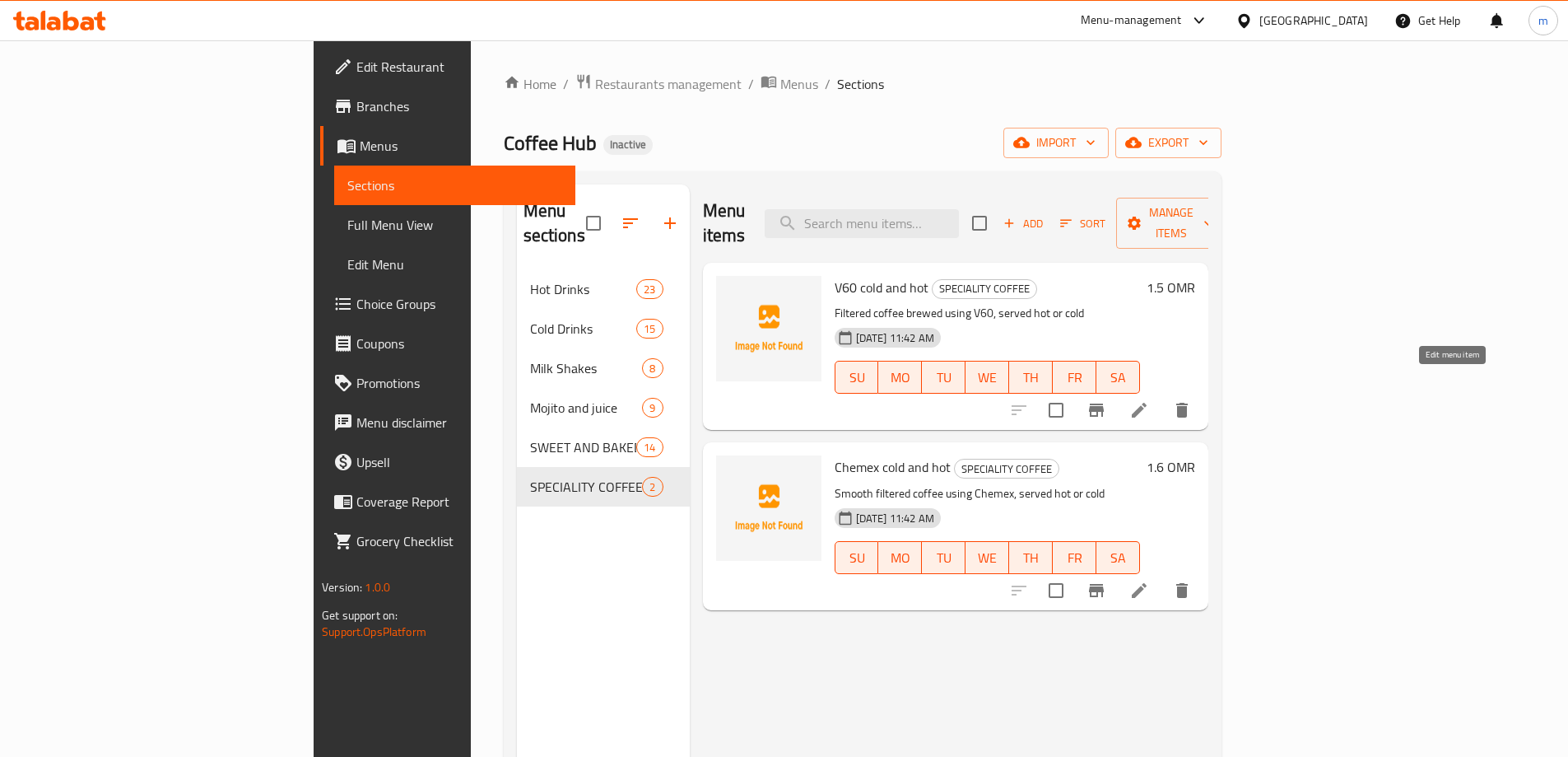
click at [1149, 400] on icon at bounding box center [1139, 410] width 20 height 20
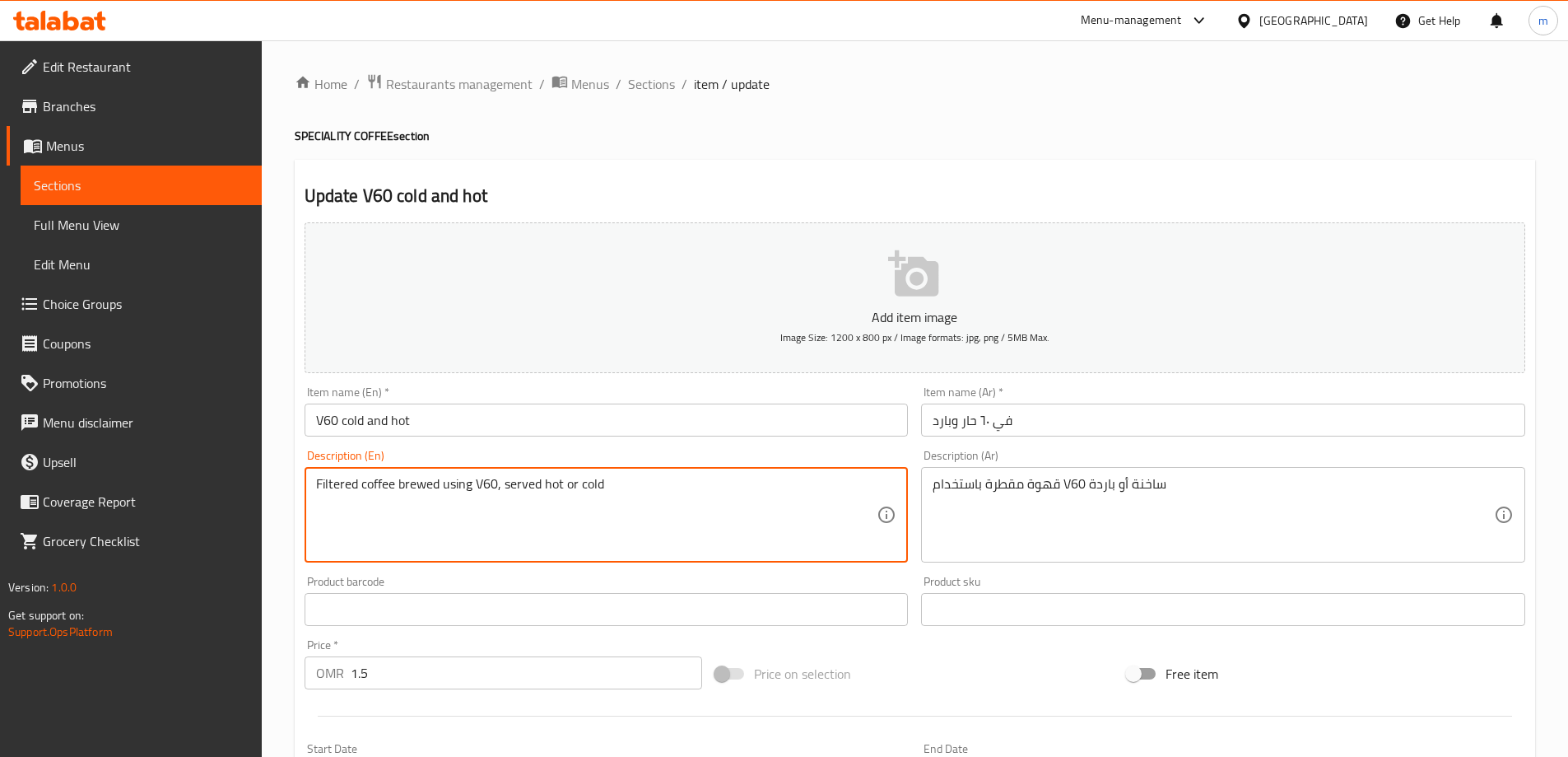
click at [497, 519] on textarea "Filtered coffee brewed using V60, served hot or cold" at bounding box center [597, 515] width 562 height 78
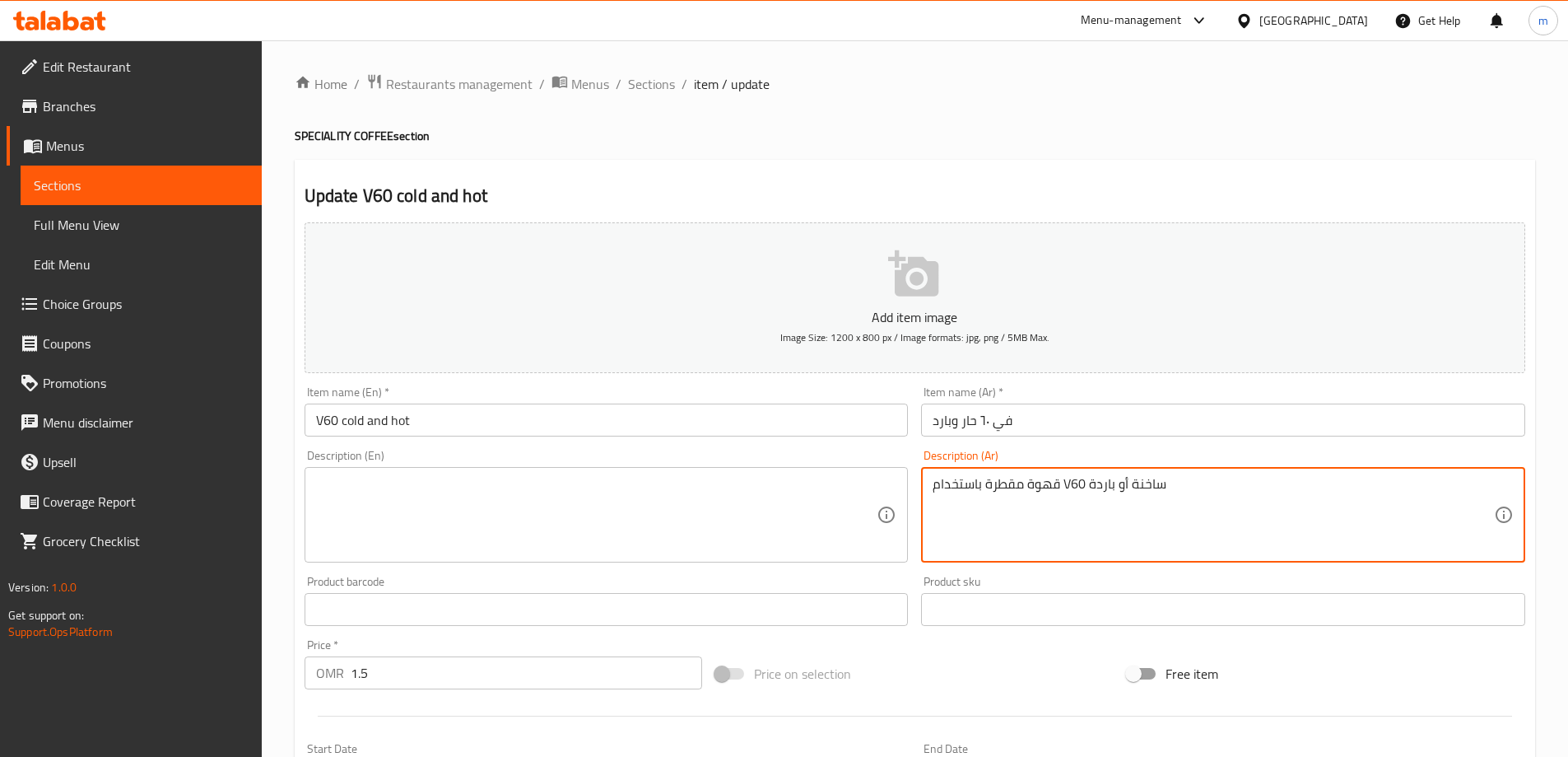
click at [1099, 517] on textarea "قهوة مقطرة باستخدام V60 ساخنة أو باردة" at bounding box center [1213, 515] width 562 height 78
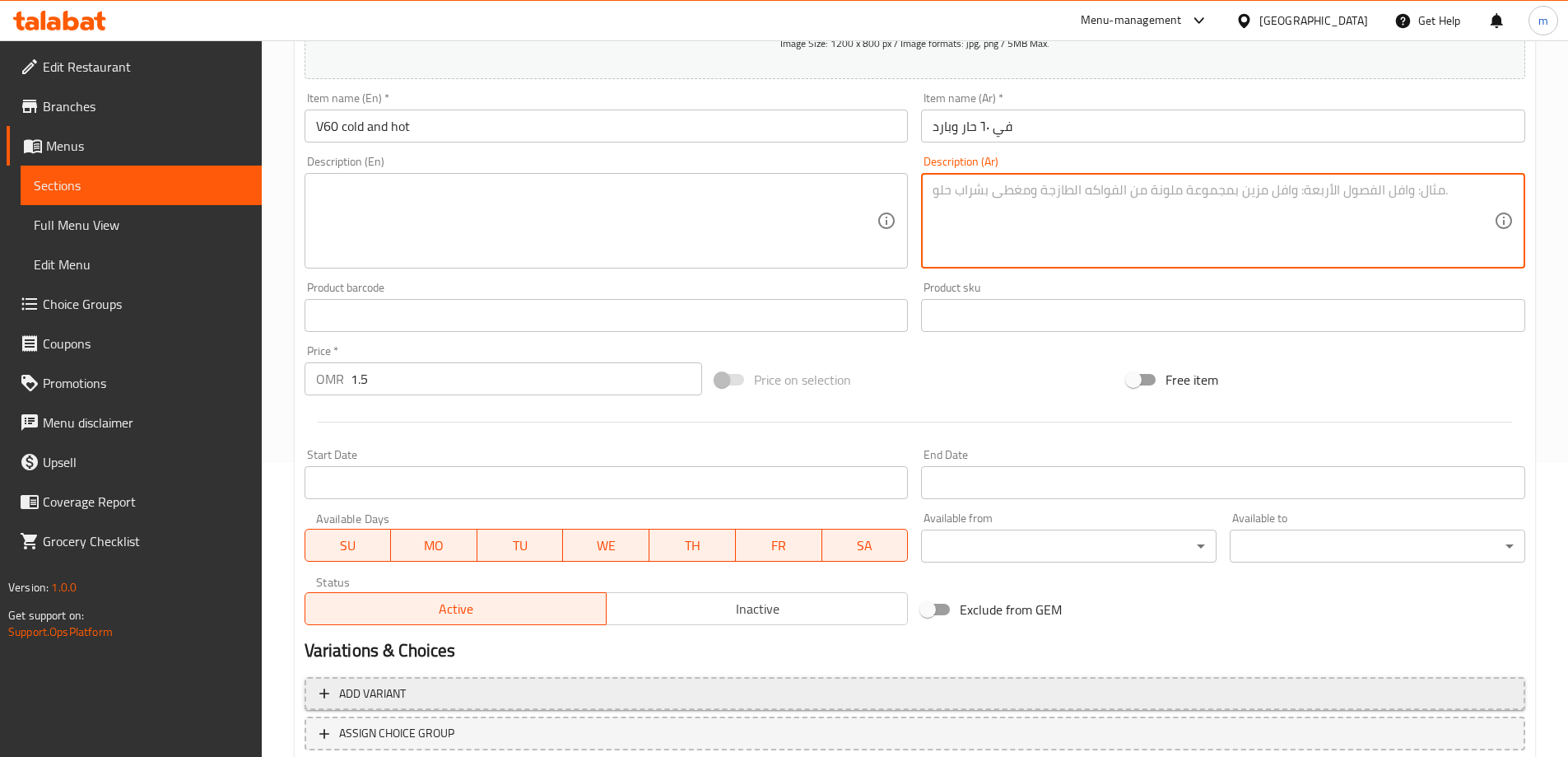
scroll to position [330, 0]
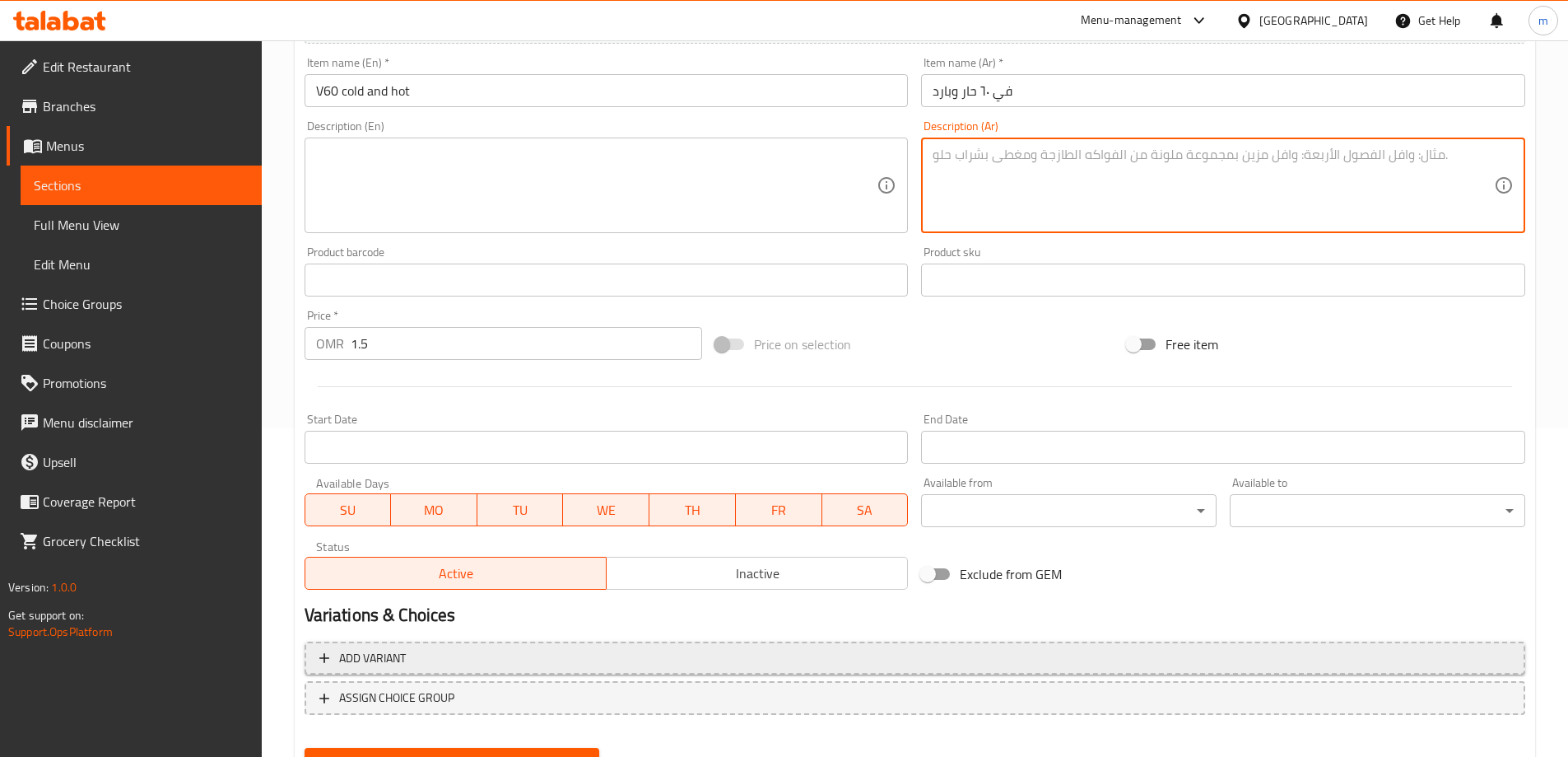
click at [584, 652] on span "Add variant" at bounding box center [916, 658] width 1192 height 21
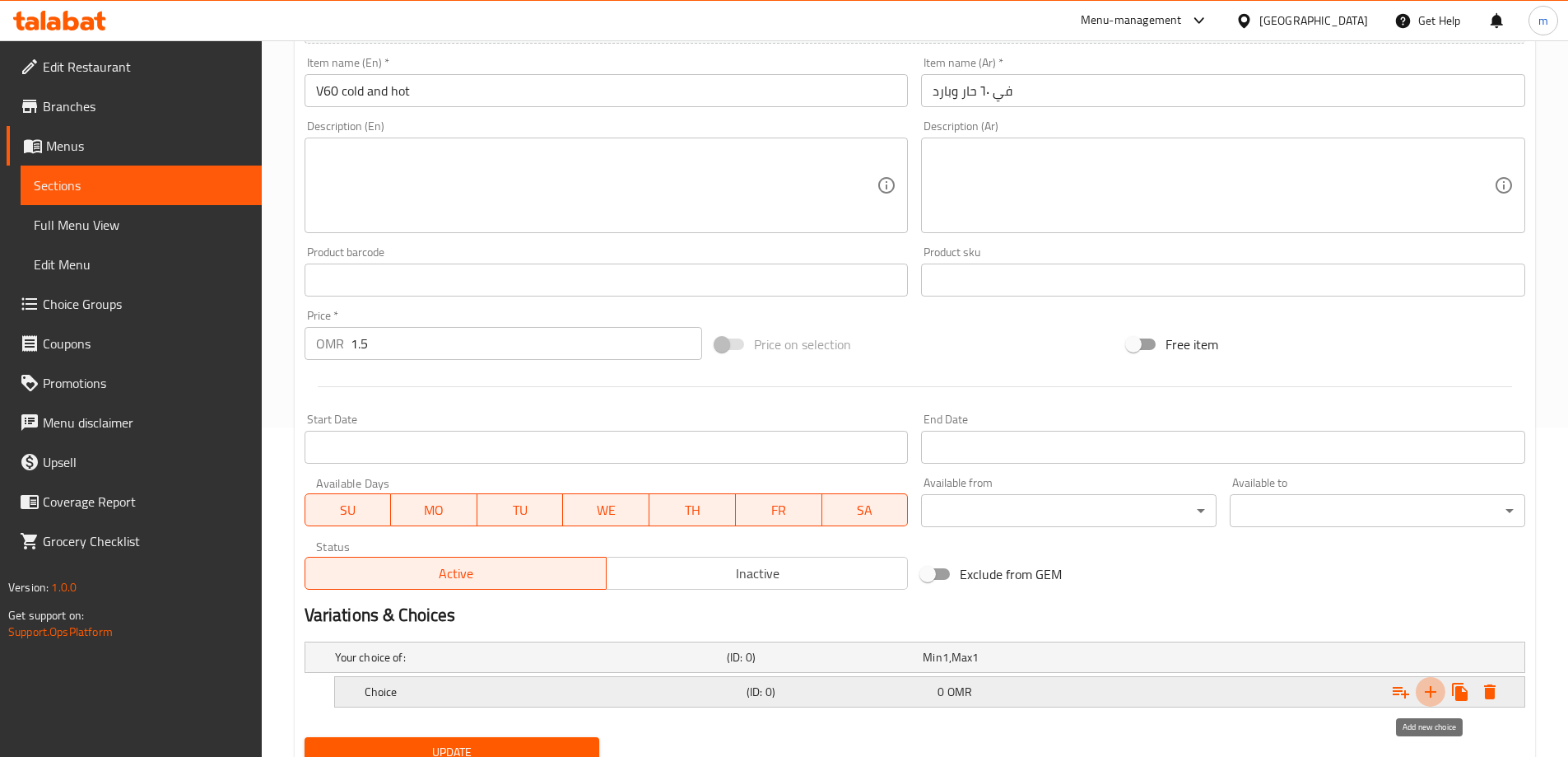
click at [1433, 693] on icon "Expand" at bounding box center [1431, 692] width 20 height 20
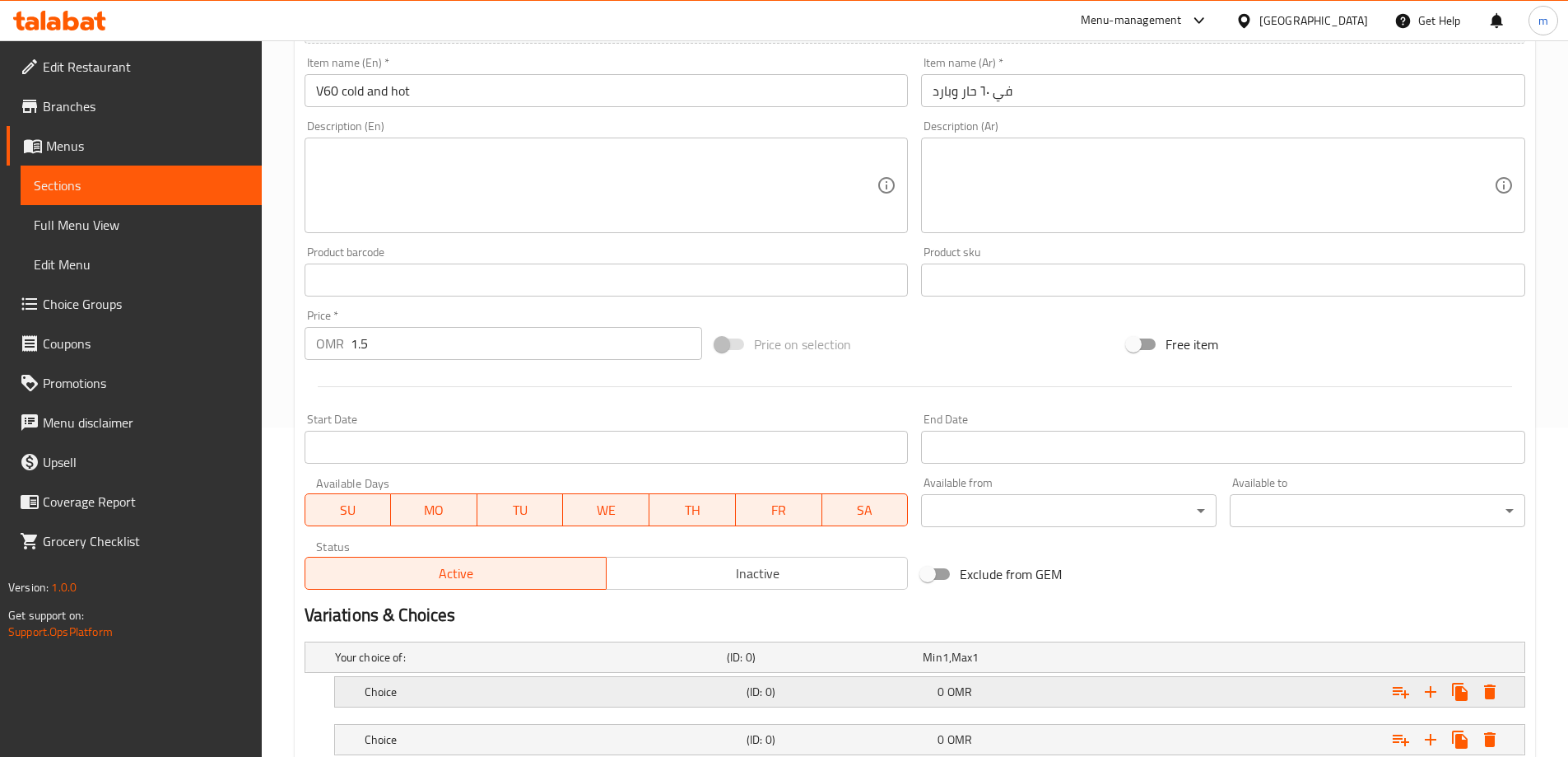
click at [552, 669] on div "Choice" at bounding box center [527, 657] width 392 height 23
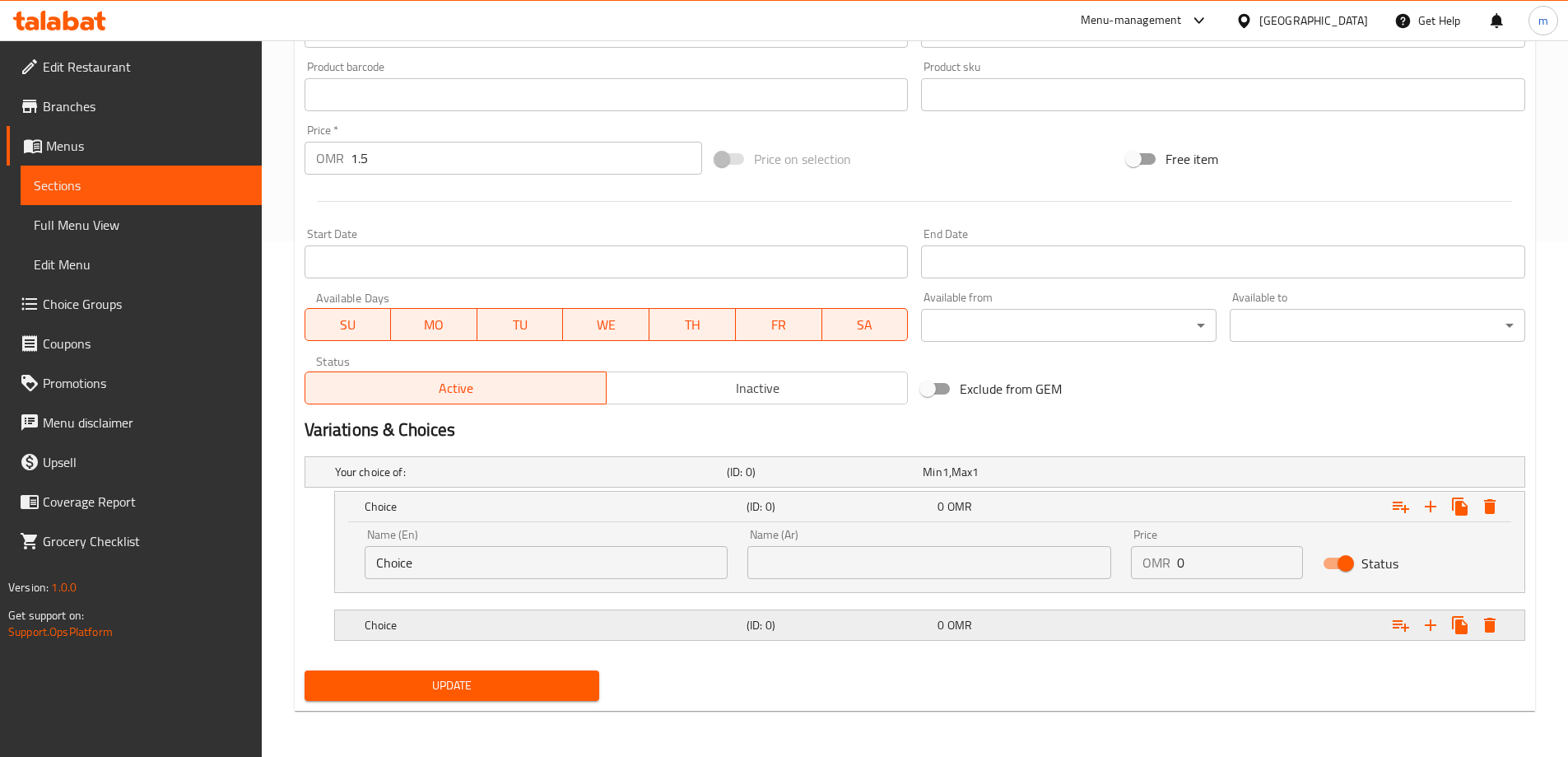
click at [556, 484] on div "Choice" at bounding box center [527, 472] width 392 height 23
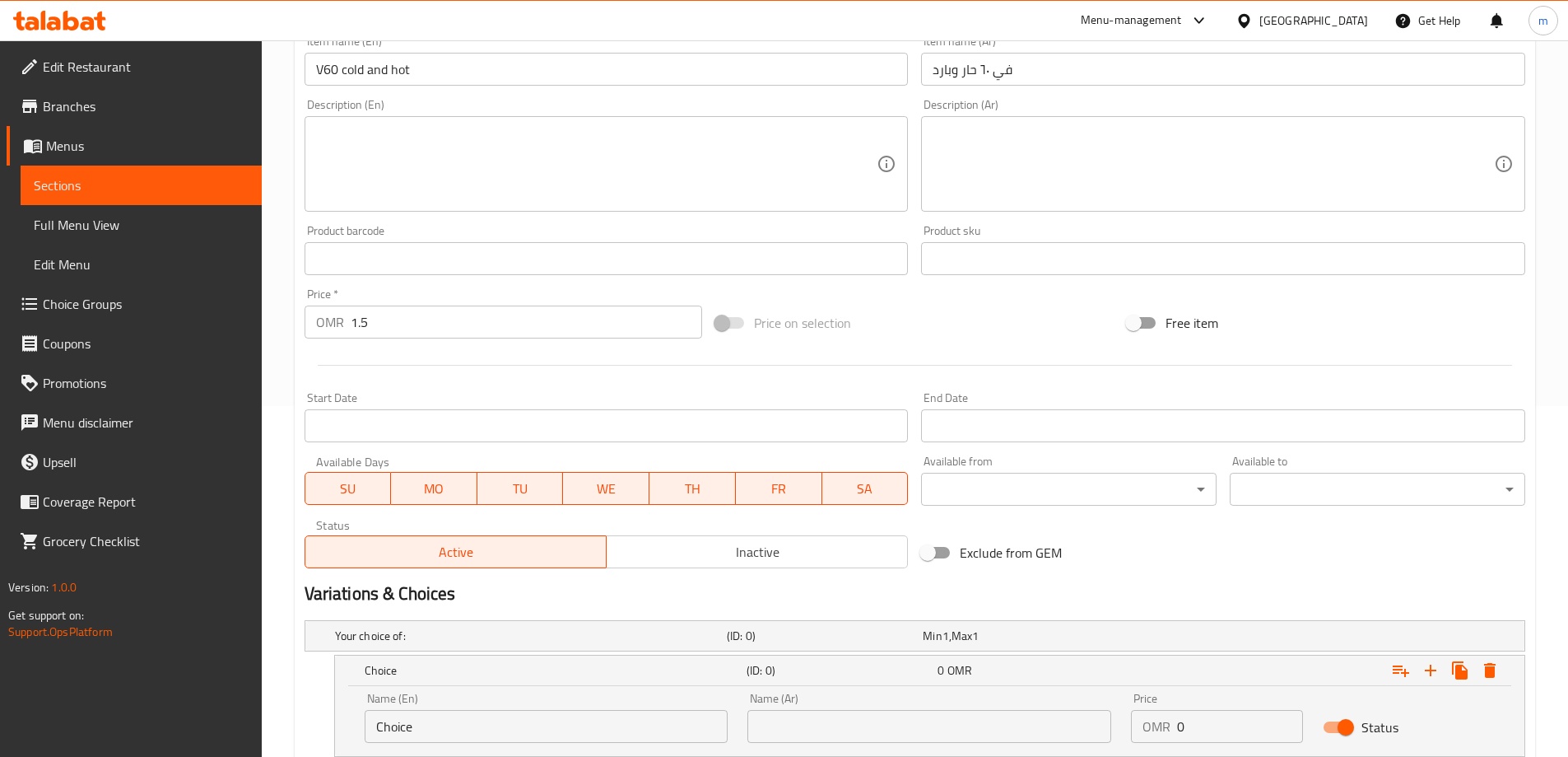
scroll to position [350, 0]
click at [354, 74] on input "V60 cold and hot" at bounding box center [607, 70] width 605 height 33
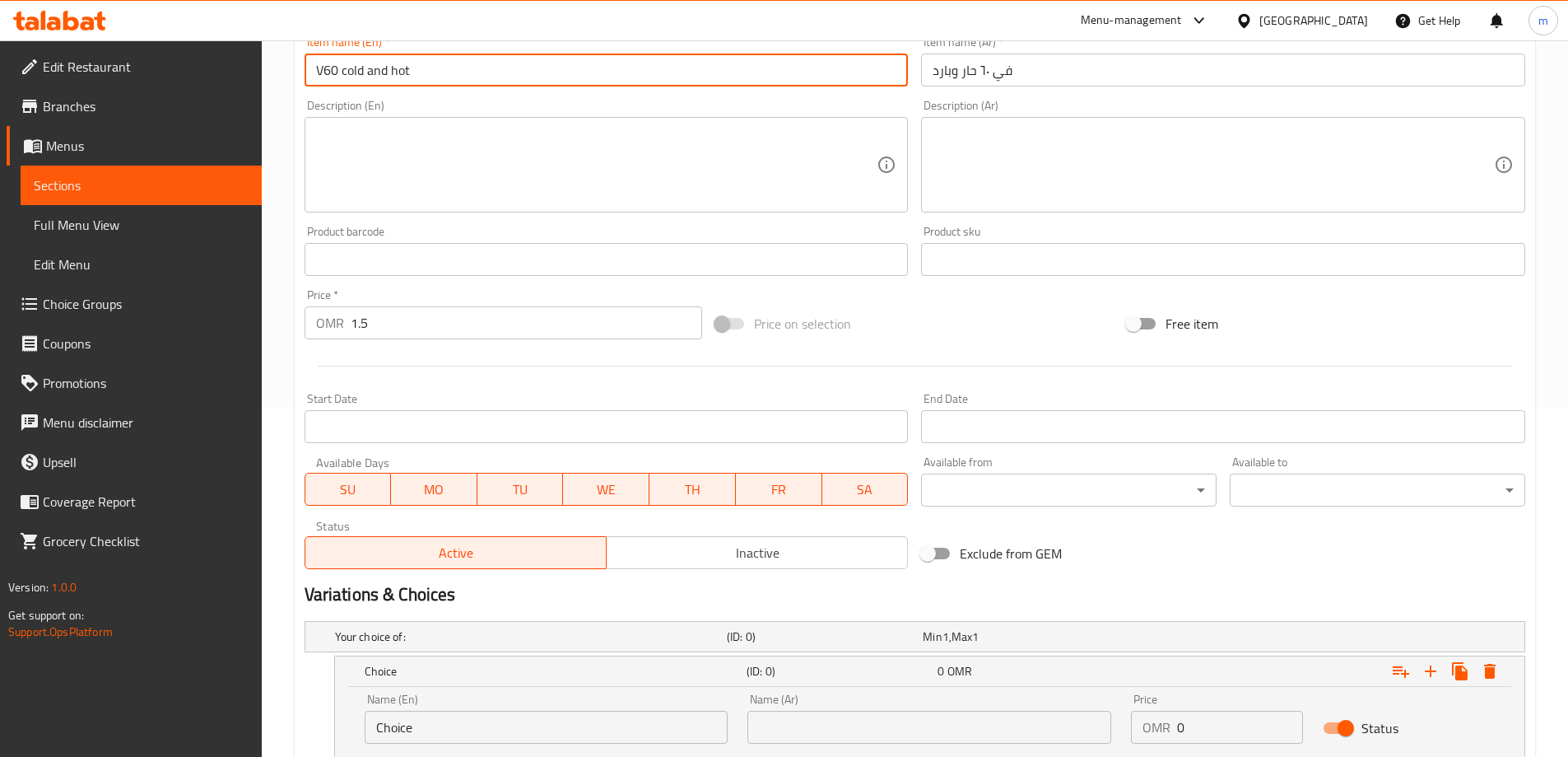
click at [354, 74] on input "V60 cold and hot" at bounding box center [607, 70] width 605 height 33
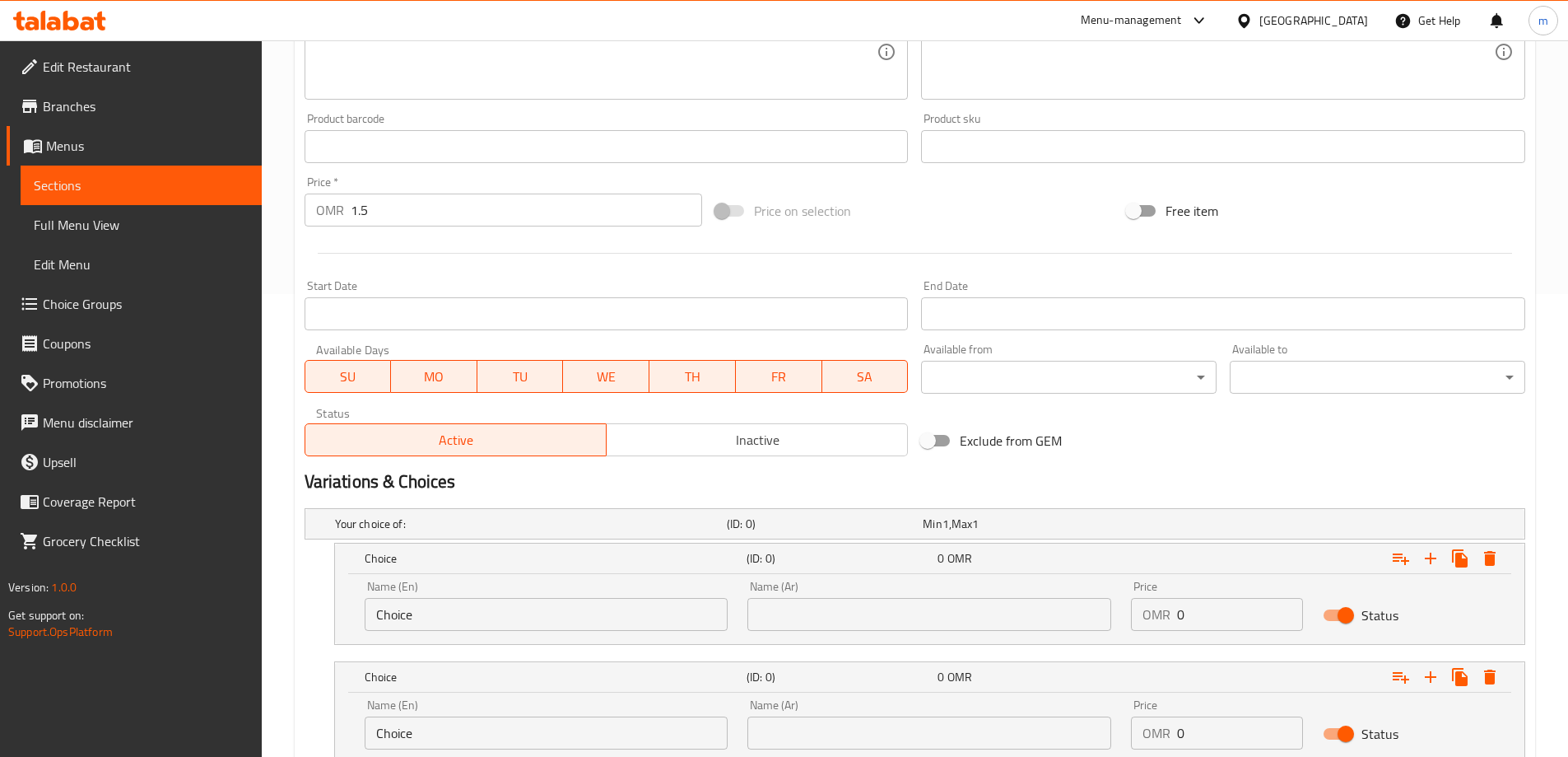
scroll to position [585, 0]
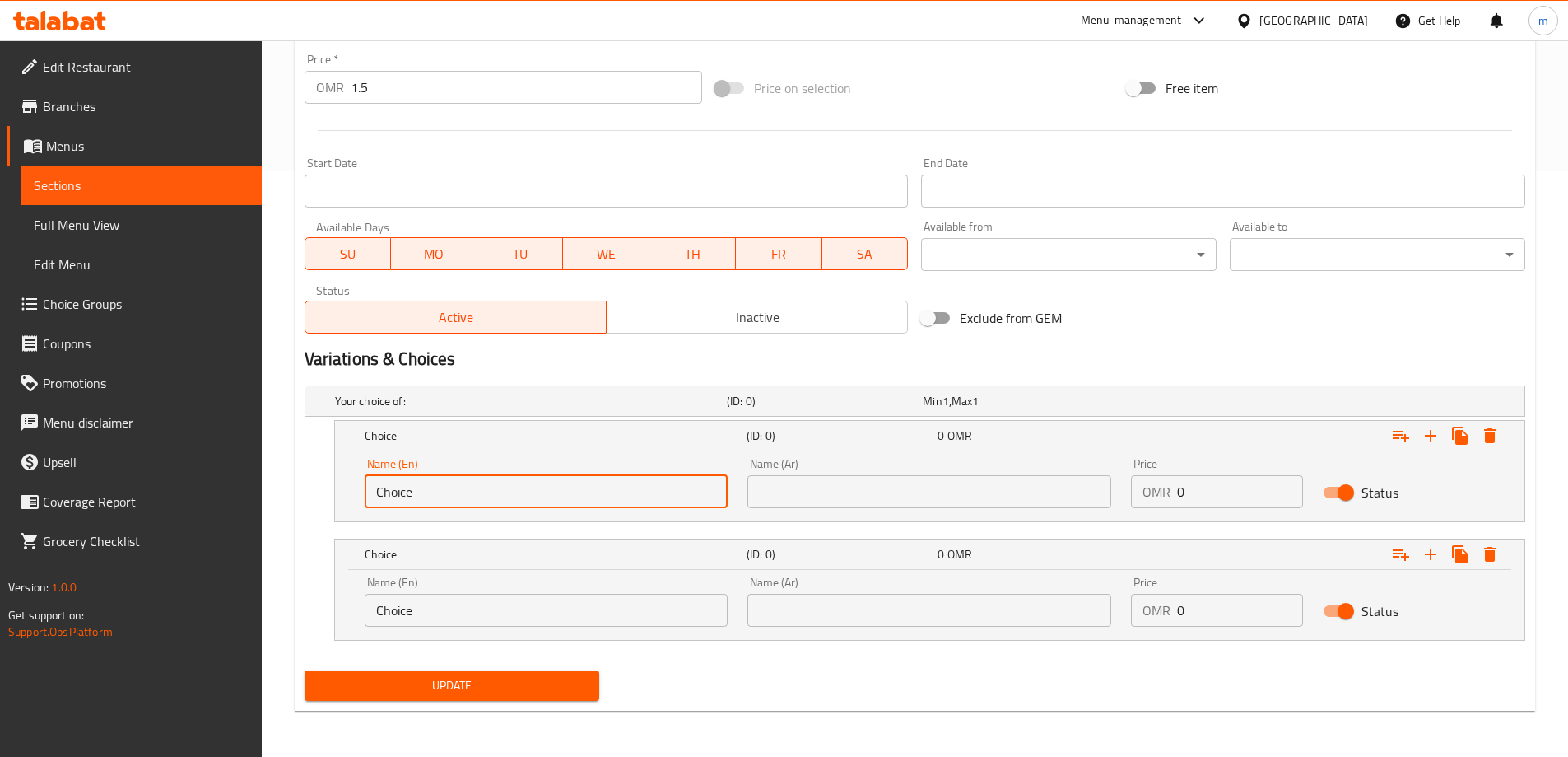
drag, startPoint x: 423, startPoint y: 495, endPoint x: 335, endPoint y: 499, distance: 88.1
click at [335, 499] on div "Name (En) Choice Name (En) Name (Ar) Name (Ar) Price OMR 0 Price Status" at bounding box center [930, 486] width 1190 height 70
paste input "cold"
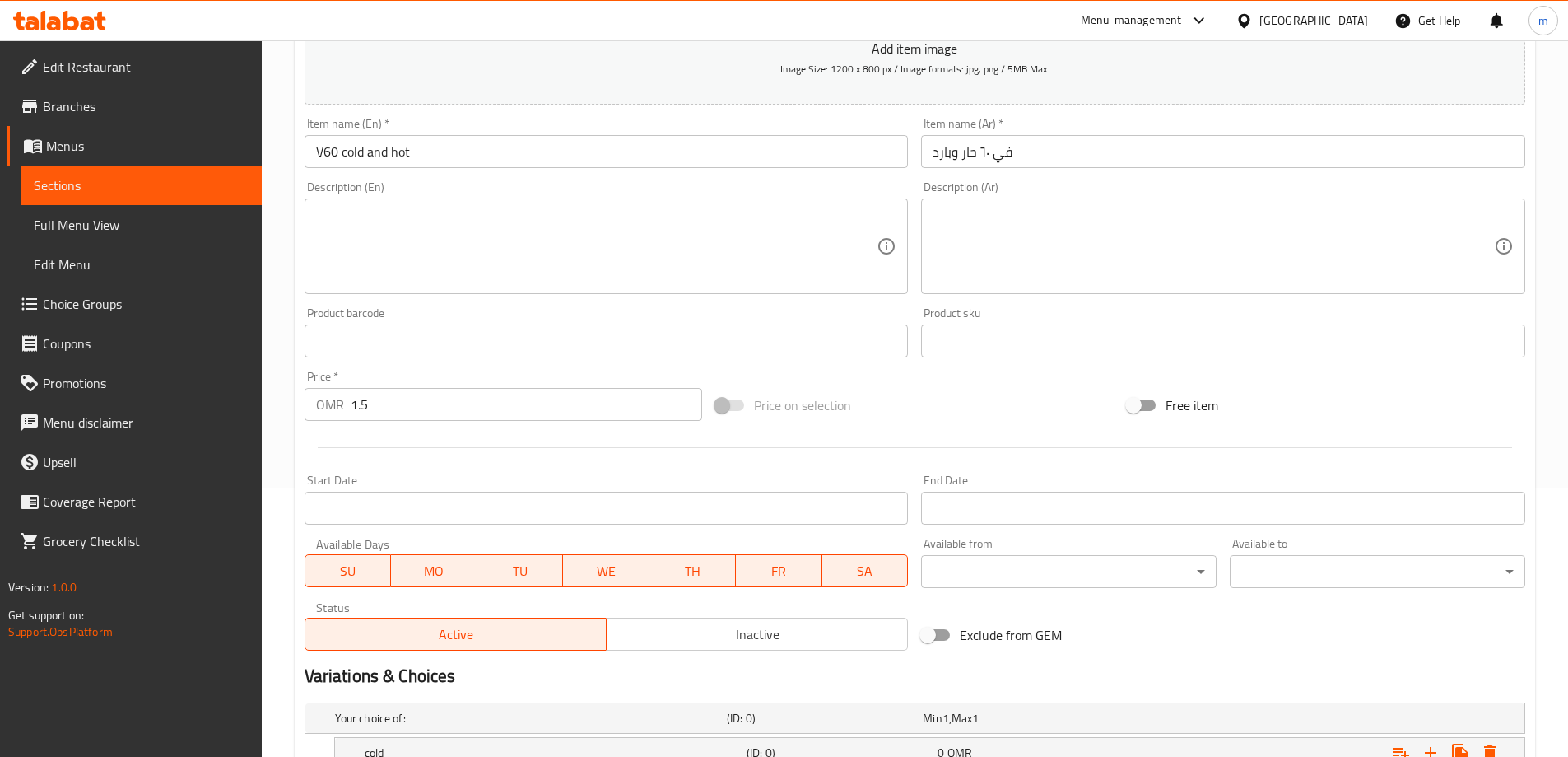
scroll to position [256, 0]
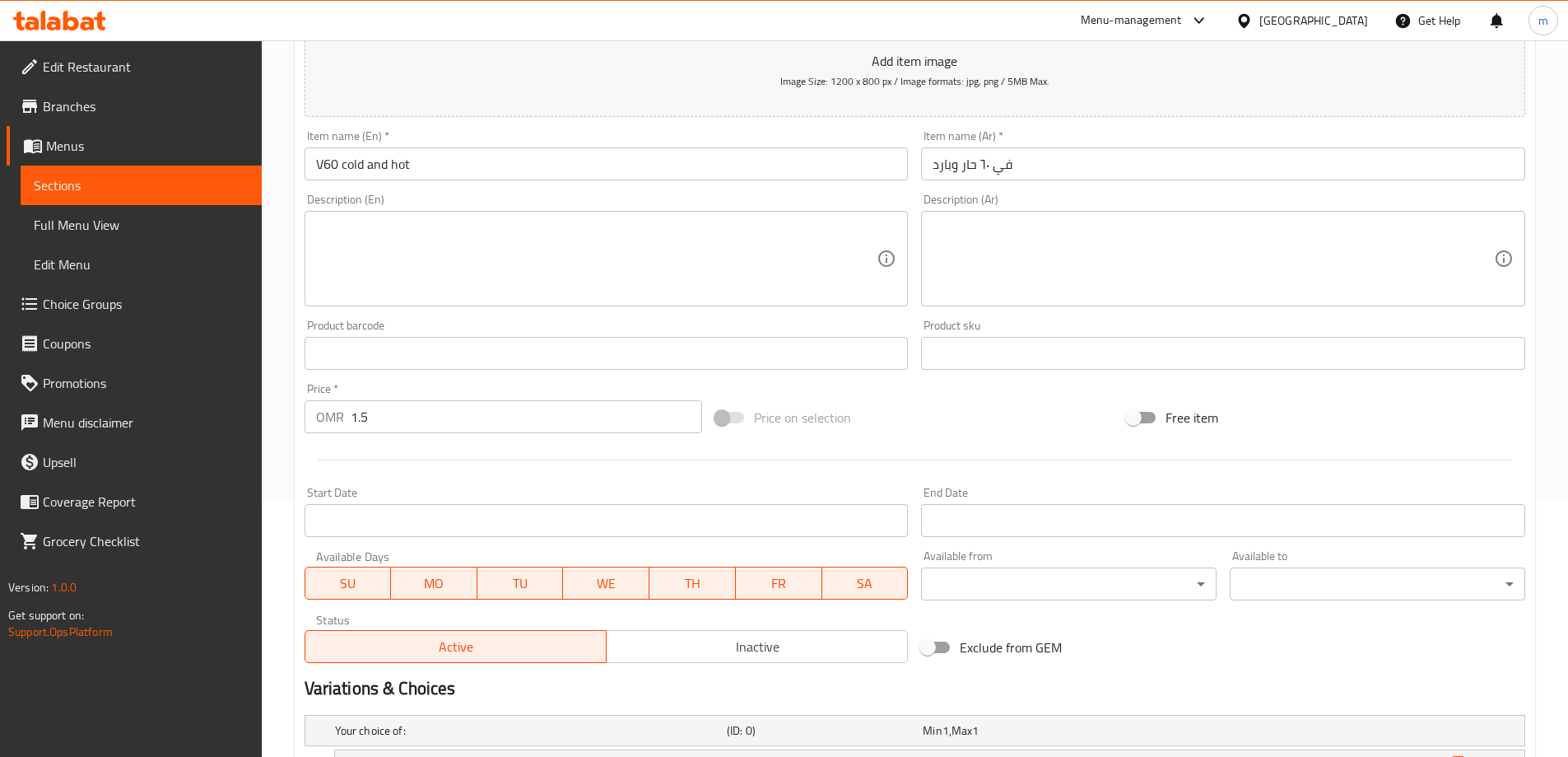
type input "cold"
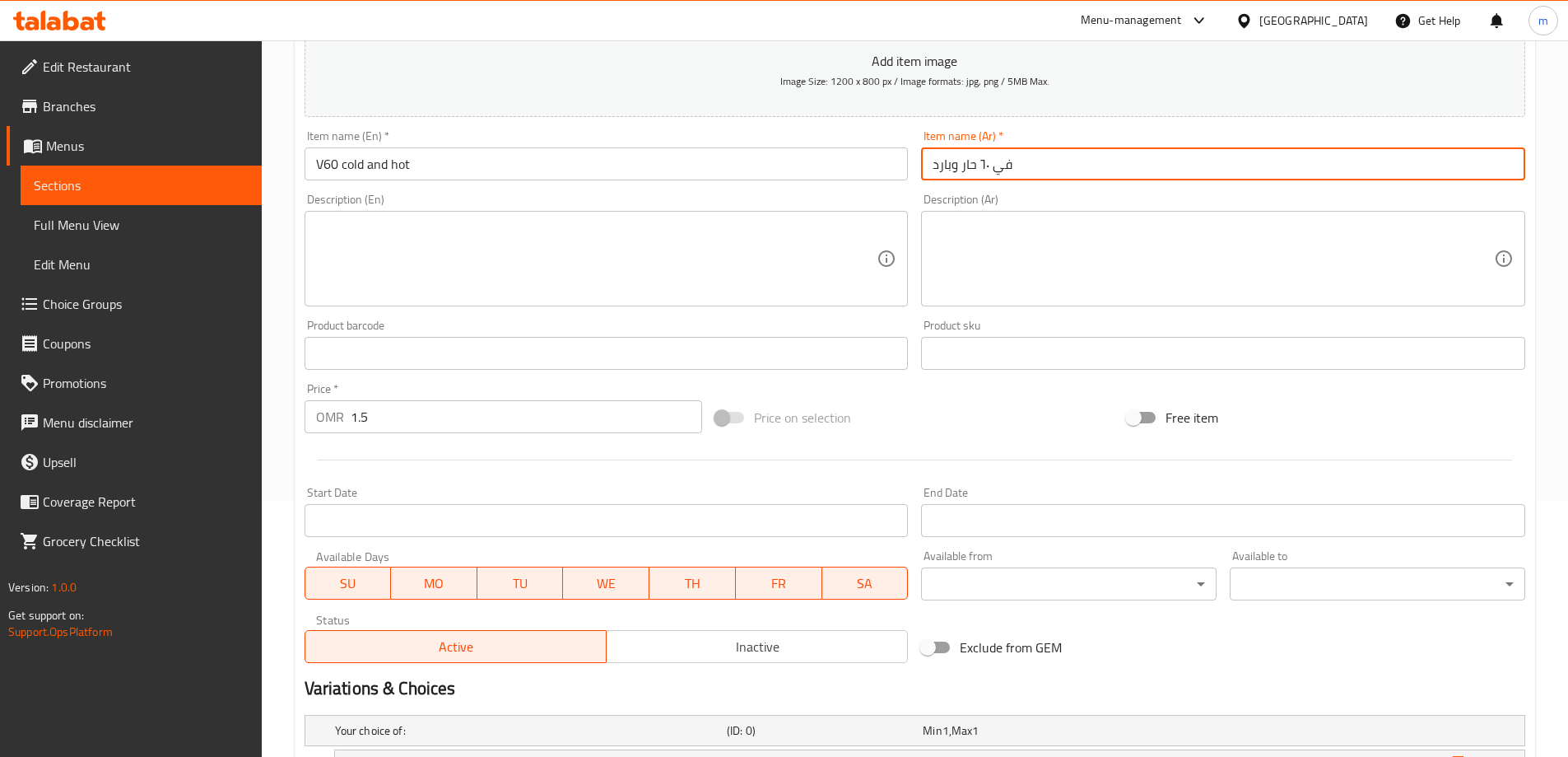
click at [942, 167] on input "في ٦٠ حار وبارد" at bounding box center [1223, 164] width 605 height 33
click at [952, 165] on input "في ٦٠ حار وبارد" at bounding box center [1223, 164] width 605 height 33
drag, startPoint x: 952, startPoint y: 169, endPoint x: 927, endPoint y: 165, distance: 25.3
click at [927, 165] on input "في ٦٠ حار وبارد" at bounding box center [1223, 164] width 605 height 33
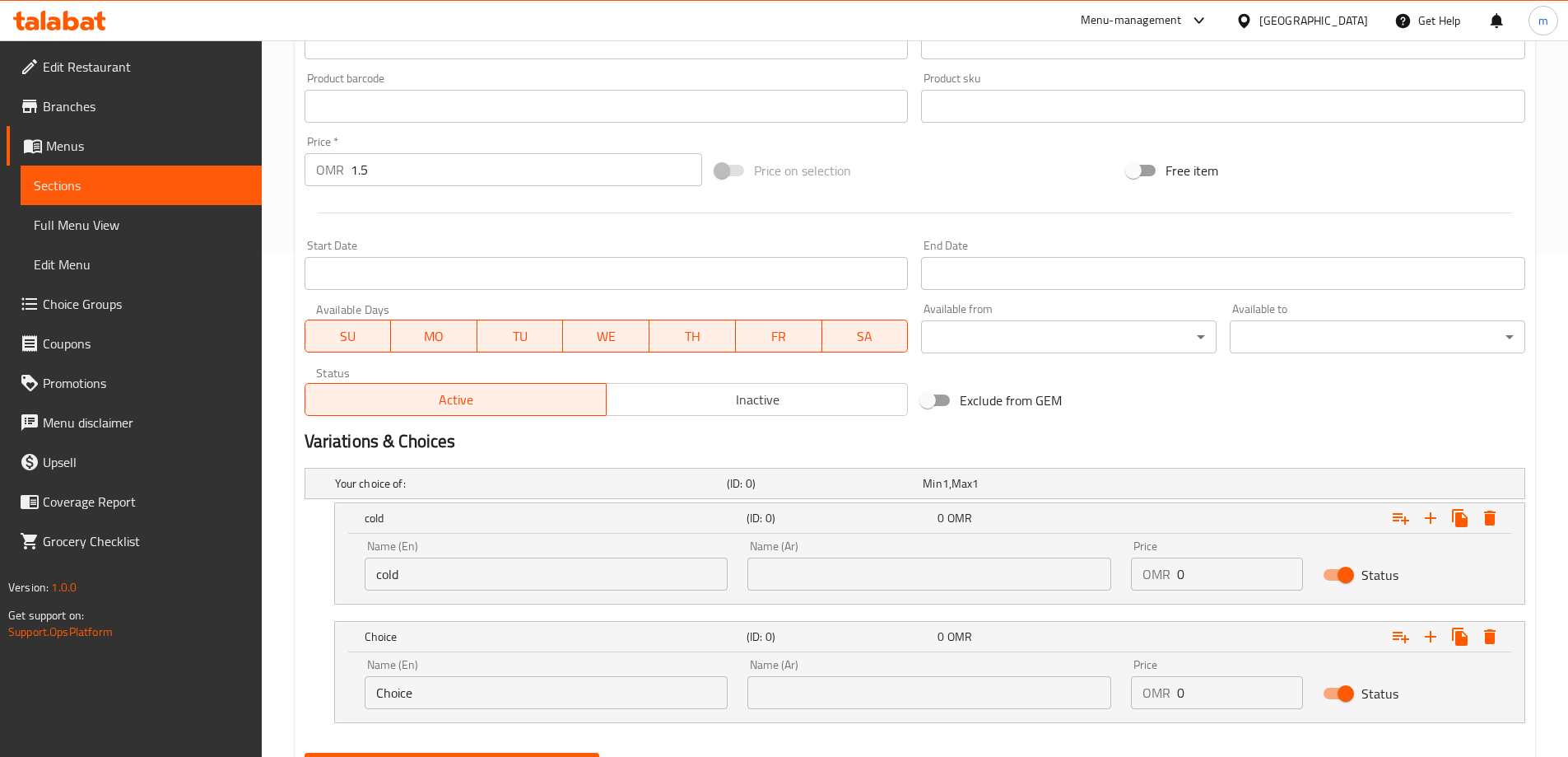
click at [1038, 585] on input "text" at bounding box center [929, 574] width 364 height 33
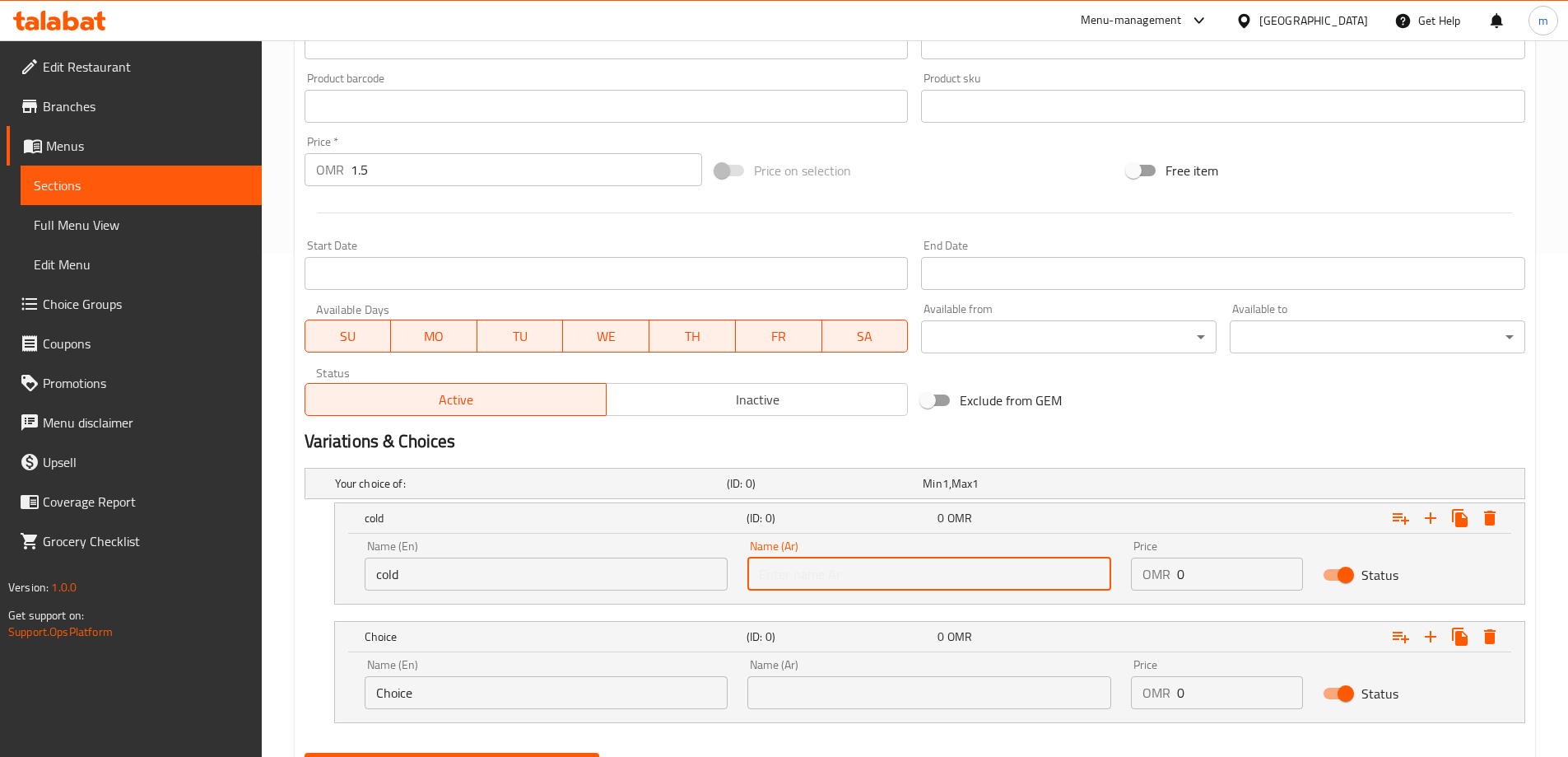
paste input "بارد"
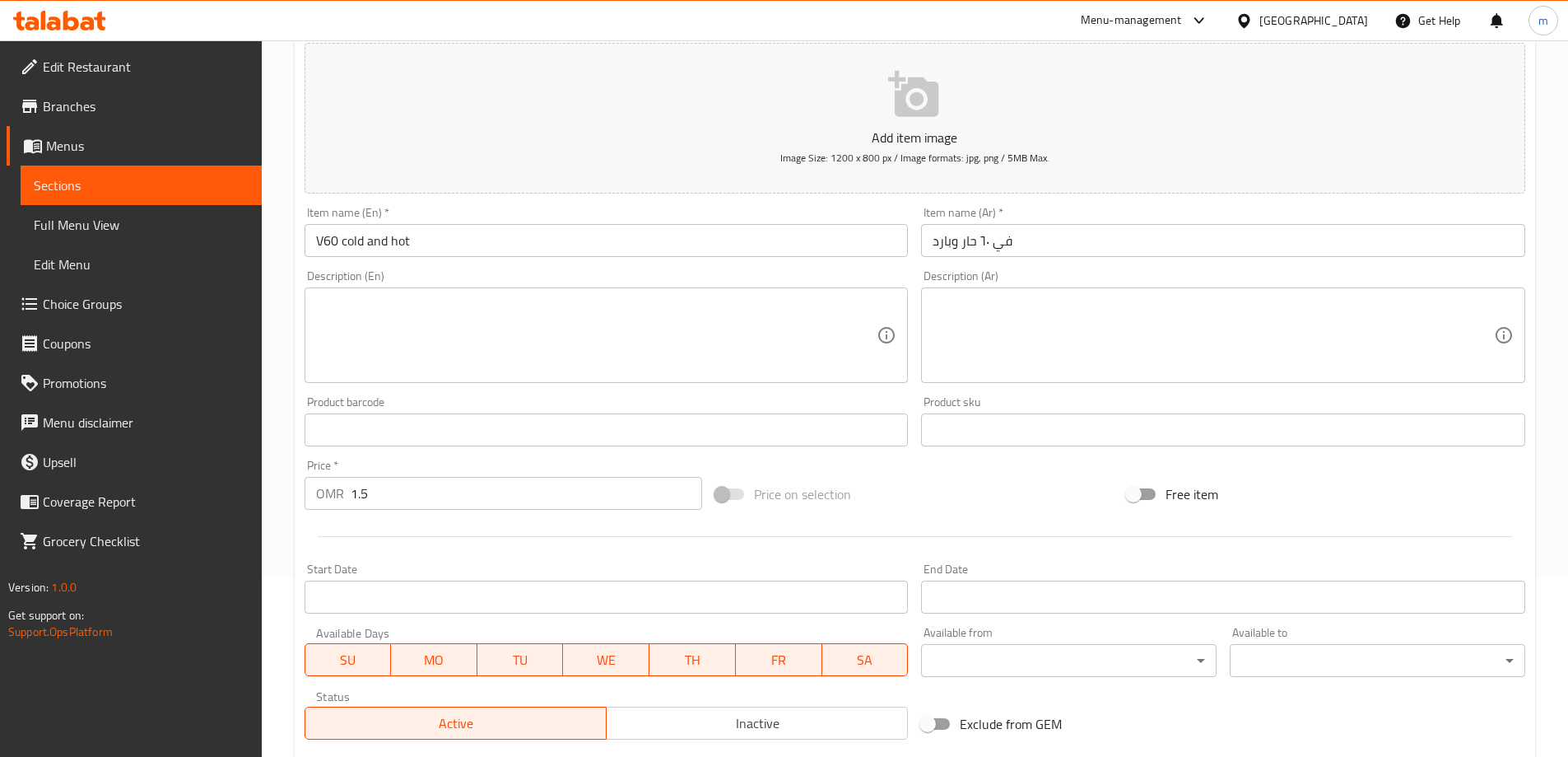
scroll to position [174, 0]
type input "بارد"
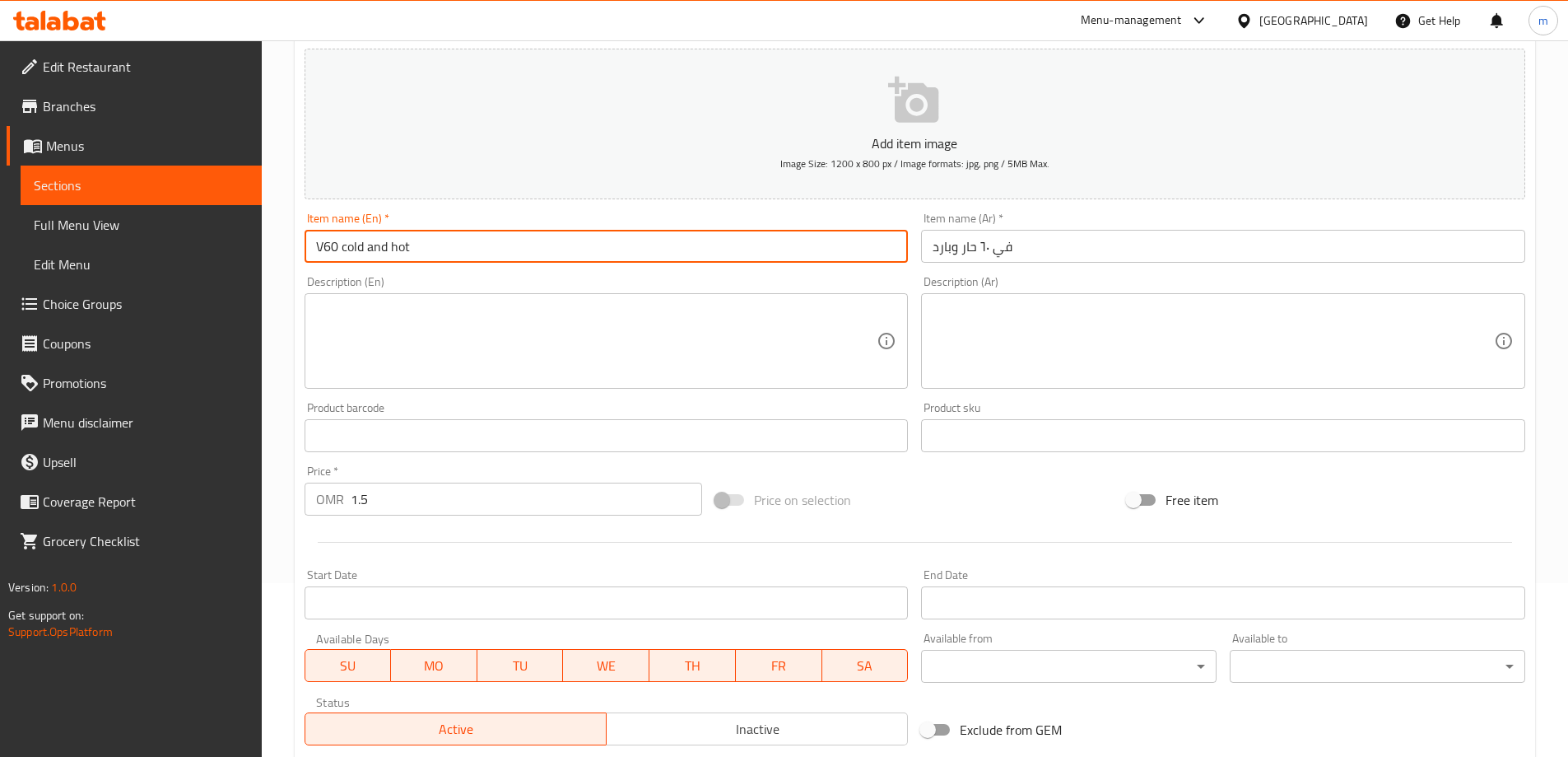
click at [402, 254] on input "V60 cold and hot" at bounding box center [607, 246] width 605 height 33
click at [418, 254] on input "V60 cold and hot" at bounding box center [607, 246] width 605 height 33
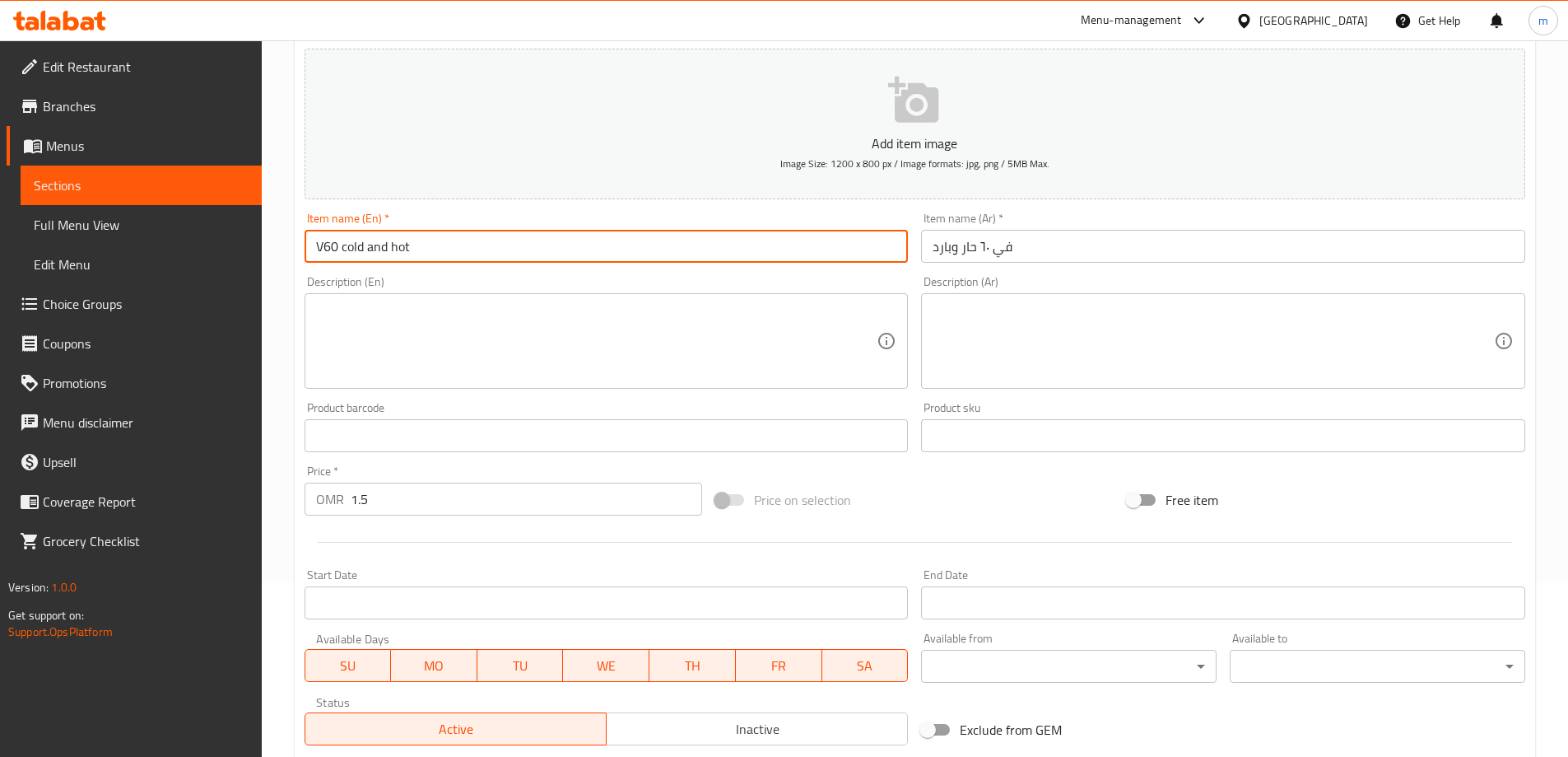
type input "V60 Cold And Hot"
click at [458, 336] on textarea at bounding box center [597, 341] width 562 height 78
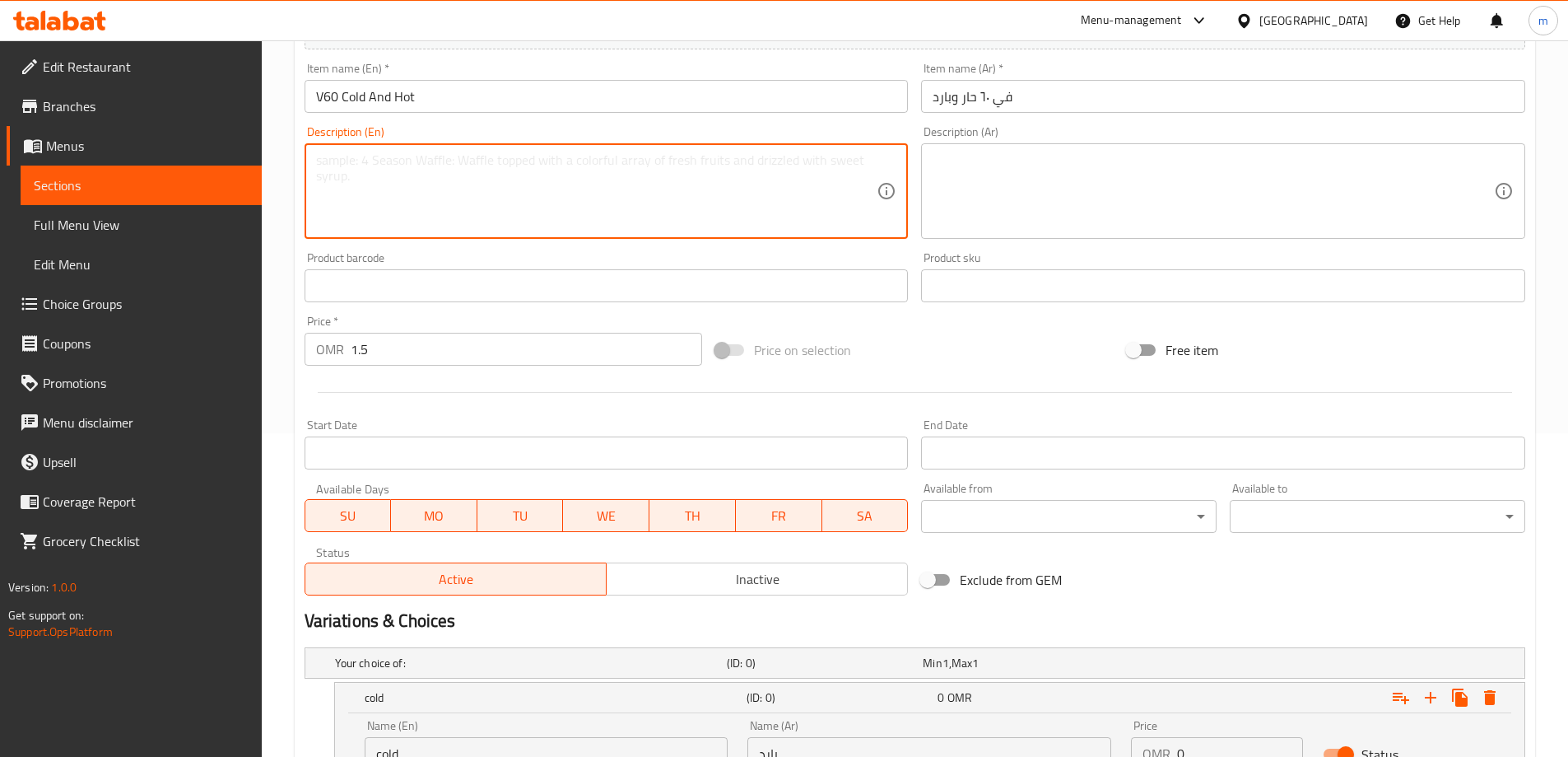
scroll to position [256, 0]
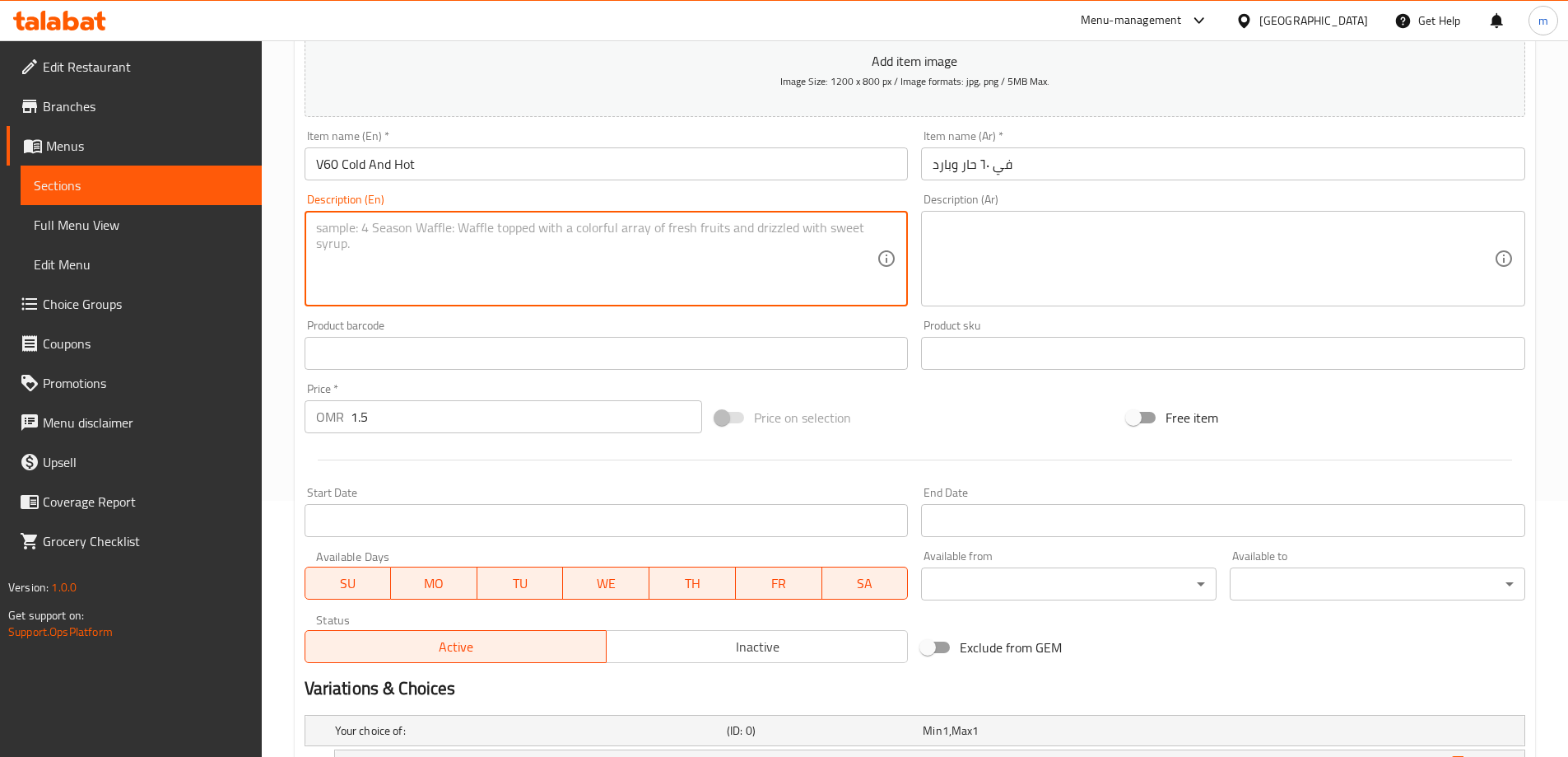
click at [408, 158] on input "V60 Cold And Hot" at bounding box center [607, 164] width 605 height 33
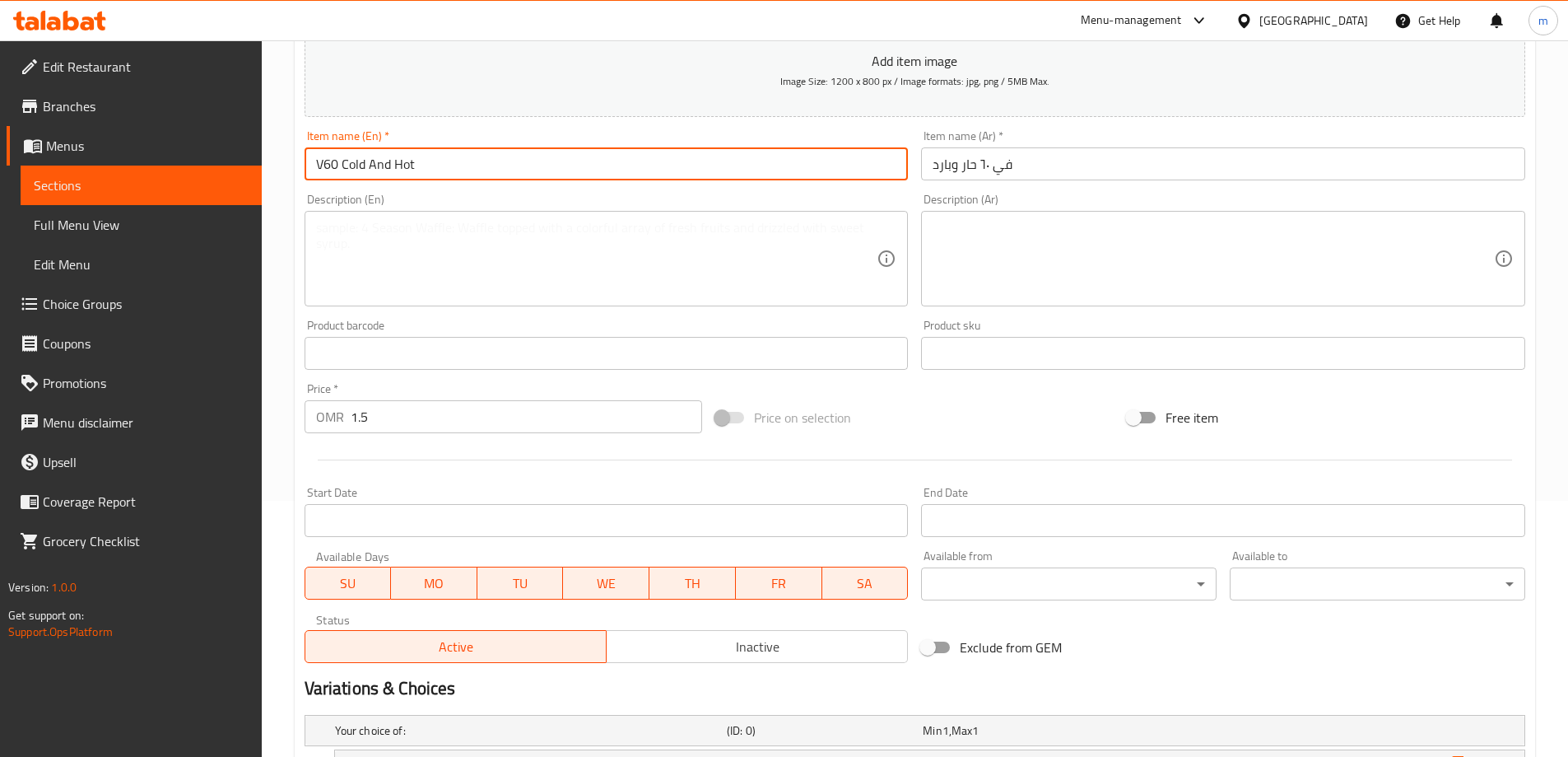
click at [408, 158] on input "V60 Cold And Hot" at bounding box center [607, 164] width 605 height 33
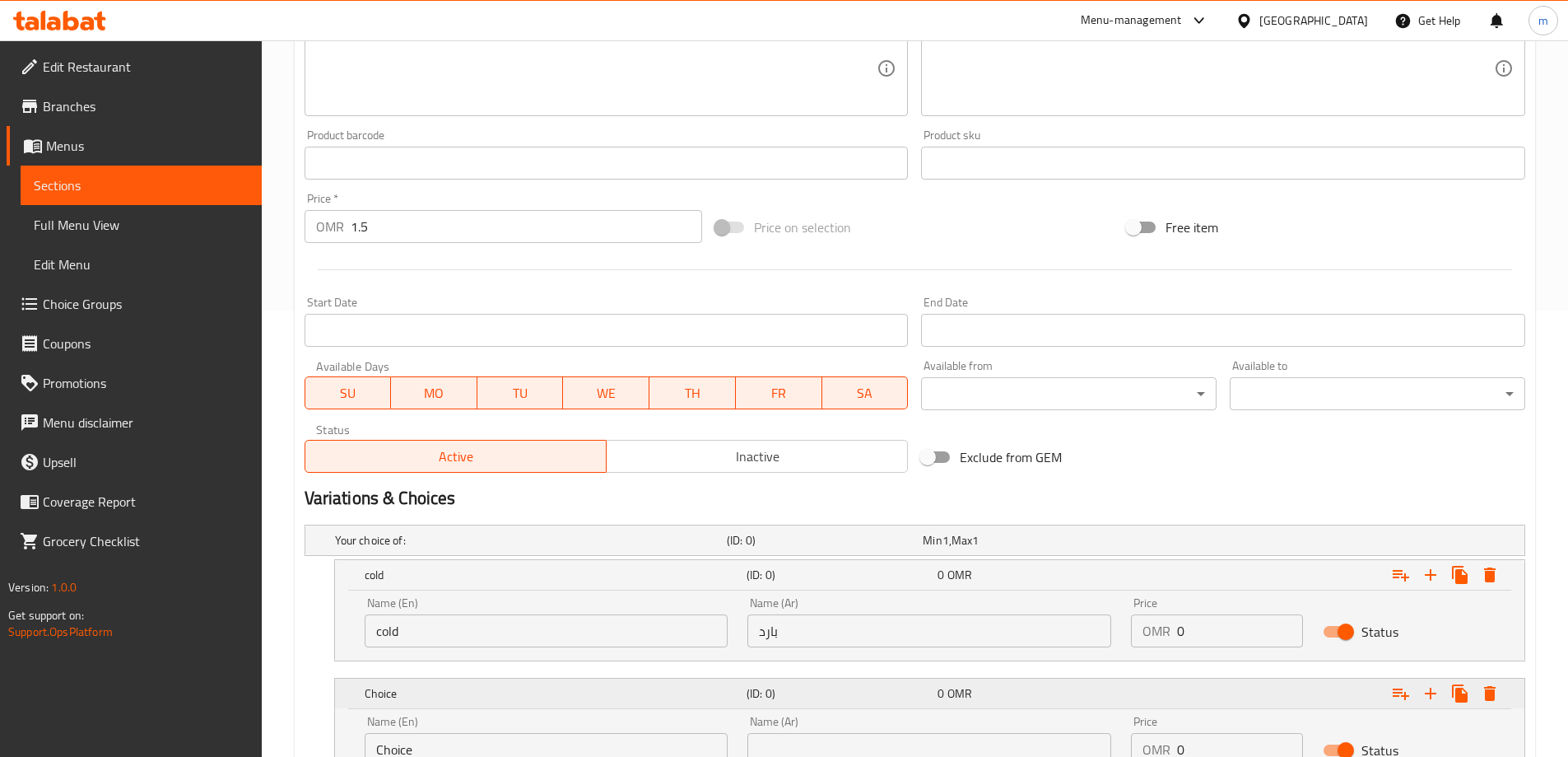
scroll to position [585, 0]
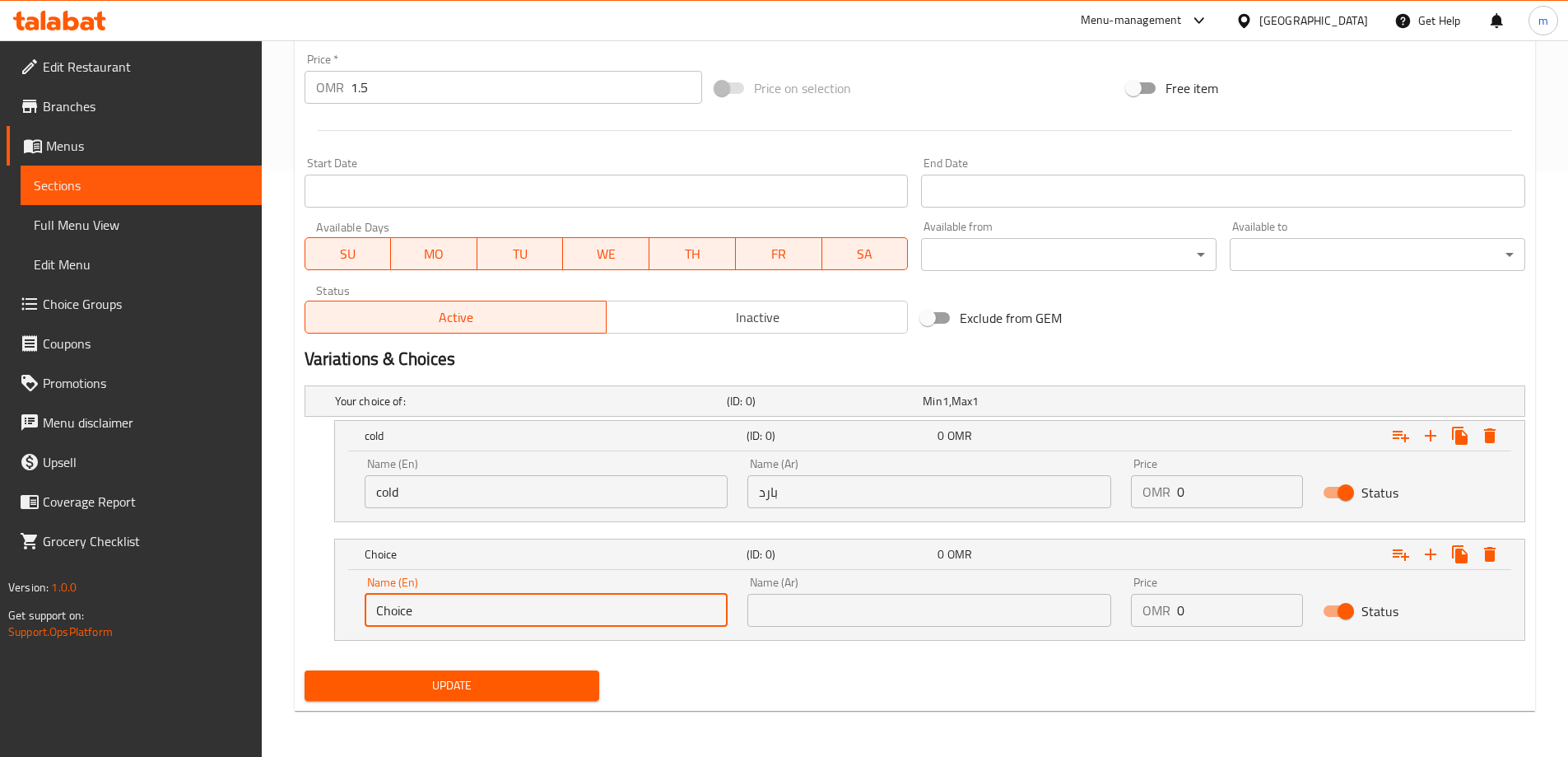
paste input "بارد"
drag, startPoint x: 371, startPoint y: 619, endPoint x: 323, endPoint y: 617, distance: 48.0
click at [323, 617] on div "Choice (ID: 0) 0 OMR Name (En) Choice Name (En) Name (Ar) Name (Ar) Price OMR 0…" at bounding box center [915, 590] width 1221 height 102
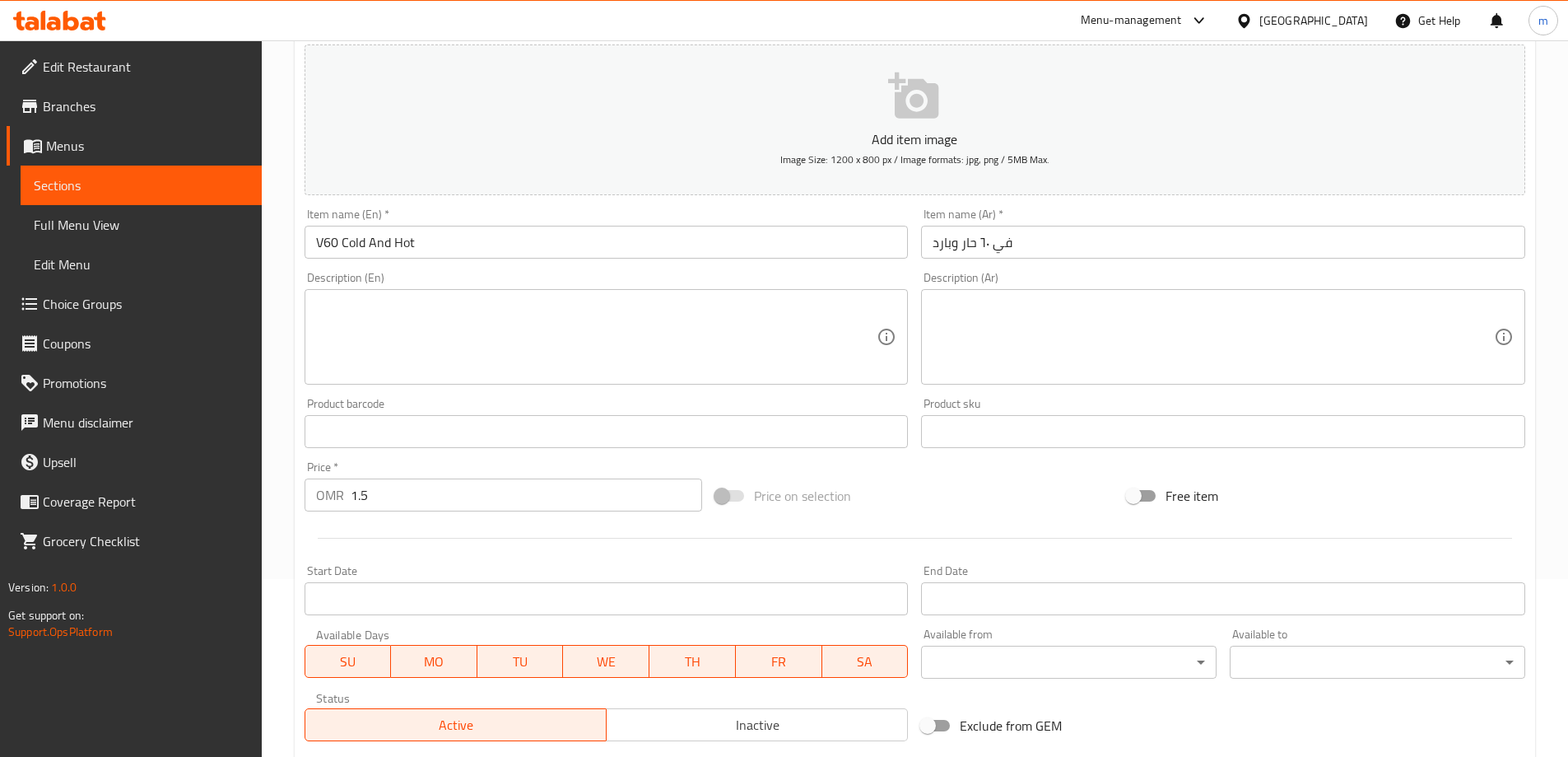
scroll to position [174, 0]
type input "بارد"
click at [399, 250] on input "V60 Cold And Hot" at bounding box center [607, 246] width 605 height 33
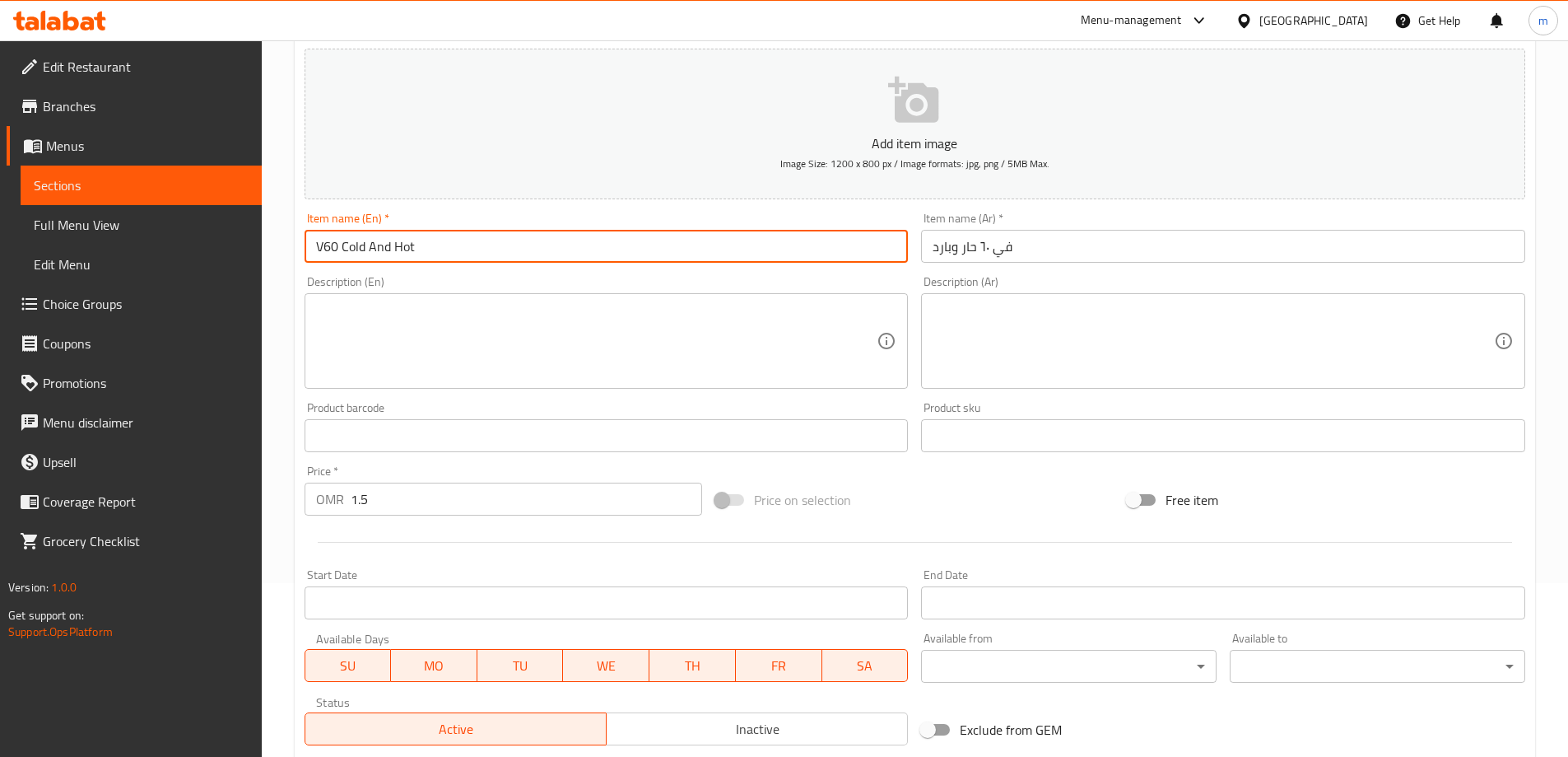
click at [399, 250] on input "V60 Cold And Hot" at bounding box center [607, 246] width 605 height 33
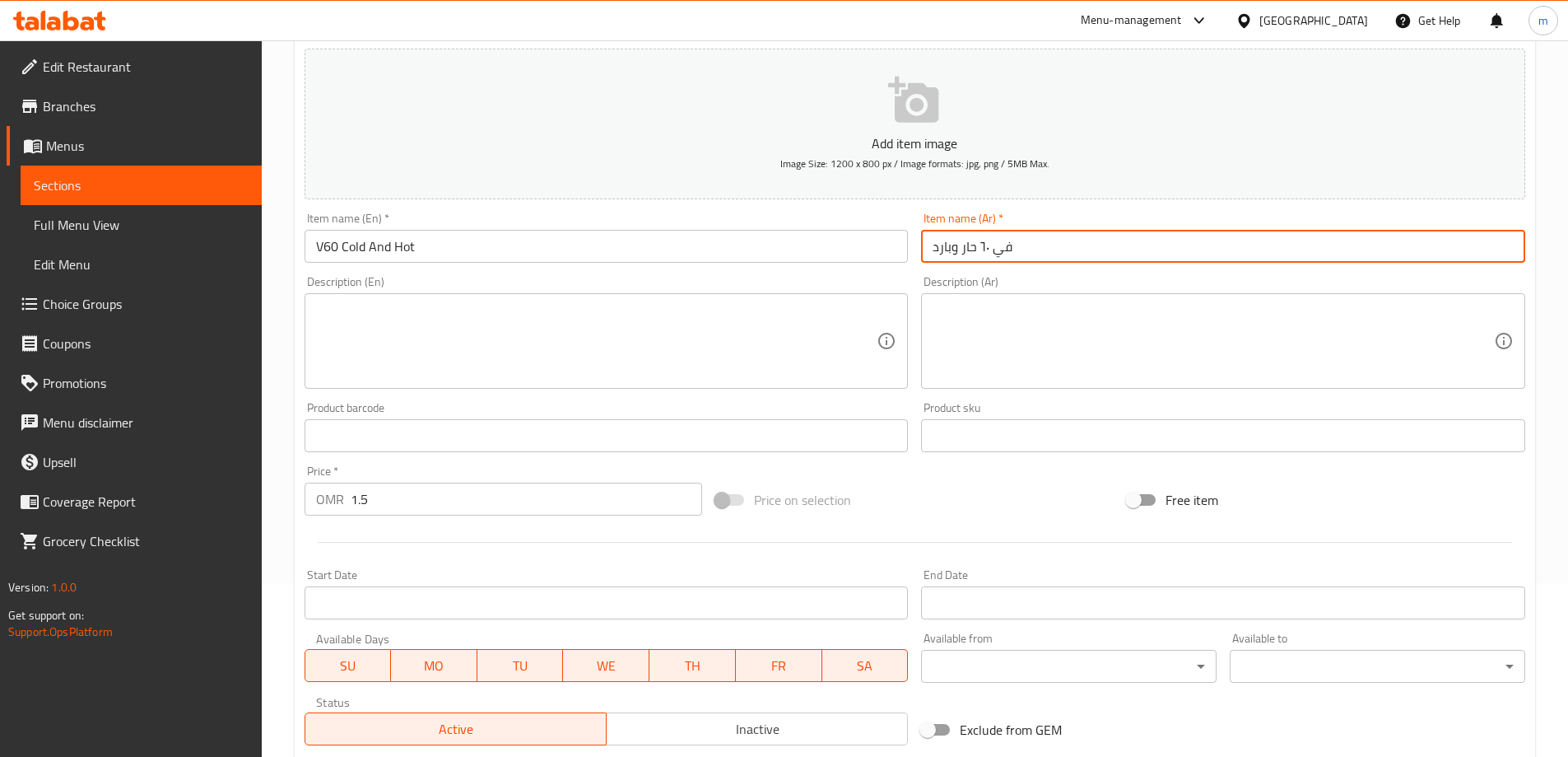
click at [970, 250] on input "في ٦٠ حار وبارد" at bounding box center [1223, 246] width 605 height 33
click at [981, 246] on input "في ٦٠ ساخن وبارد" at bounding box center [1223, 246] width 605 height 33
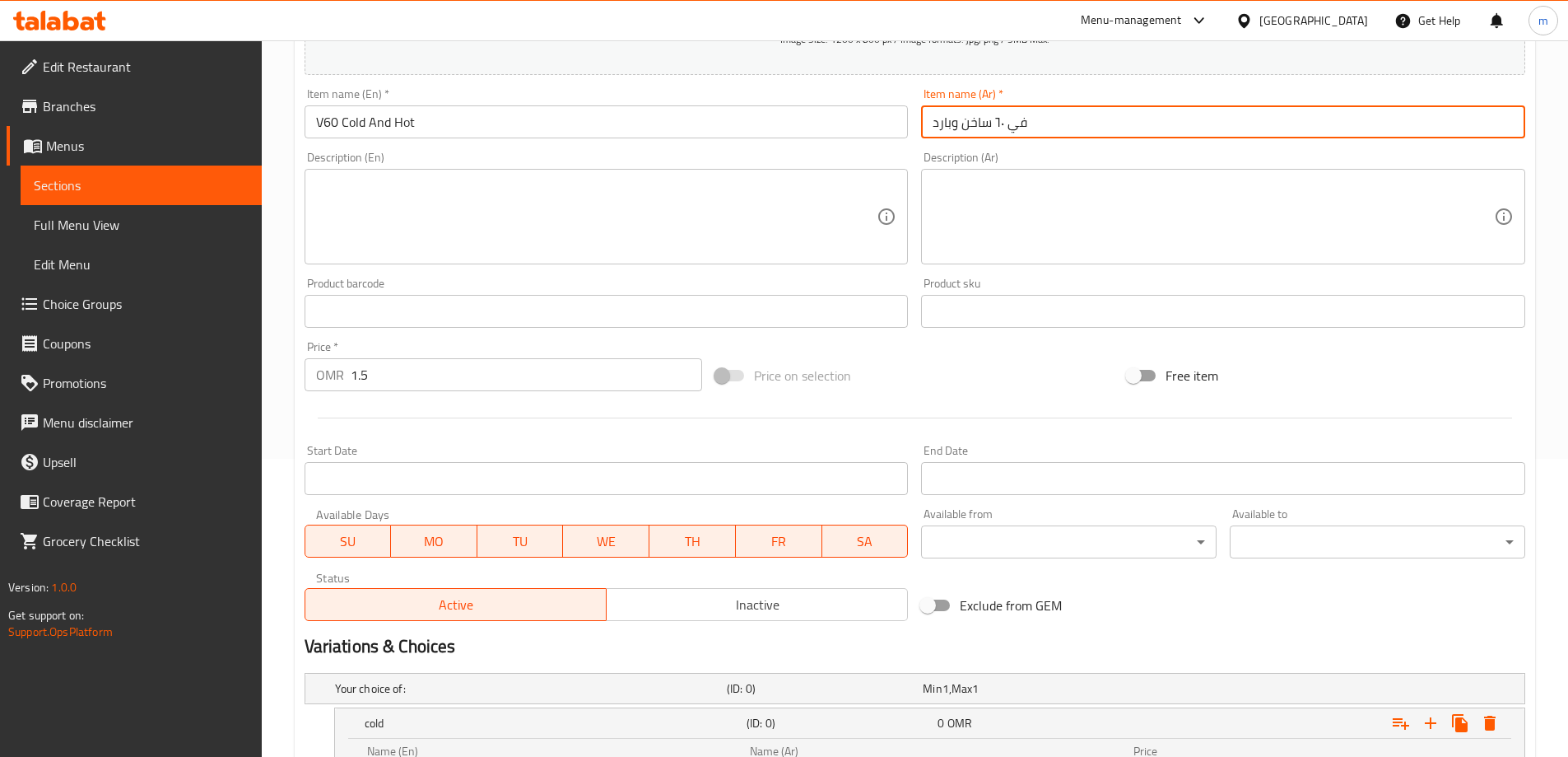
scroll to position [503, 0]
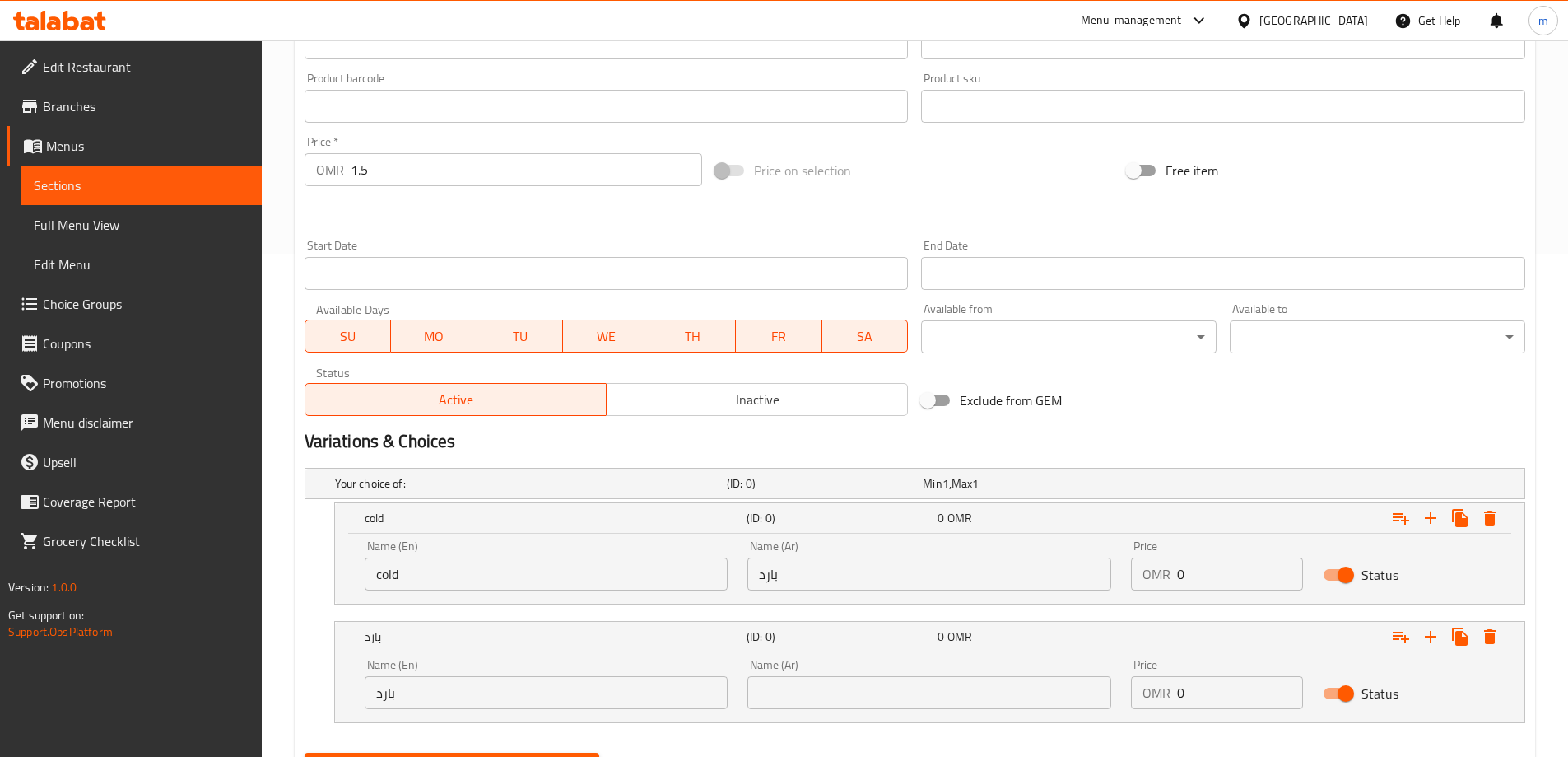
type input "في ٦٠ ساخن وبارد"
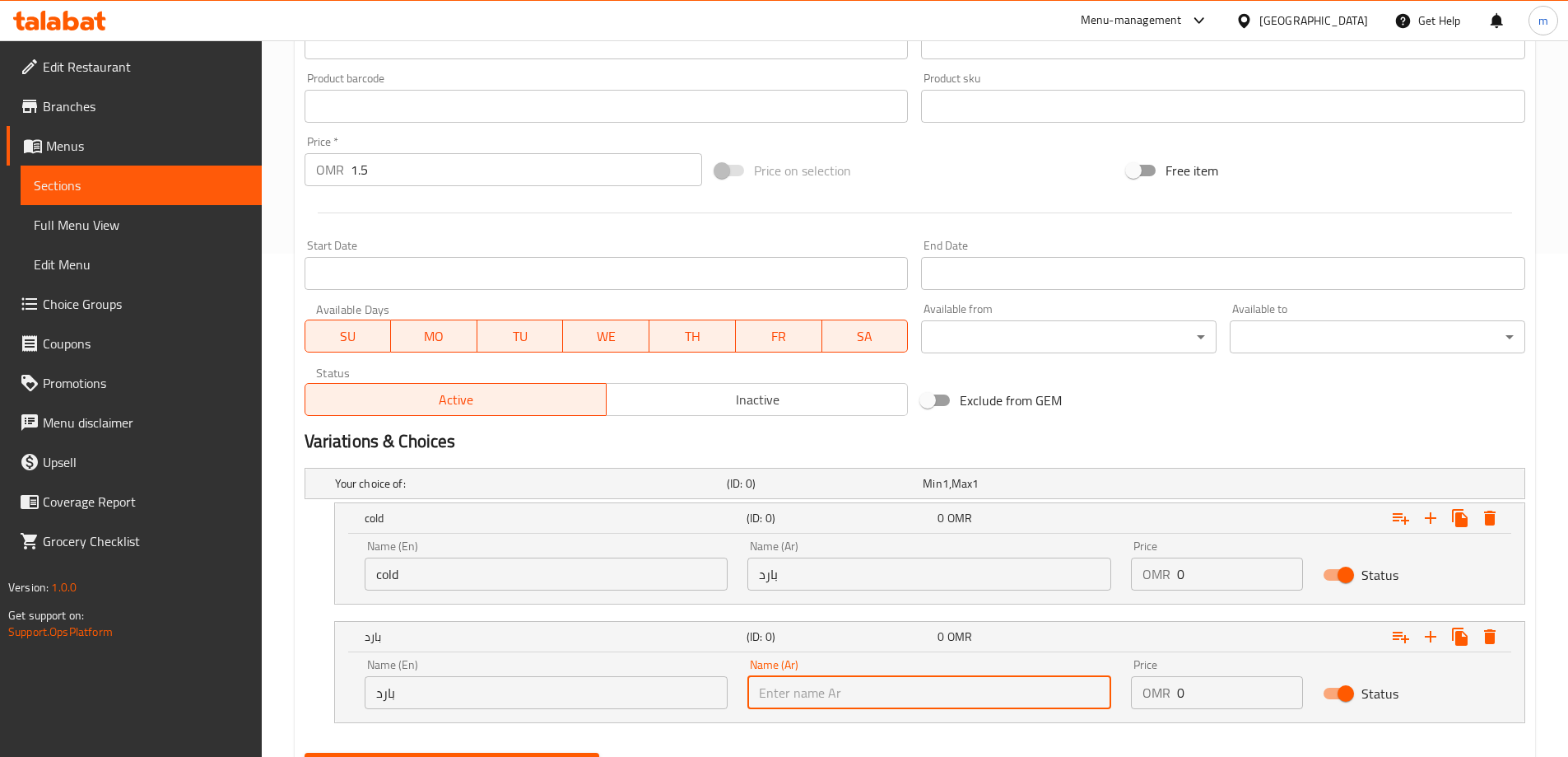
click at [949, 698] on input "text" at bounding box center [929, 692] width 364 height 33
paste input "ساخن"
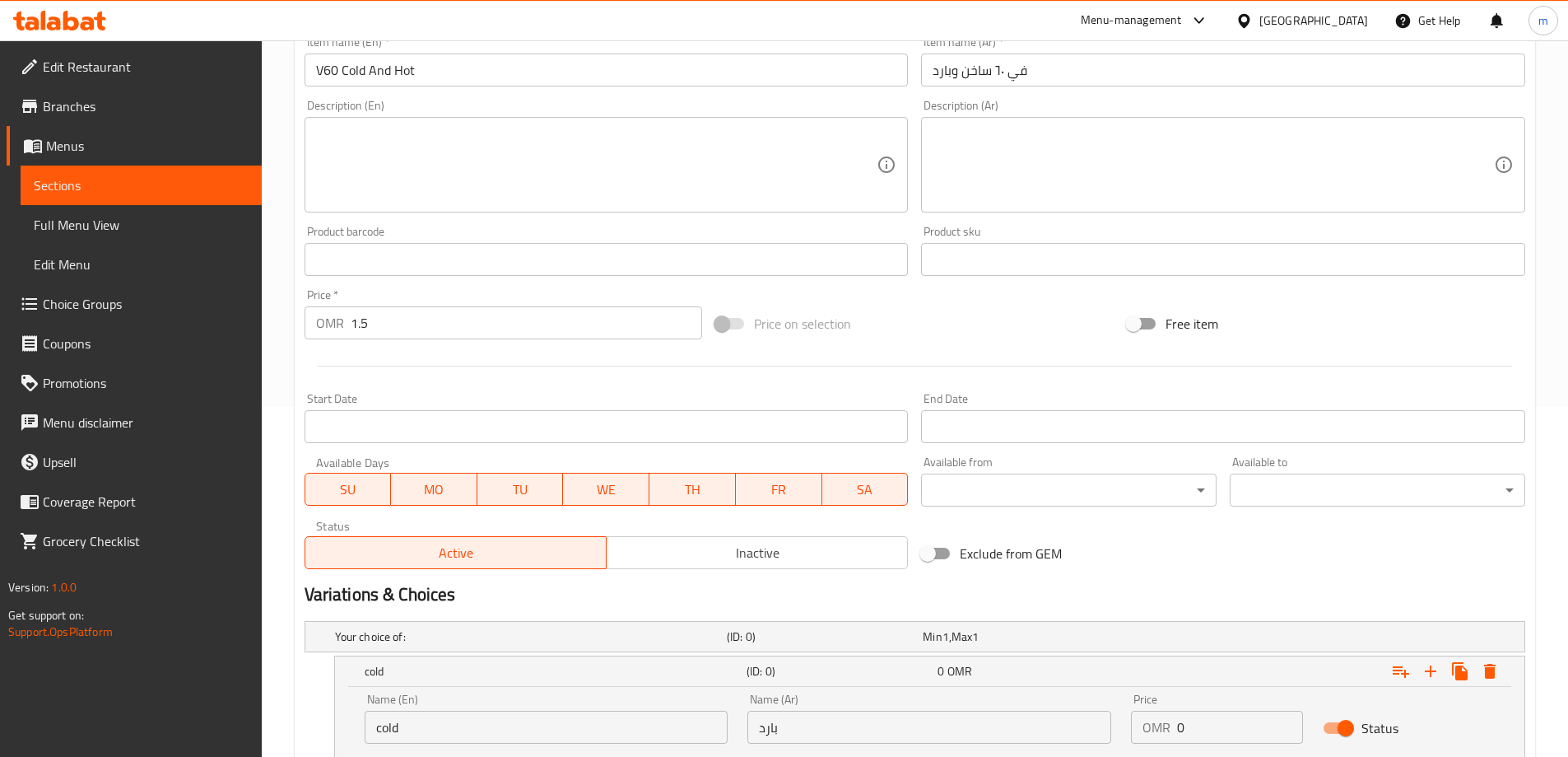
scroll to position [92, 0]
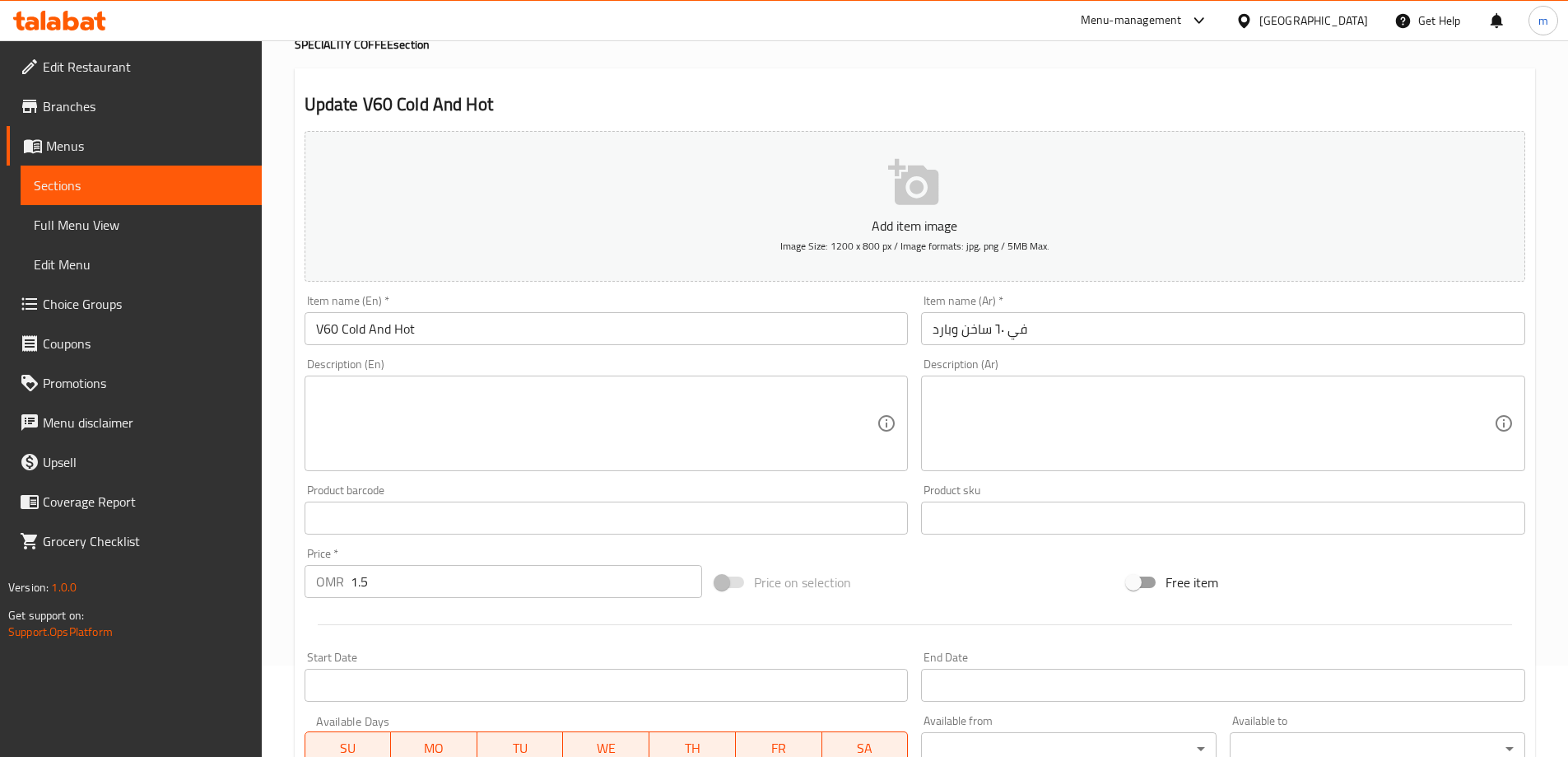
type input "ساخن"
click at [404, 338] on input "V60 Cold And Hot" at bounding box center [607, 328] width 605 height 33
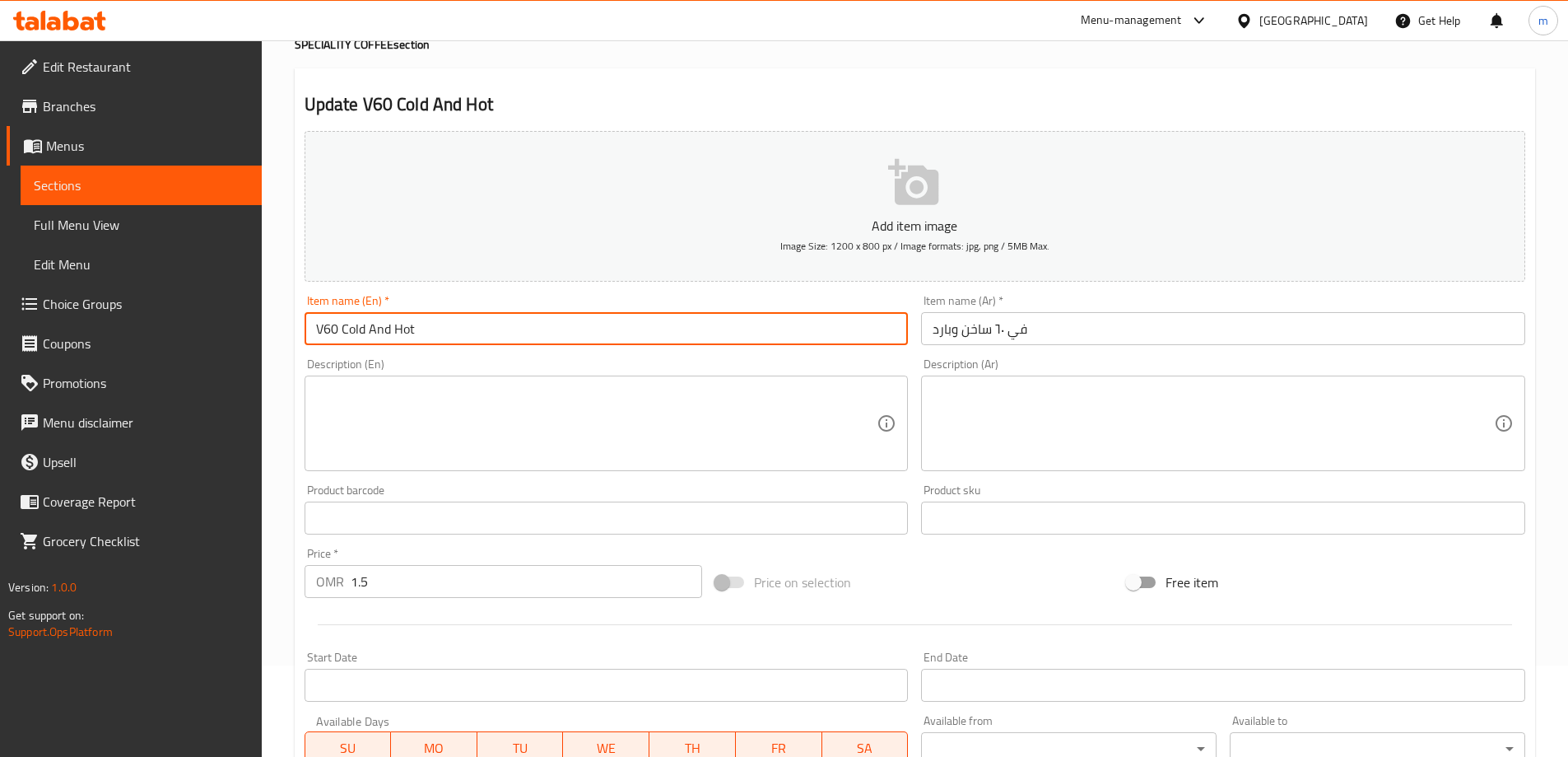
click at [404, 338] on input "V60 Cold And Hot" at bounding box center [607, 328] width 605 height 33
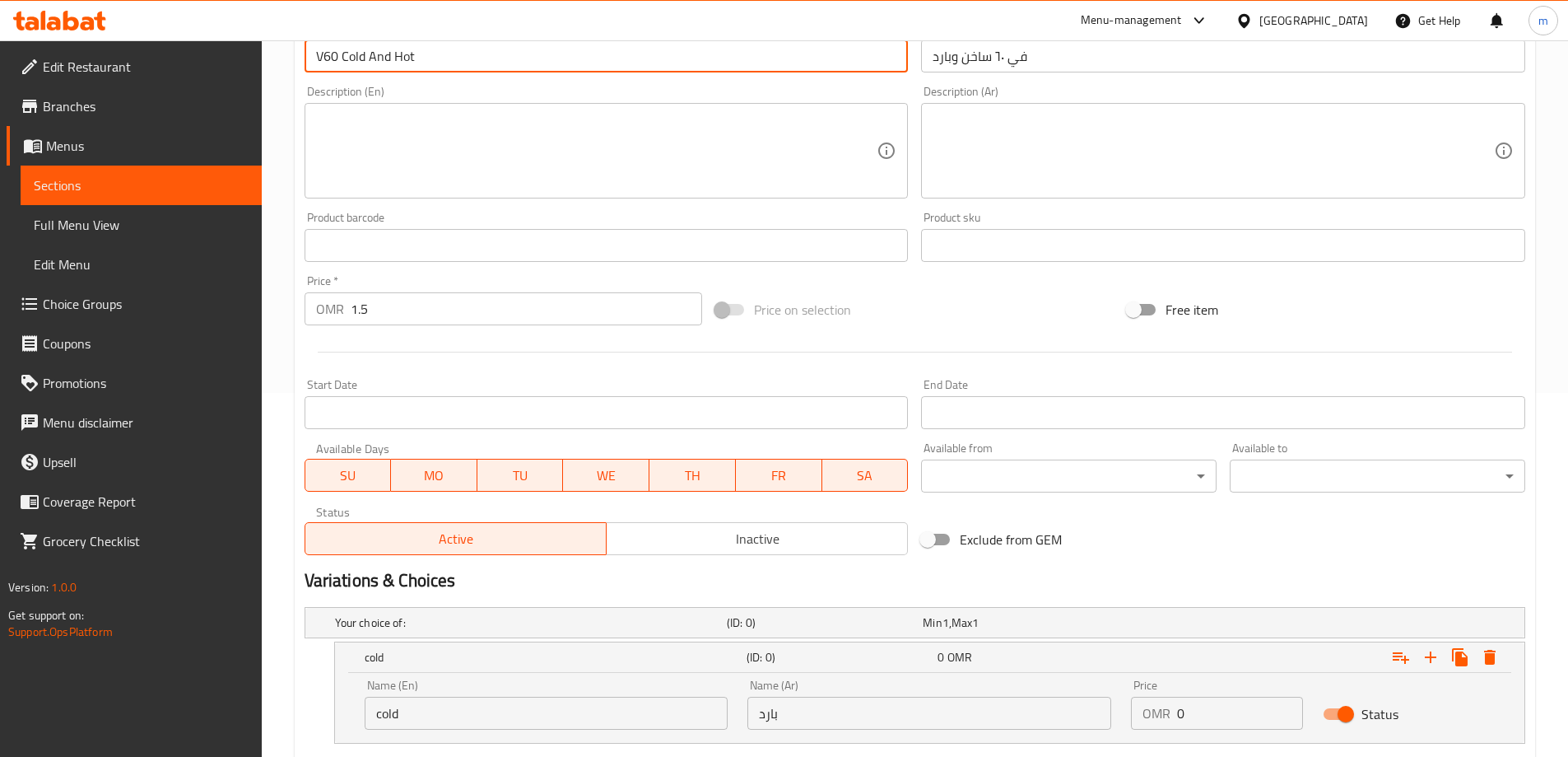
scroll to position [503, 0]
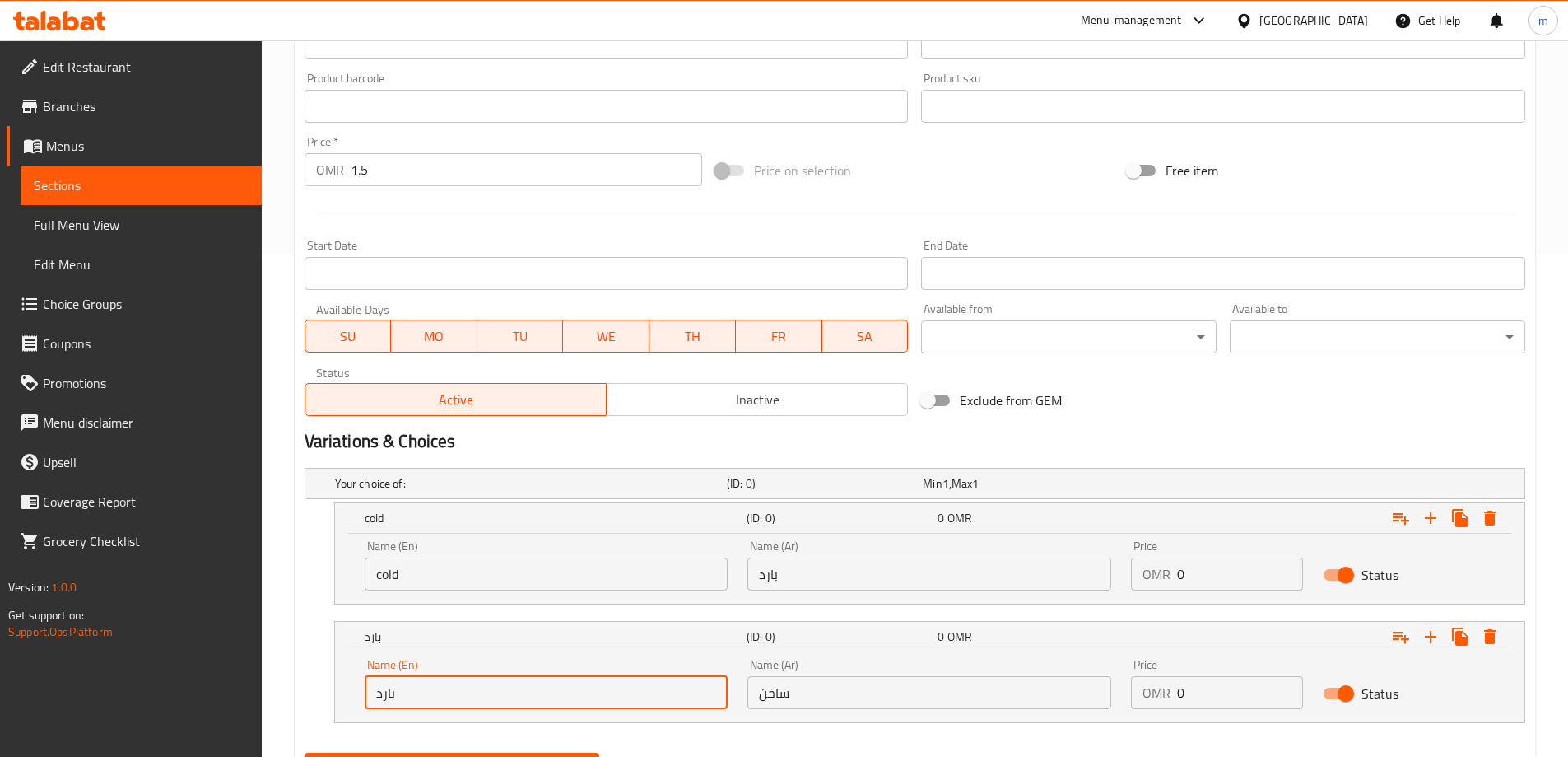
paste input "Hot"
click at [284, 684] on div "Home / Restaurants management / Menus / Sections / item / update SPECIALITY COF…" at bounding box center [915, 188] width 1307 height 1303
type input "Hot"
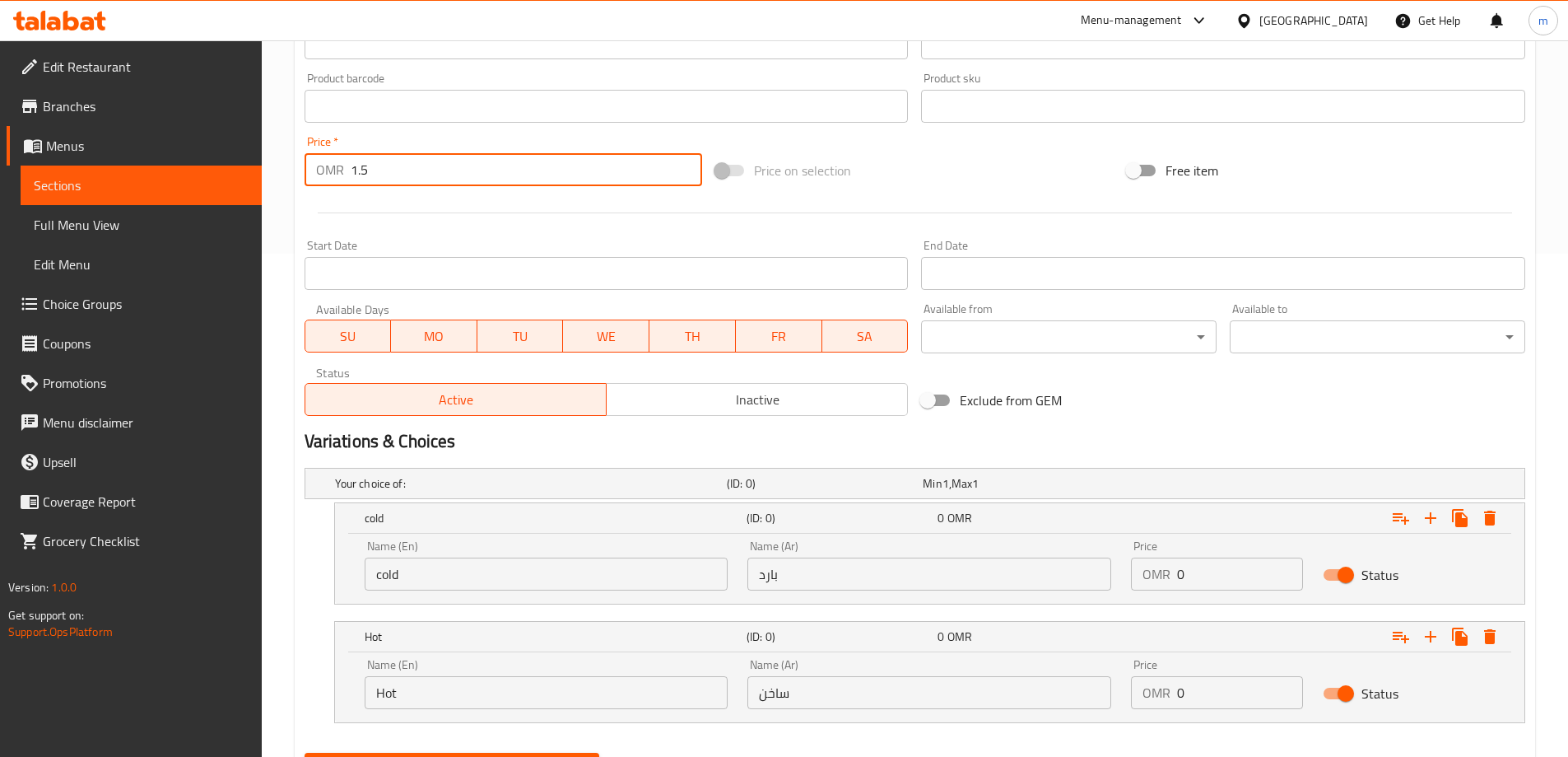
click at [368, 169] on input "1.5" at bounding box center [527, 169] width 352 height 33
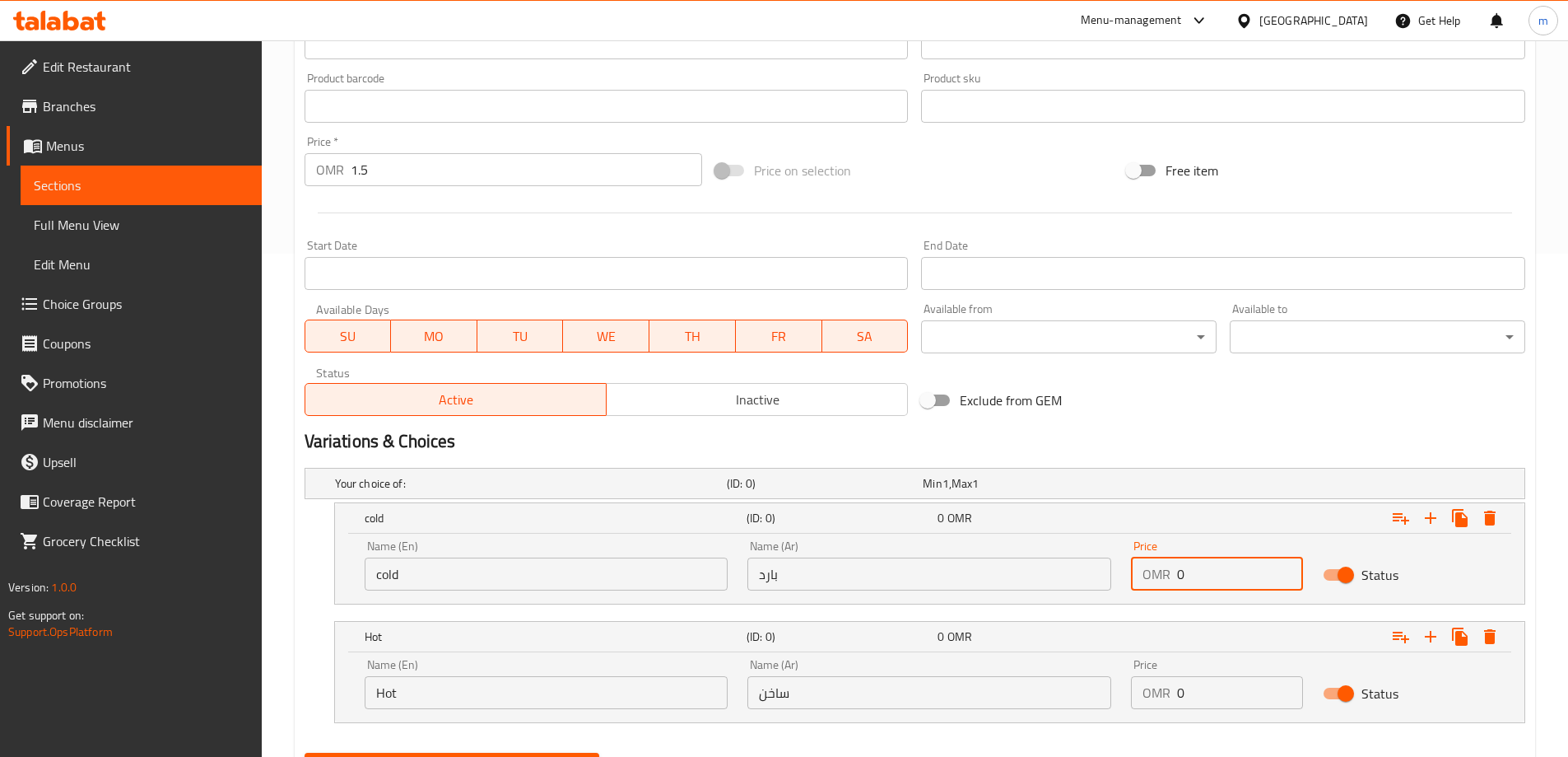
drag, startPoint x: 1210, startPoint y: 575, endPoint x: 1146, endPoint y: 575, distance: 64.0
click at [1146, 575] on div "OMR 0 Price" at bounding box center [1218, 574] width 173 height 33
paste input "1.5"
type input "1.5"
paste input "1.5"
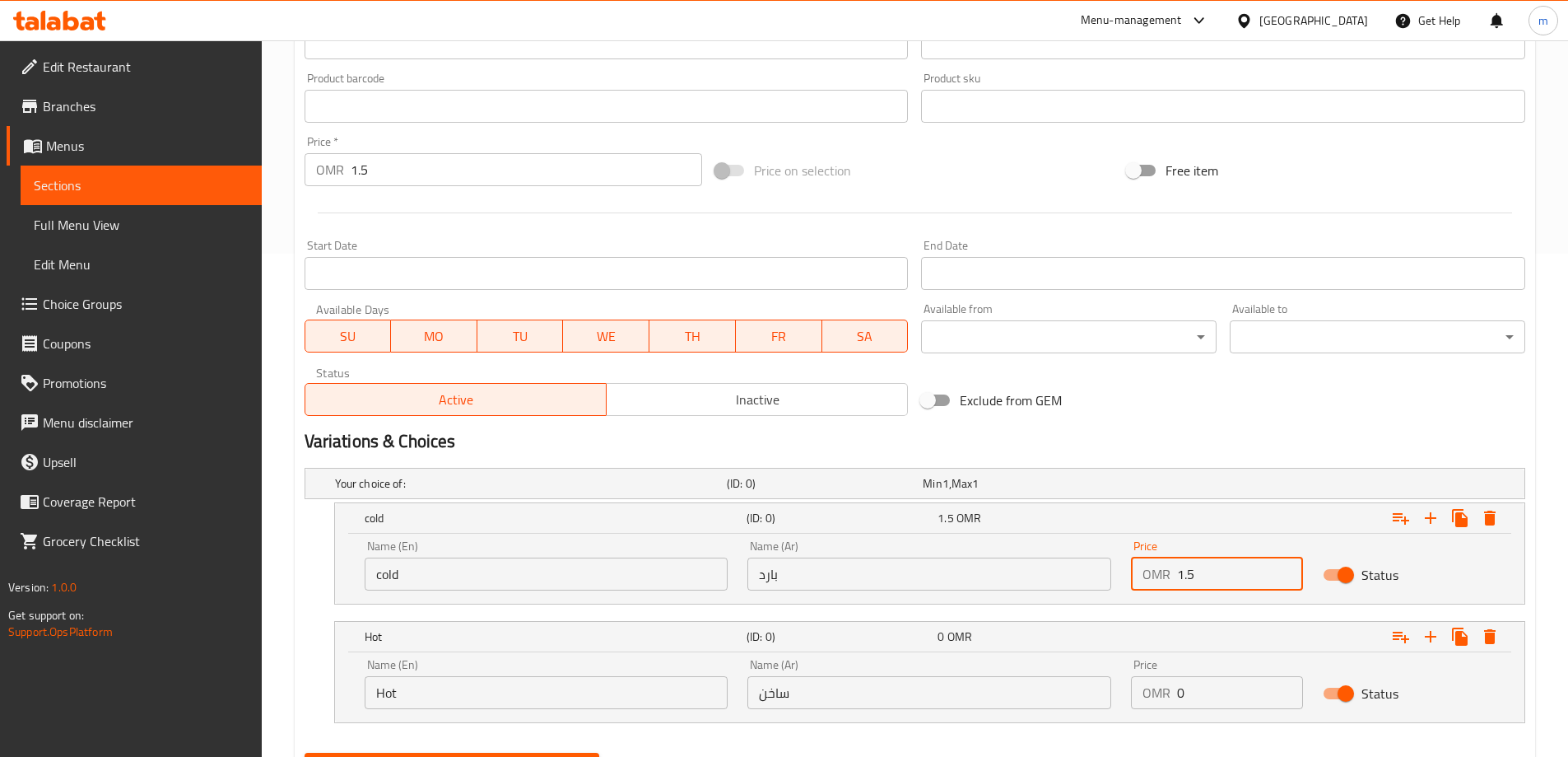
drag, startPoint x: 1209, startPoint y: 694, endPoint x: 1128, endPoint y: 687, distance: 81.3
click at [1129, 689] on div "Price OMR 0 Price" at bounding box center [1217, 684] width 191 height 70
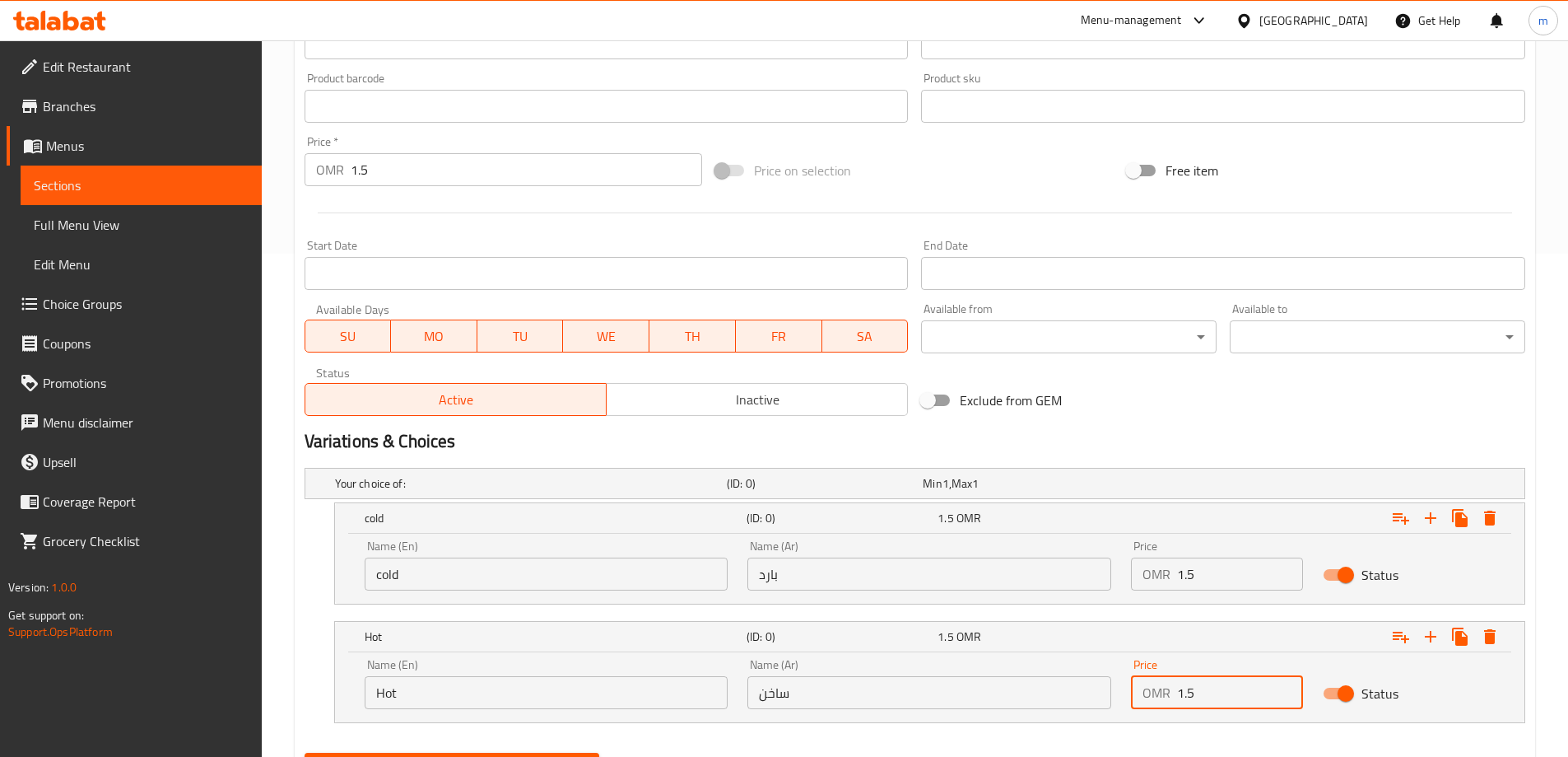
type input "1.5"
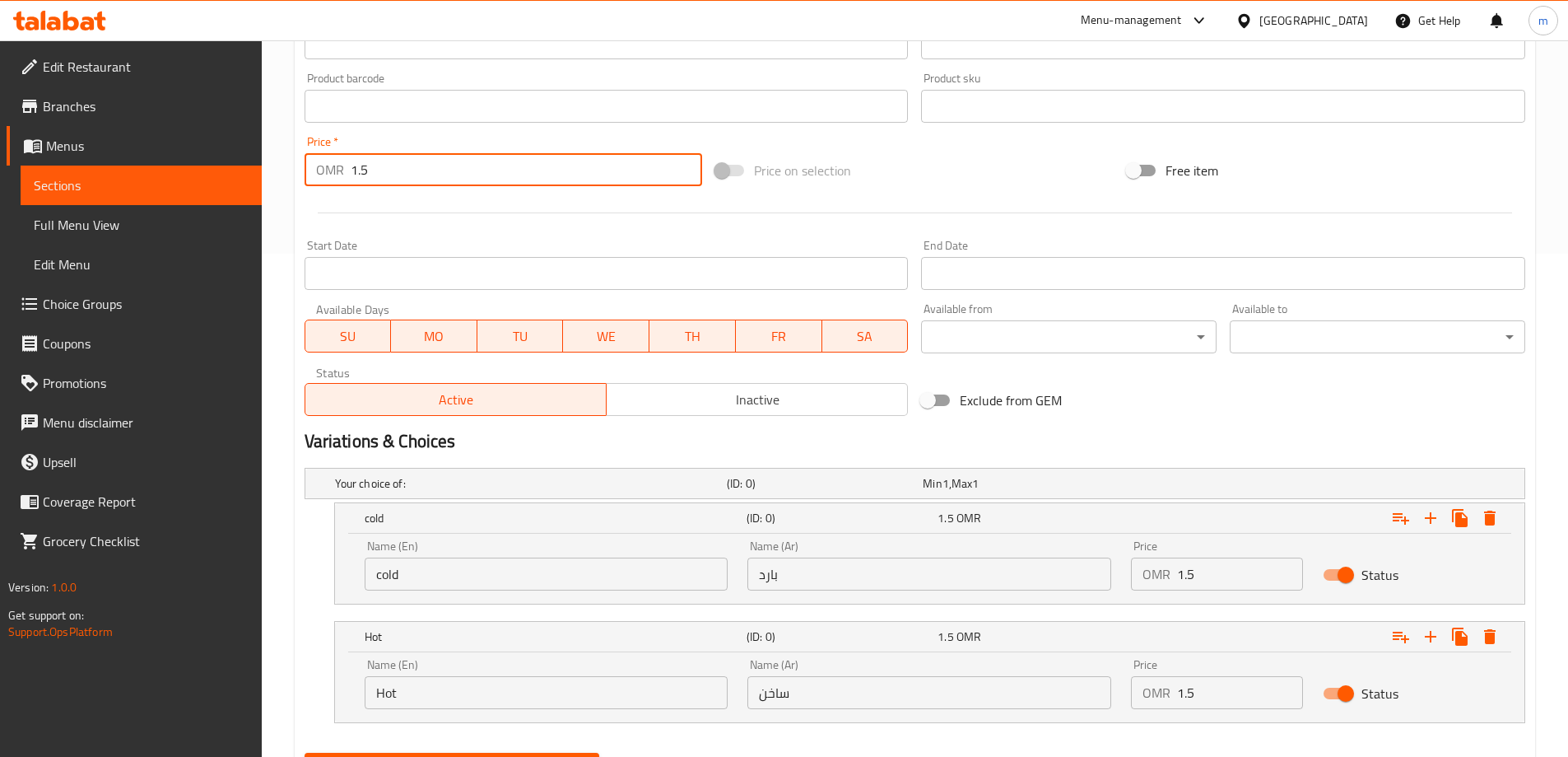
drag, startPoint x: 376, startPoint y: 171, endPoint x: 292, endPoint y: 165, distance: 84.2
click at [292, 165] on div "Home / Restaurants management / Menus / Sections / item / update SPECIALITY COF…" at bounding box center [915, 188] width 1307 height 1303
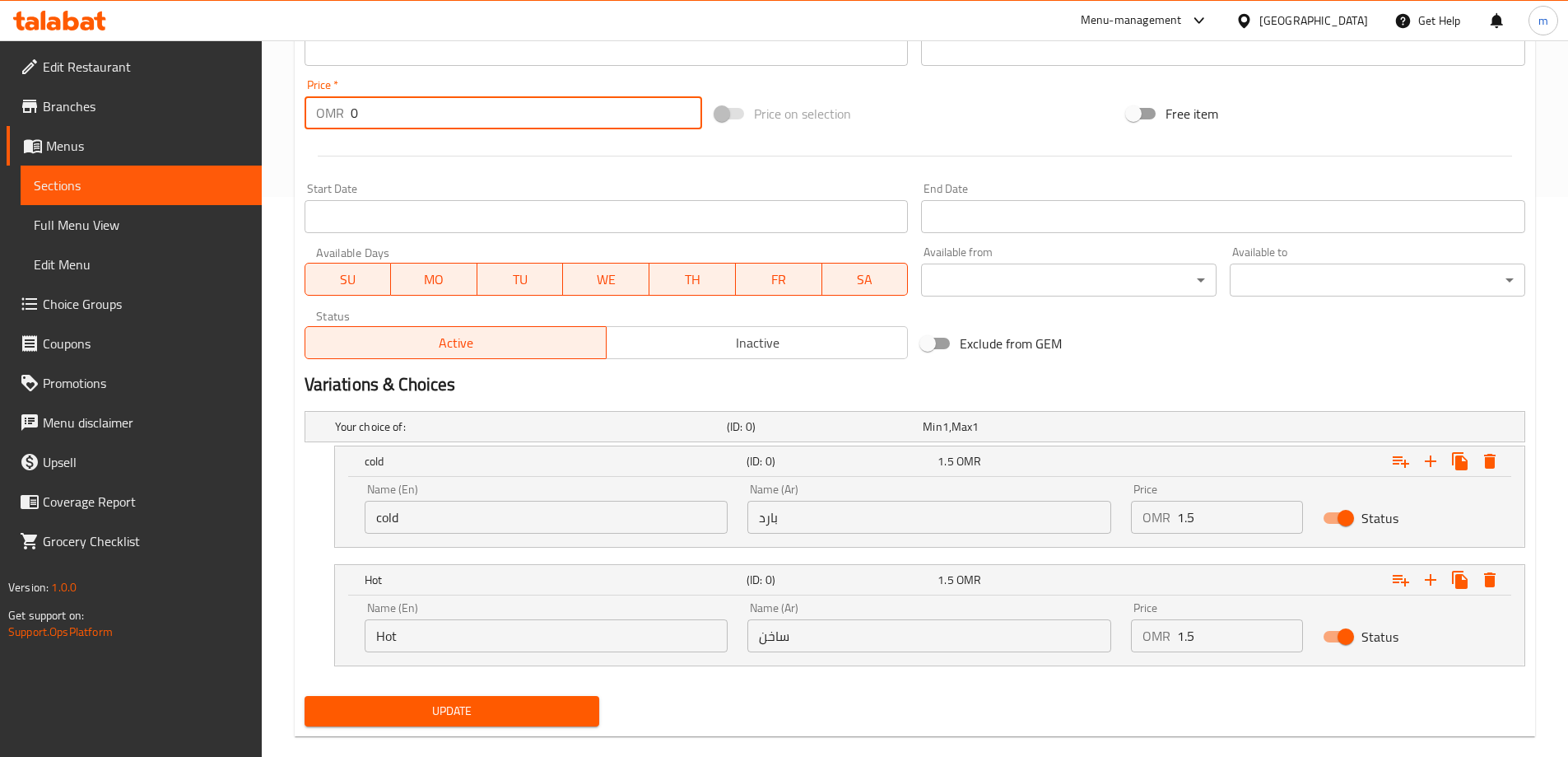
scroll to position [585, 0]
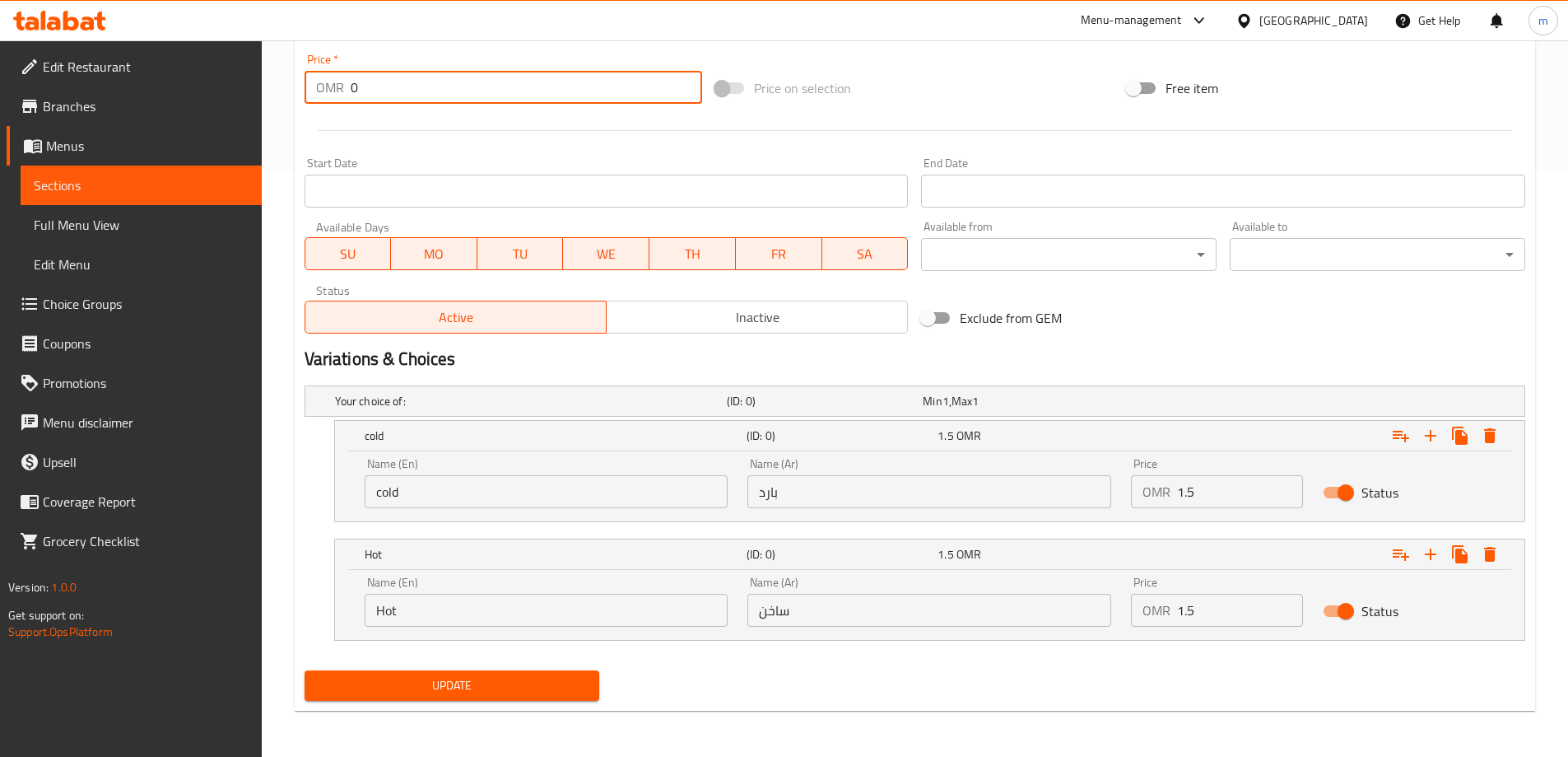
type input "0"
click at [545, 679] on span "Update" at bounding box center [453, 685] width 270 height 21
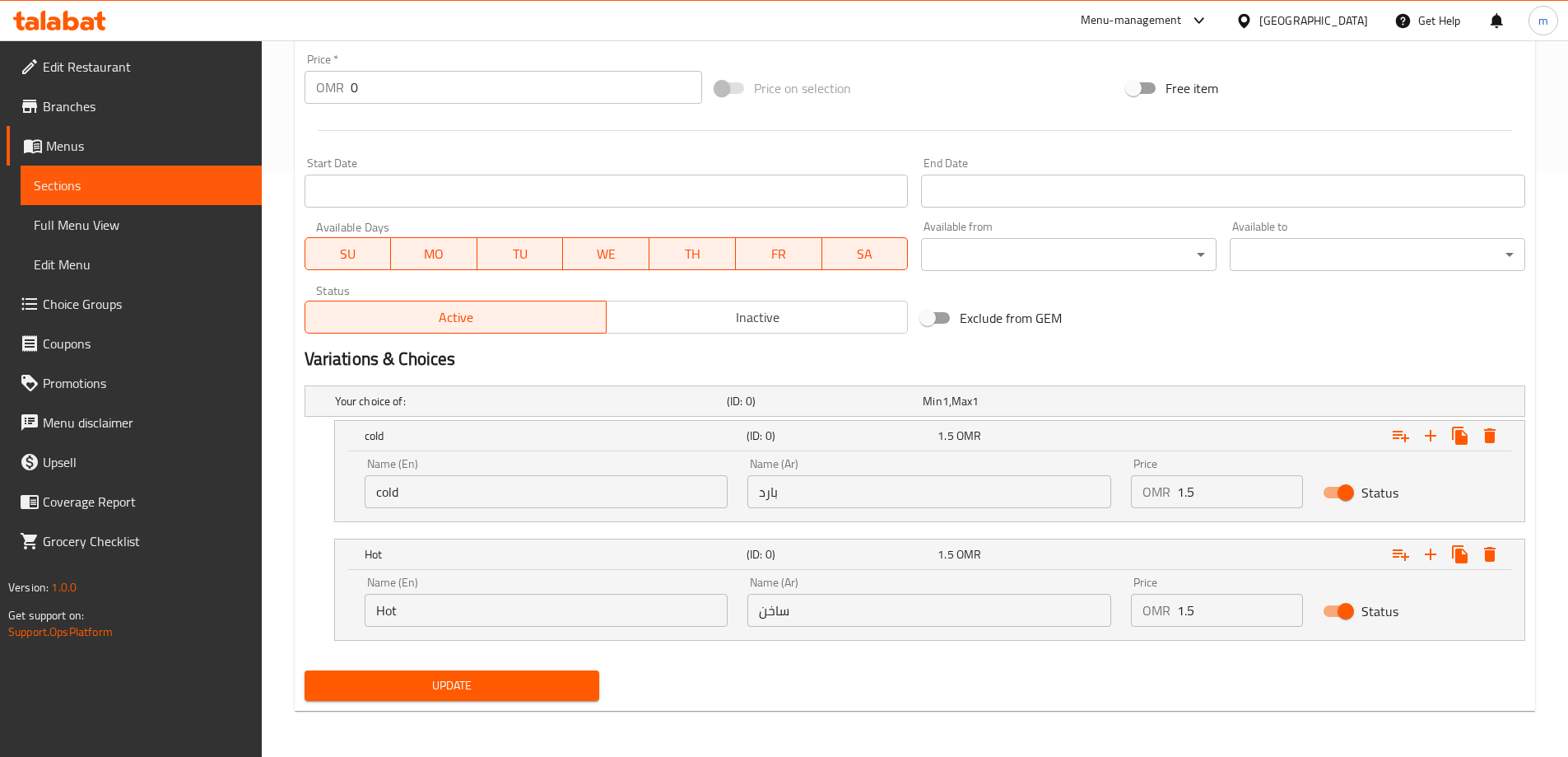
click at [510, 687] on span "Update" at bounding box center [453, 685] width 270 height 21
click at [583, 698] on button "Update" at bounding box center [452, 686] width 296 height 31
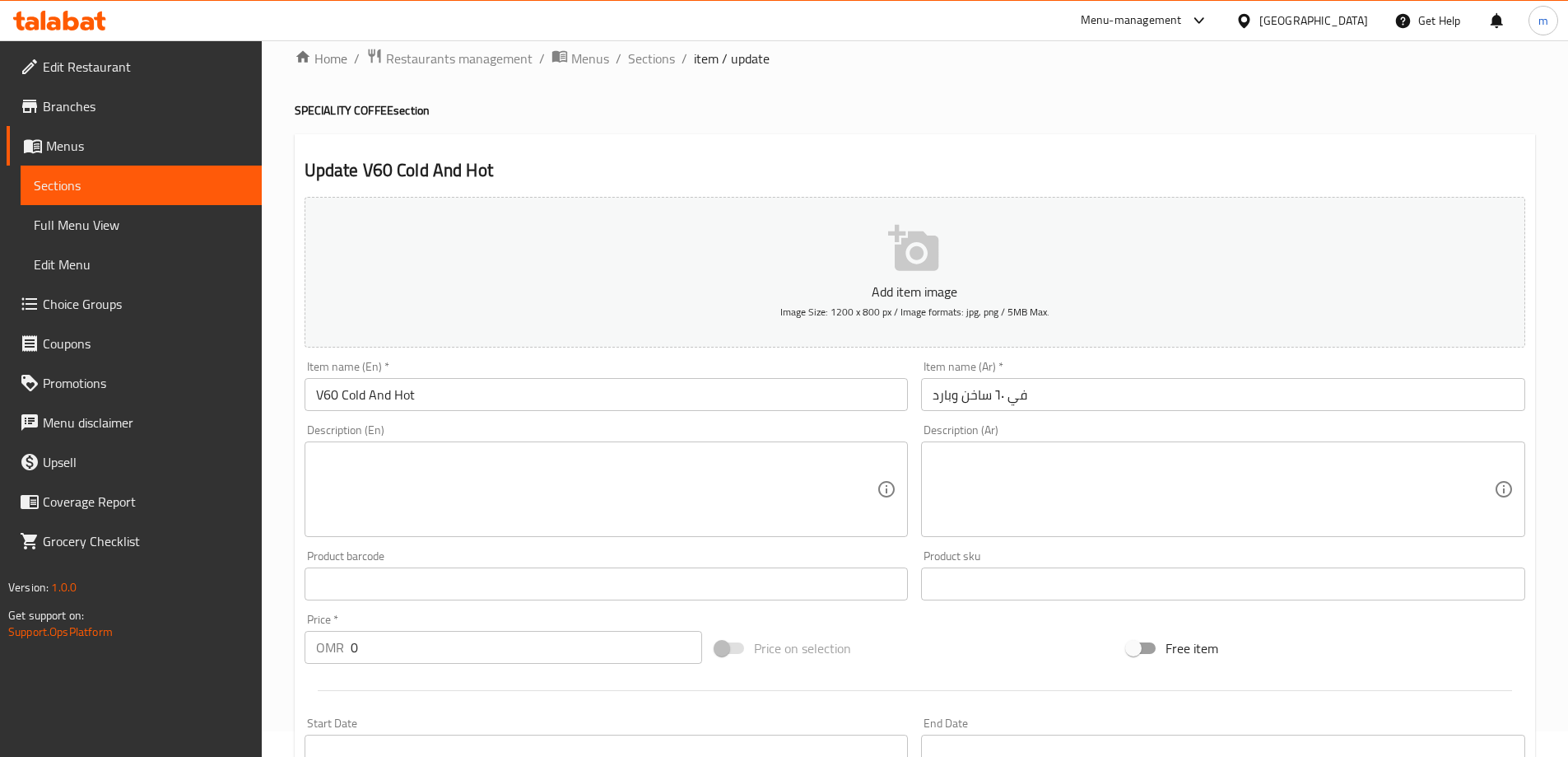
scroll to position [0, 0]
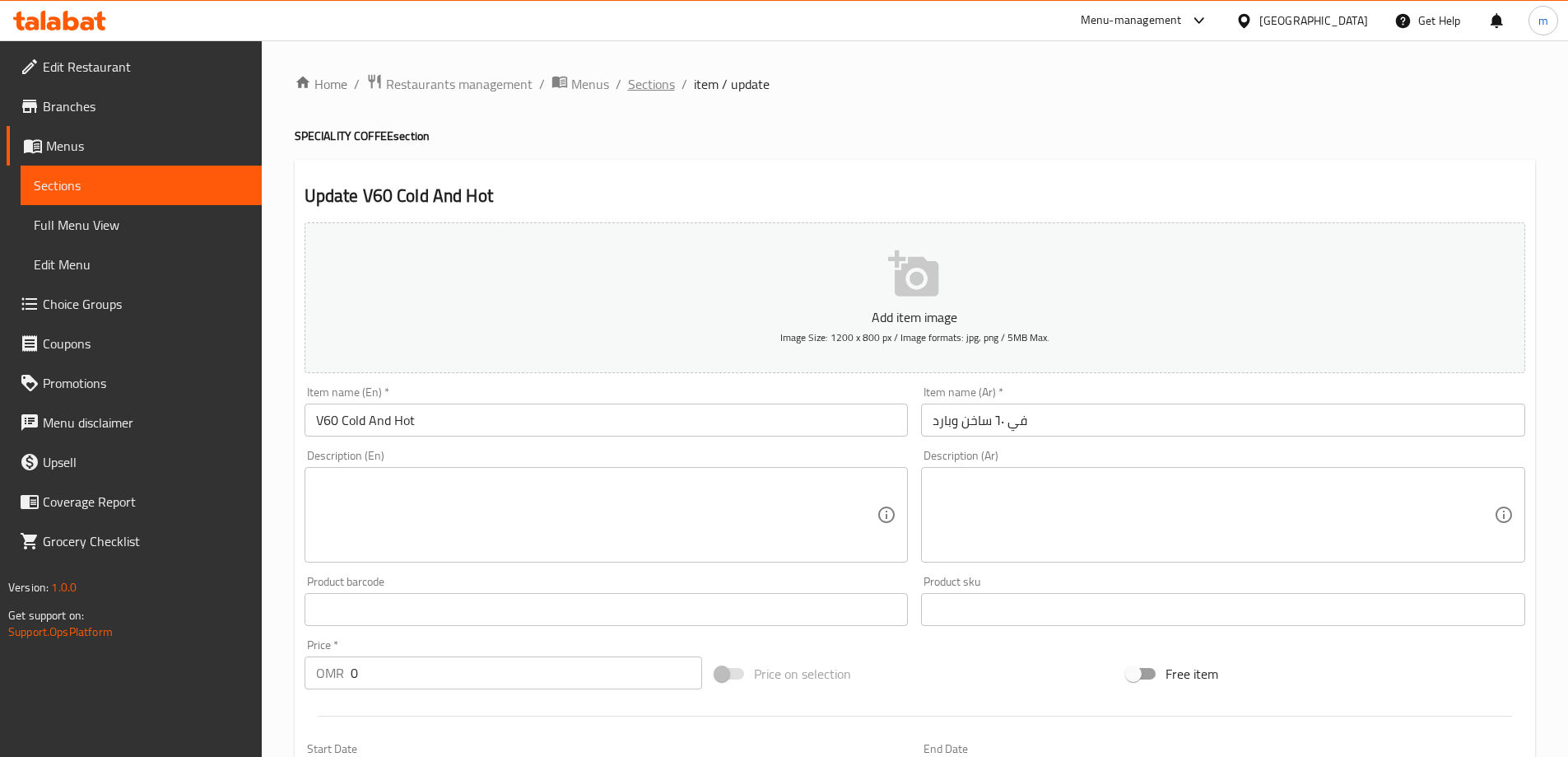
click at [650, 87] on span "Sections" at bounding box center [651, 84] width 47 height 20
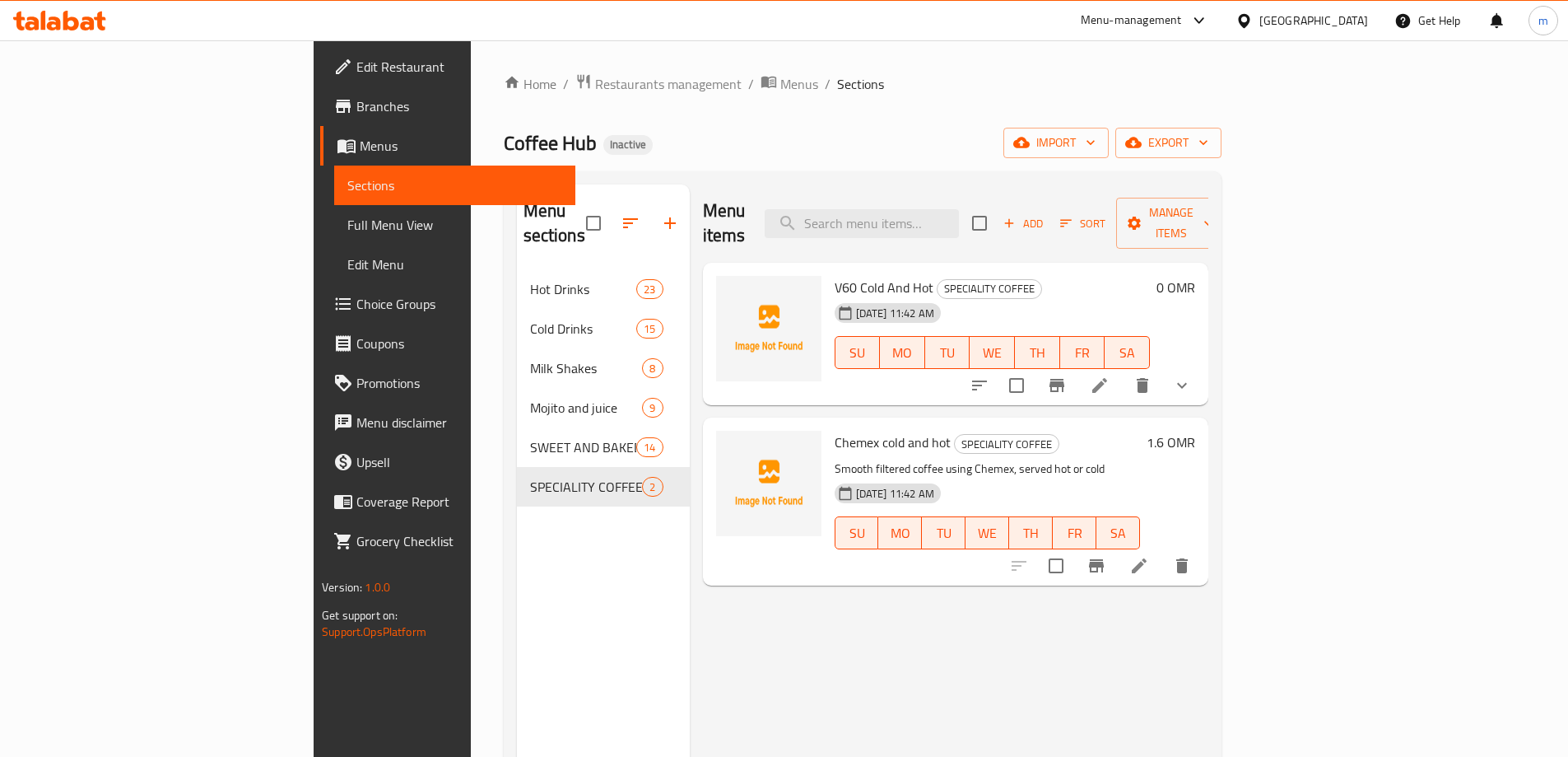
click at [1163, 551] on li at bounding box center [1138, 566] width 46 height 30
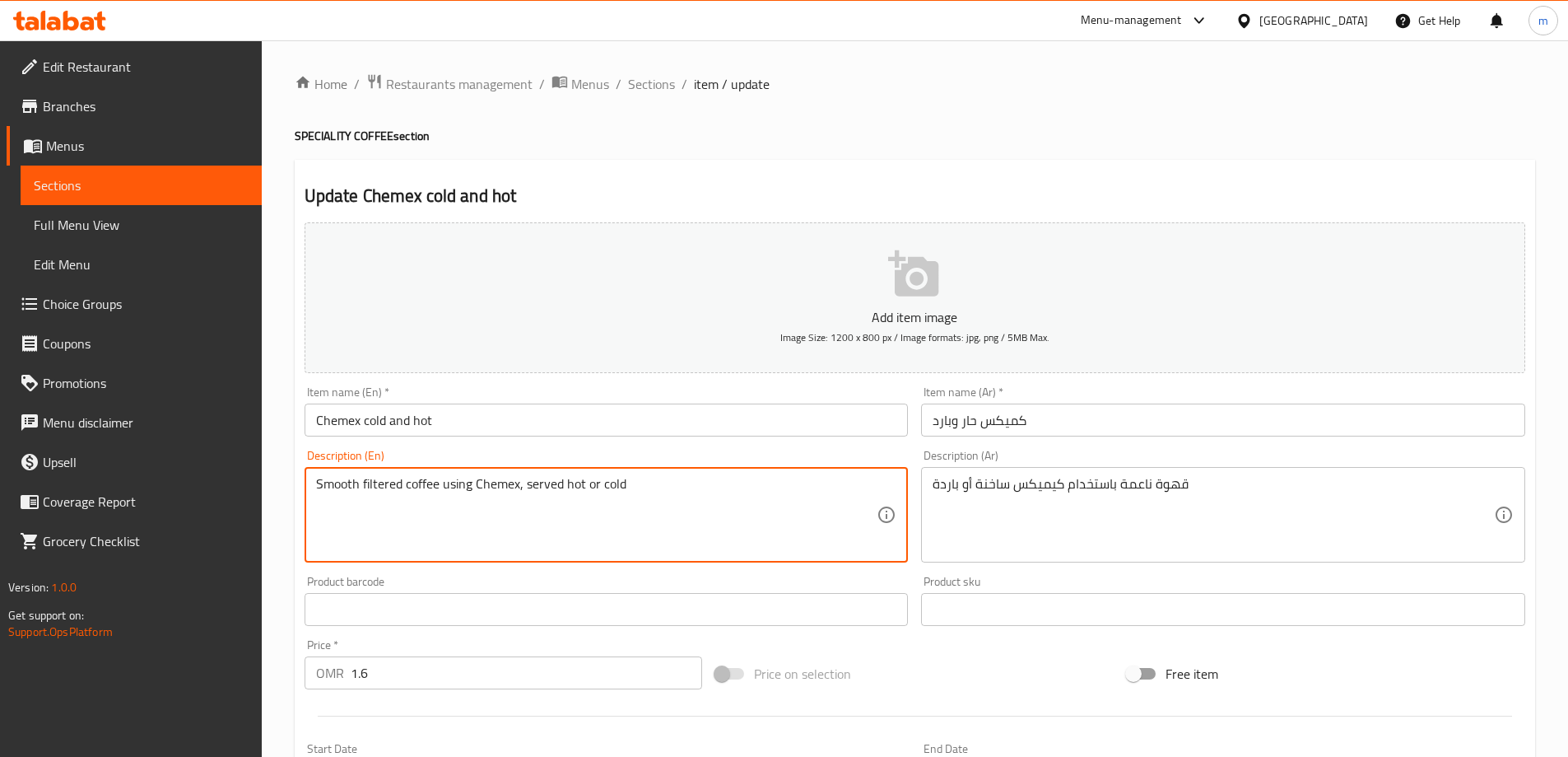
click at [562, 521] on textarea "Smooth filtered coffee using Chemex, served hot or cold" at bounding box center [597, 515] width 562 height 78
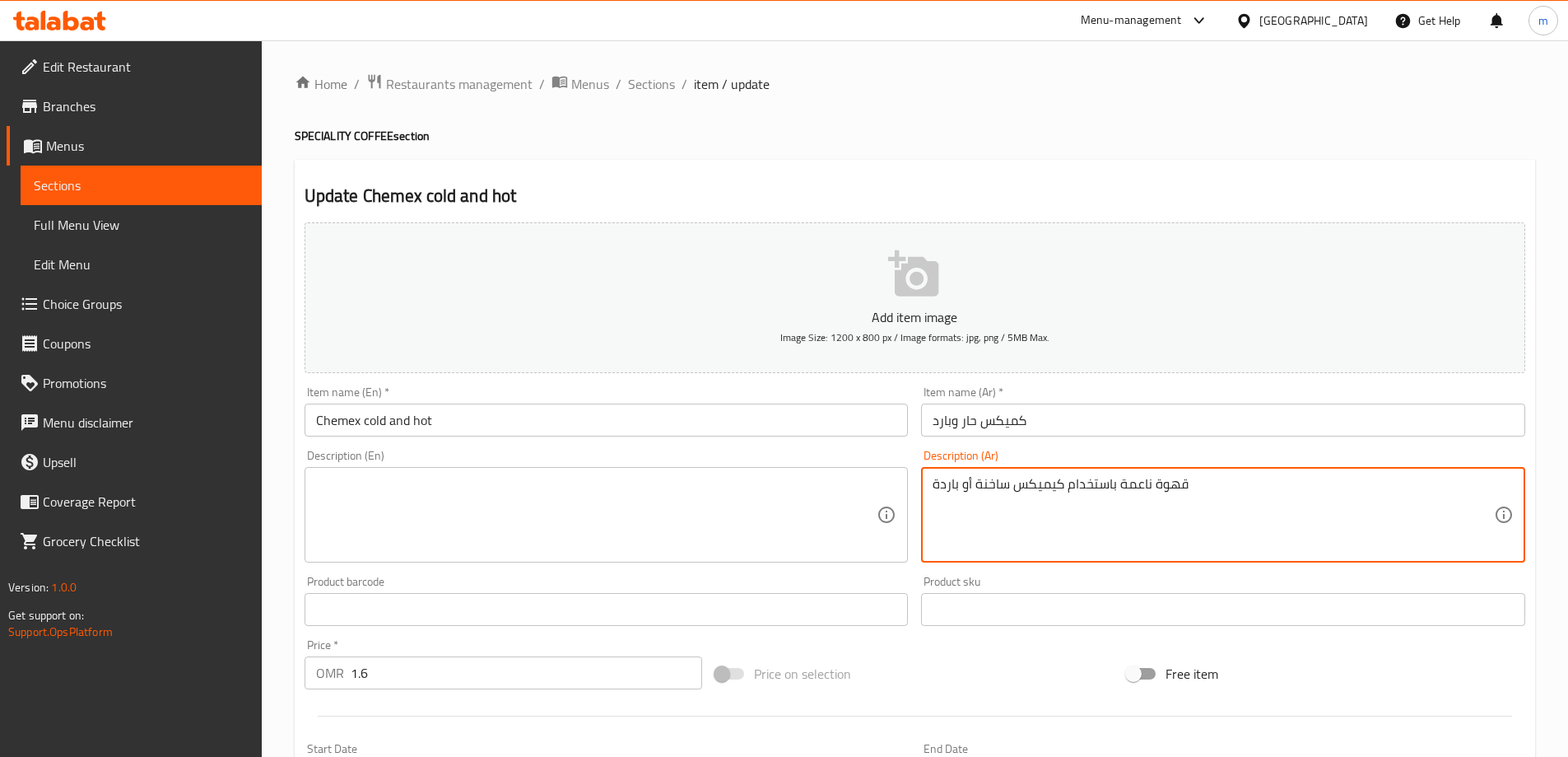
click at [1058, 508] on textarea "قهوة ناعمة باستخدام كيميكس ساخنة أو باردة" at bounding box center [1213, 515] width 562 height 78
click at [967, 423] on input "كميكس حار وبارد" at bounding box center [1223, 420] width 605 height 33
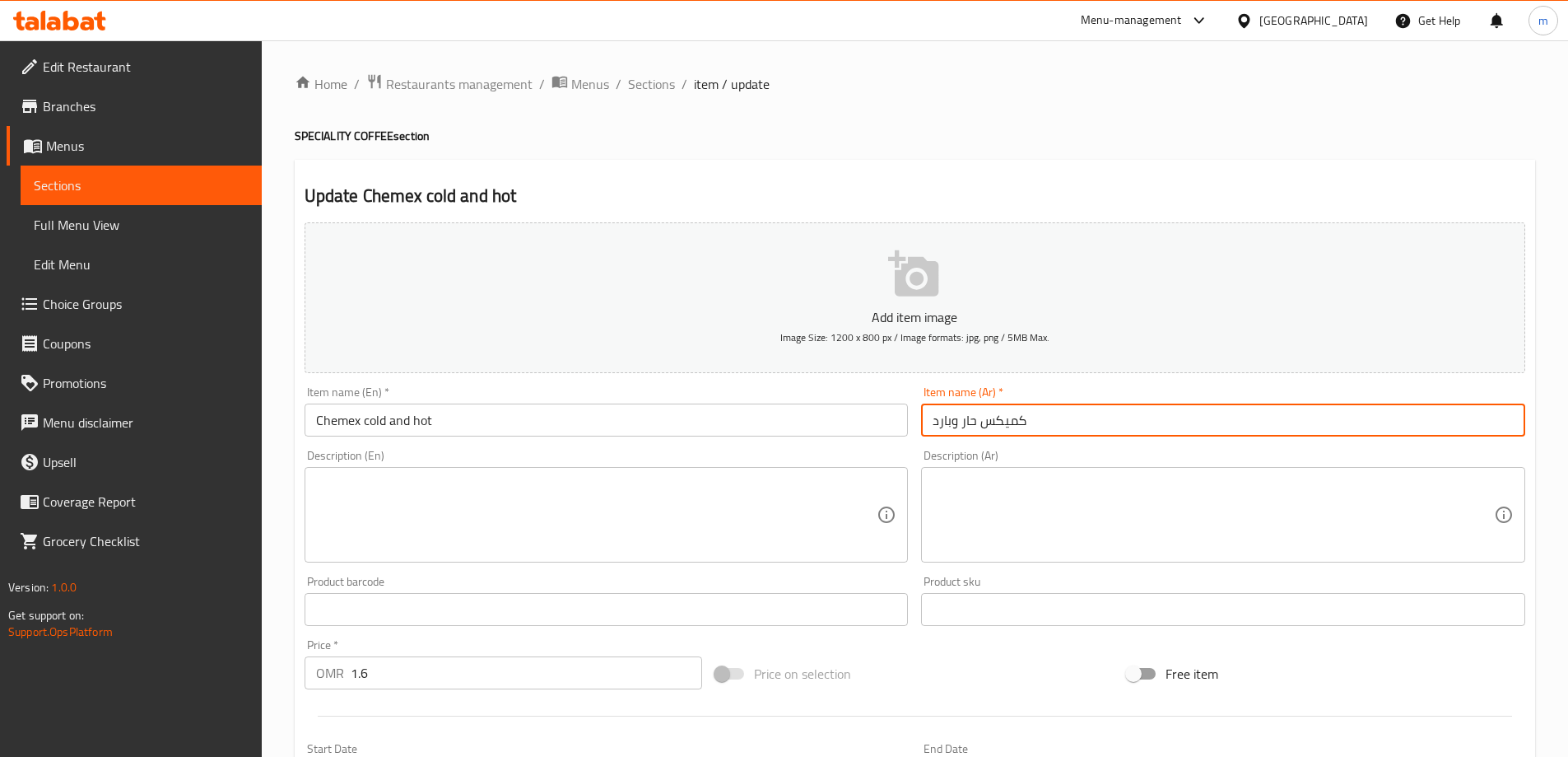
click at [967, 423] on input "كميكس حار وبارد" at bounding box center [1223, 420] width 605 height 33
click at [969, 432] on input "كميكس ساخن وبارد" at bounding box center [1223, 420] width 605 height 33
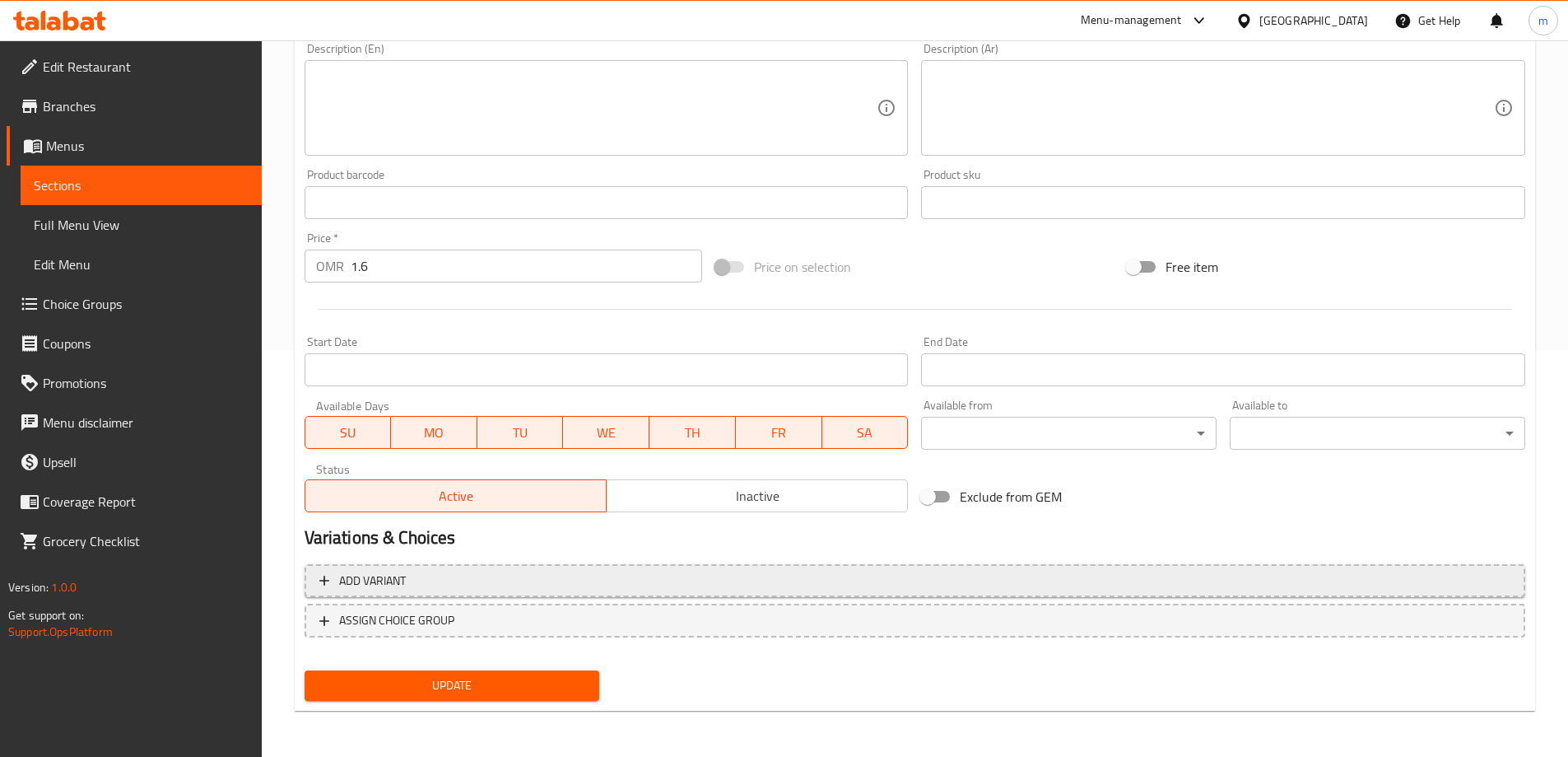
type input "كميكس ساخن وبارد"
click at [859, 588] on span "Add variant" at bounding box center [916, 581] width 1192 height 21
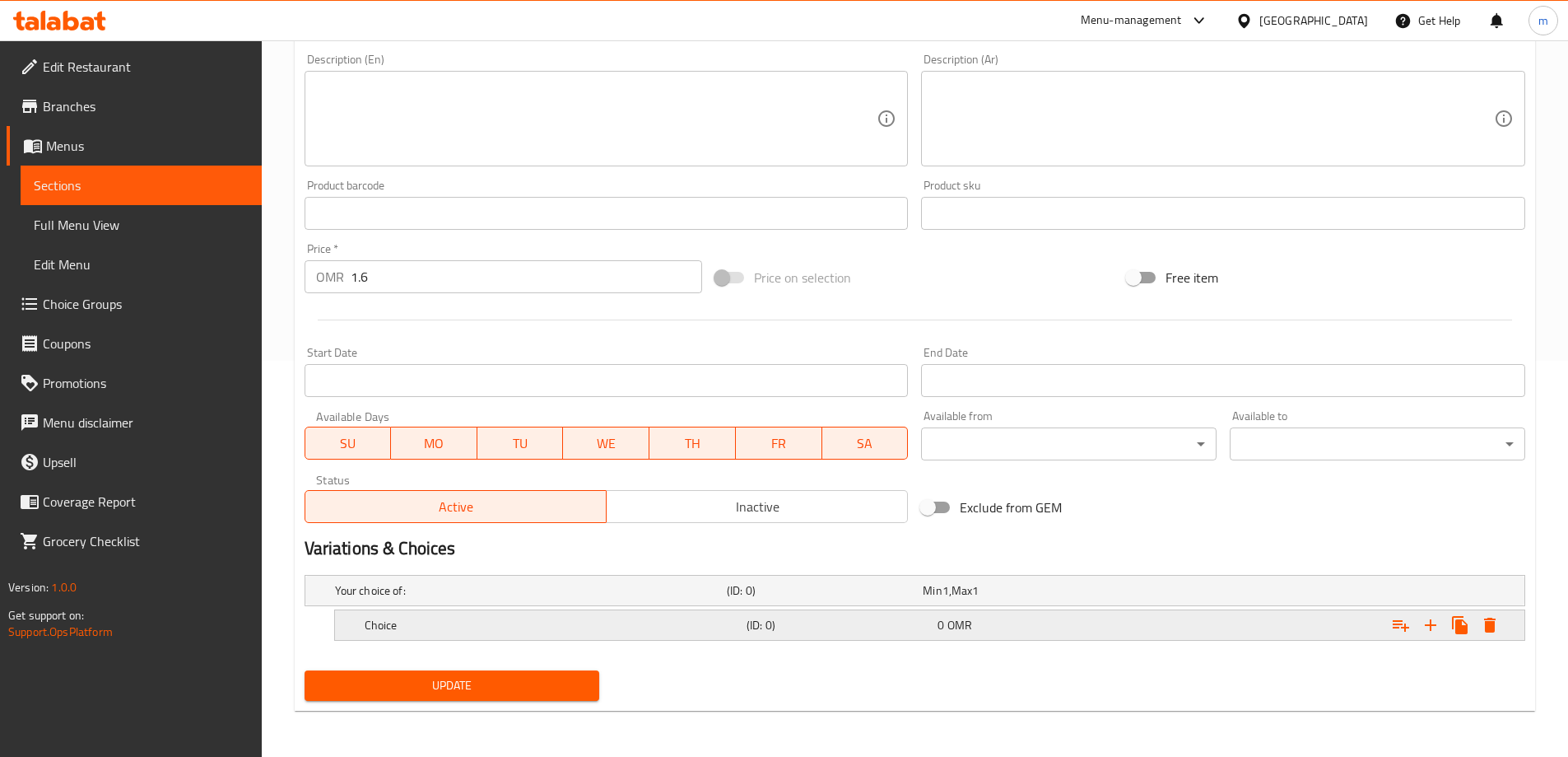
scroll to position [396, 0]
drag, startPoint x: 1431, startPoint y: 625, endPoint x: 1153, endPoint y: 632, distance: 278.1
click at [1434, 625] on icon "Expand" at bounding box center [1431, 625] width 12 height 12
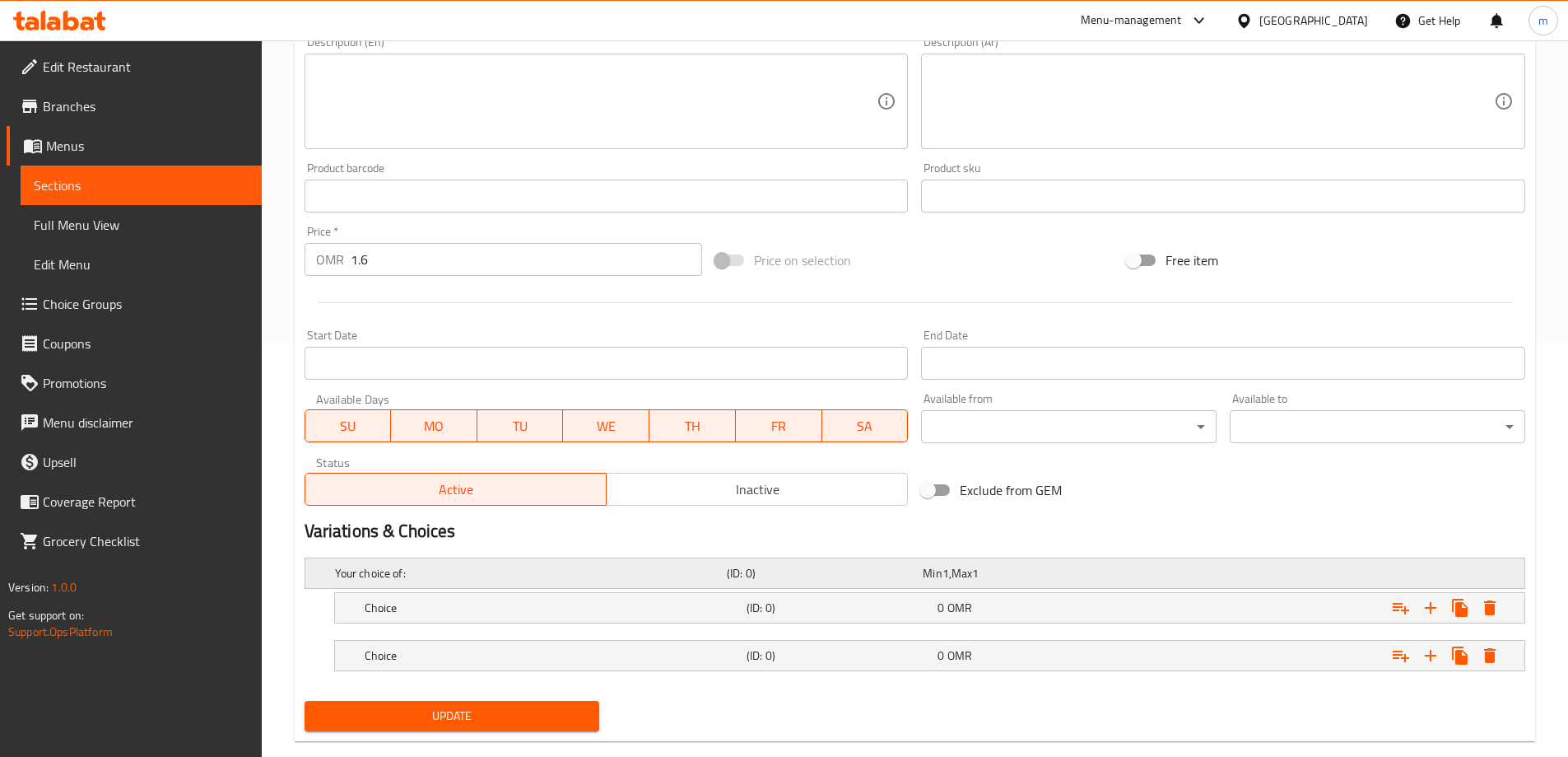
scroll to position [444, 0]
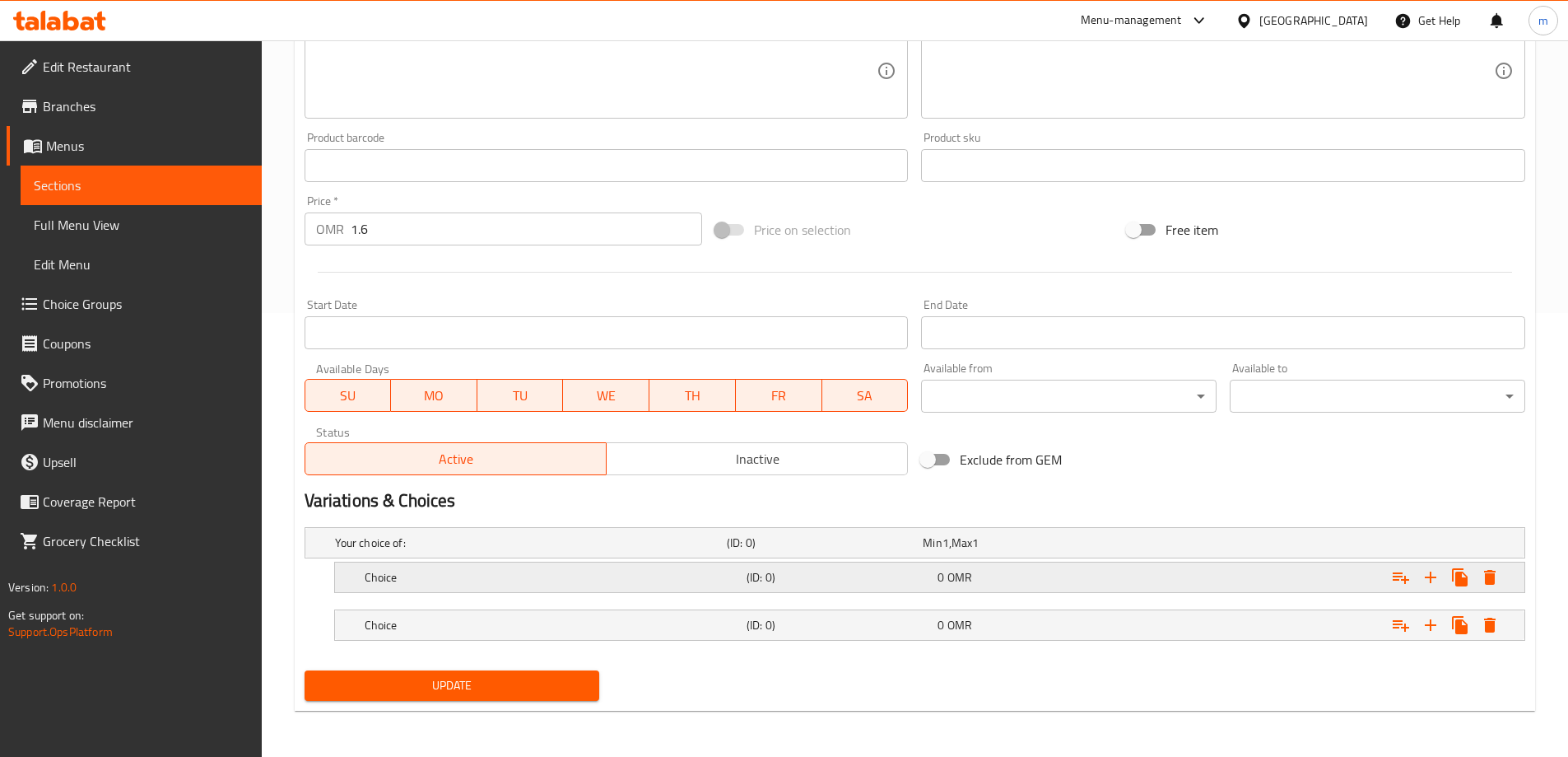
click at [979, 551] on div "0 OMR" at bounding box center [1017, 543] width 190 height 16
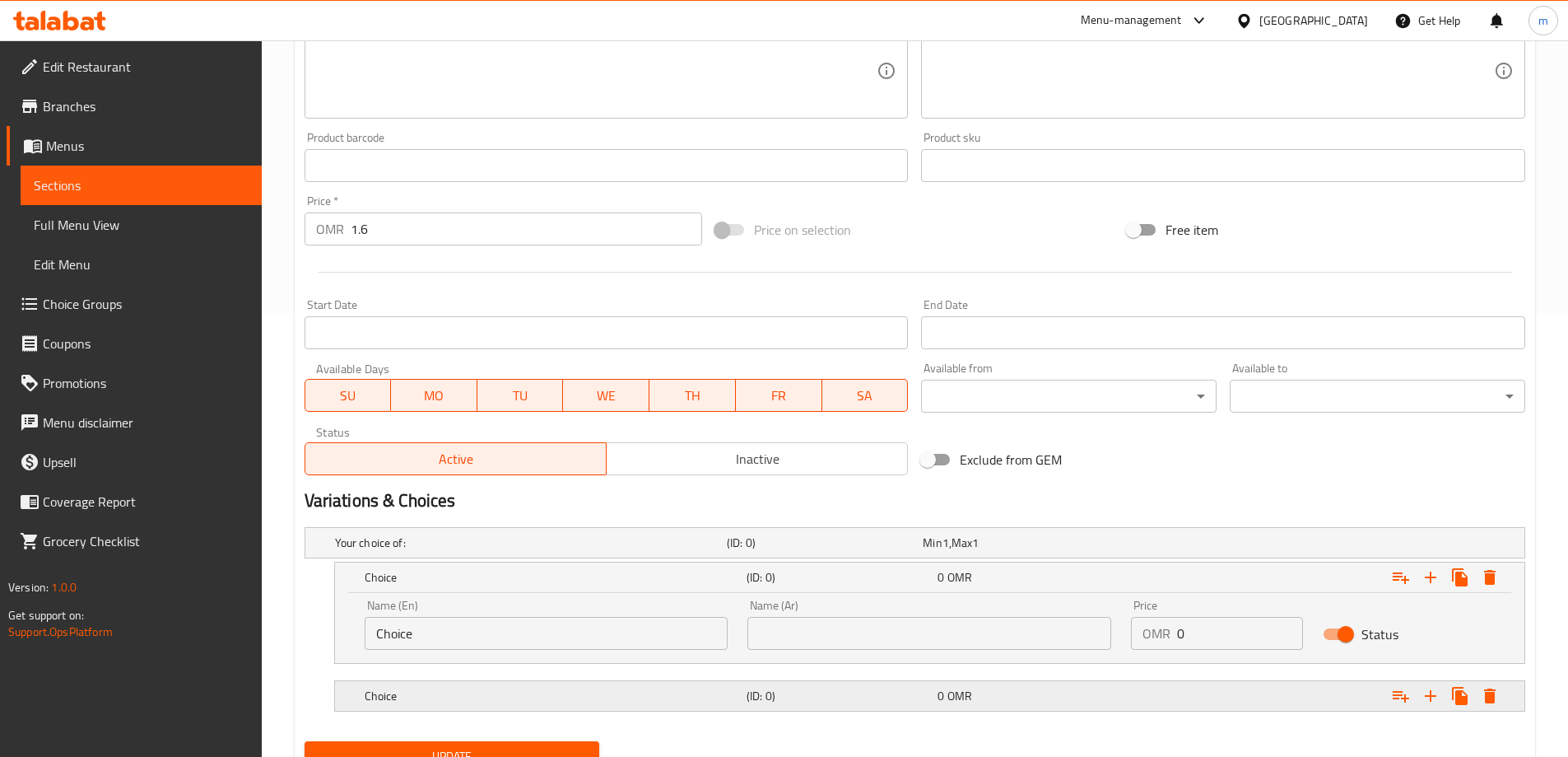
click at [949, 554] on span "OMR" at bounding box center [945, 543] width 6 height 22
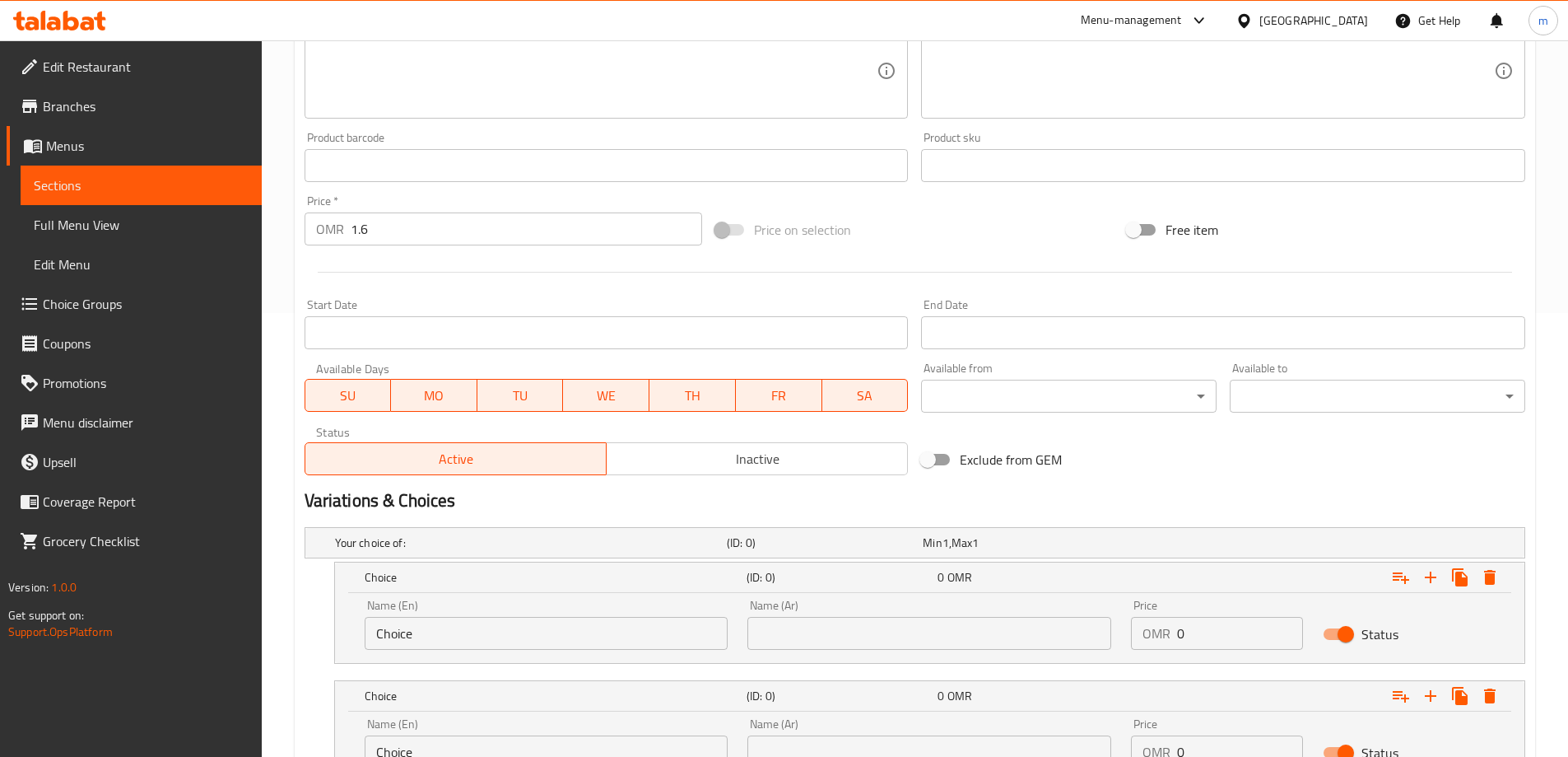
click at [919, 634] on input "text" at bounding box center [929, 633] width 364 height 33
paste input "ساخن"
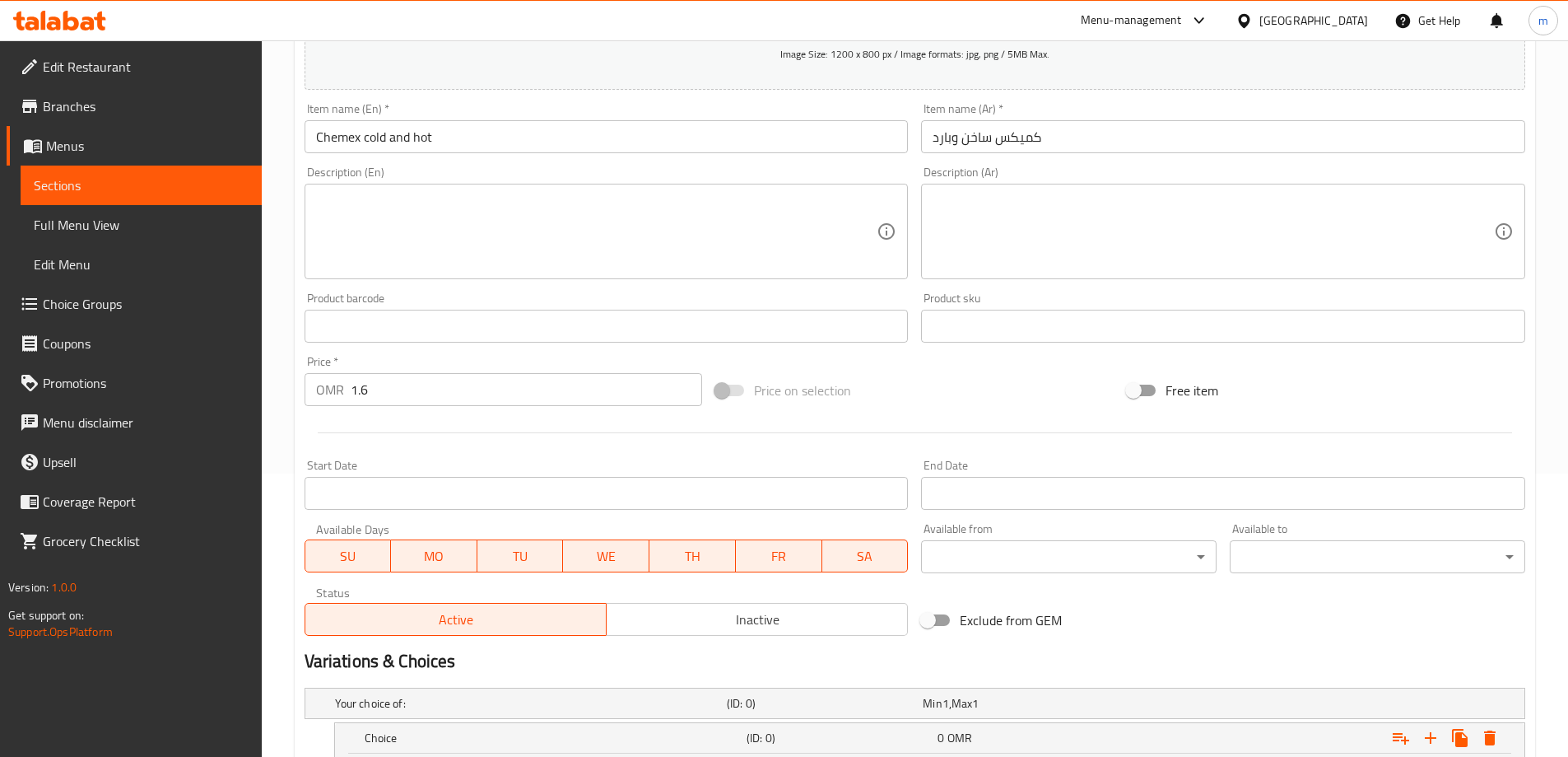
scroll to position [280, 0]
type input "ساخن"
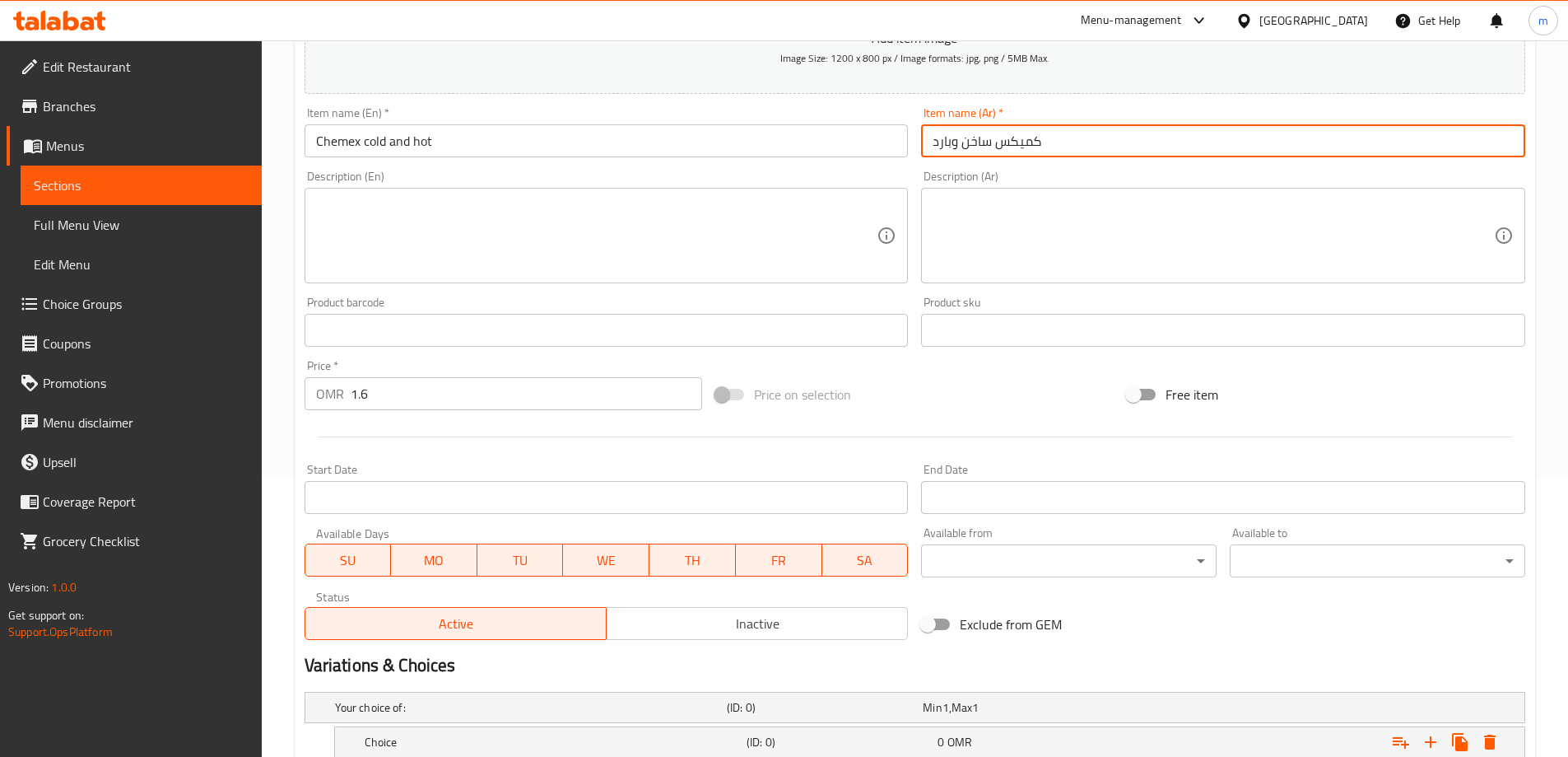
drag, startPoint x: 949, startPoint y: 144, endPoint x: 939, endPoint y: 146, distance: 10.2
click at [939, 146] on input "كميكس ساخن وبارد" at bounding box center [1223, 140] width 605 height 33
drag, startPoint x: 951, startPoint y: 143, endPoint x: 934, endPoint y: 143, distance: 17.0
click at [934, 143] on input "كميكس ساخن وبارد" at bounding box center [1223, 140] width 605 height 33
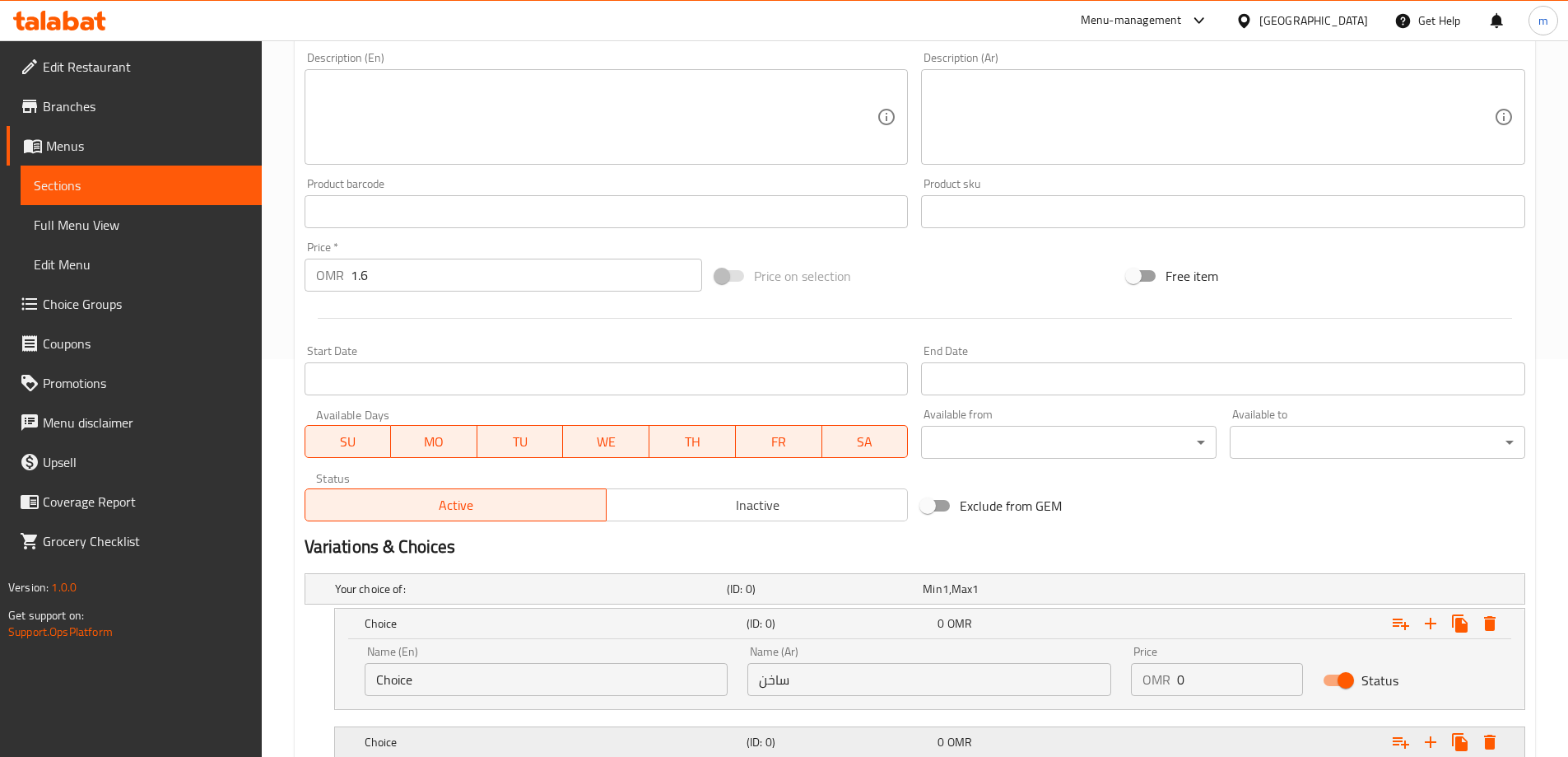
scroll to position [585, 0]
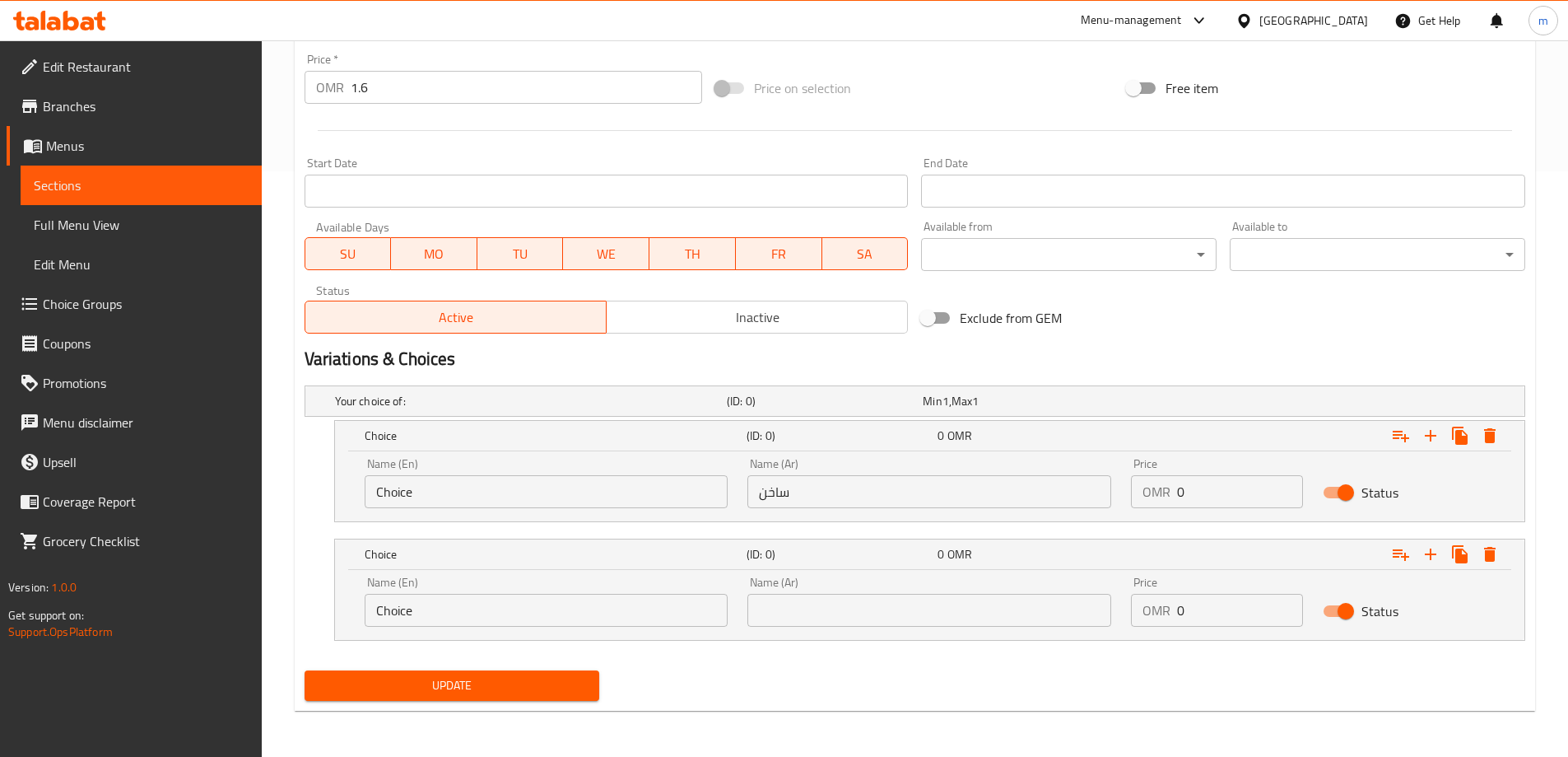
click at [889, 610] on input "text" at bounding box center [929, 610] width 364 height 33
paste input "بارد"
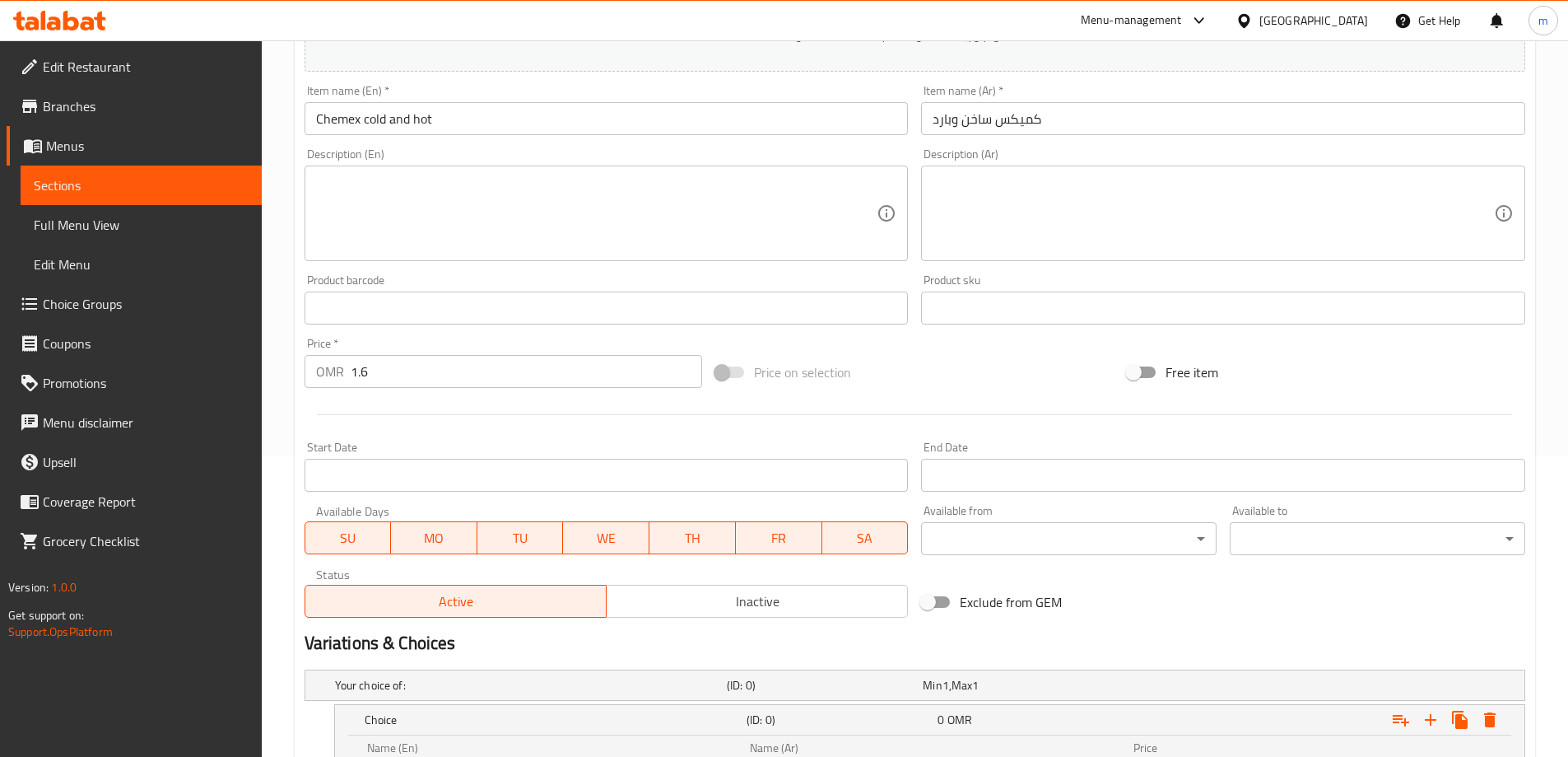
scroll to position [256, 0]
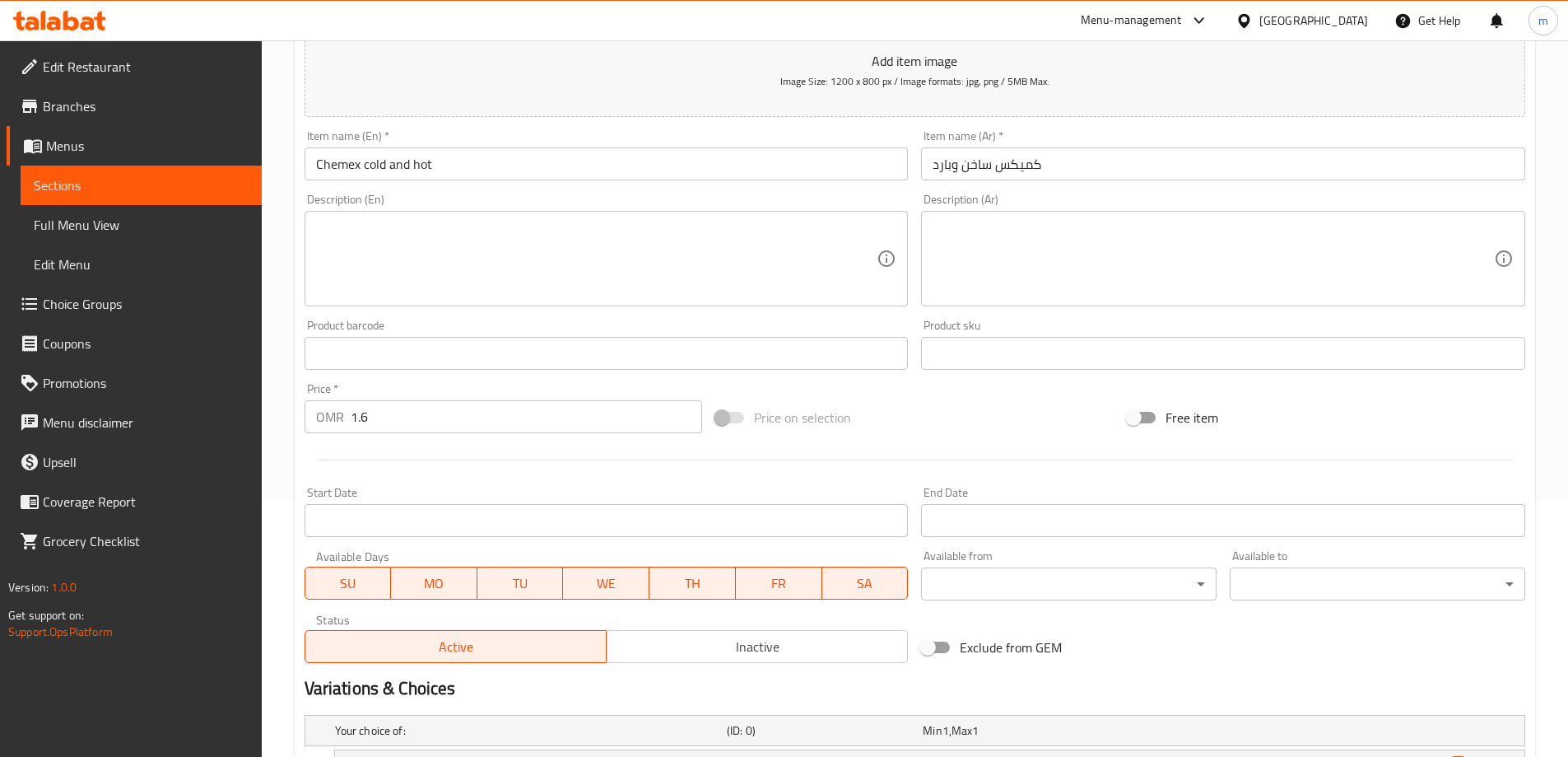
type input "بارد"
click at [419, 160] on input "Chemex cold and hot" at bounding box center [607, 164] width 605 height 33
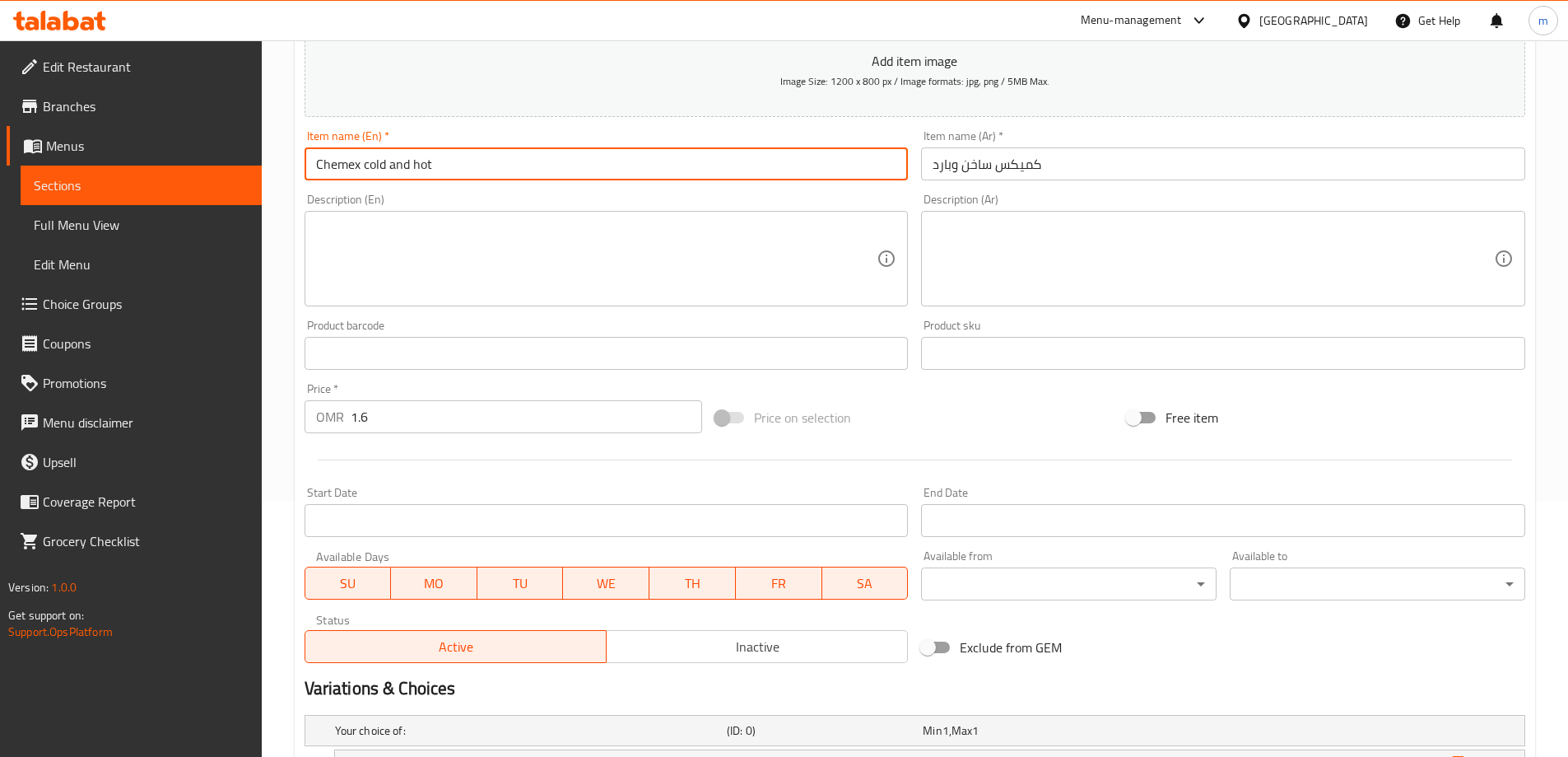
click at [418, 161] on input "Chemex cold and hot" at bounding box center [607, 164] width 605 height 33
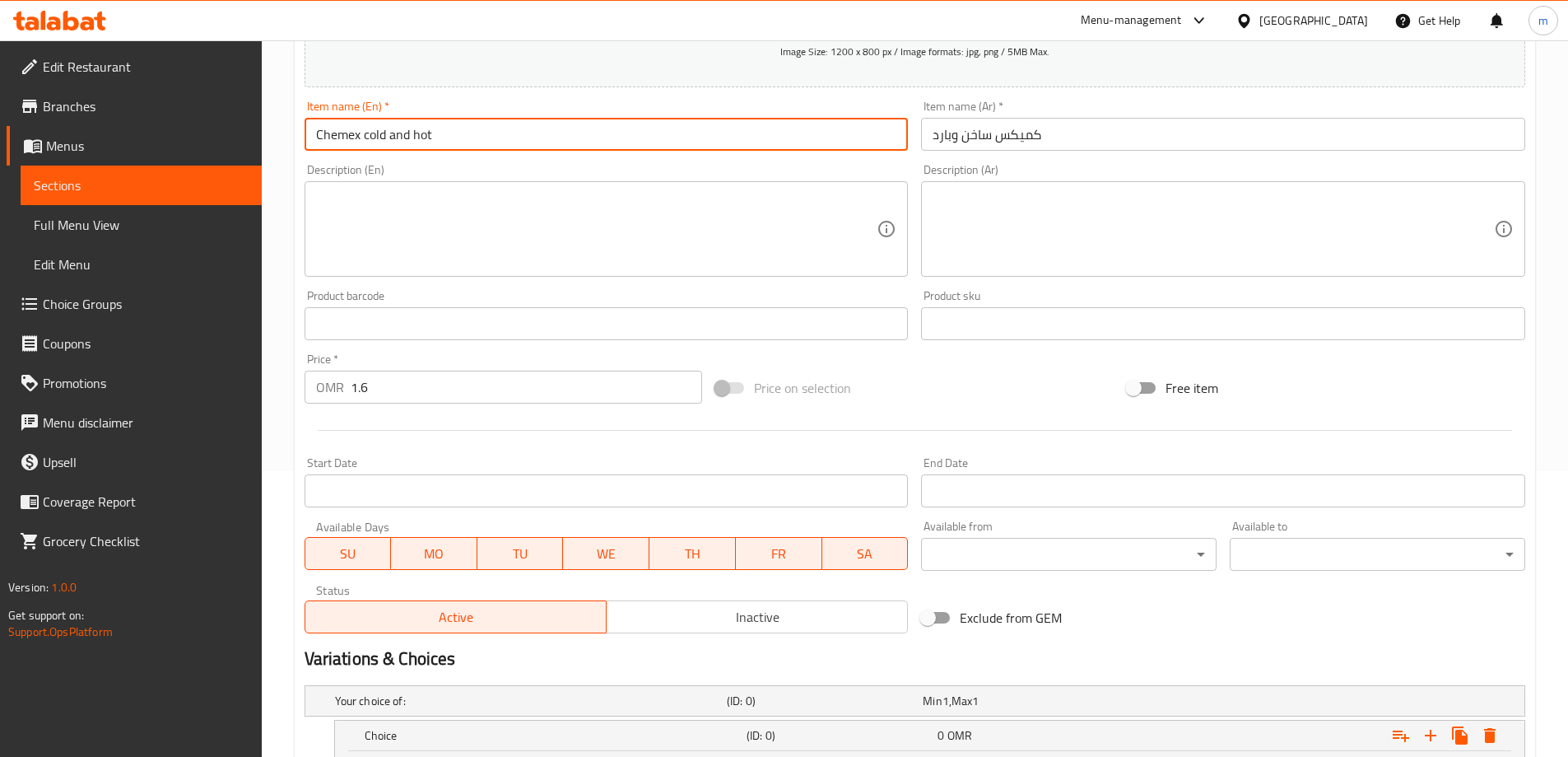
scroll to position [585, 0]
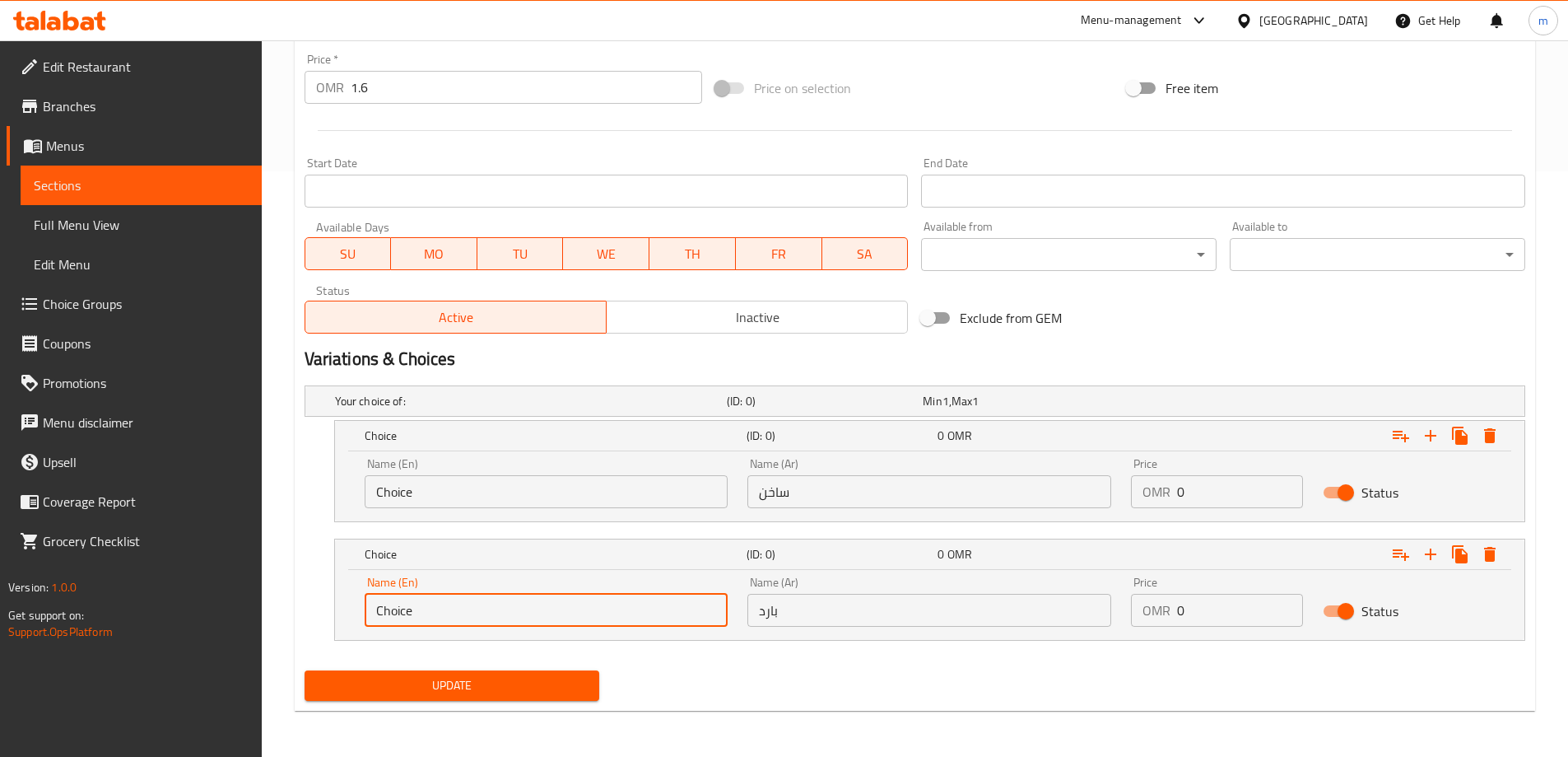
drag, startPoint x: 421, startPoint y: 609, endPoint x: 292, endPoint y: 600, distance: 129.3
click at [292, 600] on div "Home / Restaurants management / Menus / Sections / item / update SPECIALITY COF…" at bounding box center [915, 105] width 1307 height 1303
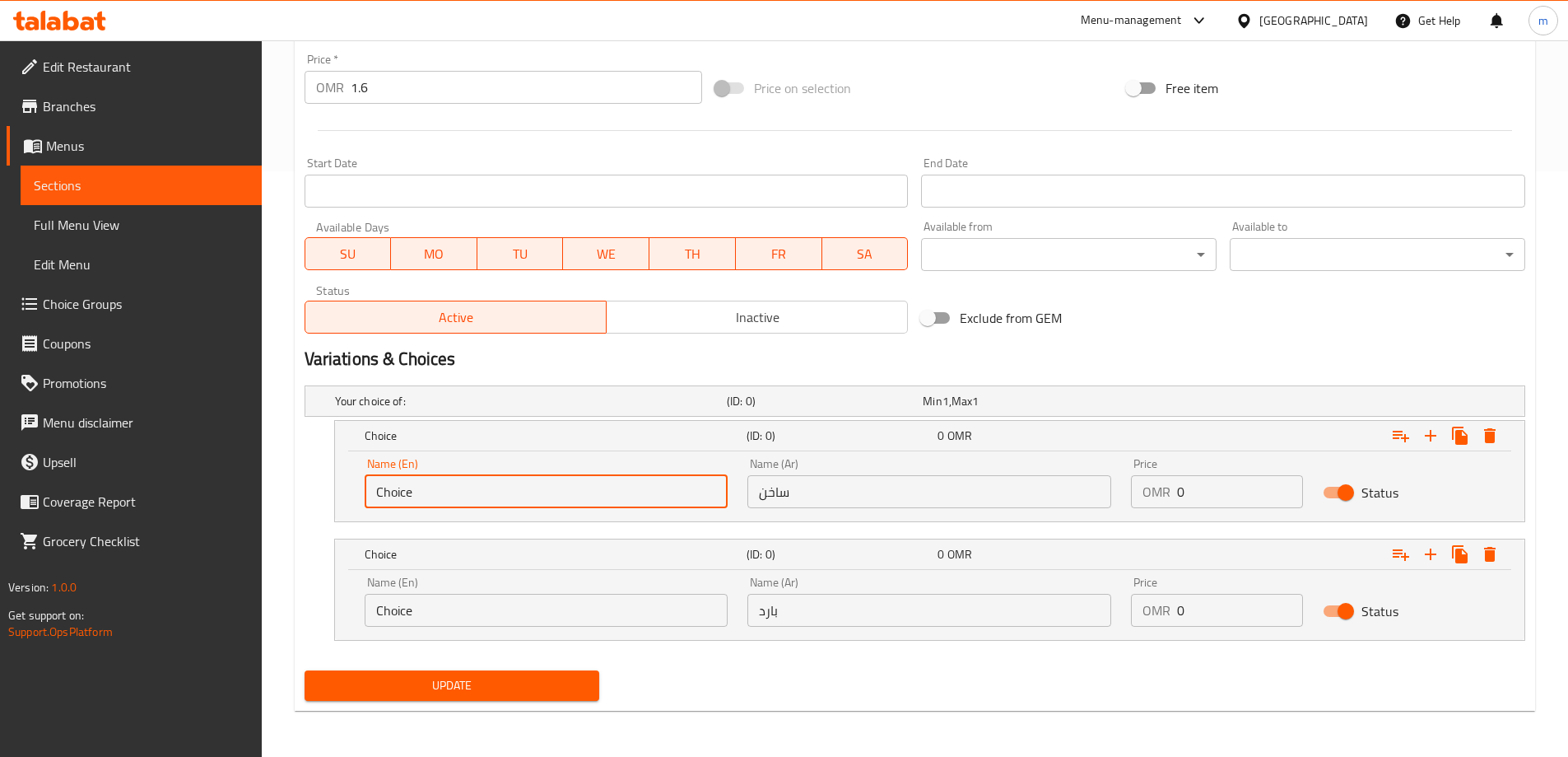
drag, startPoint x: 352, startPoint y: 493, endPoint x: 317, endPoint y: 493, distance: 35.0
click at [317, 493] on div "Choice (ID: 0) 0 OMR Name (En) Choice Name (En) Name (Ar) ساخن Name (Ar) Price …" at bounding box center [915, 471] width 1221 height 102
paste input "hot"
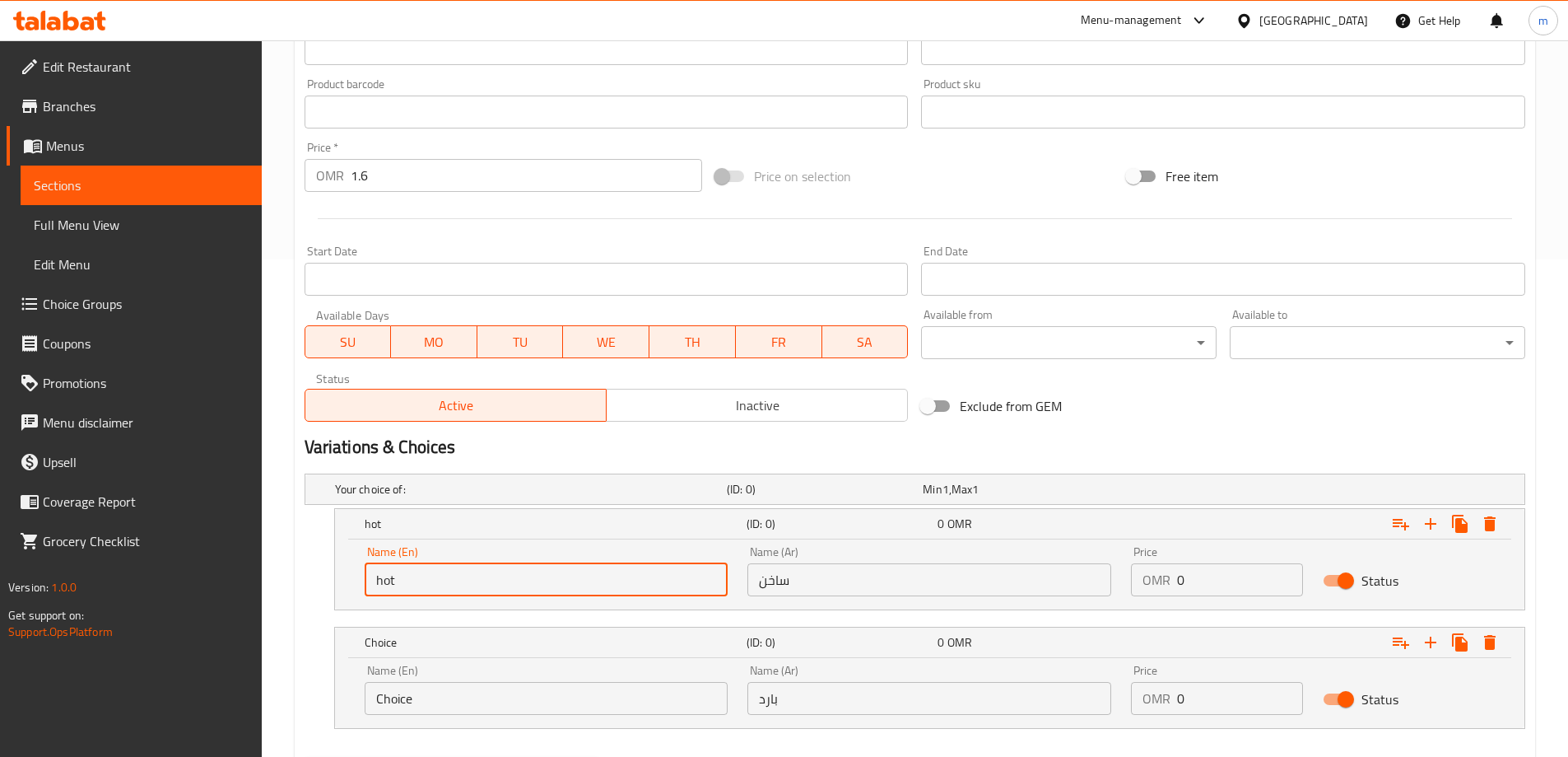
scroll to position [339, 0]
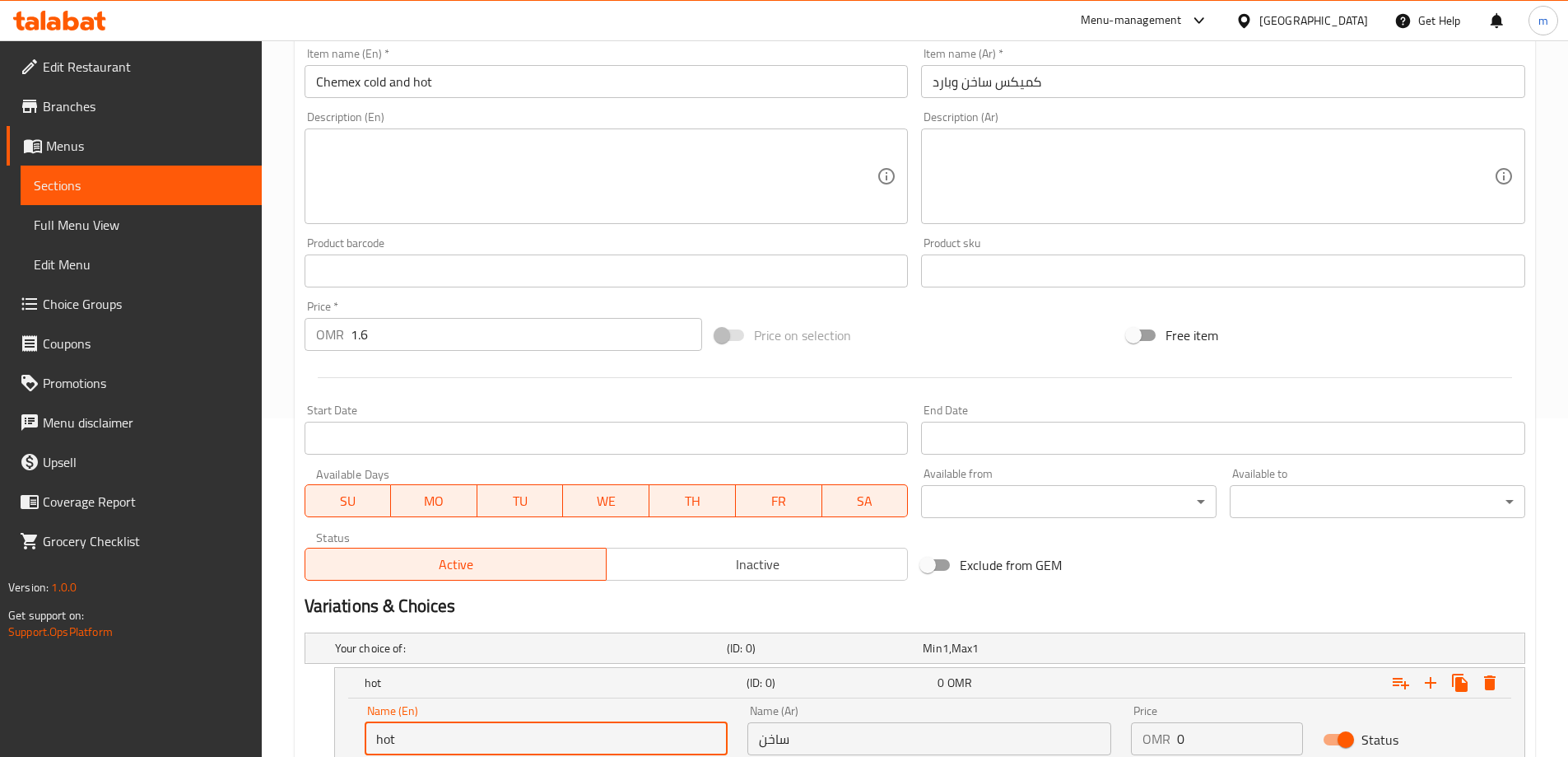
type input "hot"
click at [380, 88] on input "Chemex cold and hot" at bounding box center [607, 81] width 605 height 33
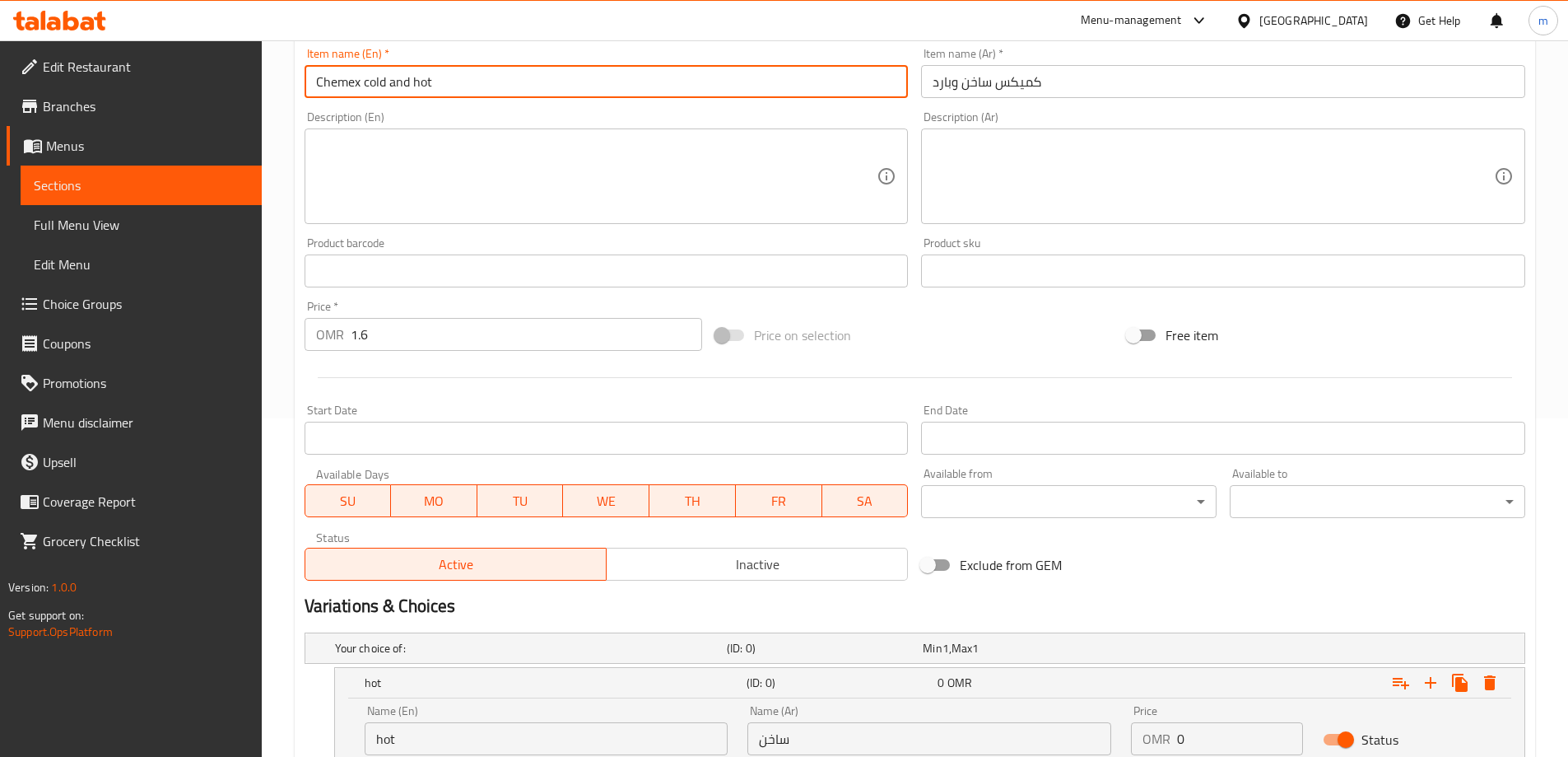
click at [380, 88] on input "Chemex cold and hot" at bounding box center [607, 81] width 605 height 33
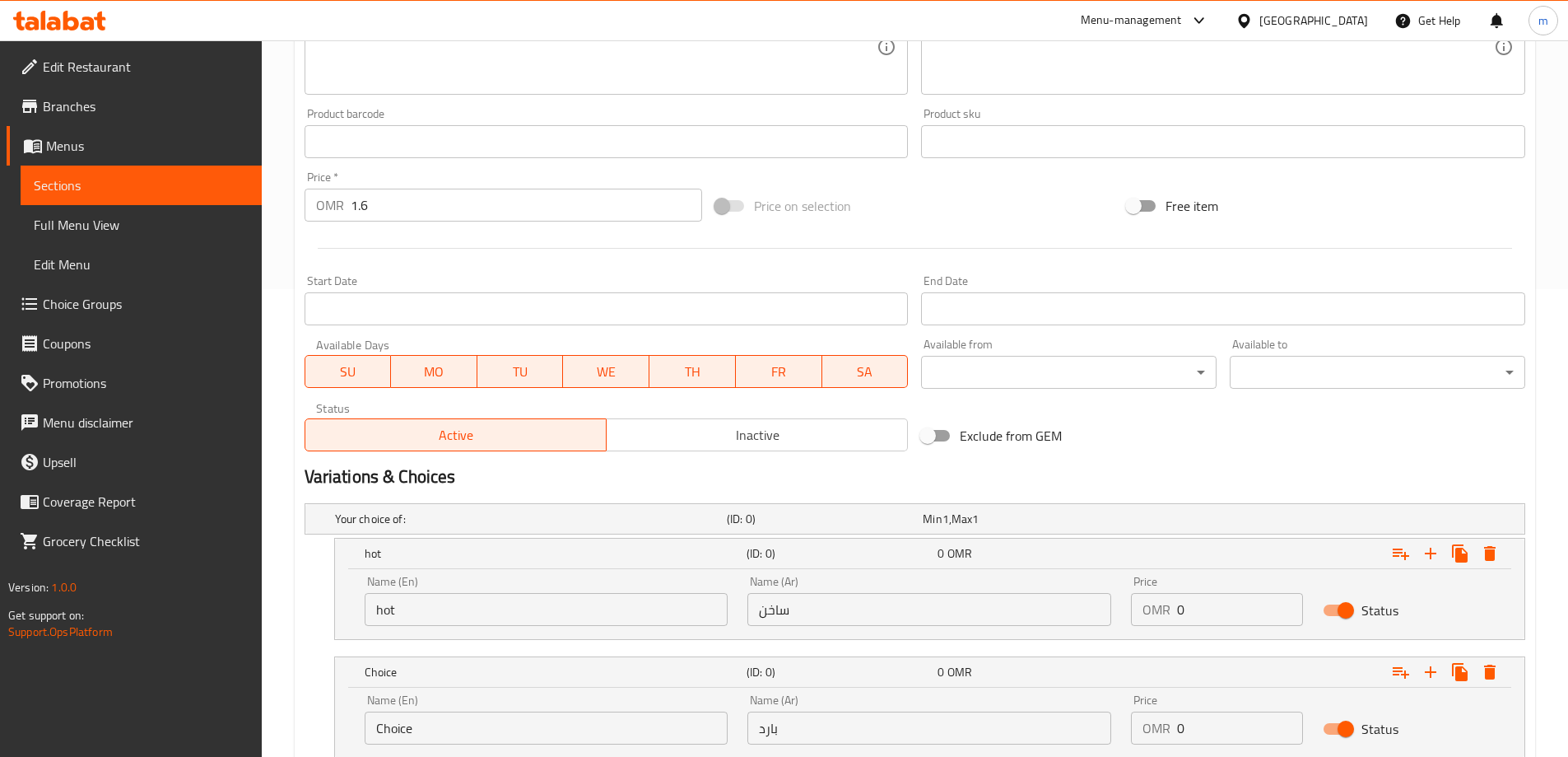
scroll to position [585, 0]
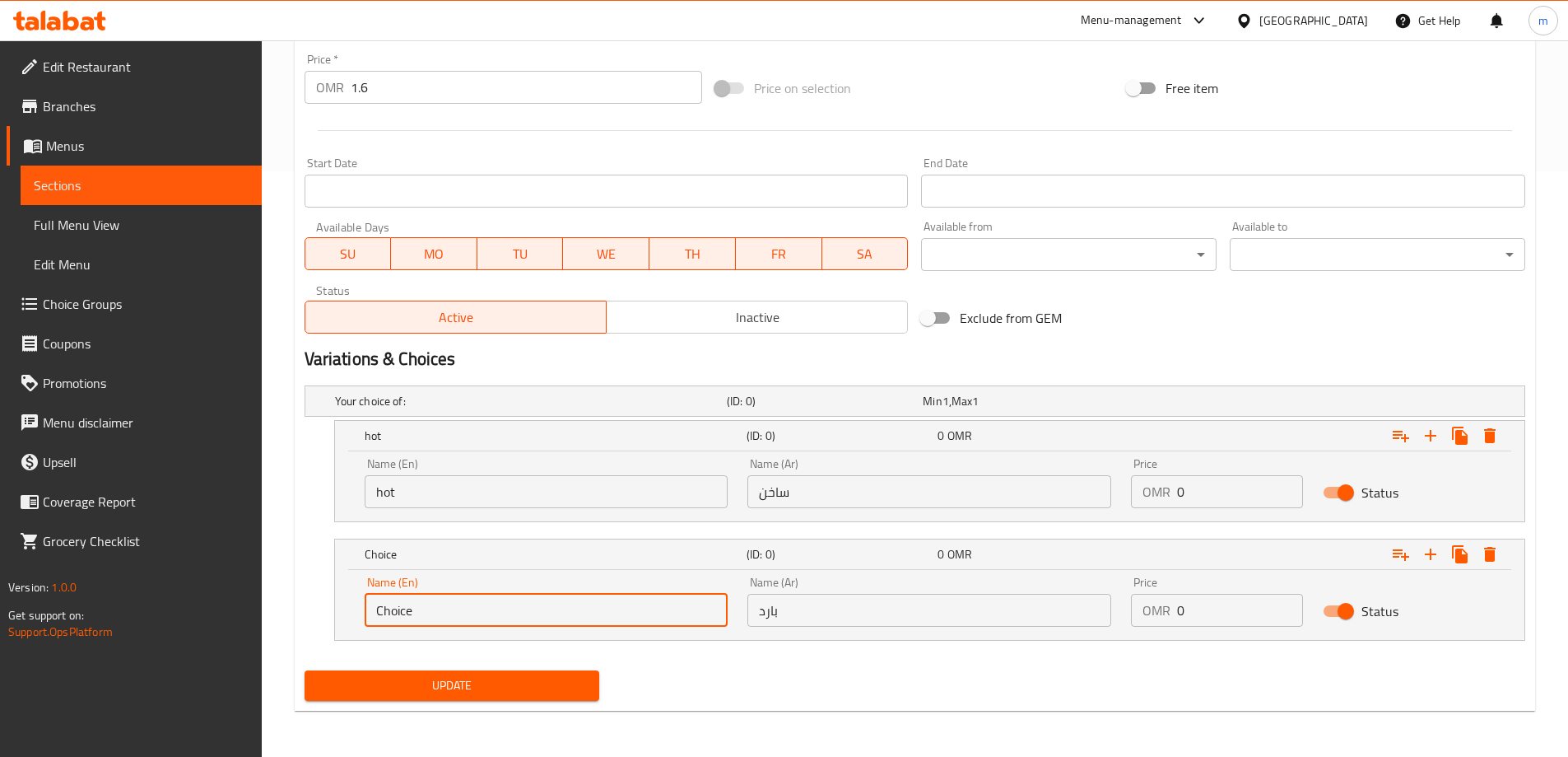
drag, startPoint x: 451, startPoint y: 614, endPoint x: 244, endPoint y: 616, distance: 207.0
click at [244, 616] on div "Edit Restaurant Branches Menus Sections Full Menu View Edit Menu Choice Groups …" at bounding box center [784, 105] width 1568 height 1303
paste input "cold"
type input "cold"
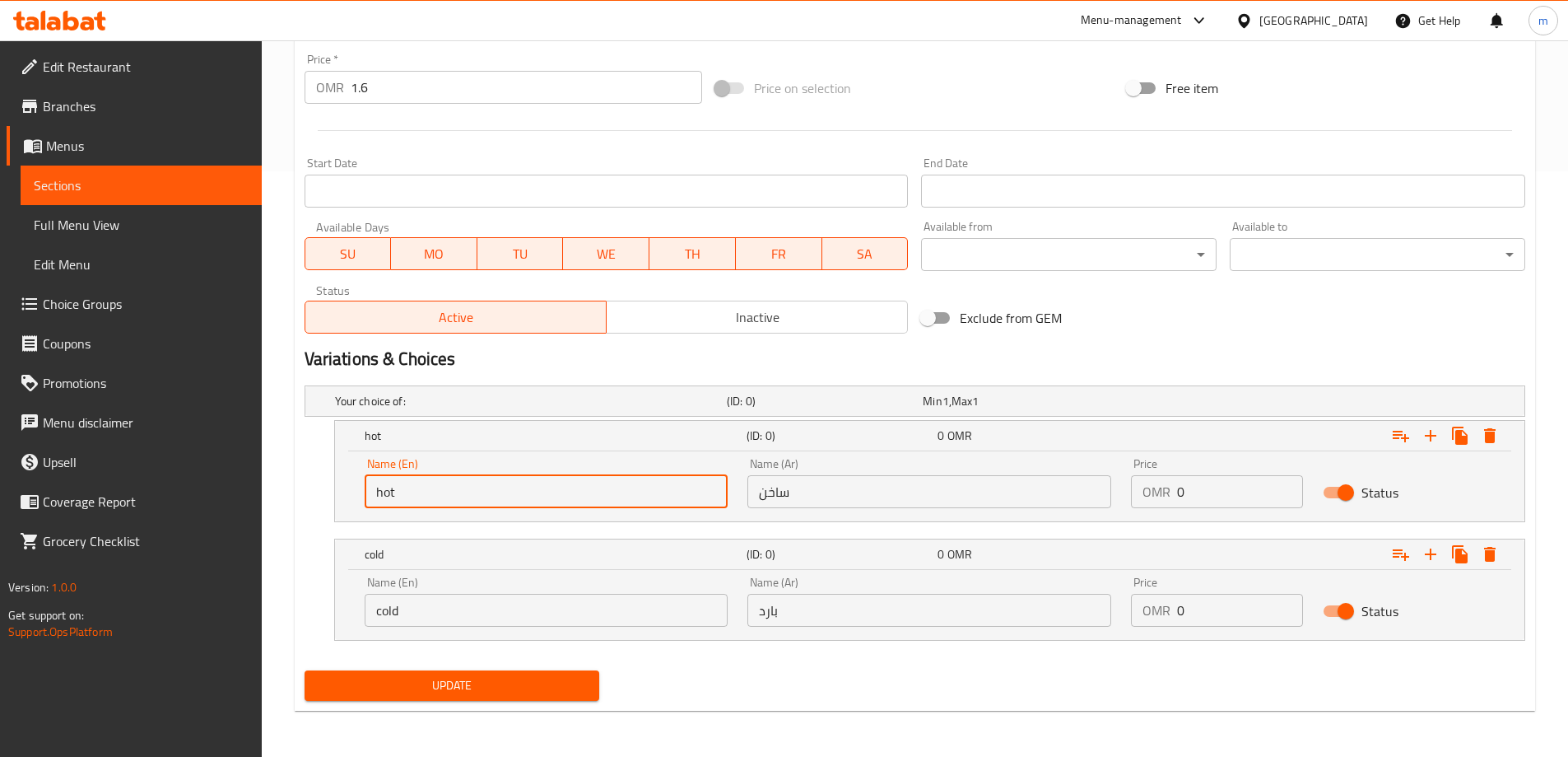
click at [439, 496] on input "hot" at bounding box center [546, 492] width 364 height 33
type input "Hot"
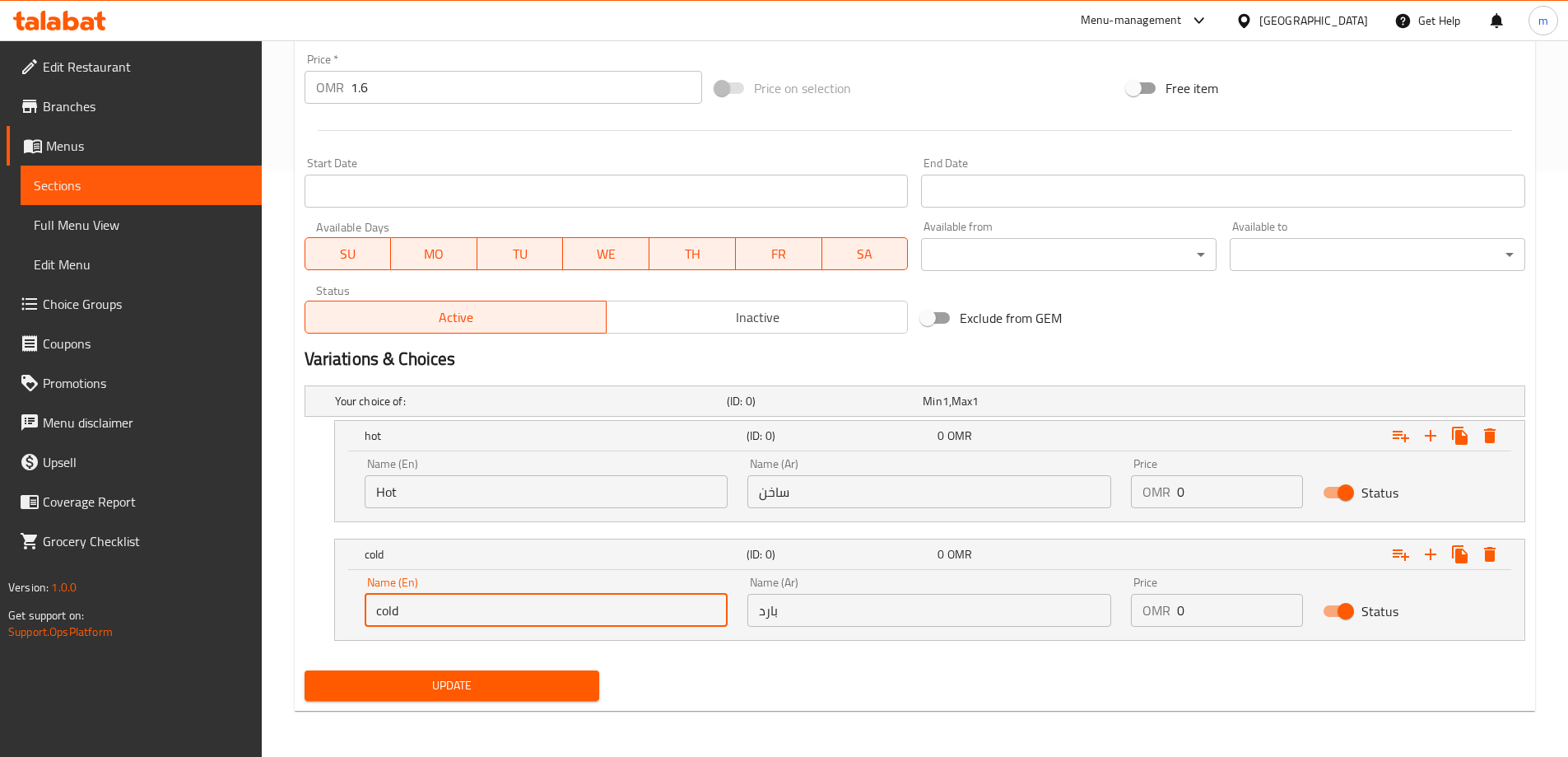
drag, startPoint x: 436, startPoint y: 619, endPoint x: 310, endPoint y: 620, distance: 126.0
click at [310, 620] on div "cold (ID: 0) 0 OMR Name (En) cold Name (En) Name (Ar) بارد Name (Ar) Price OMR …" at bounding box center [915, 590] width 1221 height 102
type input "Cold"
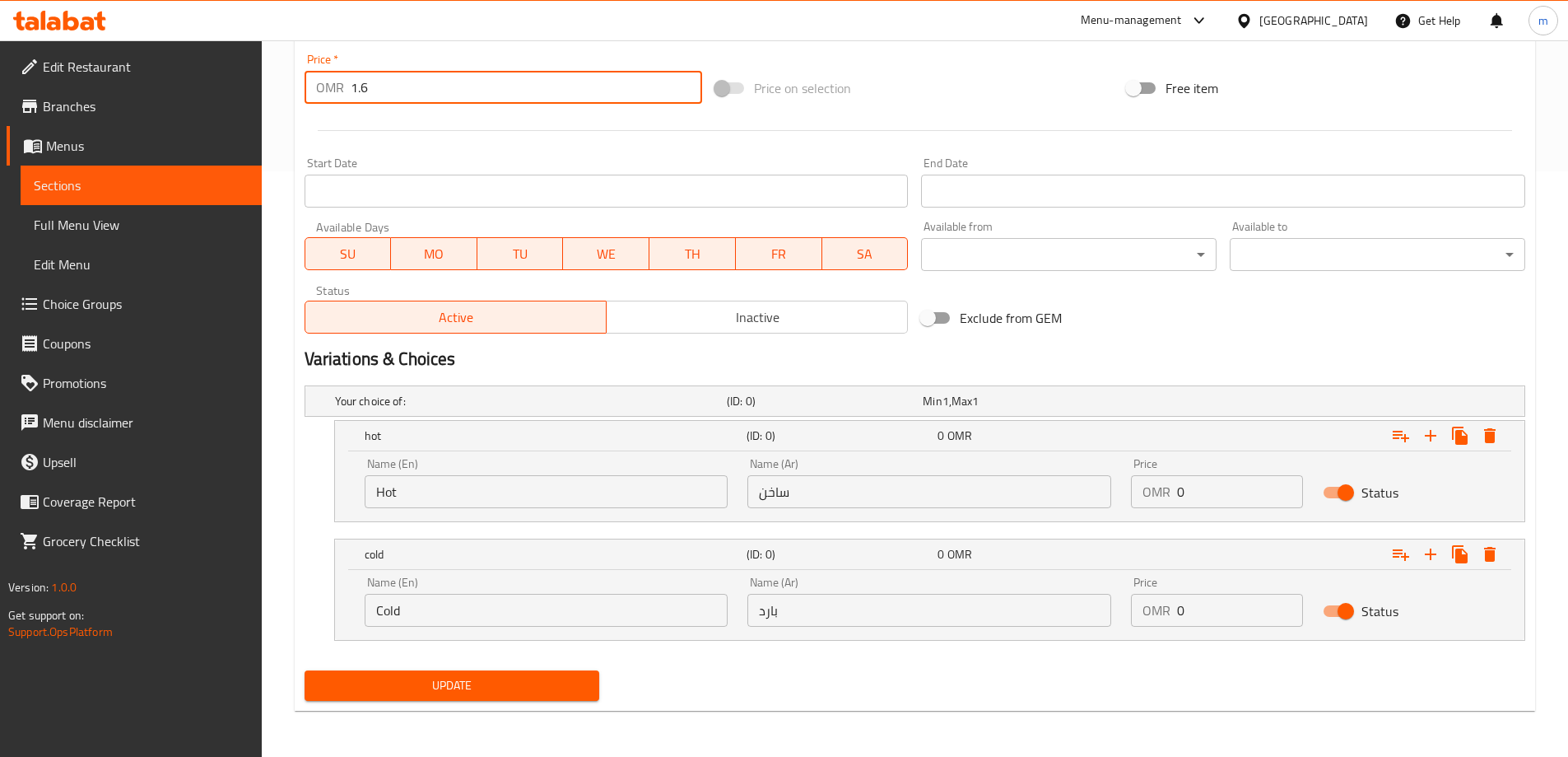
drag, startPoint x: 387, startPoint y: 83, endPoint x: 294, endPoint y: 79, distance: 93.1
click at [295, 79] on div "Update Chemex cold and hot Add item image Image Size: 1200 x 800 px / Image for…" at bounding box center [915, 142] width 1241 height 1136
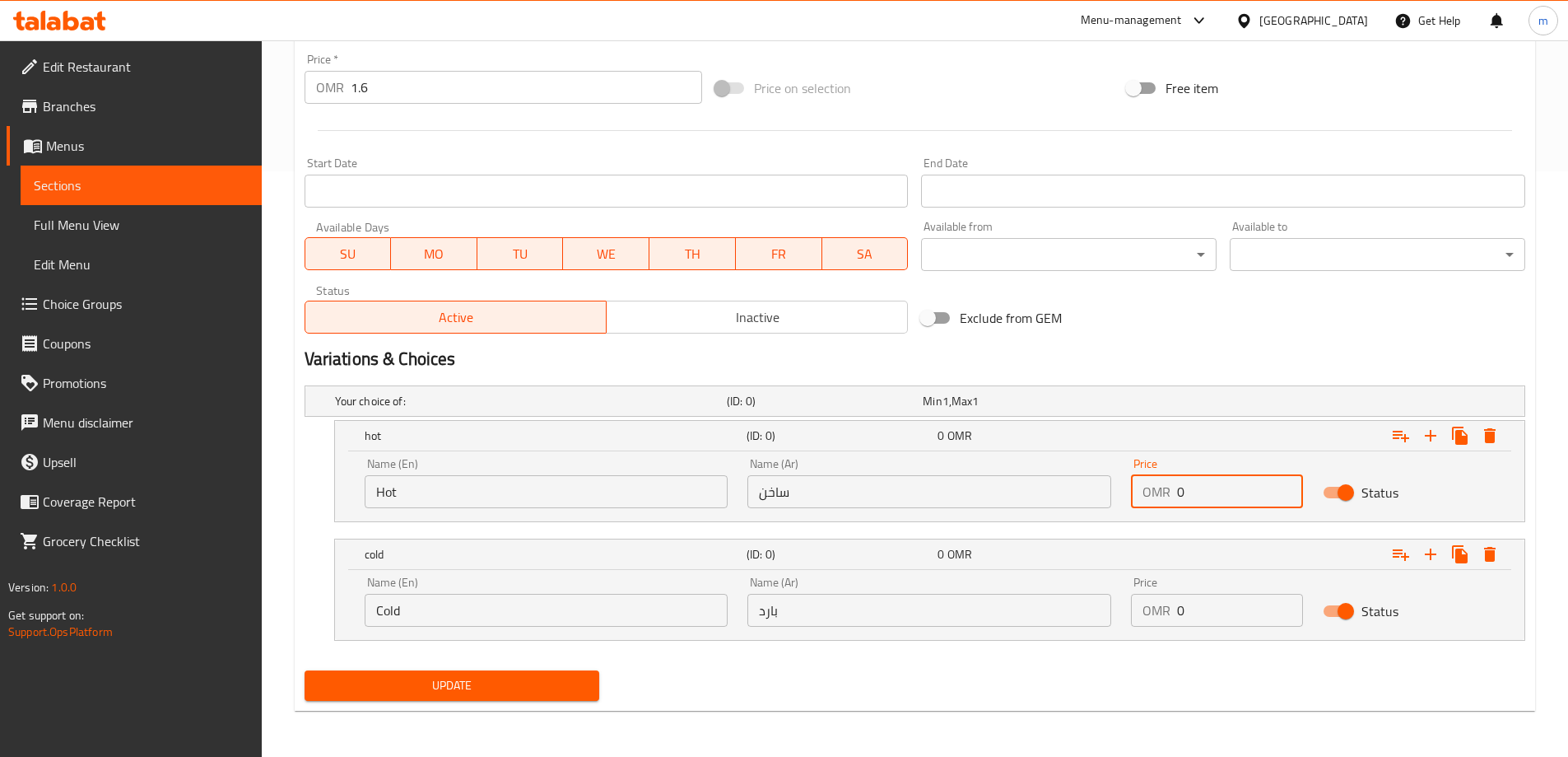
drag, startPoint x: 1186, startPoint y: 492, endPoint x: 1130, endPoint y: 494, distance: 56.0
click at [1140, 494] on div "OMR 0 Price" at bounding box center [1218, 492] width 173 height 33
paste input "1.6"
type input "1.6"
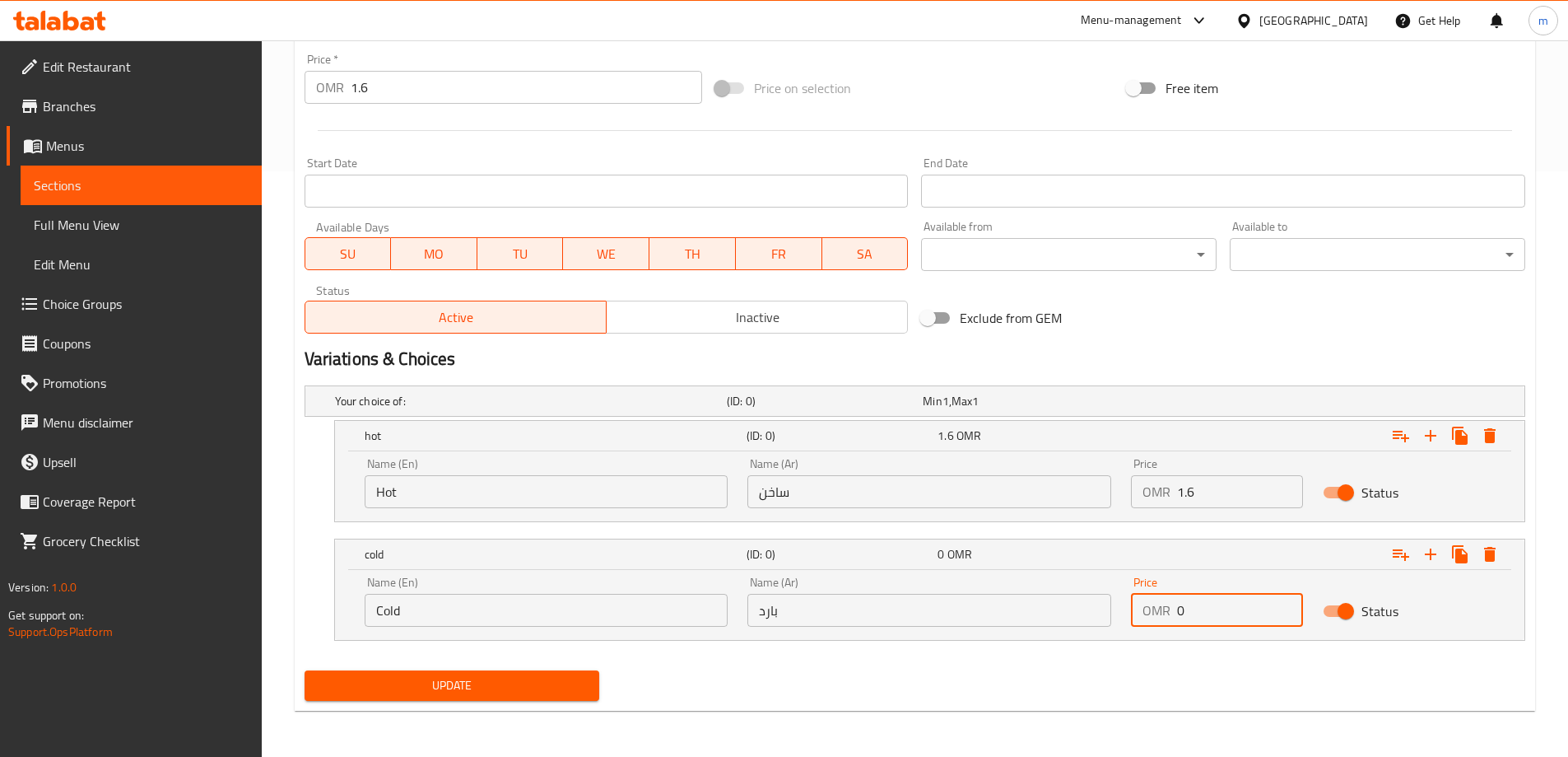
drag, startPoint x: 1201, startPoint y: 619, endPoint x: 1137, endPoint y: 613, distance: 64.3
click at [1137, 613] on div "OMR 0 Price" at bounding box center [1218, 610] width 173 height 33
paste input "1.6"
type input "1.6"
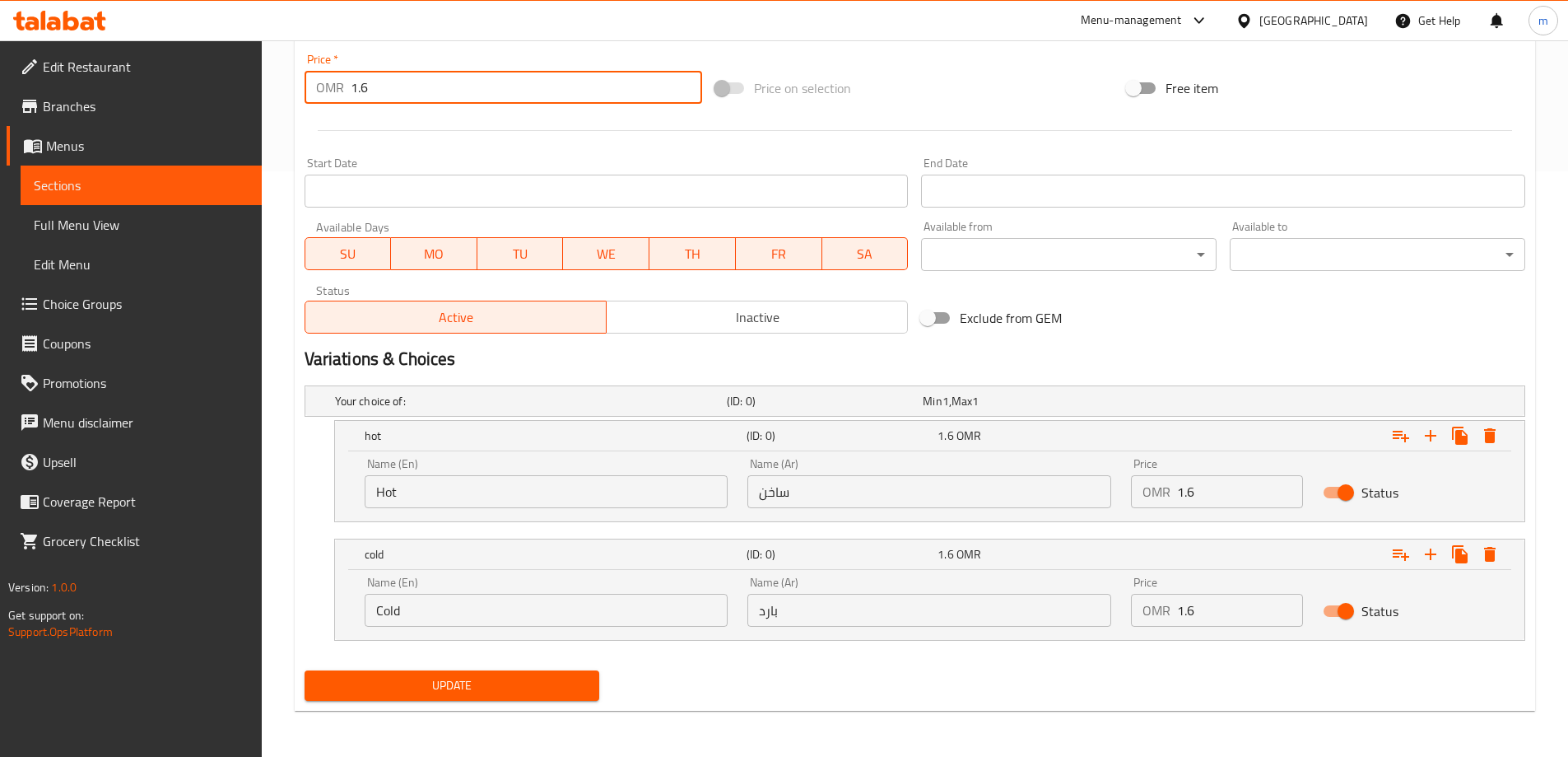
drag, startPoint x: 401, startPoint y: 88, endPoint x: 339, endPoint y: 94, distance: 62.3
click at [339, 94] on div "OMR 1.6 Price *" at bounding box center [503, 87] width 398 height 33
type input "0"
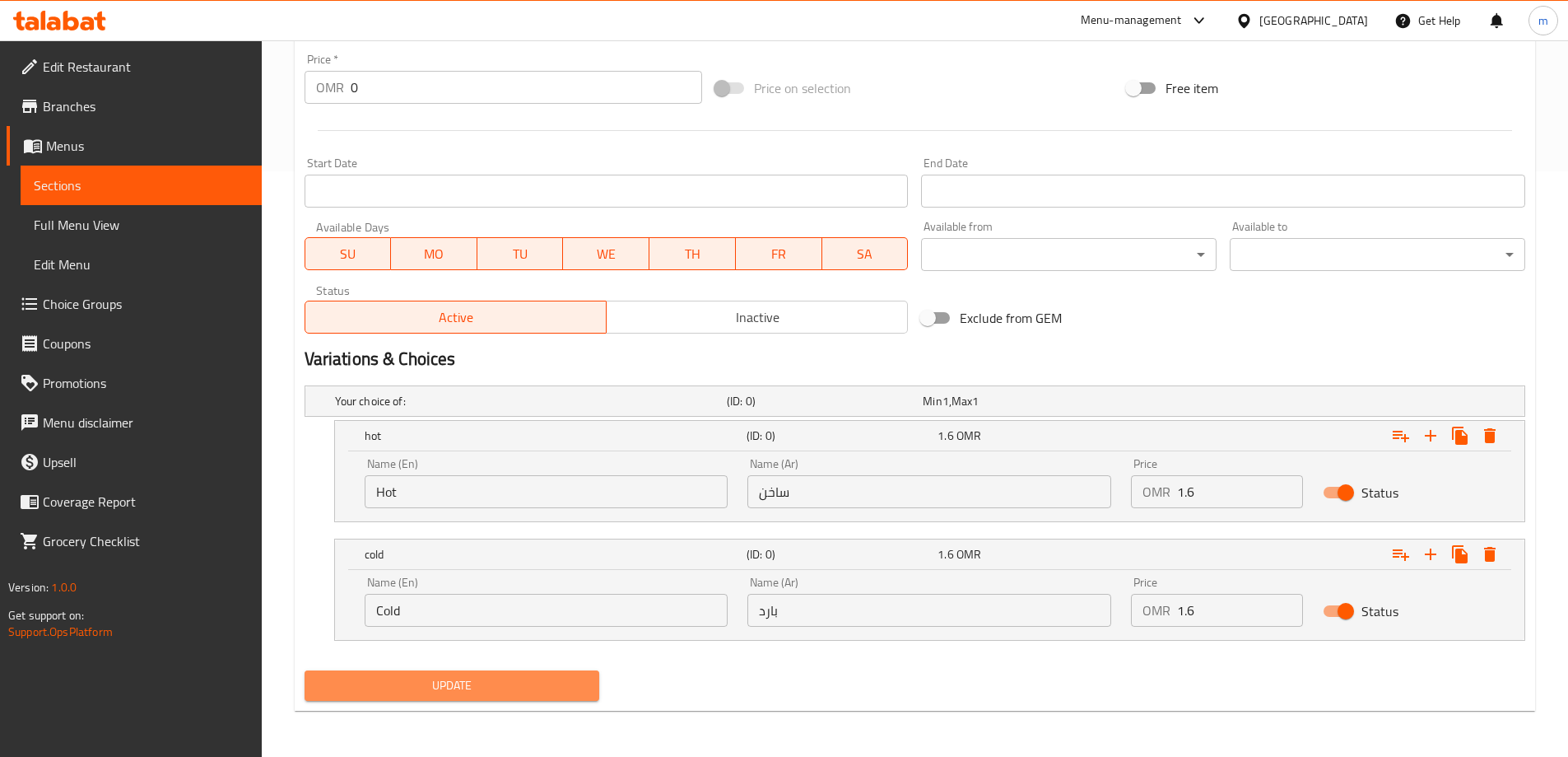
click at [428, 675] on span "Update" at bounding box center [453, 685] width 270 height 21
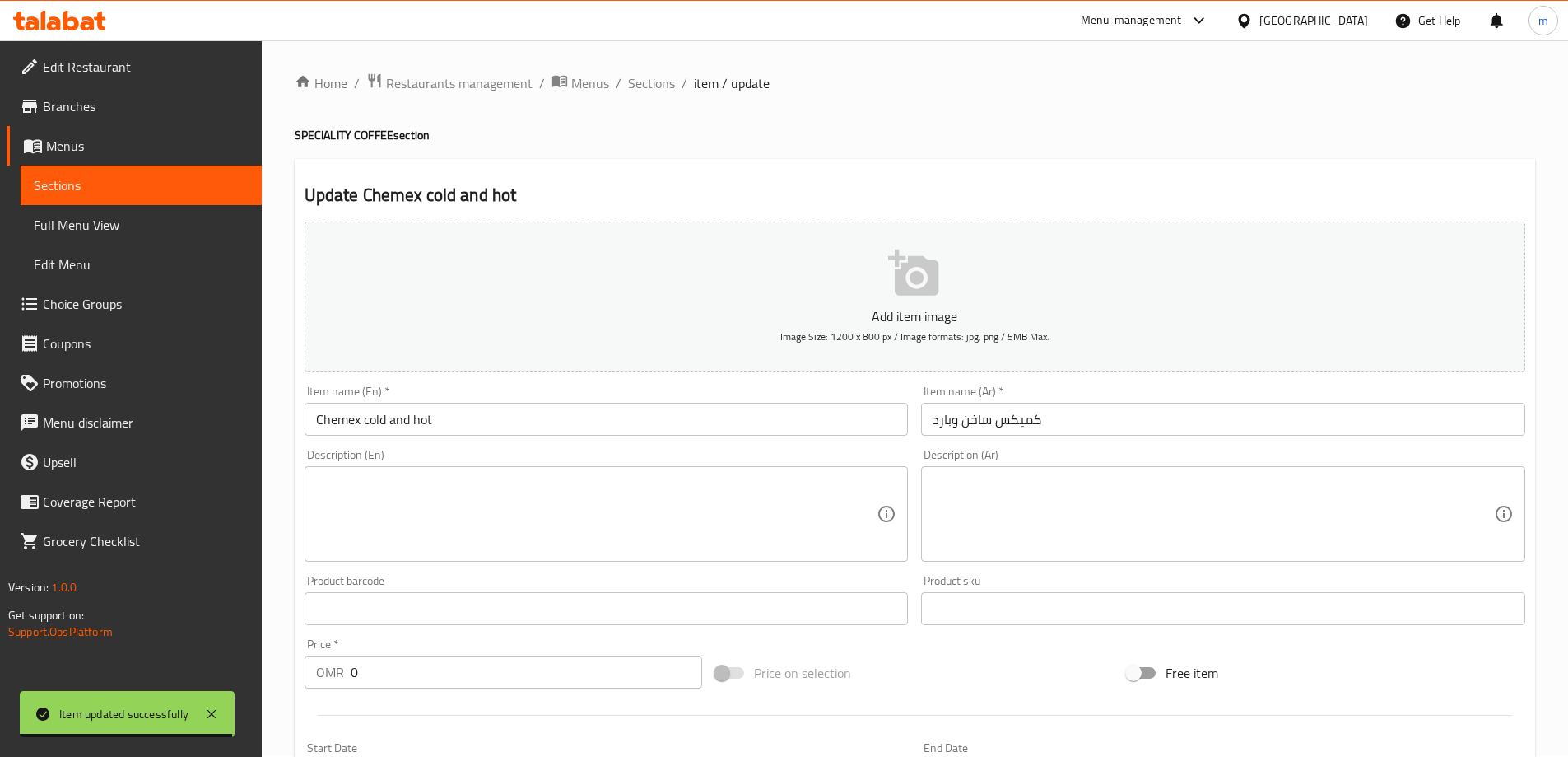
scroll to position [0, 0]
click at [648, 85] on span "Sections" at bounding box center [651, 84] width 47 height 20
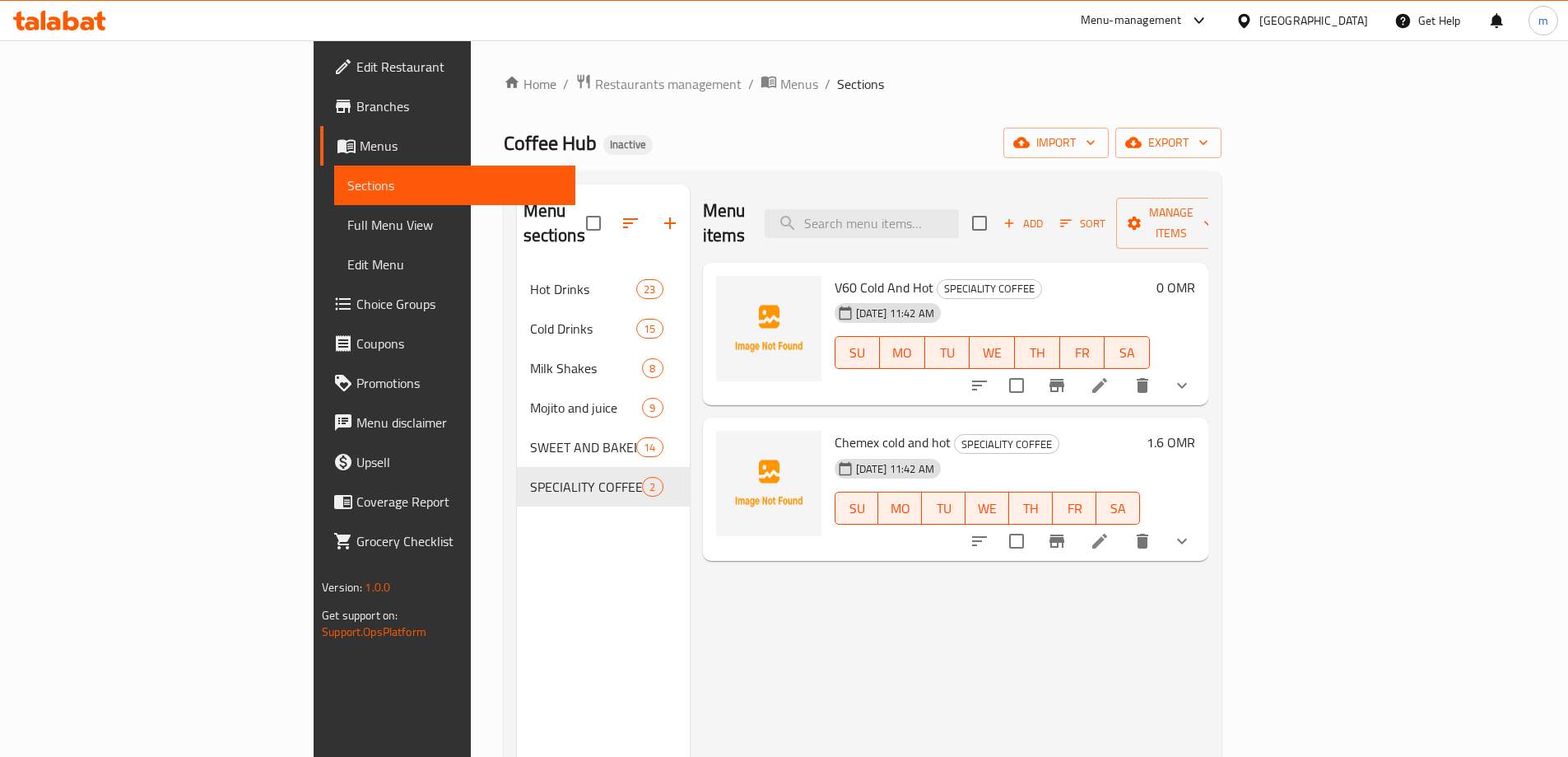
click at [348, 221] on span "Full Menu View" at bounding box center [455, 225] width 215 height 20
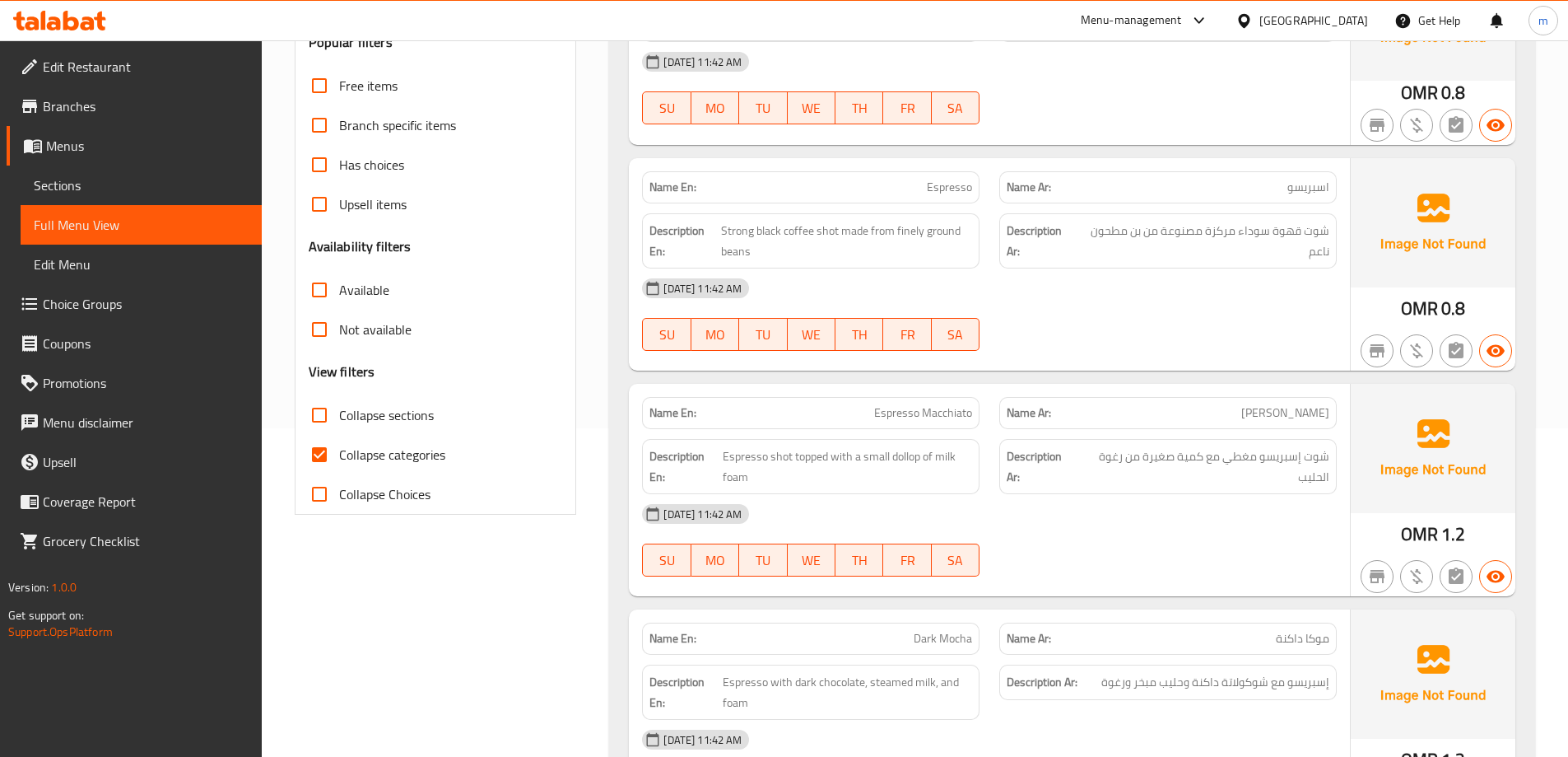
scroll to position [330, 0]
click at [370, 455] on span "Collapse categories" at bounding box center [393, 454] width 106 height 20
click at [340, 455] on input "Collapse categories" at bounding box center [320, 454] width 40 height 40
checkbox input "false"
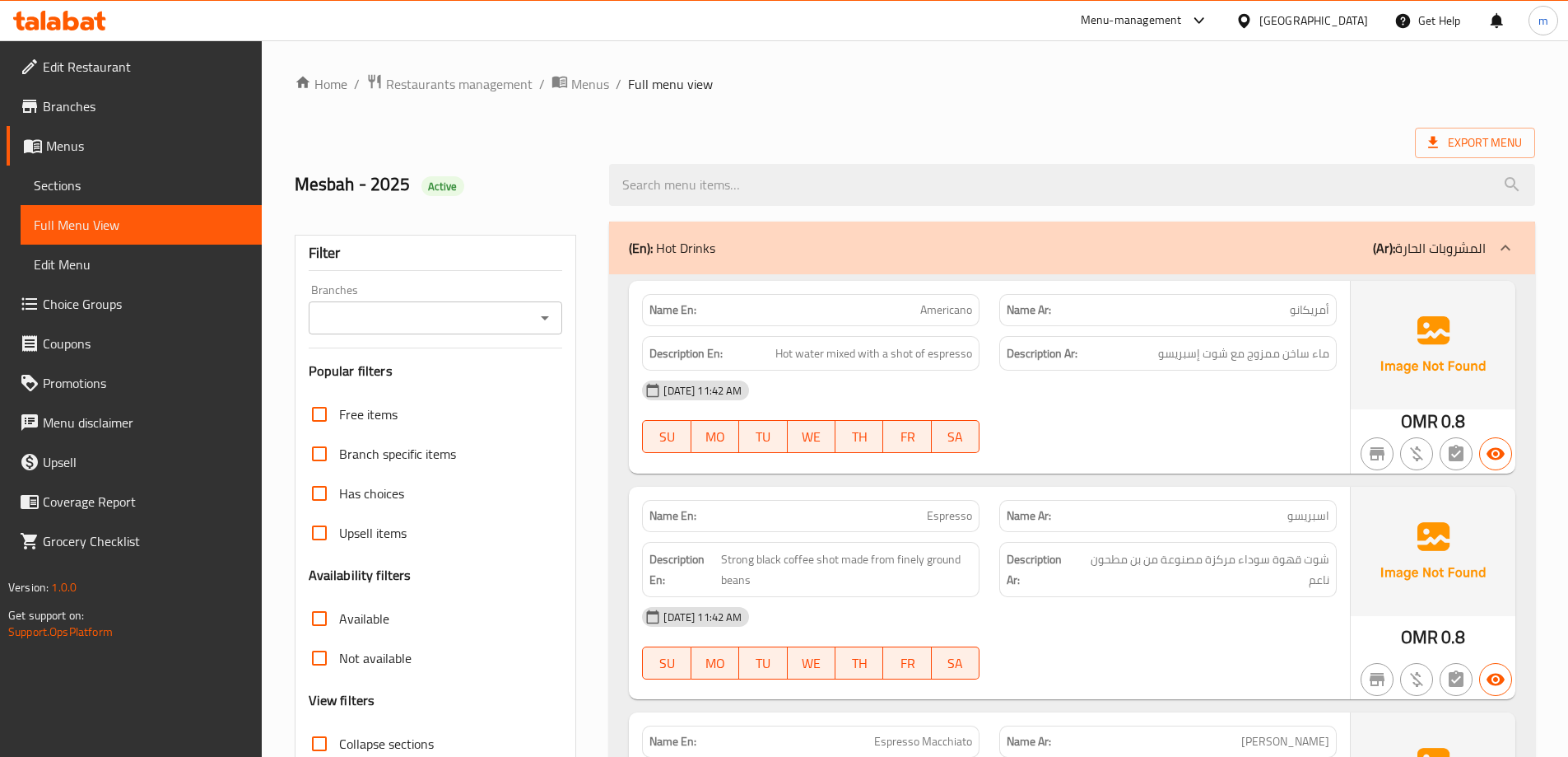
click at [1363, 262] on div "(En): Hot Drinks (Ar): المشروبات الحارة" at bounding box center [1072, 247] width 926 height 53
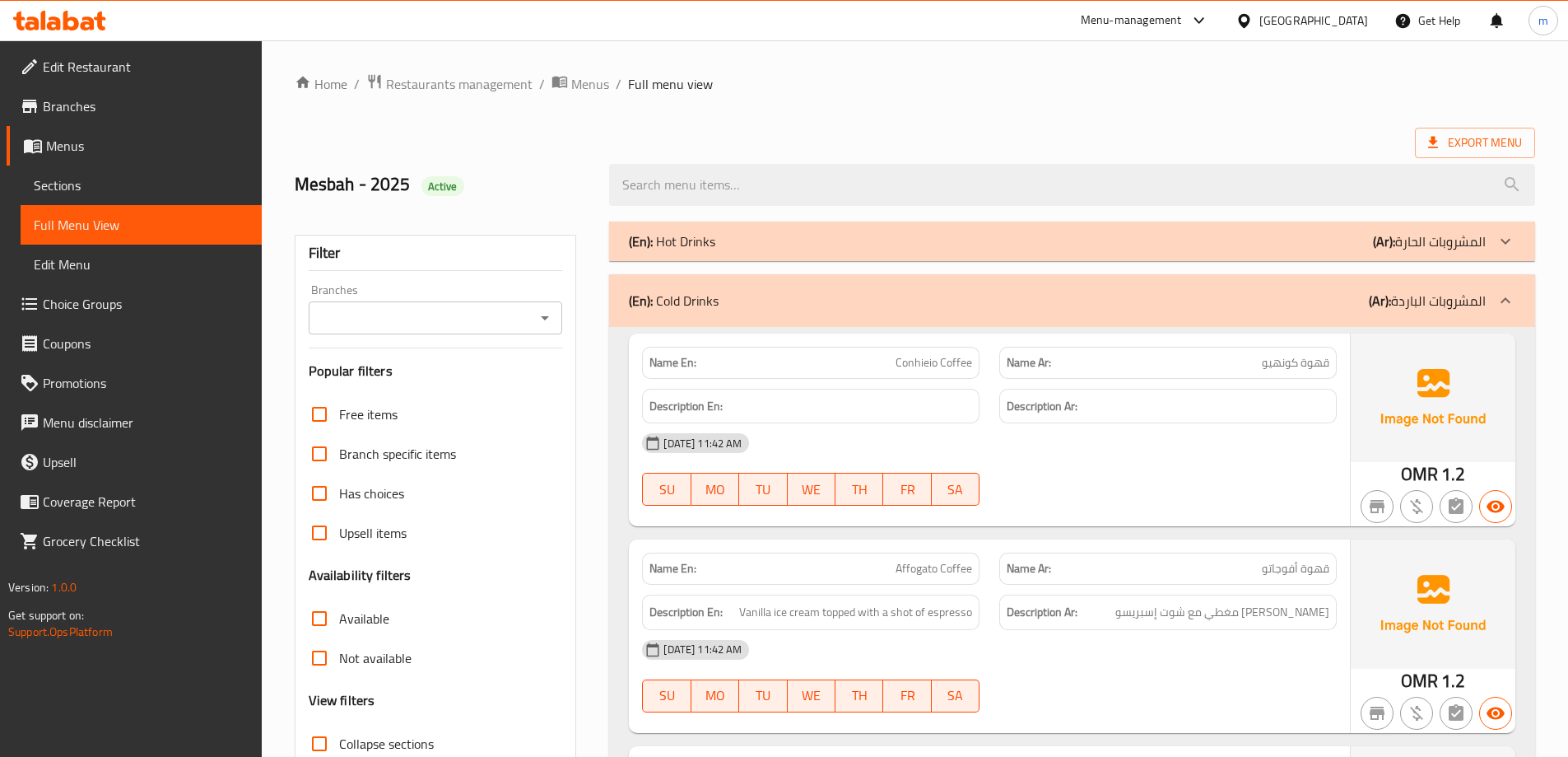
click at [1422, 307] on p "(Ar): المشروبات الباردة" at bounding box center [1428, 300] width 117 height 20
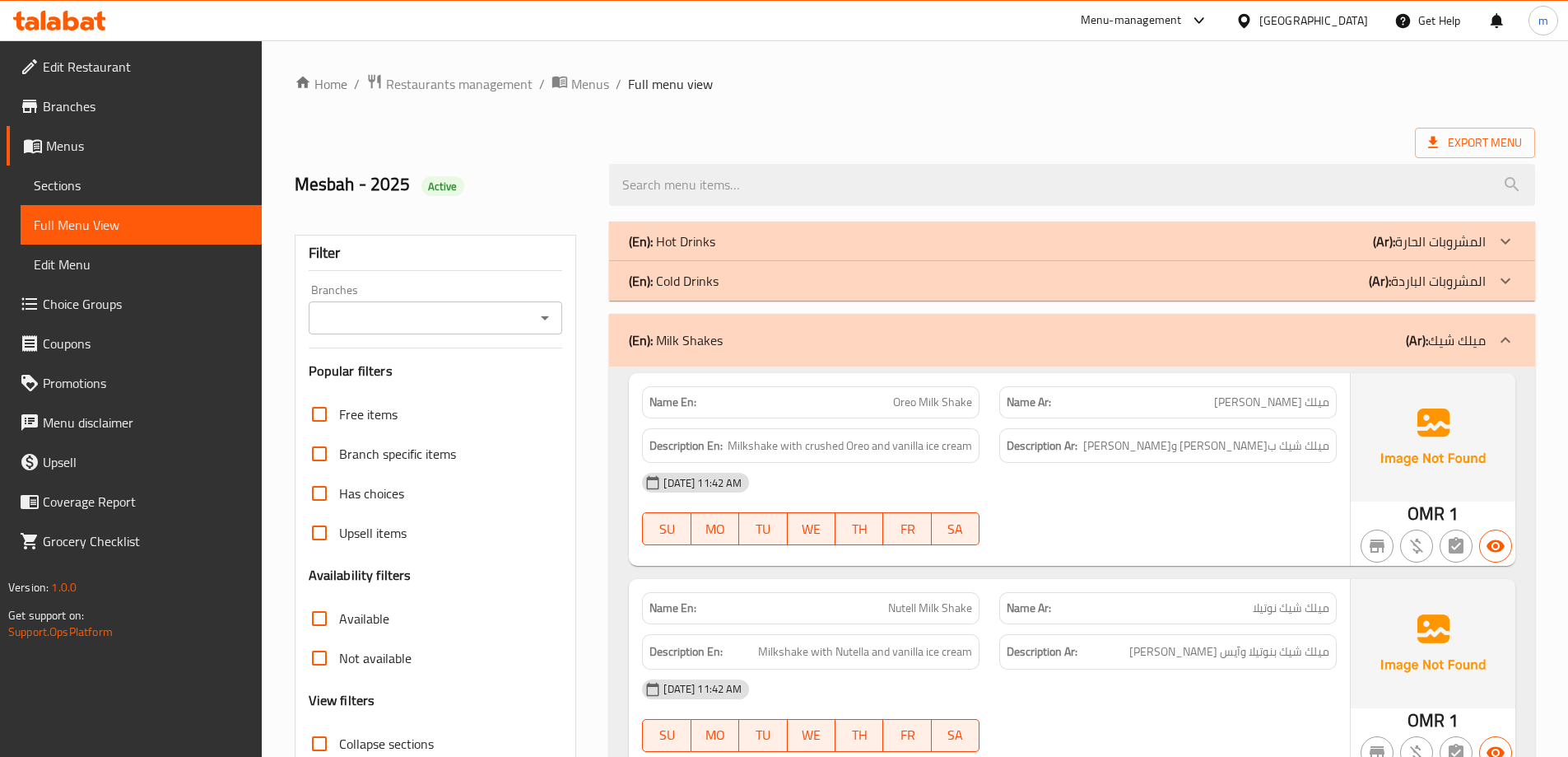
click at [1401, 340] on div "(En): Milk Shakes (Ar): ميلك شيك" at bounding box center [1058, 340] width 857 height 20
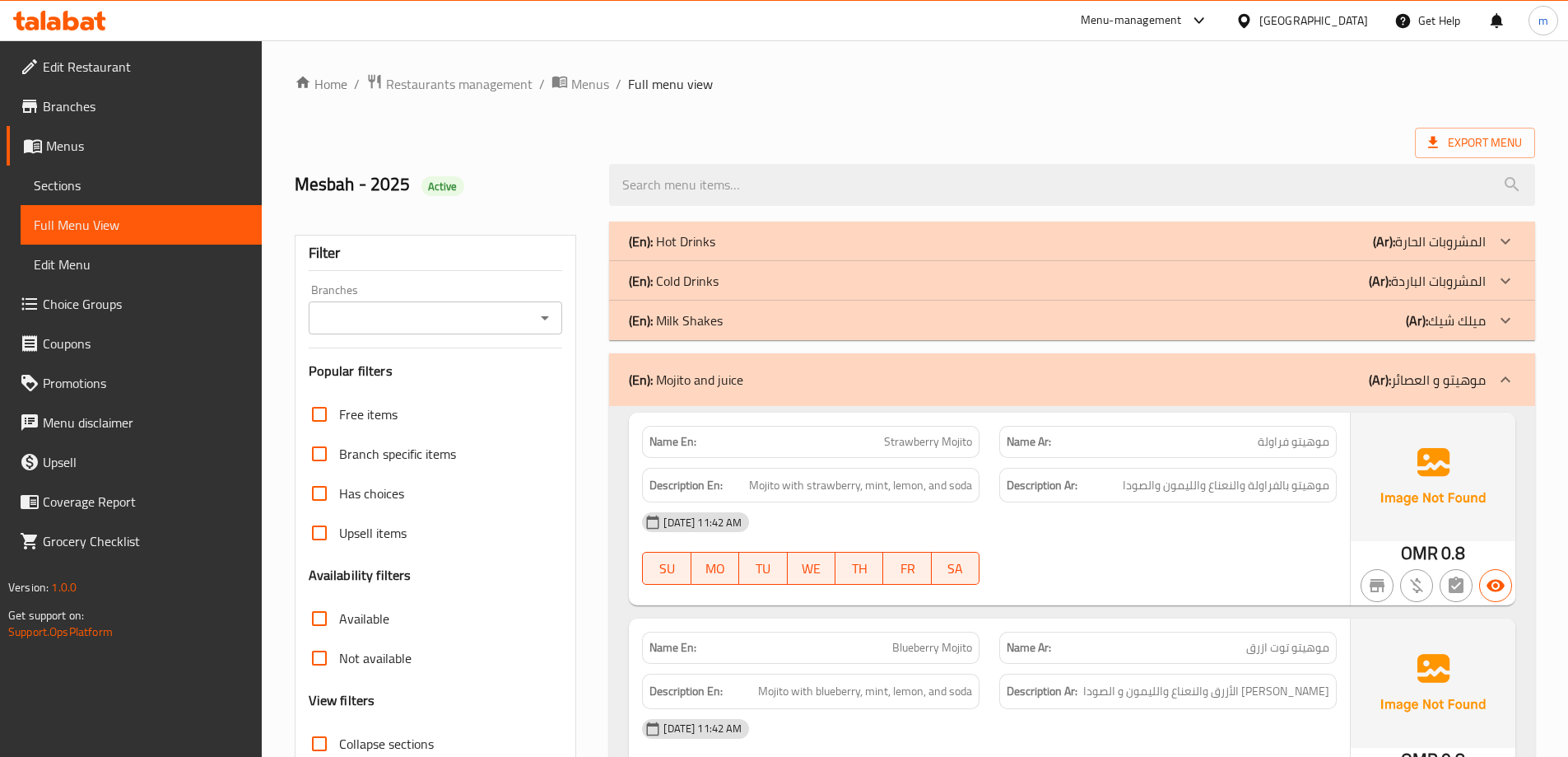
click at [1480, 384] on p "(Ar): موهيتو و العصائر" at bounding box center [1428, 379] width 117 height 20
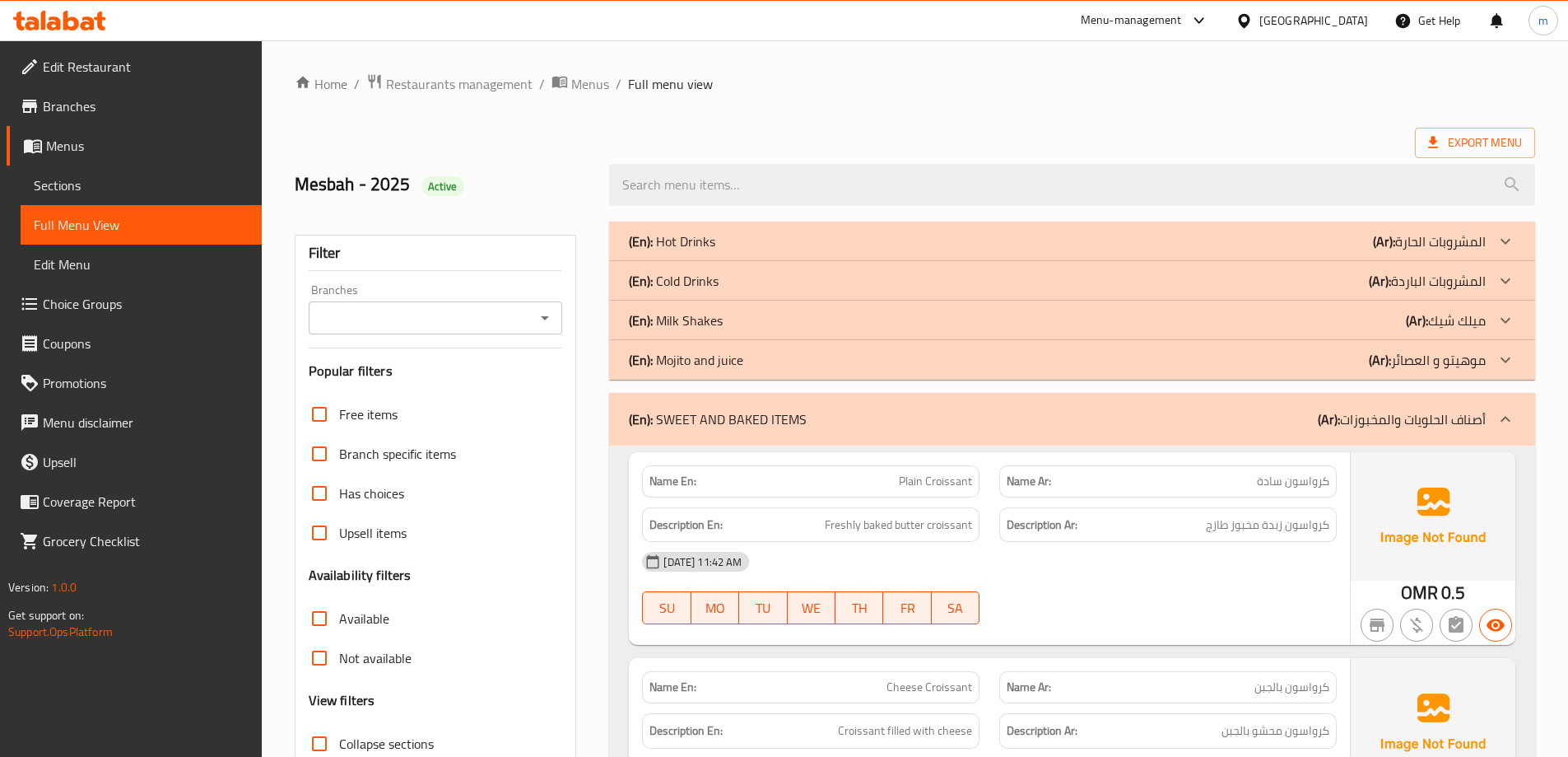
click at [1469, 426] on p "(Ar): أصناف الحلويات والمخبوزات" at bounding box center [1402, 419] width 168 height 20
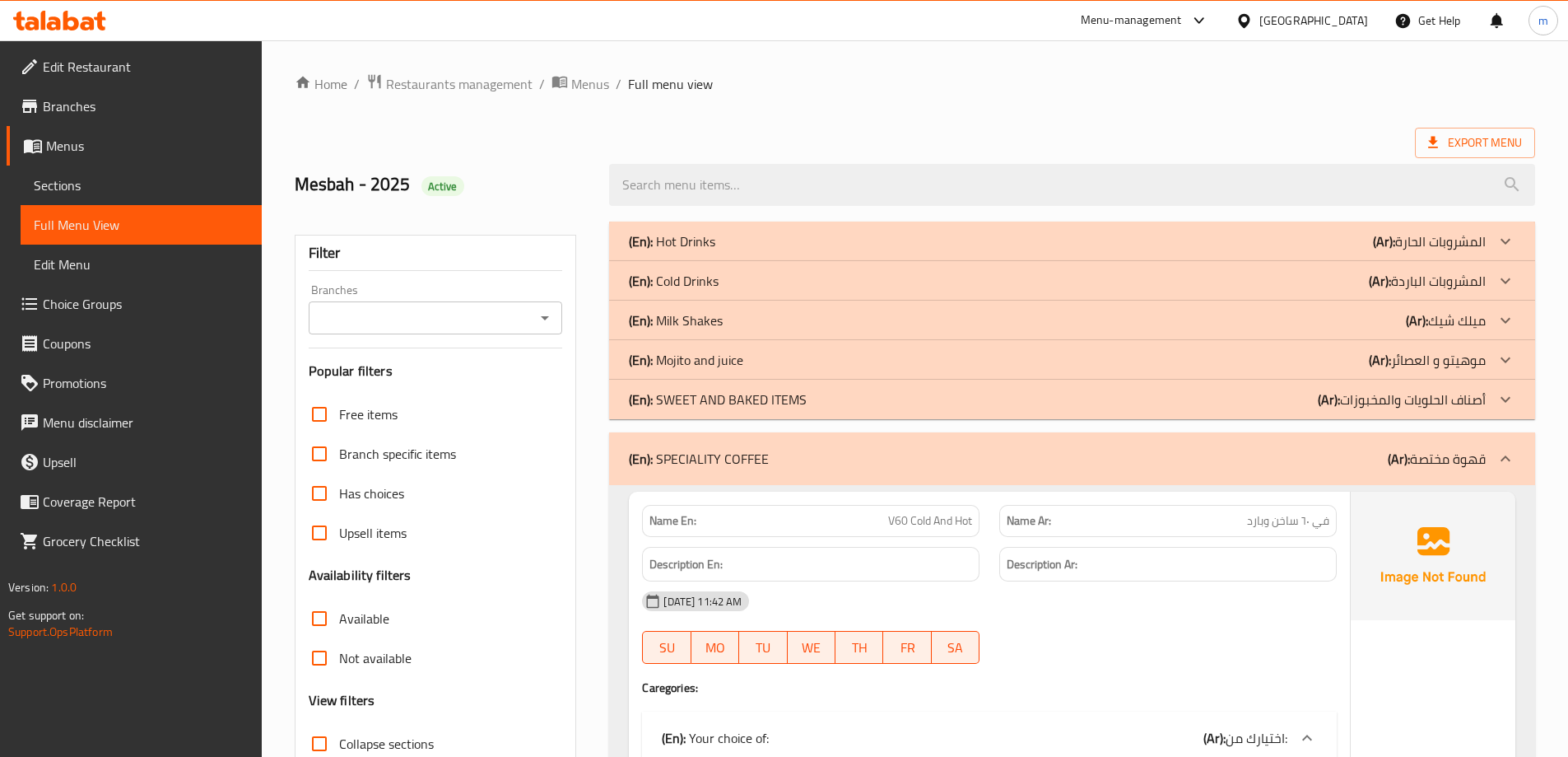
click at [1495, 459] on div at bounding box center [1506, 459] width 40 height 40
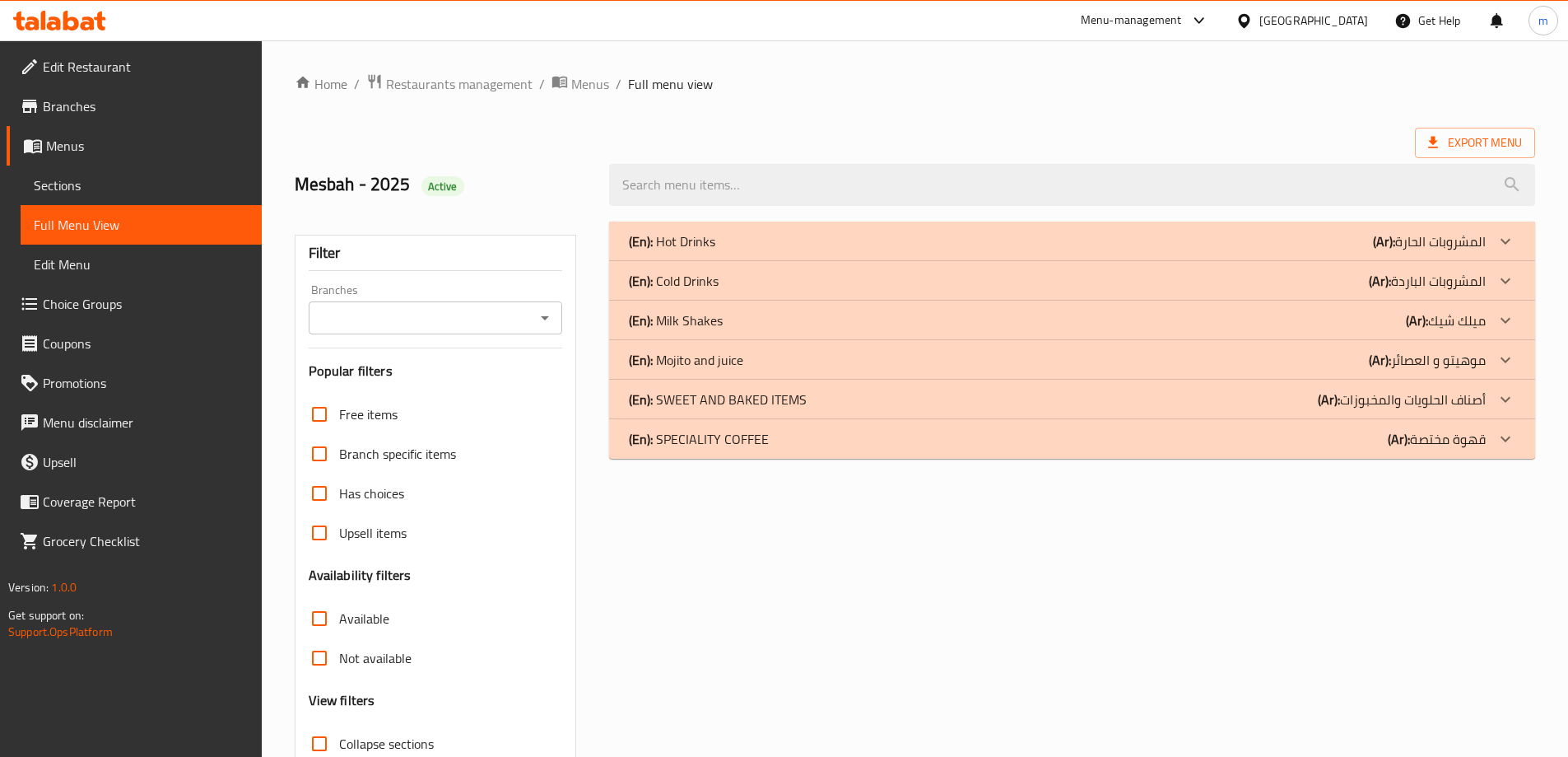
click at [1375, 538] on div "(En): Hot Drinks (Ar): المشروبات الحارة Name En: Americano Name Ar: أمريكانو De…" at bounding box center [1072, 532] width 946 height 642
click at [1382, 251] on div "(En): SPECIALITY COFFEE (Ar): قهوة مختصة" at bounding box center [1058, 241] width 857 height 20
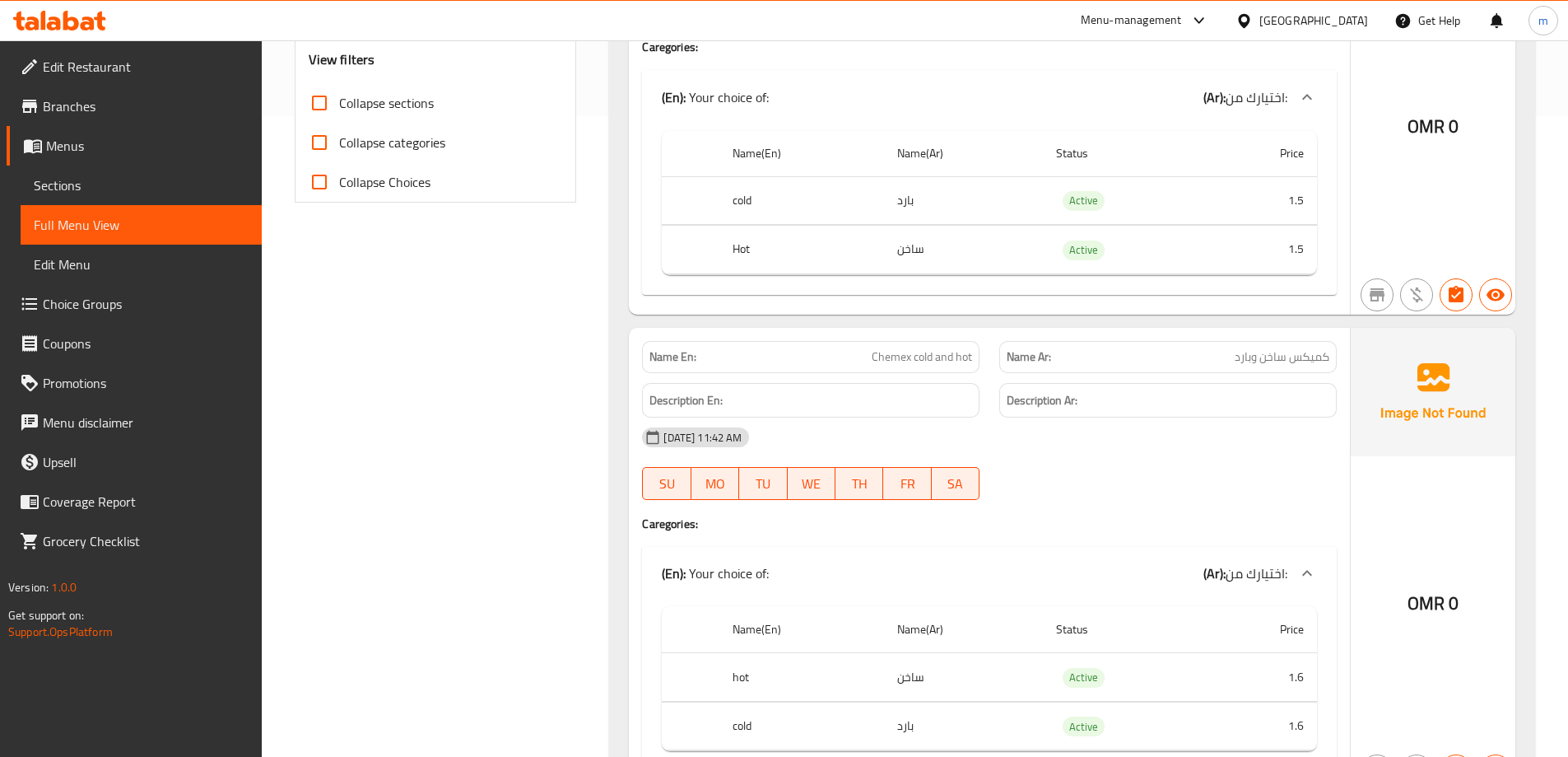
scroll to position [659, 0]
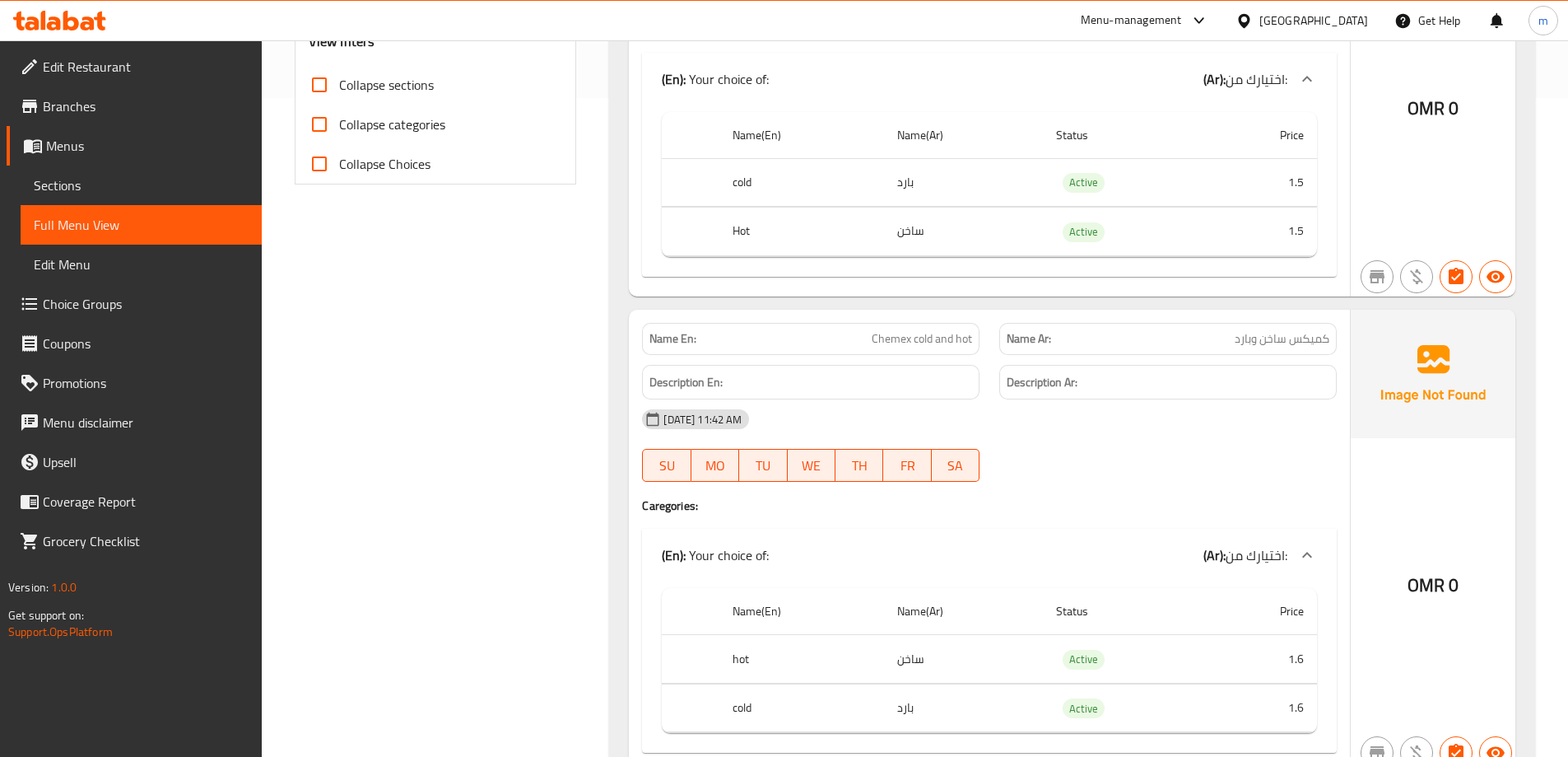
click at [937, 336] on span "Chemex cold and hot" at bounding box center [922, 338] width 101 height 17
copy span "Chemex cold and hot"
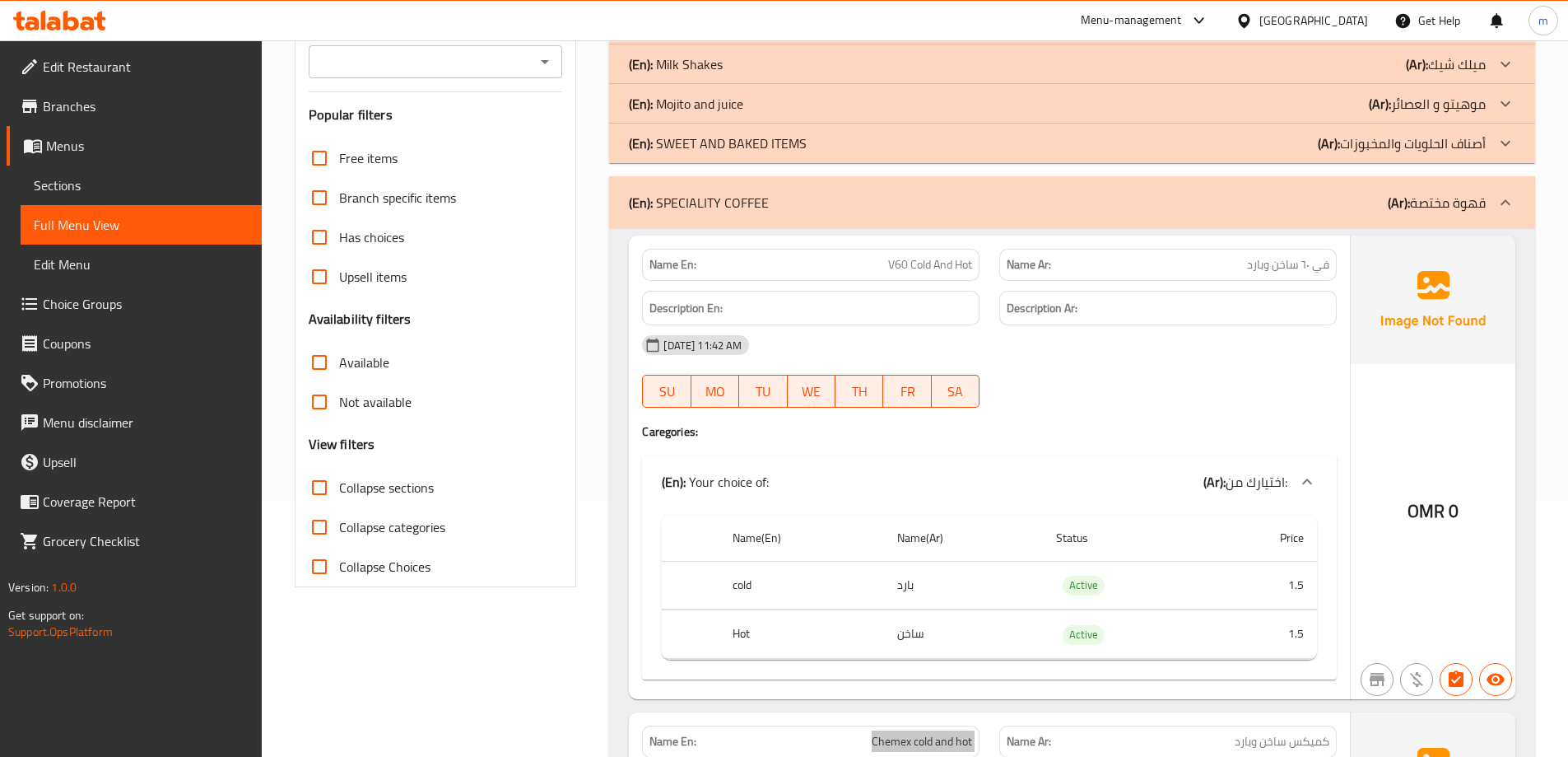
scroll to position [247, 0]
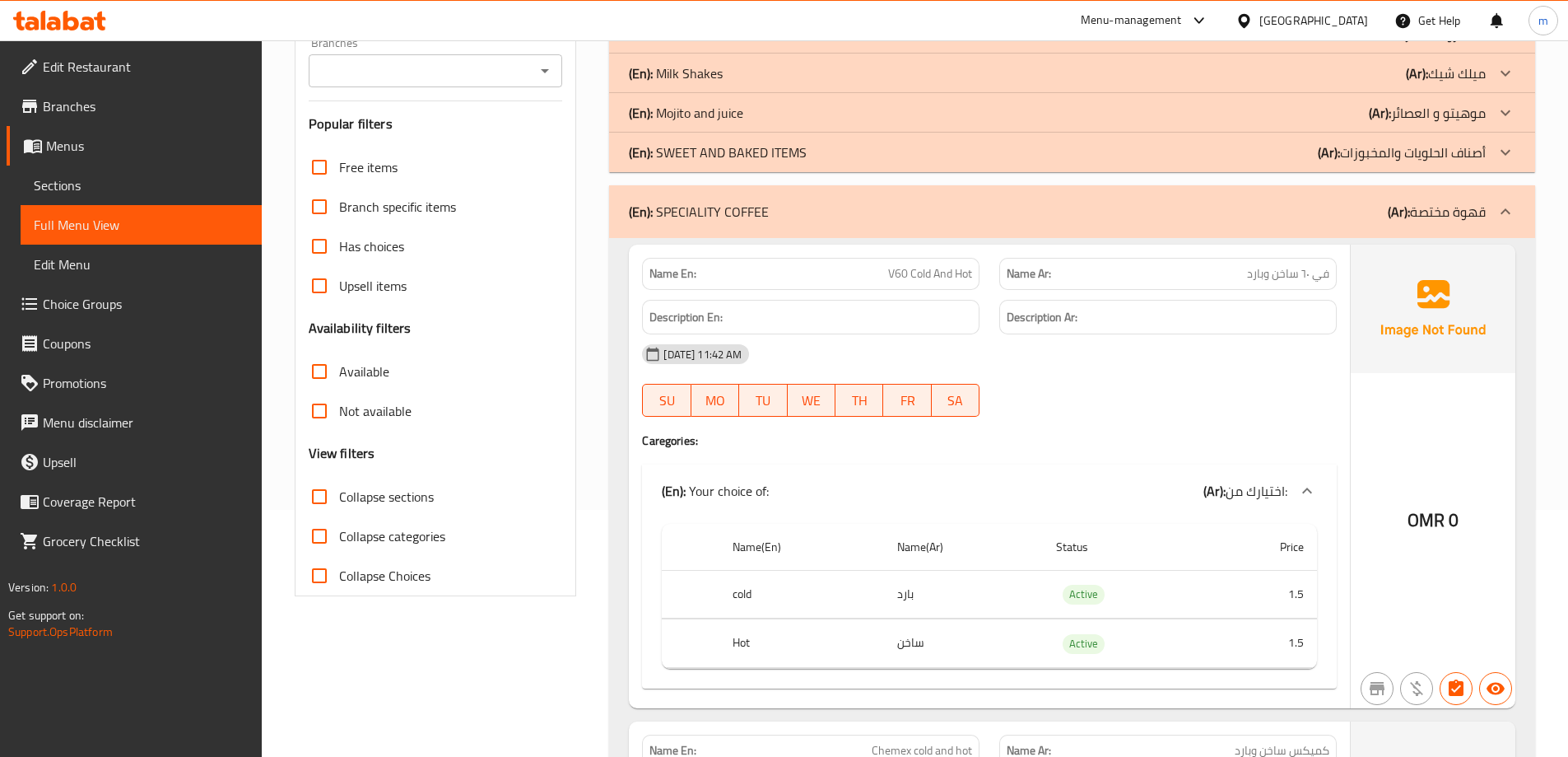
click at [936, 271] on span "V60 Cold And Hot" at bounding box center [930, 273] width 84 height 17
copy span "V60 Cold And Hot"
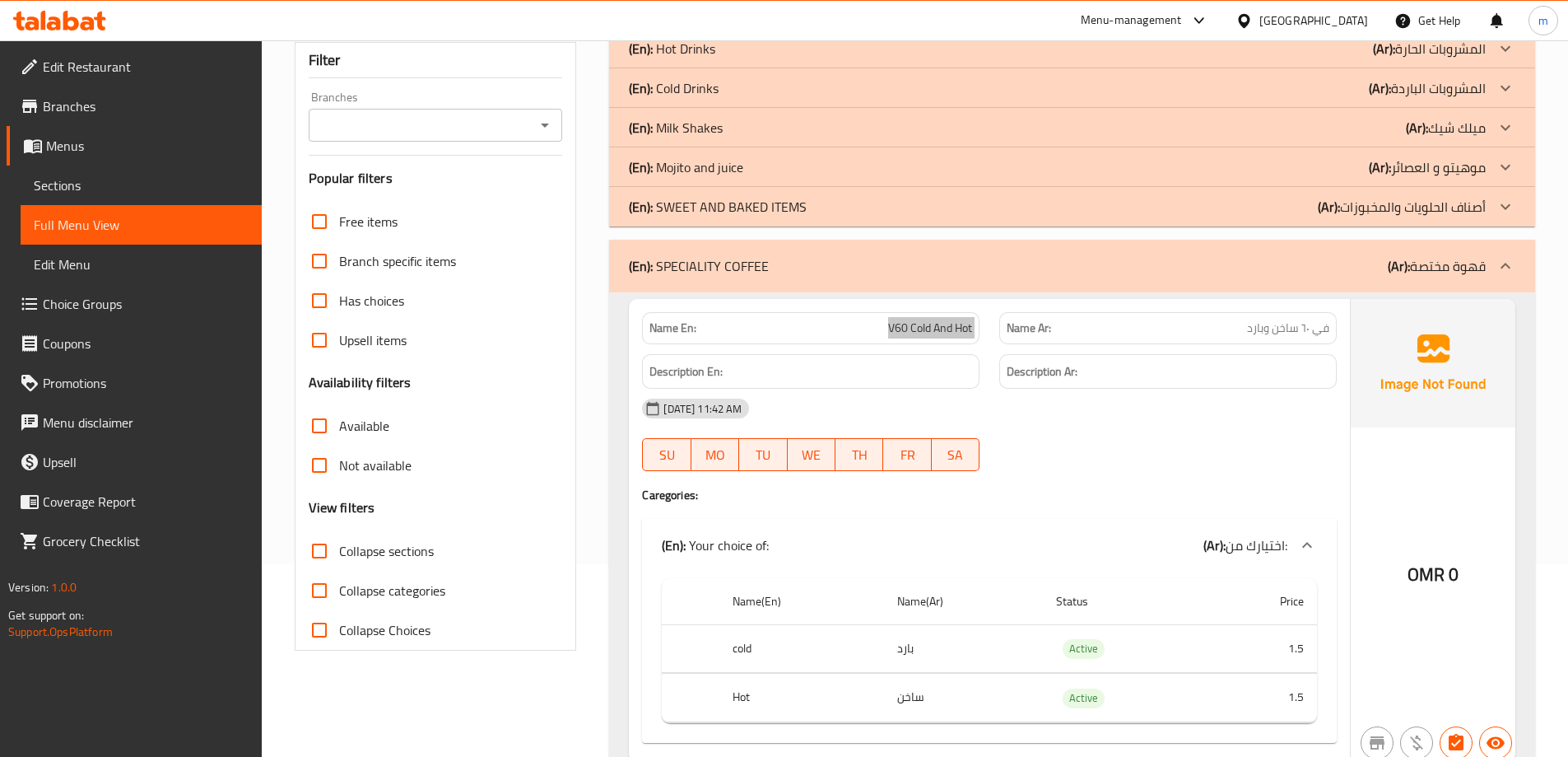
scroll to position [165, 0]
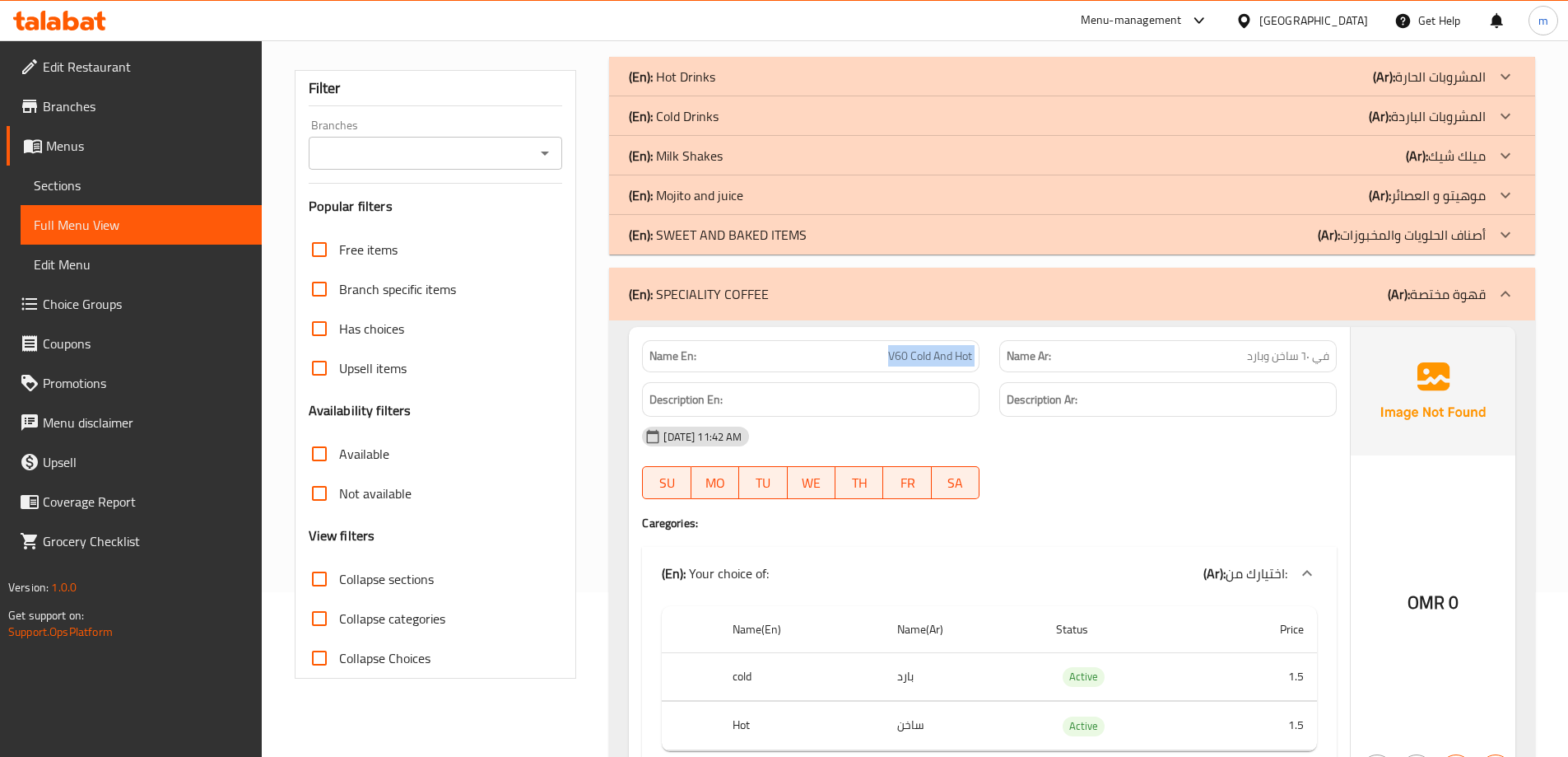
click at [1440, 301] on p "(Ar): قهوة مختصة" at bounding box center [1437, 294] width 98 height 20
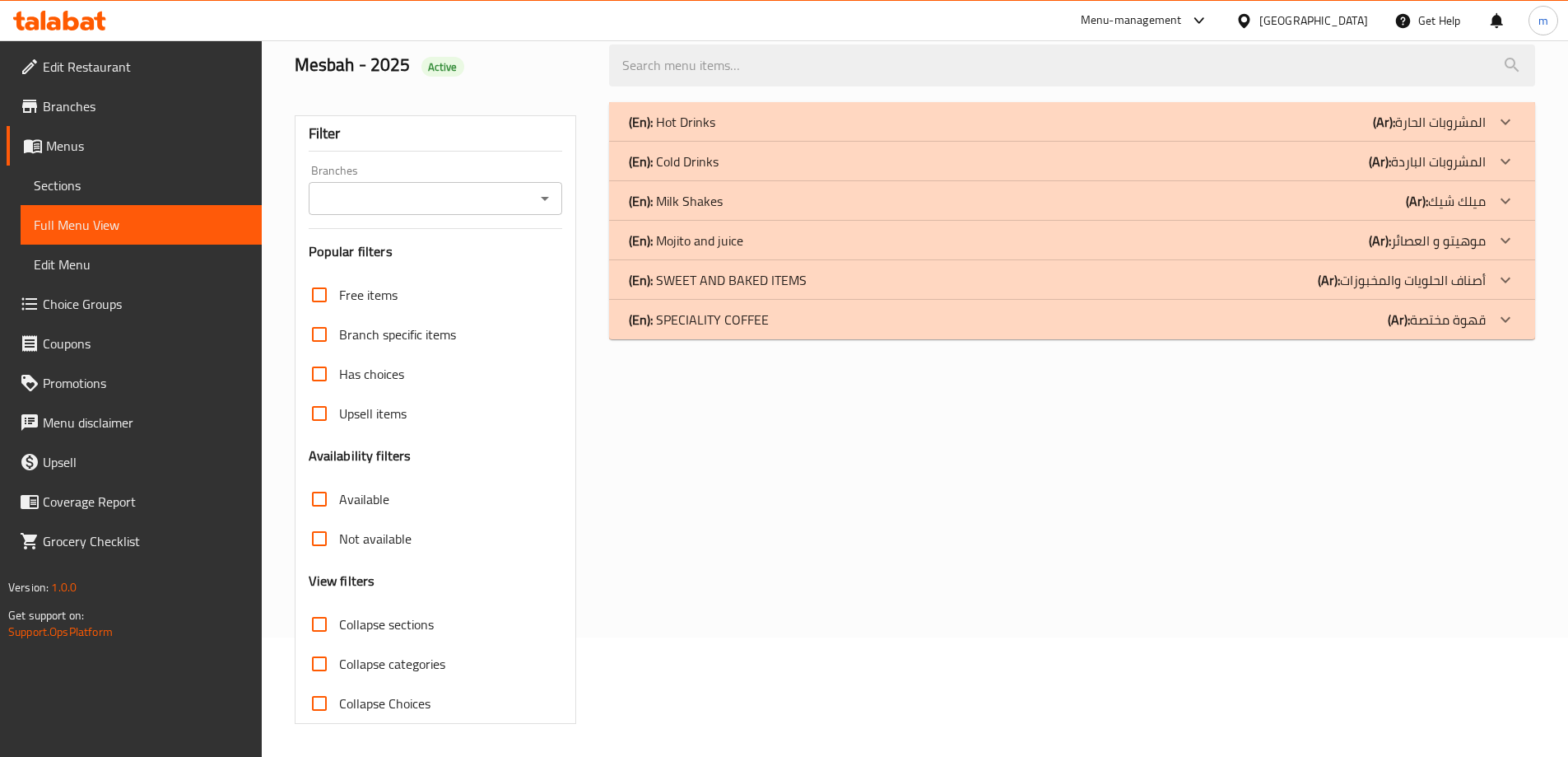
scroll to position [120, 0]
click at [1444, 132] on p "(Ar): أصناف الحلويات والمخبوزات" at bounding box center [1430, 122] width 113 height 20
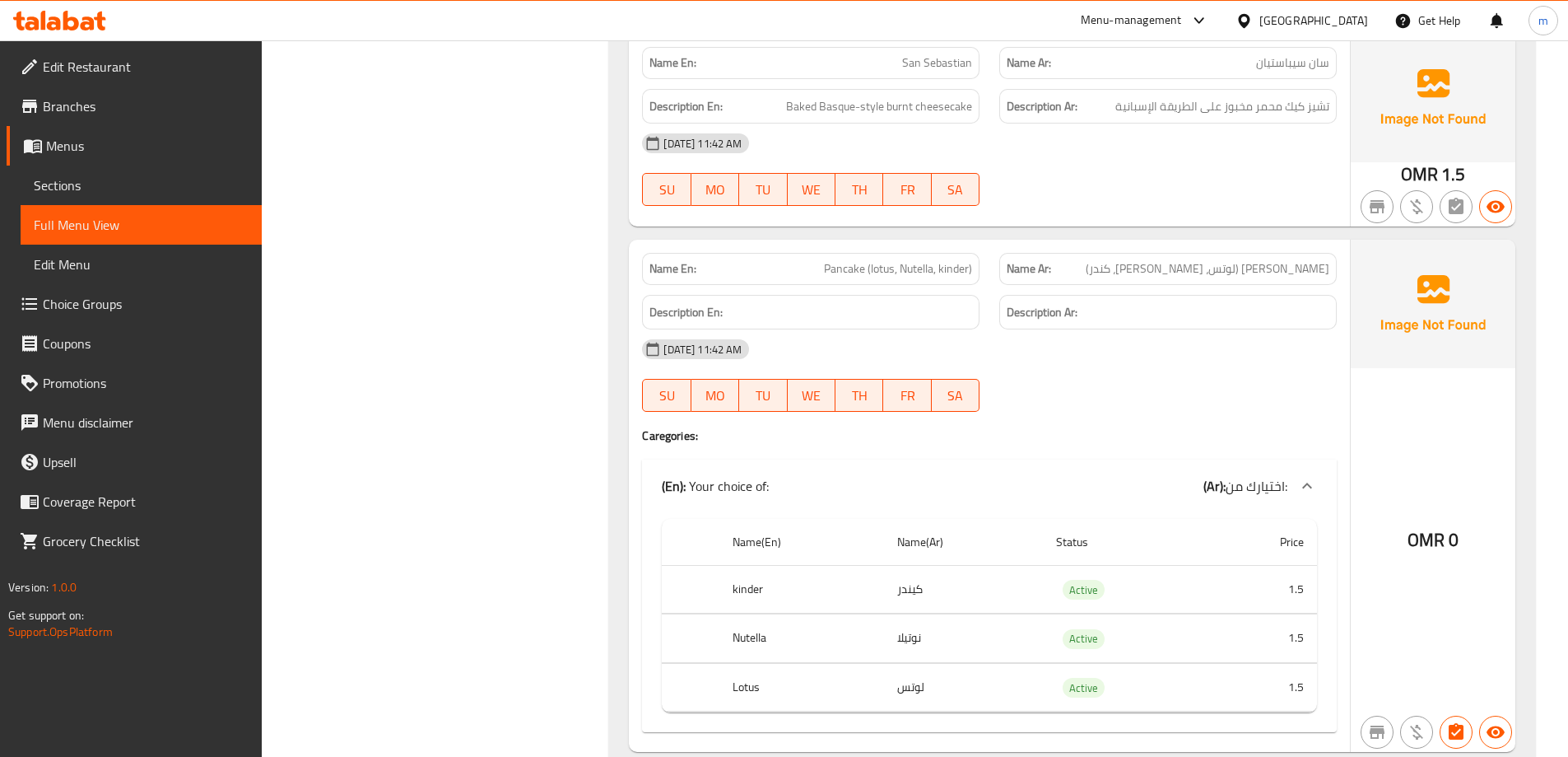
scroll to position [2179, 0]
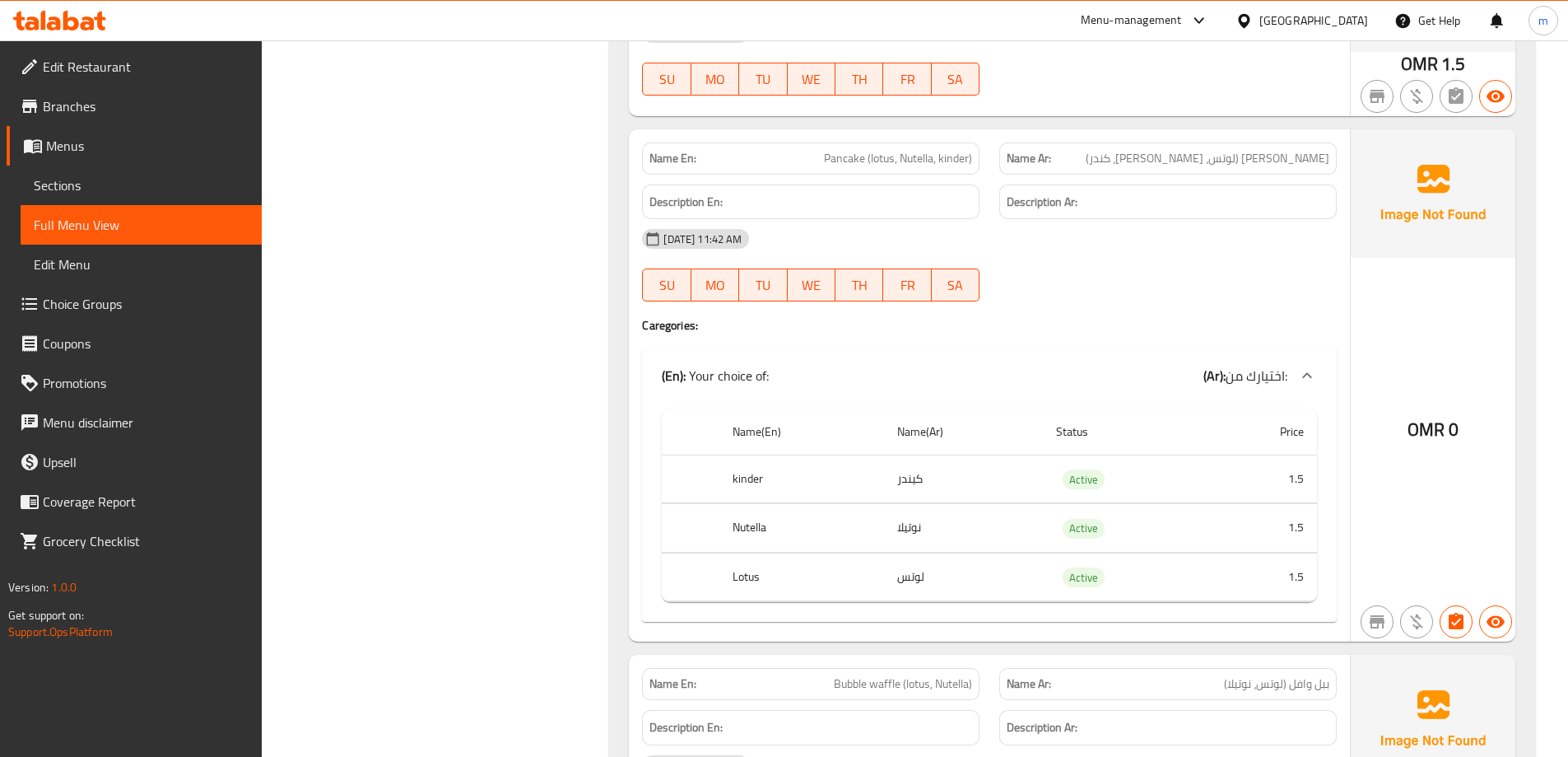
click at [911, 164] on span "Pancake (lotus, Nutella, kinder)" at bounding box center [898, 158] width 148 height 17
copy span "Pancake (lotus, Nutella, kinder)"
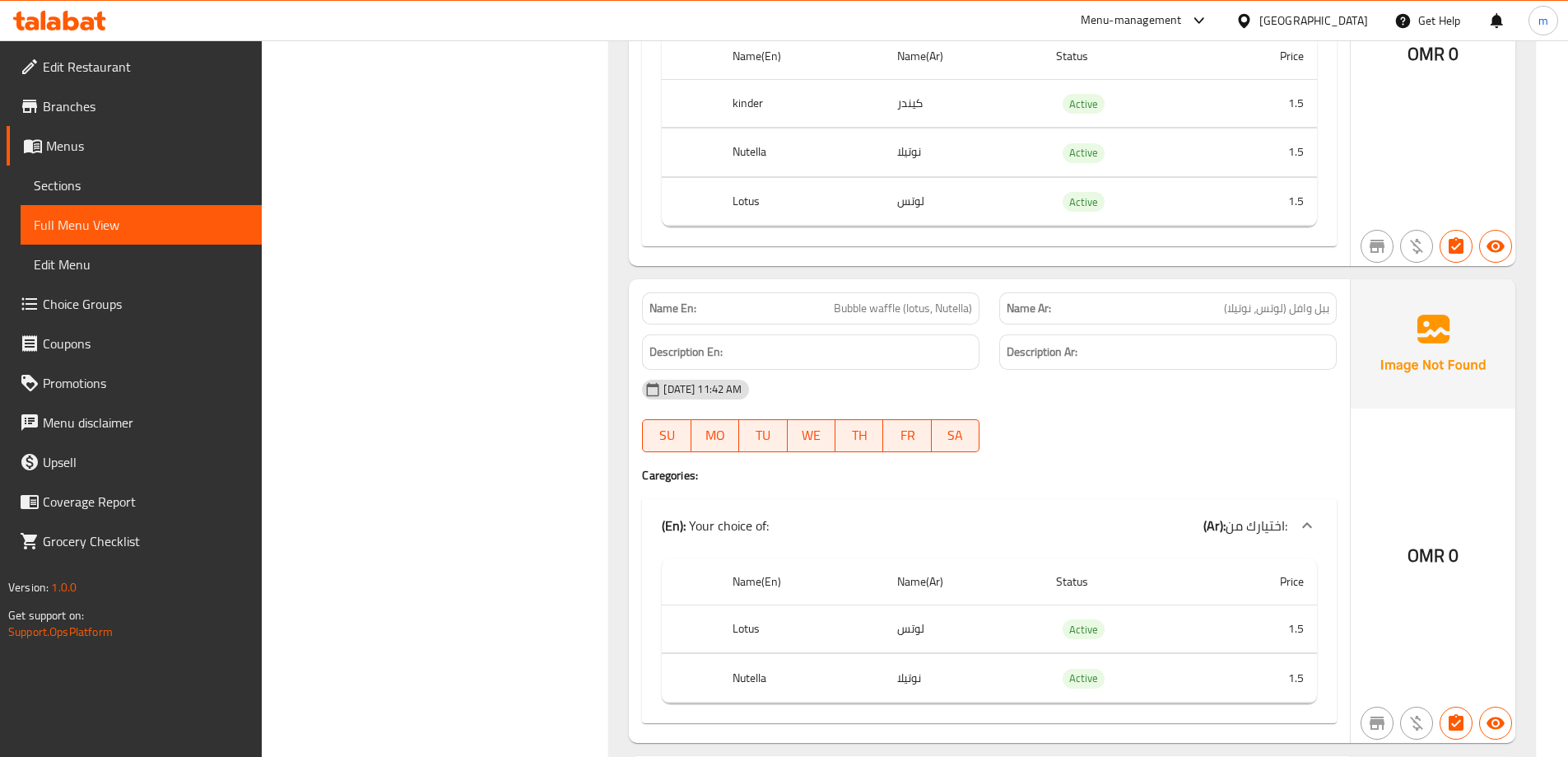
scroll to position [2673, 0]
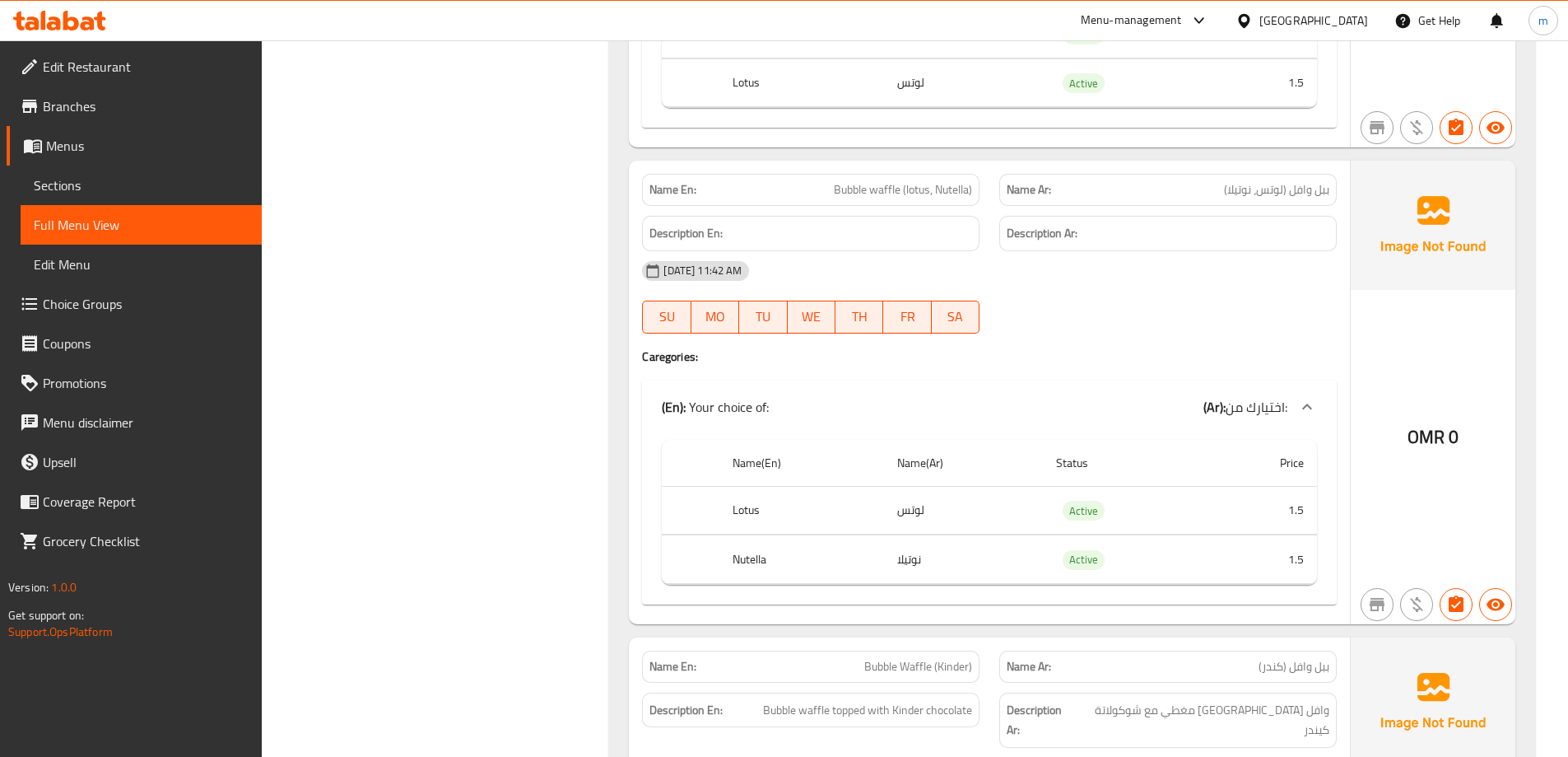
click at [920, 188] on span "Bubble waffle (lotus, Nutella)" at bounding box center [903, 190] width 138 height 17
click at [920, 189] on span "Bubble waffle (lotus, Nutella)" at bounding box center [903, 190] width 138 height 17
copy span "Bubble waffle (lotus, Nutella)"
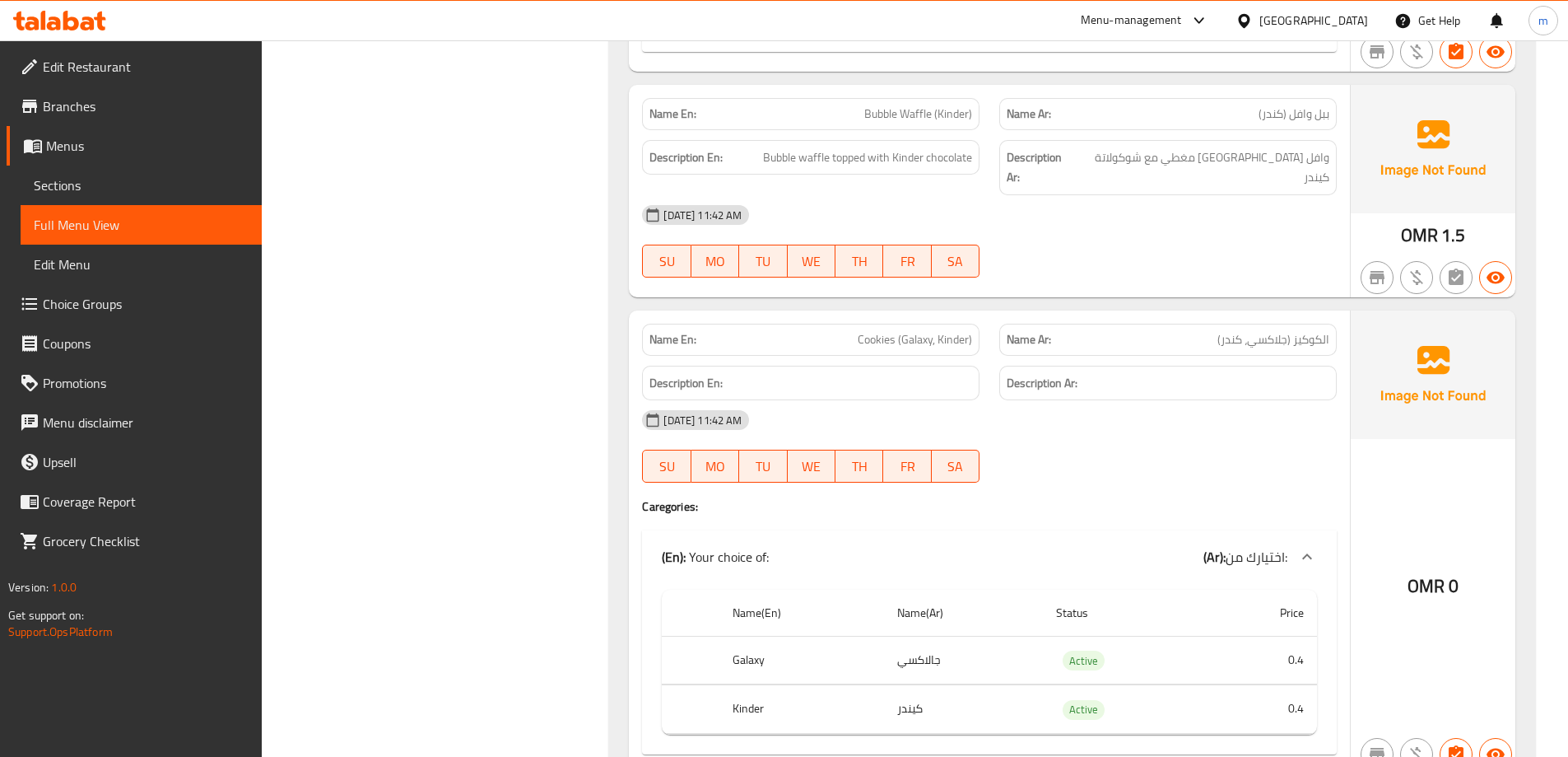
scroll to position [3250, 0]
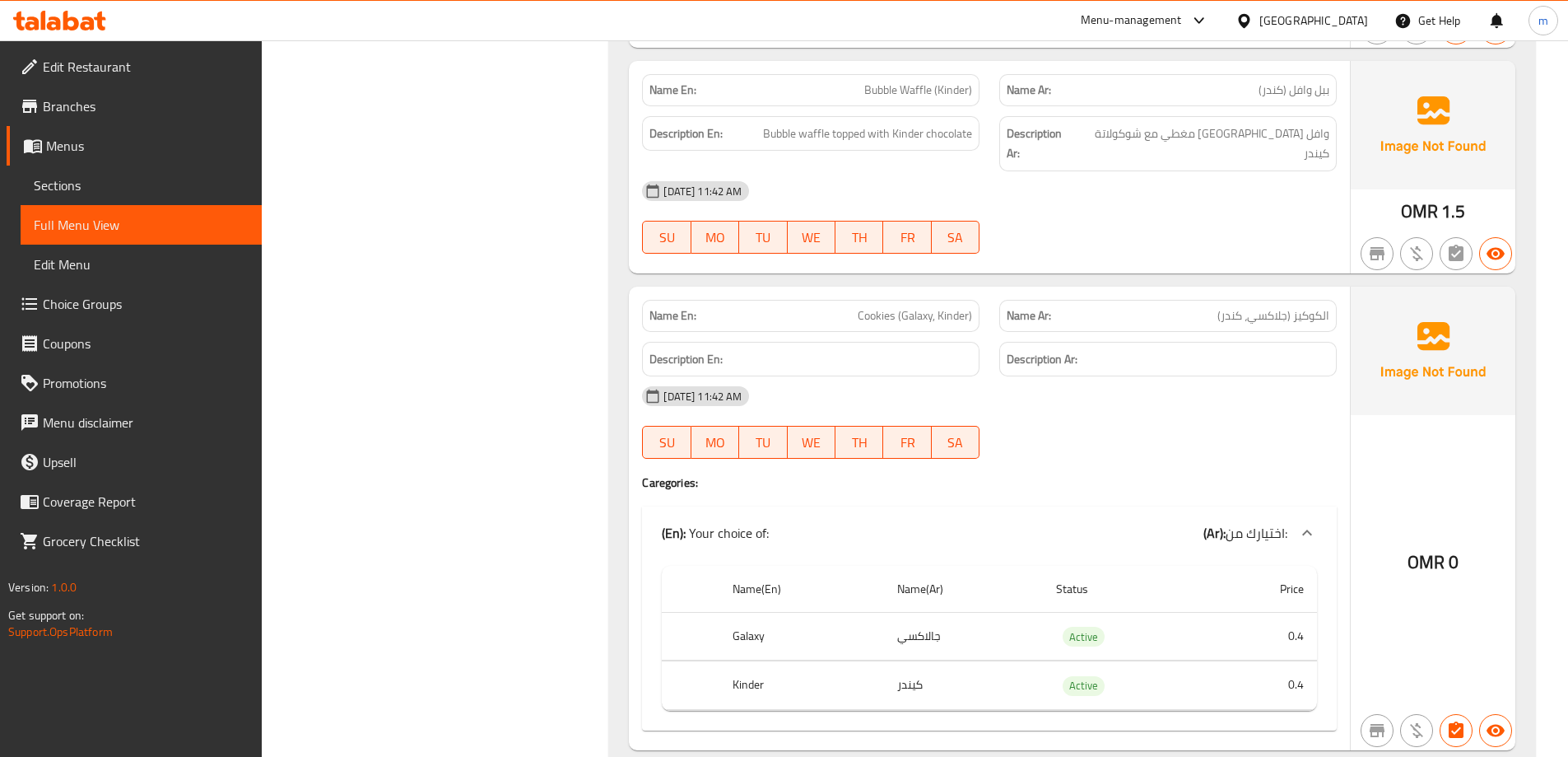
click at [908, 307] on span "Cookies (Galaxy, Kinder)" at bounding box center [915, 316] width 114 height 17
copy span "Cookies (Galaxy, Kinder)"
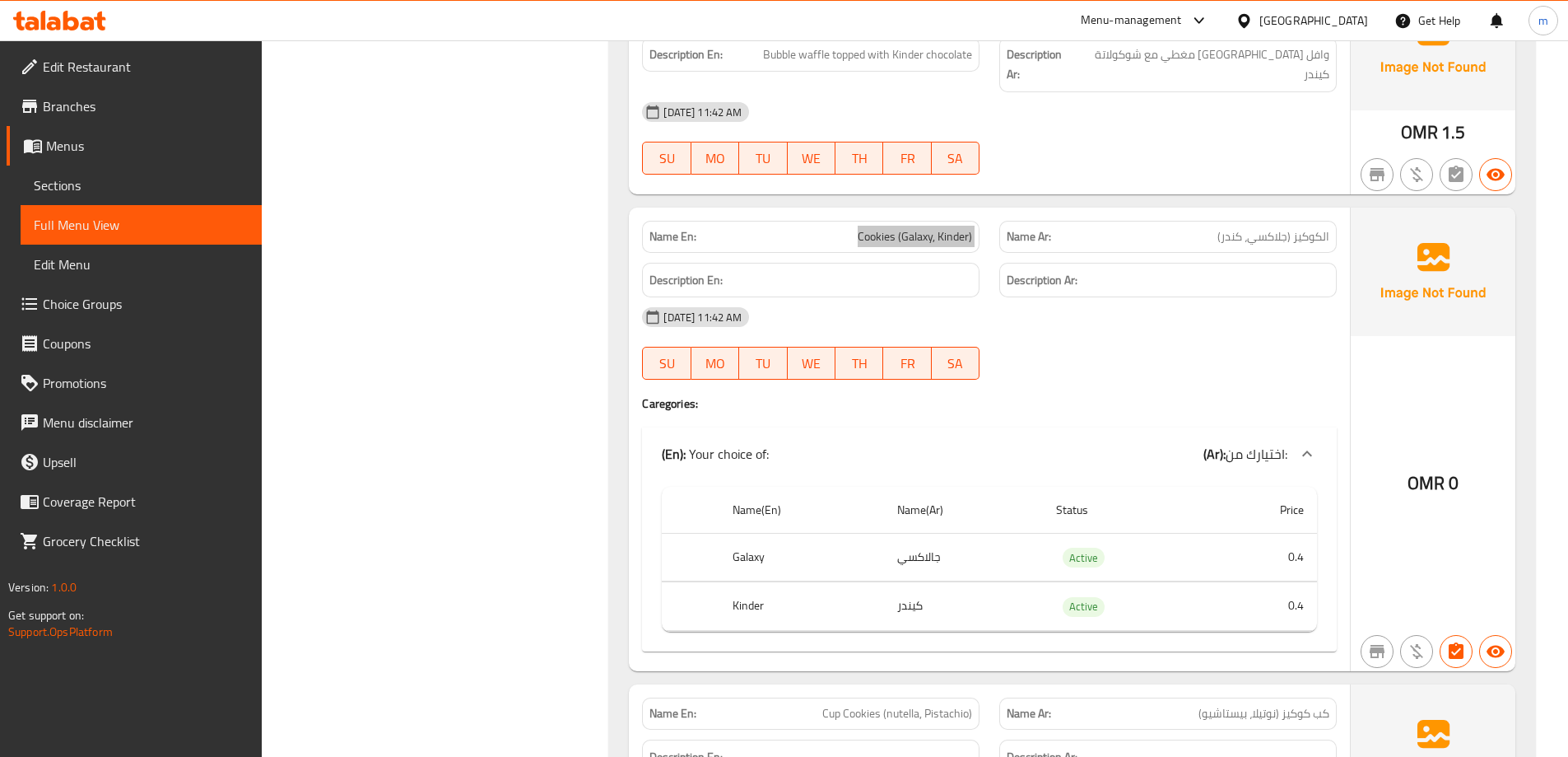
scroll to position [3662, 0]
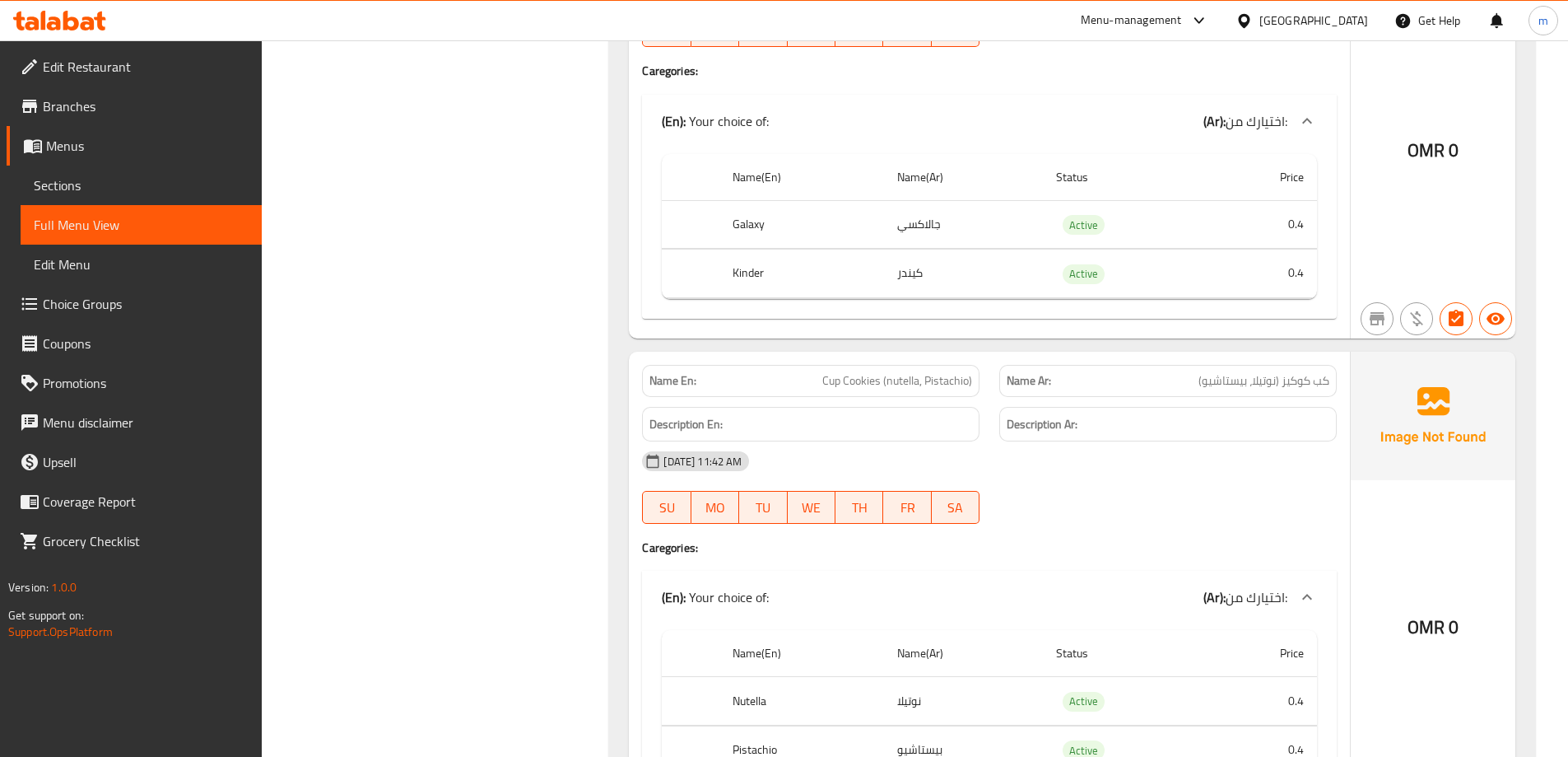
click at [929, 372] on span "Cup Cookies (nutella, Pistachio)" at bounding box center [897, 380] width 150 height 17
copy span "Cup Cookies (nutella, Pistachio)"
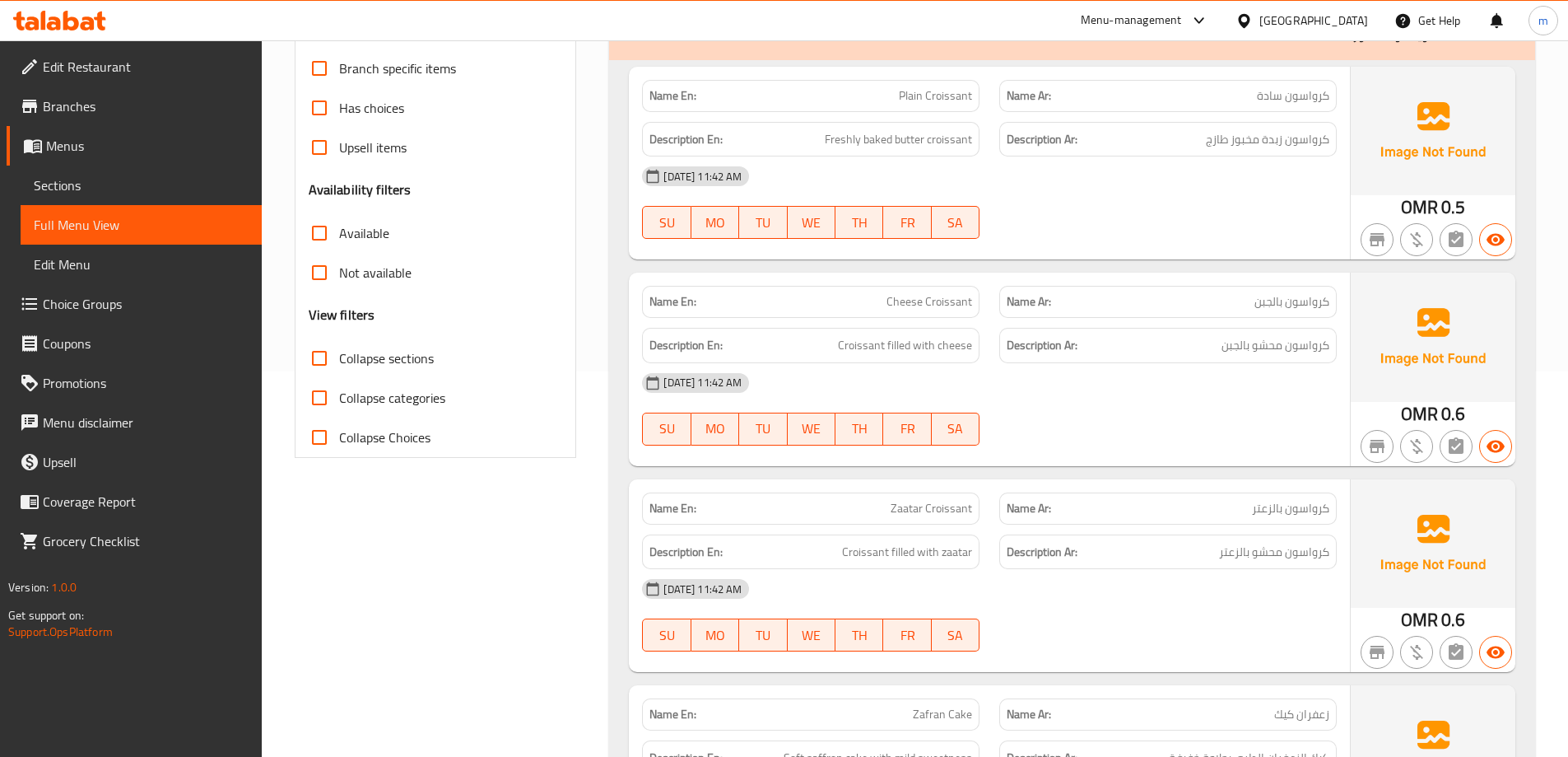
scroll to position [194, 0]
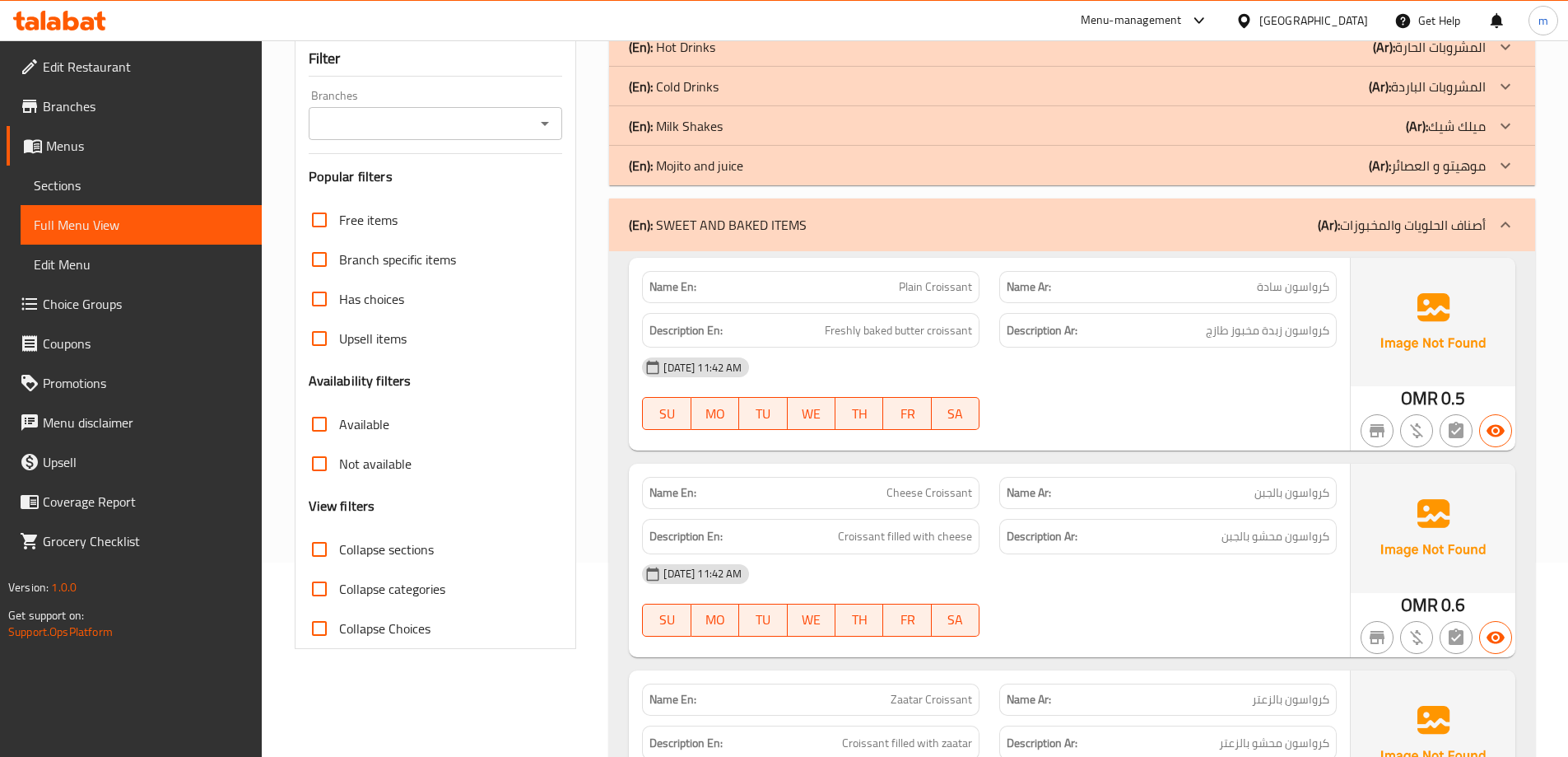
drag, startPoint x: 1488, startPoint y: 239, endPoint x: 1470, endPoint y: 174, distance: 67.4
click at [1488, 239] on div "(En): SWEET AND BAKED ITEMS (Ar): أصناف الحلويات والمخبوزات" at bounding box center [1072, 225] width 926 height 53
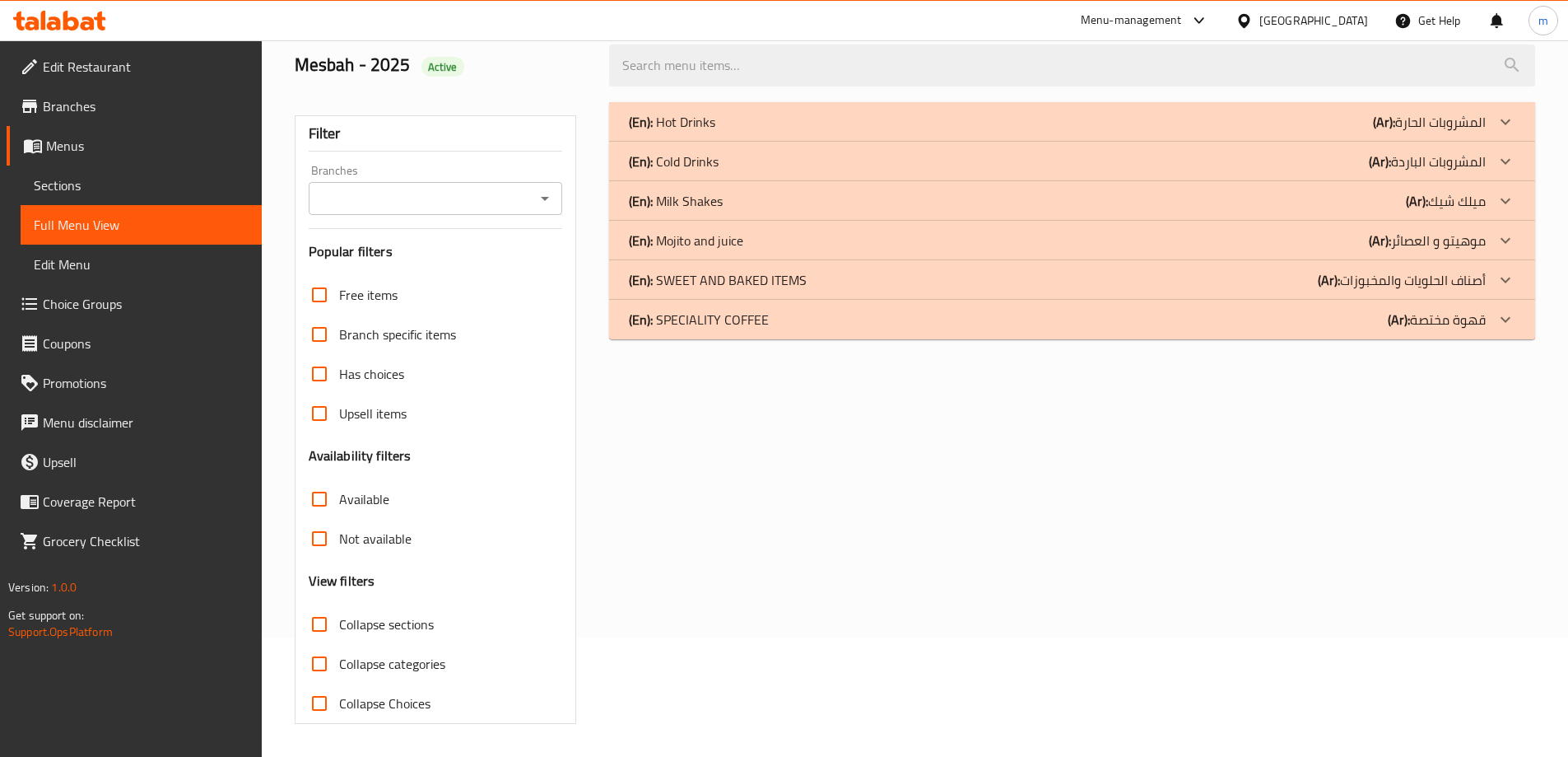
scroll to position [120, 0]
click at [1474, 132] on p "(Ar): موهيتو و العصائر" at bounding box center [1430, 122] width 113 height 20
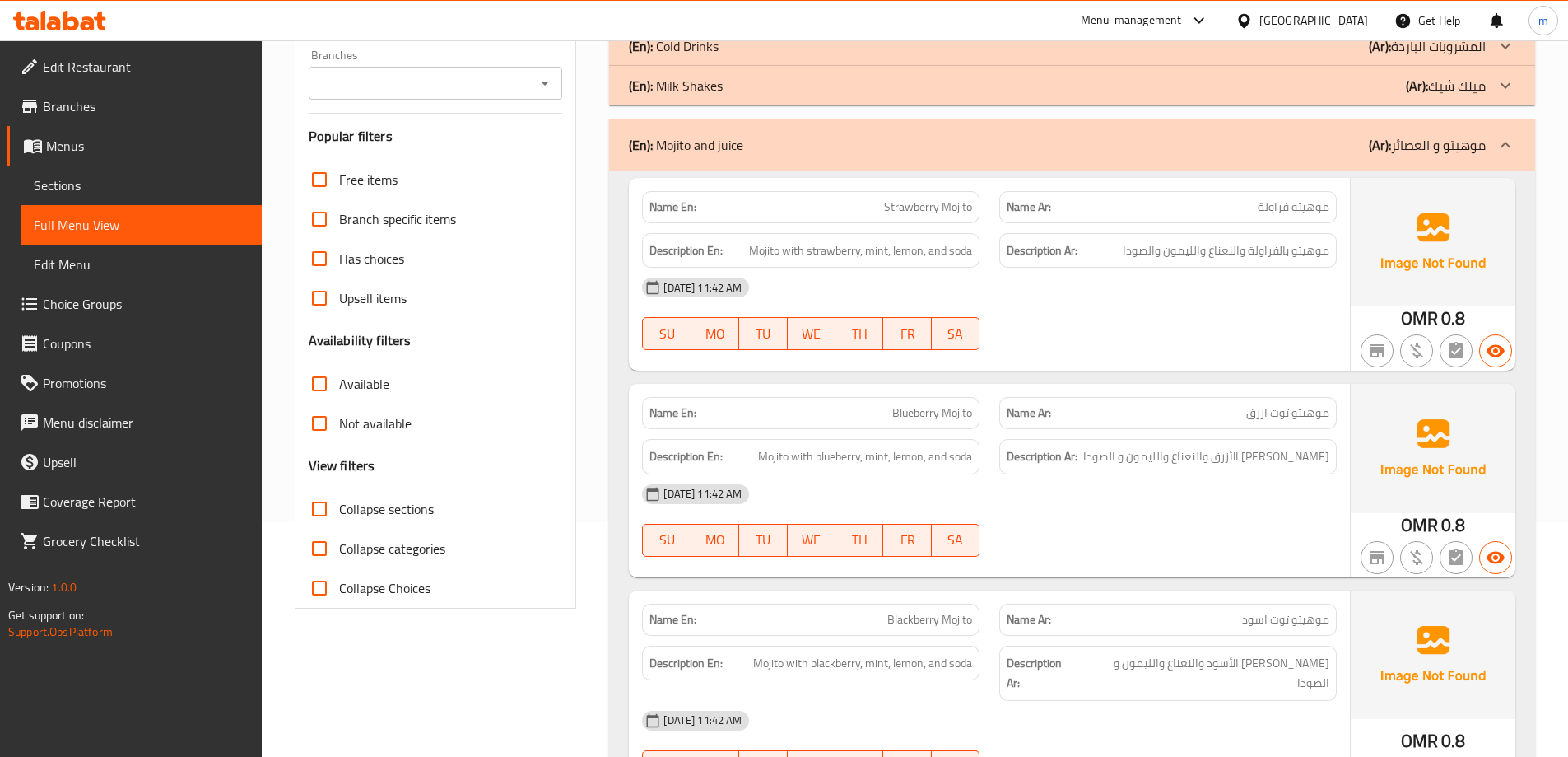
scroll to position [29, 0]
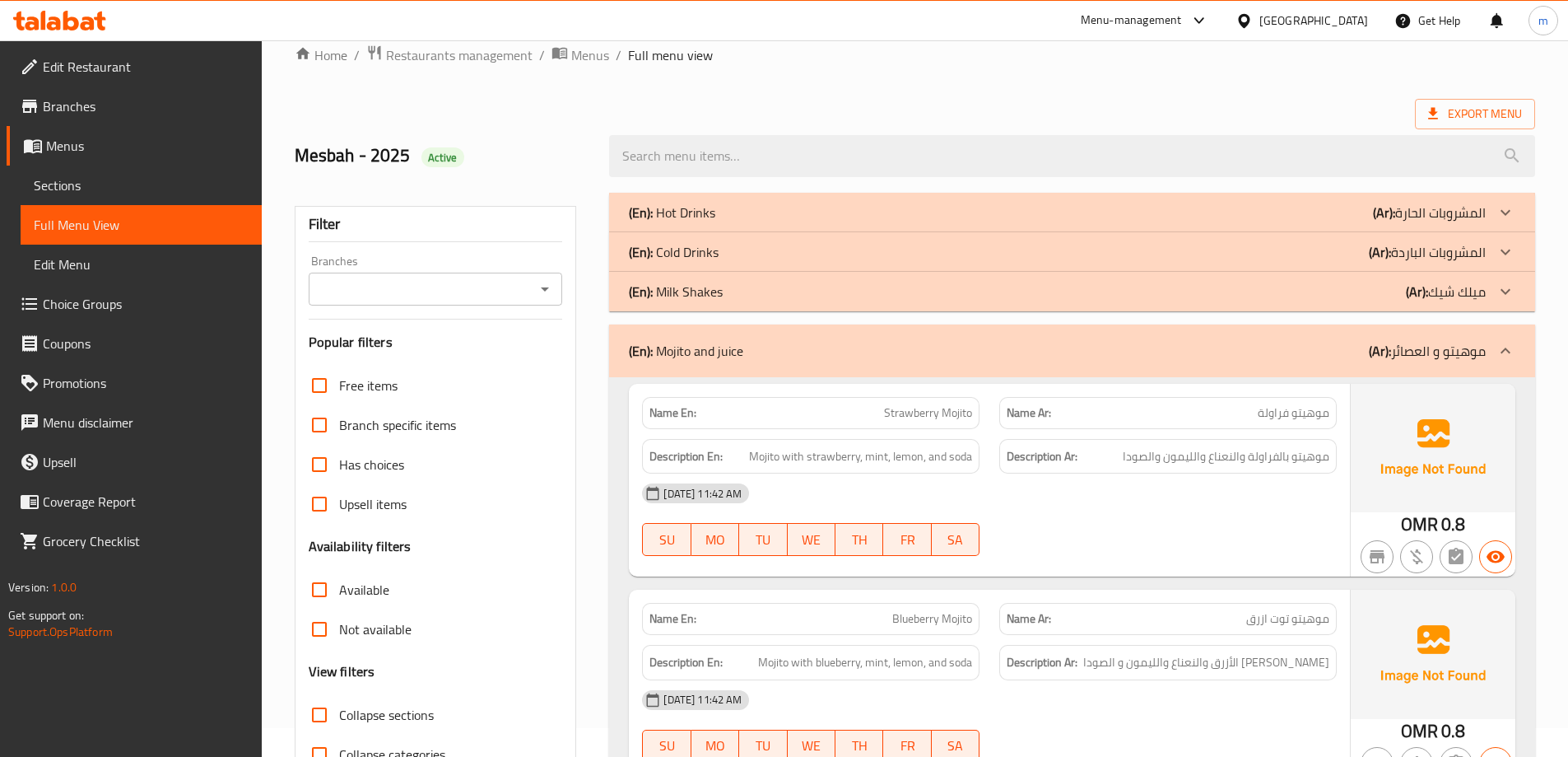
click at [1417, 365] on div "(En): Mojito and juice (Ar): موهيتو و العصائر" at bounding box center [1072, 351] width 926 height 53
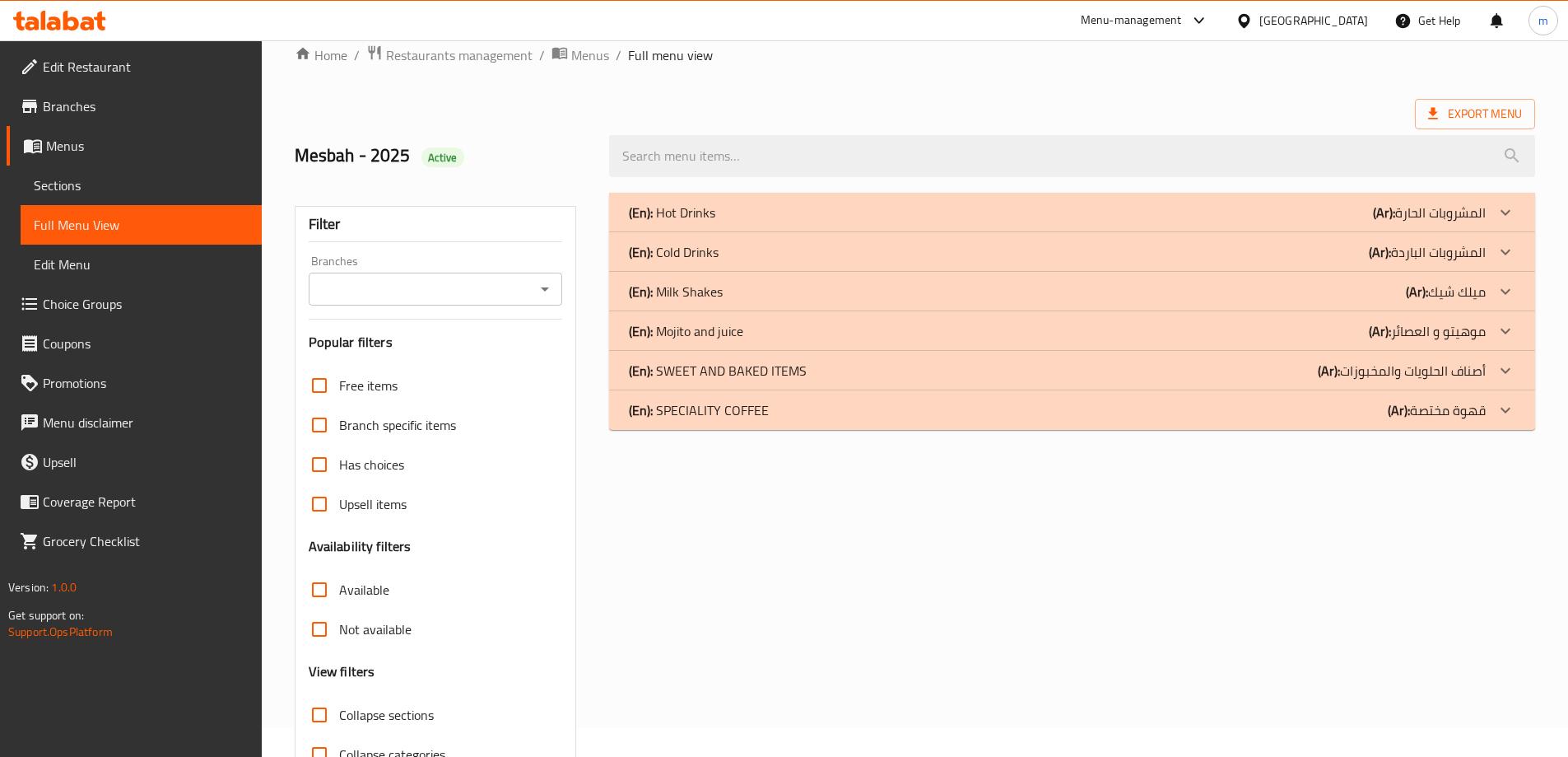
click at [1440, 222] on p "(Ar): [PERSON_NAME]" at bounding box center [1430, 212] width 113 height 20
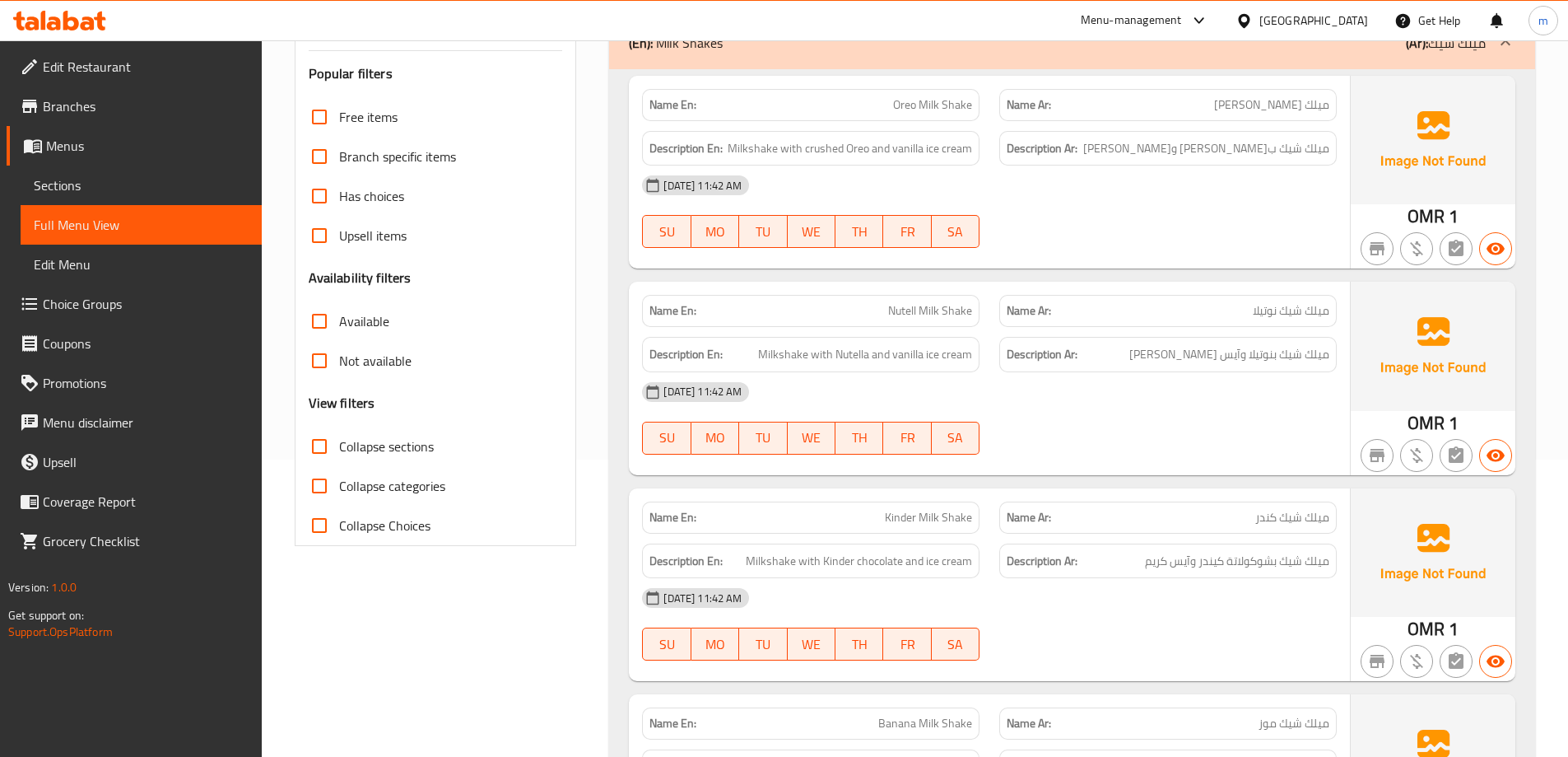
scroll to position [0, 0]
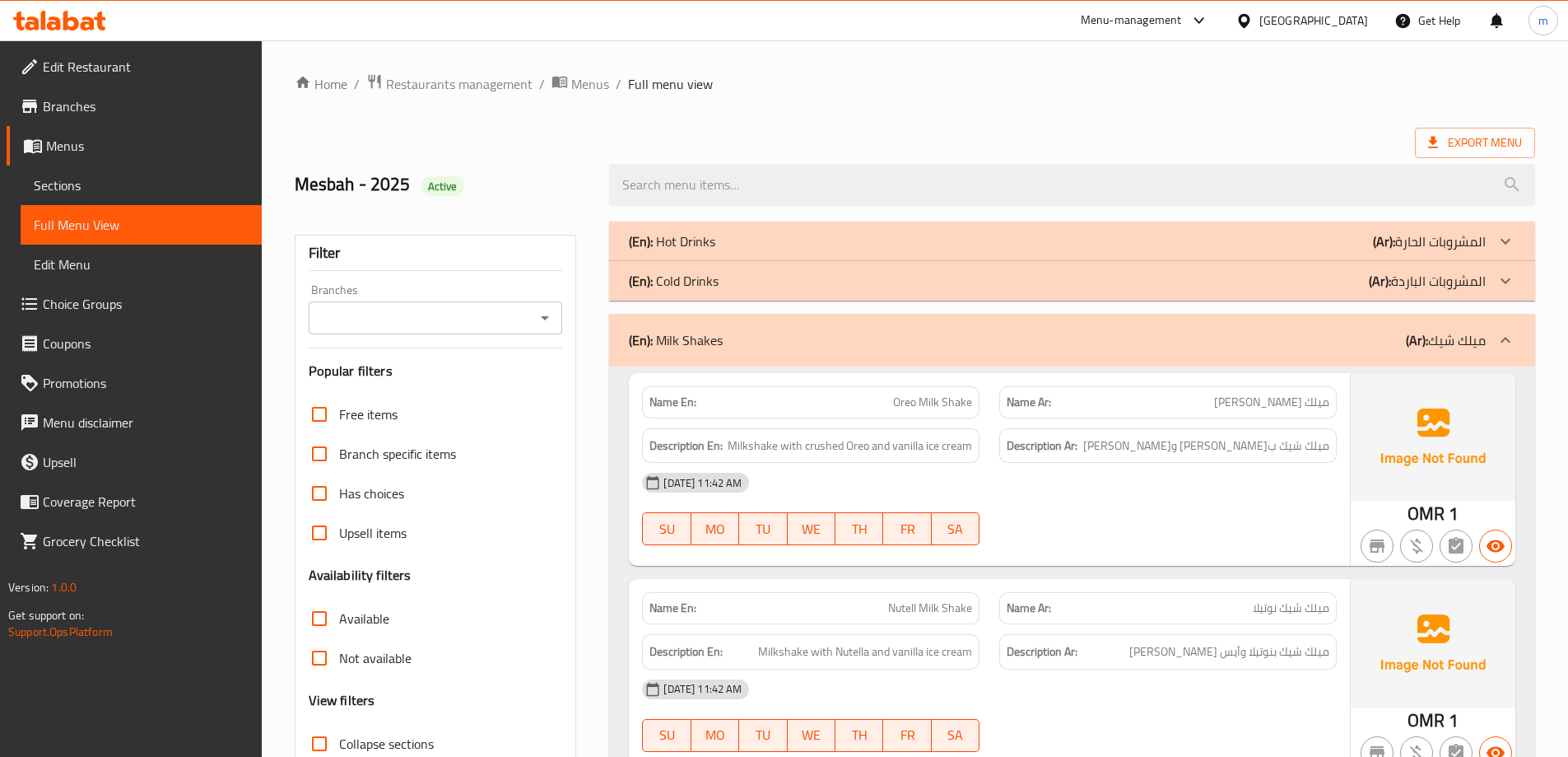
click at [1457, 348] on p "(Ar): [PERSON_NAME]" at bounding box center [1446, 340] width 80 height 20
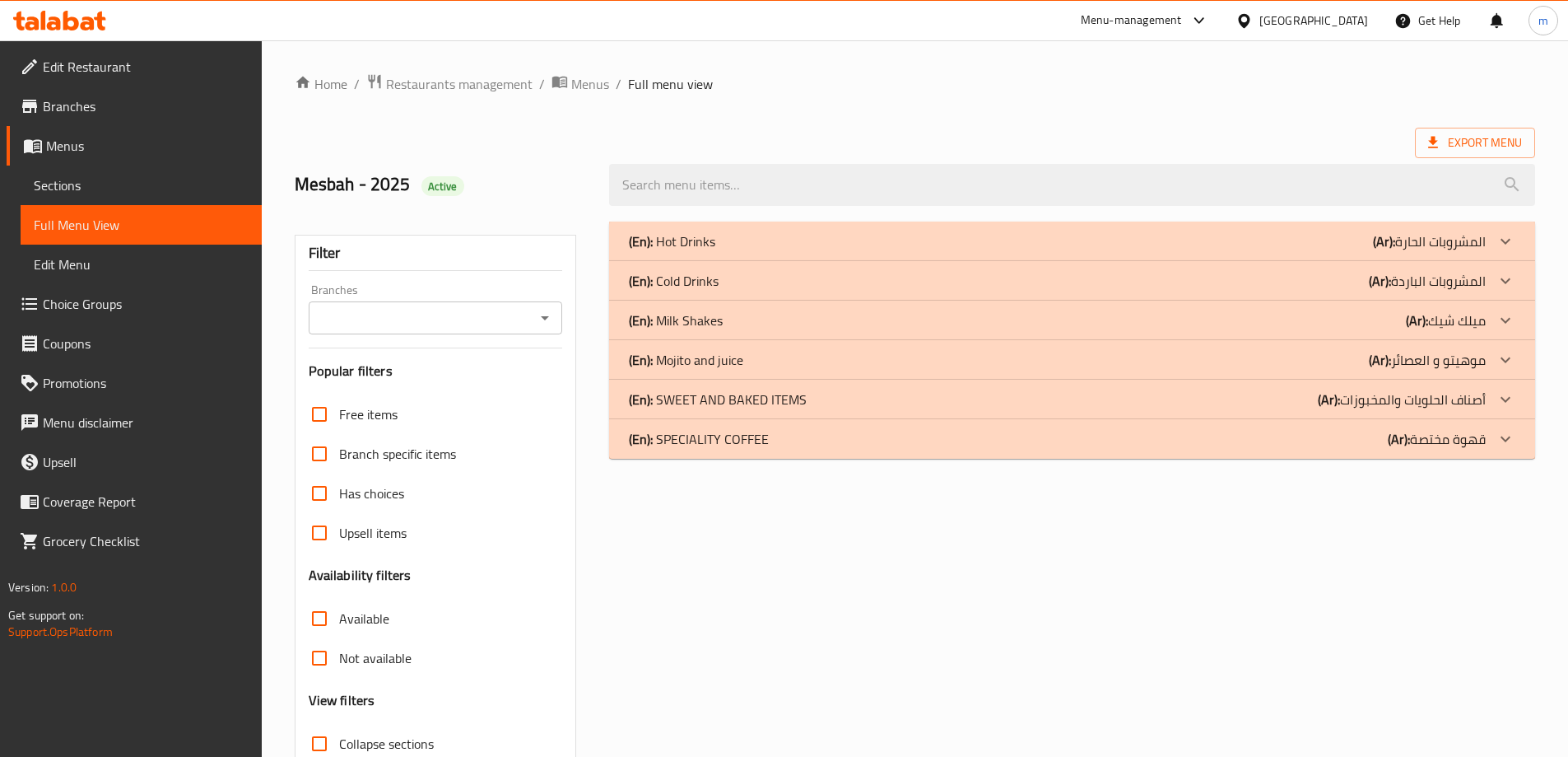
click at [1420, 251] on p "(Ar): المشروبات الباردة" at bounding box center [1430, 241] width 113 height 20
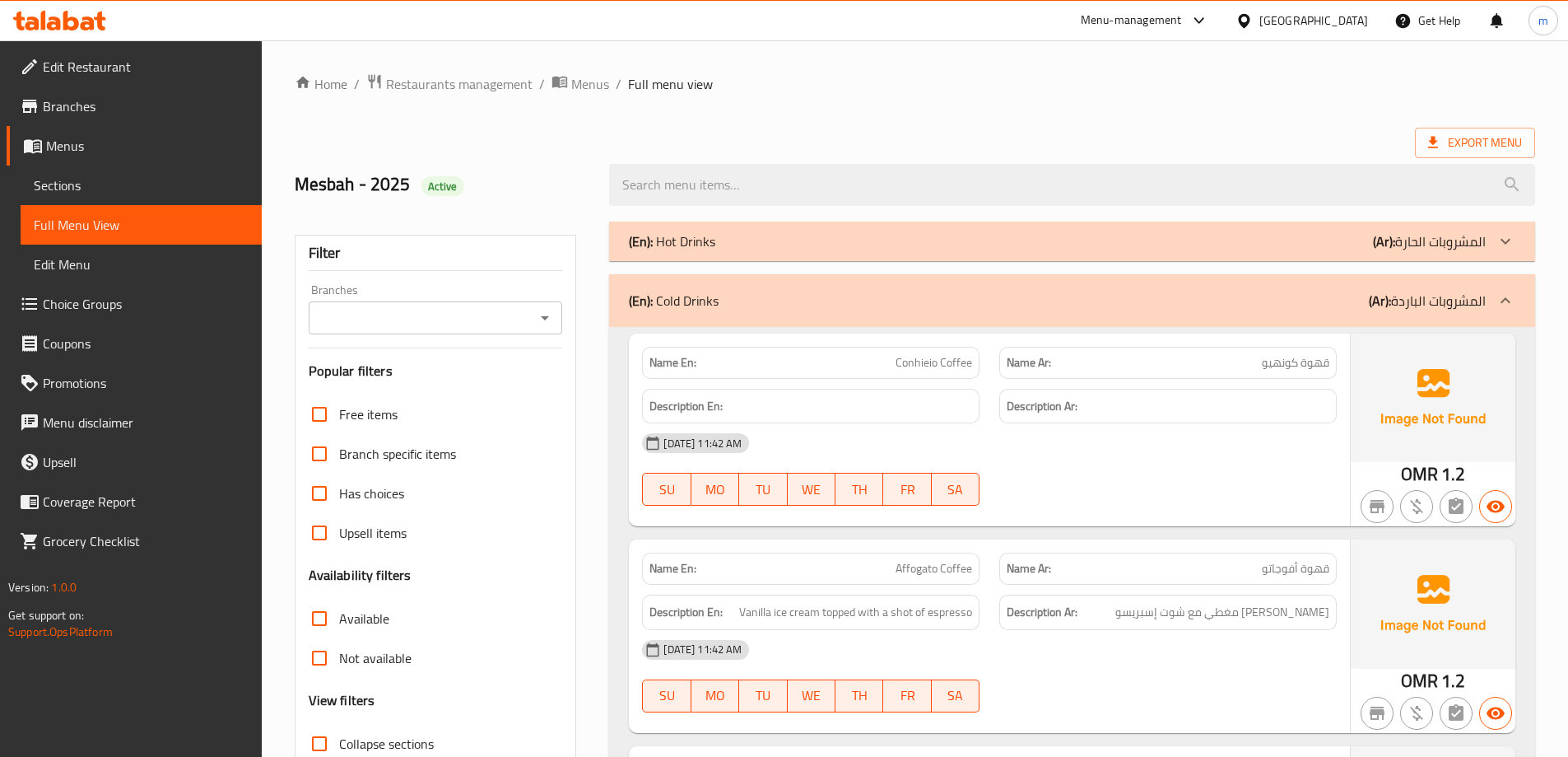
click at [1205, 245] on div "(En): Hot Drinks (Ar): المشروبات الحارة" at bounding box center [1058, 241] width 857 height 20
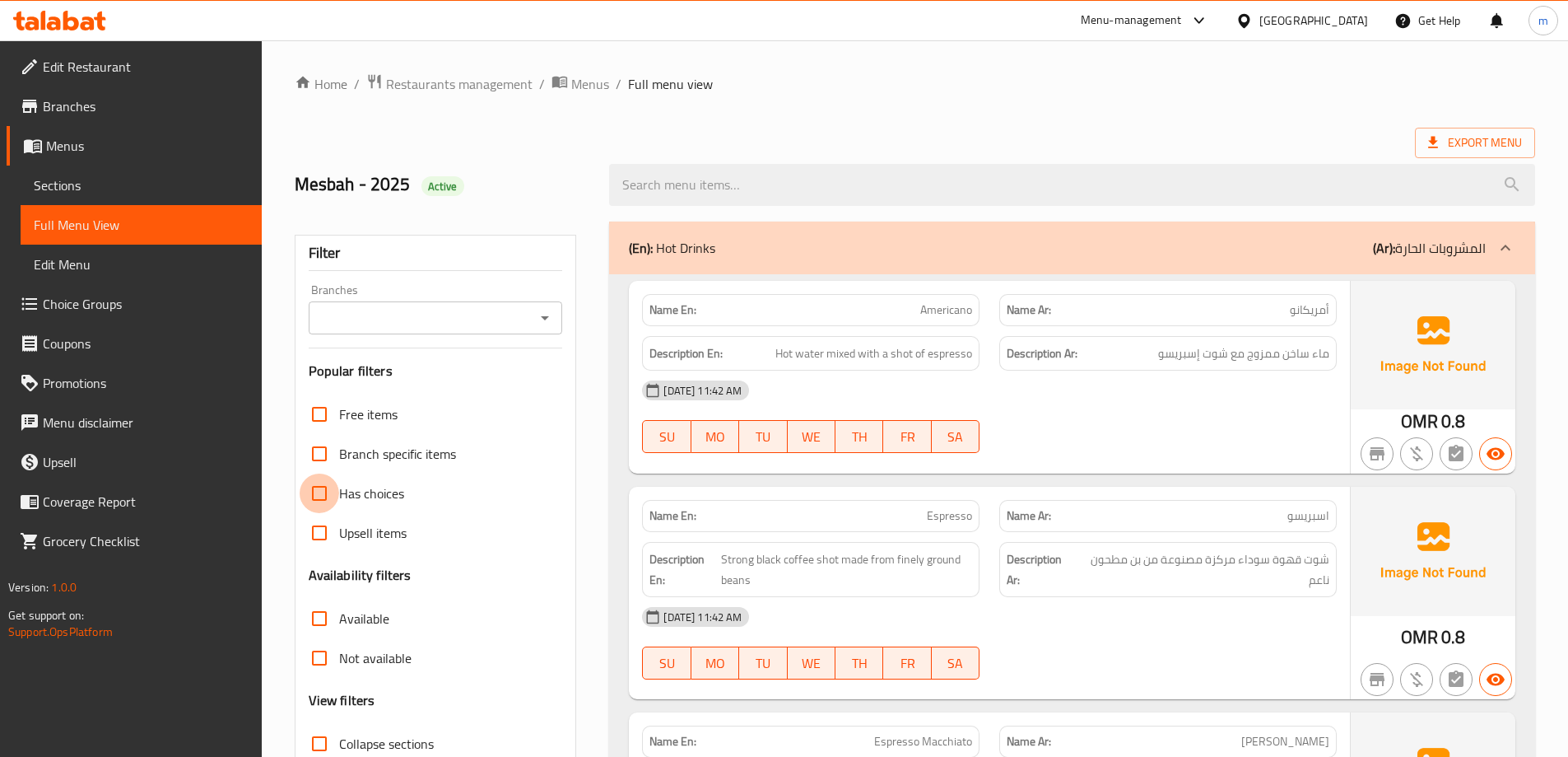
click at [323, 487] on input "Has choices" at bounding box center [320, 494] width 40 height 40
checkbox input "true"
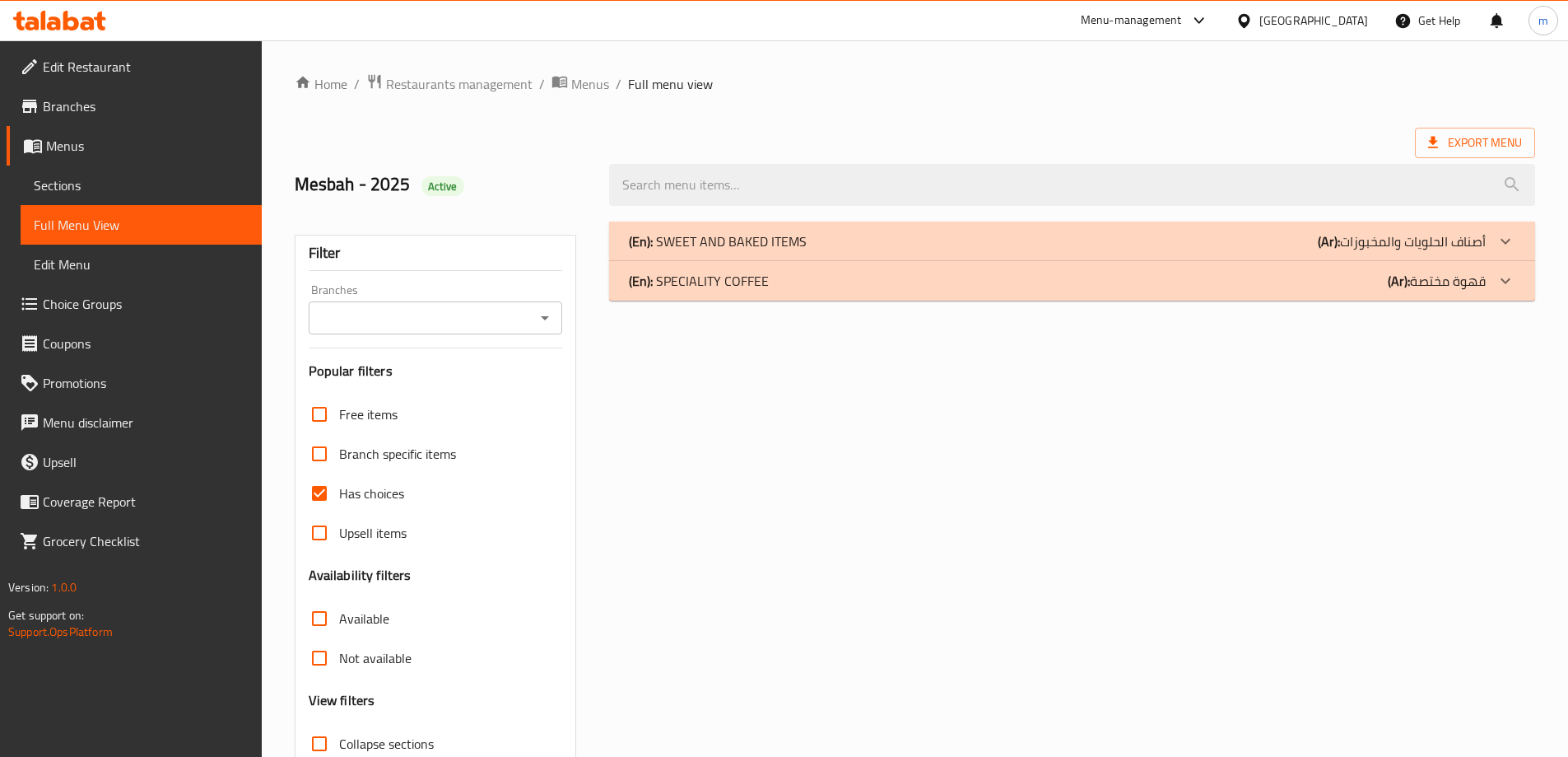
click at [890, 261] on div "(En): SPECIALITY COFFEE (Ar): قهوة مختصة" at bounding box center [1072, 241] width 926 height 40
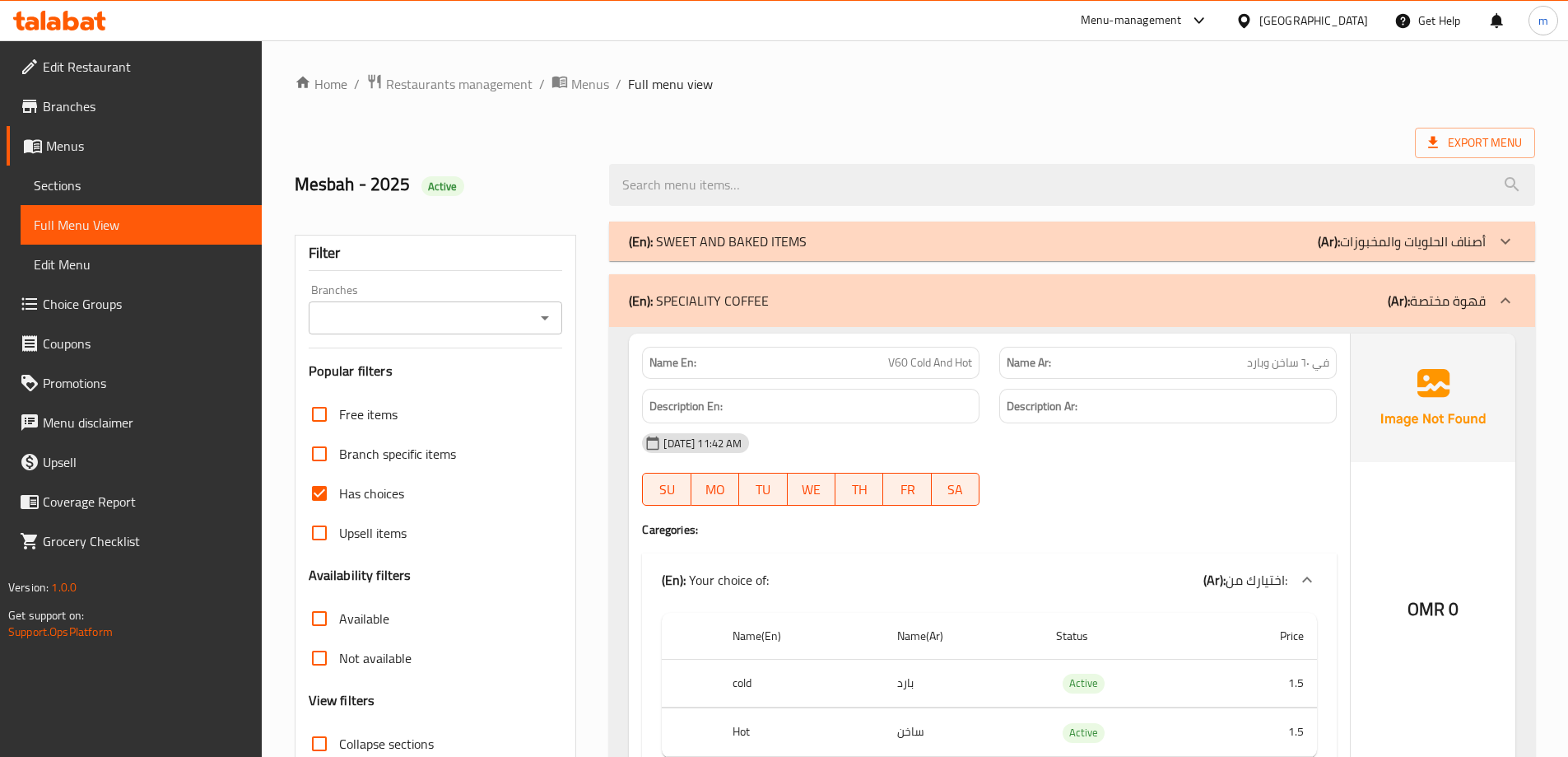
click at [901, 257] on div "(En): SWEET AND BAKED ITEMS (Ar): أصناف الحلويات والمخبوزات" at bounding box center [1072, 241] width 926 height 40
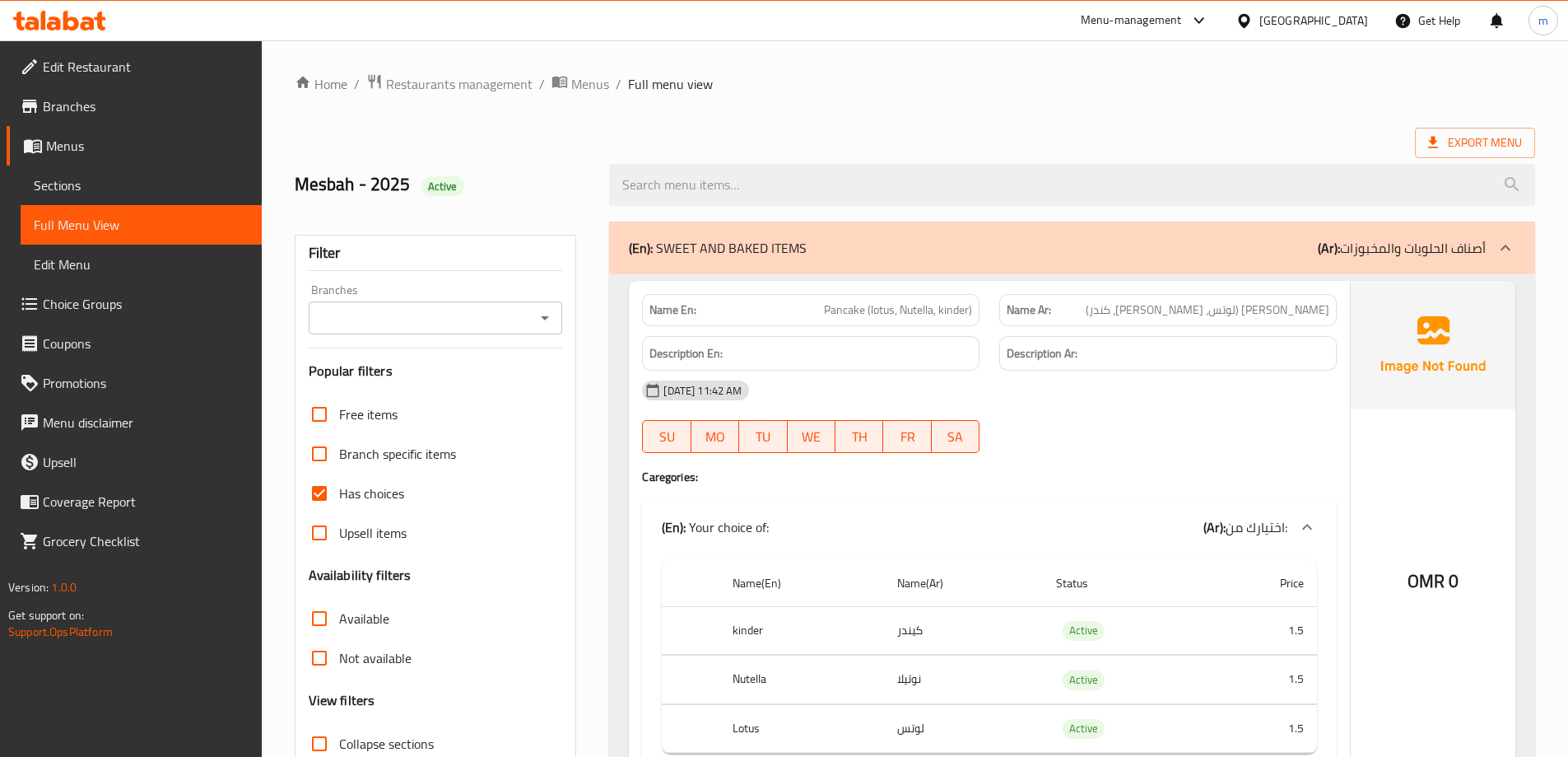
click at [368, 528] on span "Upsell items" at bounding box center [373, 533] width 67 height 20
click at [340, 528] on input "Upsell items" at bounding box center [320, 533] width 40 height 40
checkbox input "true"
click at [361, 494] on span "Has choices" at bounding box center [372, 494] width 65 height 20
click at [340, 494] on input "Has choices" at bounding box center [320, 494] width 40 height 40
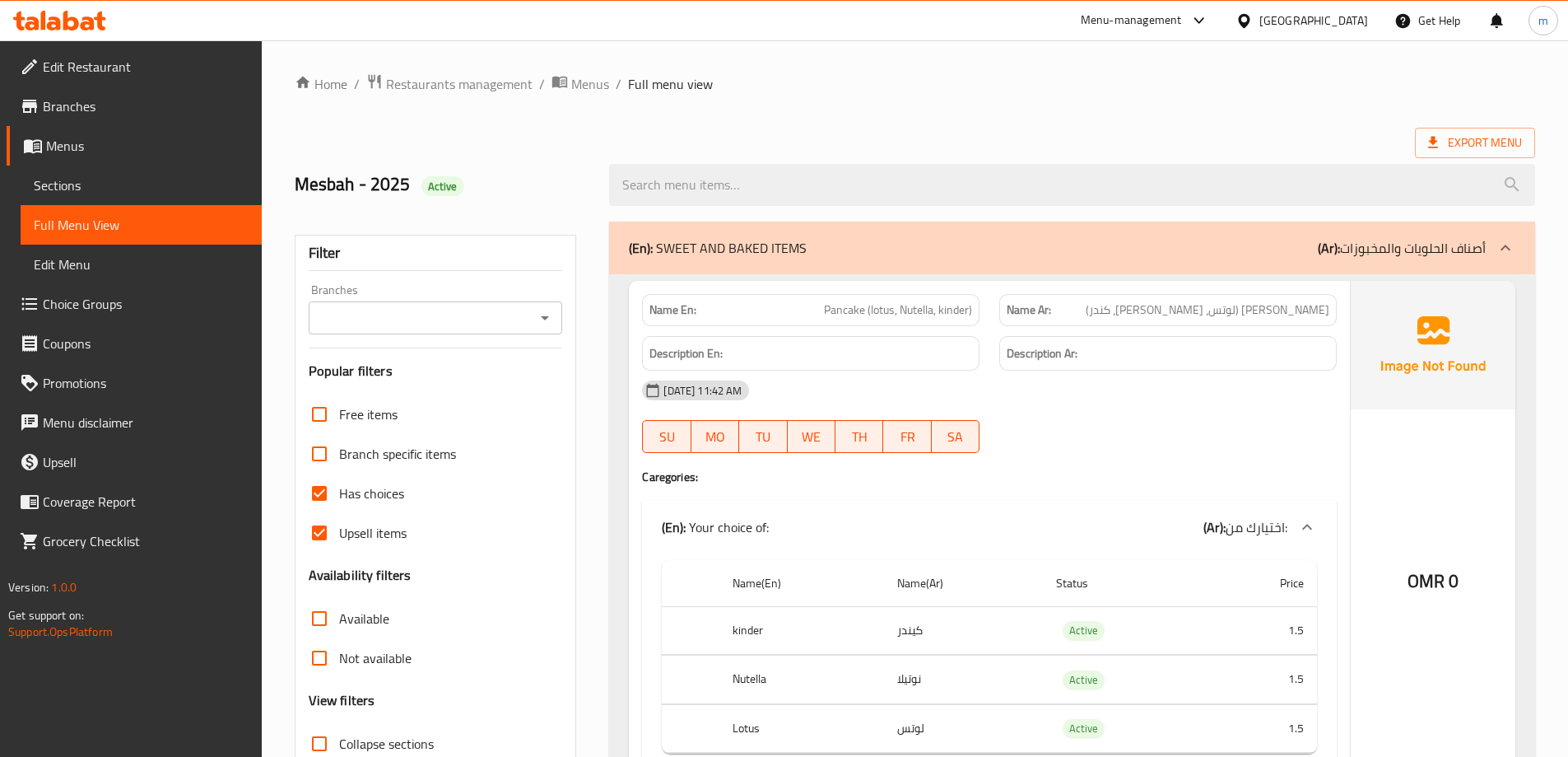
checkbox input "false"
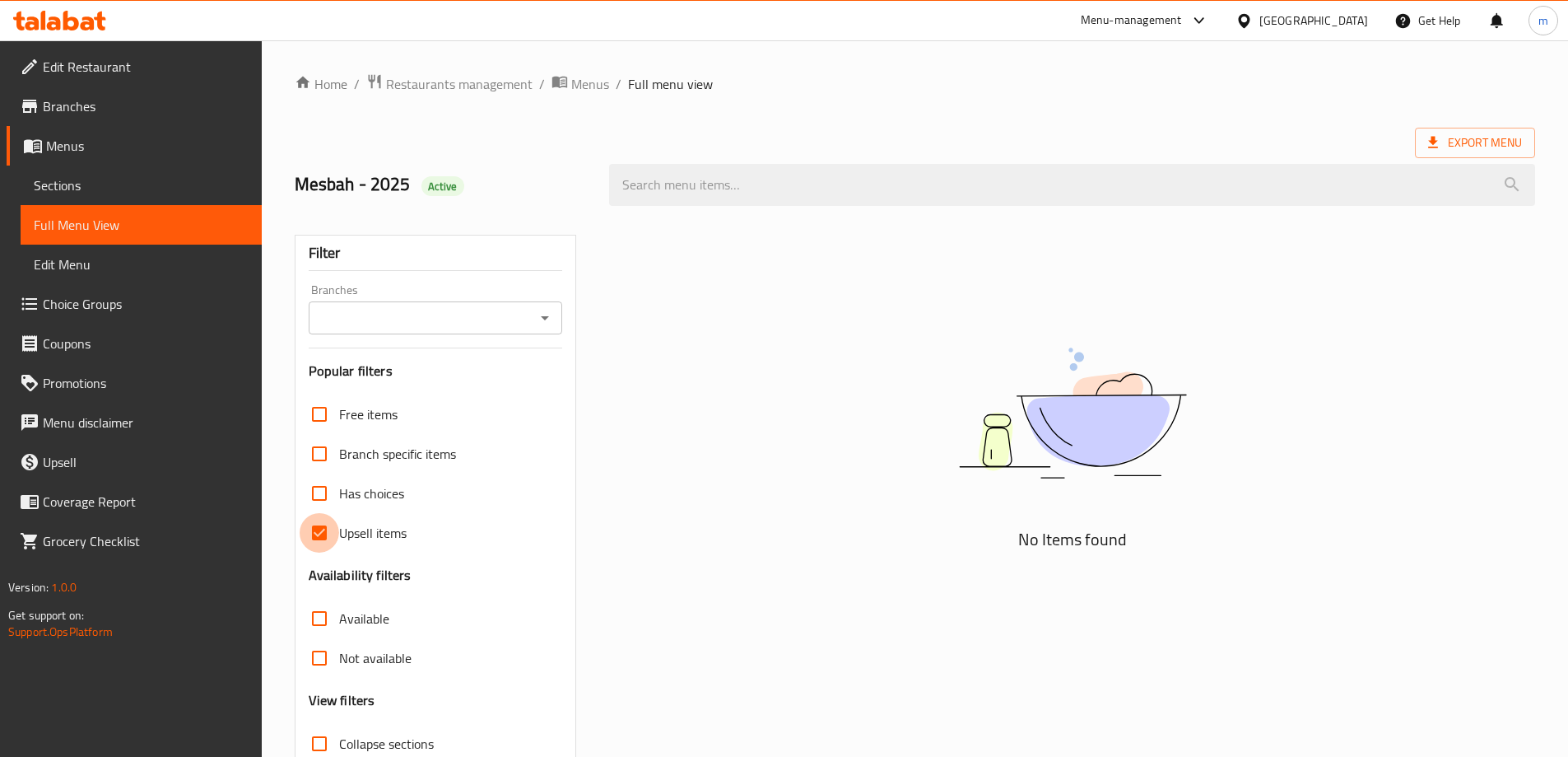
click at [314, 534] on input "Upsell items" at bounding box center [320, 533] width 40 height 40
checkbox input "false"
click at [325, 621] on input "Available" at bounding box center [320, 619] width 40 height 40
checkbox input "true"
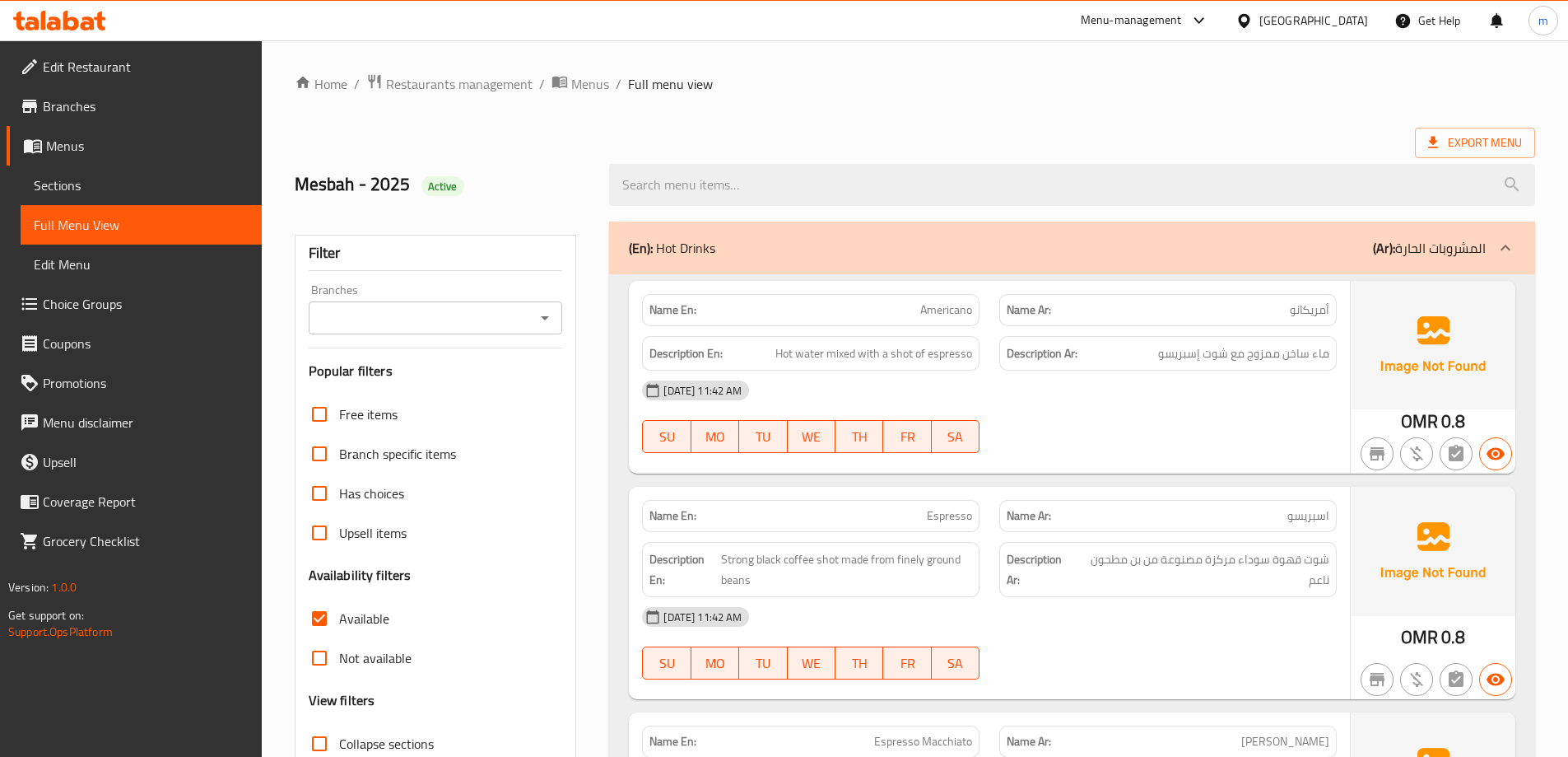
click at [314, 654] on input "Not available" at bounding box center [320, 658] width 40 height 40
checkbox input "true"
click at [317, 628] on input "Available" at bounding box center [320, 619] width 40 height 40
checkbox input "false"
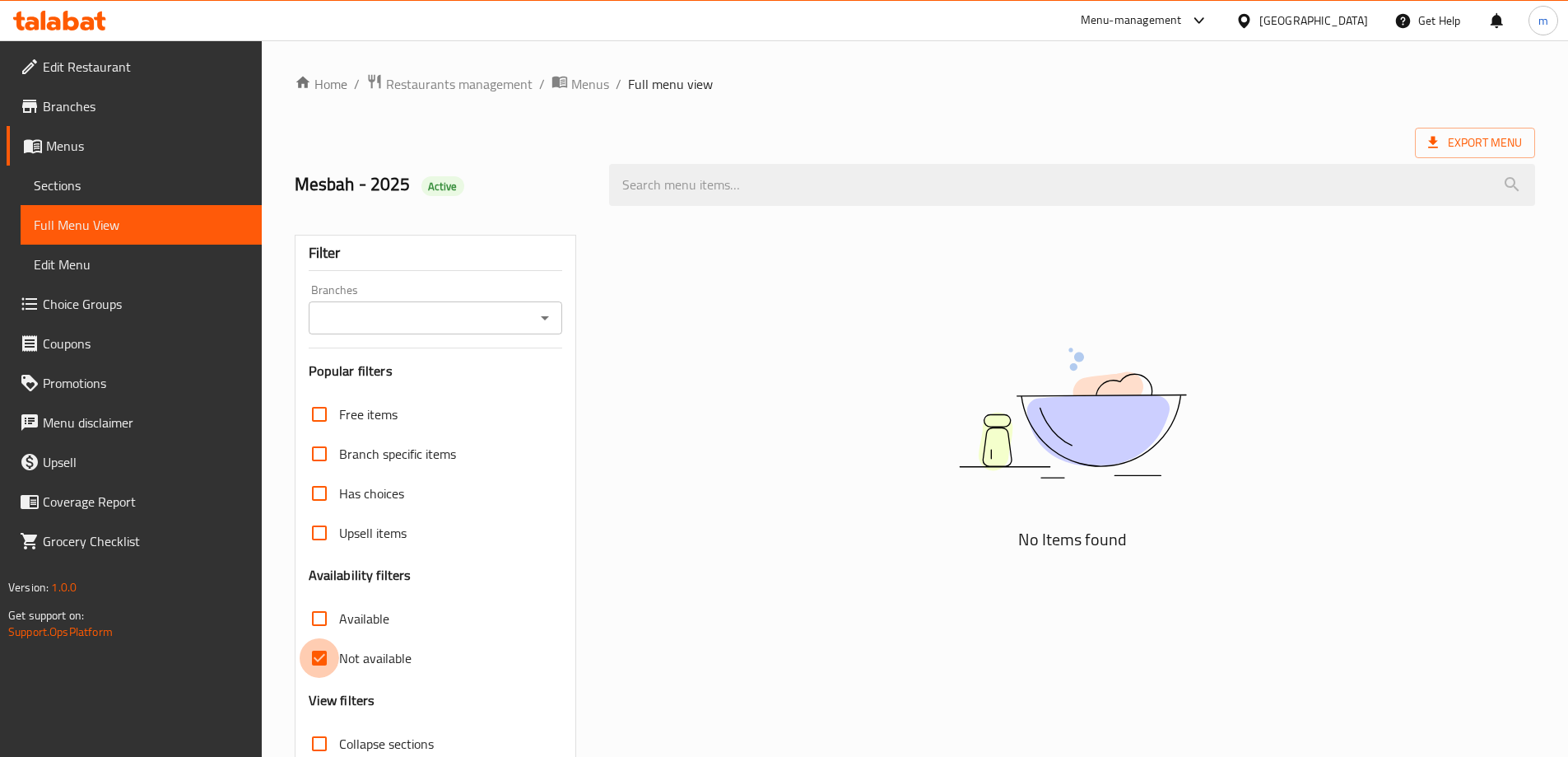
click at [329, 655] on input "Not available" at bounding box center [320, 658] width 40 height 40
checkbox input "false"
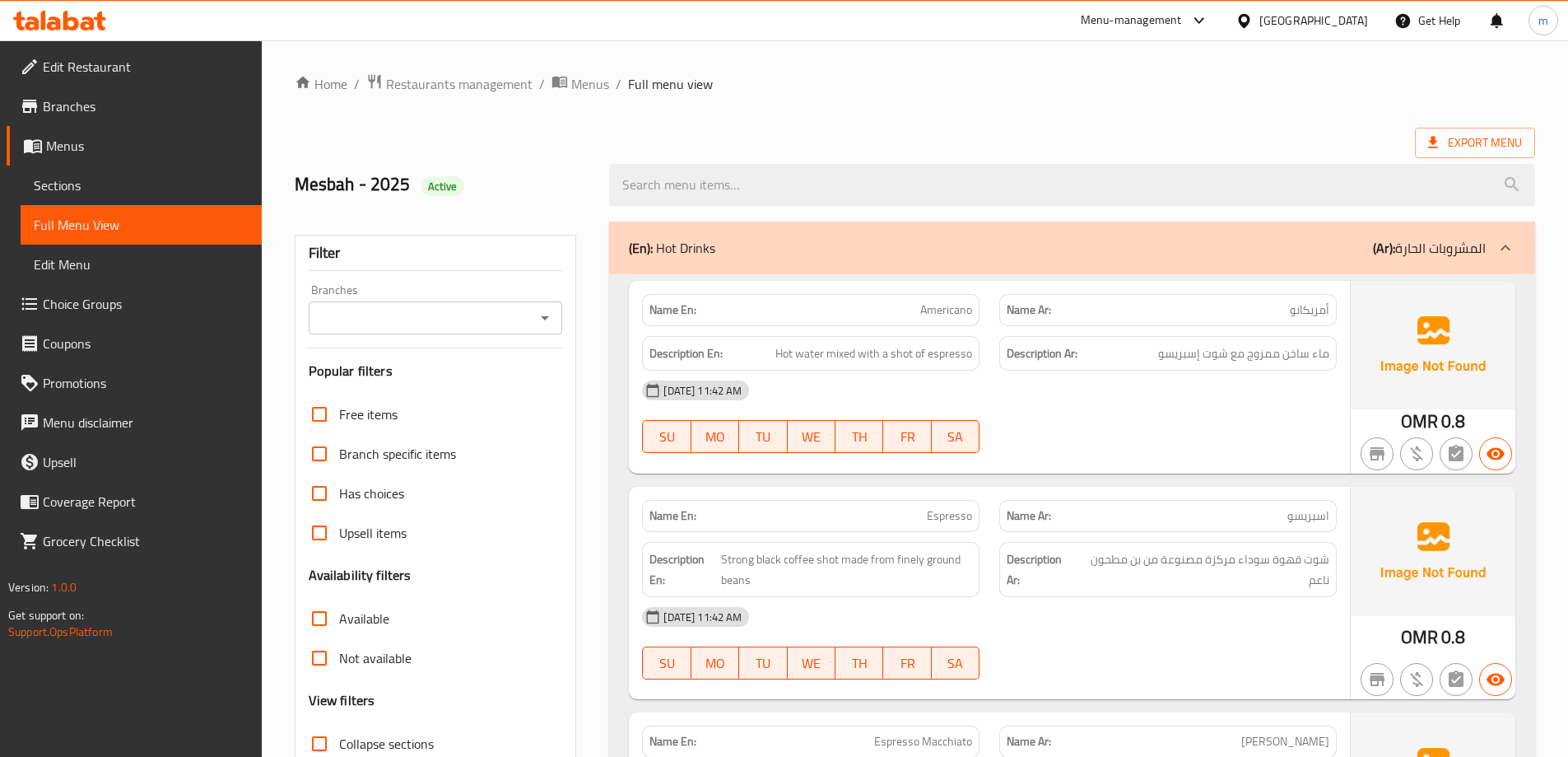
click at [326, 454] on input "Branch specific items" at bounding box center [320, 454] width 40 height 40
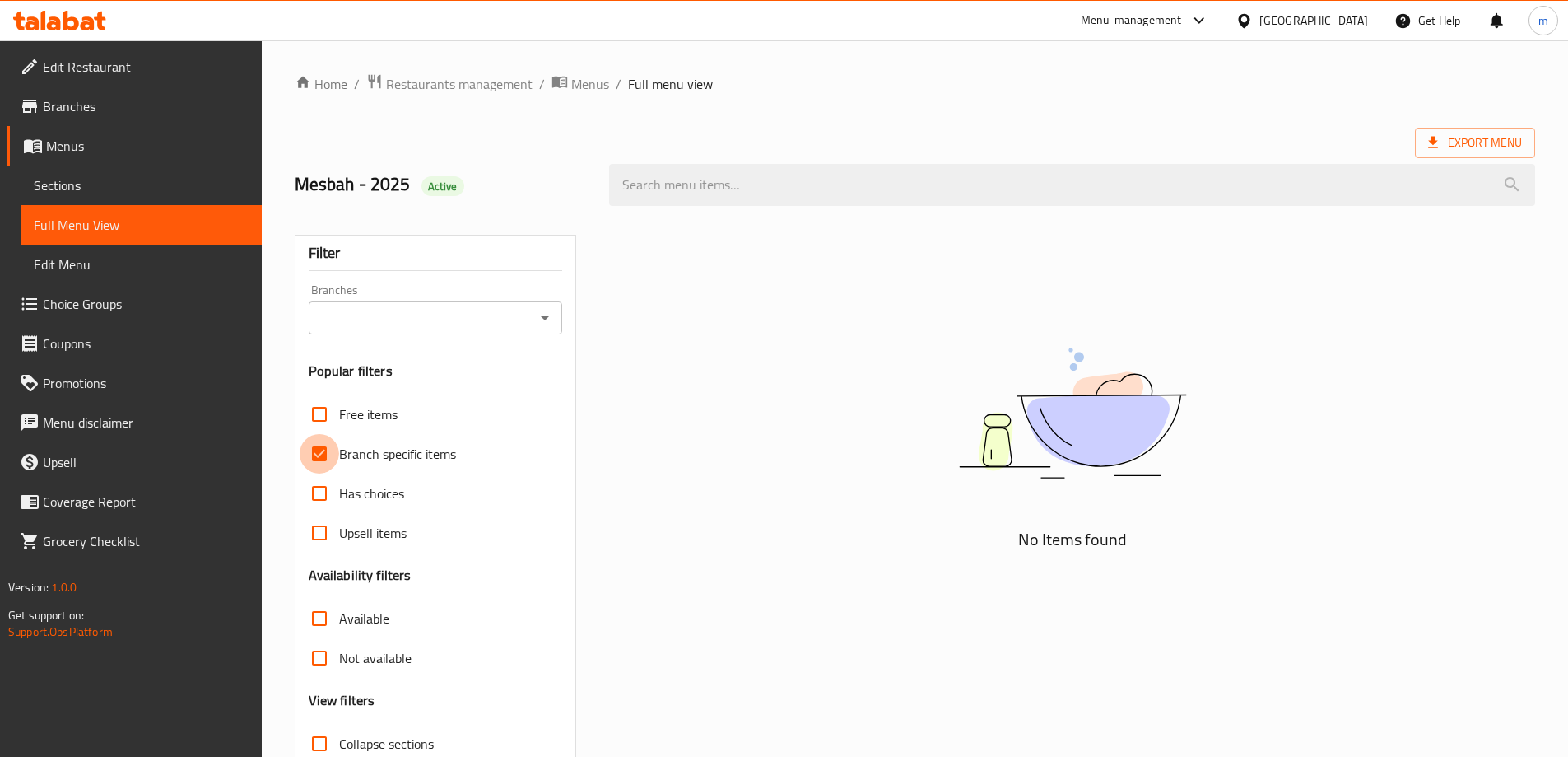
click at [323, 451] on input "Branch specific items" at bounding box center [320, 454] width 40 height 40
checkbox input "false"
click at [322, 410] on input "Free items" at bounding box center [320, 414] width 40 height 40
click at [321, 414] on input "Free items" at bounding box center [320, 414] width 40 height 40
checkbox input "false"
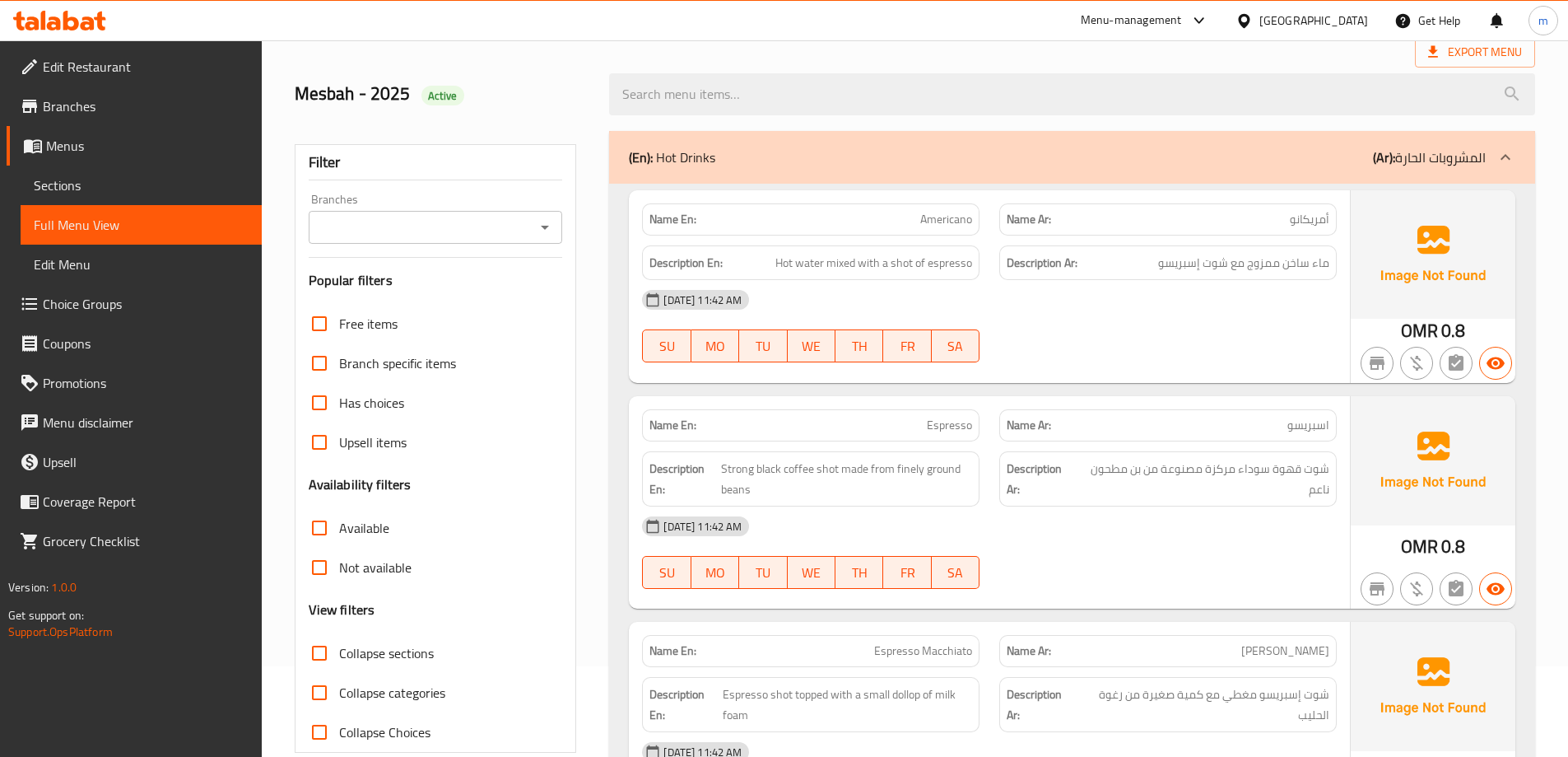
scroll to position [165, 0]
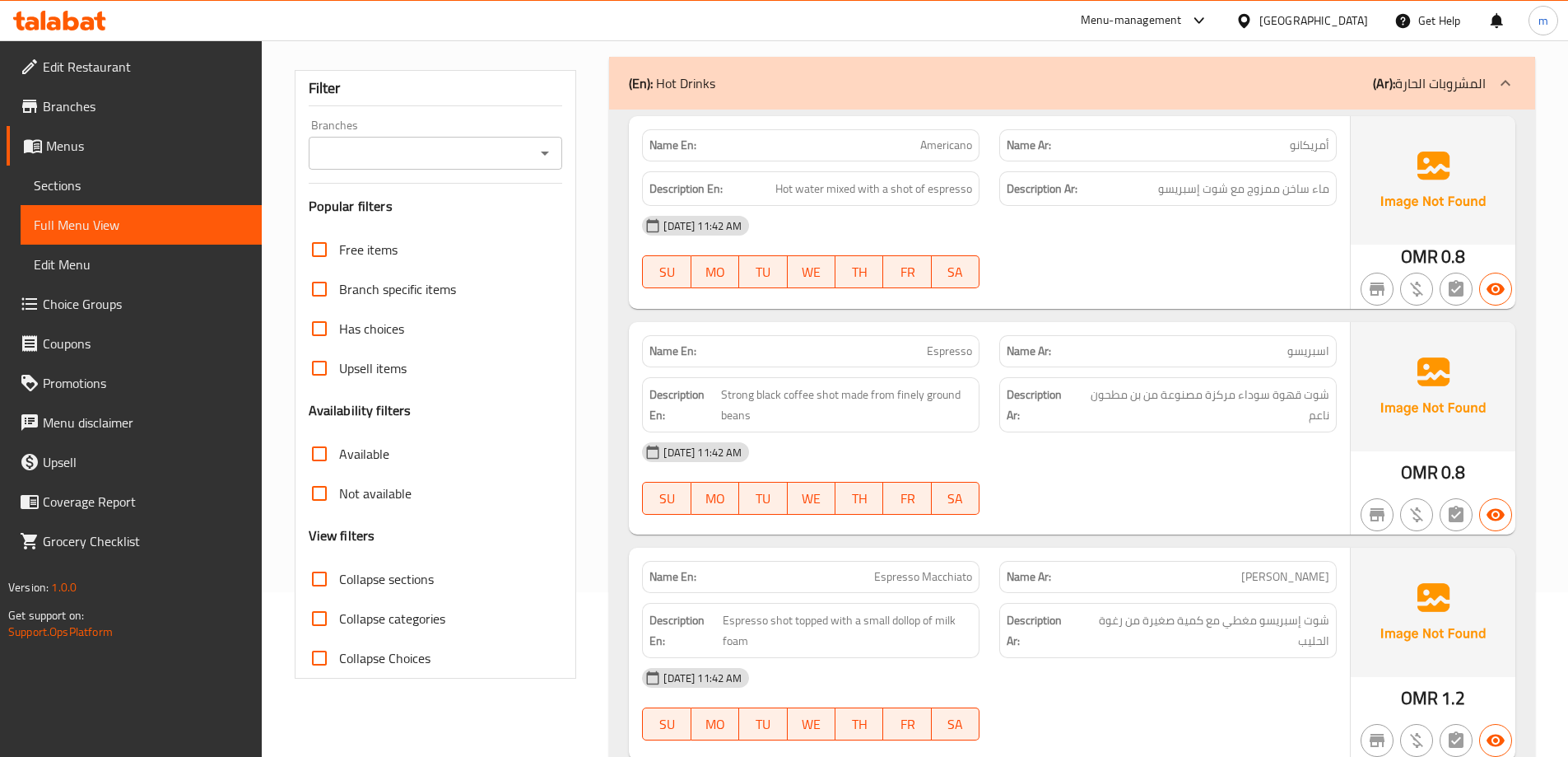
click at [333, 581] on input "Collapse sections" at bounding box center [320, 579] width 40 height 40
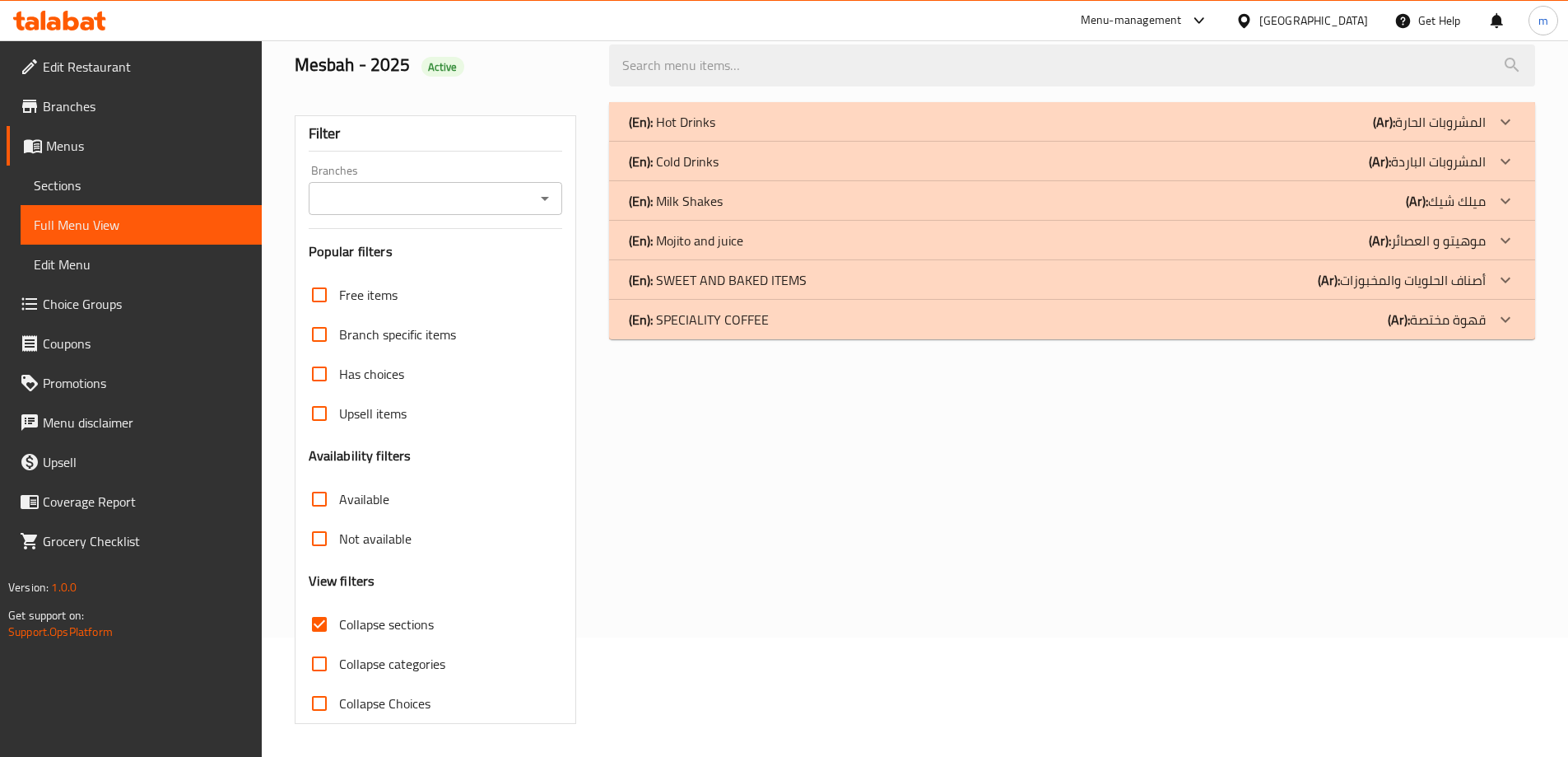
scroll to position [120, 0]
click at [333, 635] on input "Collapse sections" at bounding box center [320, 625] width 40 height 40
checkbox input "false"
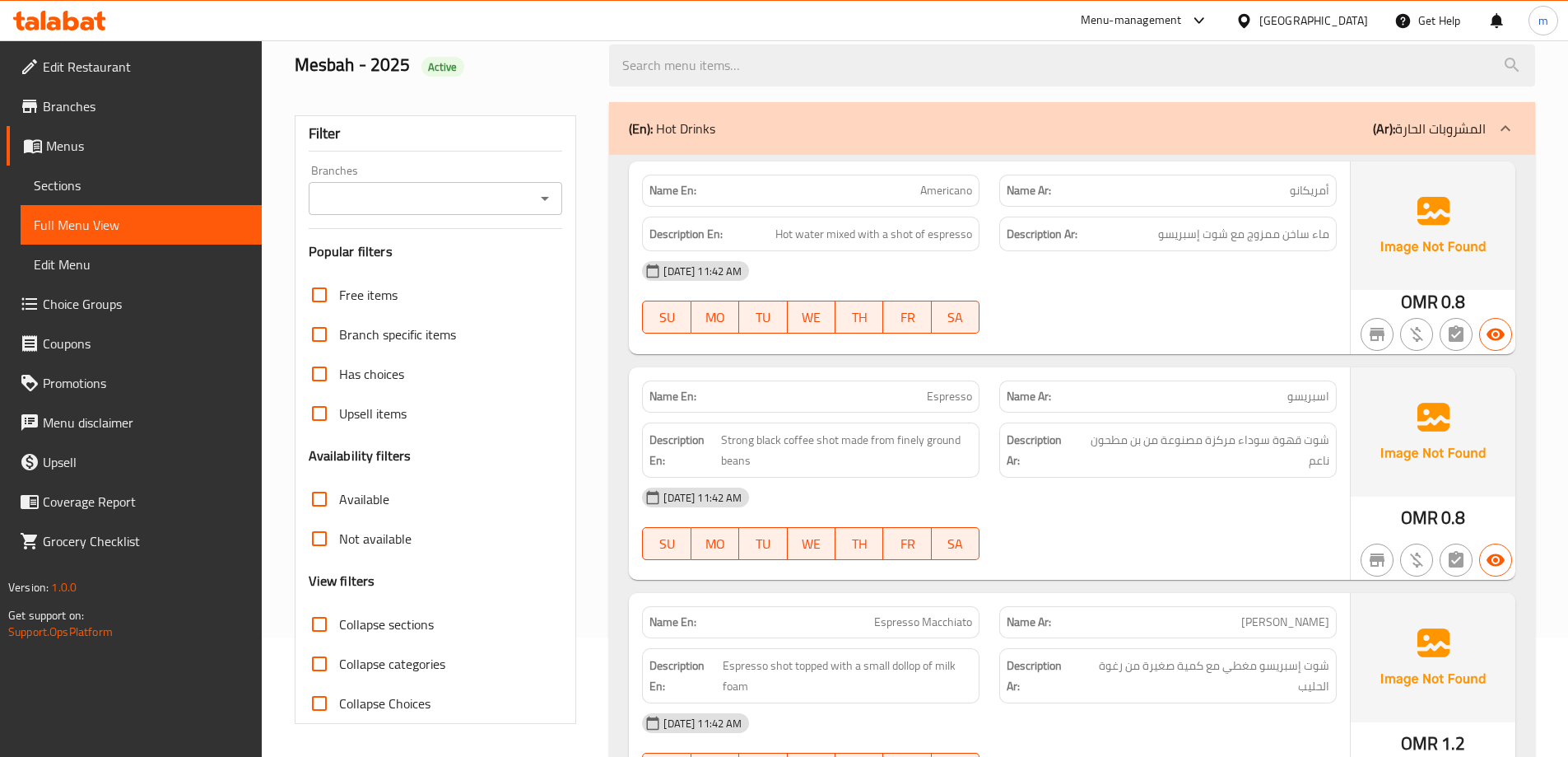
scroll to position [165, 0]
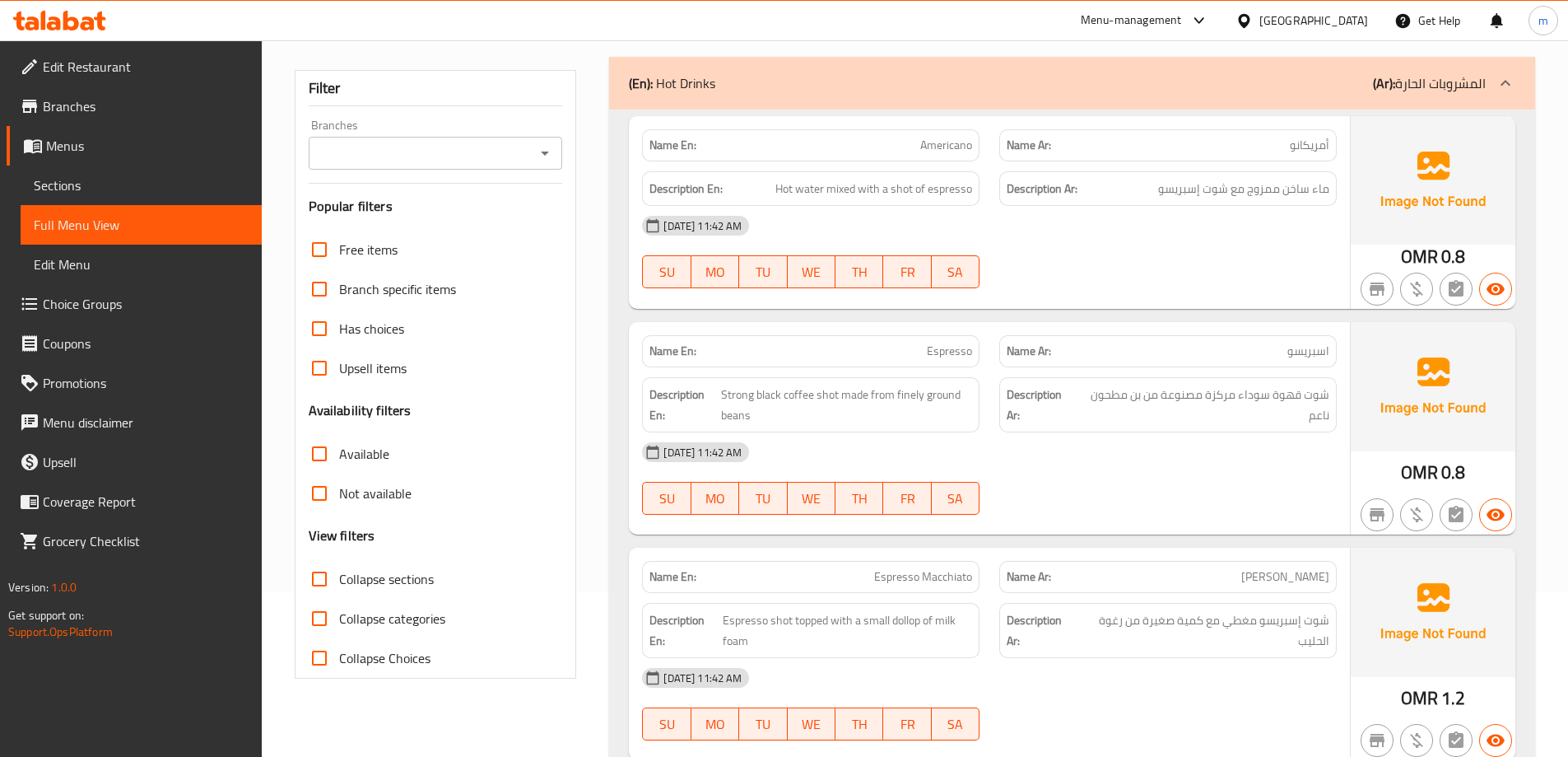
click at [329, 659] on input "Collapse Choices" at bounding box center [320, 658] width 40 height 40
checkbox input "false"
click at [319, 620] on input "Collapse categories" at bounding box center [320, 619] width 40 height 40
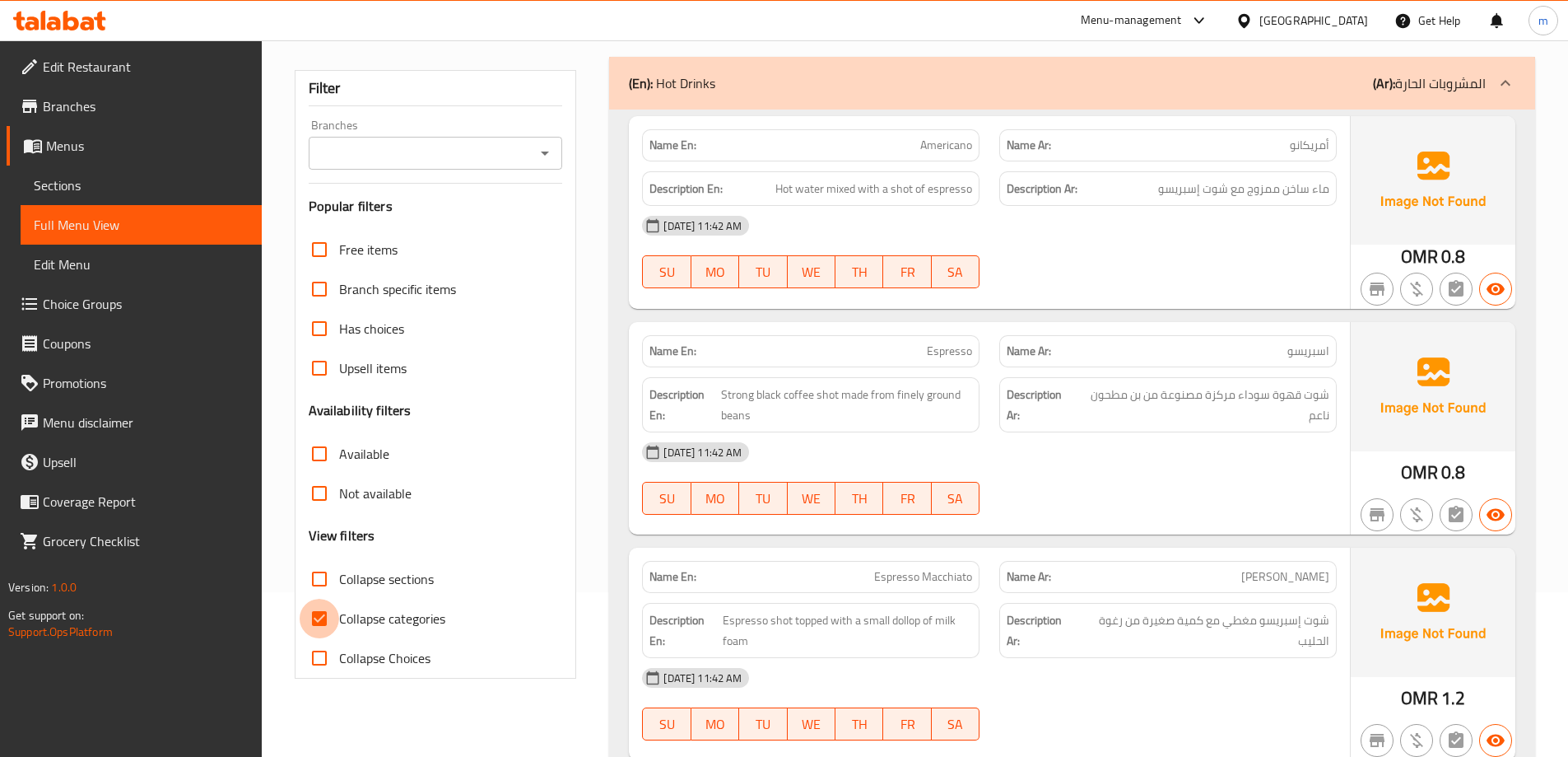
checkbox input "false"
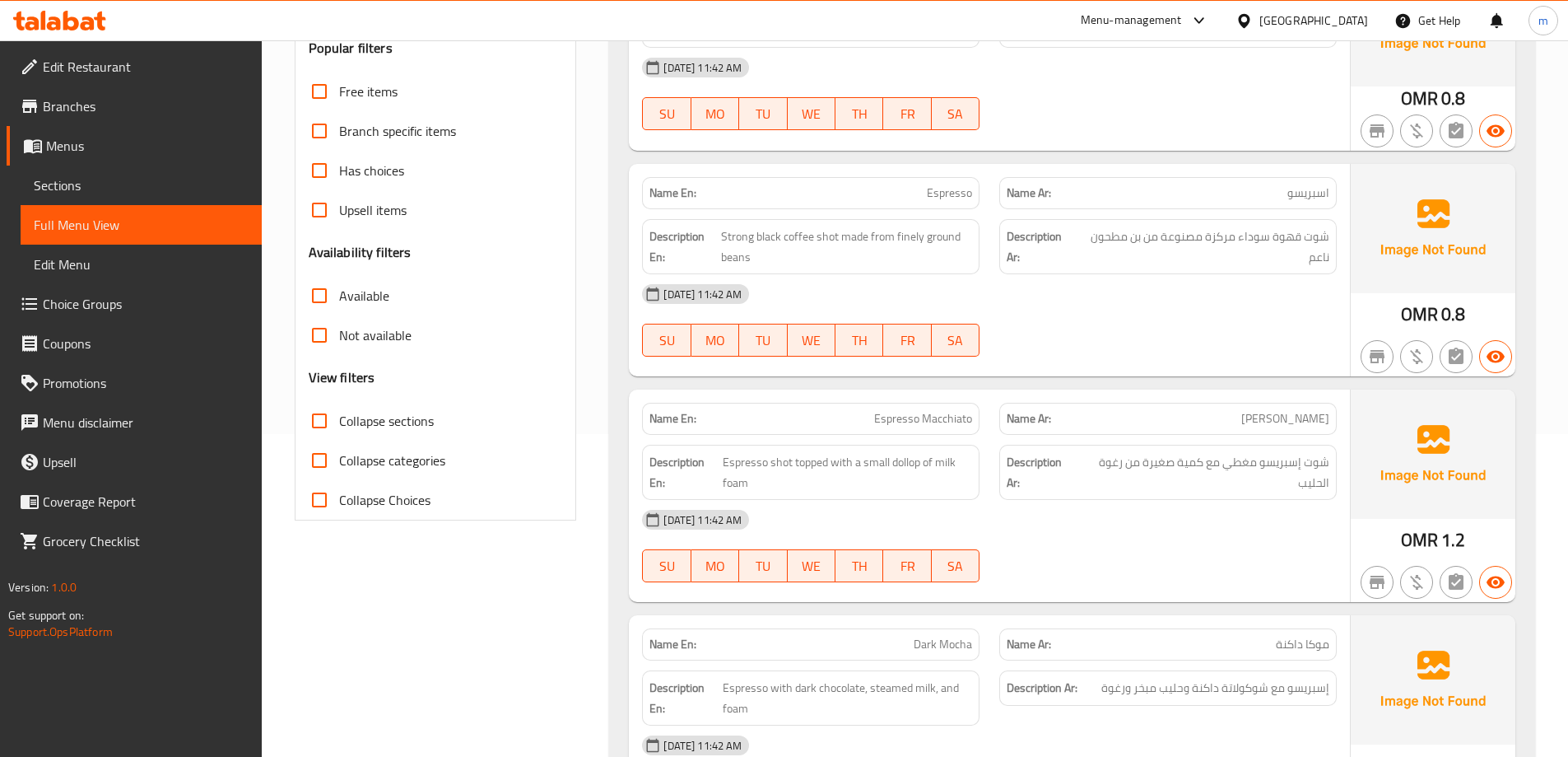
scroll to position [330, 0]
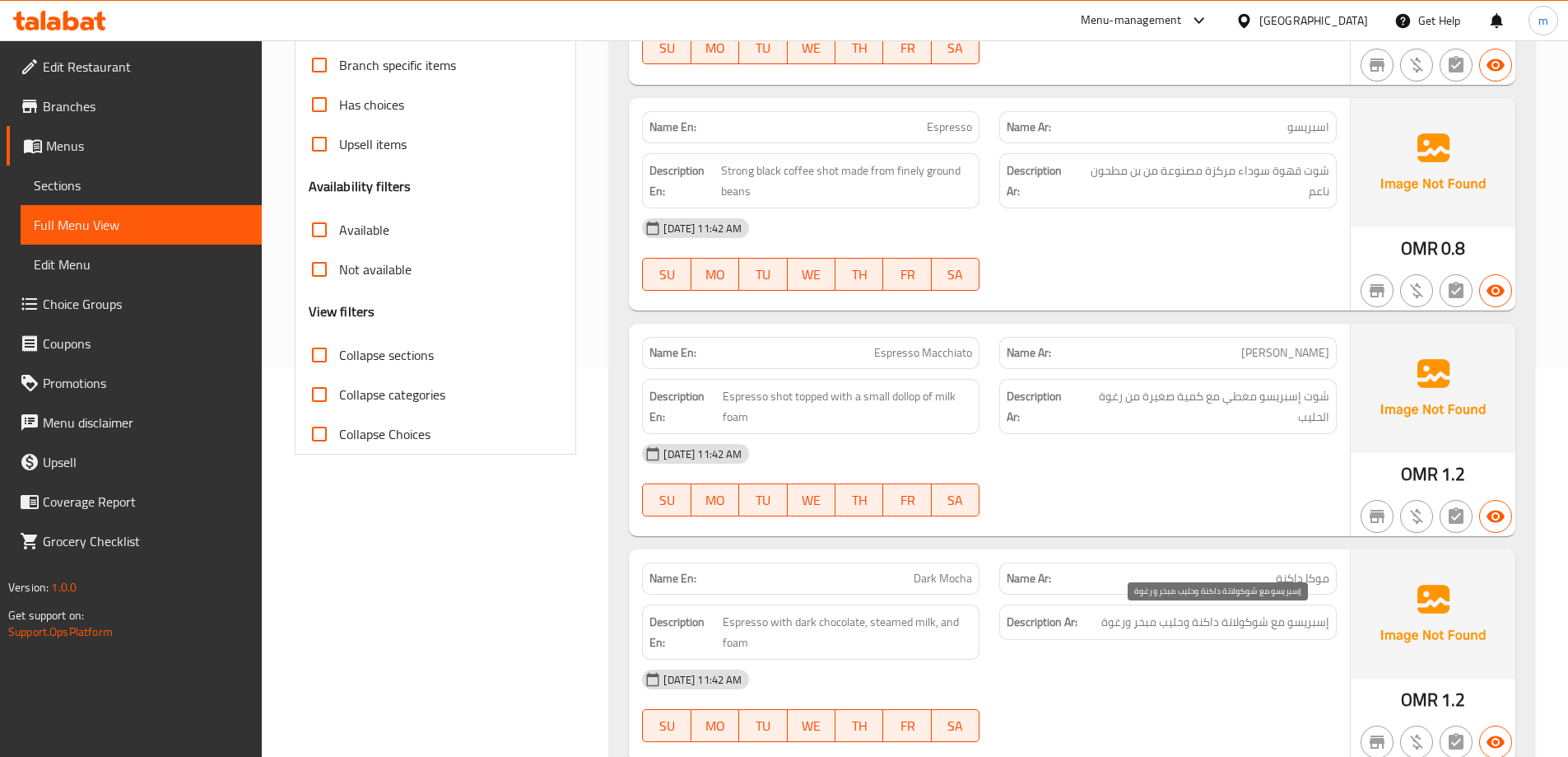
scroll to position [0, 0]
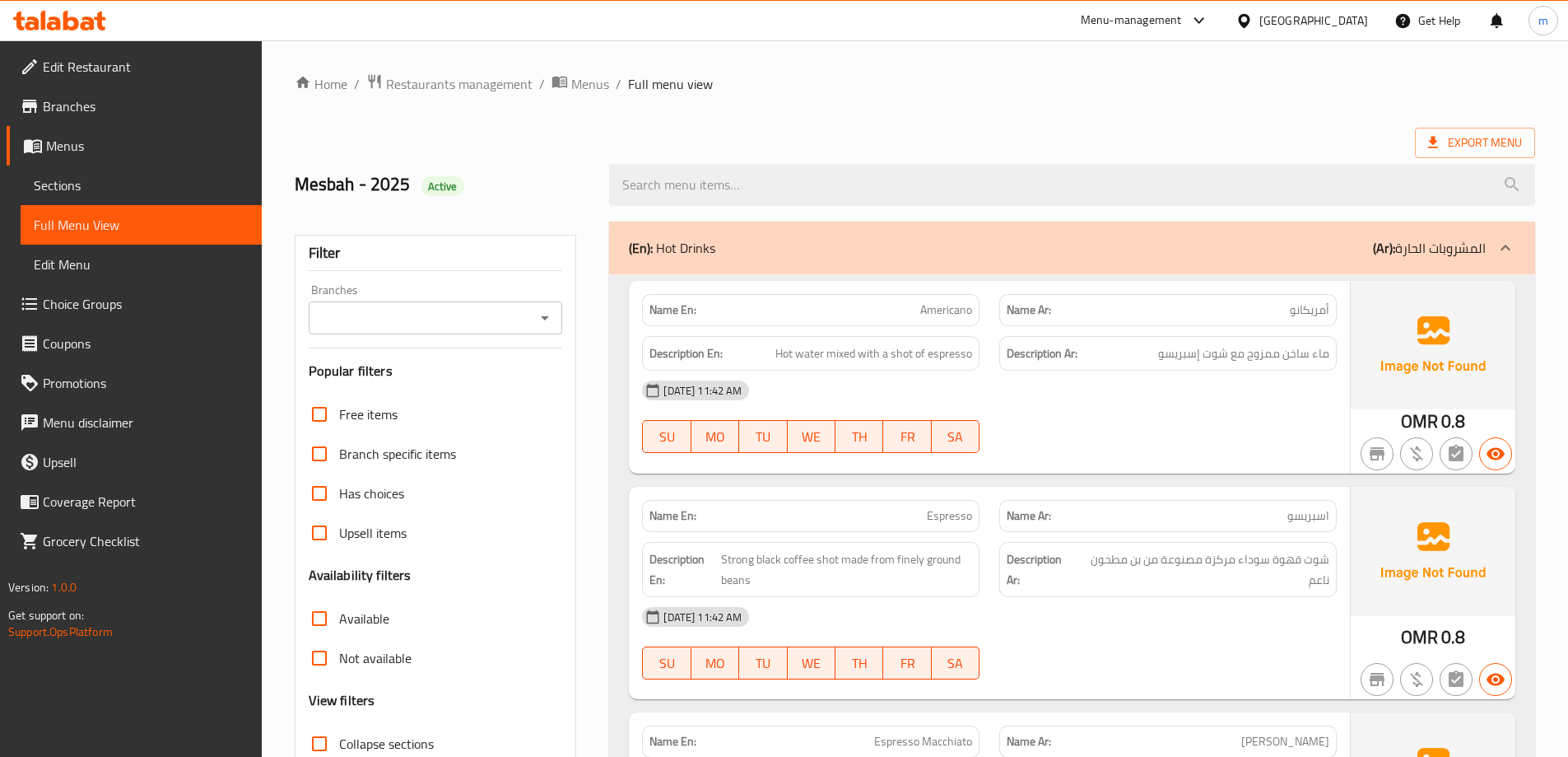
drag, startPoint x: 962, startPoint y: 297, endPoint x: 966, endPoint y: 314, distance: 17.5
click at [962, 297] on div "Name En: Americano" at bounding box center [811, 310] width 338 height 32
click at [1293, 336] on div "Description Ar: ماء ساخن ممزوج مع شوت إسبريسو" at bounding box center [1168, 353] width 338 height 35
click at [1328, 516] on span "اسبريسو" at bounding box center [1308, 515] width 42 height 17
click at [929, 528] on div "Name En: Espresso" at bounding box center [811, 516] width 338 height 32
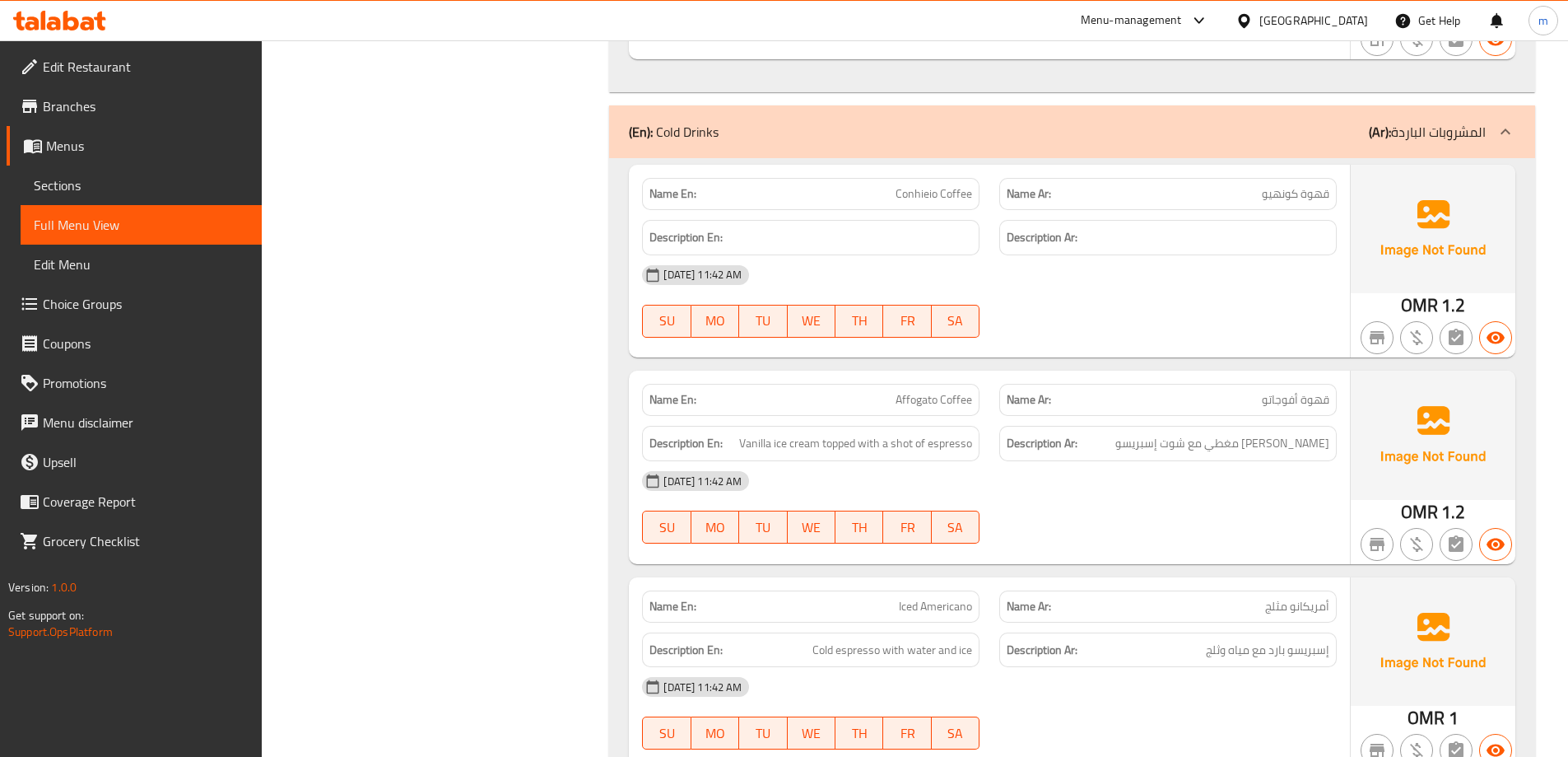
scroll to position [5190, 0]
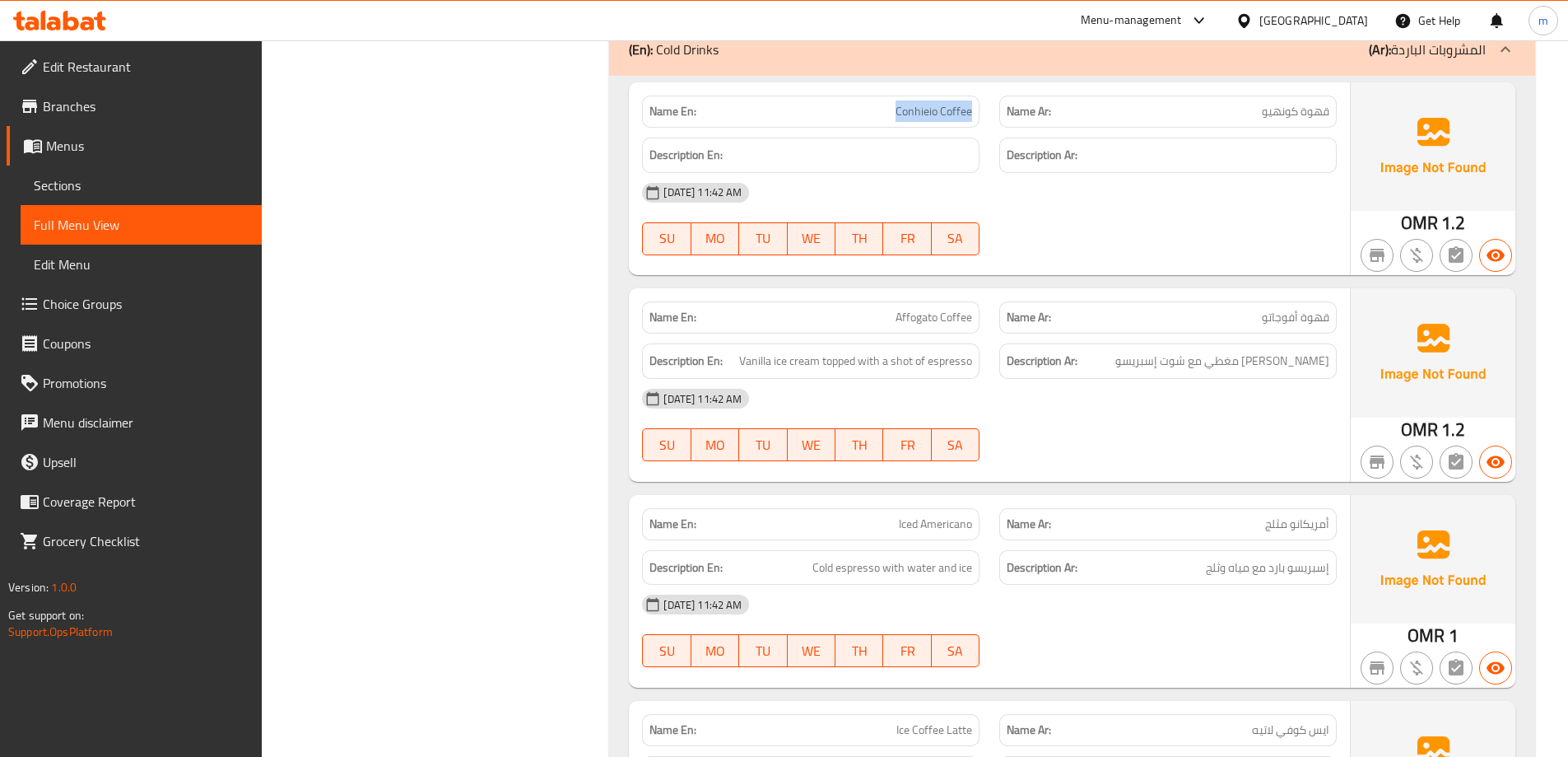
drag, startPoint x: 898, startPoint y: 73, endPoint x: 959, endPoint y: 81, distance: 61.5
copy span "Conhieio Coffee"
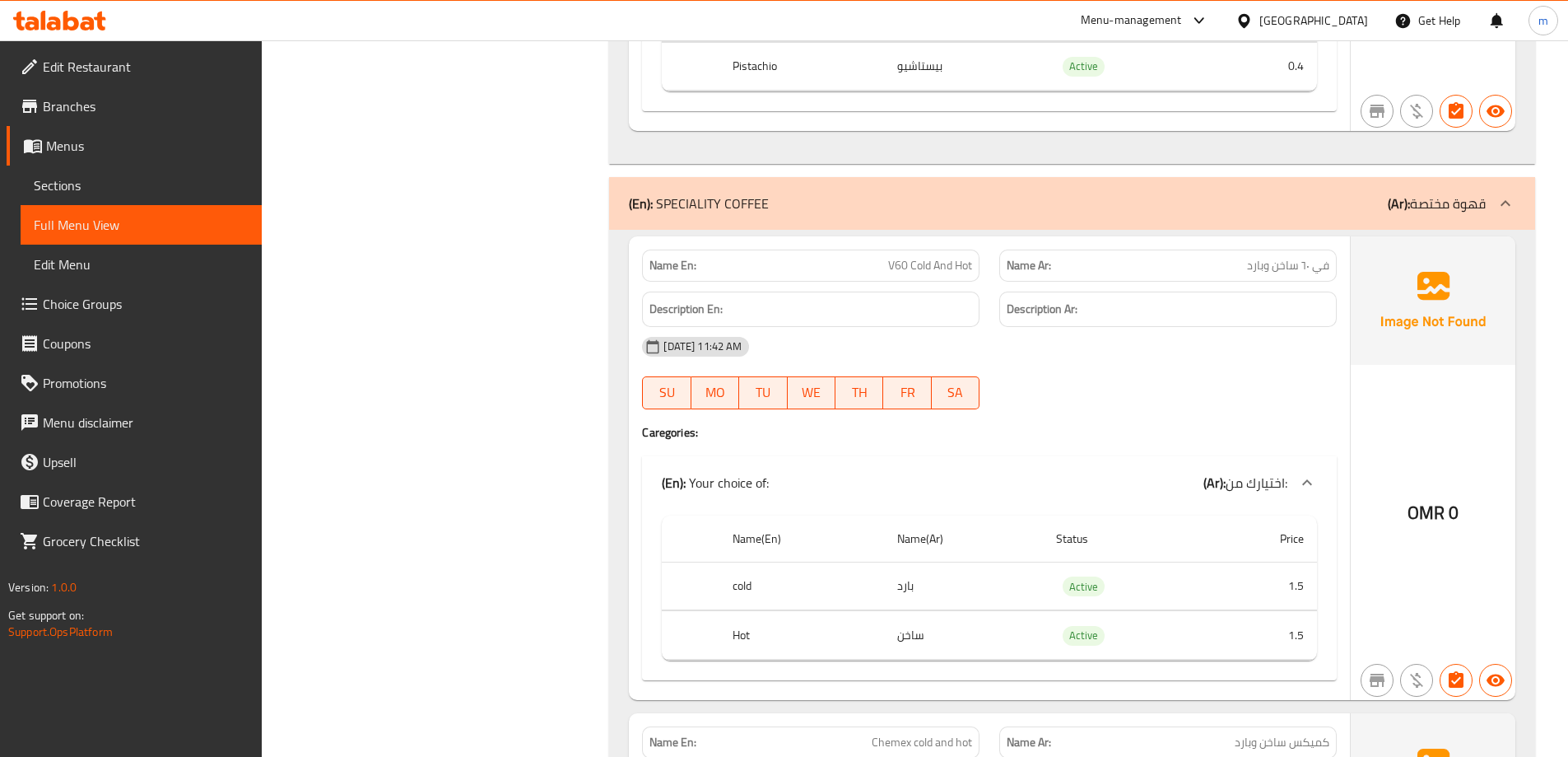
scroll to position [16110, 0]
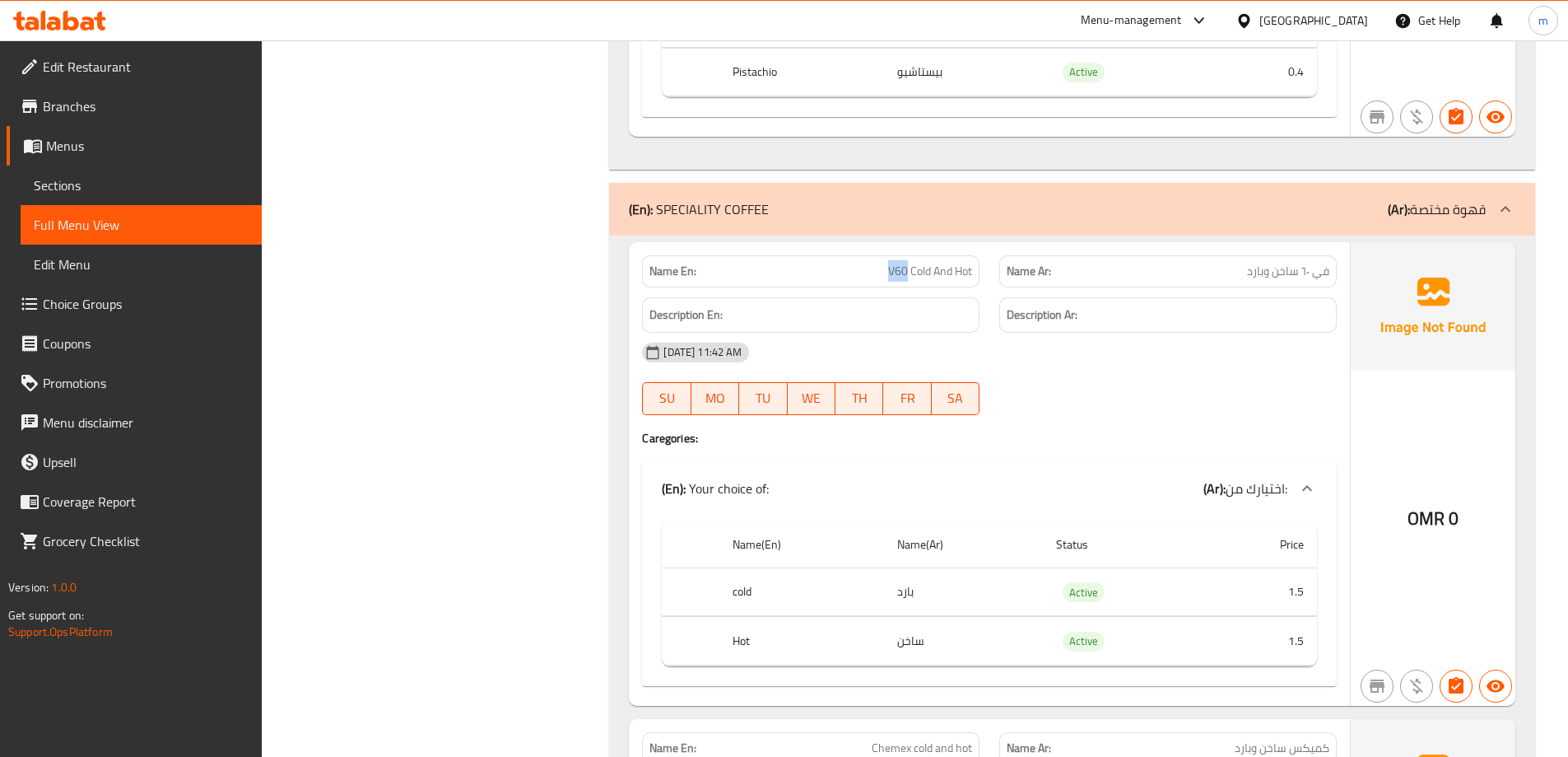
drag, startPoint x: 905, startPoint y: 191, endPoint x: 890, endPoint y: 193, distance: 15.1
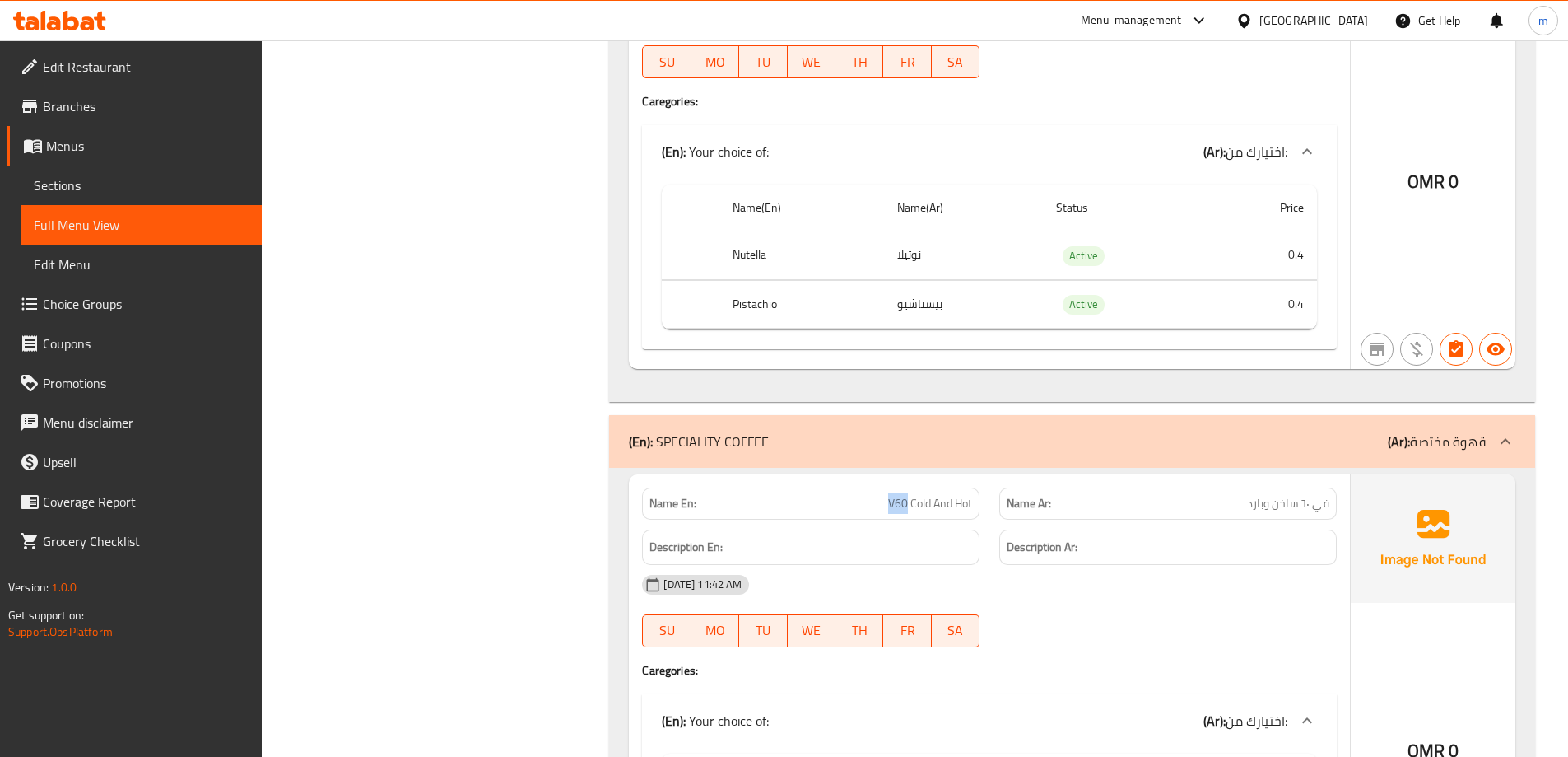
scroll to position [15863, 0]
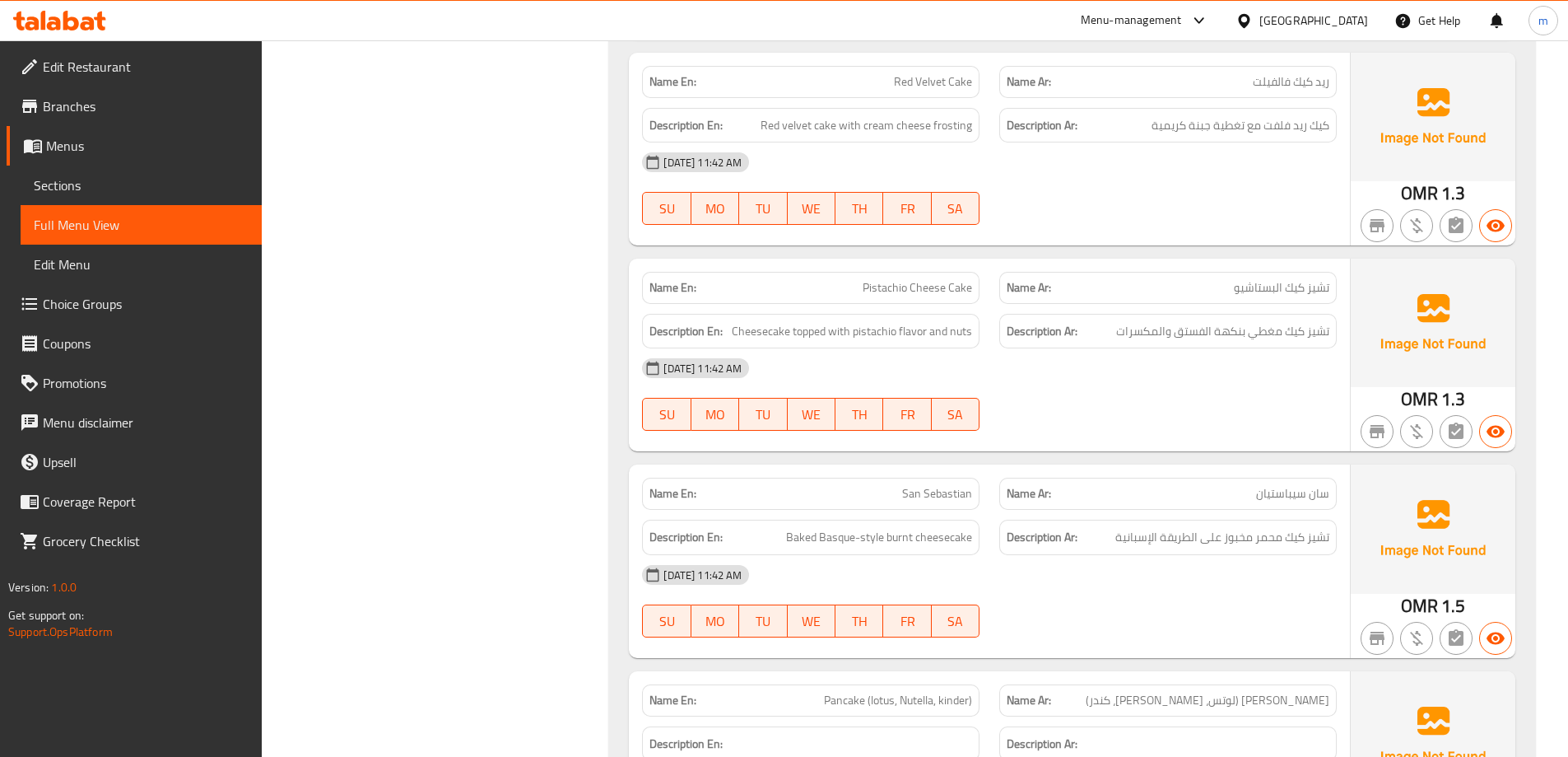
scroll to position [13375, 0]
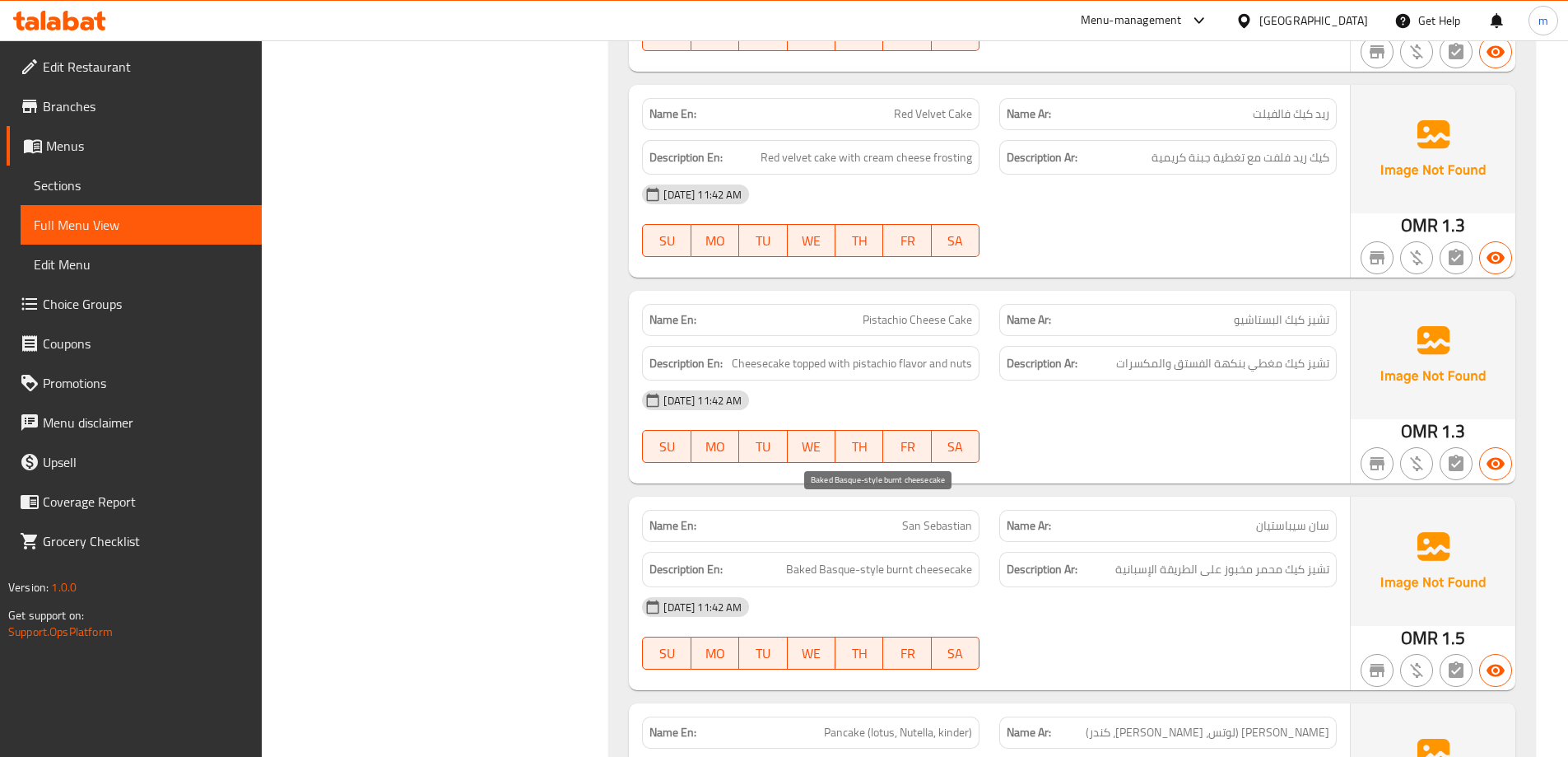
click at [830, 559] on span "Baked Basque-style burnt cheesecake" at bounding box center [879, 569] width 186 height 21
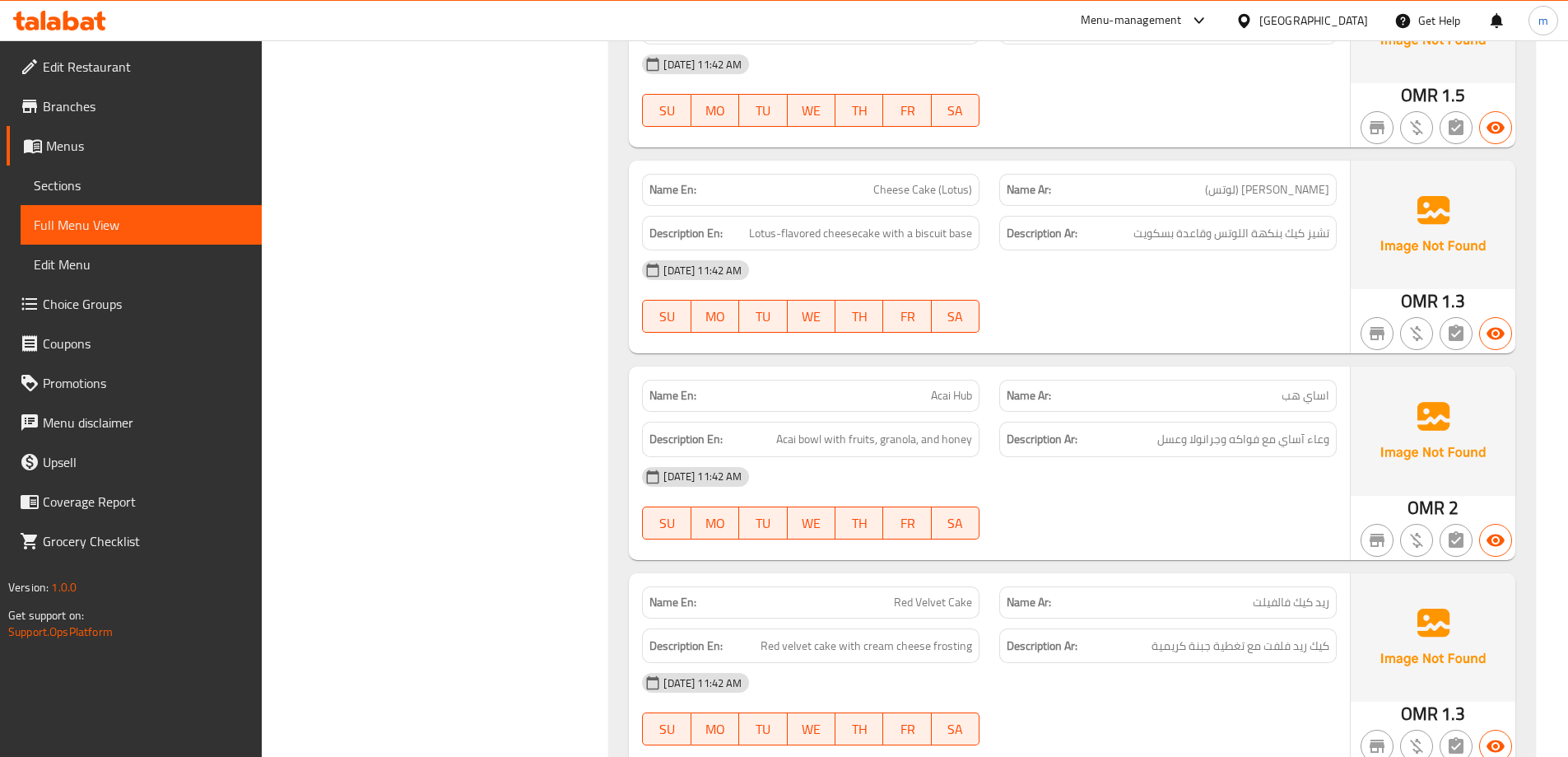
scroll to position [12881, 0]
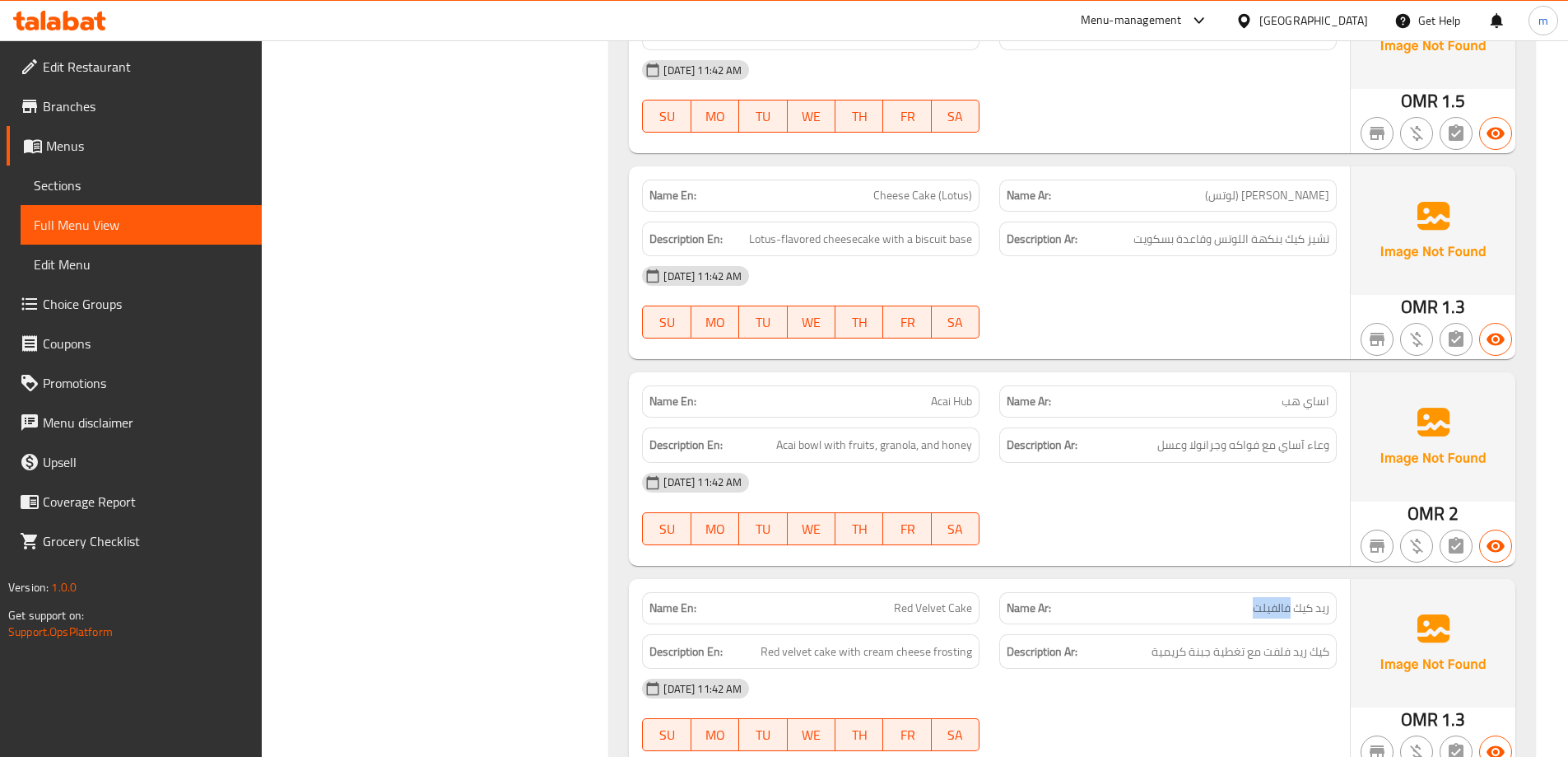
drag, startPoint x: 1289, startPoint y: 552, endPoint x: 1244, endPoint y: 540, distance: 46.6
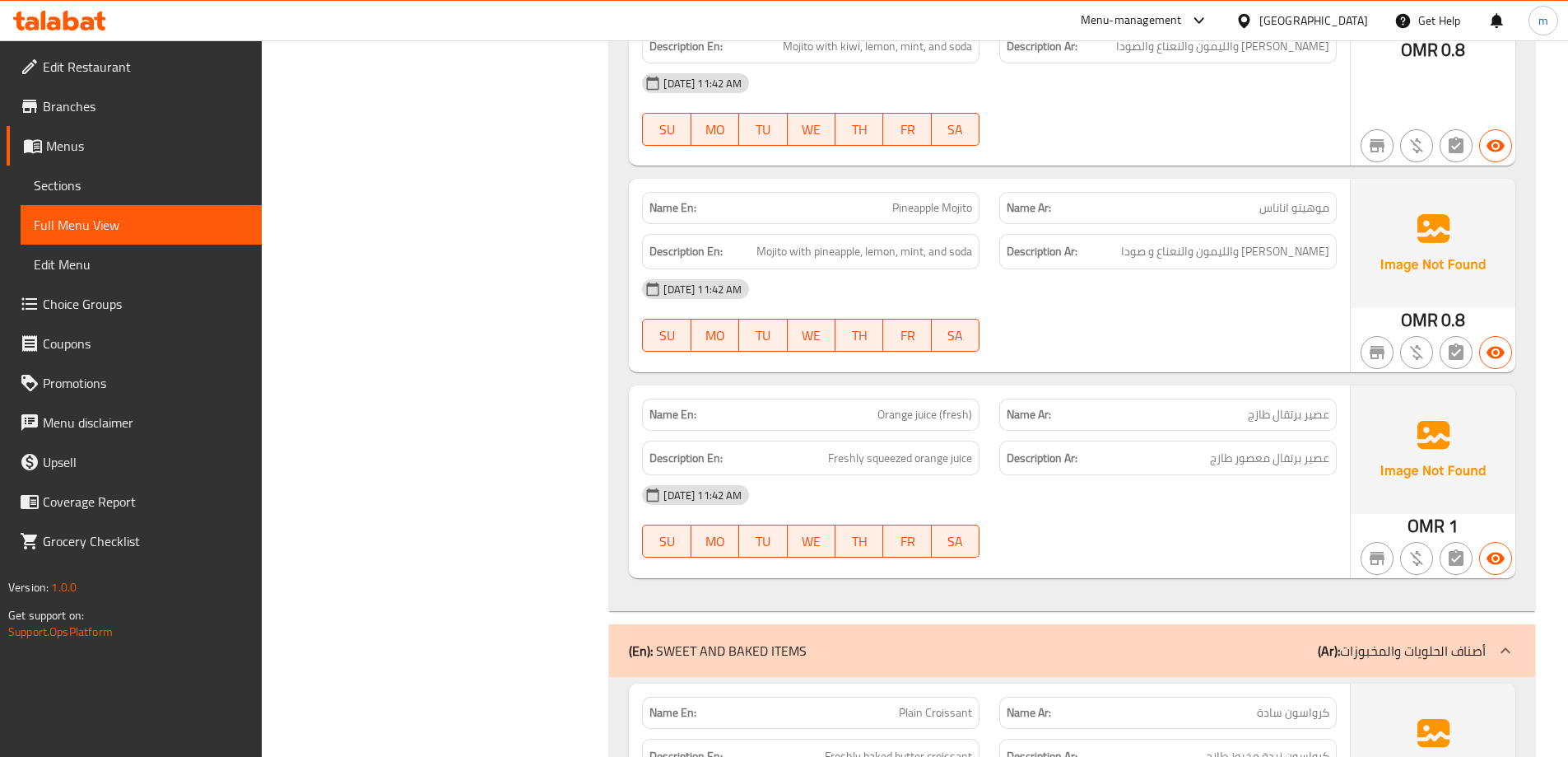
scroll to position [11398, 0]
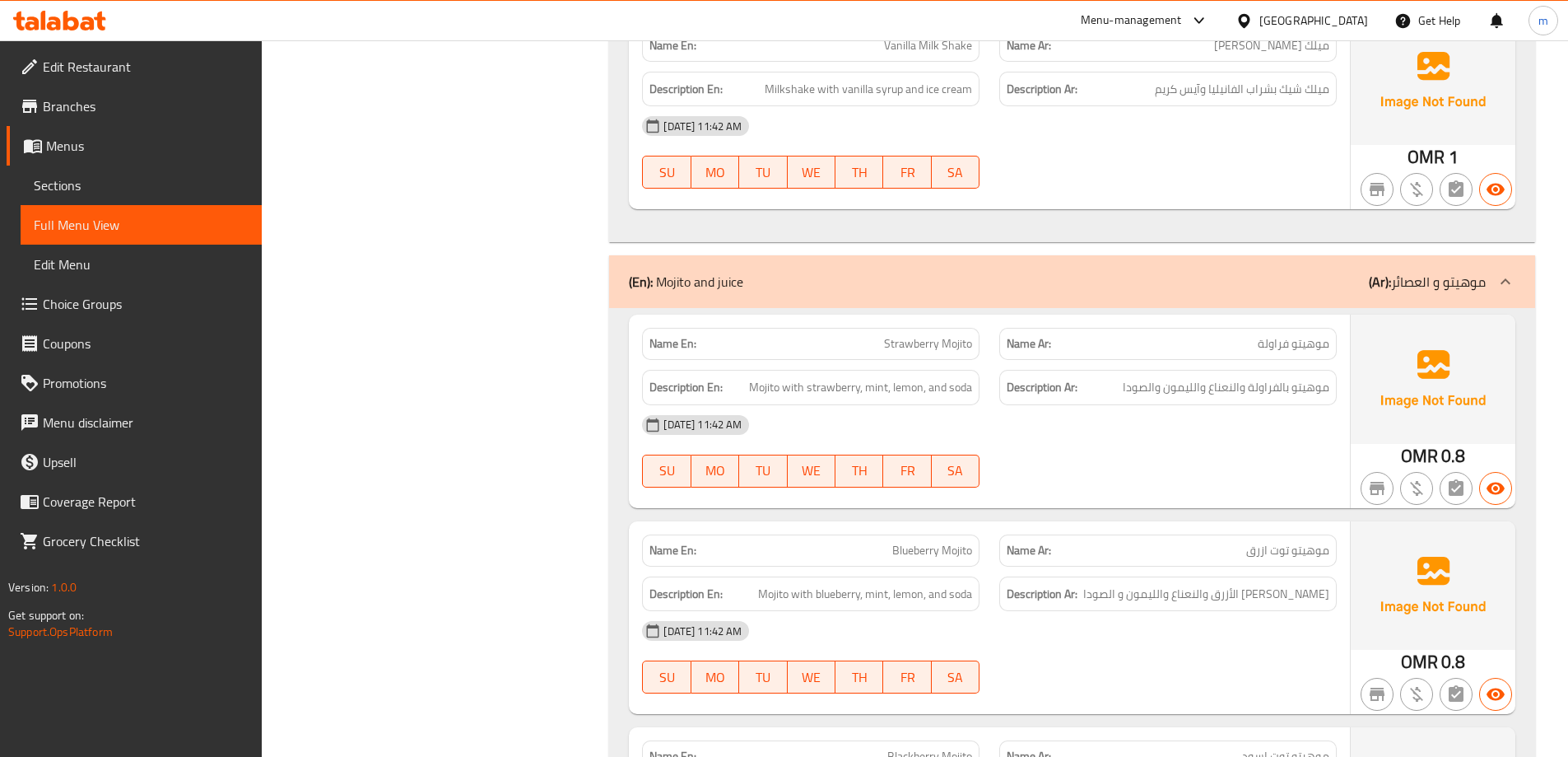
scroll to position [9651, 0]
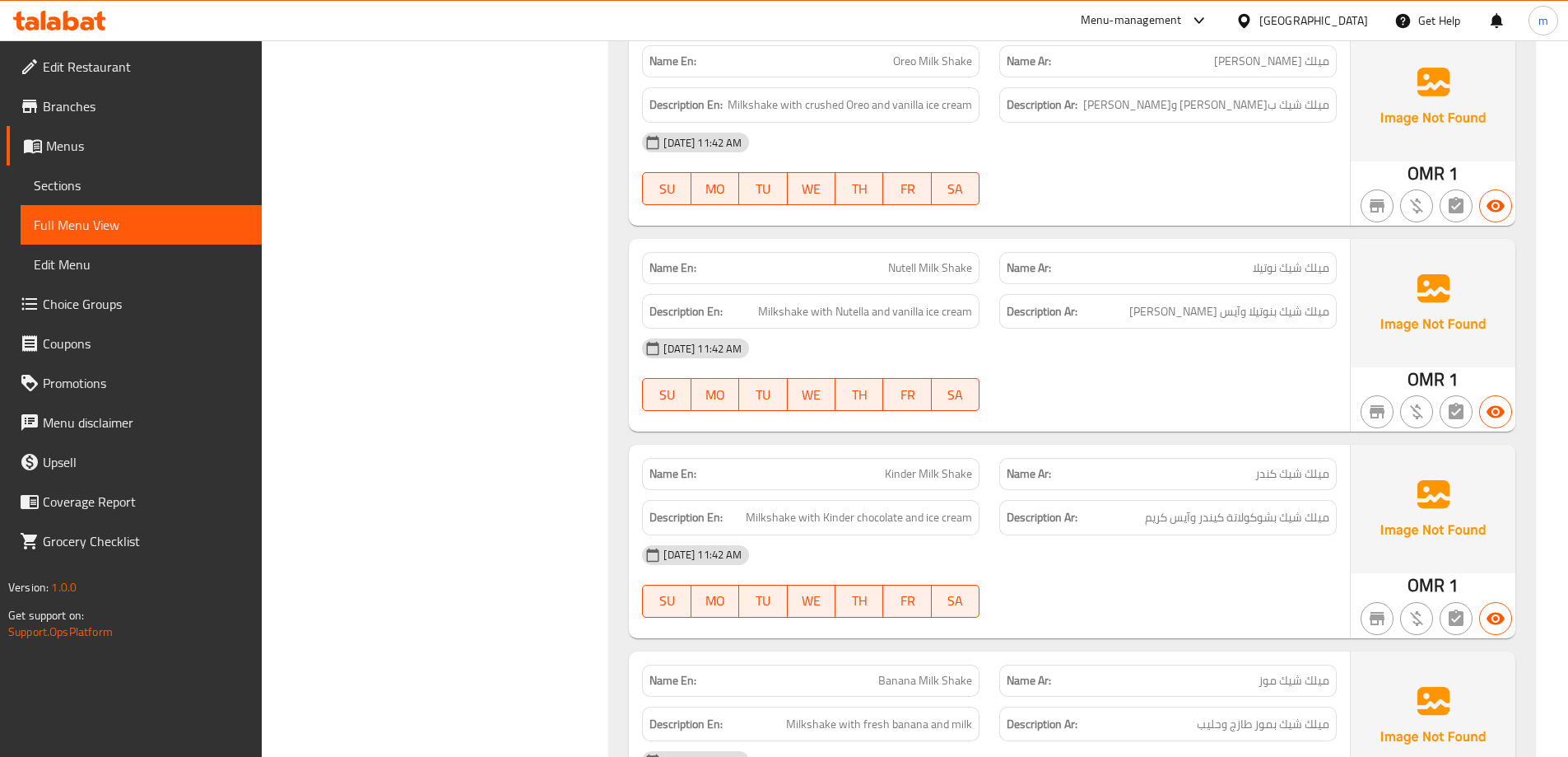
scroll to position [8299, 0]
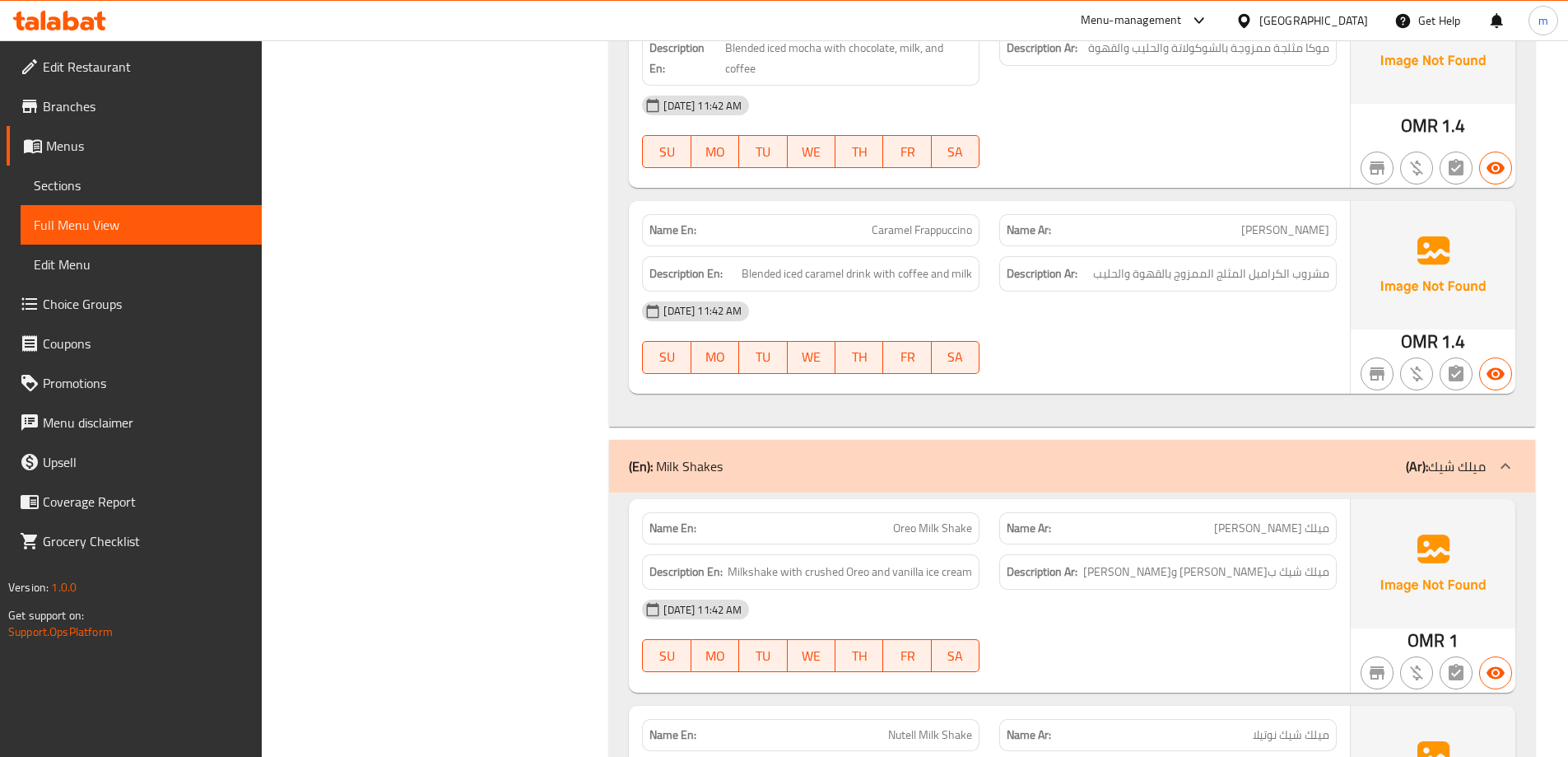
scroll to position [7806, 0]
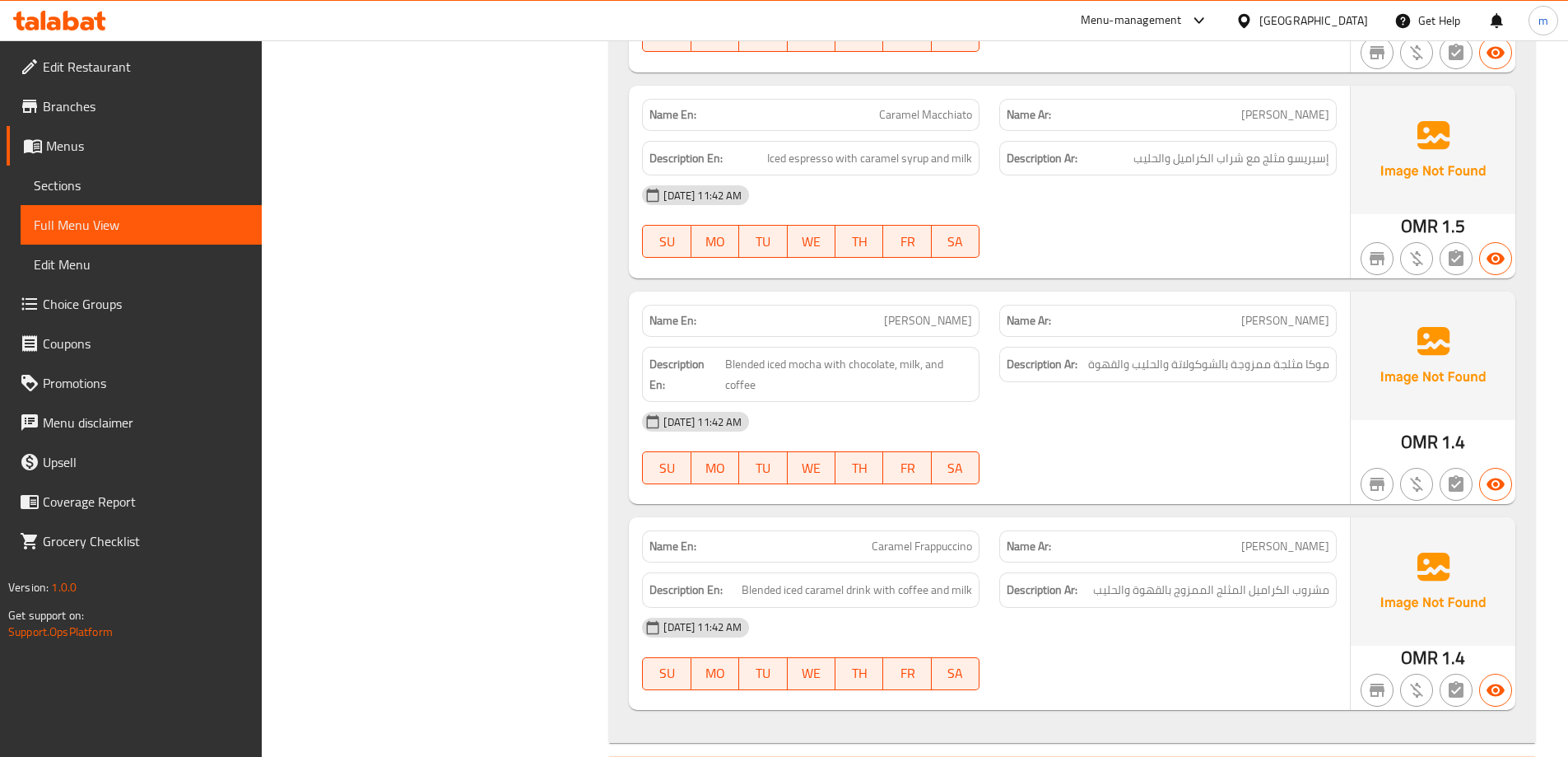
scroll to position [7640, 0]
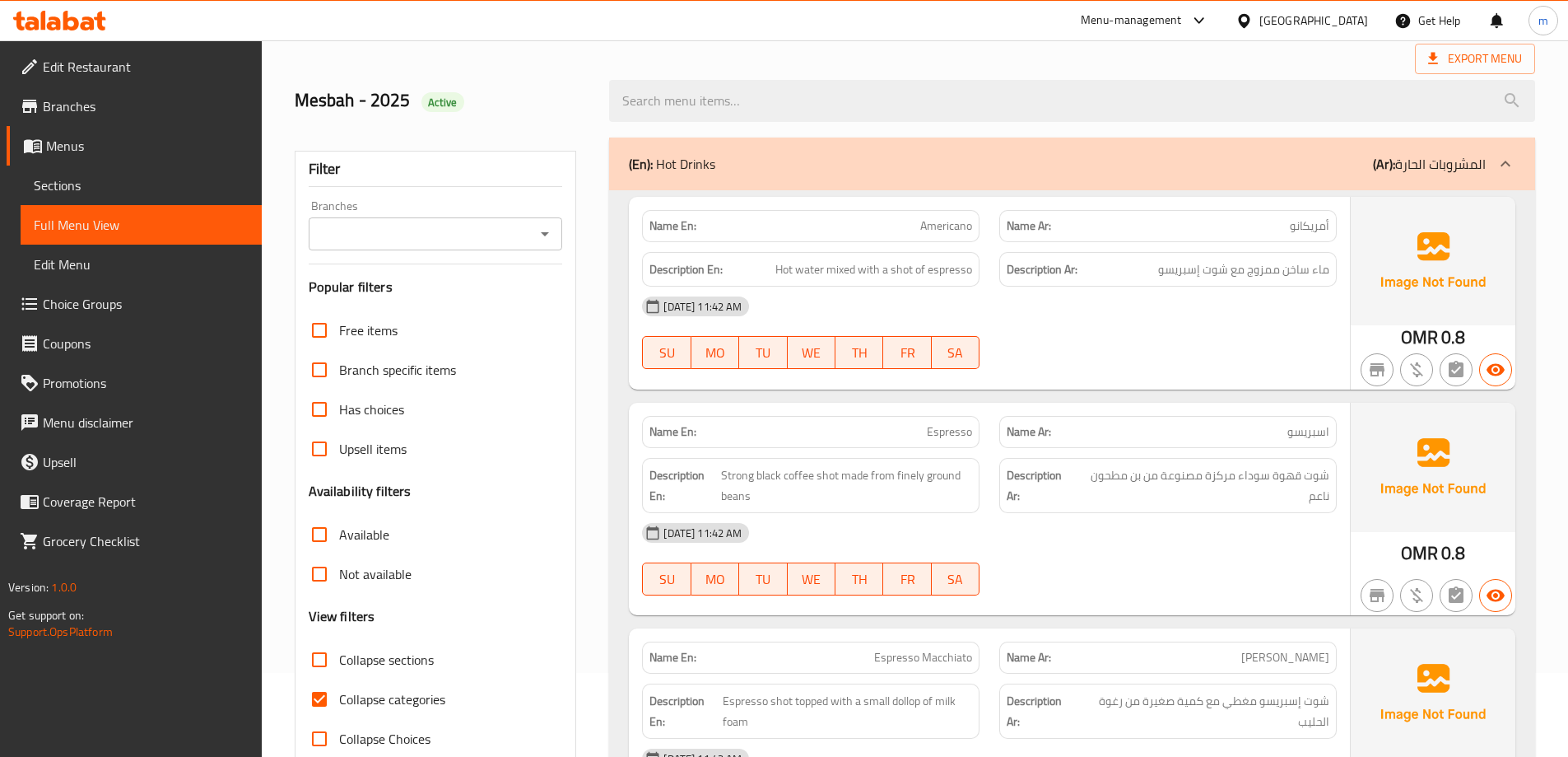
scroll to position [165, 0]
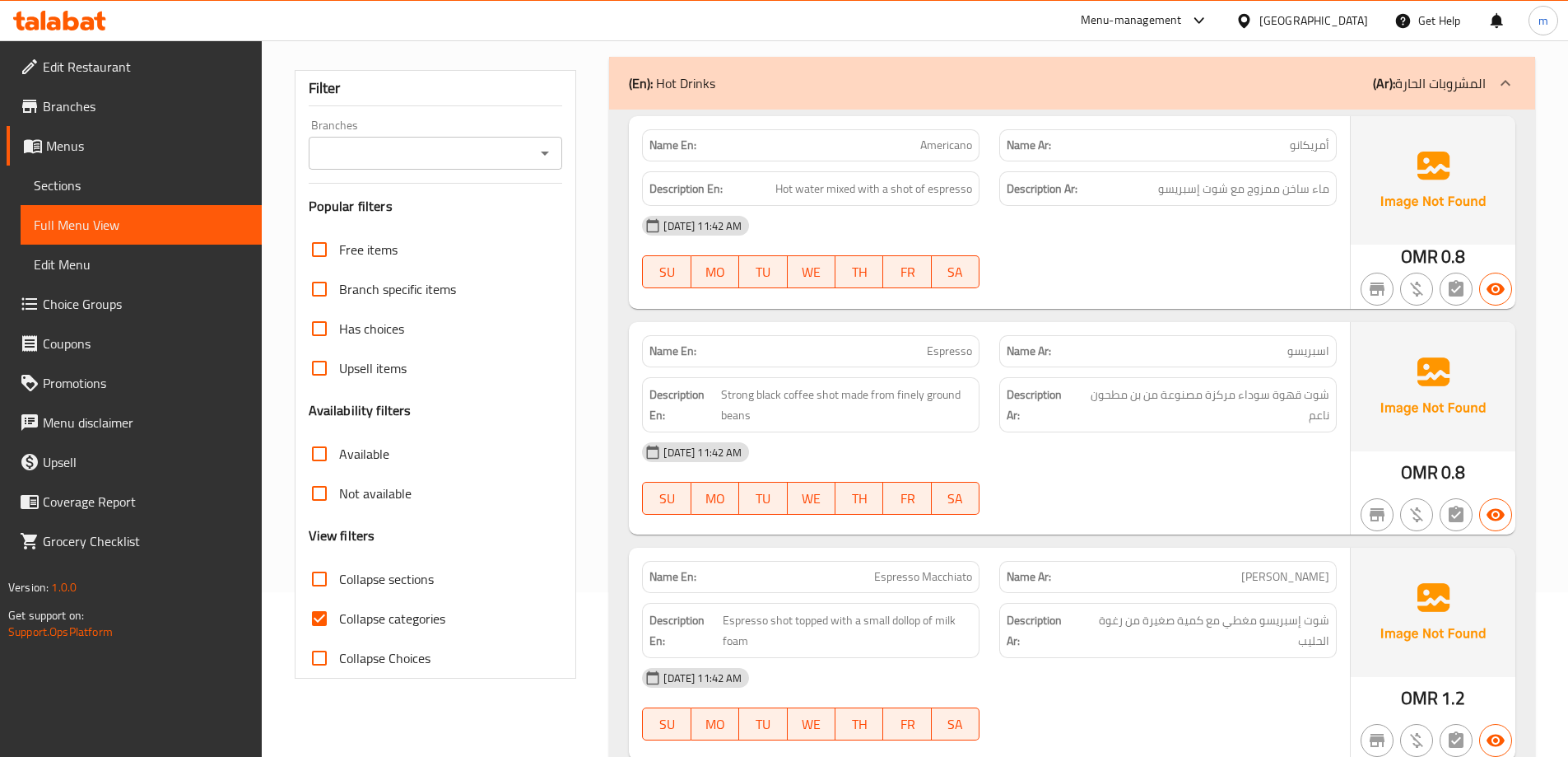
click at [109, 173] on link "Sections" at bounding box center [141, 185] width 241 height 40
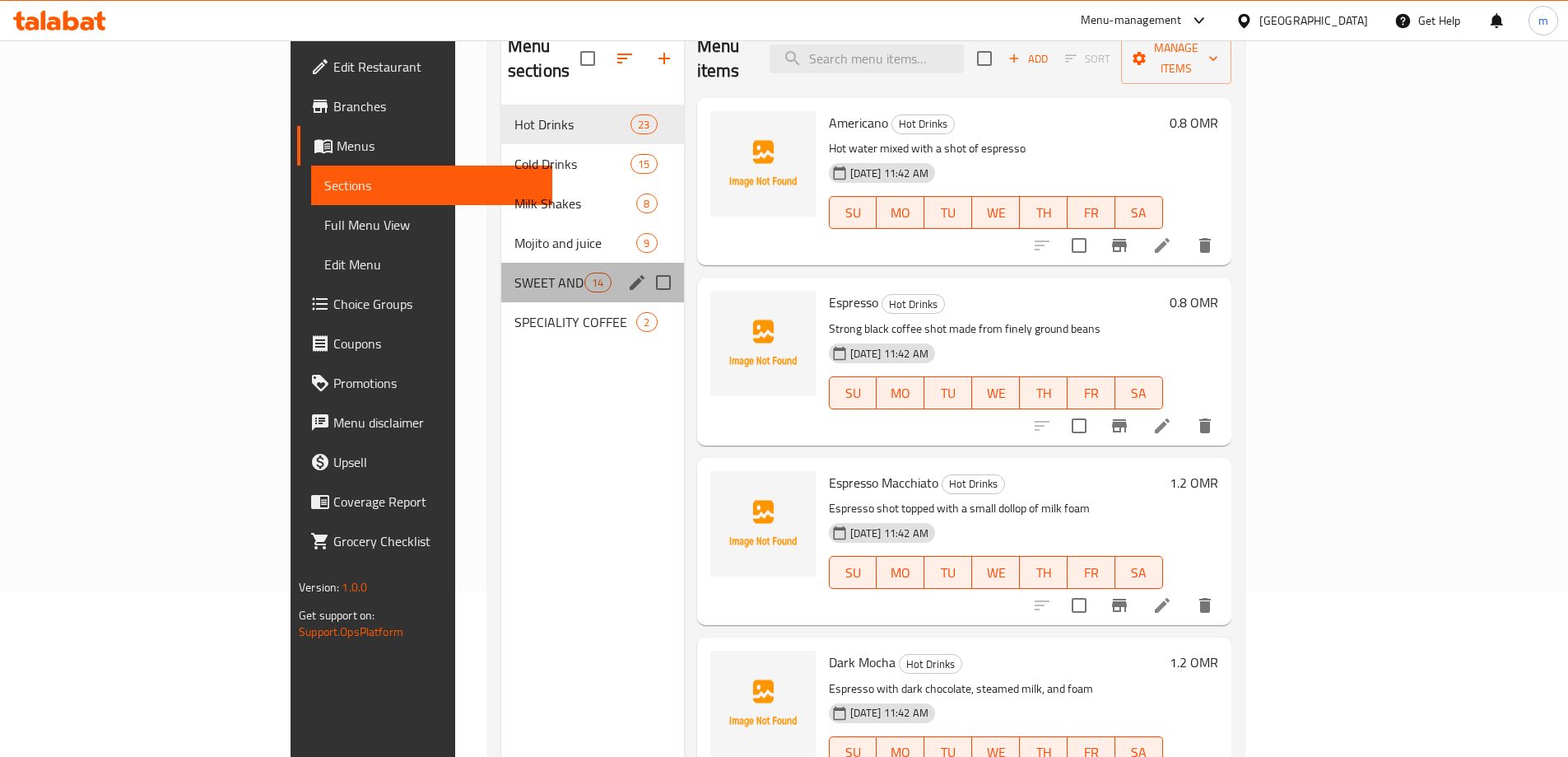
click at [501, 268] on div "SWEET AND BAKED ITEMS 14" at bounding box center [592, 282] width 182 height 40
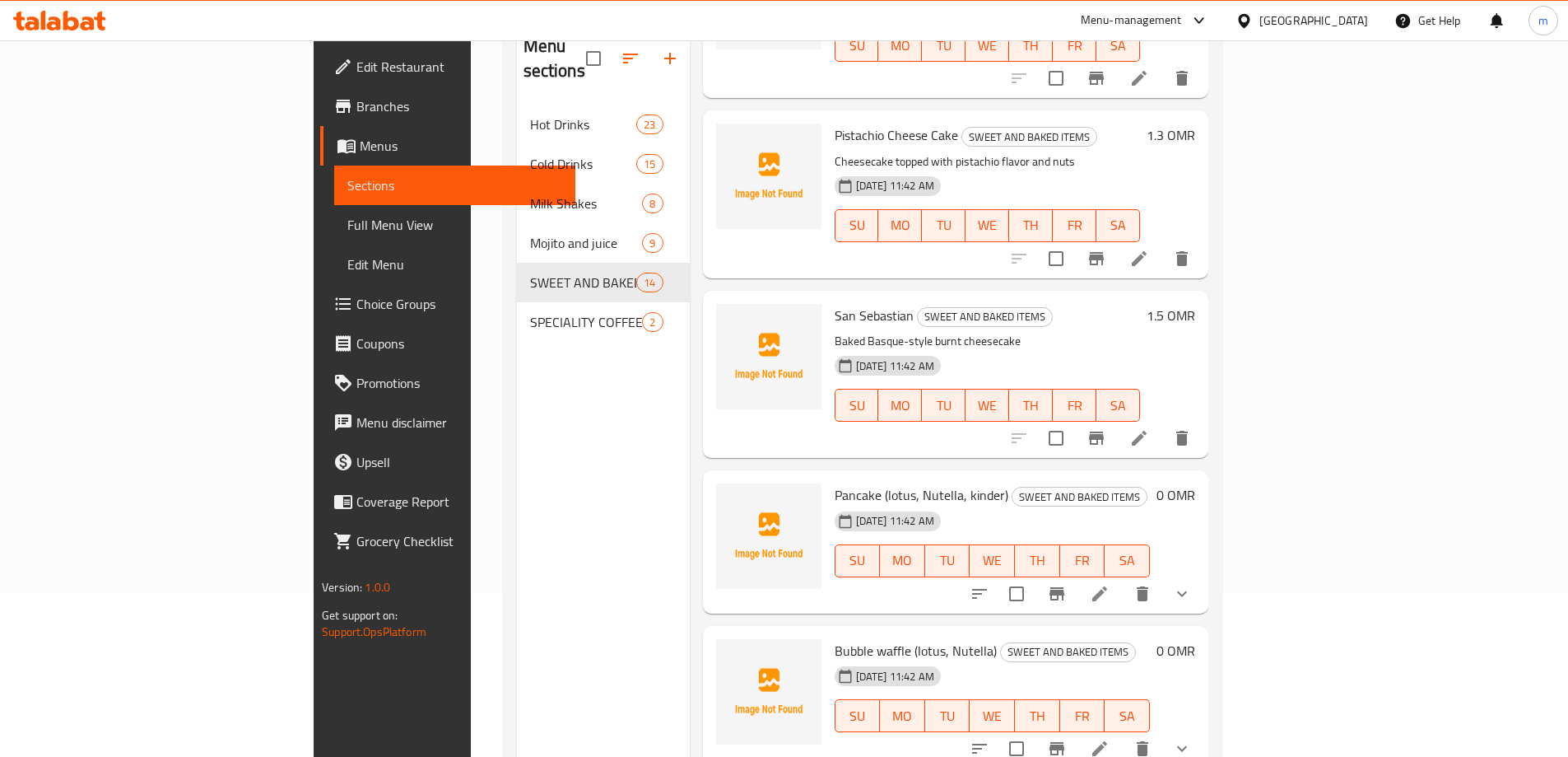
scroll to position [1235, 0]
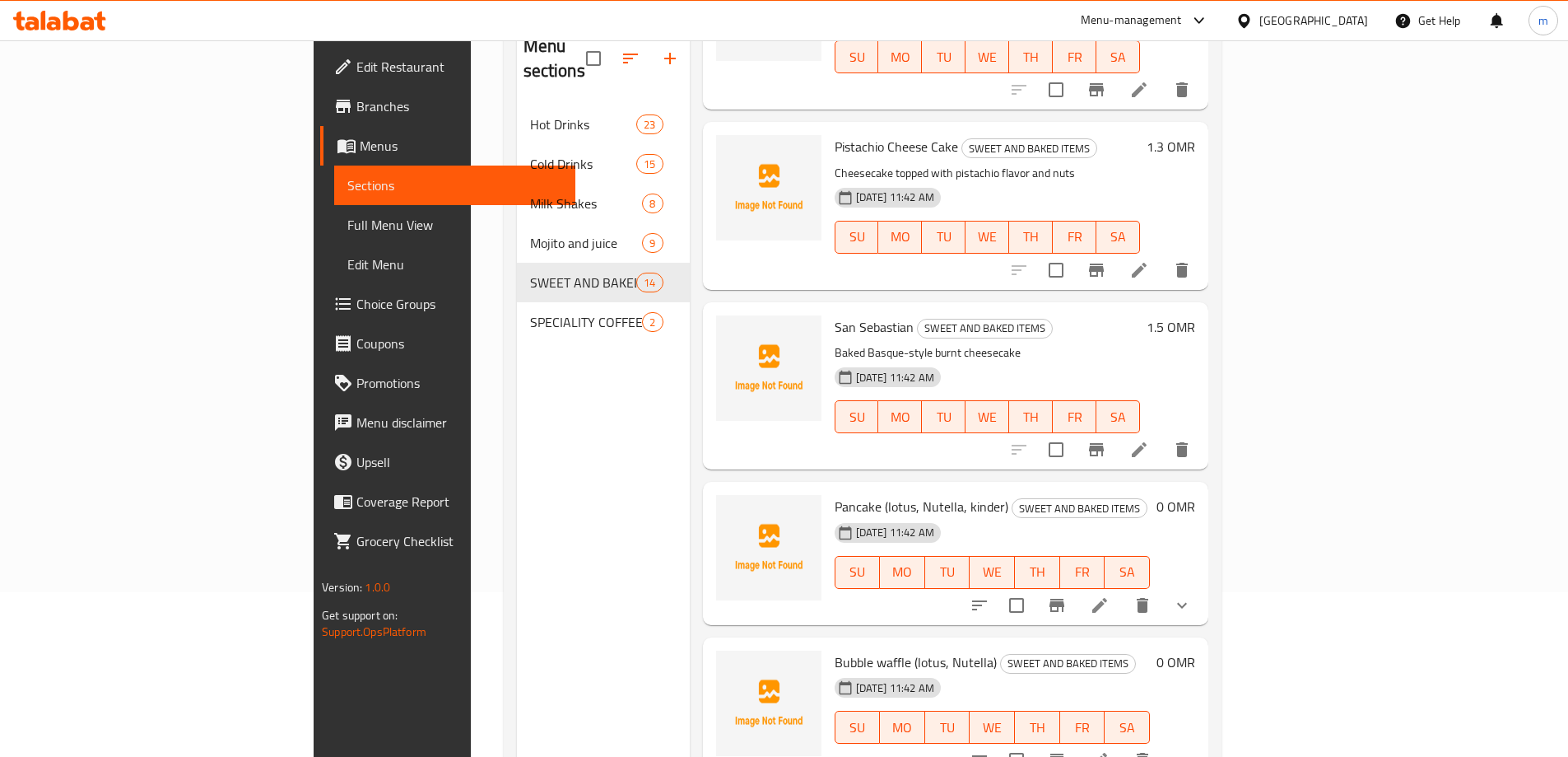
click at [1163, 435] on li at bounding box center [1138, 450] width 46 height 30
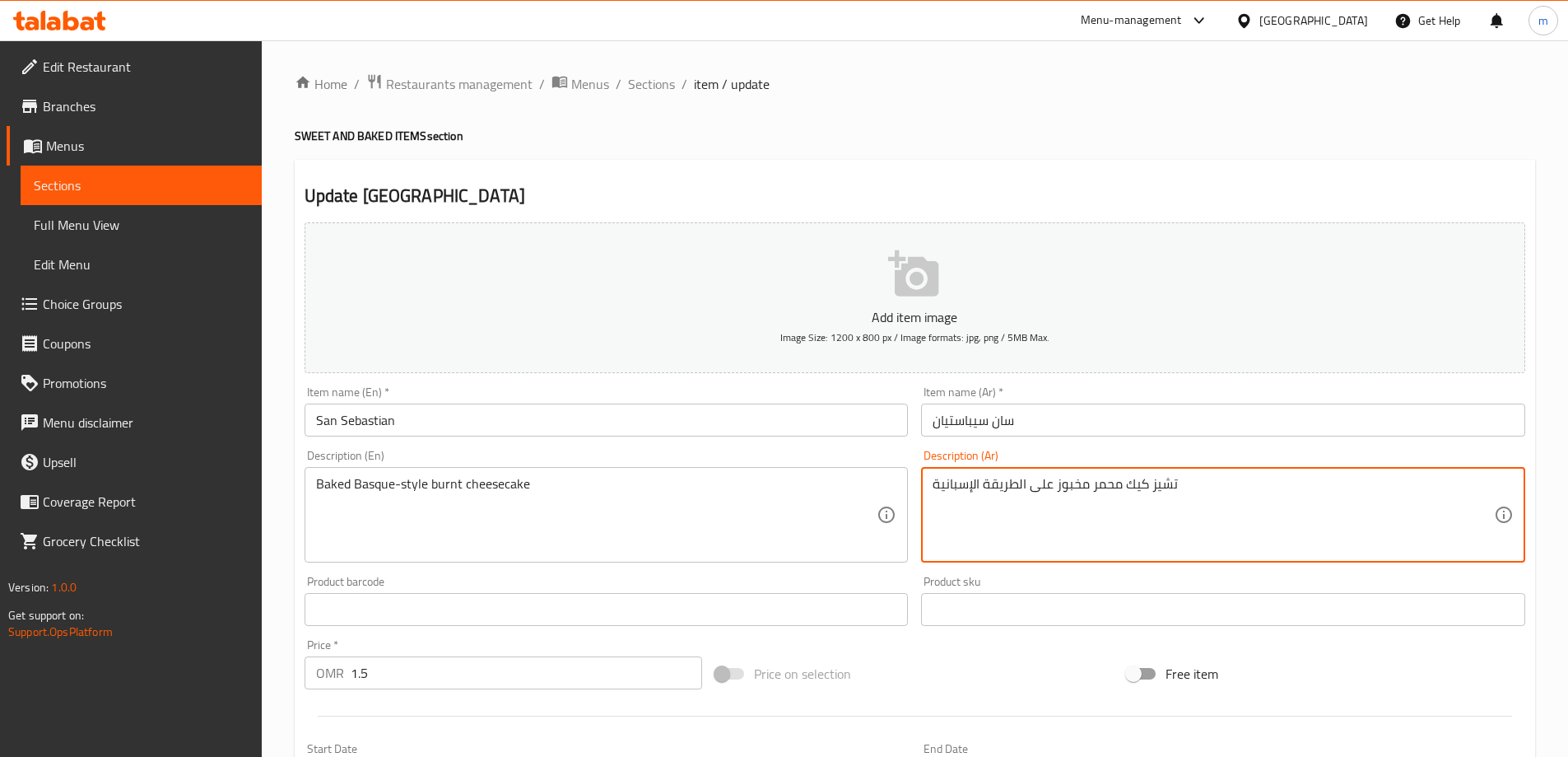
drag, startPoint x: 980, startPoint y: 488, endPoint x: 934, endPoint y: 481, distance: 46.5
paste textarea "اسكي"
drag, startPoint x: 1008, startPoint y: 488, endPoint x: 1018, endPoint y: 487, distance: 10.0
click at [1018, 487] on textarea "تشيز كيك محمر مخبوز على الطريقة باسكي" at bounding box center [1213, 515] width 562 height 78
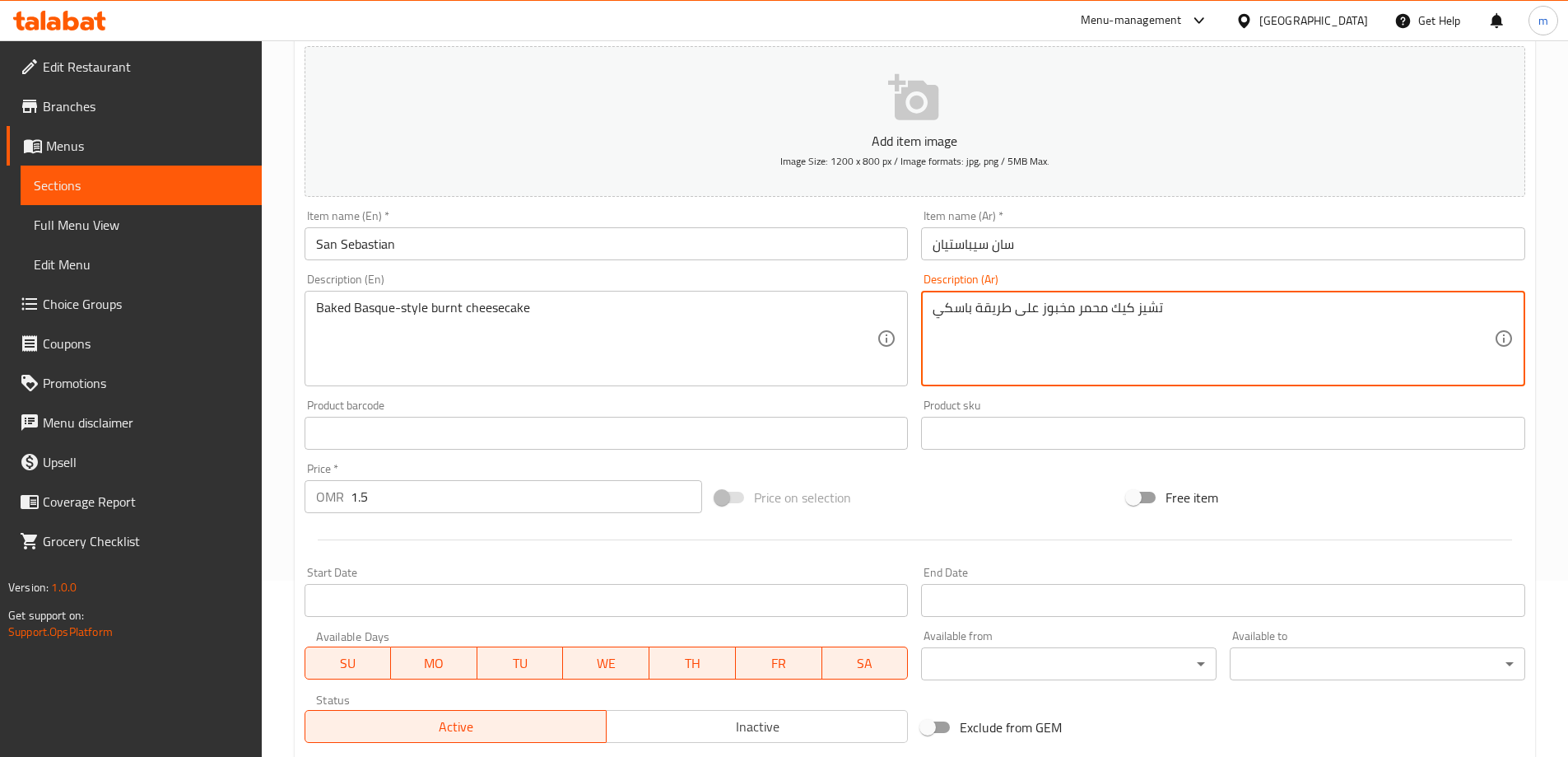
scroll to position [407, 0]
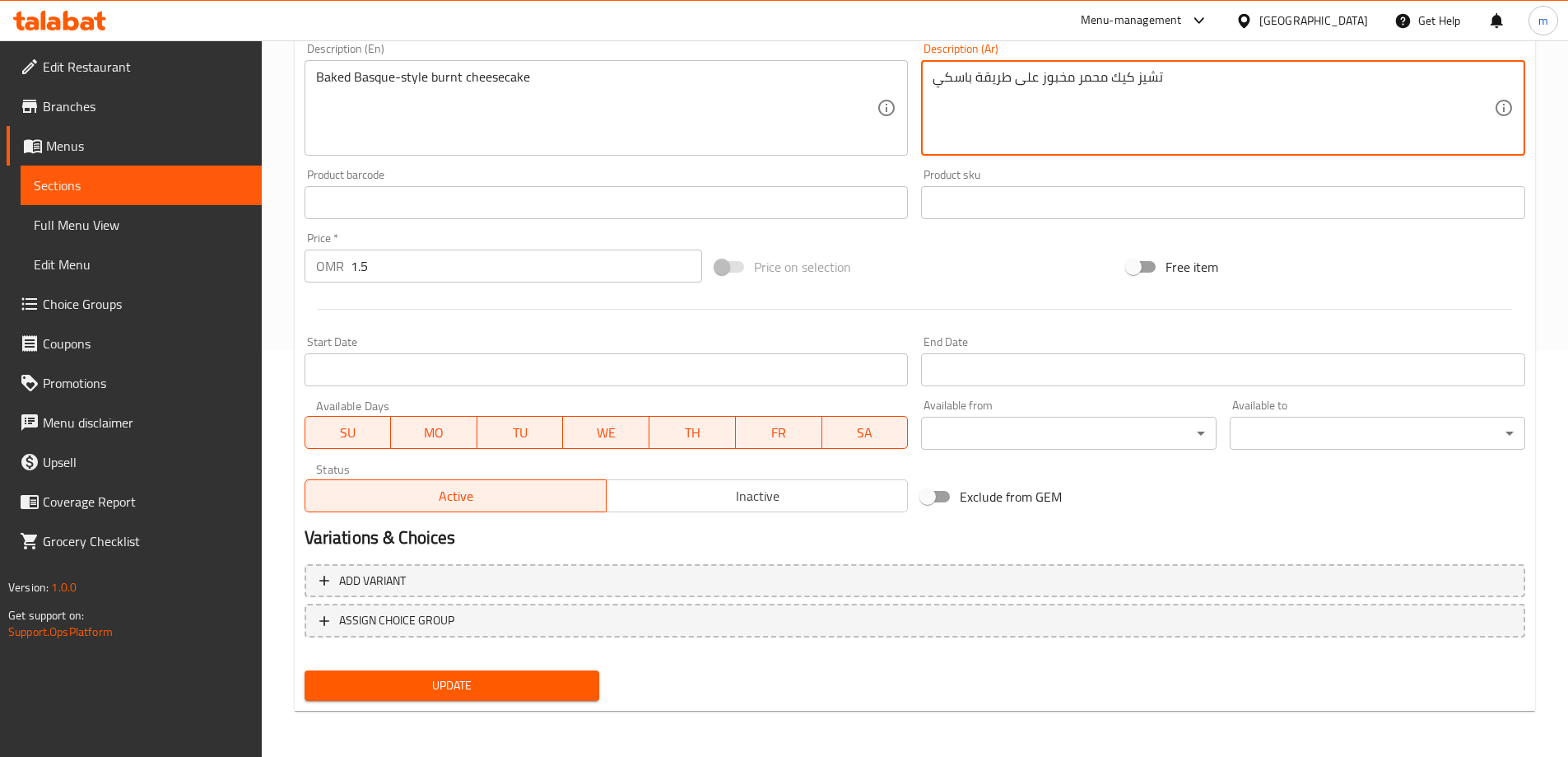
type textarea "تشيز كيك محمر مخبوز على طريقة باسكي"
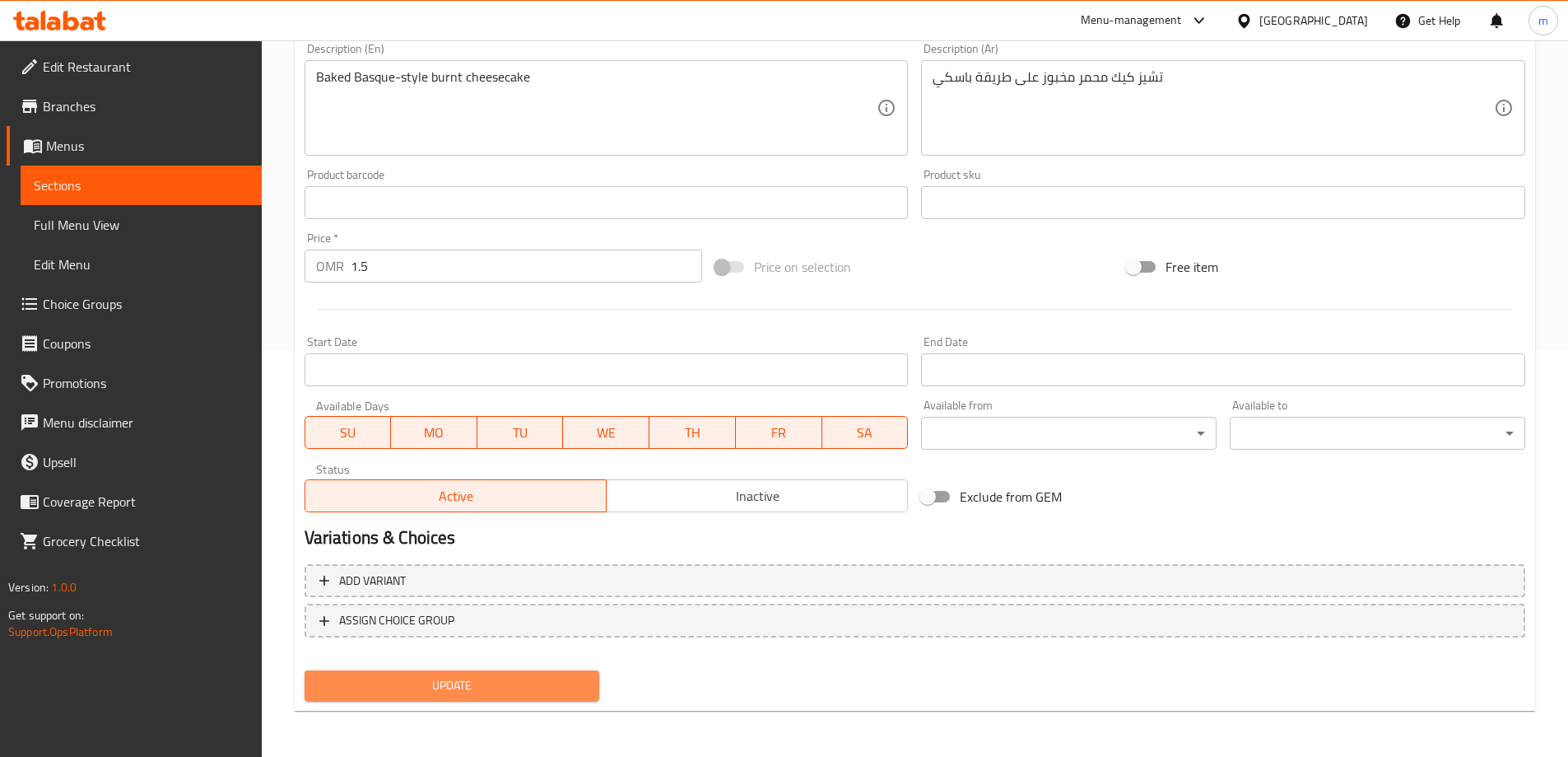
click at [505, 674] on button "Update" at bounding box center [452, 686] width 296 height 31
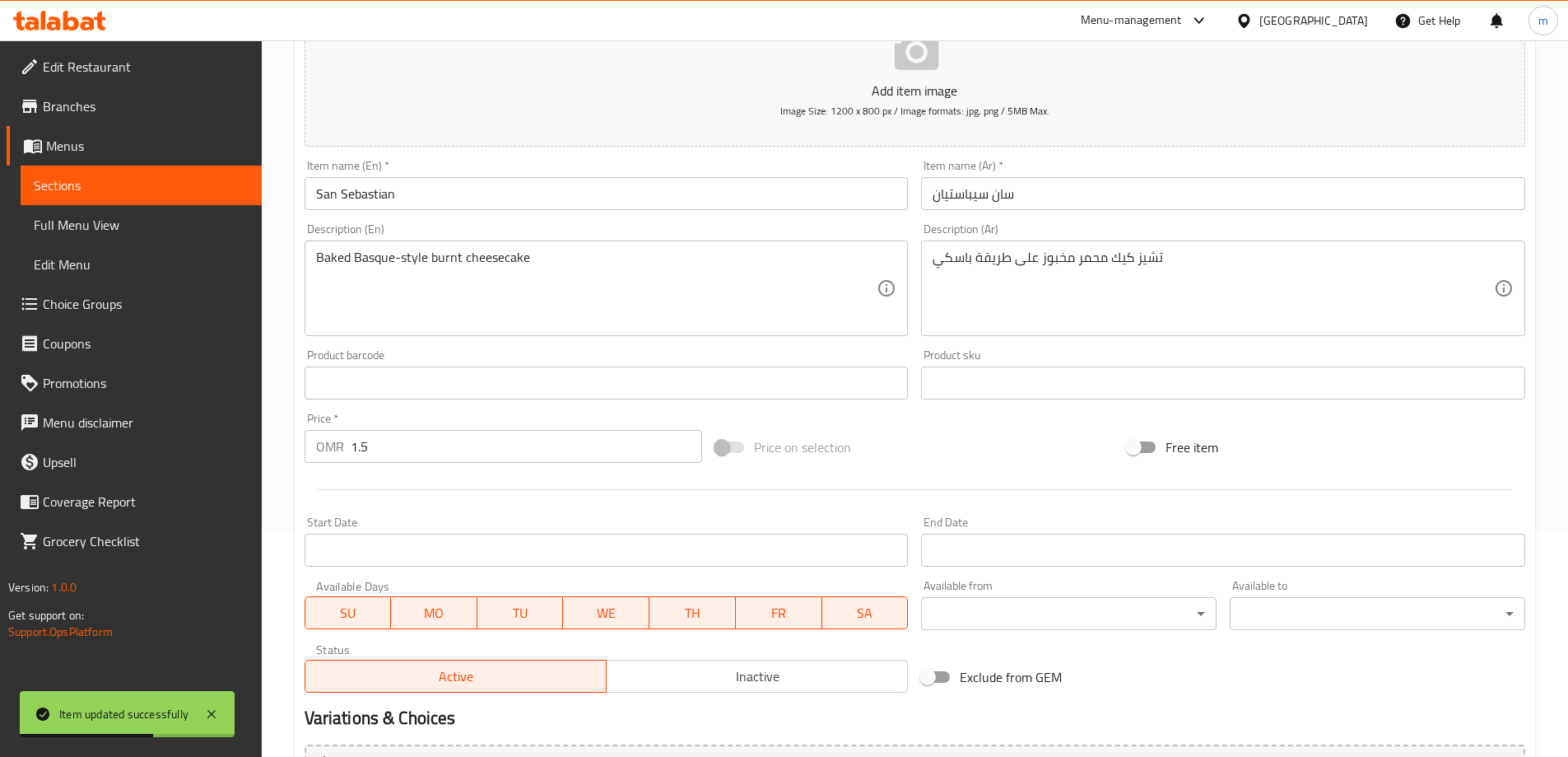
scroll to position [0, 0]
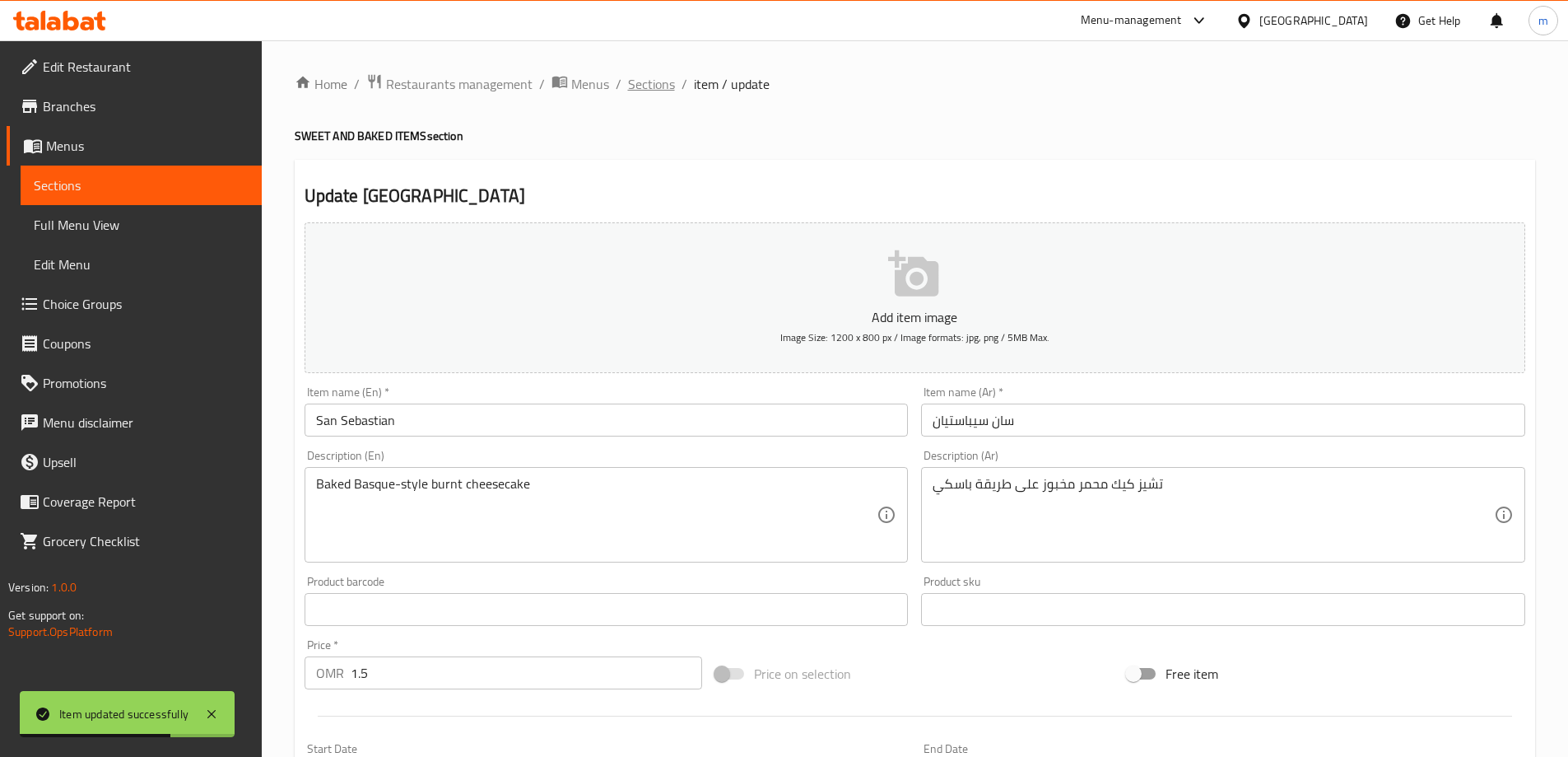
click at [641, 84] on span "Sections" at bounding box center [651, 84] width 47 height 20
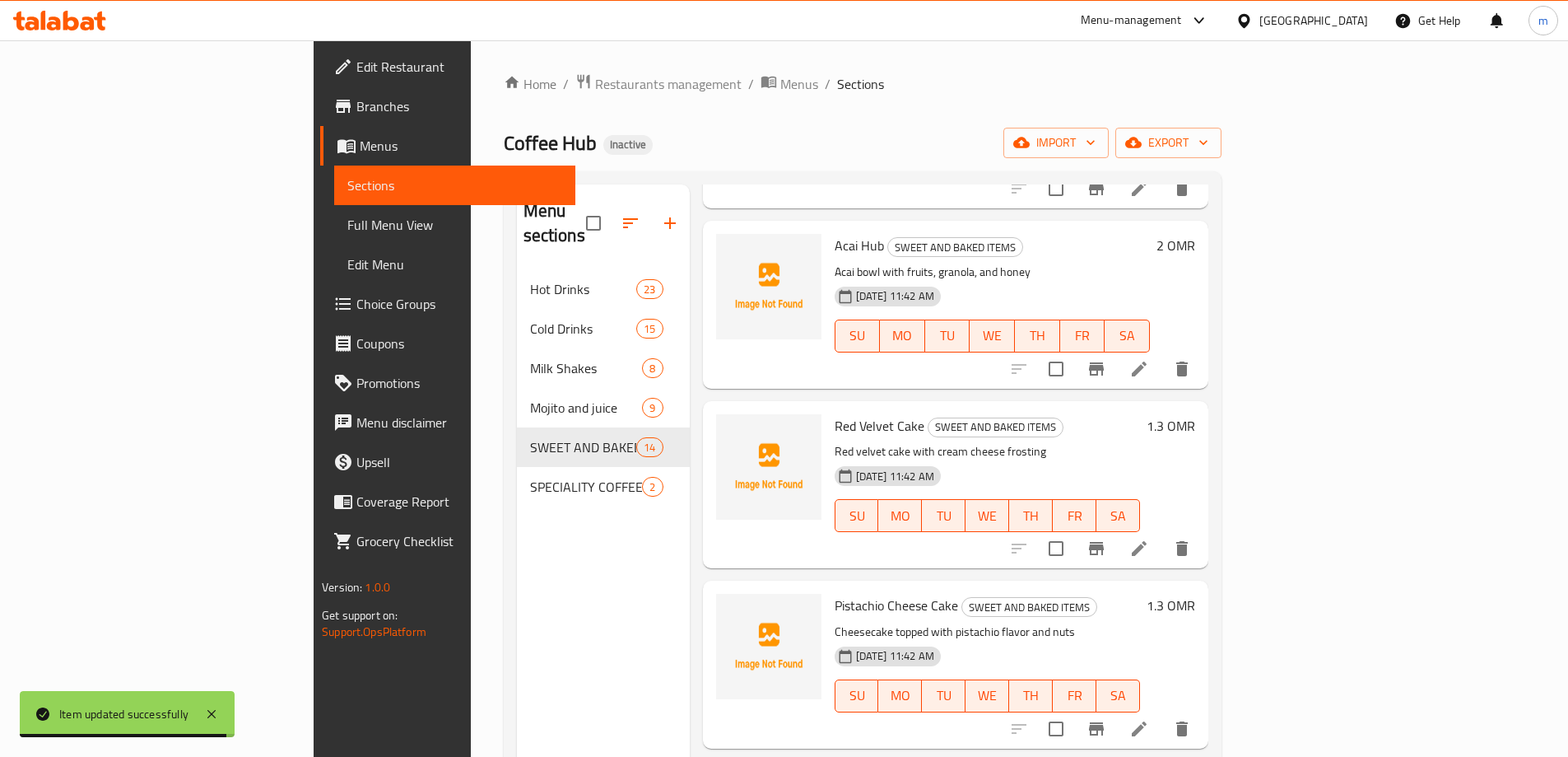
scroll to position [989, 0]
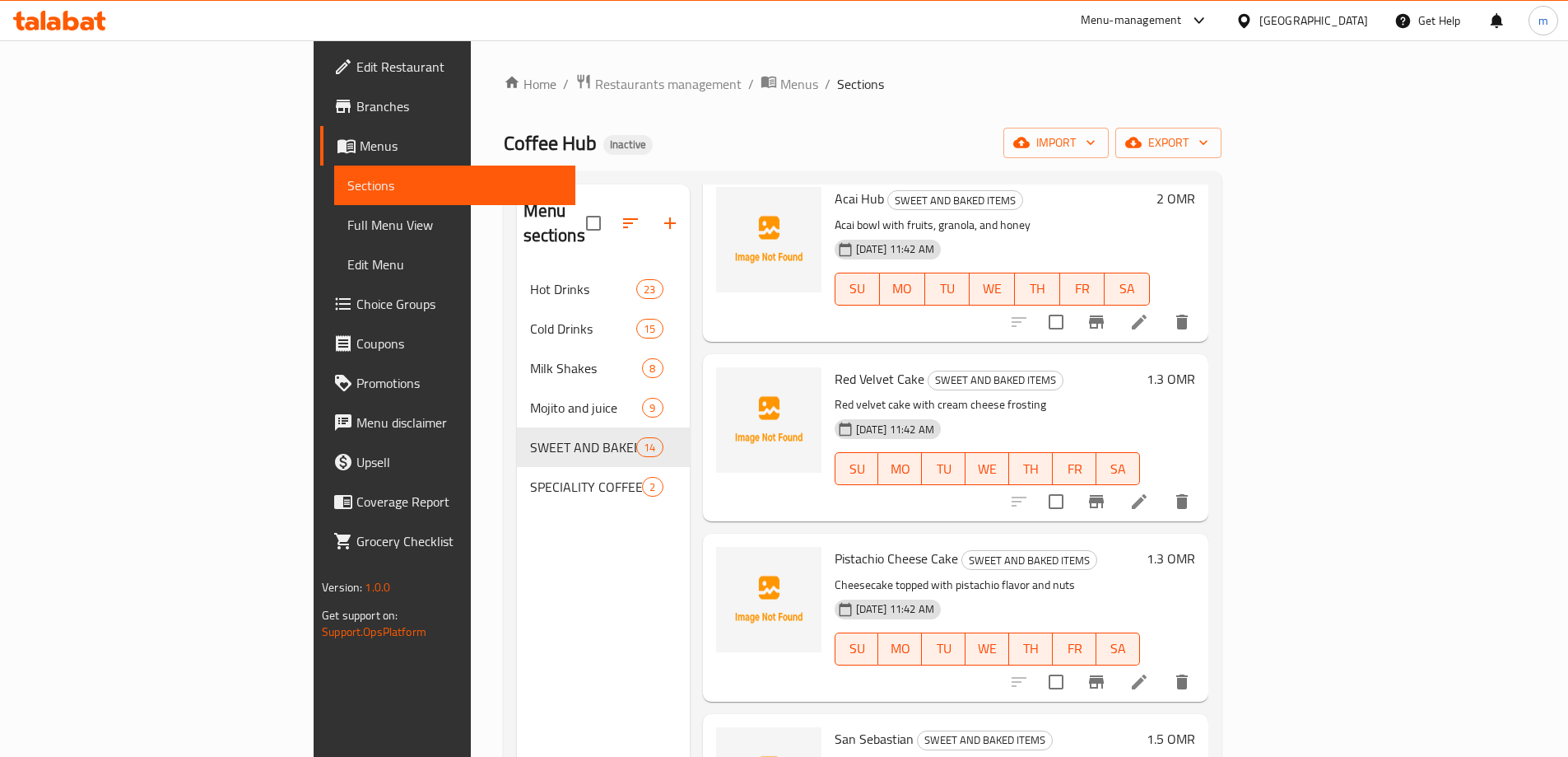
click at [1149, 492] on icon at bounding box center [1139, 502] width 20 height 20
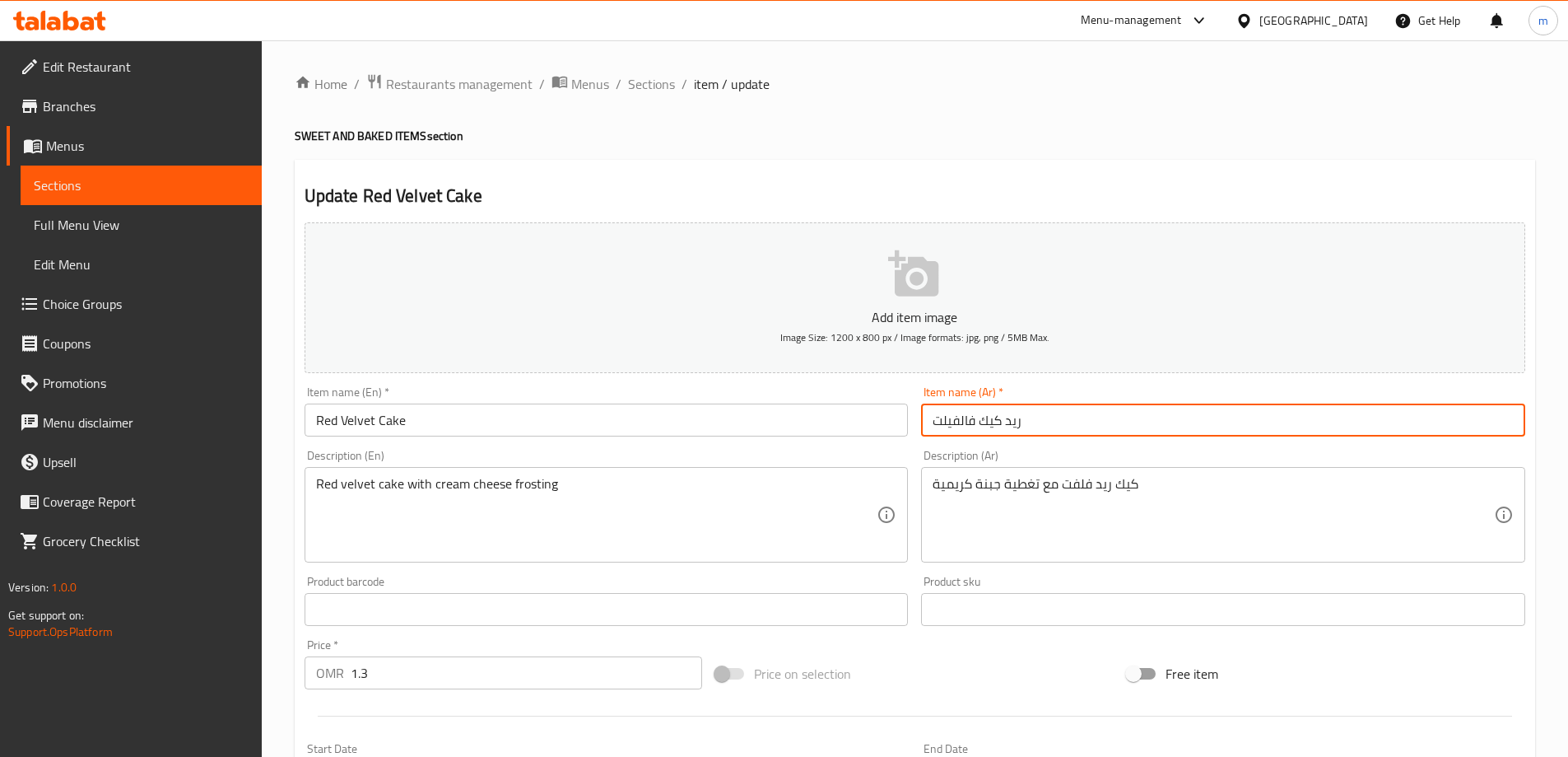
click at [945, 423] on input "ريد كيك فالفيلت" at bounding box center [1223, 420] width 605 height 33
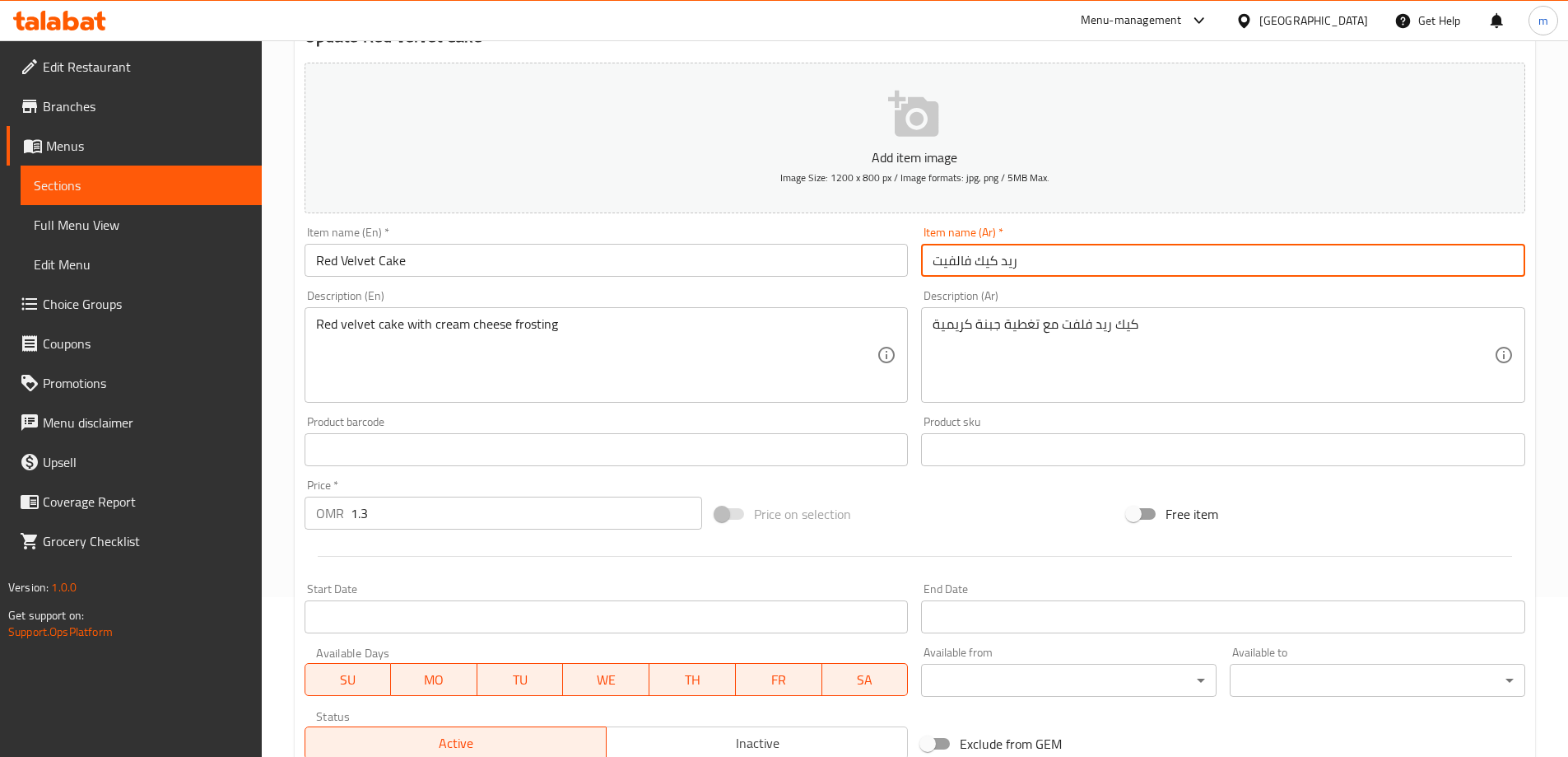
scroll to position [407, 0]
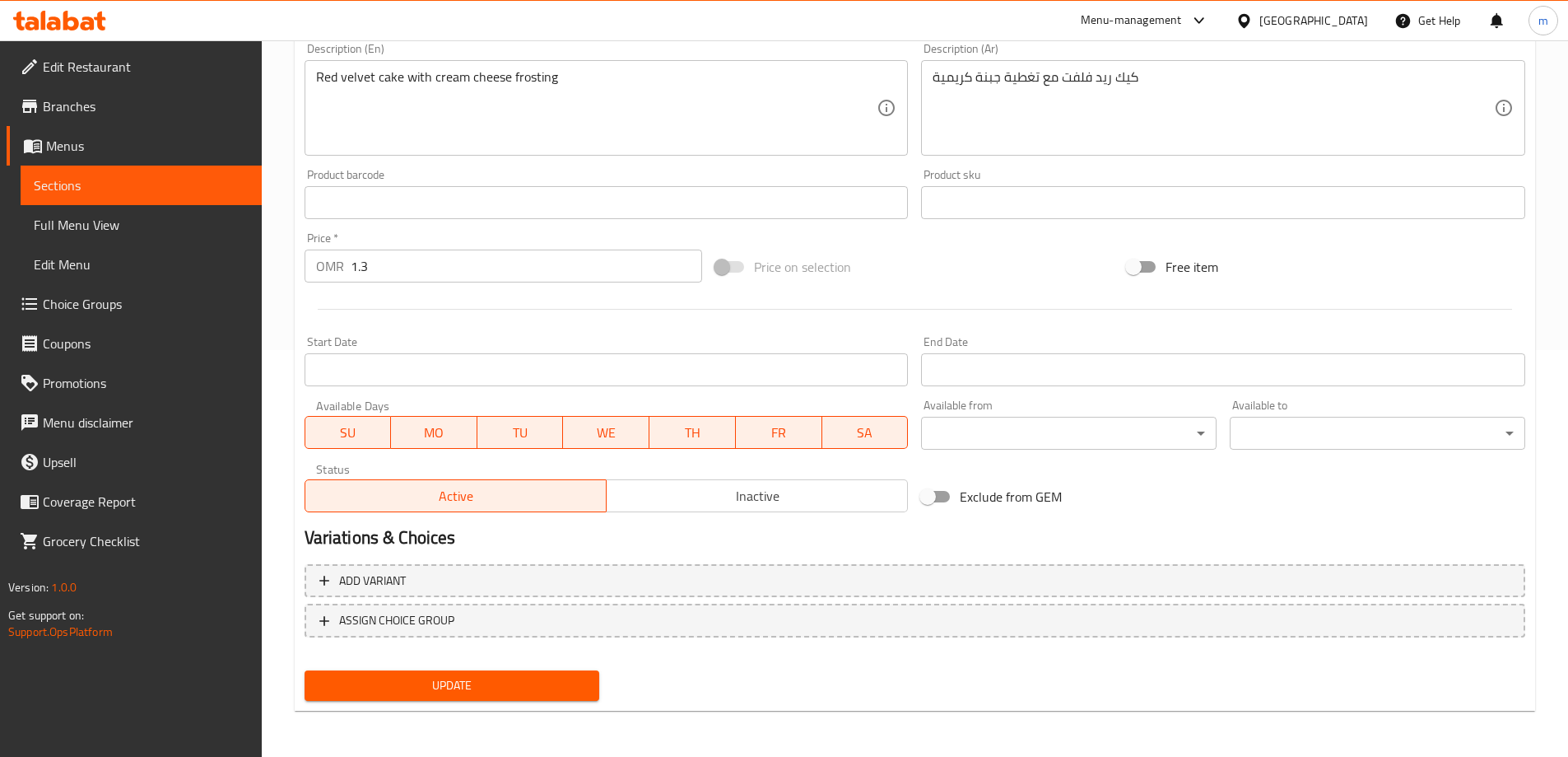
type input "ريد كيك فالفيت"
click at [491, 681] on span "Update" at bounding box center [453, 685] width 270 height 21
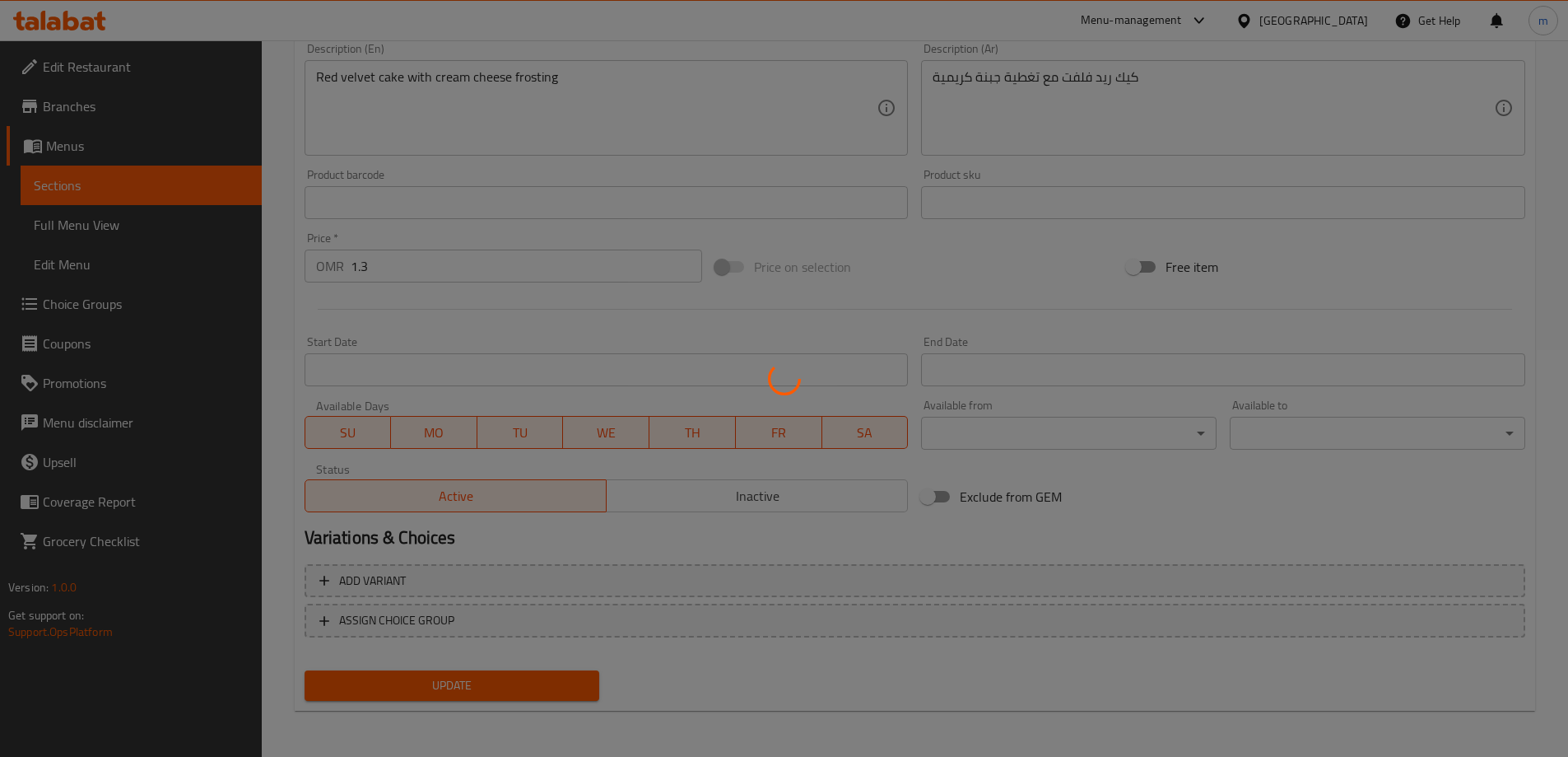
scroll to position [0, 0]
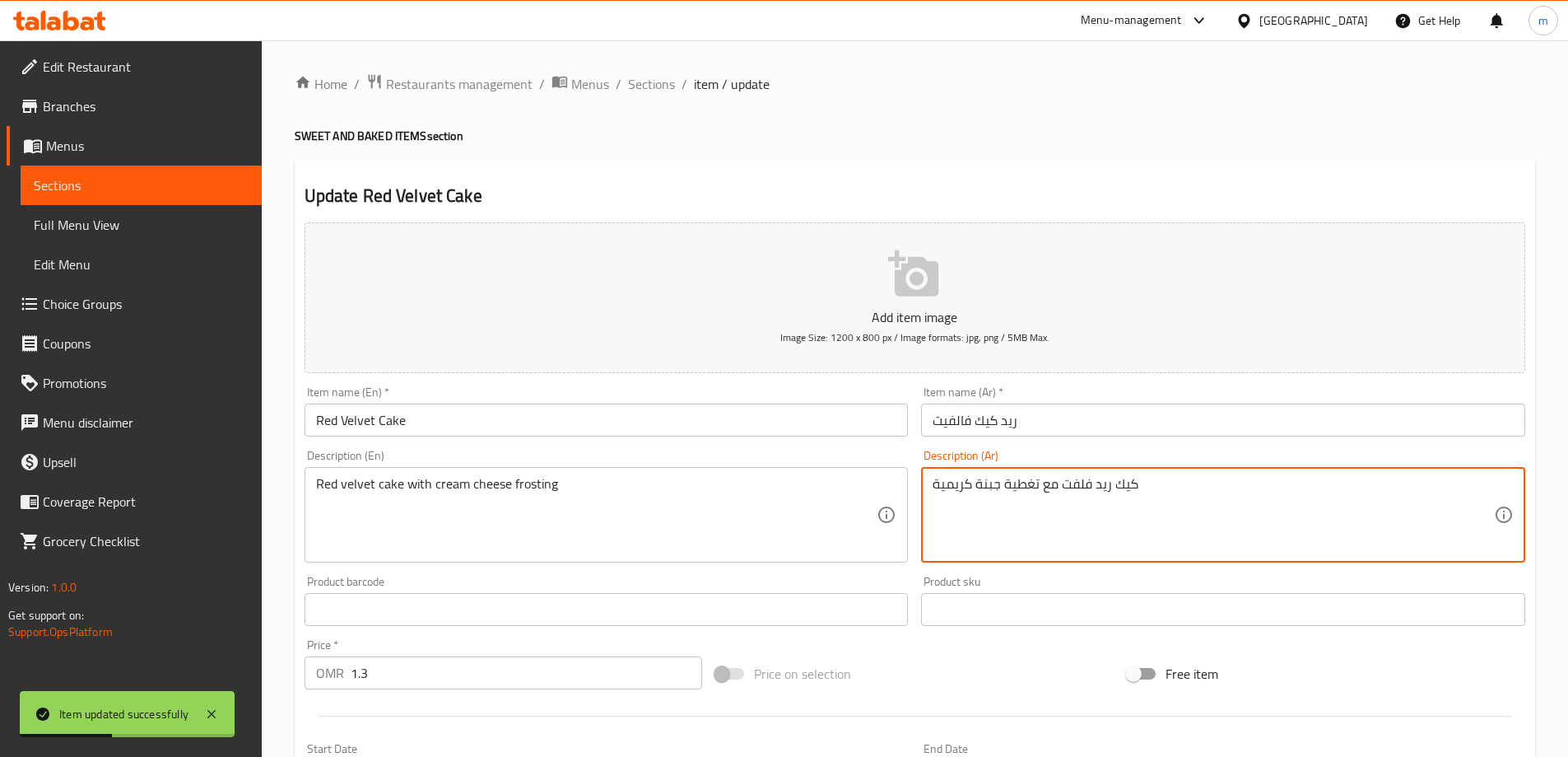
drag, startPoint x: 1111, startPoint y: 491, endPoint x: 1062, endPoint y: 482, distance: 49.8
click at [660, 84] on span "Sections" at bounding box center [651, 84] width 47 height 20
